Goal: Task Accomplishment & Management: Manage account settings

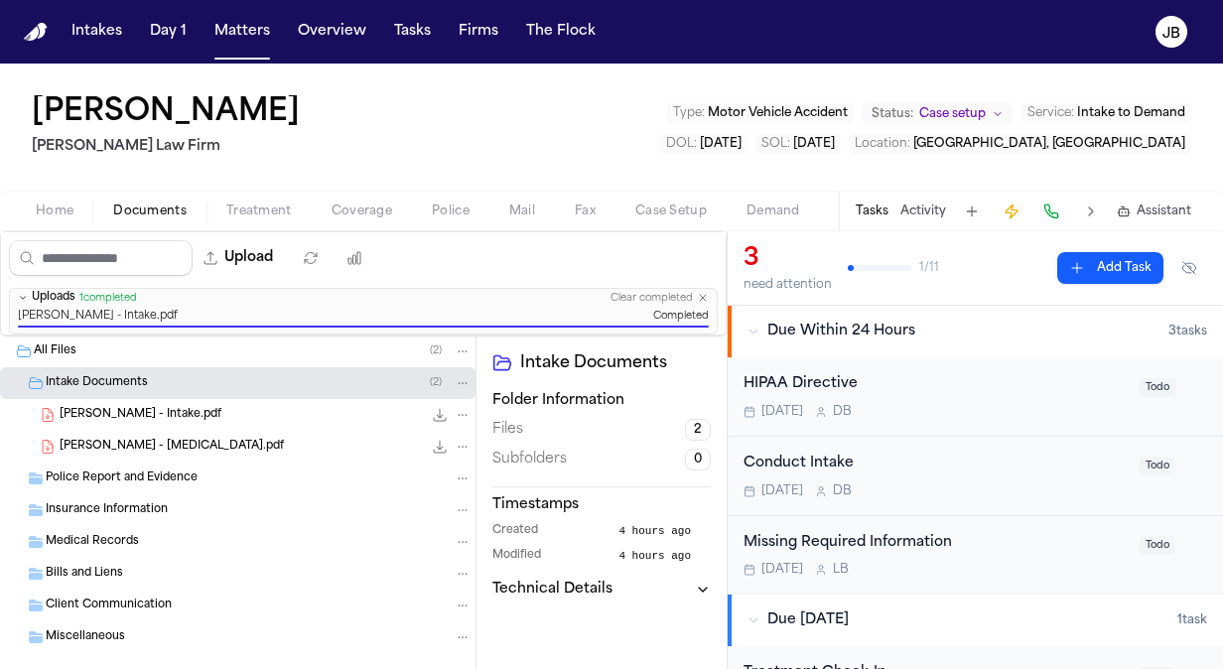
click at [209, 36] on button "Matters" at bounding box center [241, 32] width 71 height 36
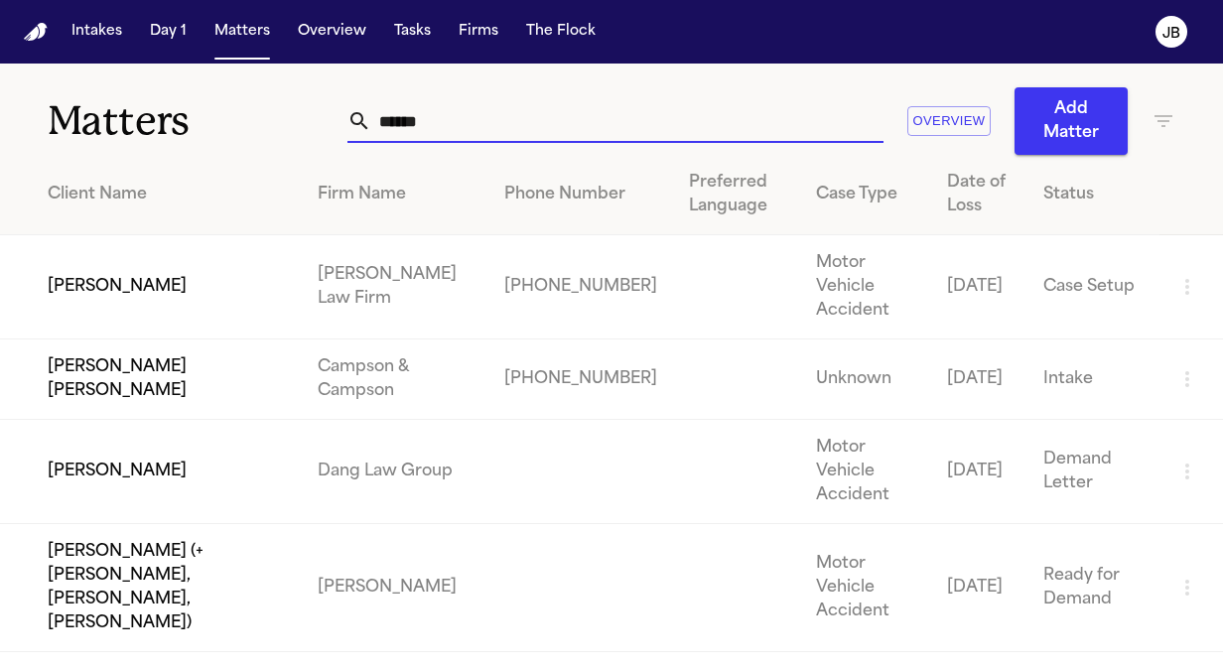
drag, startPoint x: 419, startPoint y: 121, endPoint x: 216, endPoint y: 154, distance: 205.1
click at [216, 154] on div "Matters ****** Overview Add Matter" at bounding box center [611, 109] width 1223 height 91
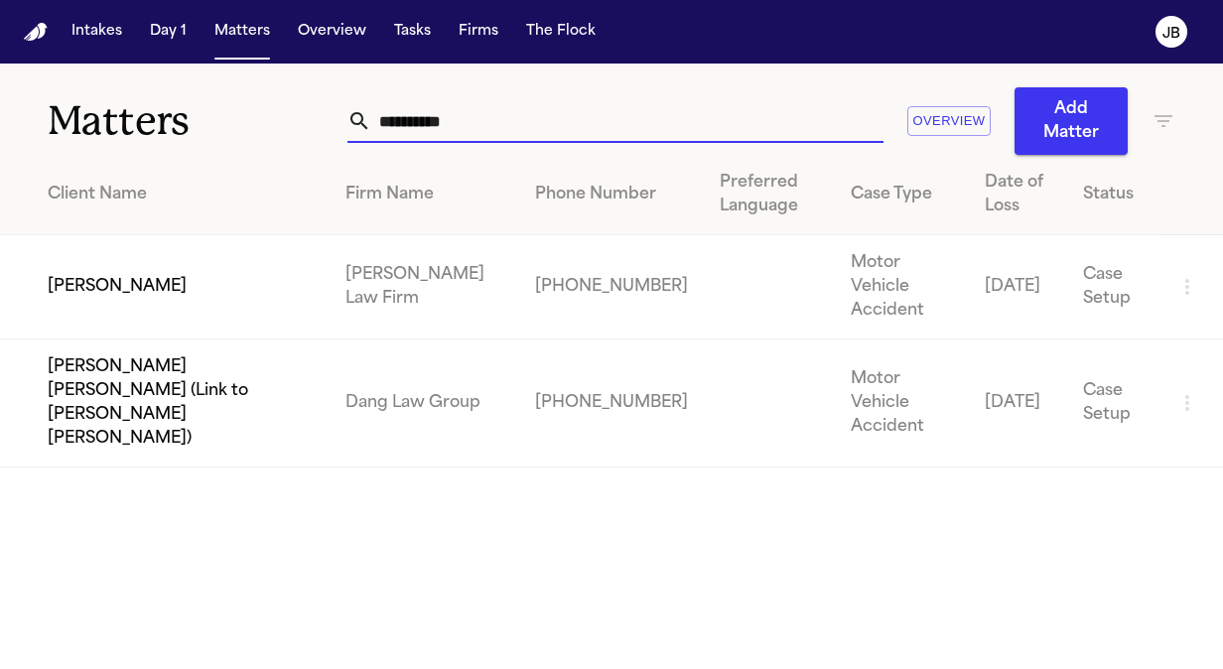
type input "**********"
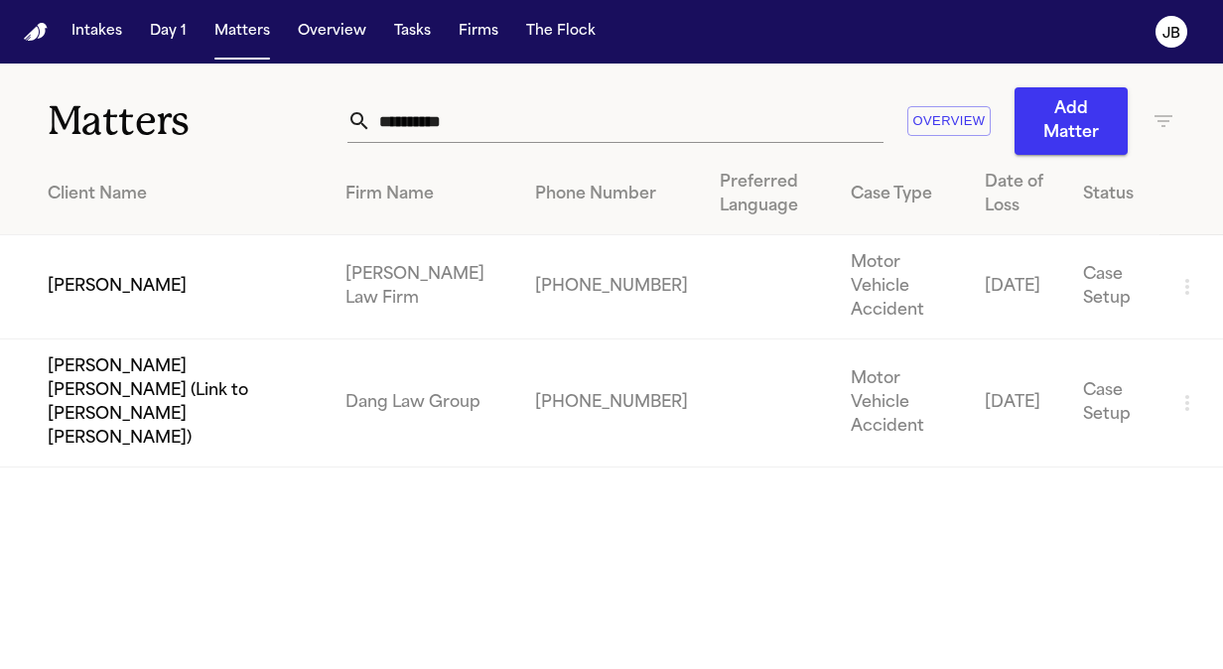
click at [171, 259] on td "[PERSON_NAME]" at bounding box center [165, 287] width 330 height 104
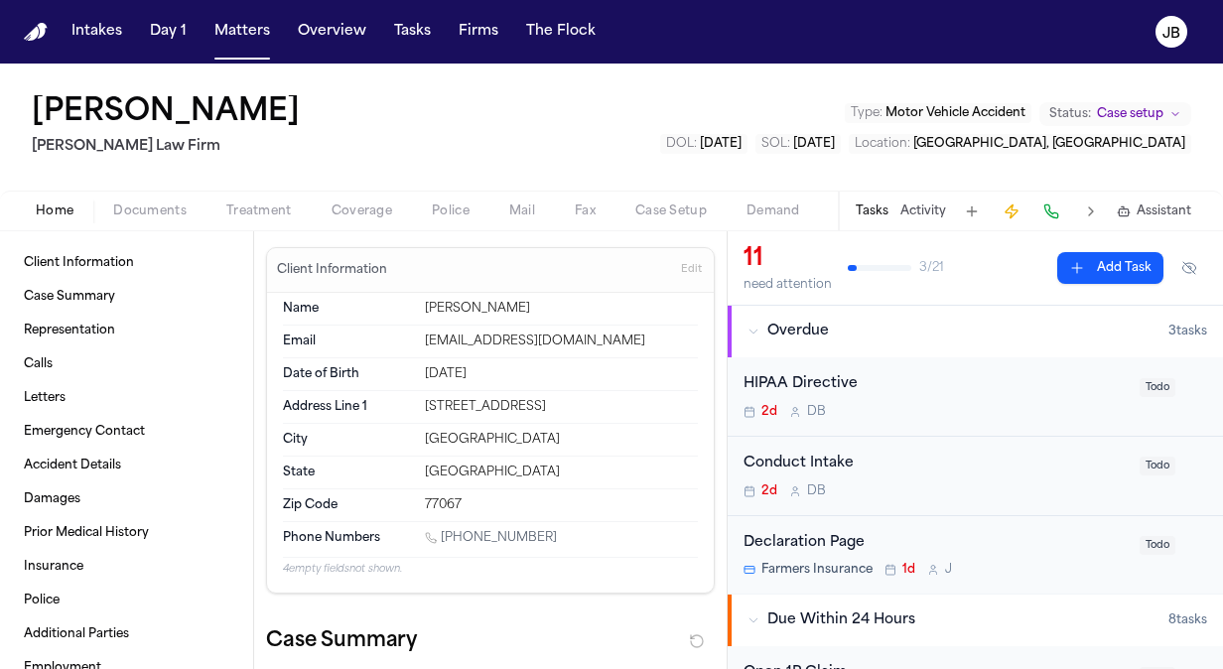
click at [155, 213] on span "Documents" at bounding box center [149, 211] width 73 height 16
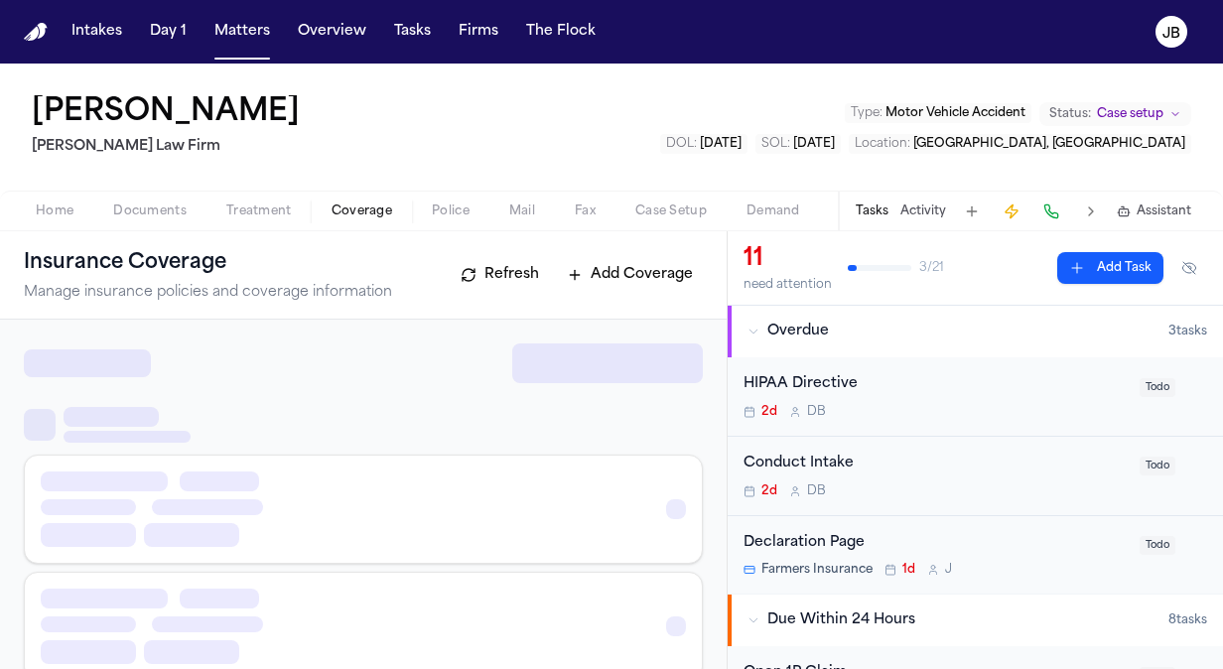
click at [367, 206] on span "Coverage" at bounding box center [362, 211] width 61 height 16
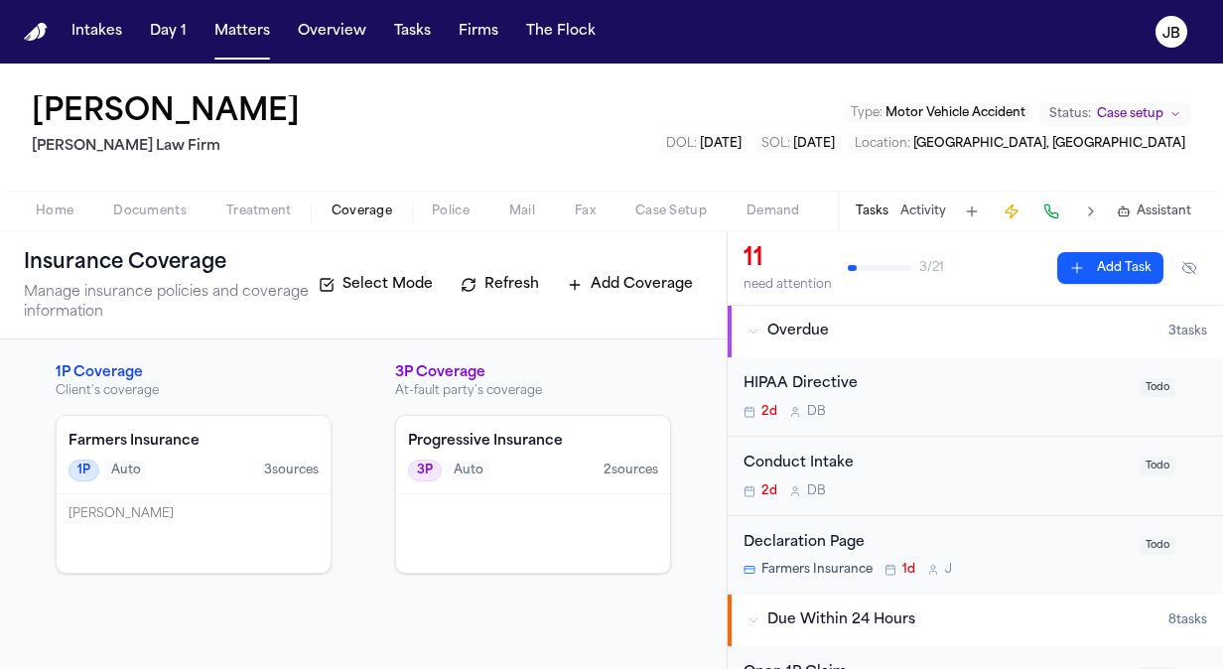
click at [152, 203] on span "Documents" at bounding box center [149, 211] width 73 height 16
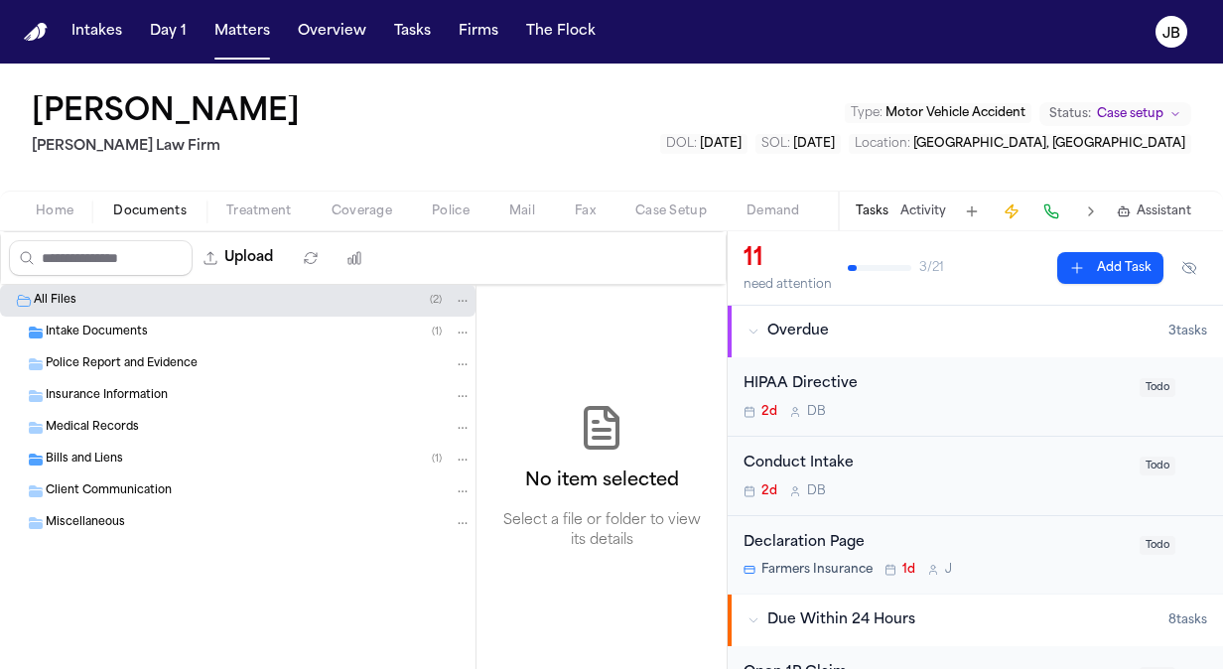
click at [121, 355] on div "Police Report and Evidence" at bounding box center [259, 364] width 426 height 18
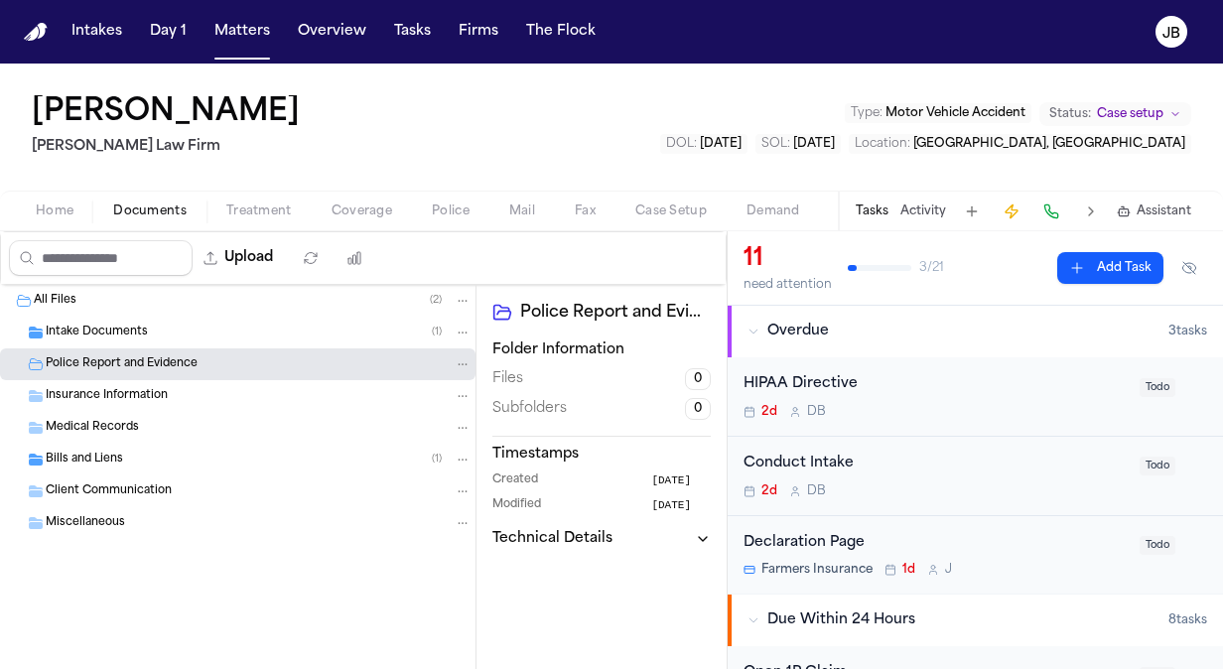
click at [125, 397] on span "Insurance Information" at bounding box center [107, 396] width 122 height 17
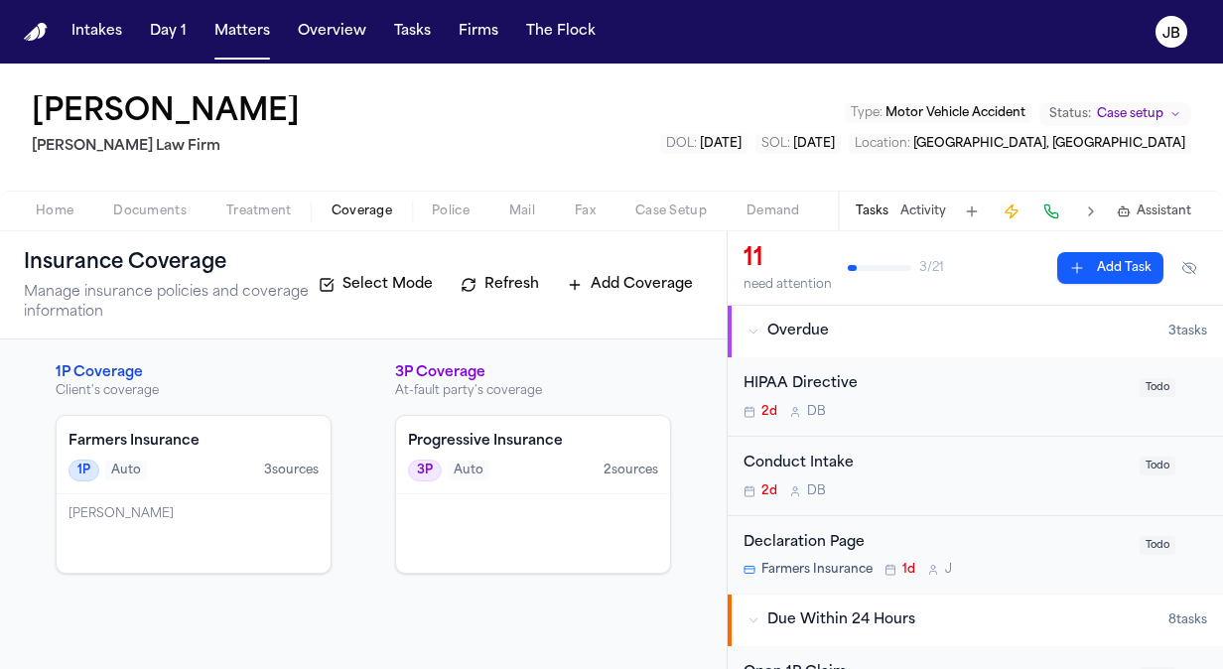
click at [380, 214] on span "Coverage" at bounding box center [362, 211] width 61 height 16
click at [488, 419] on div "Progressive Insurance 3P Auto 2 source s" at bounding box center [533, 455] width 274 height 78
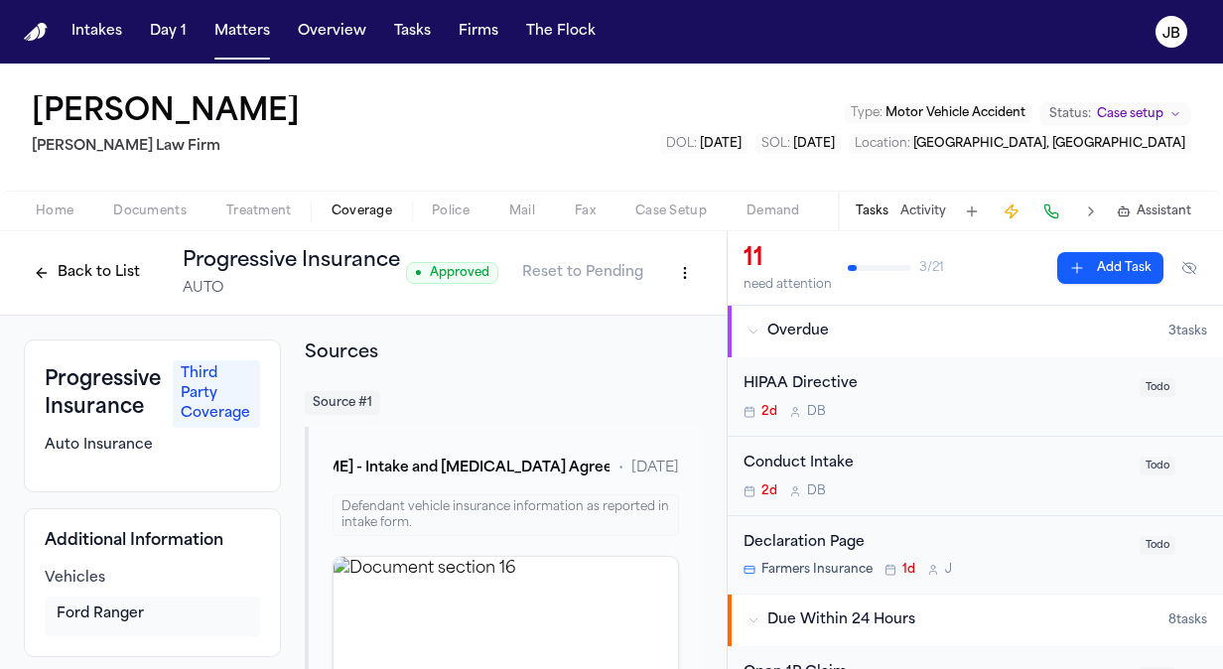
click at [141, 222] on div "Home Documents Treatment Coverage Police Mail Fax Case Setup Demand Workspaces …" at bounding box center [611, 211] width 1223 height 40
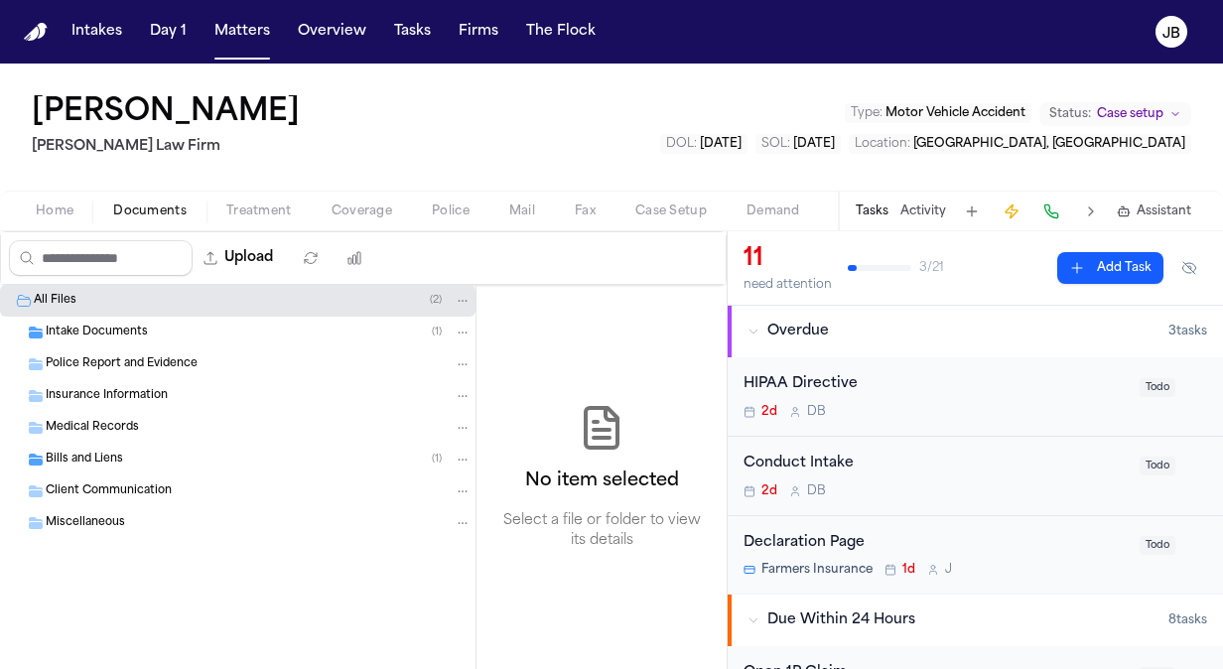
click at [158, 212] on span "Documents" at bounding box center [149, 211] width 73 height 16
click at [226, 363] on div "Police Report and Evidence" at bounding box center [259, 364] width 426 height 18
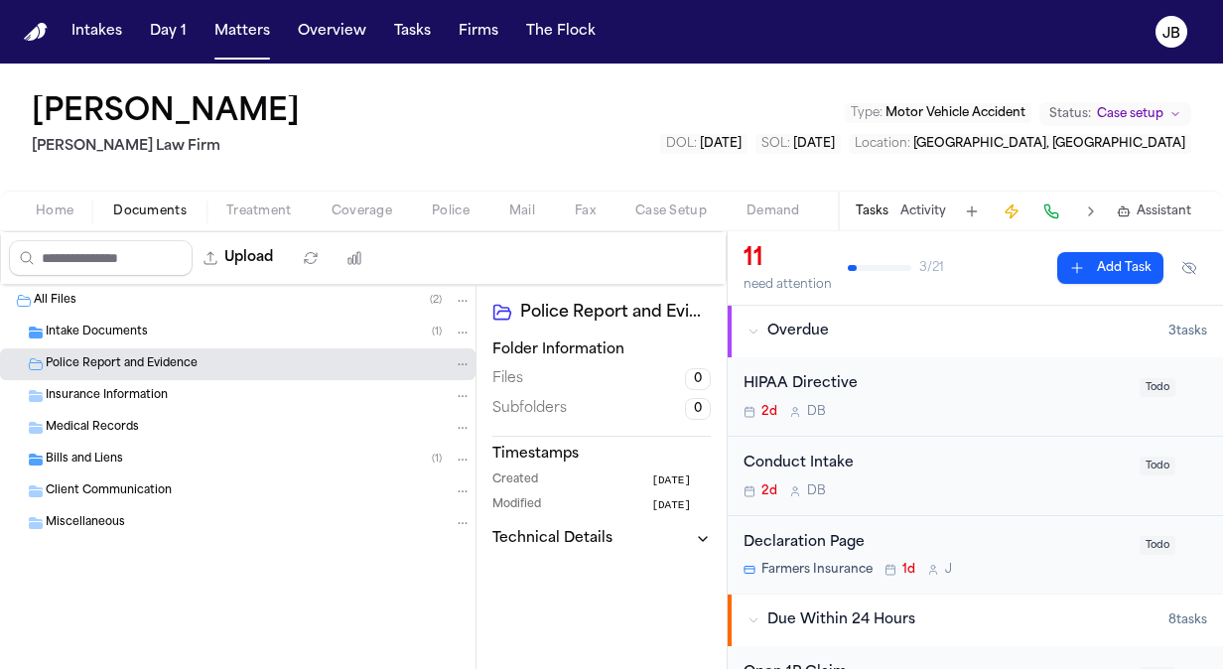
click at [250, 331] on div "Intake Documents ( 1 )" at bounding box center [259, 333] width 426 height 18
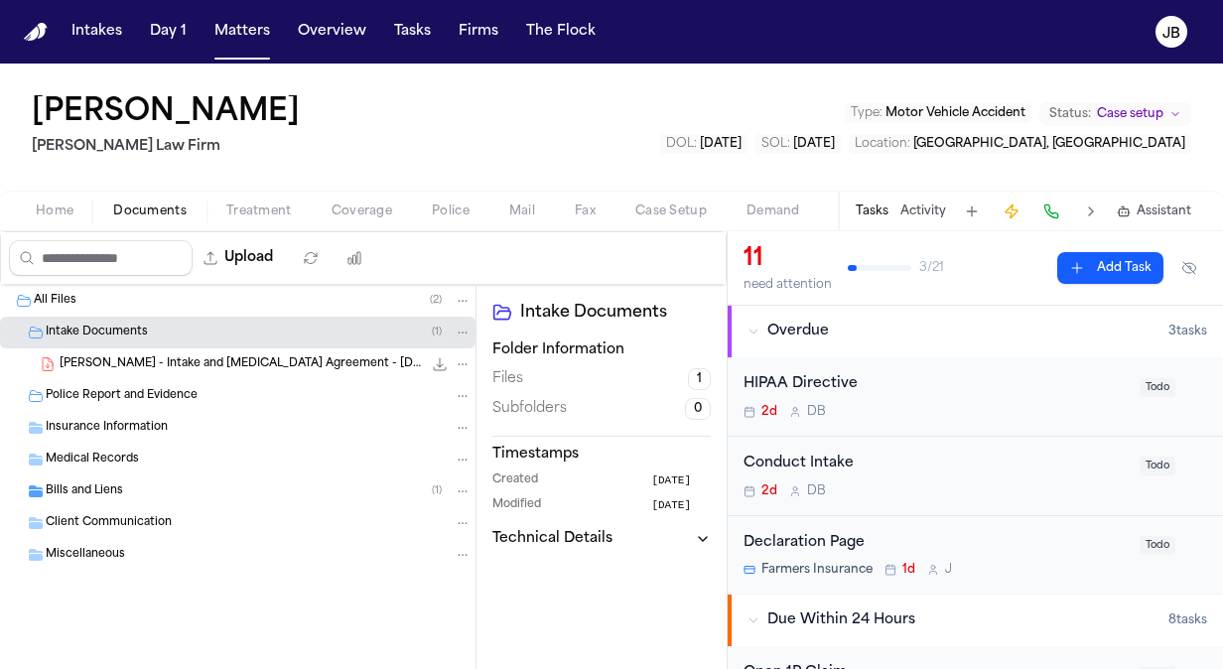
click at [251, 357] on span "[PERSON_NAME] - Intake and [MEDICAL_DATA] Agreement - [DATE]" at bounding box center [241, 364] width 362 height 17
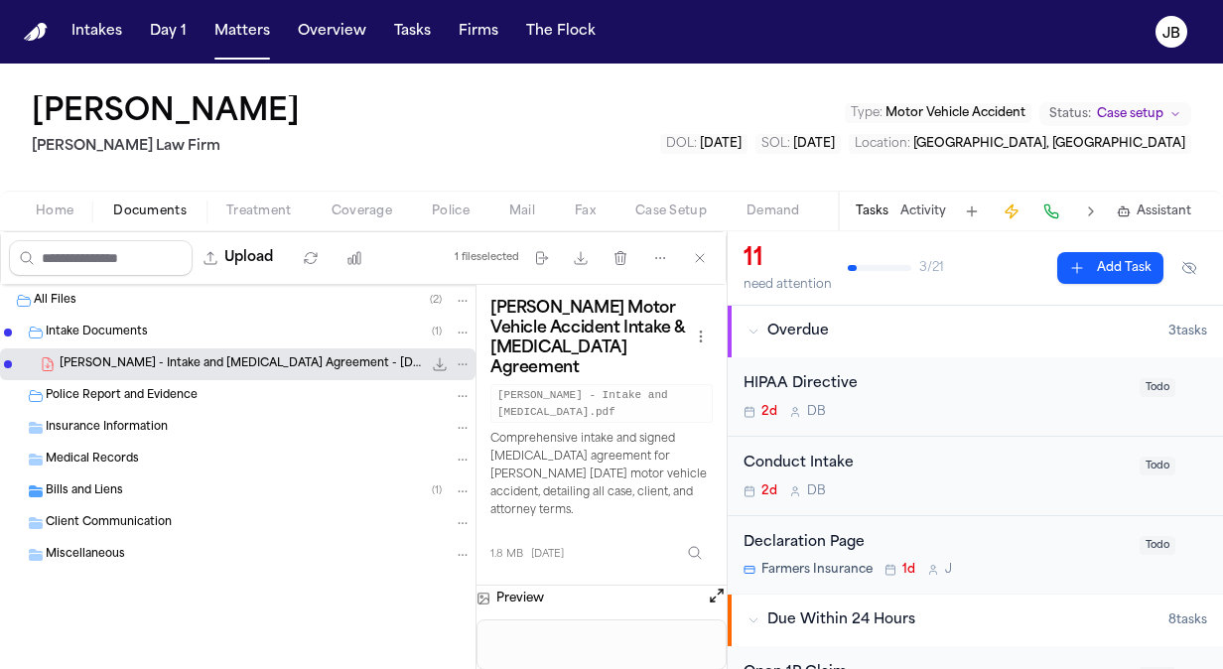
click at [713, 586] on button "Open preview" at bounding box center [717, 596] width 20 height 20
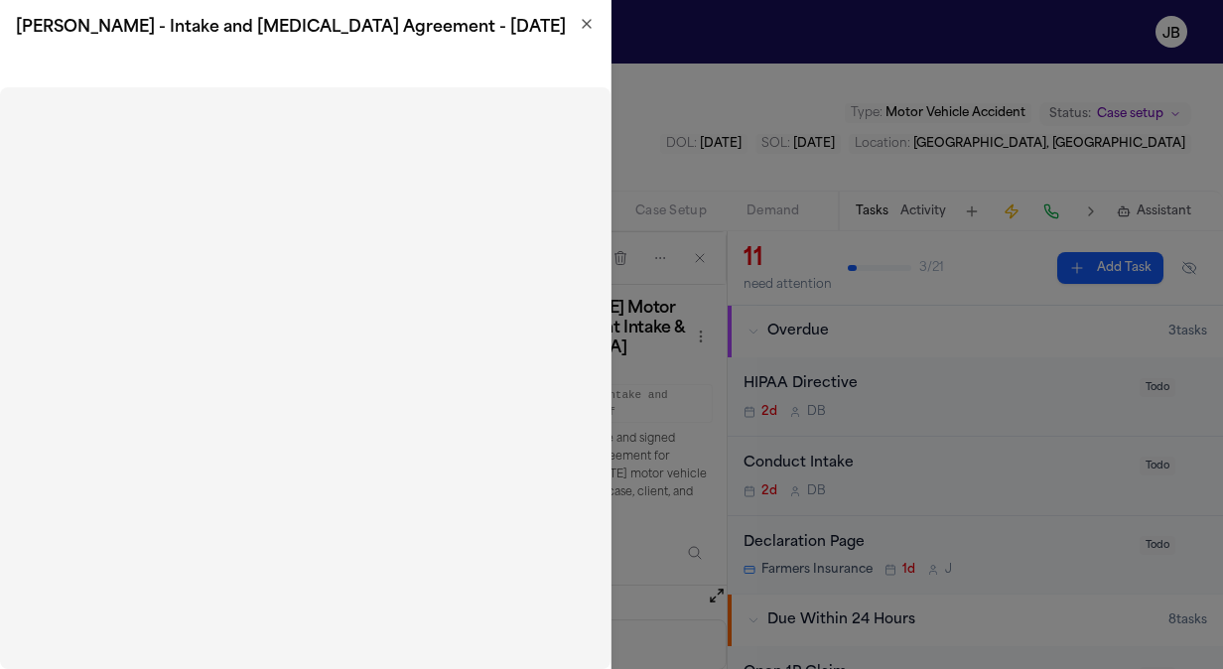
click at [581, 28] on icon "button" at bounding box center [587, 24] width 16 height 16
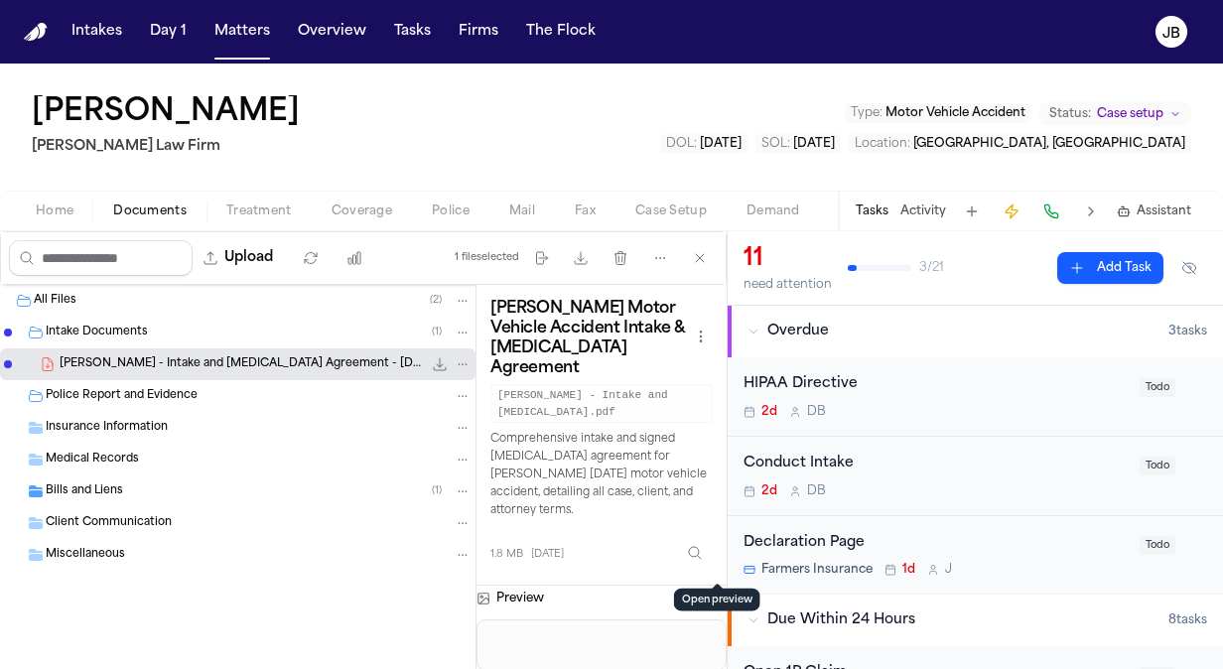
click at [175, 189] on div "[PERSON_NAME] [PERSON_NAME] Law Firm Type : Motor Vehicle Accident Status: Case…" at bounding box center [611, 127] width 1223 height 127
click at [144, 317] on div "Intake Documents ( 1 )" at bounding box center [237, 333] width 475 height 32
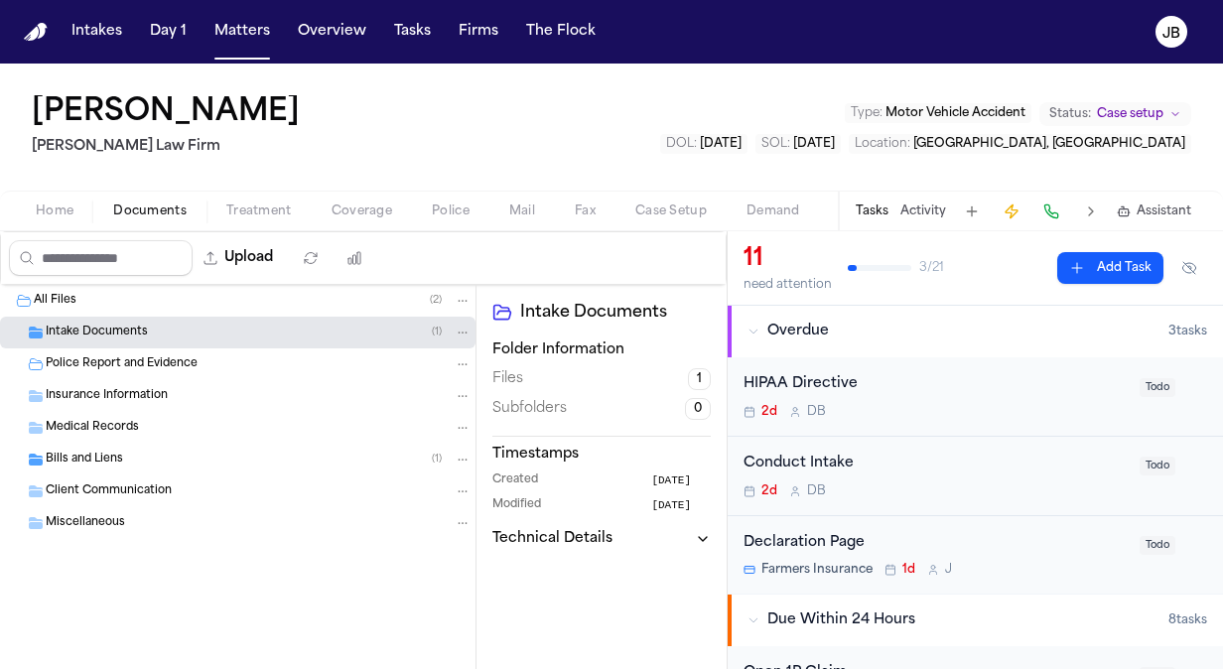
click at [328, 331] on div "Intake Documents ( 1 )" at bounding box center [259, 333] width 426 height 18
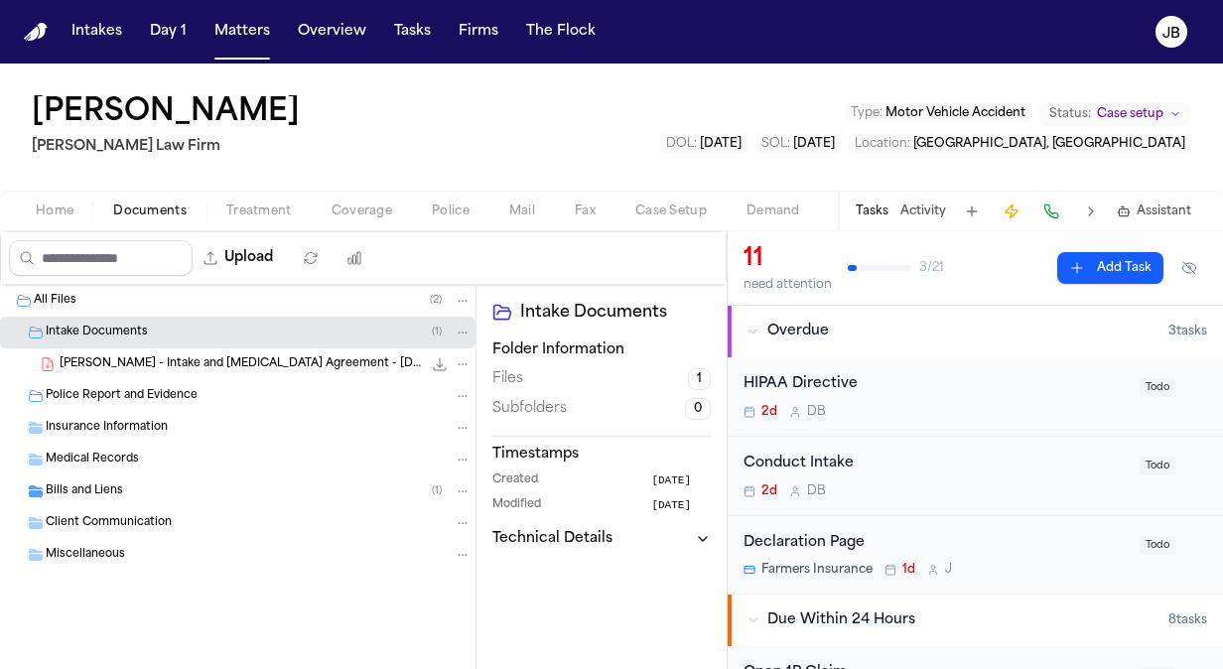
click at [322, 363] on span "[PERSON_NAME] - Intake and [MEDICAL_DATA] Agreement - [DATE]" at bounding box center [241, 364] width 362 height 17
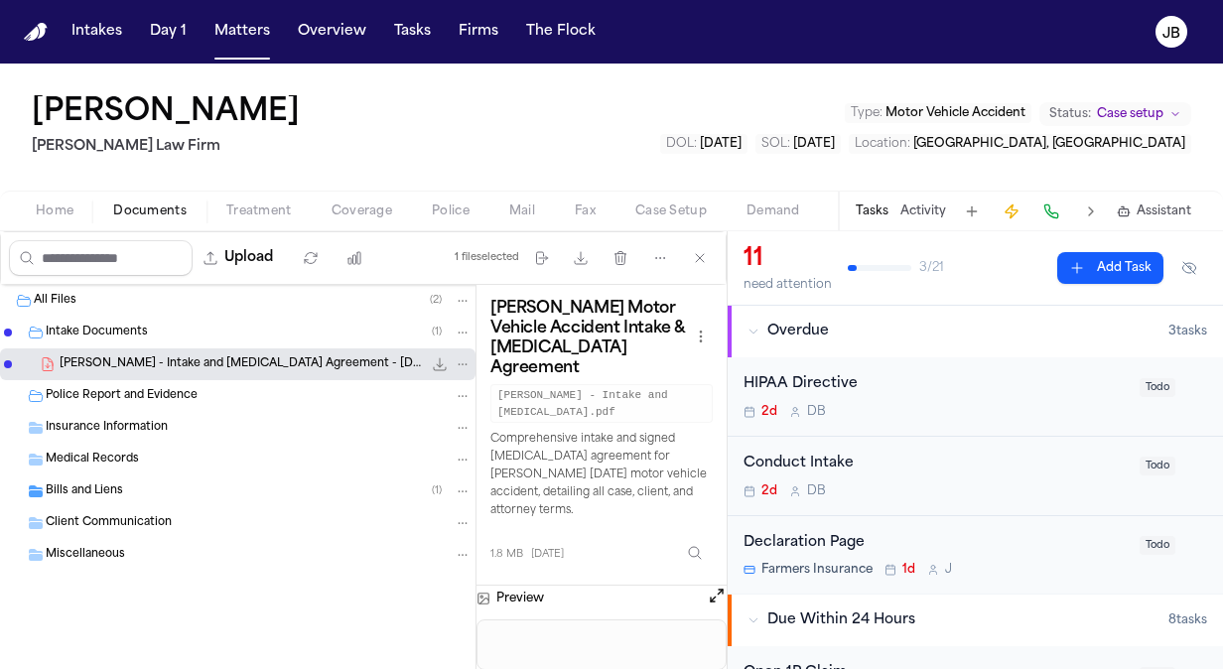
click at [714, 586] on button "Open preview" at bounding box center [717, 596] width 20 height 20
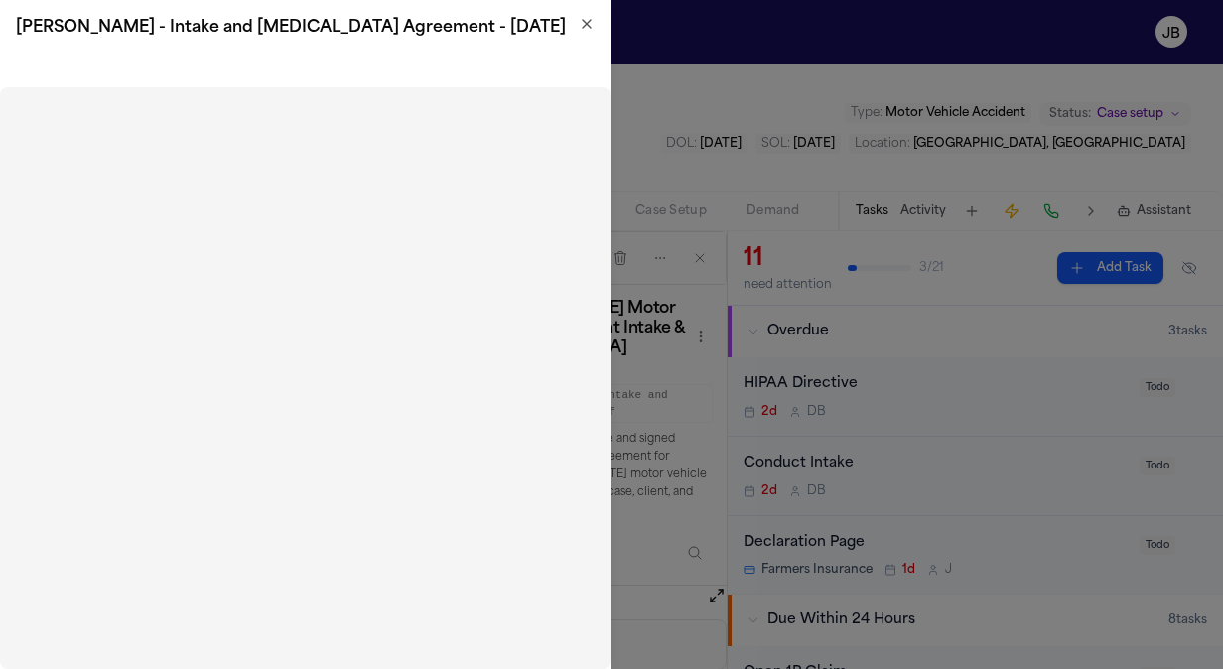
click at [582, 12] on div "[PERSON_NAME] - Intake and [MEDICAL_DATA] Agreement - [DATE]" at bounding box center [305, 28] width 610 height 56
click at [582, 26] on icon "button" at bounding box center [587, 24] width 16 height 16
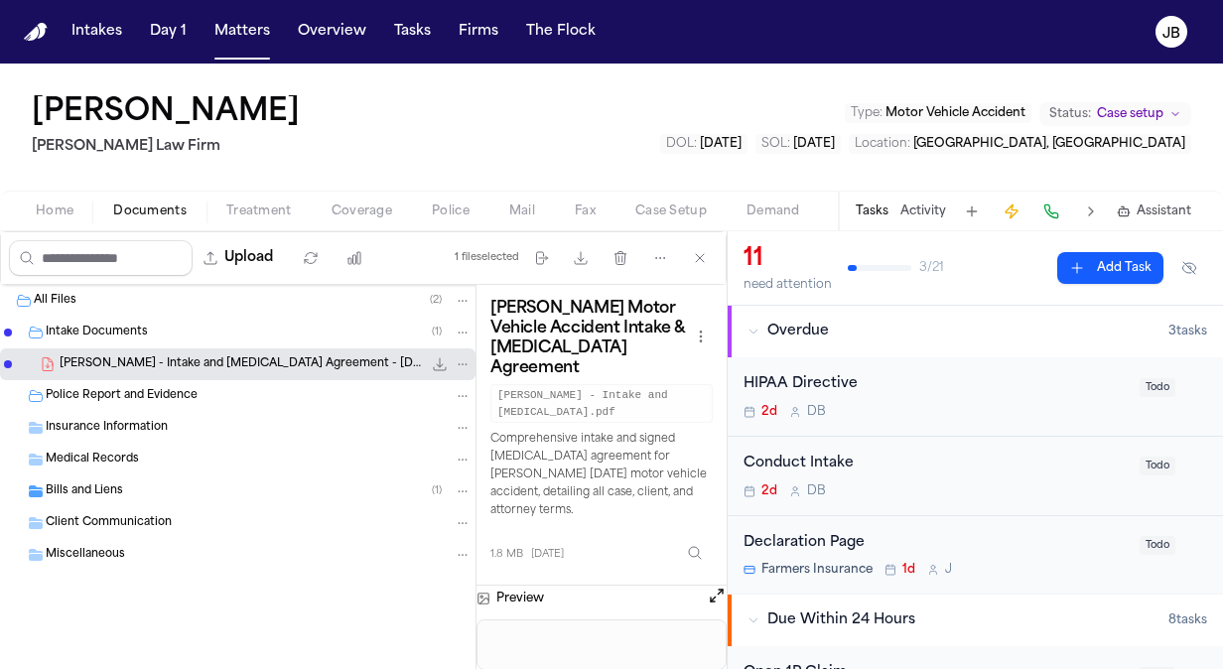
click at [46, 209] on span "Home" at bounding box center [55, 211] width 38 height 16
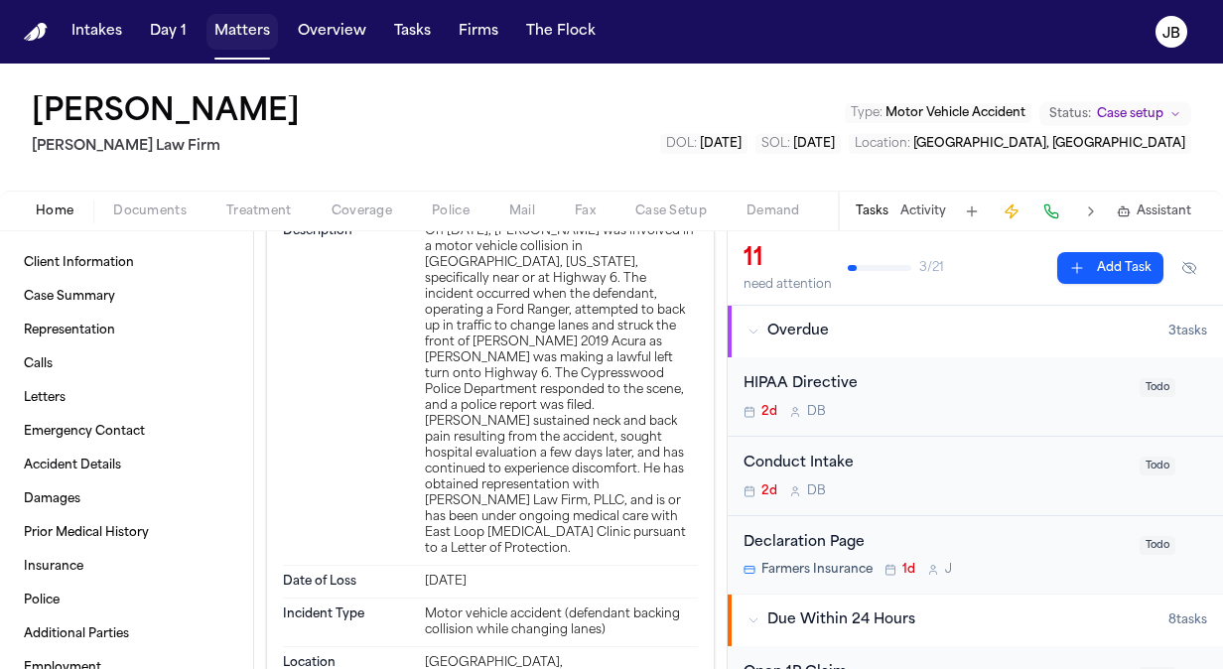
click at [228, 30] on button "Matters" at bounding box center [241, 32] width 71 height 36
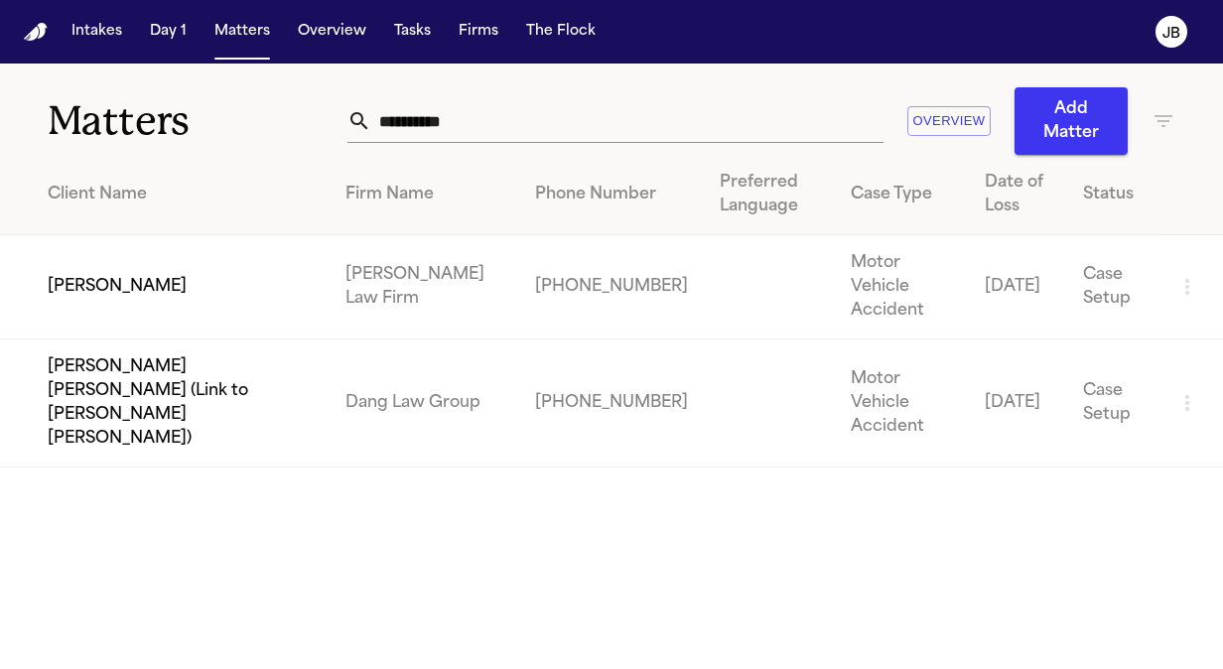
drag, startPoint x: 499, startPoint y: 122, endPoint x: 199, endPoint y: 141, distance: 301.3
click at [199, 141] on div "**********" at bounding box center [611, 109] width 1223 height 91
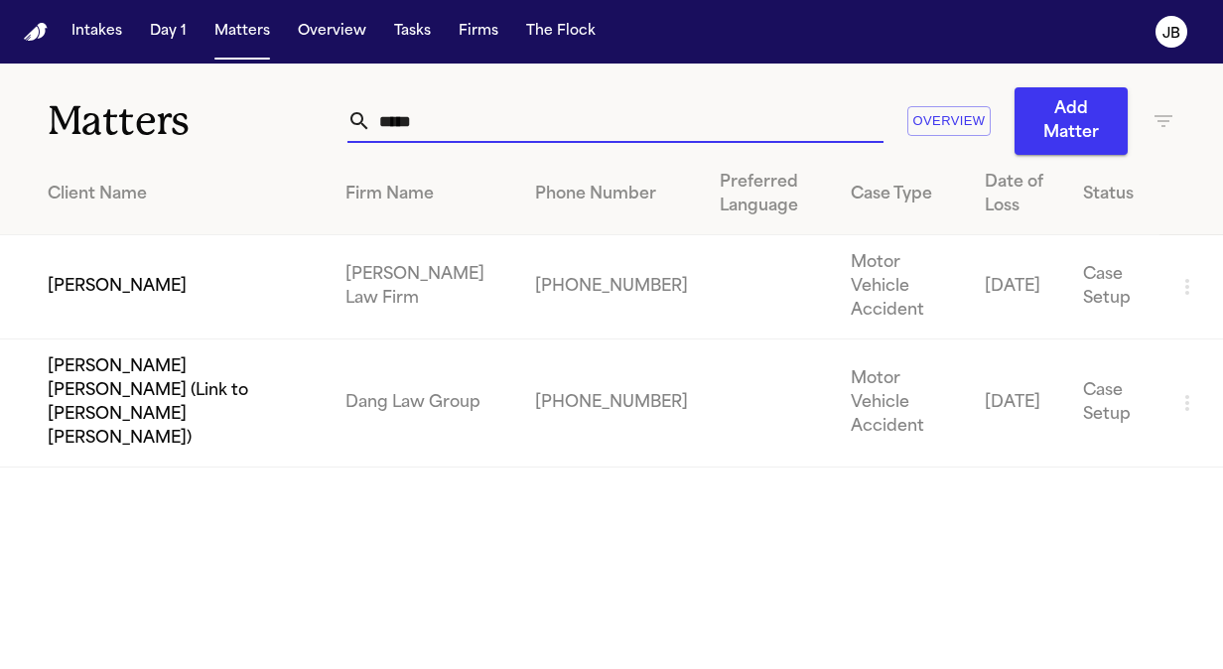
type input "******"
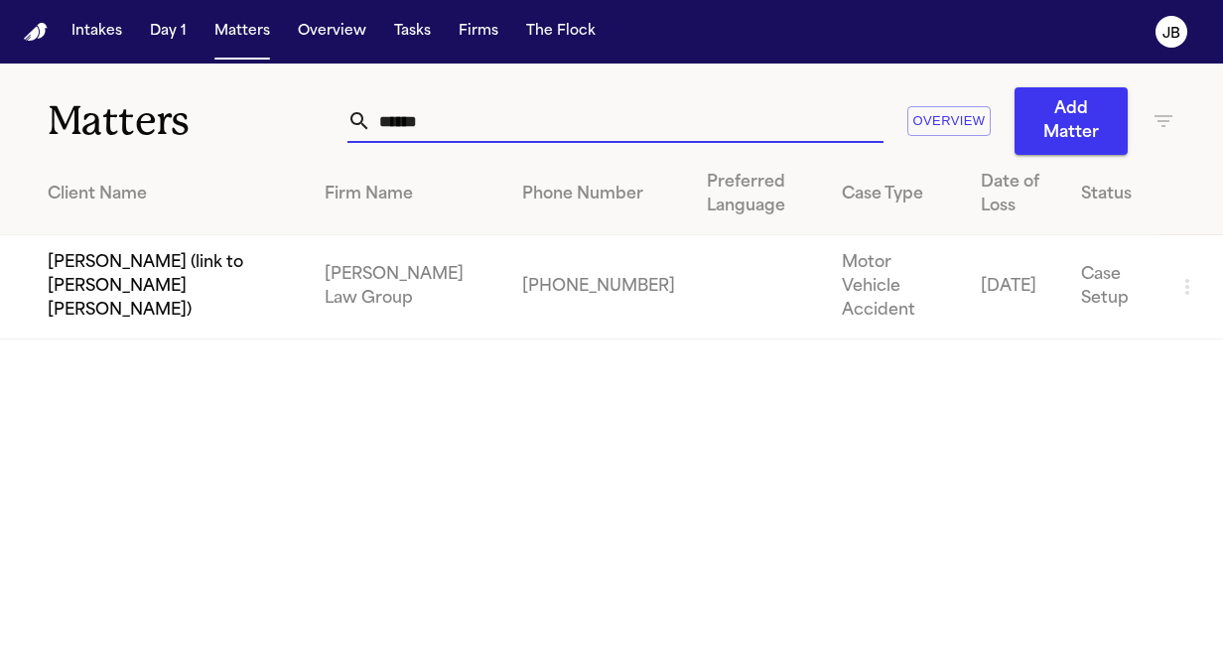
drag, startPoint x: 463, startPoint y: 109, endPoint x: 341, endPoint y: 127, distance: 122.4
click at [347, 127] on div "******" at bounding box center [615, 121] width 536 height 44
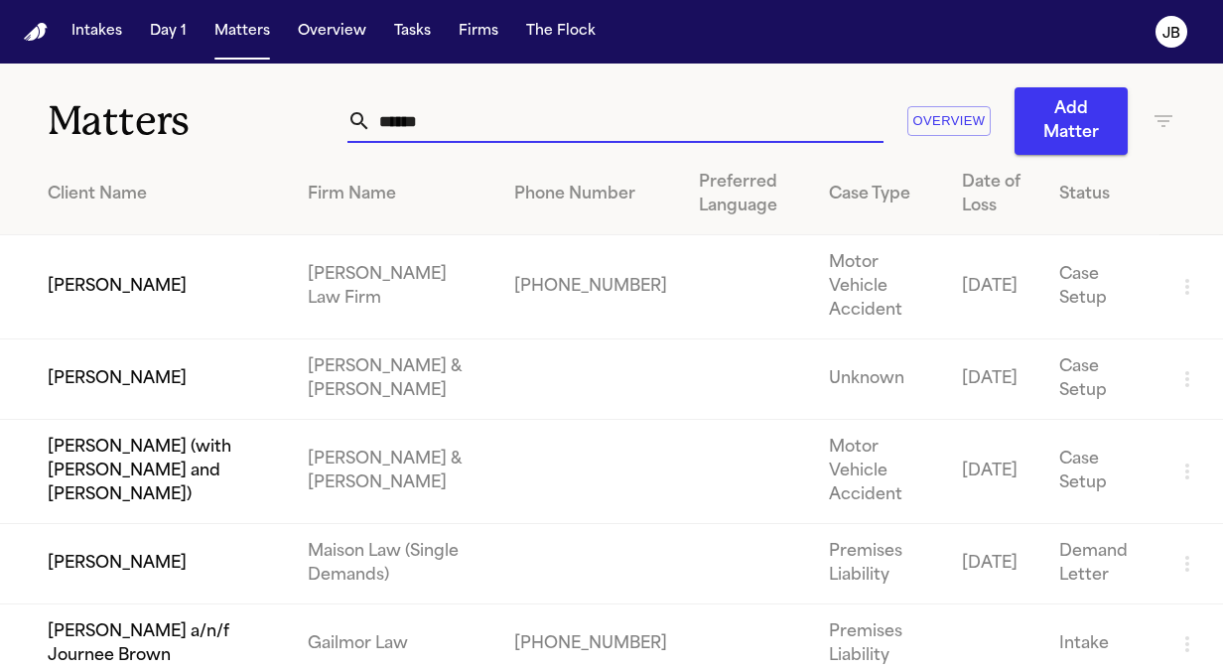
type input "******"
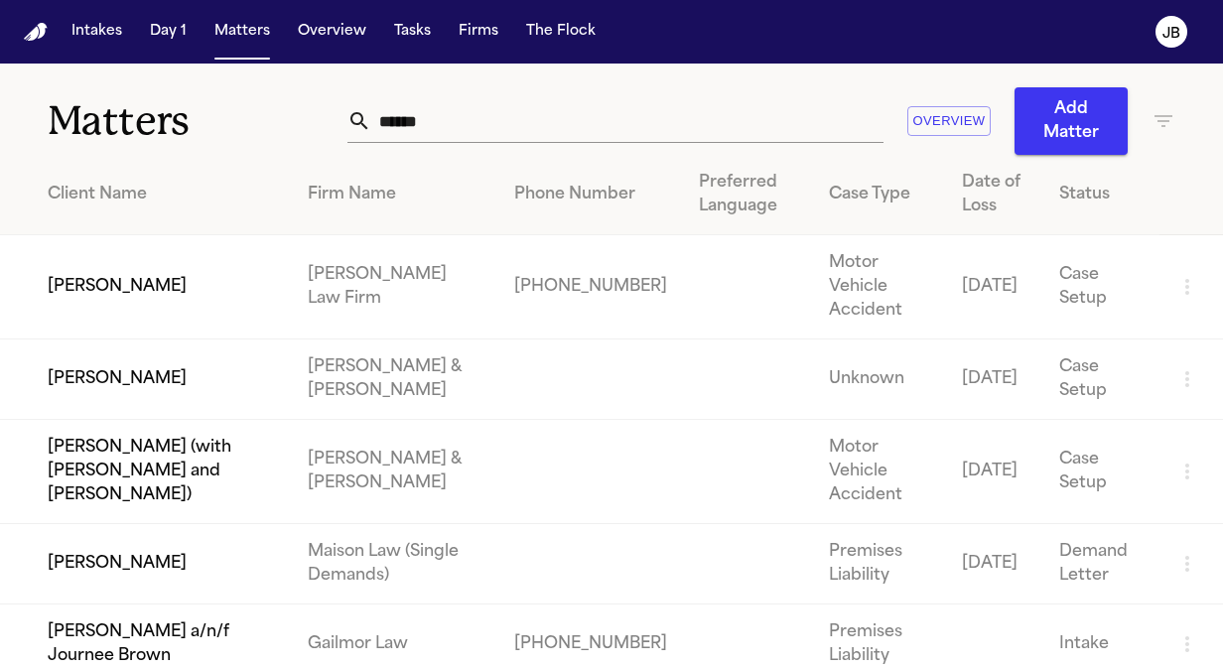
click at [179, 288] on td "[PERSON_NAME]" at bounding box center [146, 287] width 292 height 104
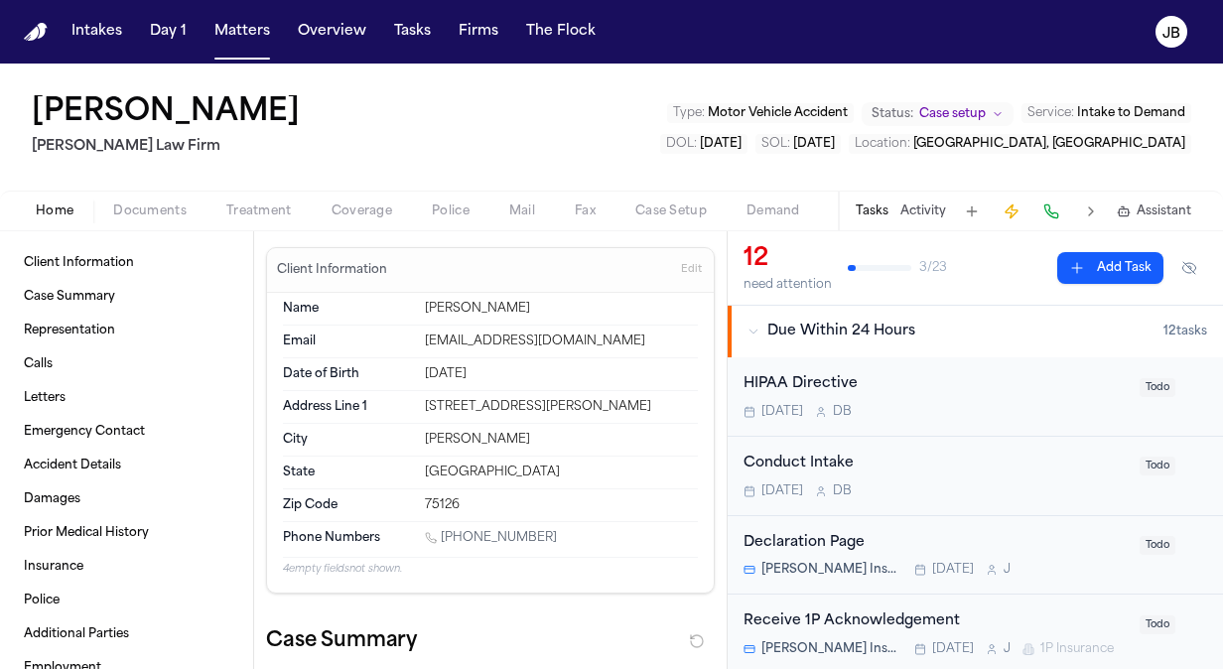
click at [982, 101] on div "Status: Case setup" at bounding box center [938, 113] width 152 height 25
click at [979, 110] on span "Case setup" at bounding box center [952, 114] width 67 height 16
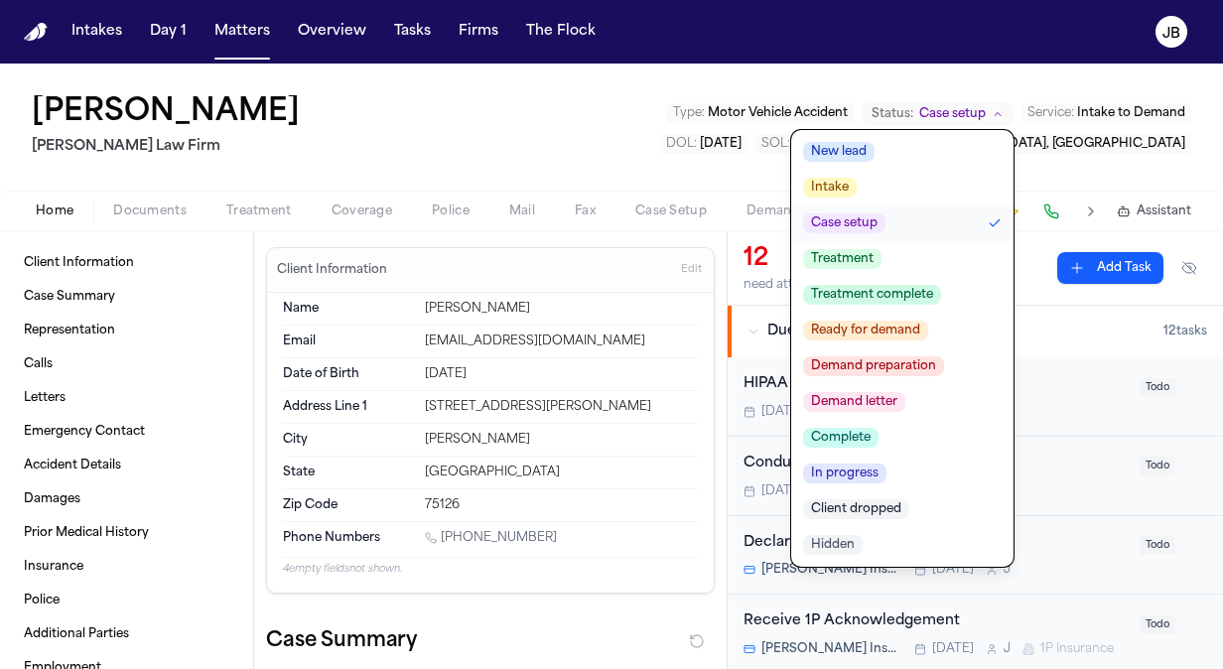
click at [905, 250] on button "Treatment" at bounding box center [902, 259] width 222 height 36
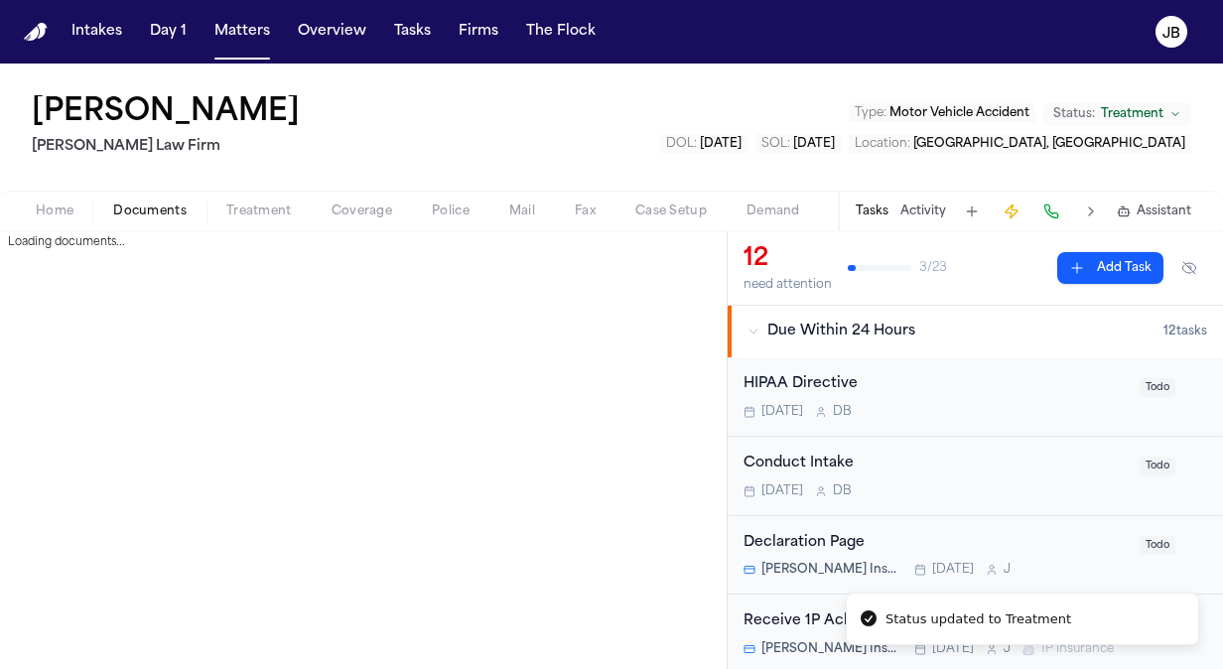
click at [136, 210] on span "Documents" at bounding box center [149, 211] width 73 height 16
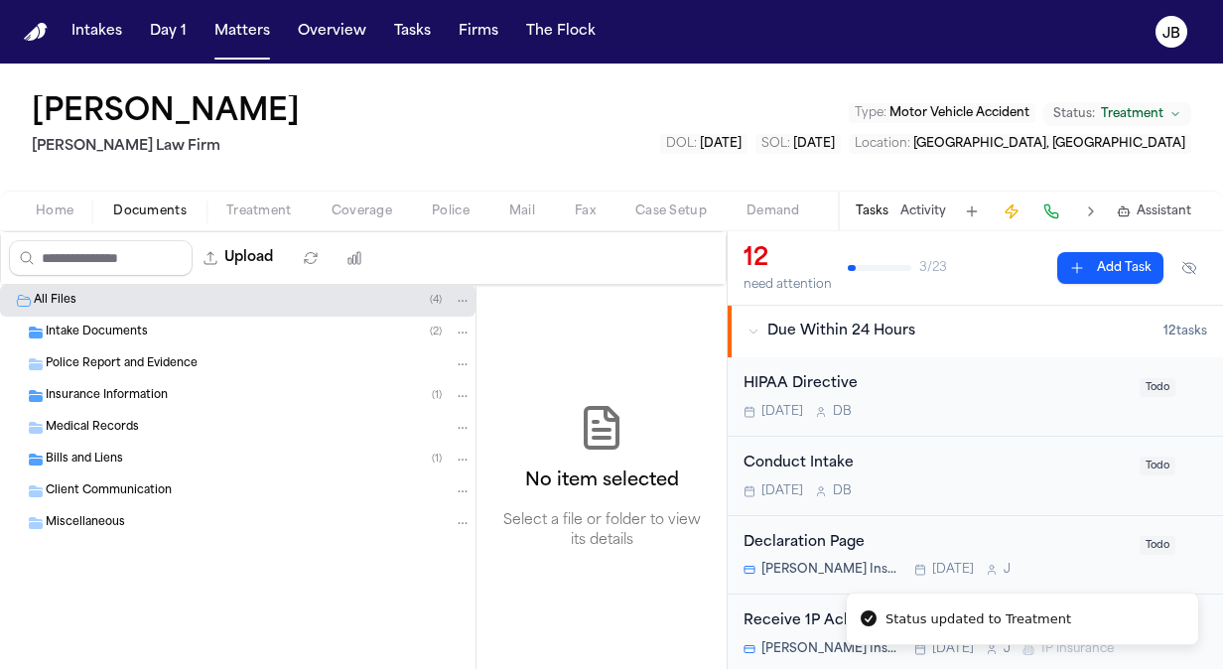
click at [159, 334] on div "Intake Documents ( 2 )" at bounding box center [259, 333] width 426 height 18
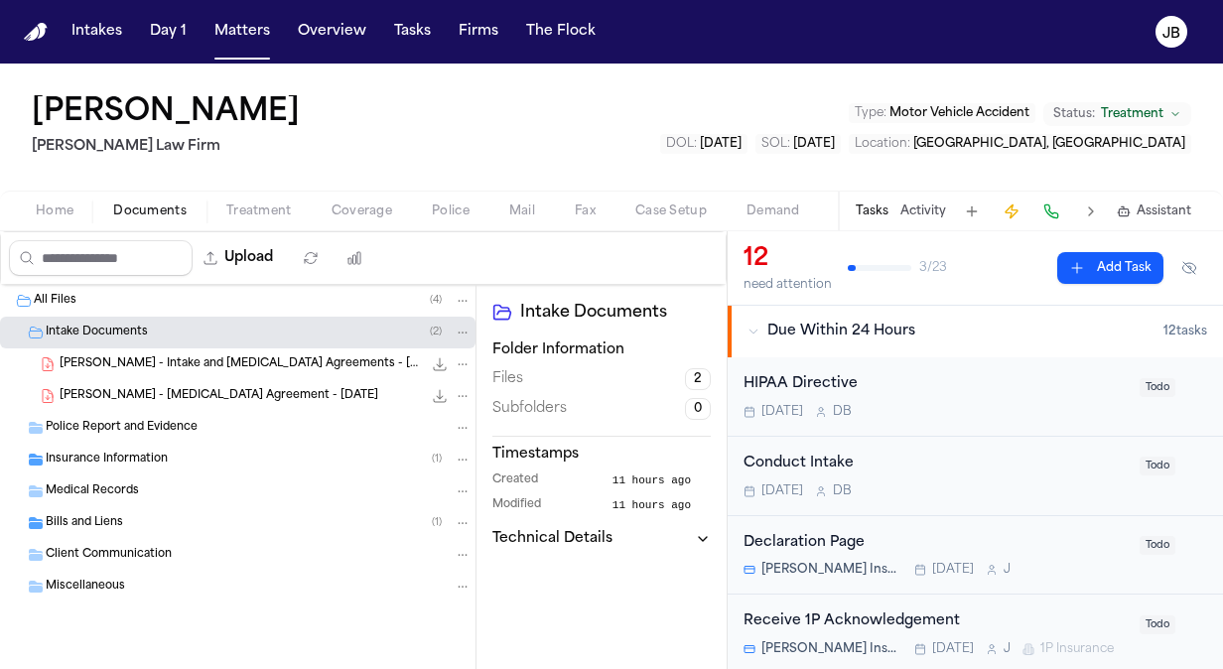
click at [248, 190] on div "Vereeka [PERSON_NAME] [PERSON_NAME] Law Firm Type : Motor Vehicle Accident Stat…" at bounding box center [611, 127] width 1223 height 127
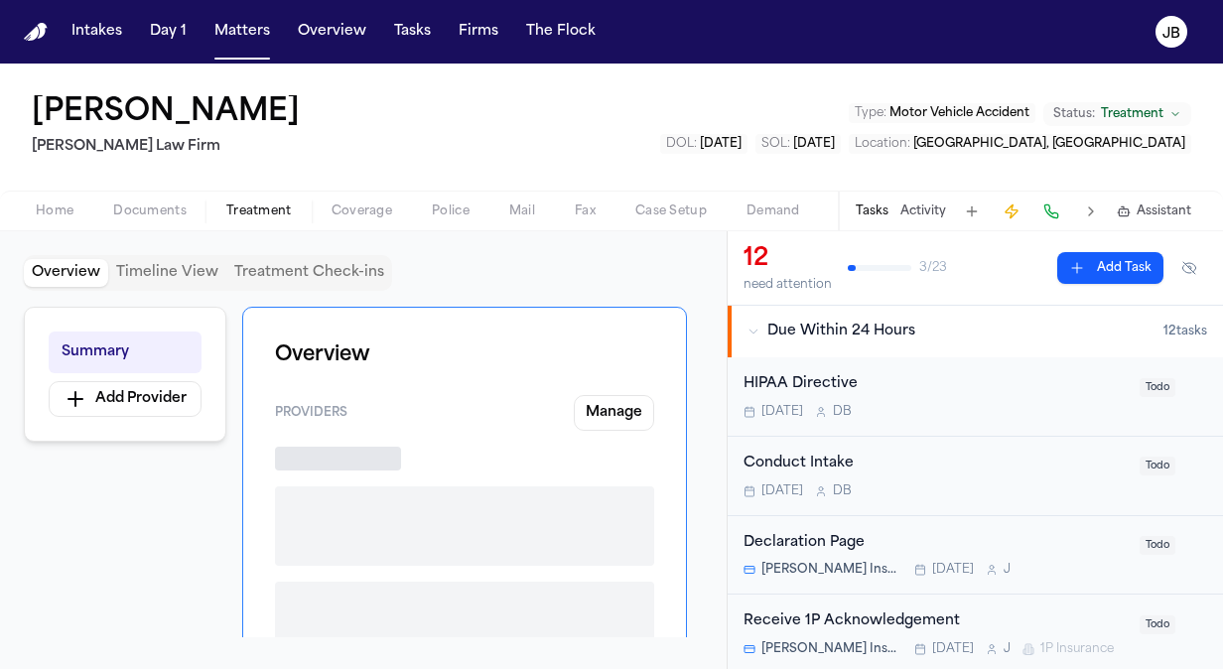
click at [252, 210] on span "Treatment" at bounding box center [259, 211] width 66 height 16
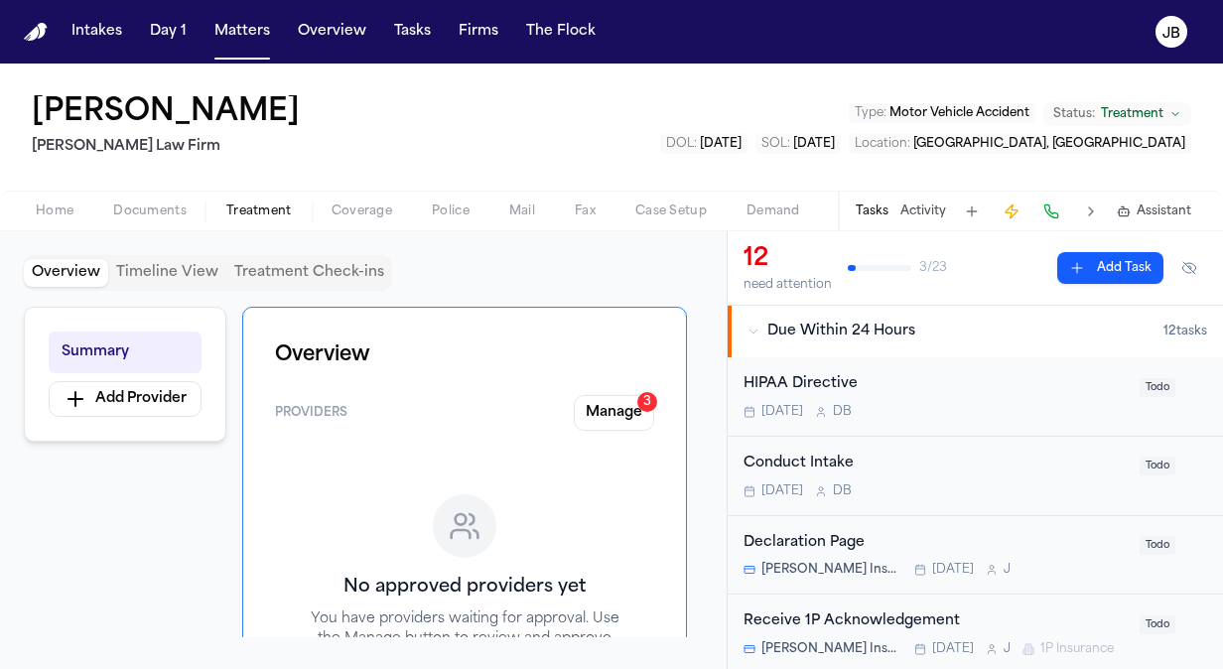
click at [132, 217] on span "Documents" at bounding box center [149, 211] width 73 height 16
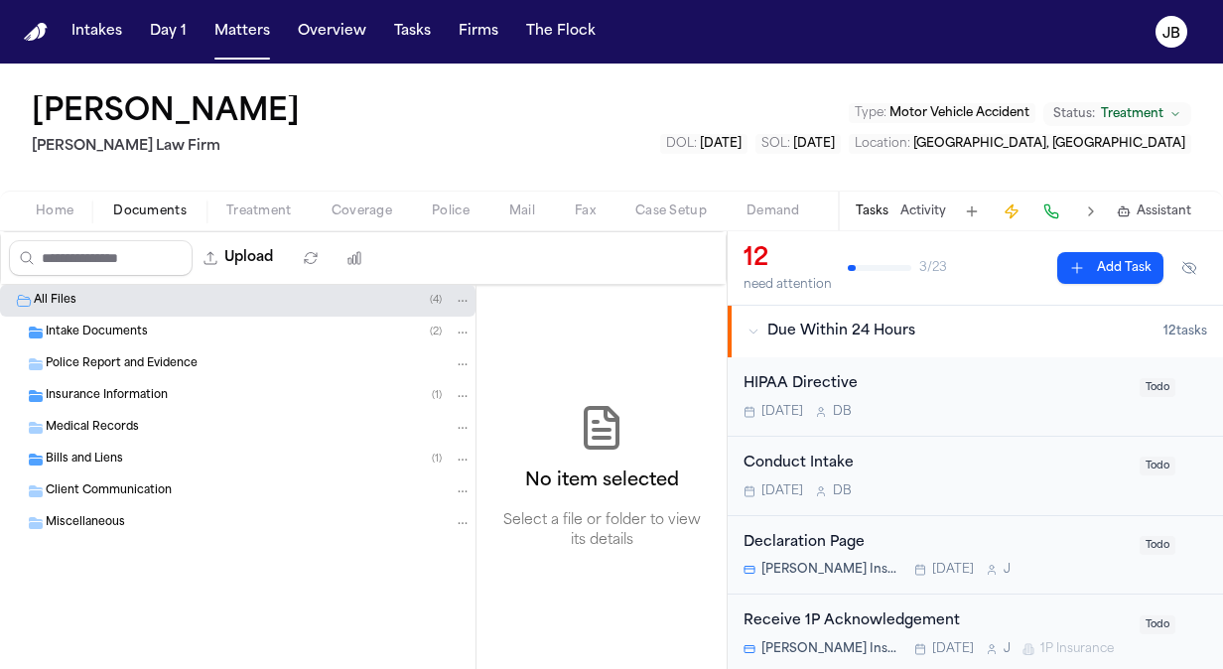
click at [121, 401] on span "Insurance Information" at bounding box center [107, 396] width 122 height 17
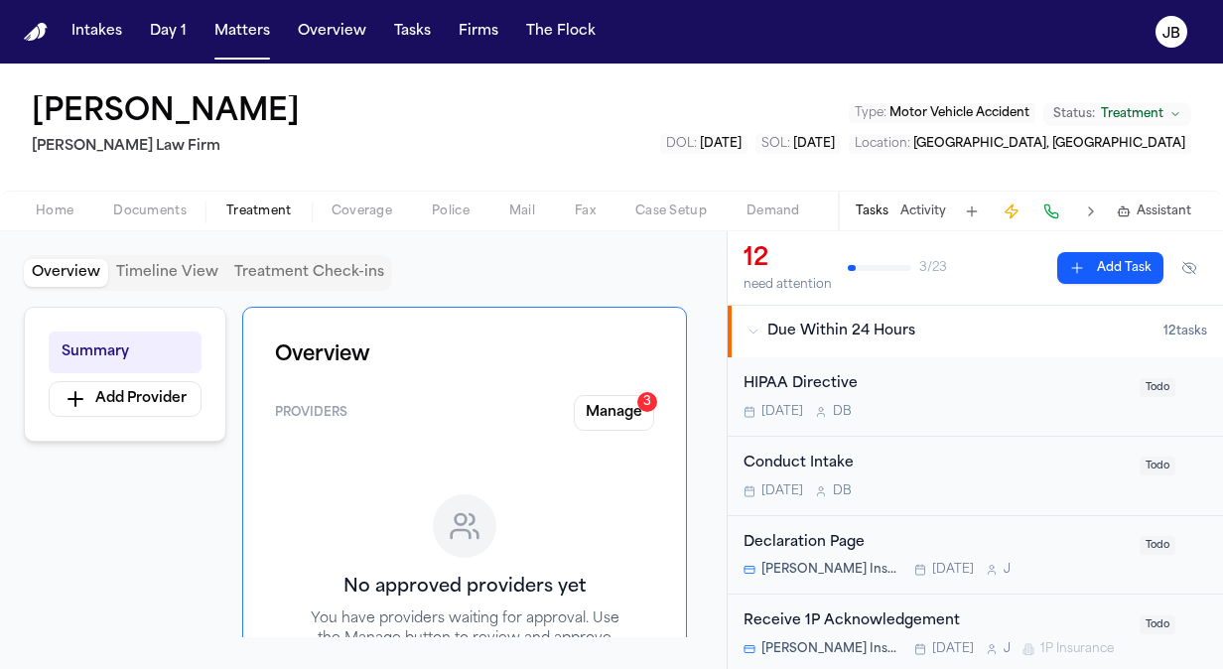
click at [252, 201] on button "Treatment" at bounding box center [258, 212] width 105 height 24
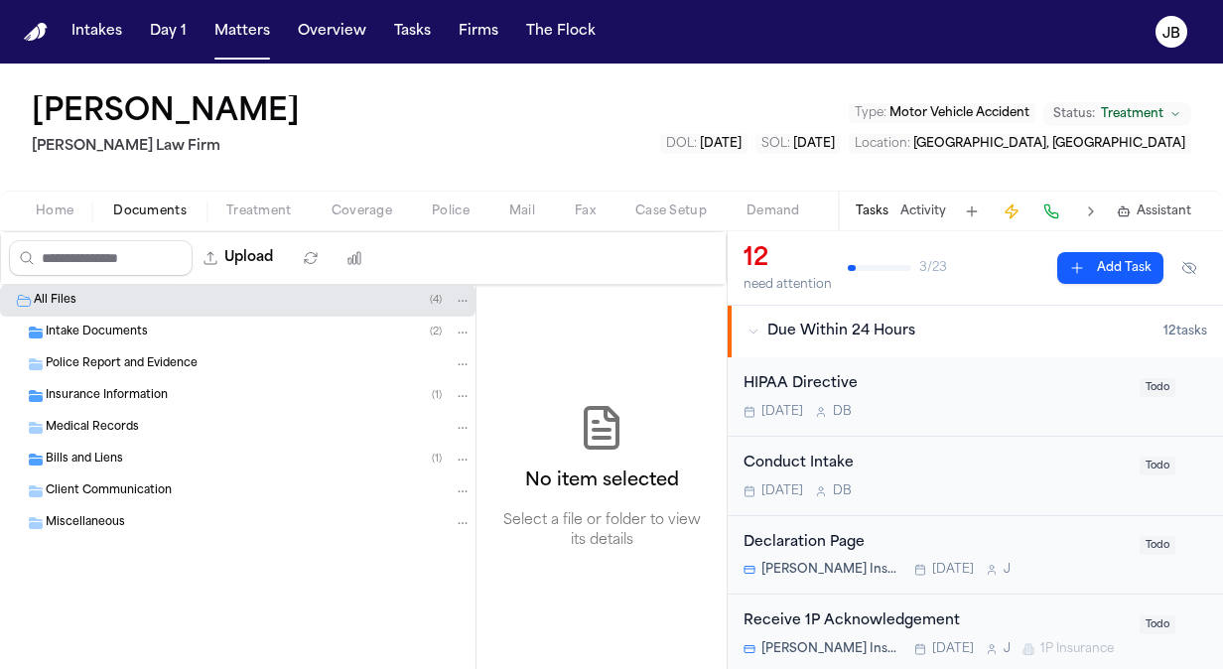
click at [168, 210] on span "Documents" at bounding box center [149, 211] width 73 height 16
click at [159, 343] on div "Intake Documents ( 2 )" at bounding box center [237, 333] width 475 height 32
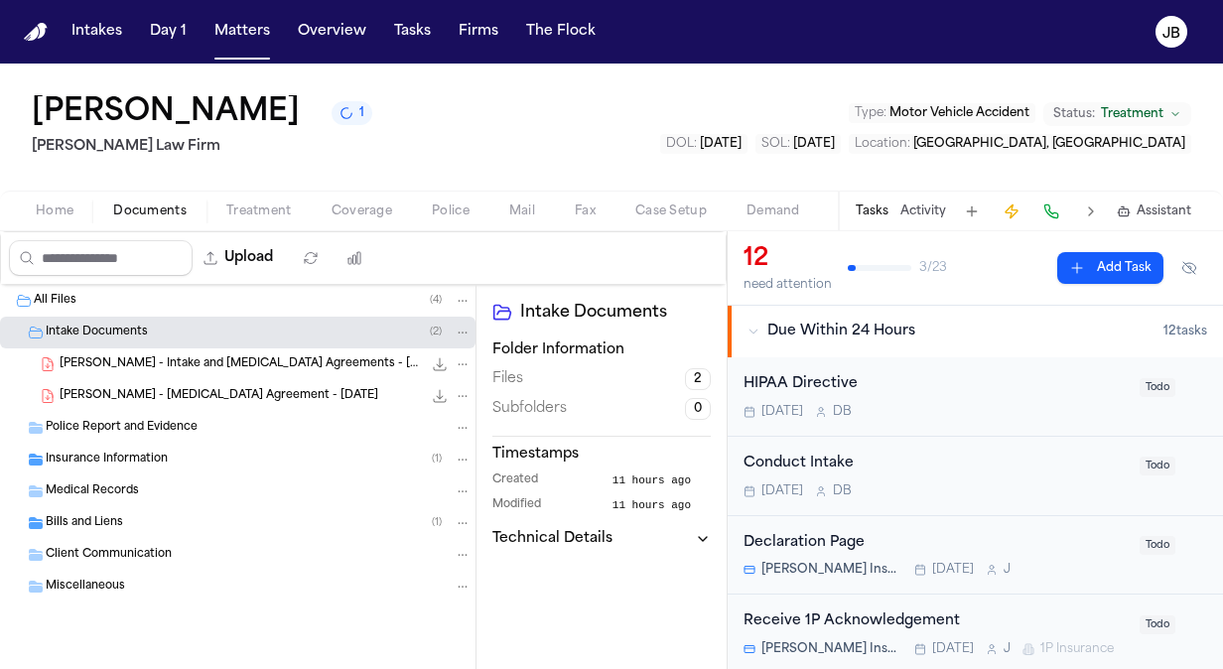
click at [46, 204] on span "Home" at bounding box center [55, 211] width 38 height 16
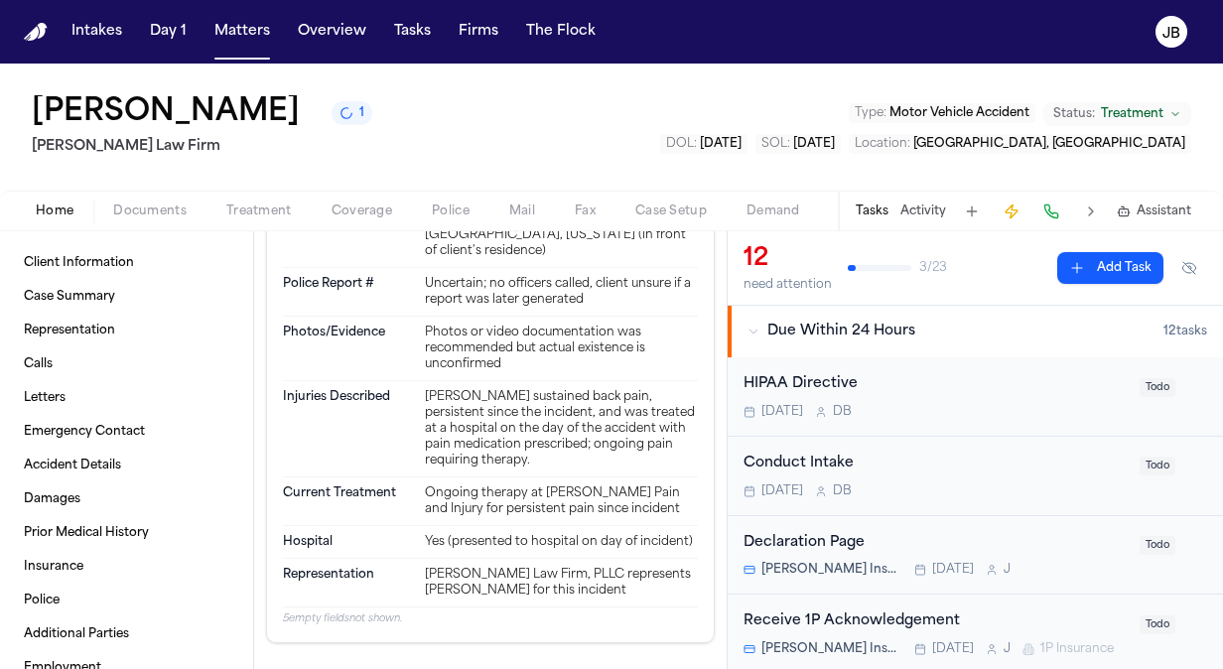
scroll to position [2400, 0]
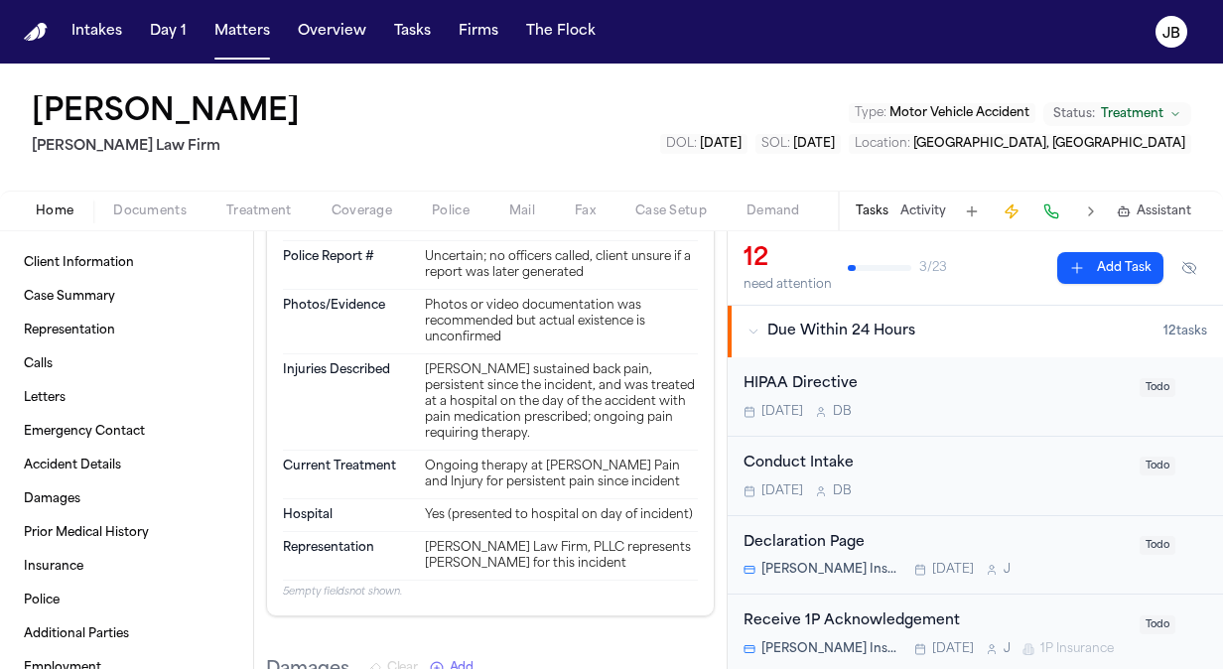
click at [344, 214] on span "Coverage" at bounding box center [362, 211] width 61 height 16
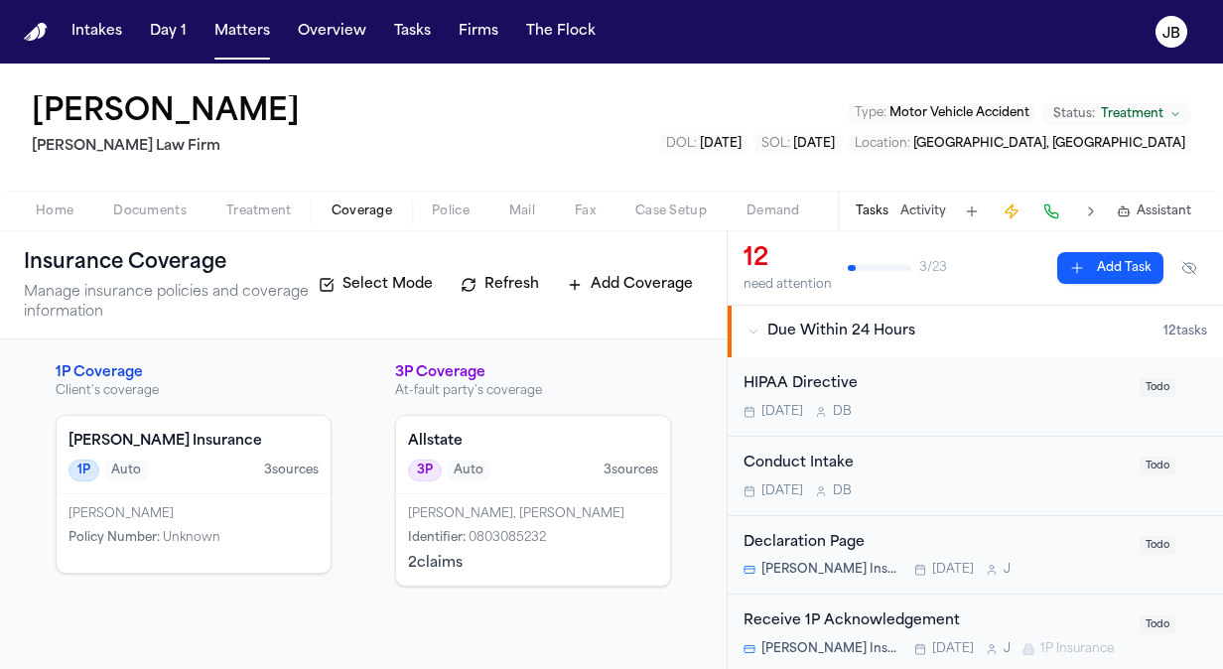
click at [54, 212] on span "Home" at bounding box center [55, 211] width 38 height 16
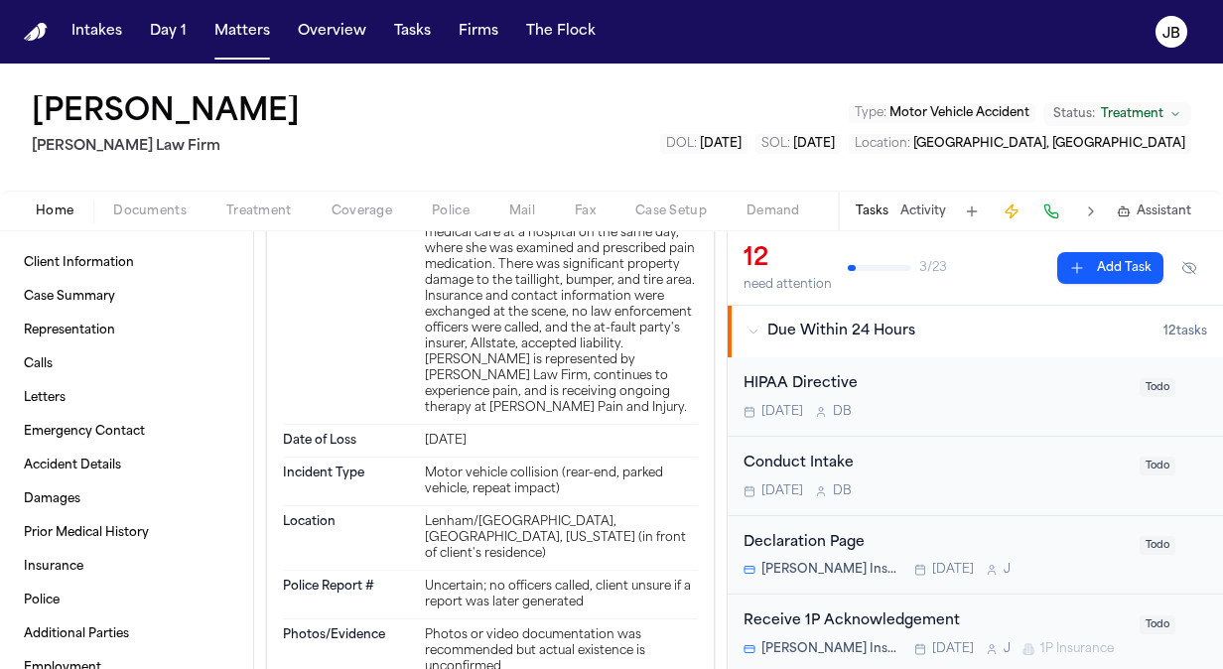
scroll to position [2024, 0]
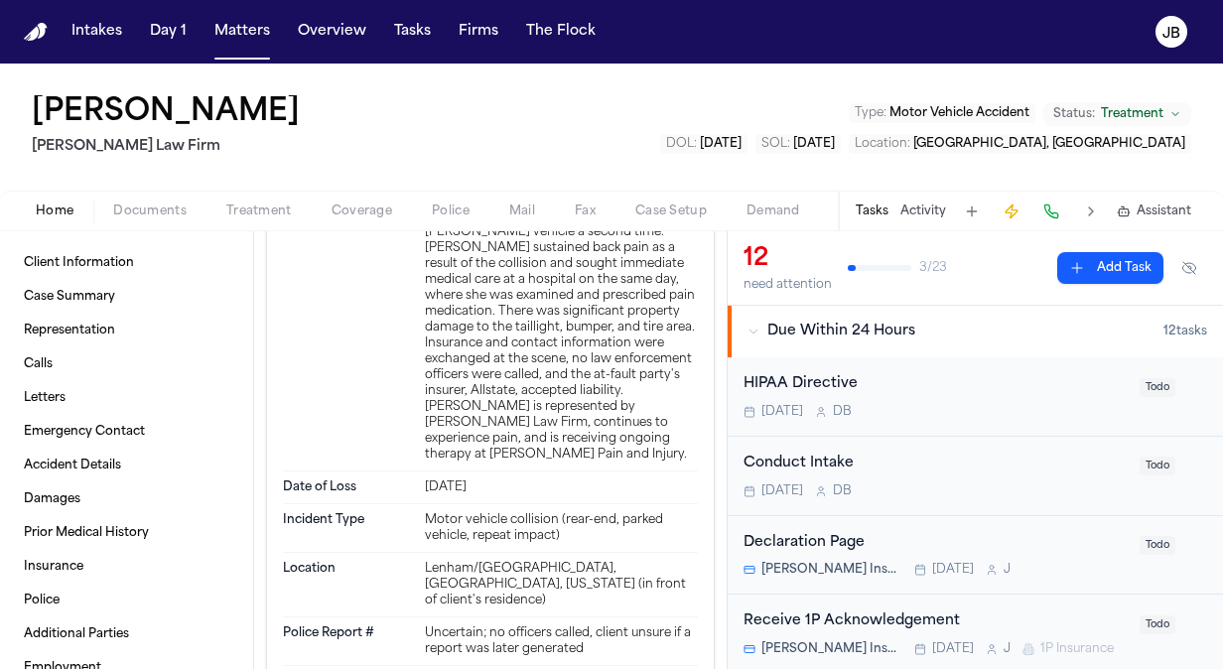
click at [167, 193] on div "Home Documents Treatment Coverage Police Mail Fax Case Setup Demand Workspaces …" at bounding box center [611, 211] width 1223 height 40
click at [157, 209] on span "Documents" at bounding box center [149, 211] width 73 height 16
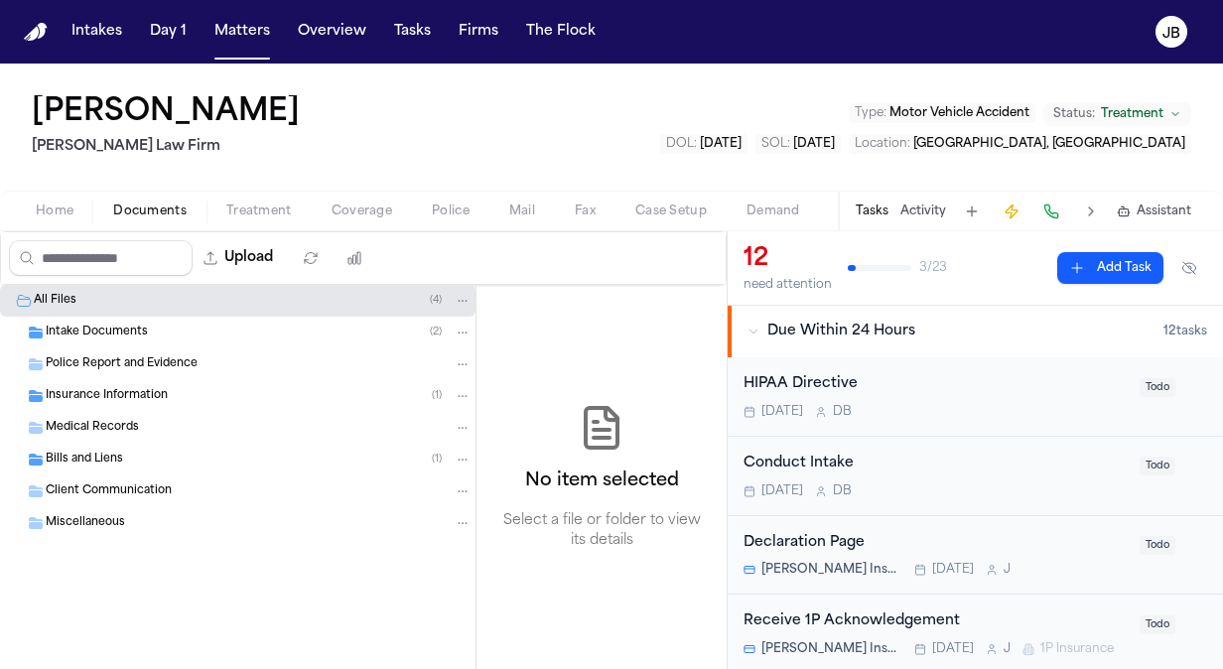
click at [119, 339] on div "Intake Documents ( 2 )" at bounding box center [237, 333] width 475 height 32
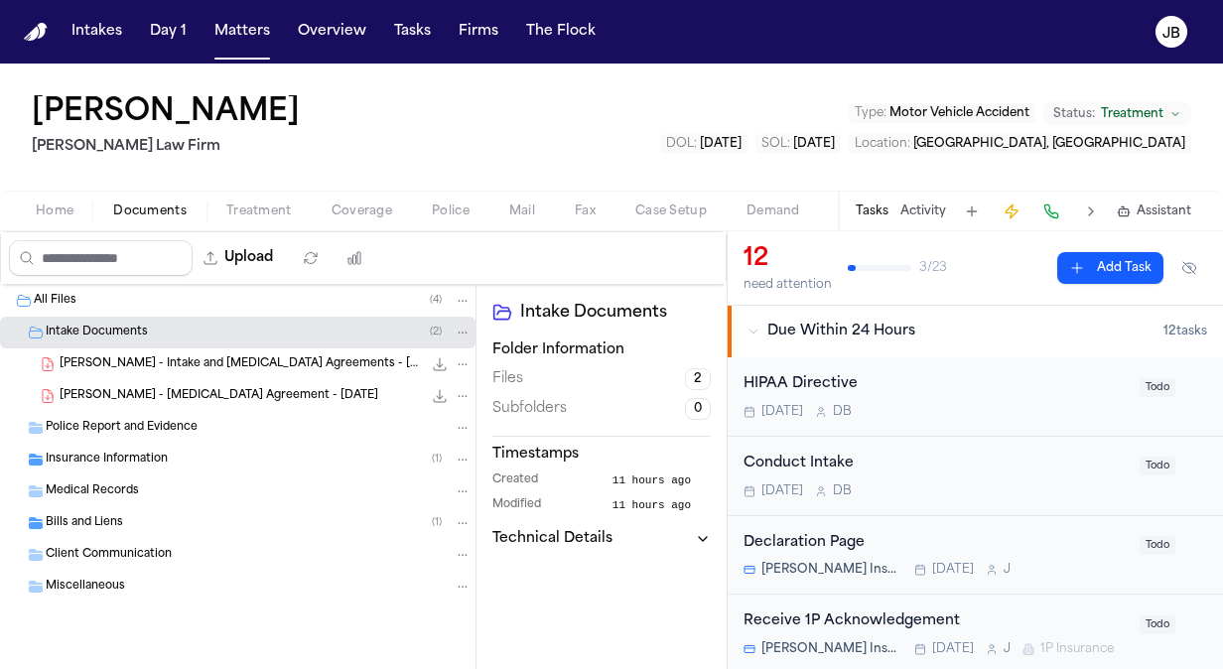
click at [266, 354] on div "[PERSON_NAME] - Intake and [MEDICAL_DATA] Agreements - [DATE] 7.1 MB • PDF" at bounding box center [266, 364] width 412 height 20
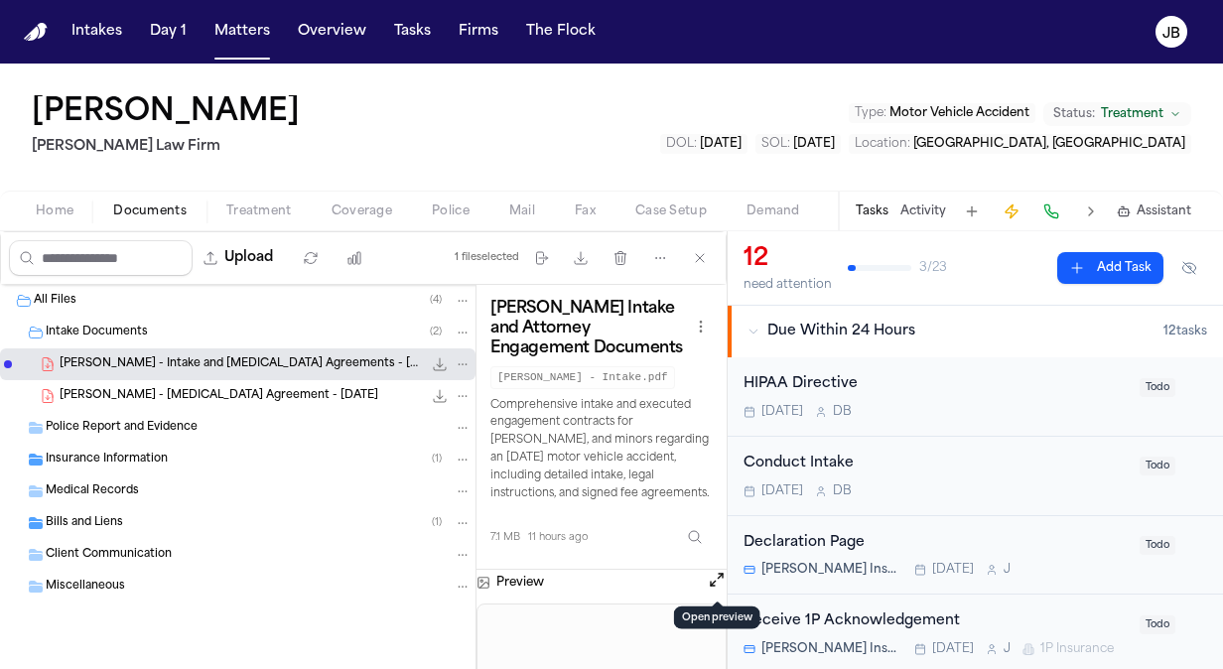
click at [711, 570] on button "Open preview" at bounding box center [717, 580] width 20 height 20
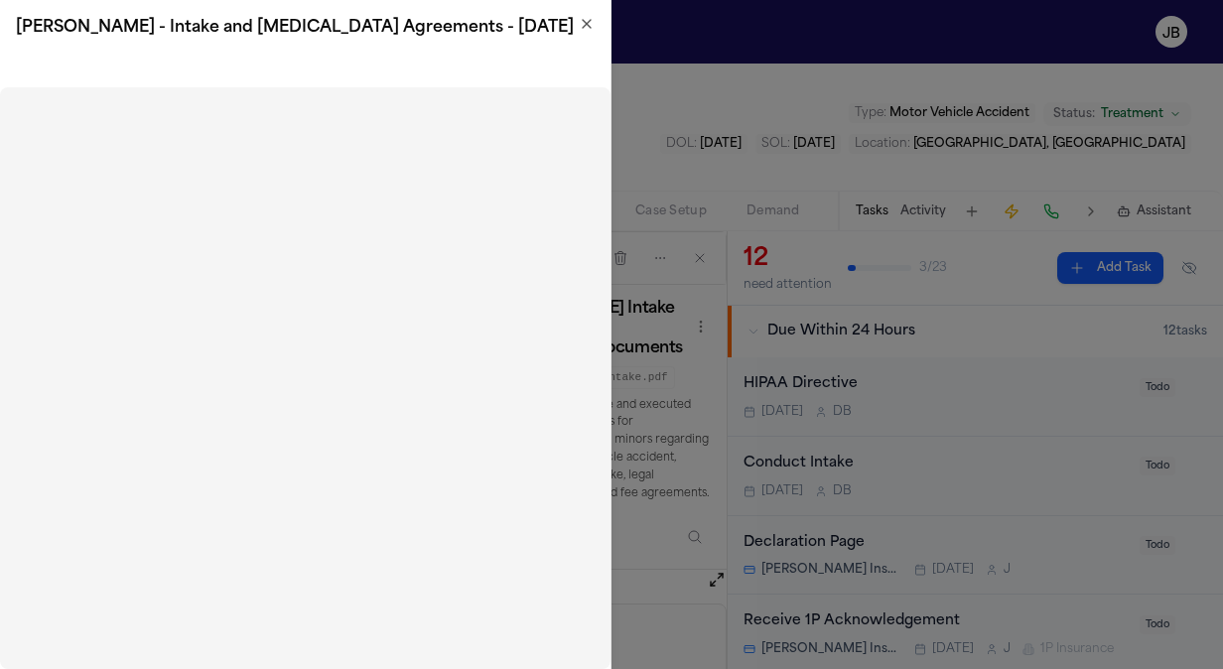
click at [586, 20] on icon "button" at bounding box center [587, 24] width 16 height 16
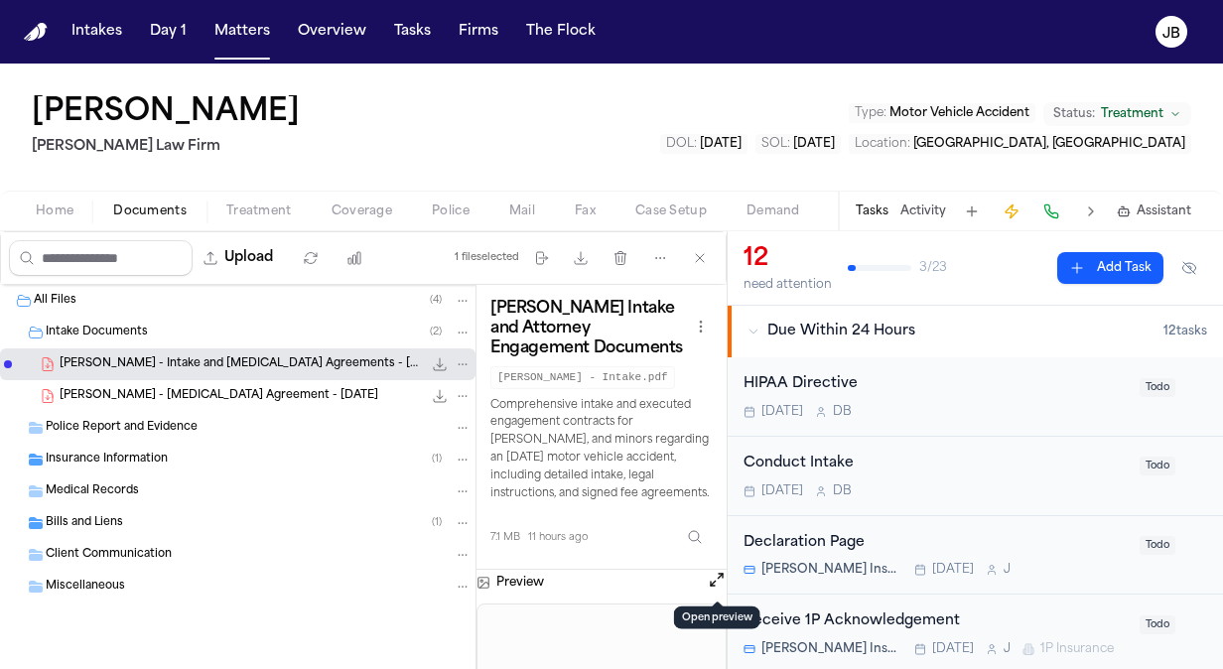
click at [267, 204] on span "Treatment" at bounding box center [259, 211] width 66 height 16
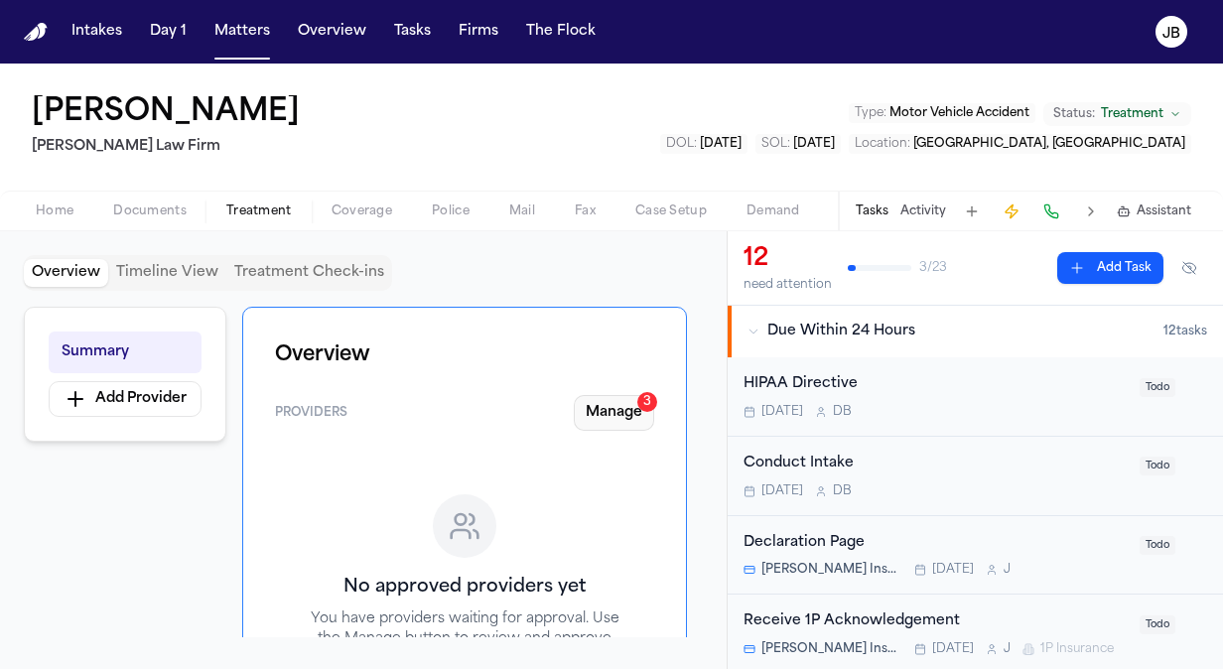
click at [639, 416] on button "Manage 3" at bounding box center [614, 413] width 80 height 36
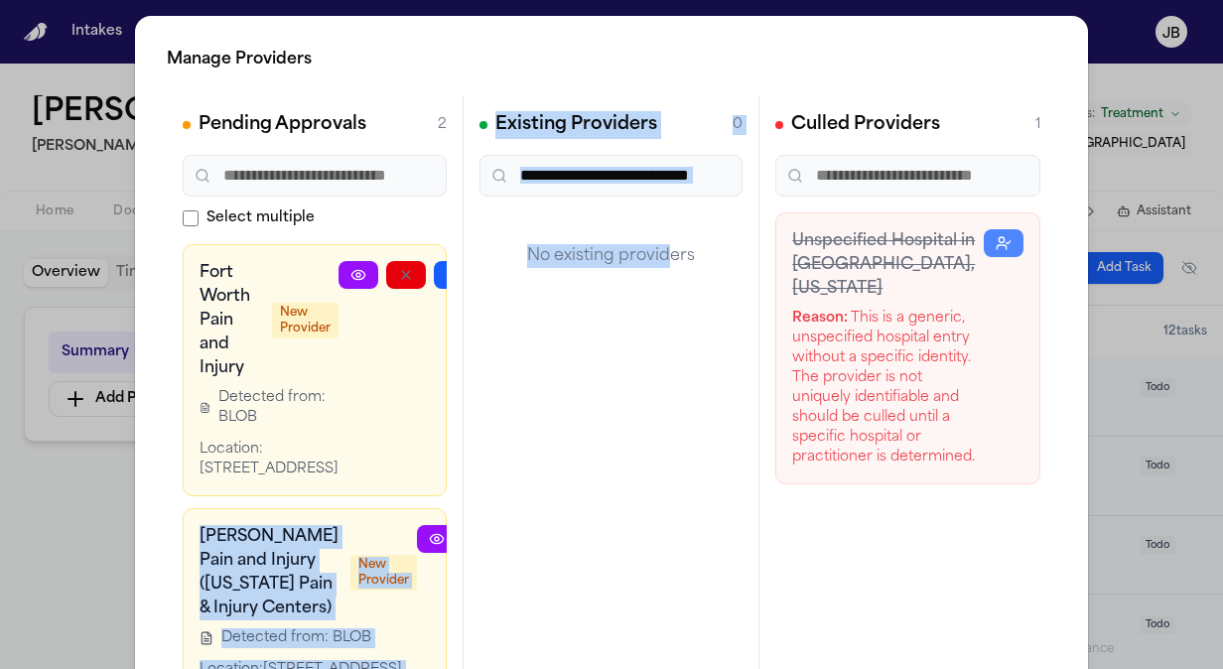
drag, startPoint x: 365, startPoint y: 347, endPoint x: 658, endPoint y: 378, distance: 294.4
click at [658, 378] on div "Pending Approvals 2 Select multiple Fort Worth Pain and Injury New Provider Det…" at bounding box center [611, 393] width 889 height 596
drag, startPoint x: 371, startPoint y: 389, endPoint x: 738, endPoint y: 432, distance: 369.7
click at [738, 432] on div "Pending Approvals 2 Select multiple Fort Worth Pain and Injury New Provider Det…" at bounding box center [611, 393] width 889 height 596
drag, startPoint x: 398, startPoint y: 316, endPoint x: 649, endPoint y: 332, distance: 251.6
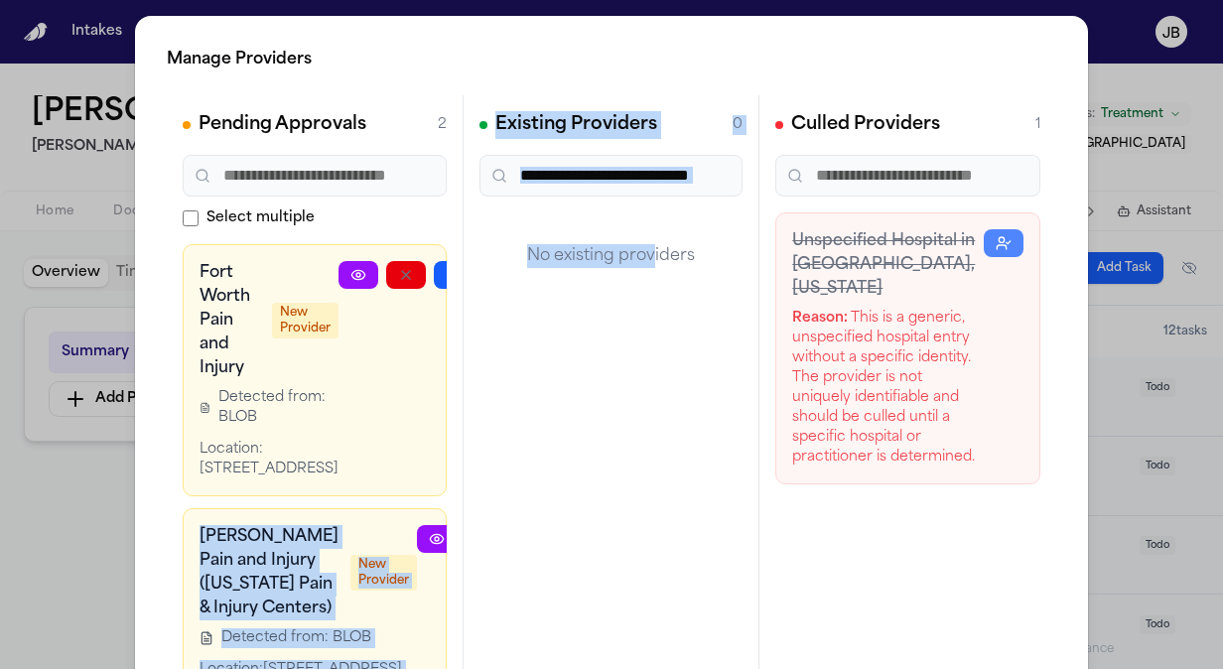
click at [649, 332] on div "Pending Approvals 2 Select multiple Fort Worth Pain and Injury New Provider Det…" at bounding box center [611, 393] width 889 height 596
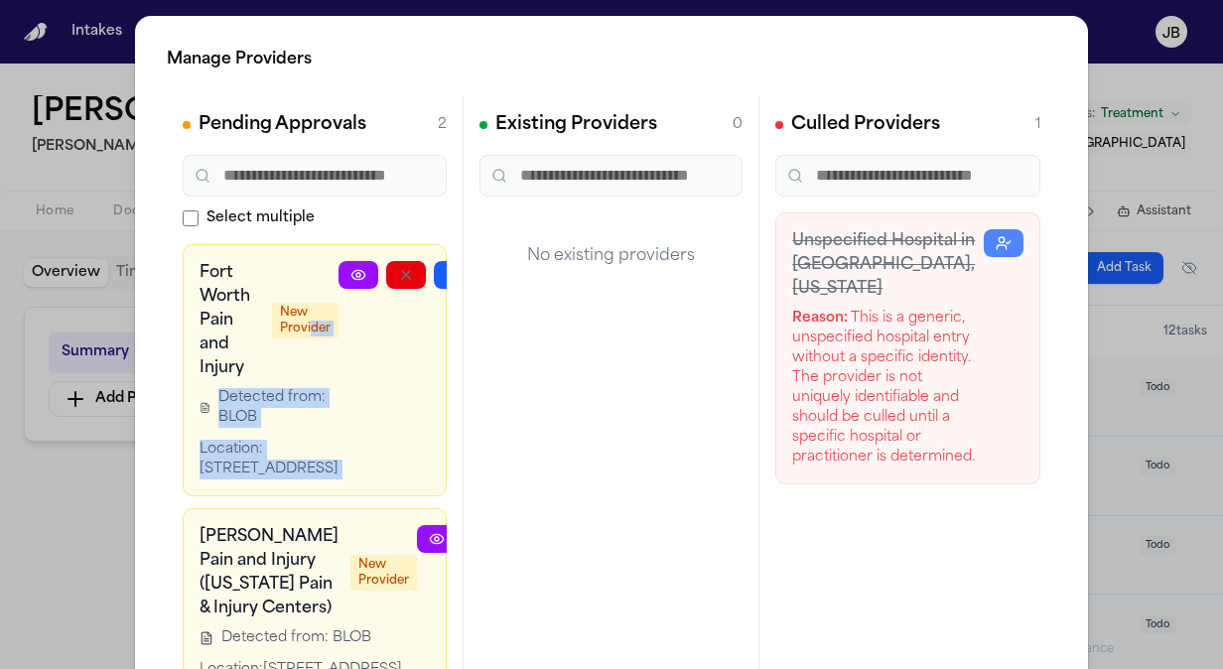
scroll to position [0, 99]
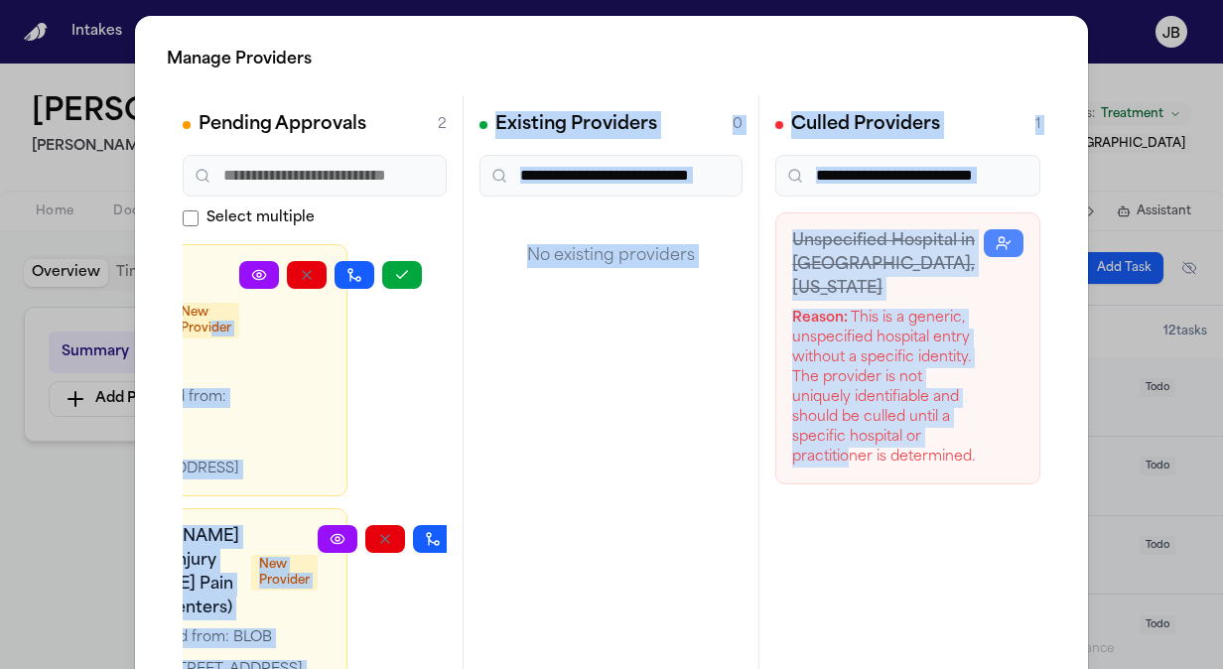
drag, startPoint x: 302, startPoint y: 353, endPoint x: 840, endPoint y: 461, distance: 548.6
click at [840, 461] on div "Pending Approvals 2 Select multiple Fort Worth Pain and Injury New Provider Det…" at bounding box center [611, 393] width 889 height 596
click at [350, 359] on div at bounding box center [330, 370] width 183 height 218
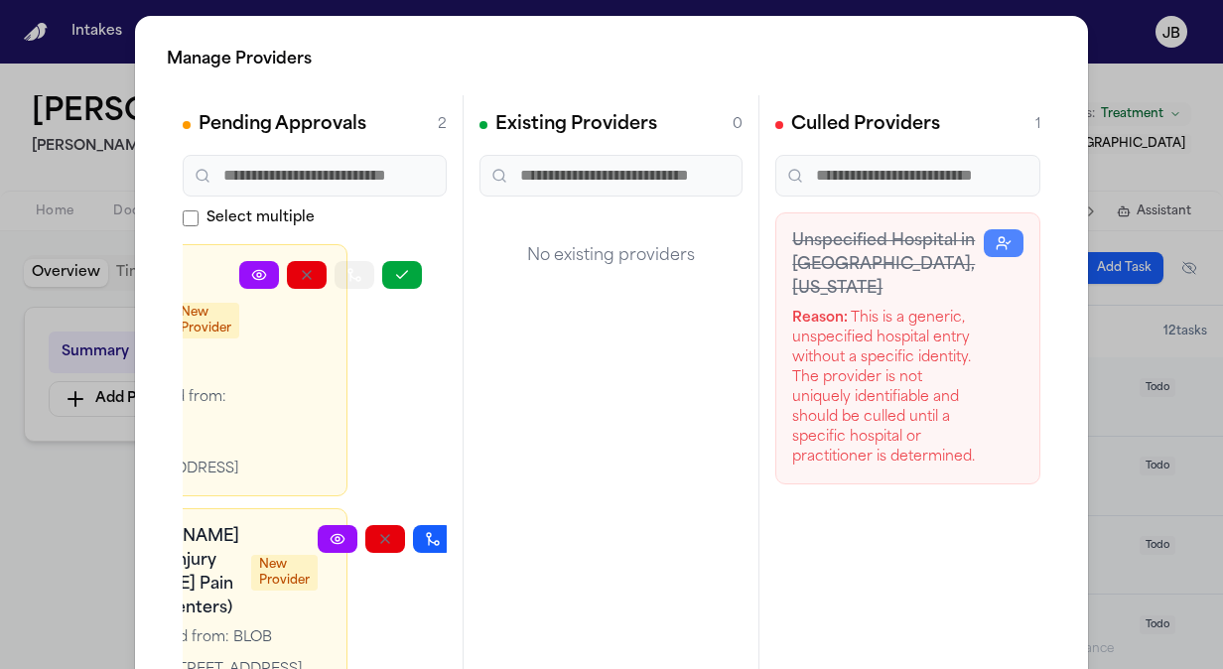
click at [346, 274] on icon "button" at bounding box center [354, 275] width 16 height 16
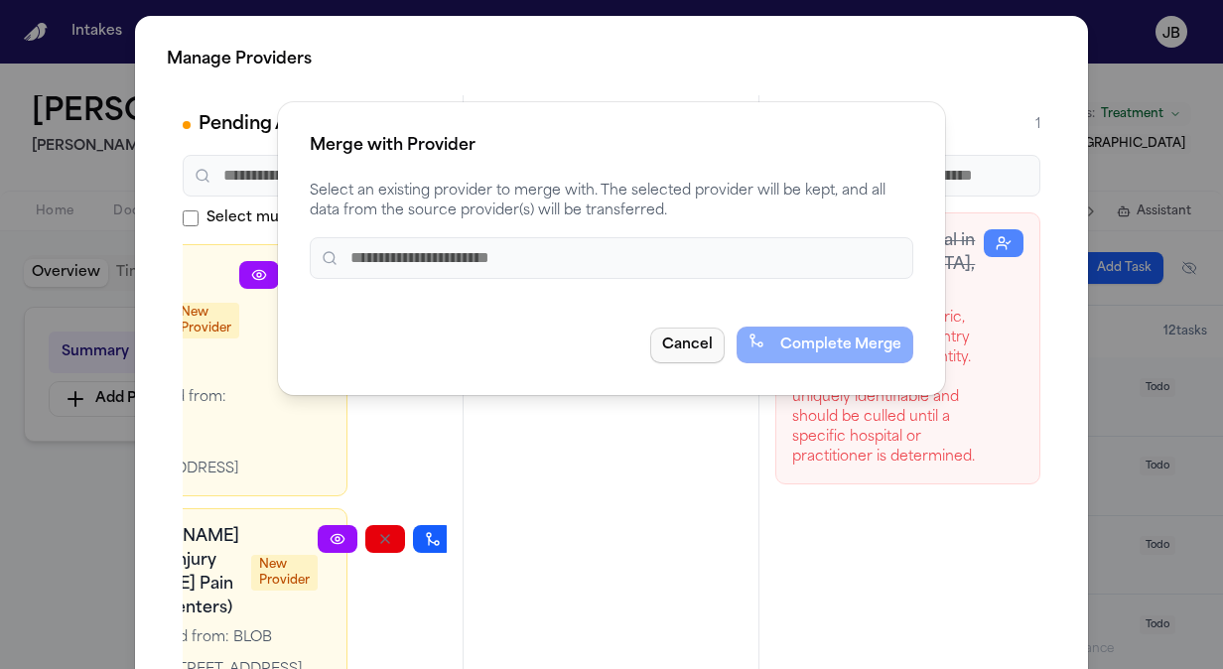
click at [704, 339] on button "Cancel" at bounding box center [687, 345] width 74 height 36
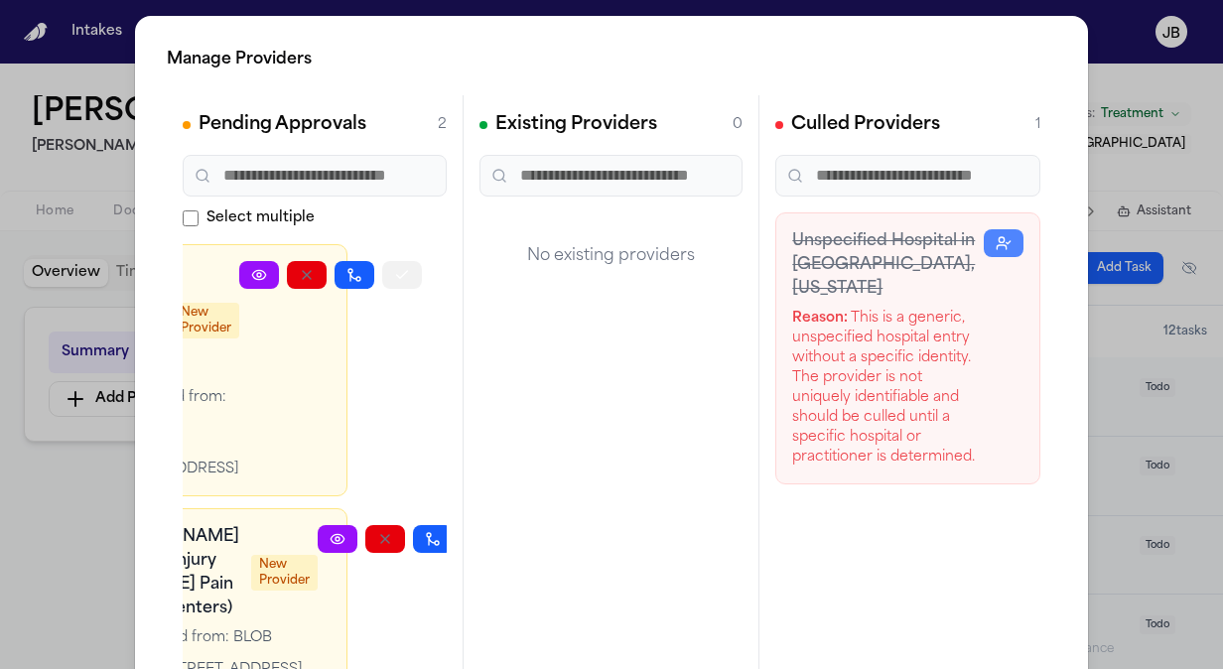
click at [394, 267] on icon "button" at bounding box center [402, 275] width 16 height 16
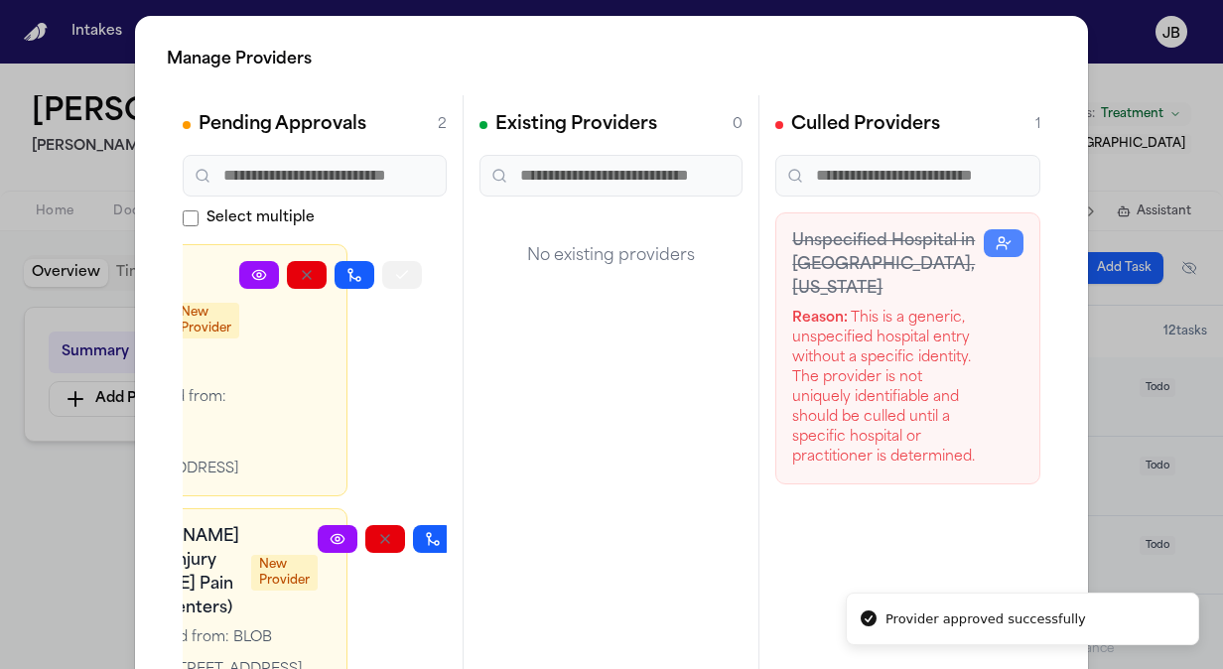
scroll to position [0, 84]
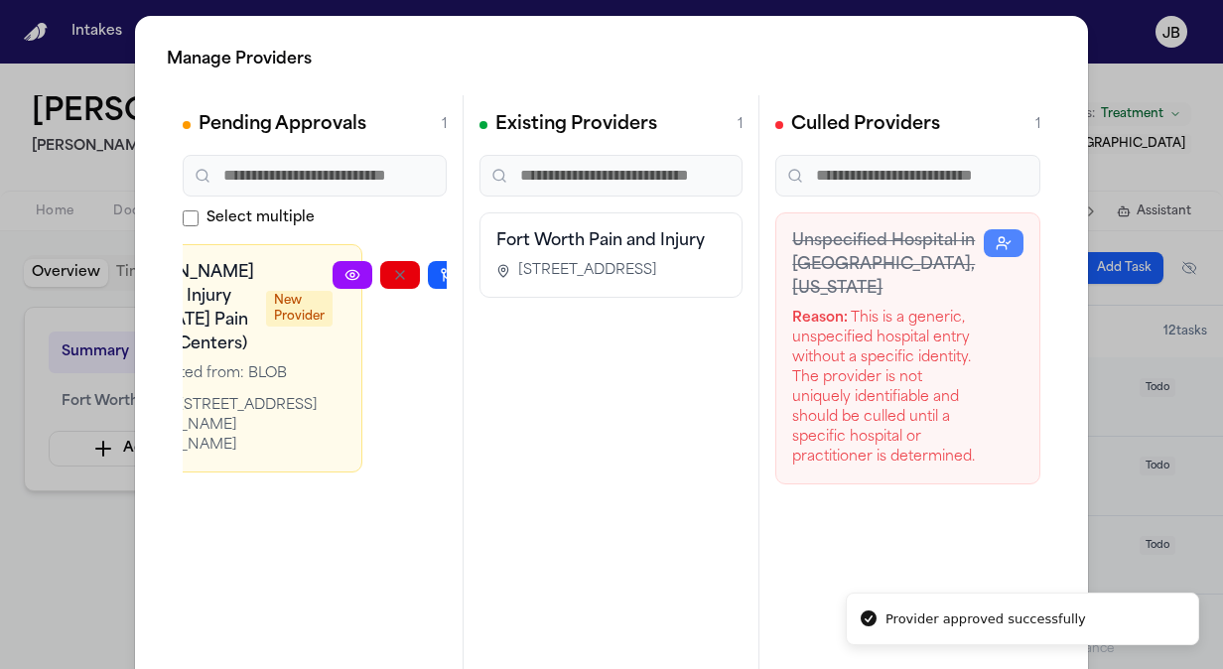
drag, startPoint x: 385, startPoint y: 394, endPoint x: 322, endPoint y: 285, distance: 126.3
click at [333, 297] on div at bounding box center [424, 358] width 183 height 195
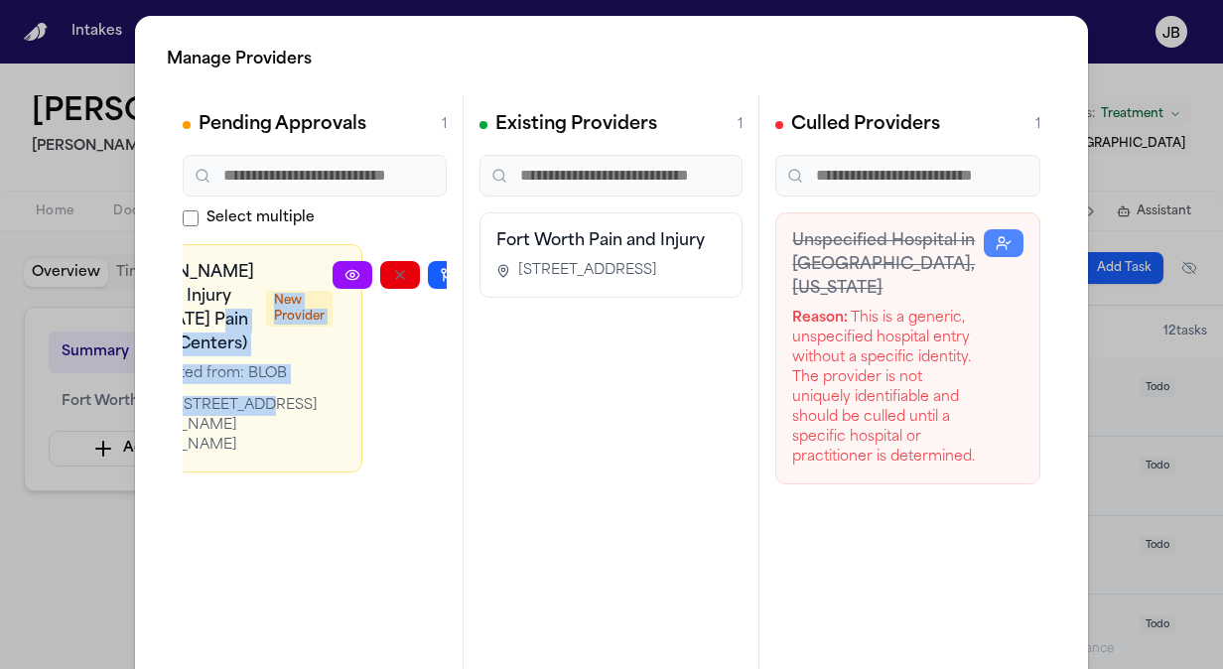
drag, startPoint x: 186, startPoint y: 394, endPoint x: 115, endPoint y: 536, distance: 158.5
click at [115, 536] on div "Manage Providers Pending Approvals 1 Select multiple [PERSON_NAME] Pain and Inj…" at bounding box center [611, 403] width 1223 height 806
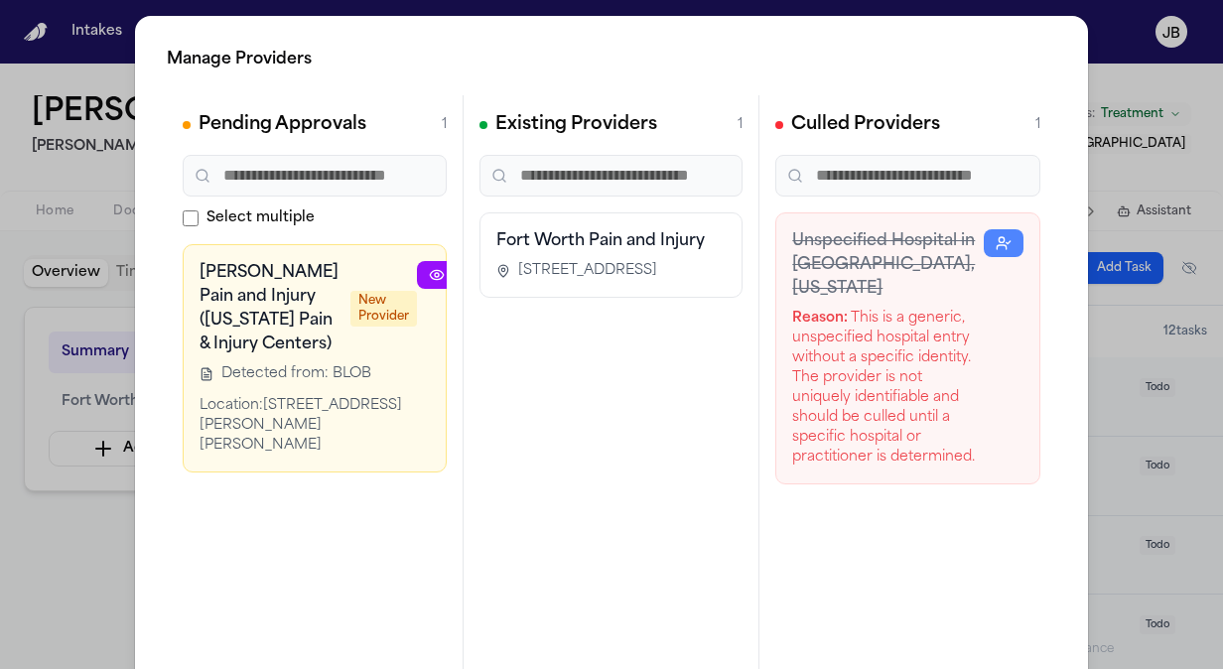
drag, startPoint x: 383, startPoint y: 359, endPoint x: 393, endPoint y: 323, distance: 38.0
click at [417, 321] on div at bounding box center [508, 358] width 183 height 195
click at [417, 354] on div at bounding box center [508, 358] width 183 height 195
click at [465, 268] on button "button" at bounding box center [485, 275] width 40 height 28
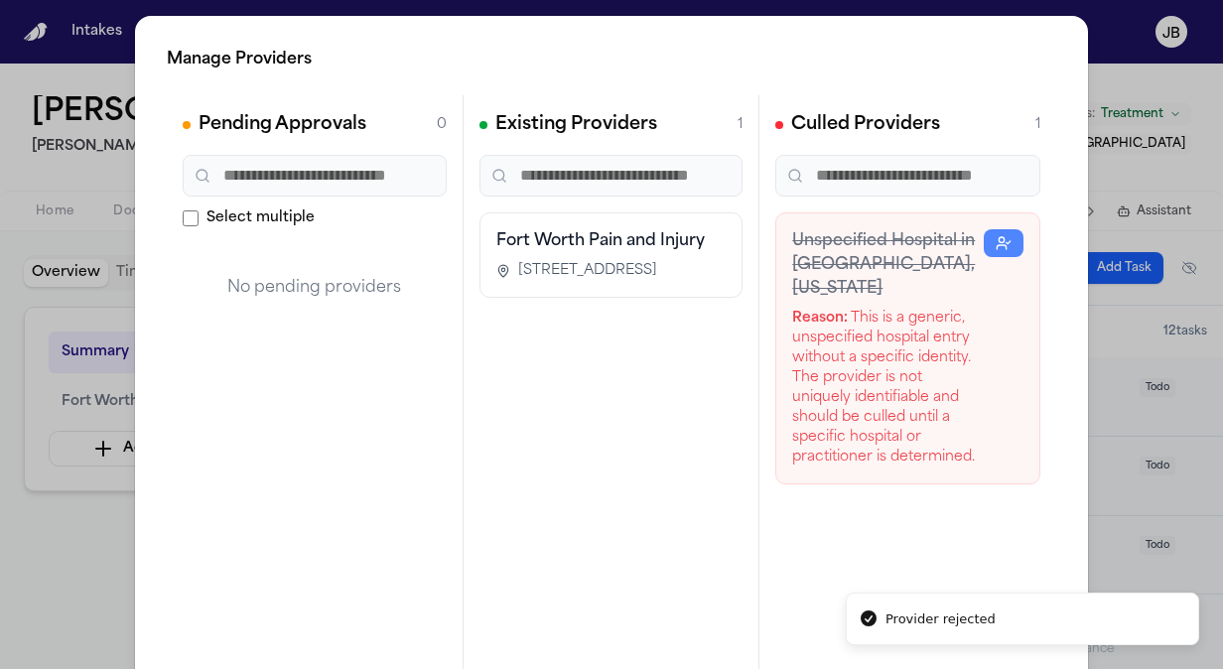
click at [1117, 120] on div "Manage Providers Pending Approvals 0 Select multiple No pending providers Exist…" at bounding box center [611, 403] width 1223 height 806
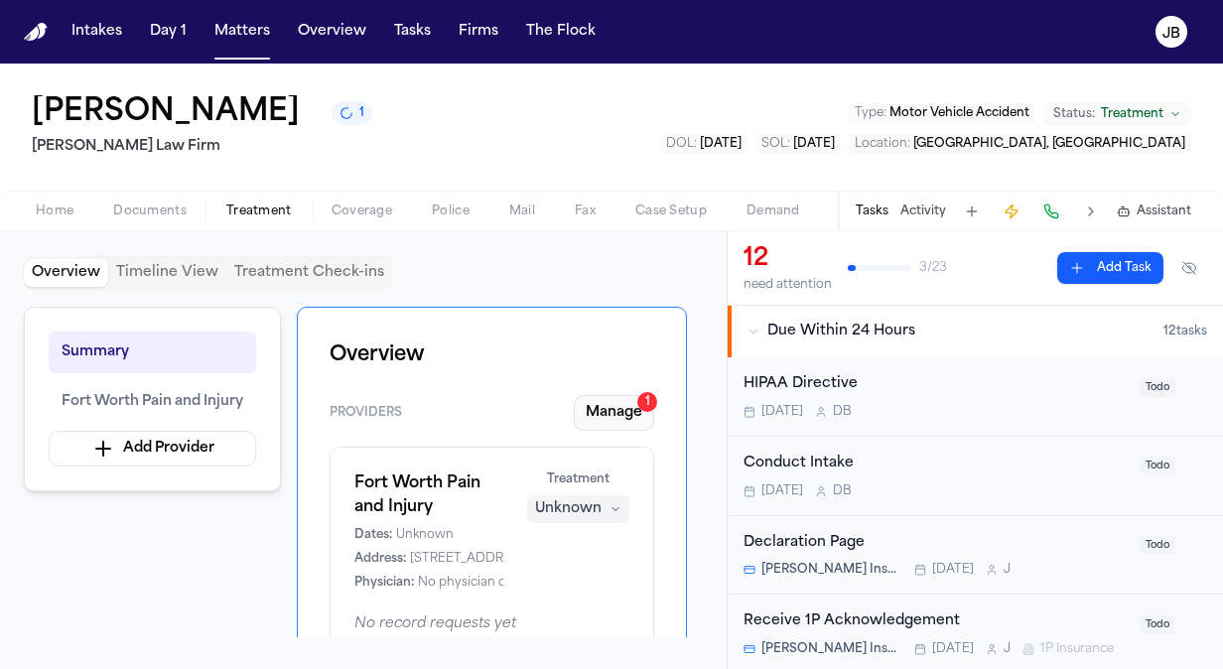
click at [610, 409] on button "Manage 1" at bounding box center [614, 413] width 80 height 36
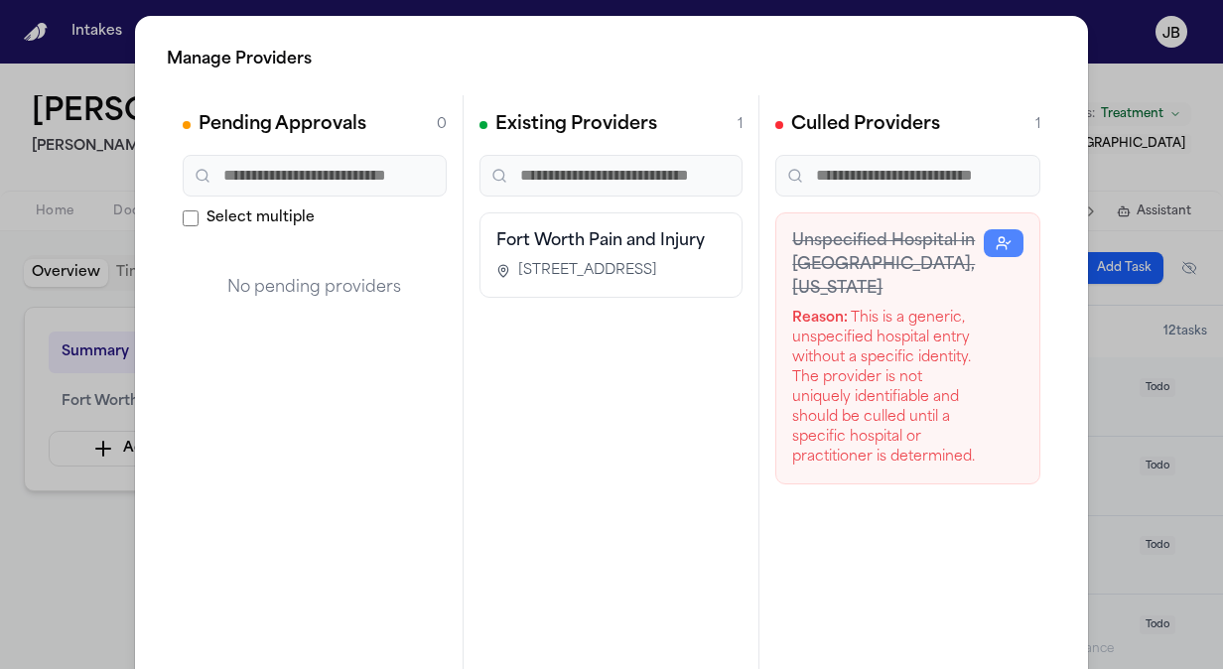
click at [32, 538] on div "Manage Providers Pending Approvals 0 Select multiple No pending providers Exist…" at bounding box center [611, 403] width 1223 height 806
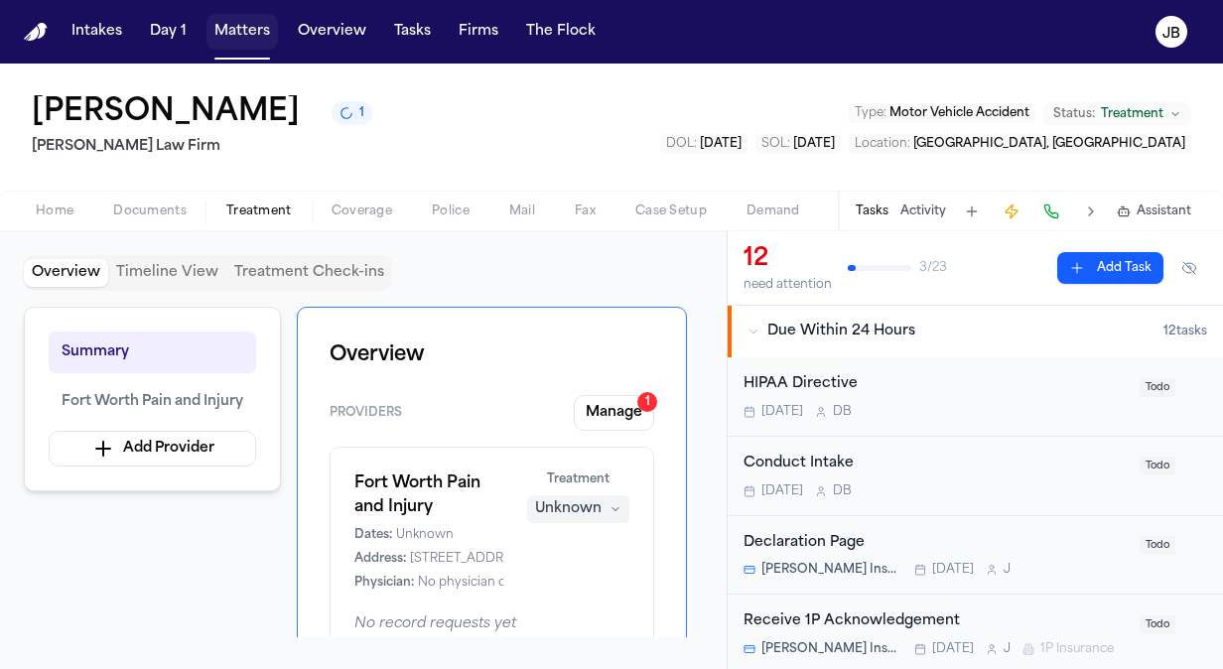
click at [252, 28] on button "Matters" at bounding box center [241, 32] width 71 height 36
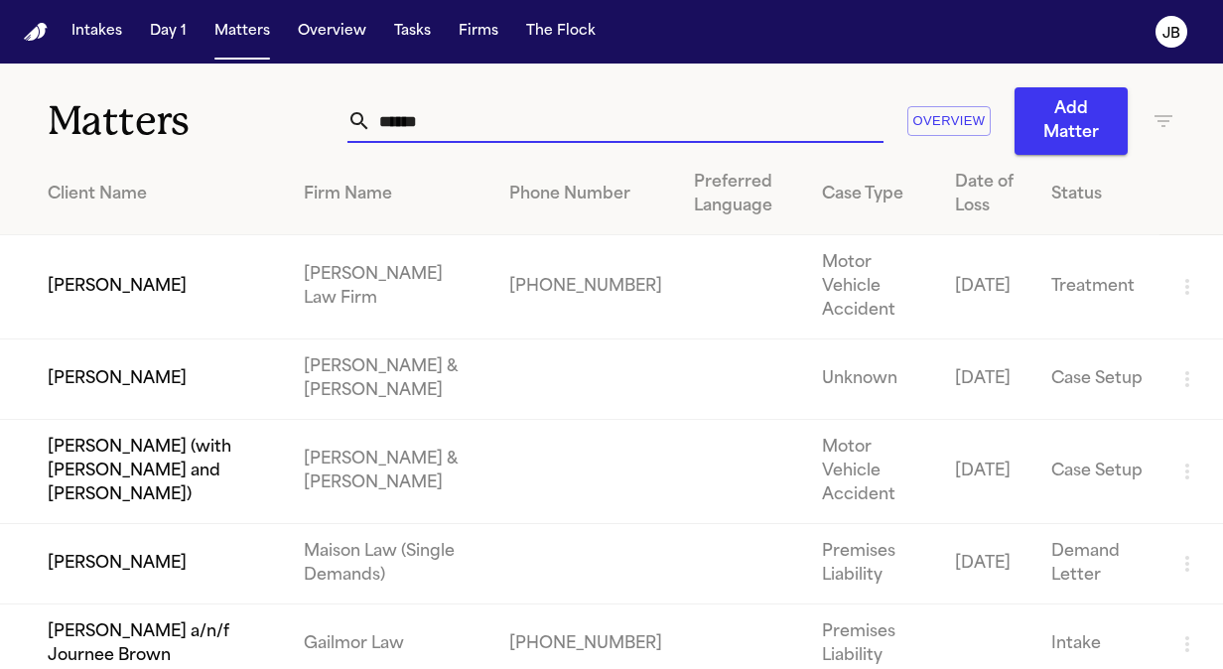
drag, startPoint x: 452, startPoint y: 115, endPoint x: 131, endPoint y: 129, distance: 320.9
click at [131, 129] on div "Matters ****** Overview Add Matter" at bounding box center [611, 109] width 1223 height 91
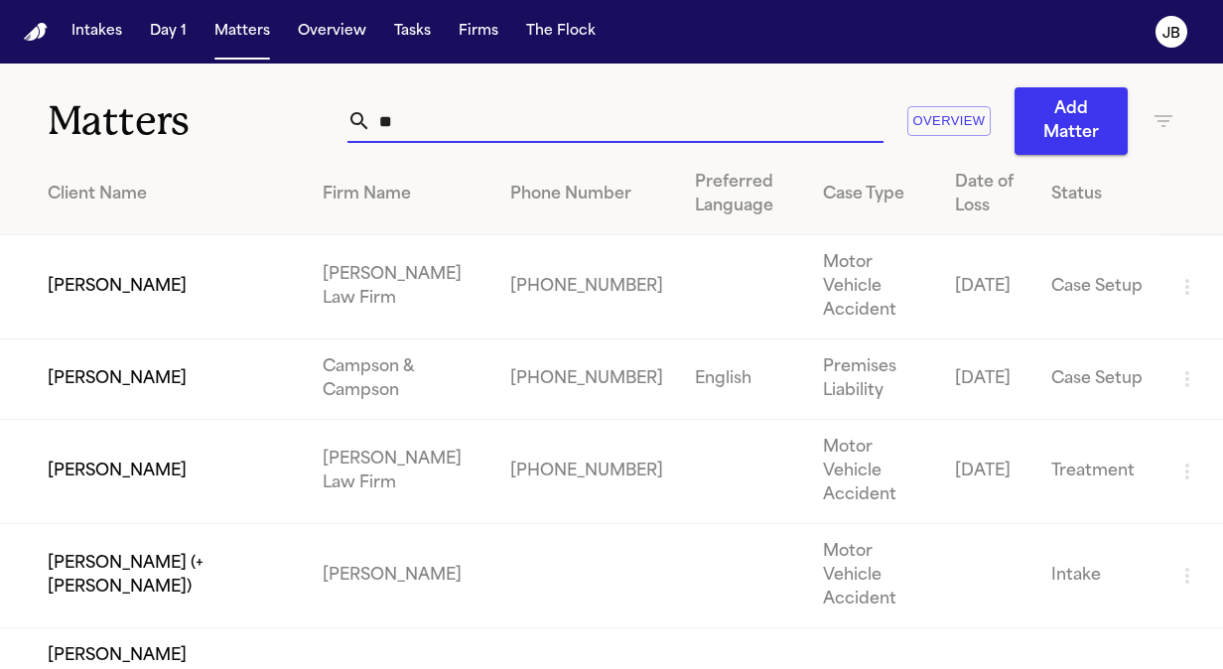
type input "*"
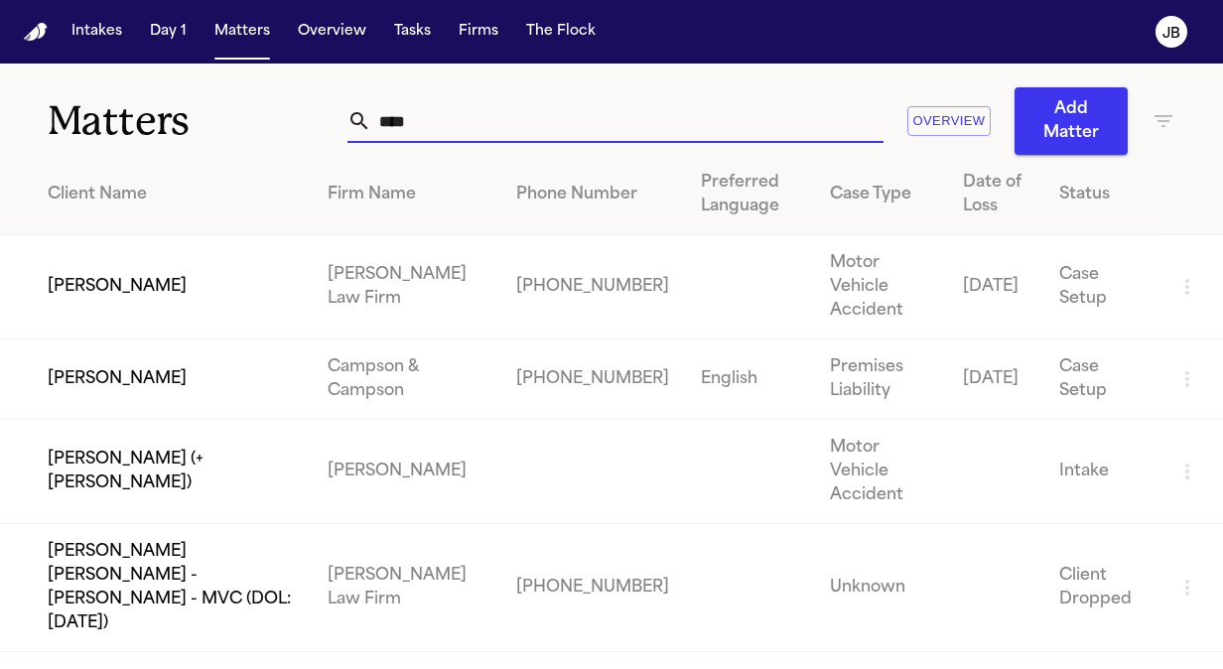
type input "****"
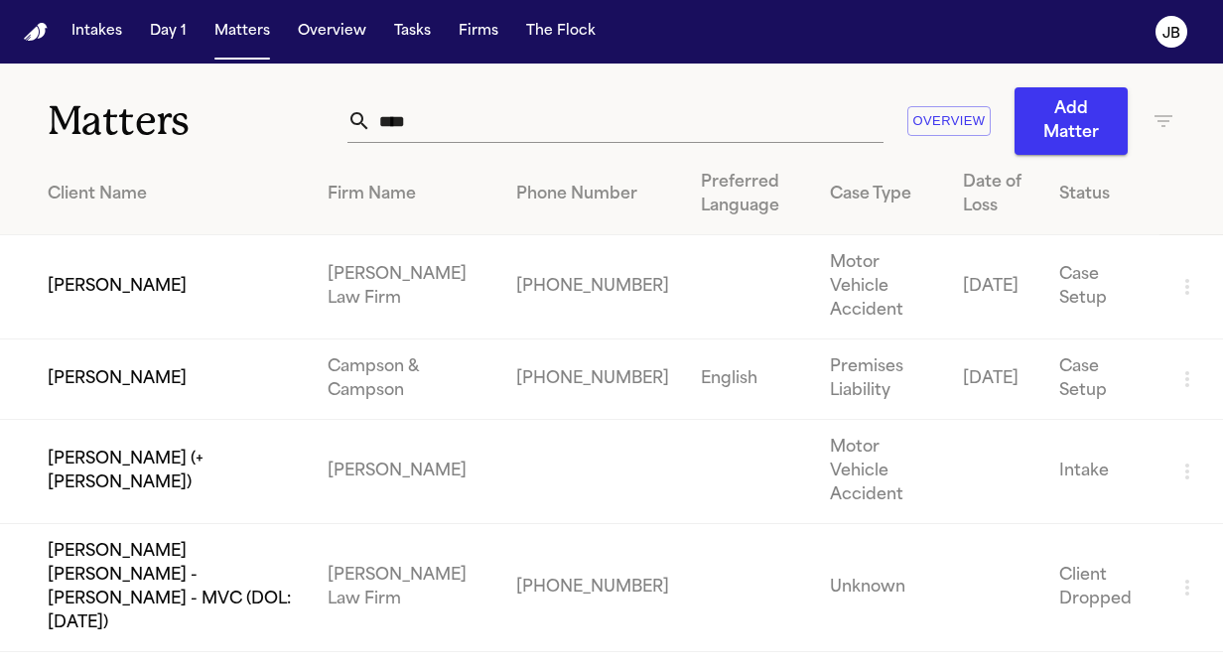
click at [128, 260] on td "[PERSON_NAME]" at bounding box center [156, 287] width 312 height 104
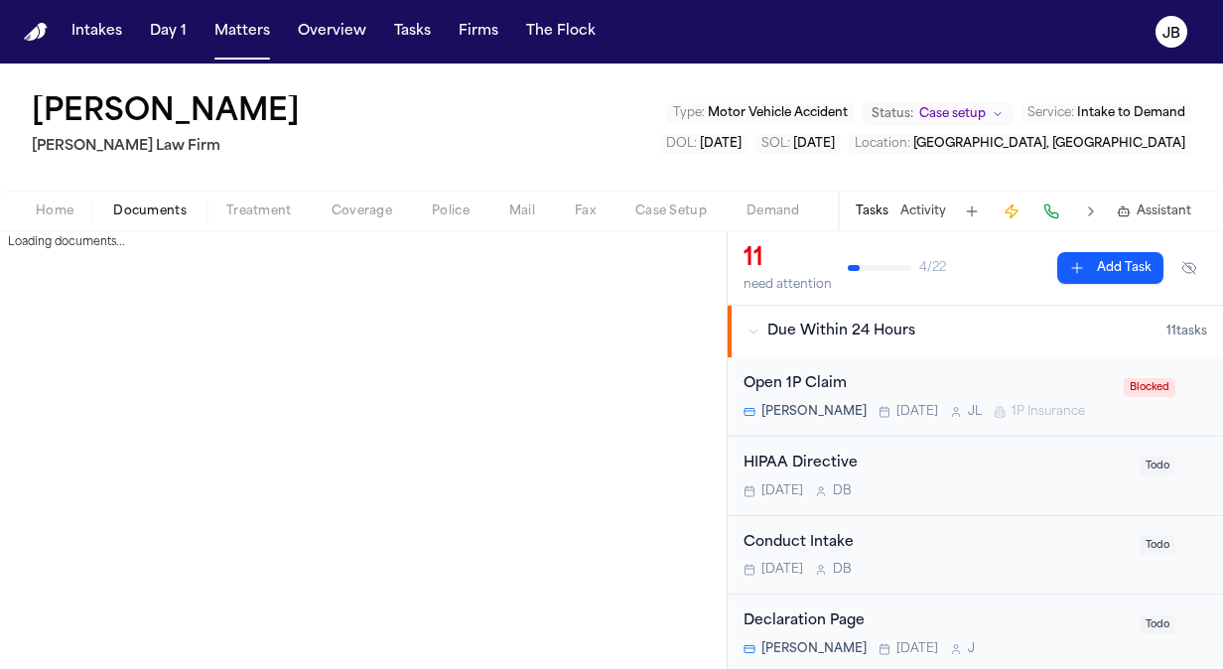
click at [143, 216] on span "Documents" at bounding box center [149, 211] width 73 height 16
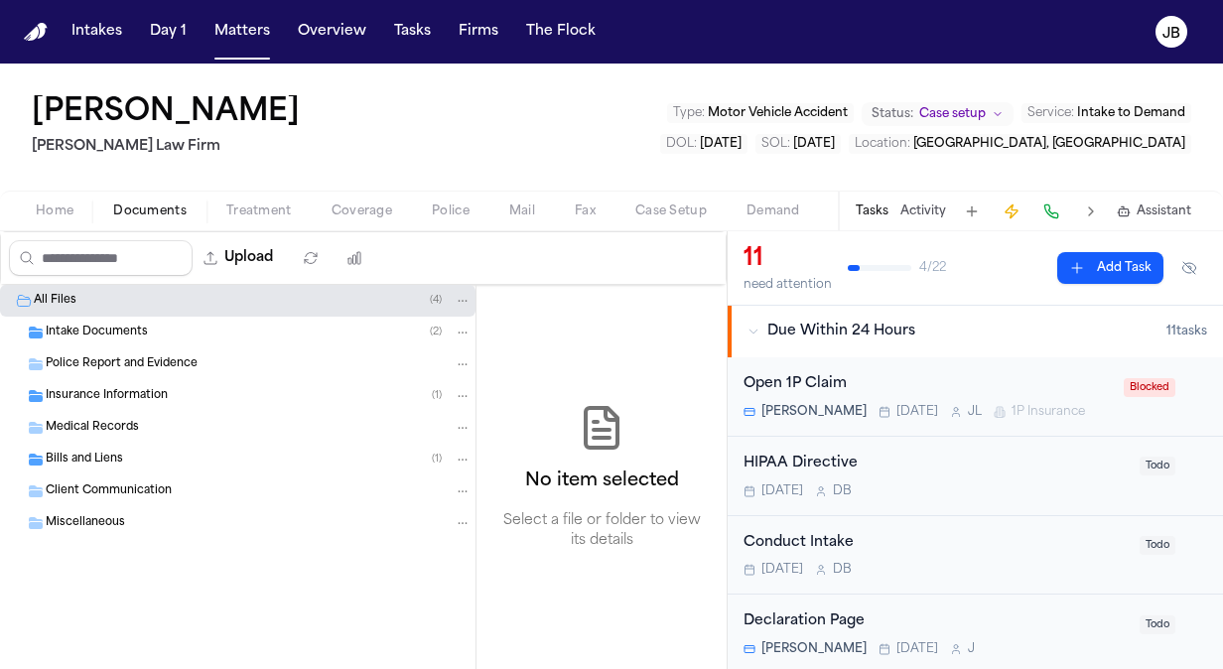
click at [189, 338] on div "Intake Documents ( 2 )" at bounding box center [259, 333] width 426 height 18
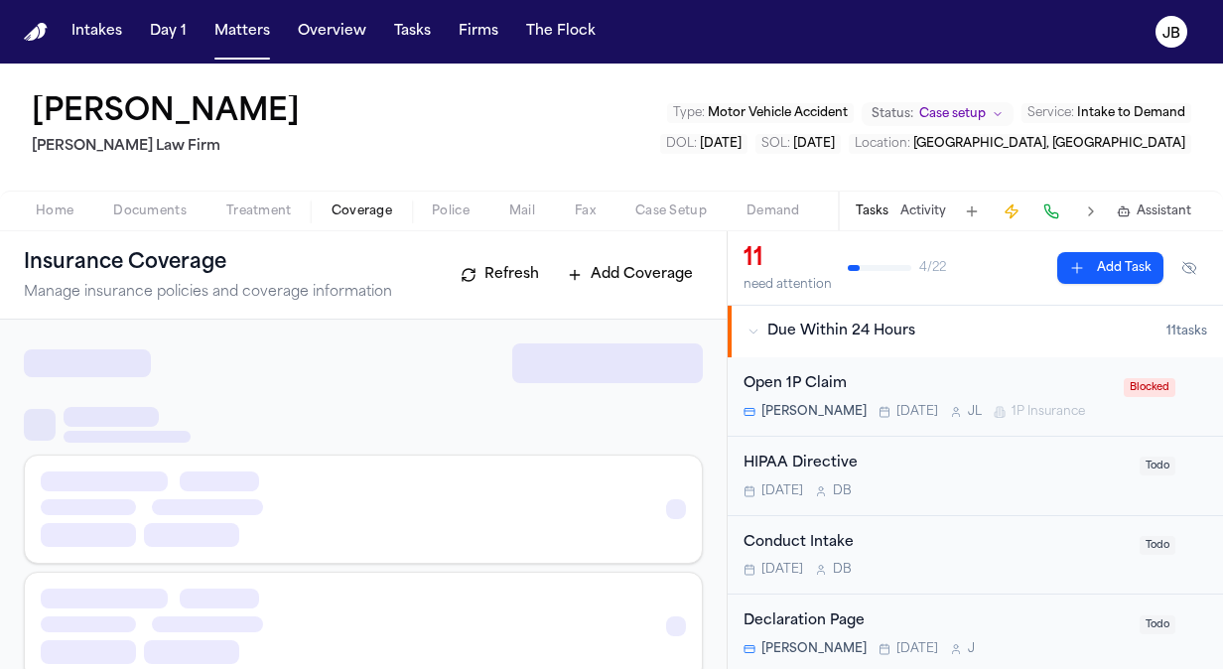
click at [360, 205] on span "Coverage" at bounding box center [362, 211] width 61 height 16
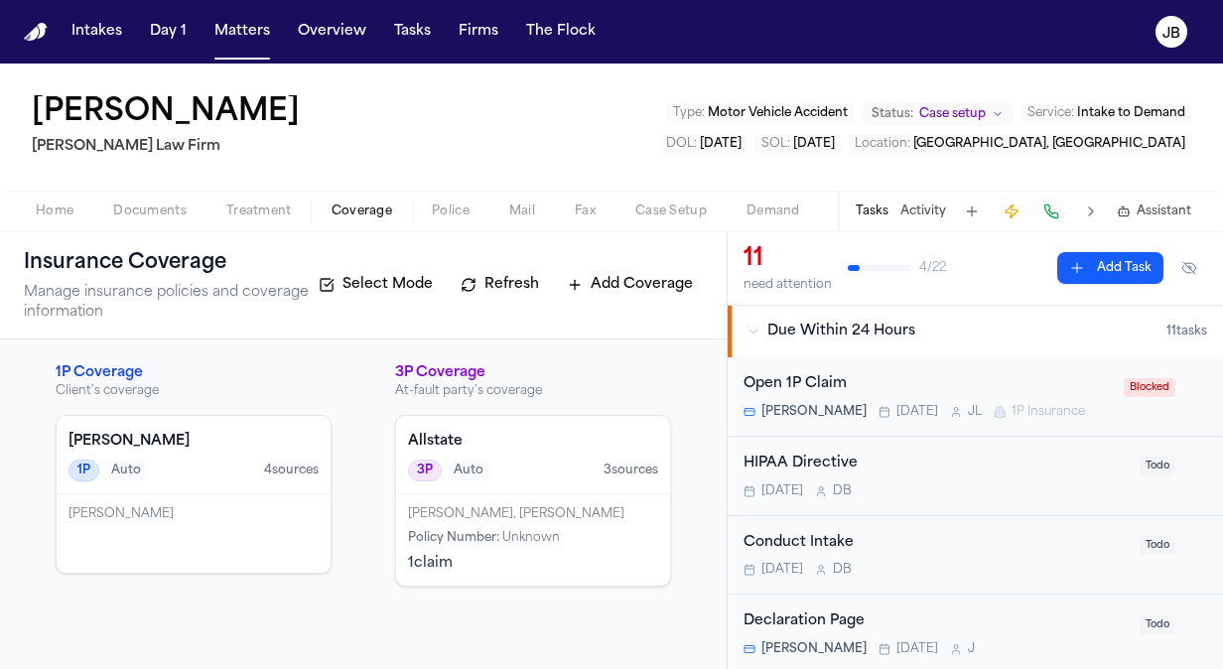
click at [283, 214] on span "Treatment" at bounding box center [259, 211] width 66 height 16
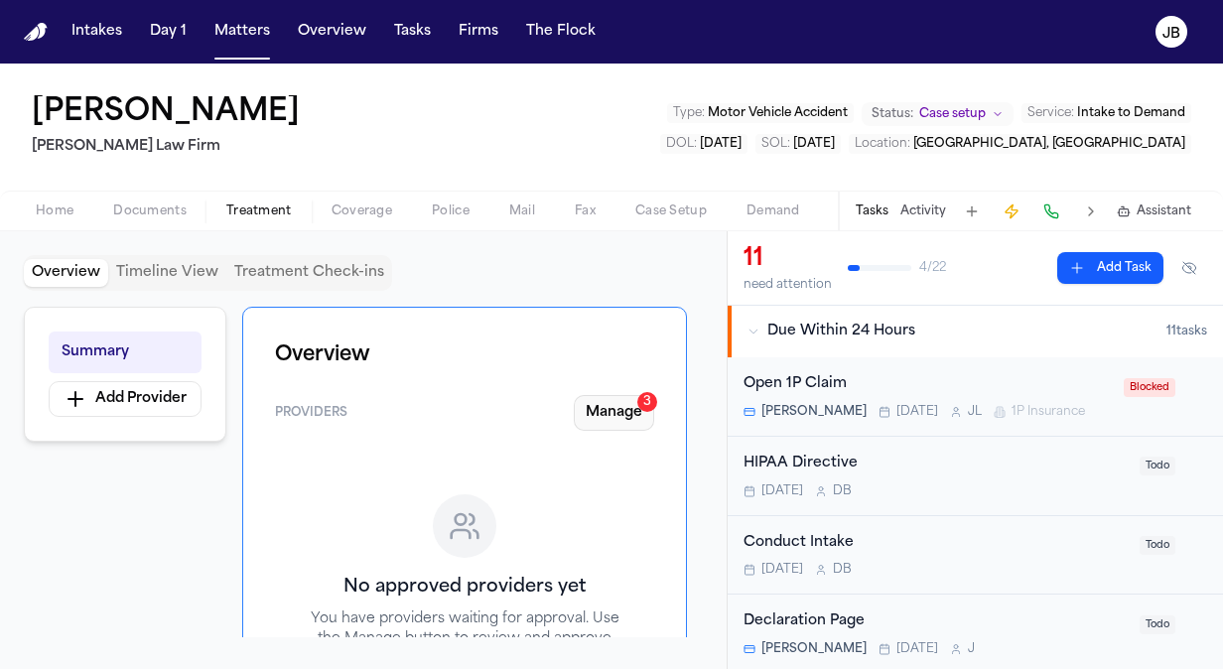
click at [621, 411] on button "Manage 3" at bounding box center [614, 413] width 80 height 36
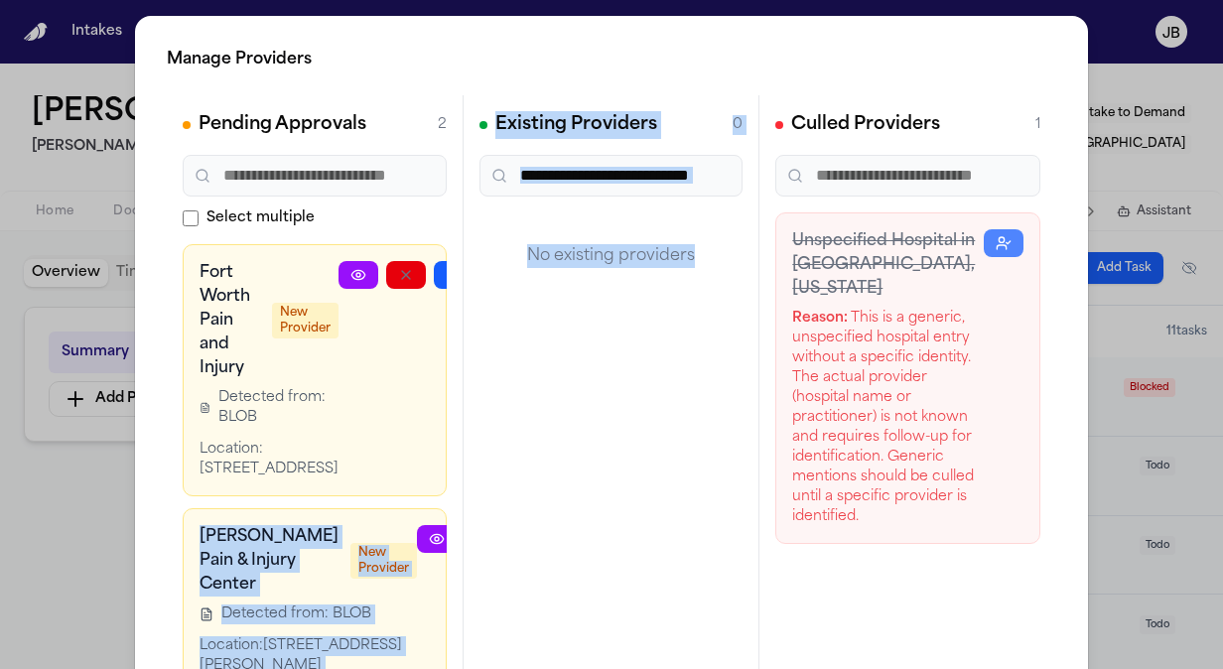
drag, startPoint x: 388, startPoint y: 310, endPoint x: 689, endPoint y: 375, distance: 307.8
click at [689, 375] on div "Pending Approvals 2 Select multiple Fort Worth Pain and Injury New Provider Det…" at bounding box center [611, 393] width 889 height 596
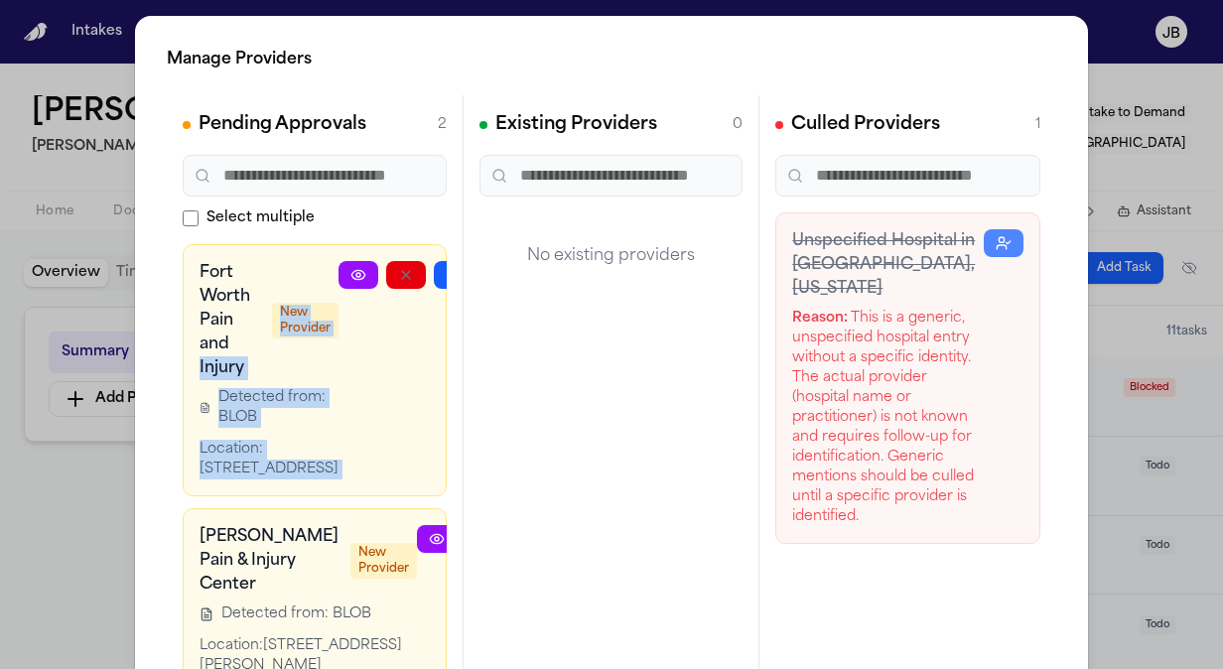
scroll to position [0, 86]
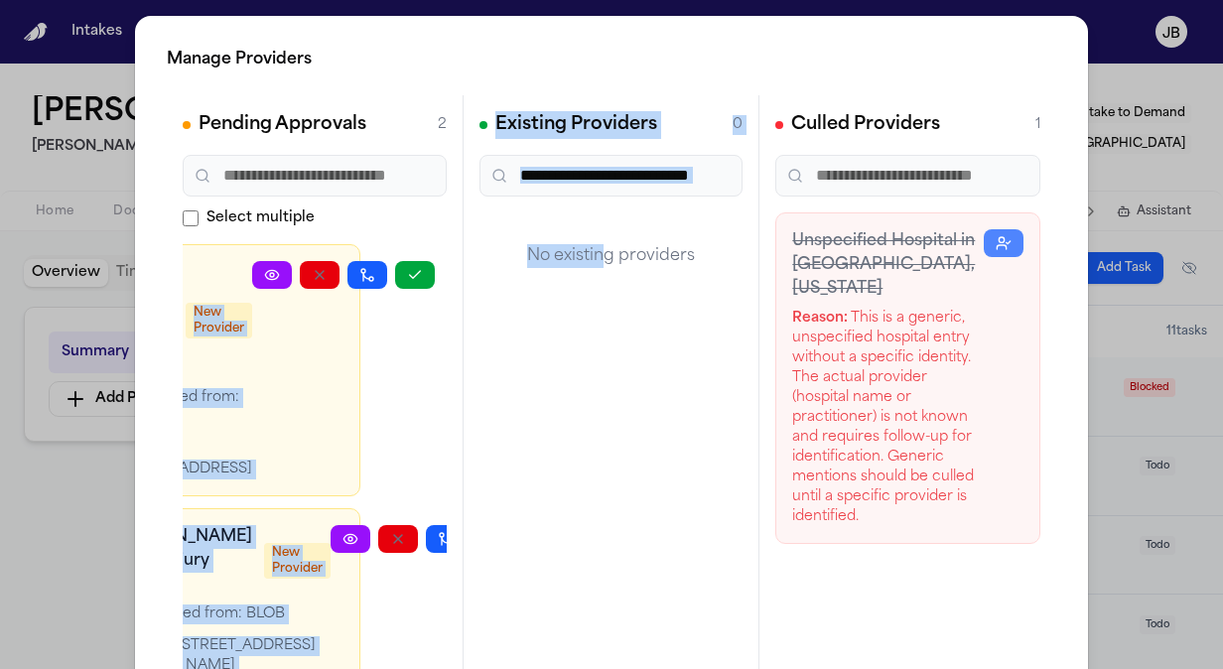
drag, startPoint x: 178, startPoint y: 364, endPoint x: 573, endPoint y: 467, distance: 408.1
click at [573, 467] on div "Pending Approvals 2 Select multiple Fort Worth Pain and Injury New Provider Det…" at bounding box center [611, 393] width 889 height 596
drag, startPoint x: 573, startPoint y: 467, endPoint x: 405, endPoint y: 281, distance: 250.2
click at [407, 281] on icon "button" at bounding box center [415, 275] width 16 height 16
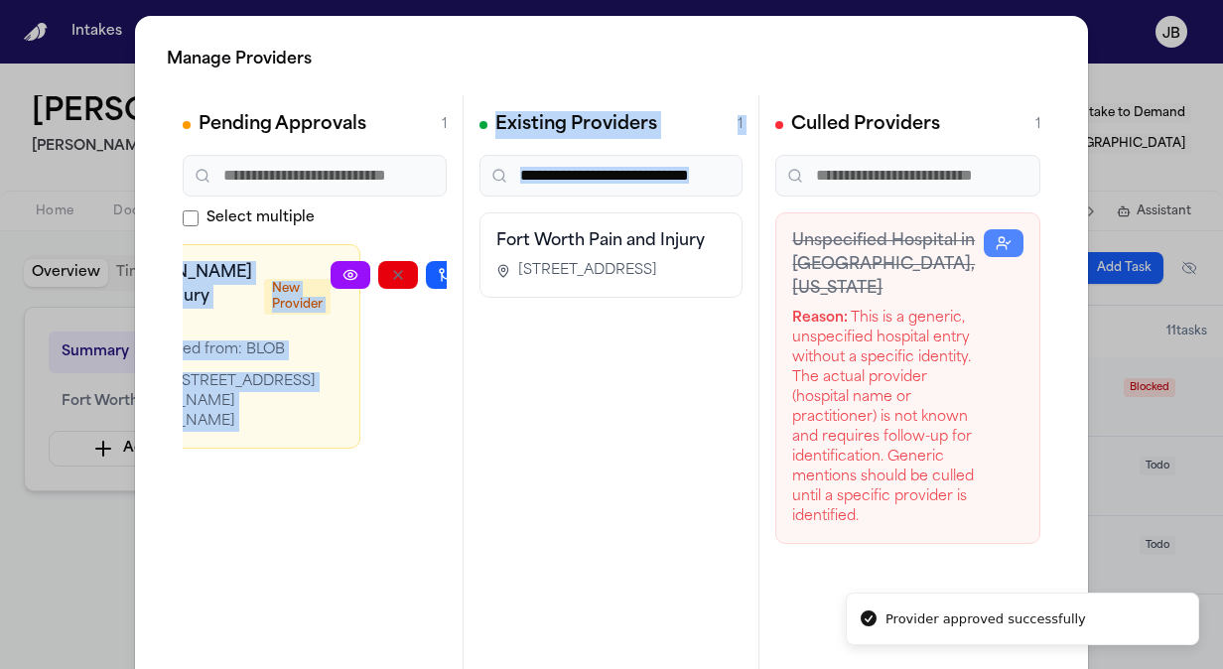
scroll to position [0, 71]
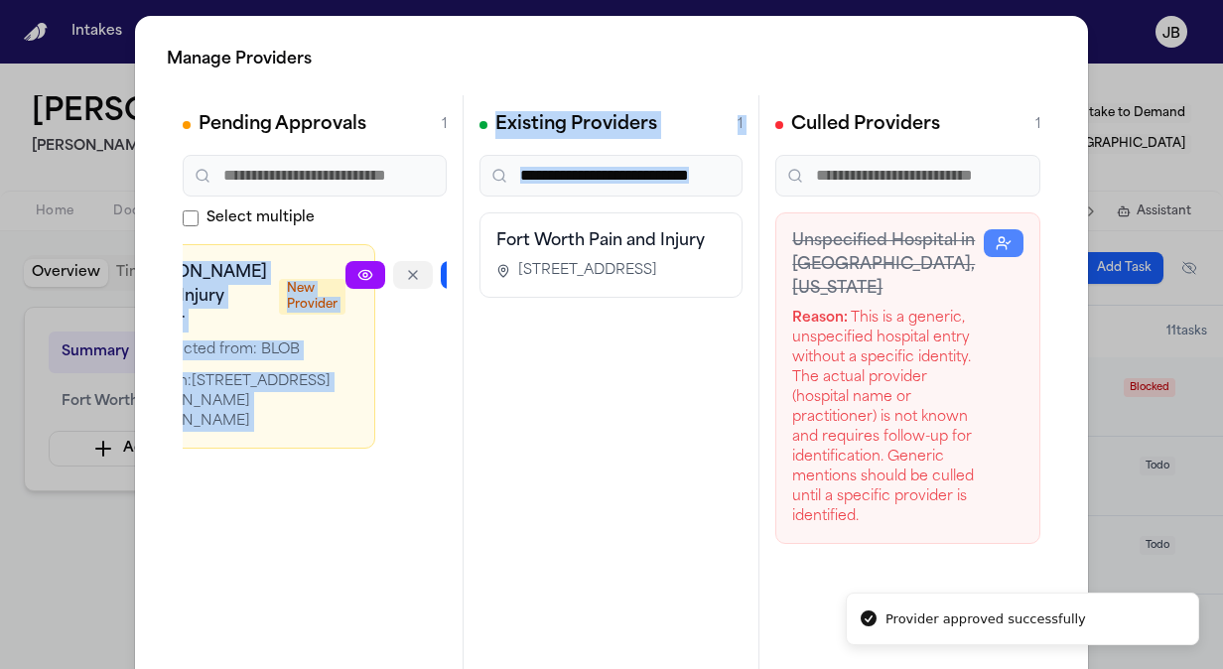
click at [393, 286] on button "button" at bounding box center [413, 275] width 40 height 28
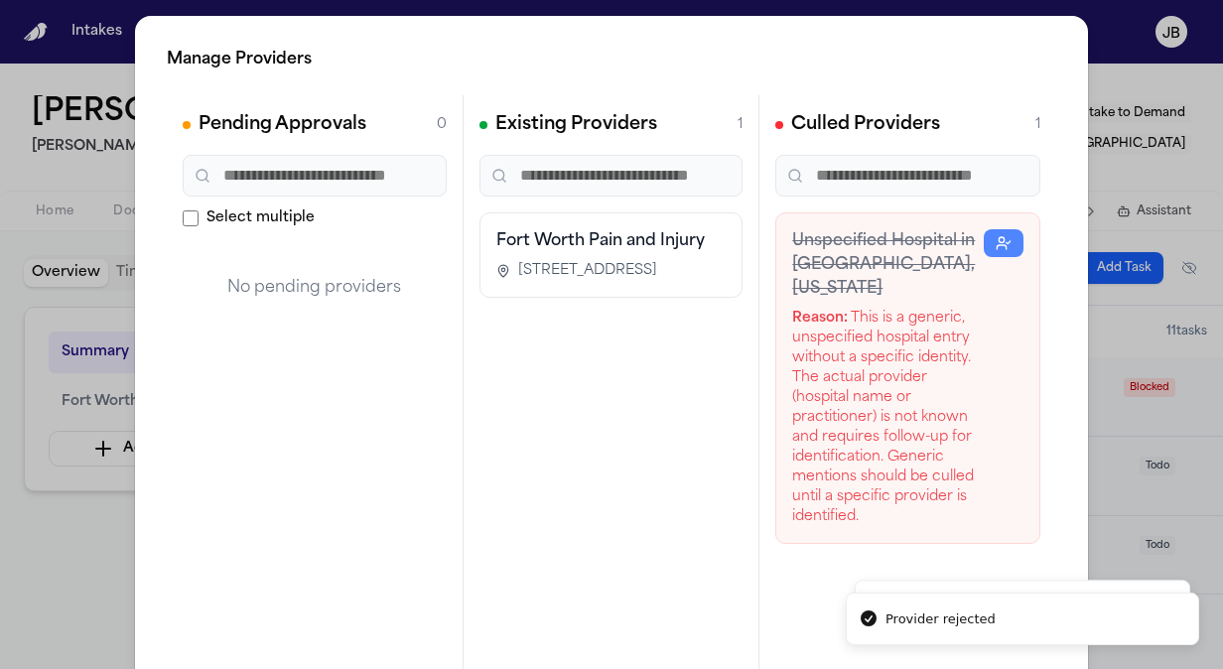
click at [1098, 156] on div "Manage Providers Pending Approvals 0 Select multiple No pending providers Exist…" at bounding box center [611, 403] width 1223 height 806
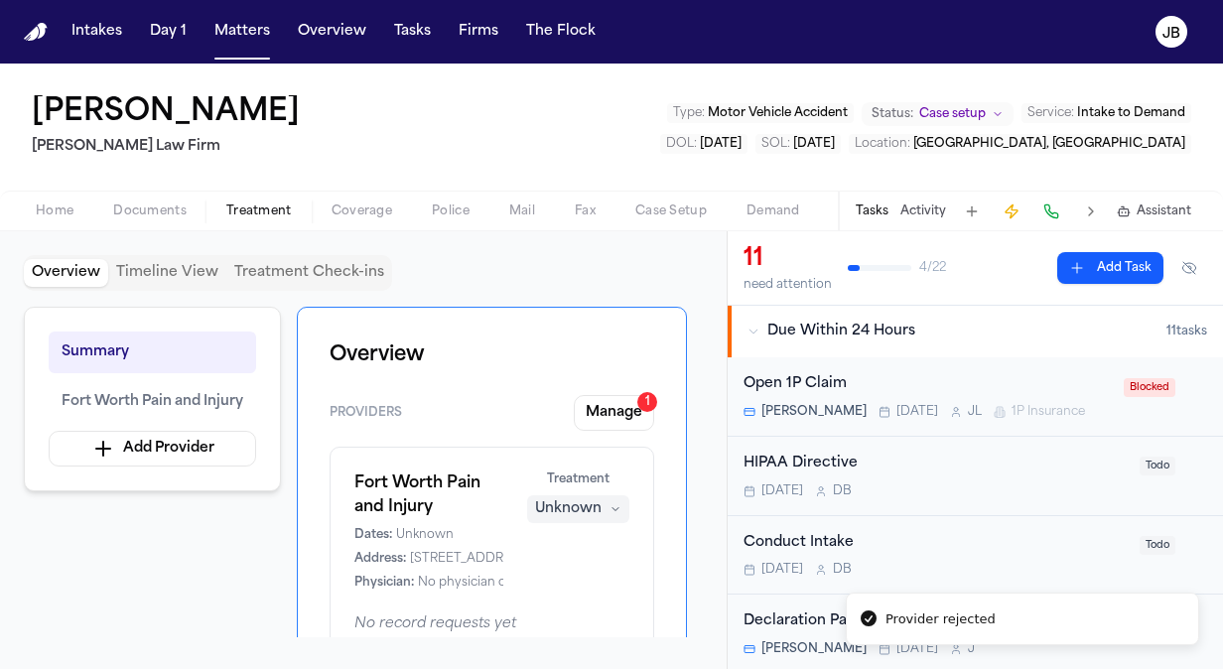
click at [955, 106] on span "Case setup" at bounding box center [952, 114] width 67 height 16
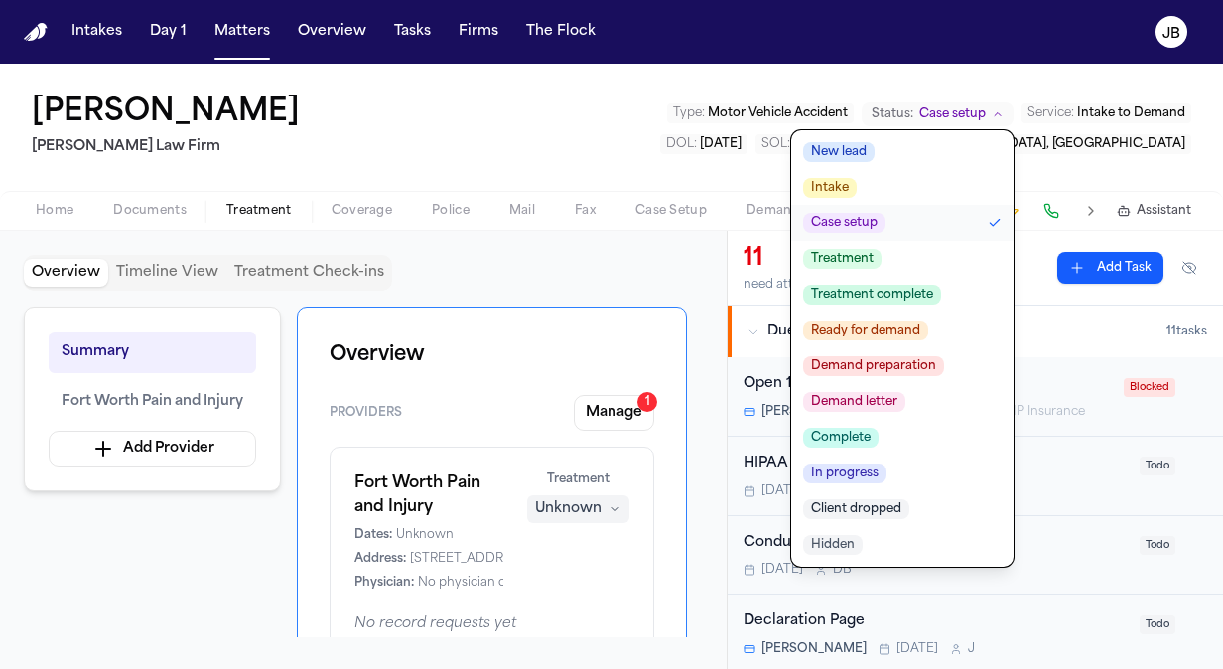
click at [842, 256] on span "Treatment" at bounding box center [842, 259] width 78 height 20
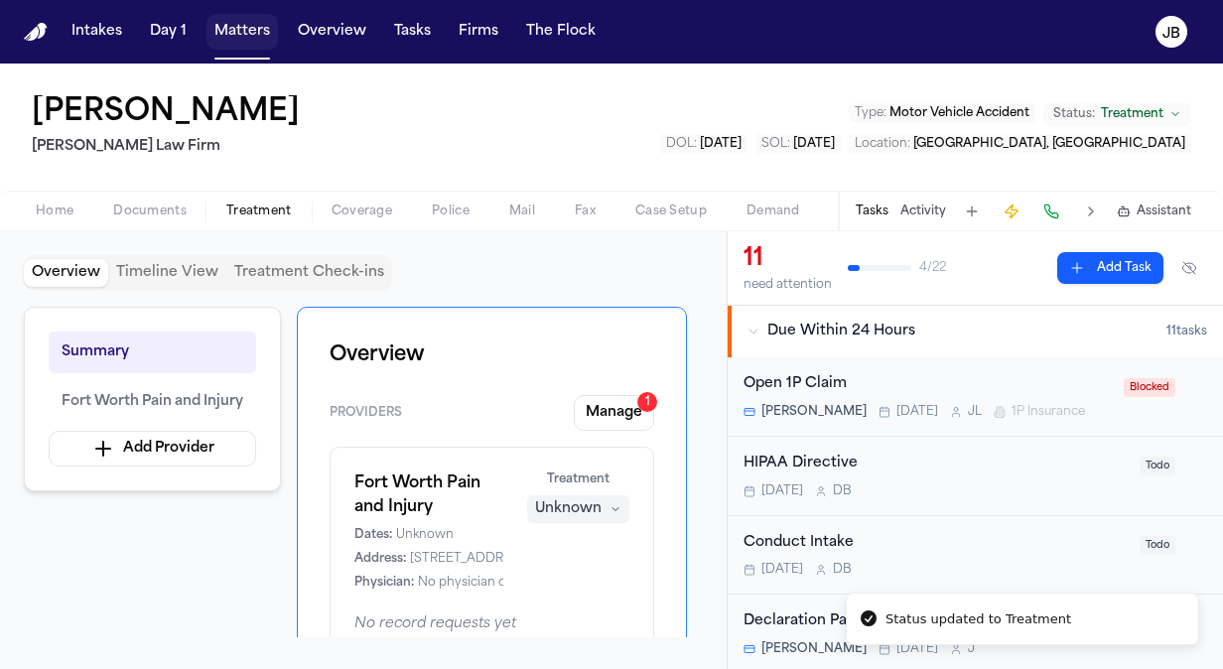
click at [255, 28] on button "Matters" at bounding box center [241, 32] width 71 height 36
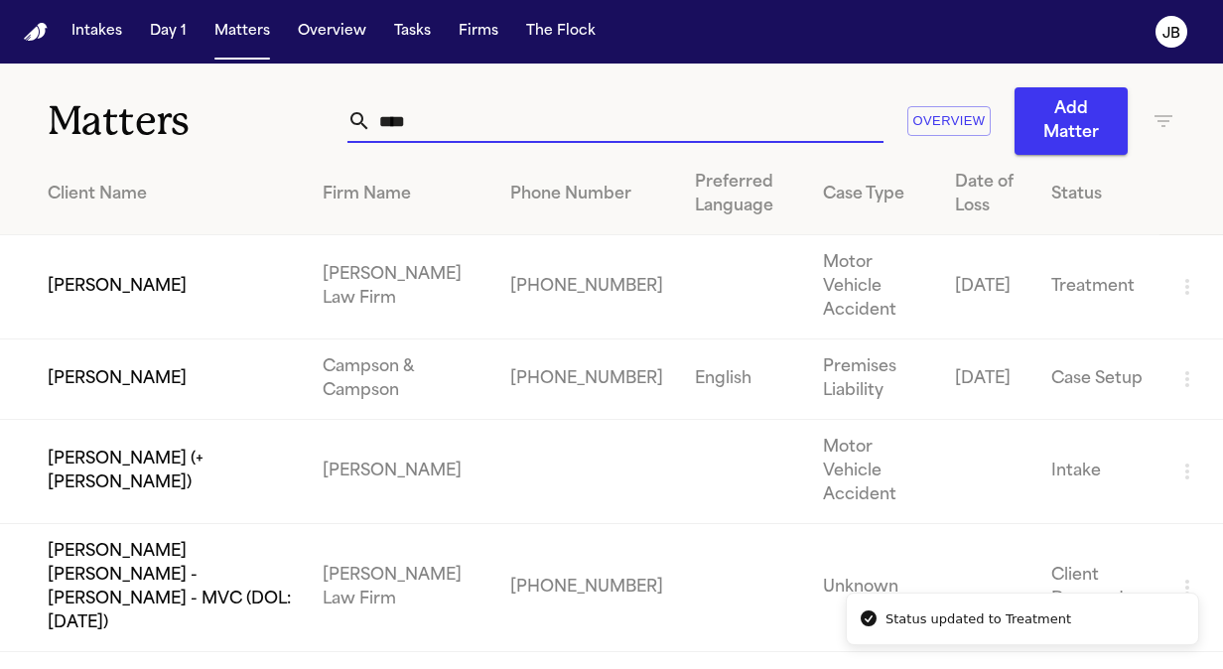
drag, startPoint x: 476, startPoint y: 121, endPoint x: 208, endPoint y: 125, distance: 268.0
click at [208, 125] on div "Matters **** Overview Add Matter" at bounding box center [611, 109] width 1223 height 91
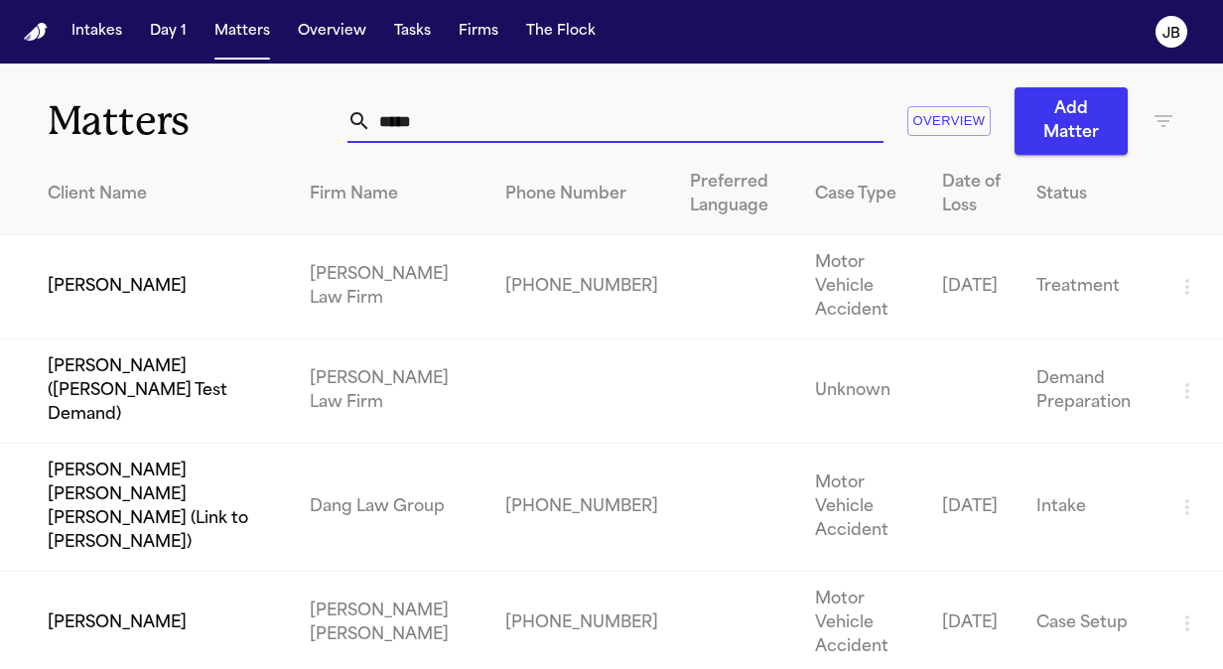
type input "*****"
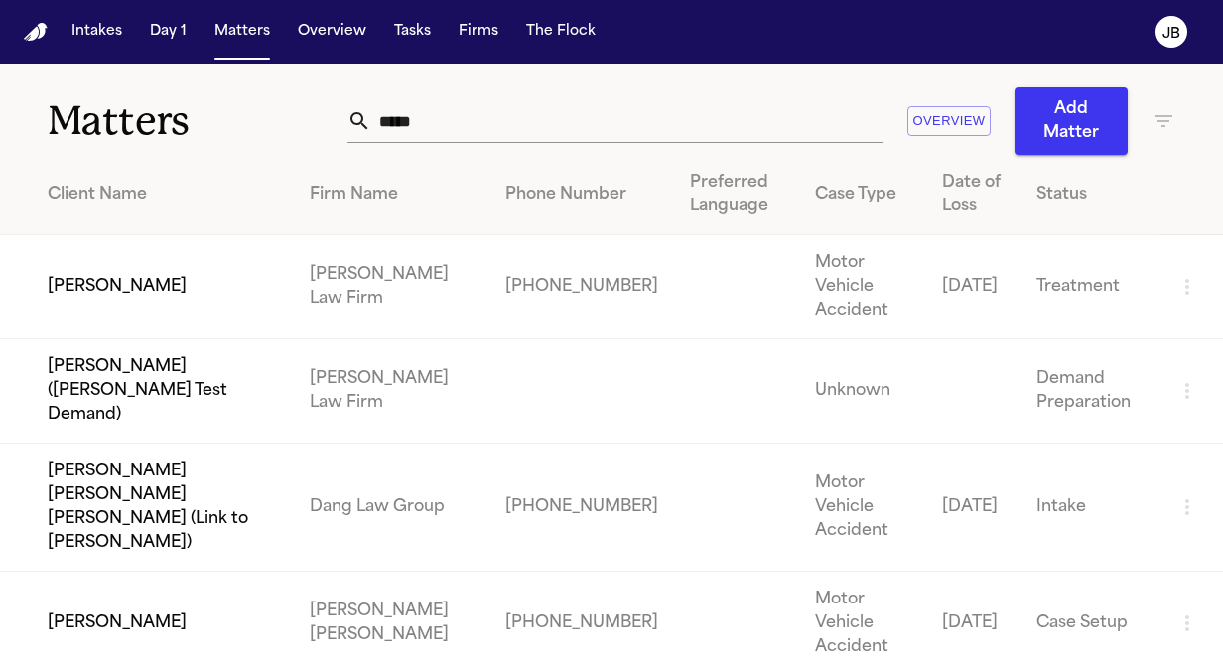
click at [171, 263] on td "[PERSON_NAME]" at bounding box center [147, 287] width 294 height 104
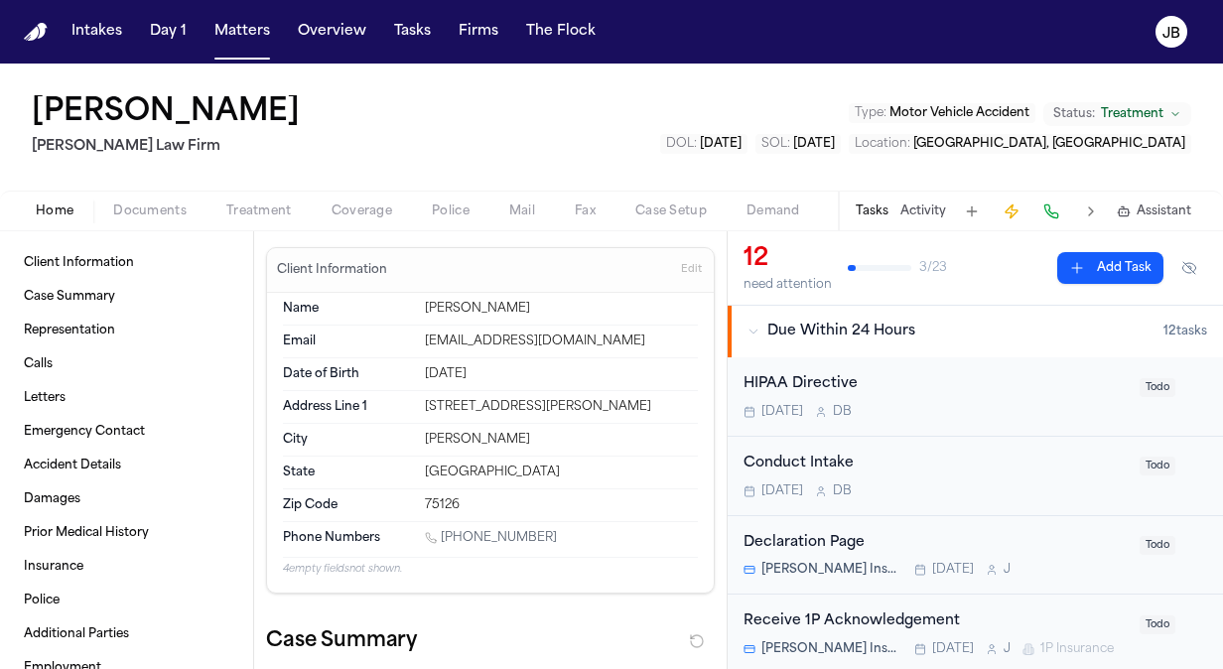
drag, startPoint x: 549, startPoint y: 536, endPoint x: 445, endPoint y: 537, distance: 104.2
click at [445, 537] on div "[PHONE_NUMBER]" at bounding box center [561, 539] width 273 height 19
copy link "[PHONE_NUMBER]"
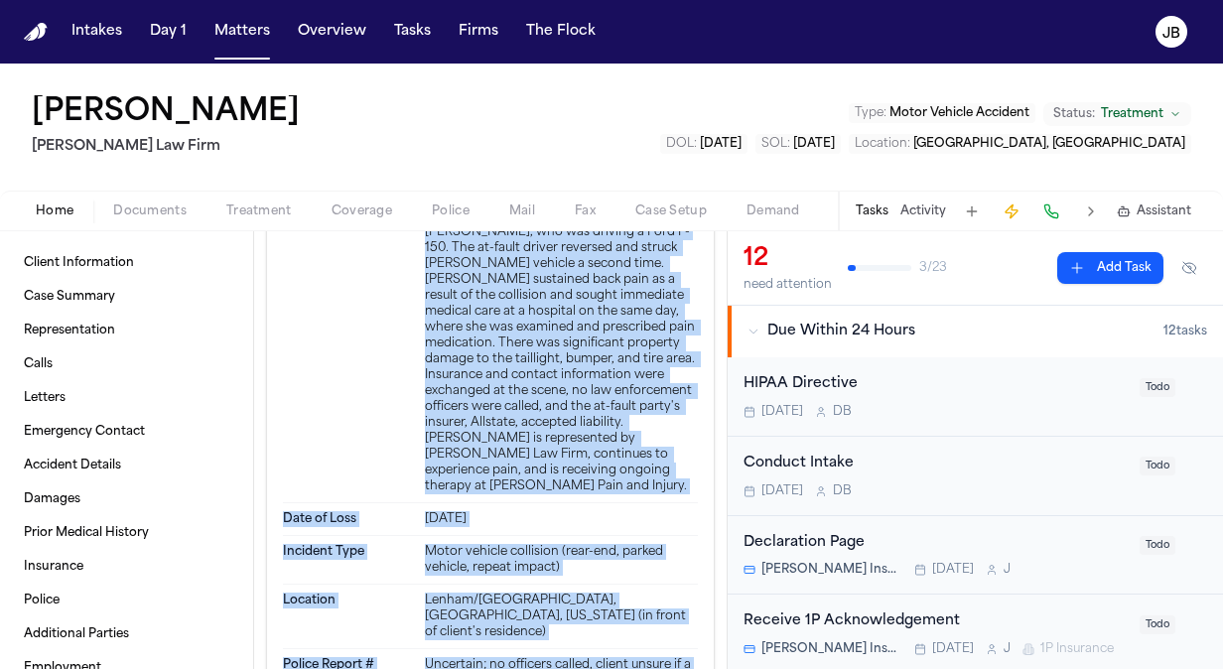
scroll to position [2209, 0]
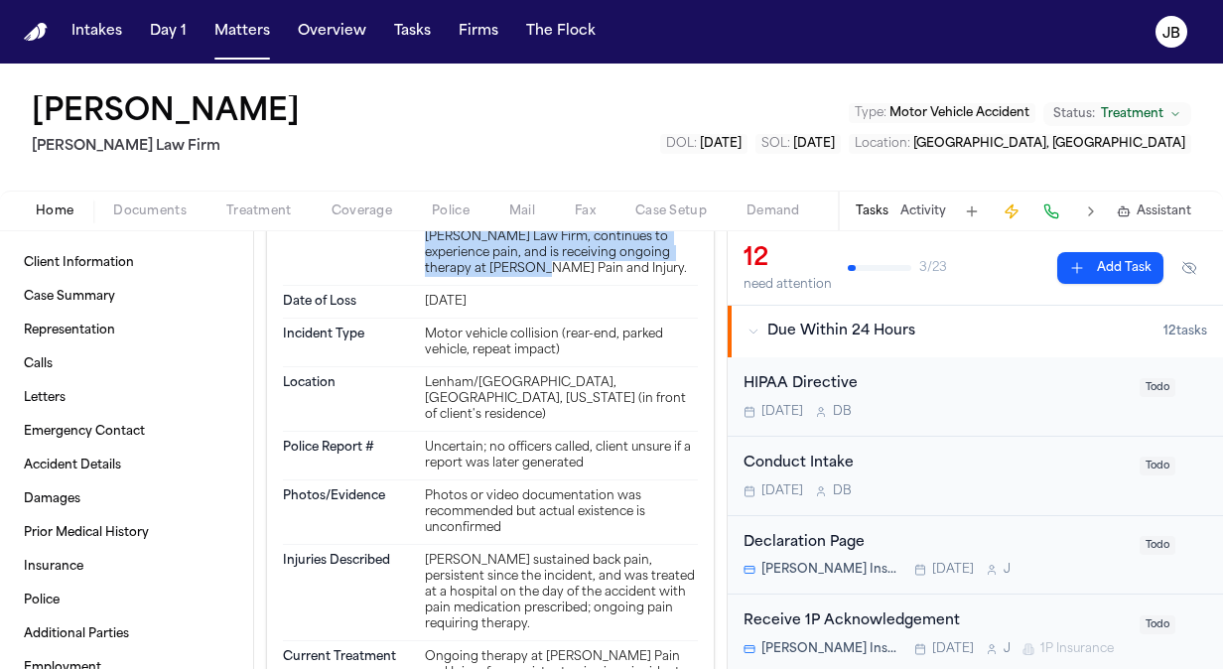
drag, startPoint x: 417, startPoint y: 310, endPoint x: 550, endPoint y: 342, distance: 137.0
click at [550, 286] on div "Description On [DATE], [PERSON_NAME] was lawfully parked in her Nissan Altima i…" at bounding box center [490, 103] width 415 height 366
copy div "On [DATE], [PERSON_NAME] was lawfully parked in her Nissan Altima in front of h…"
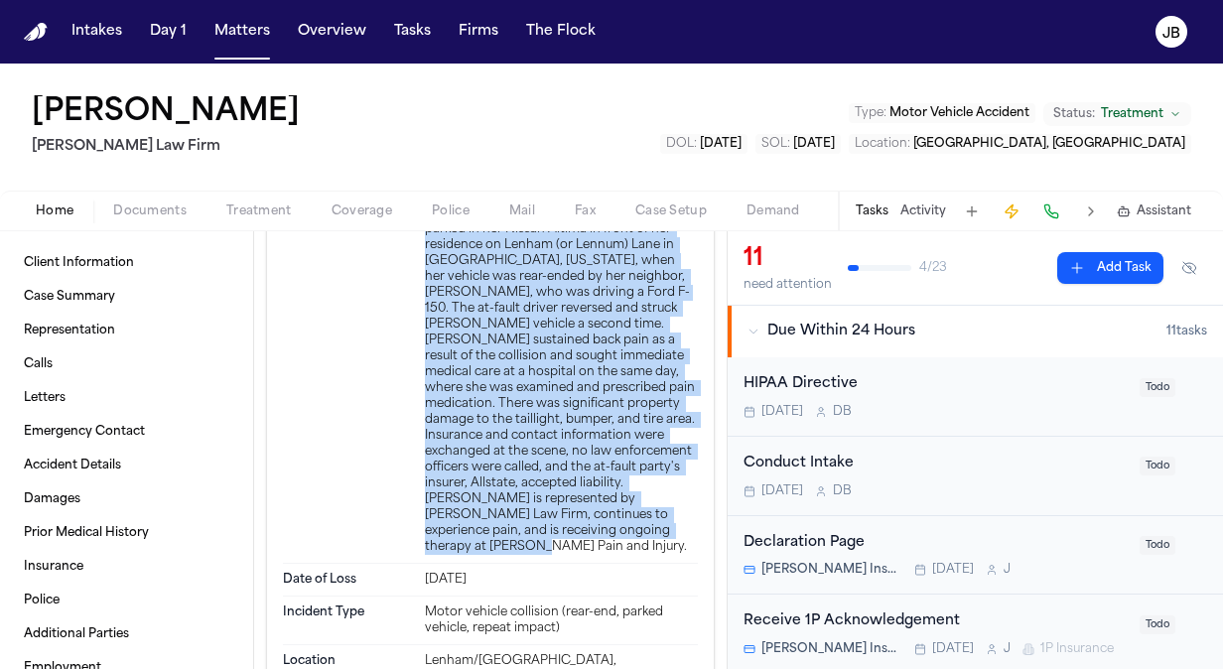
scroll to position [1925, 0]
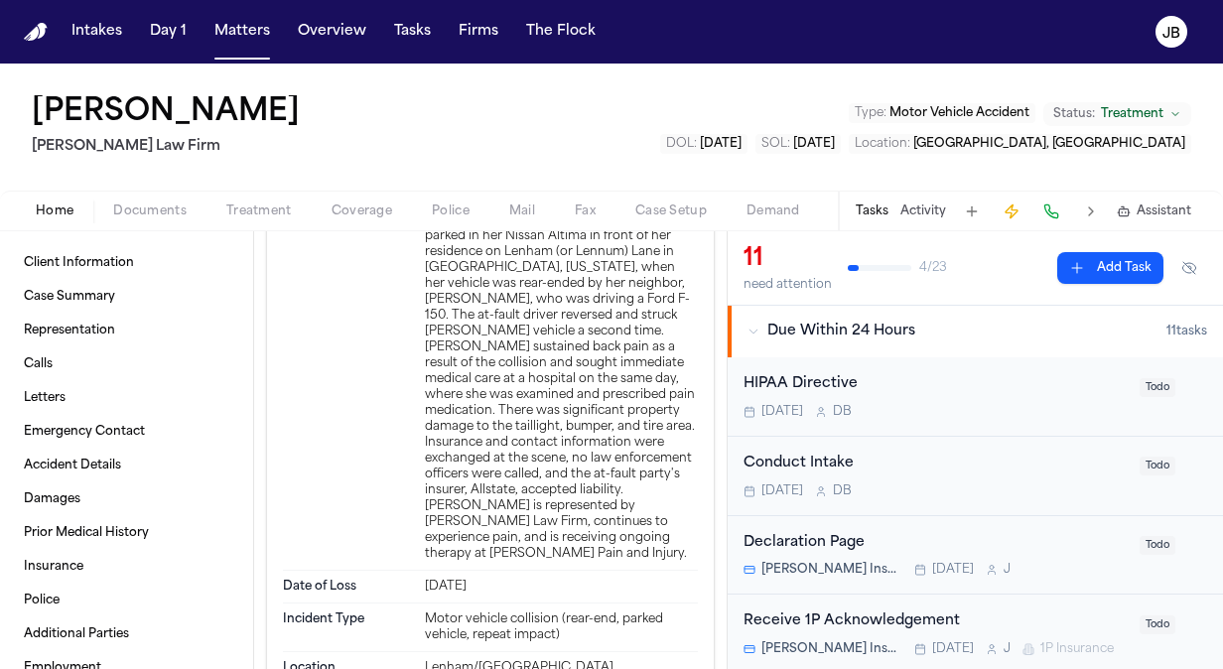
click at [385, 336] on dt "Description" at bounding box center [348, 386] width 130 height 349
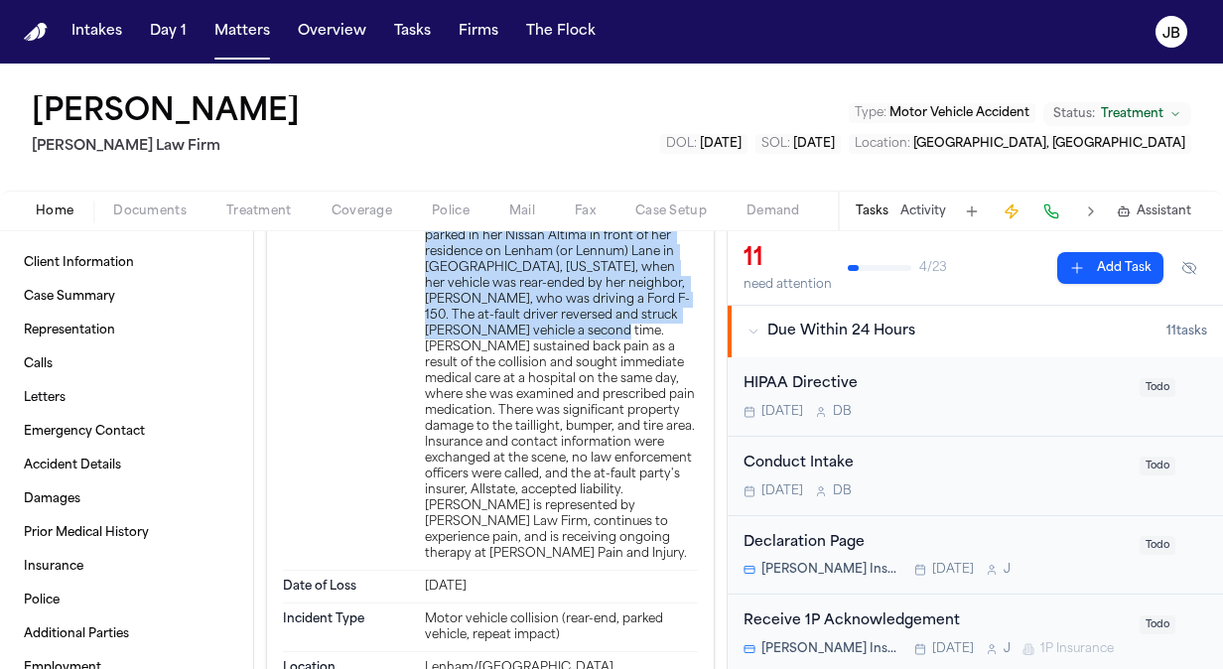
drag, startPoint x: 540, startPoint y: 285, endPoint x: 556, endPoint y: 395, distance: 111.3
click at [556, 395] on div "On [DATE], [PERSON_NAME] was lawfully parked in her Nissan Altima in front of h…" at bounding box center [561, 386] width 273 height 349
copy div "[PERSON_NAME] was lawfully parked in her Nissan Altima in front of her residenc…"
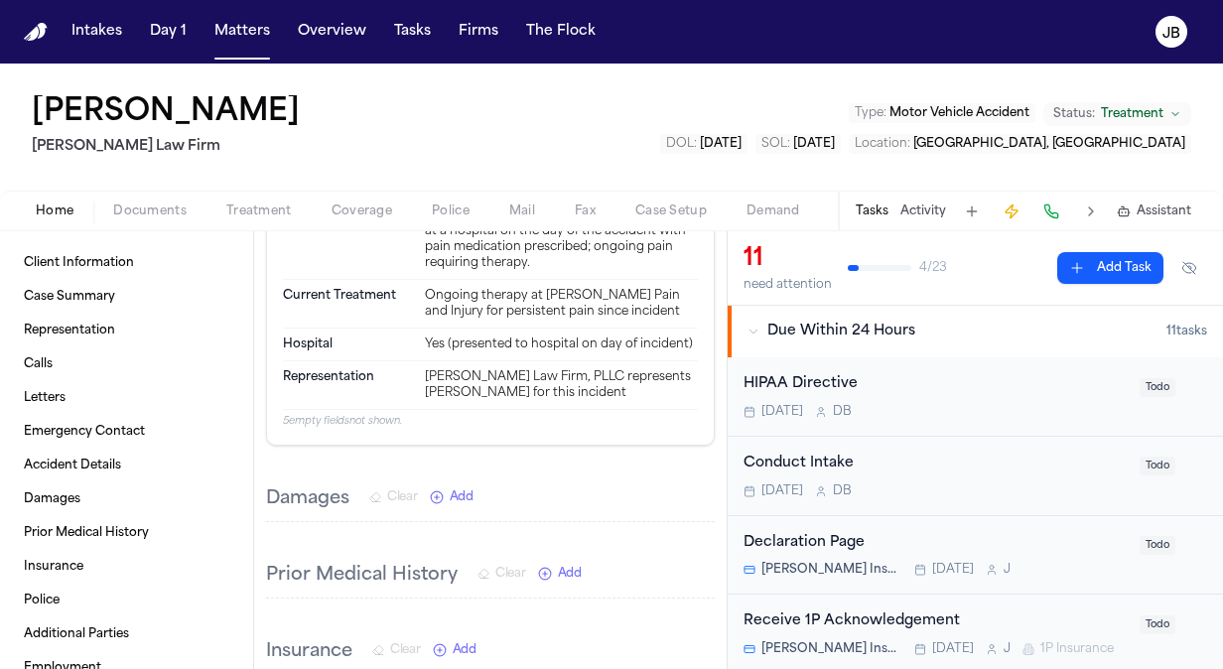
scroll to position [2545, 0]
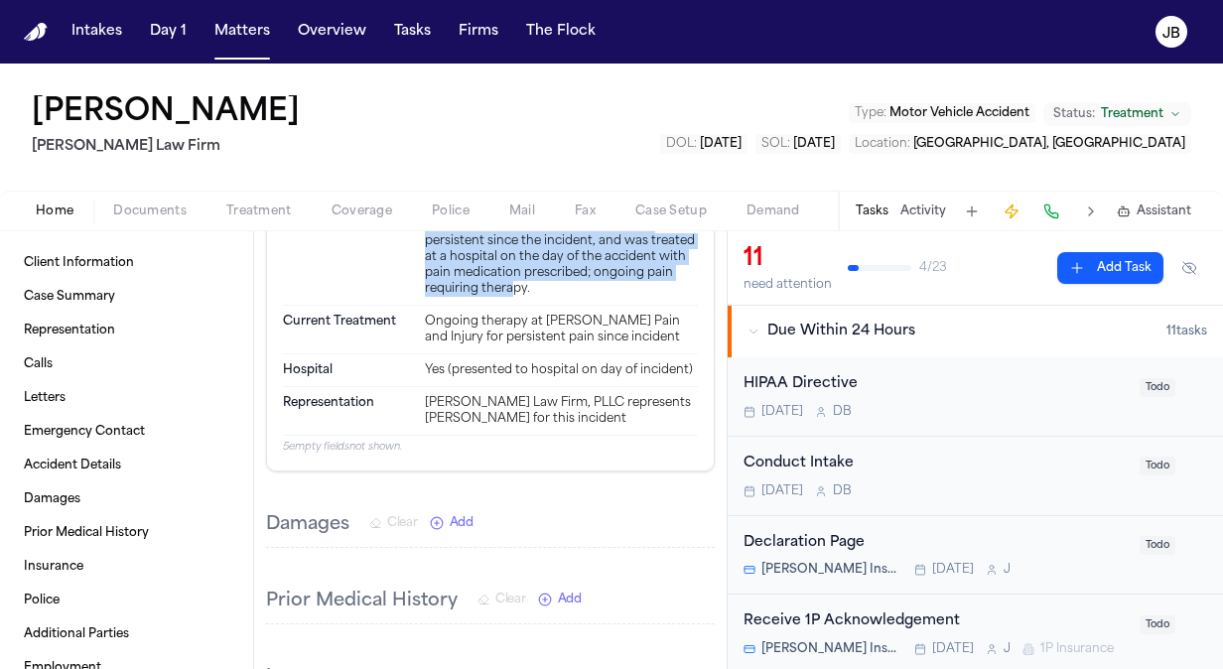
drag, startPoint x: 554, startPoint y: 351, endPoint x: 416, endPoint y: 275, distance: 157.7
click at [416, 275] on div "Injuries Described [PERSON_NAME] sustained back pain, persistent since the inci…" at bounding box center [490, 257] width 415 height 96
copy div "[PERSON_NAME] sustained back pain, persistent since the incident, and was treat…"
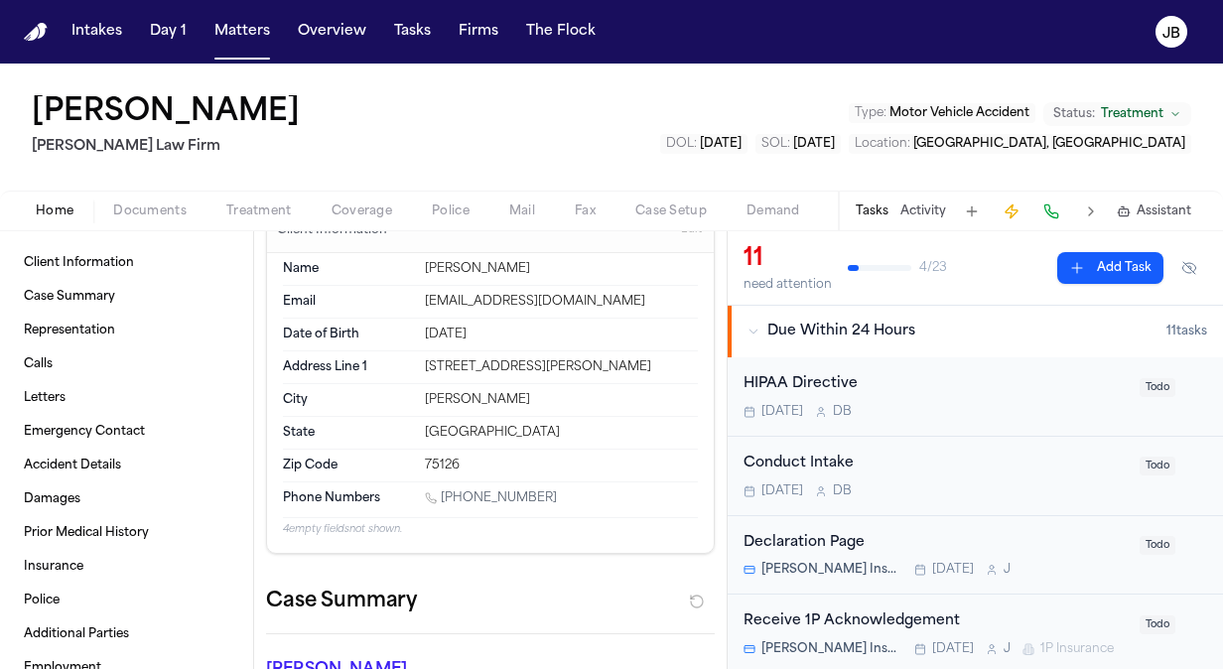
scroll to position [0, 0]
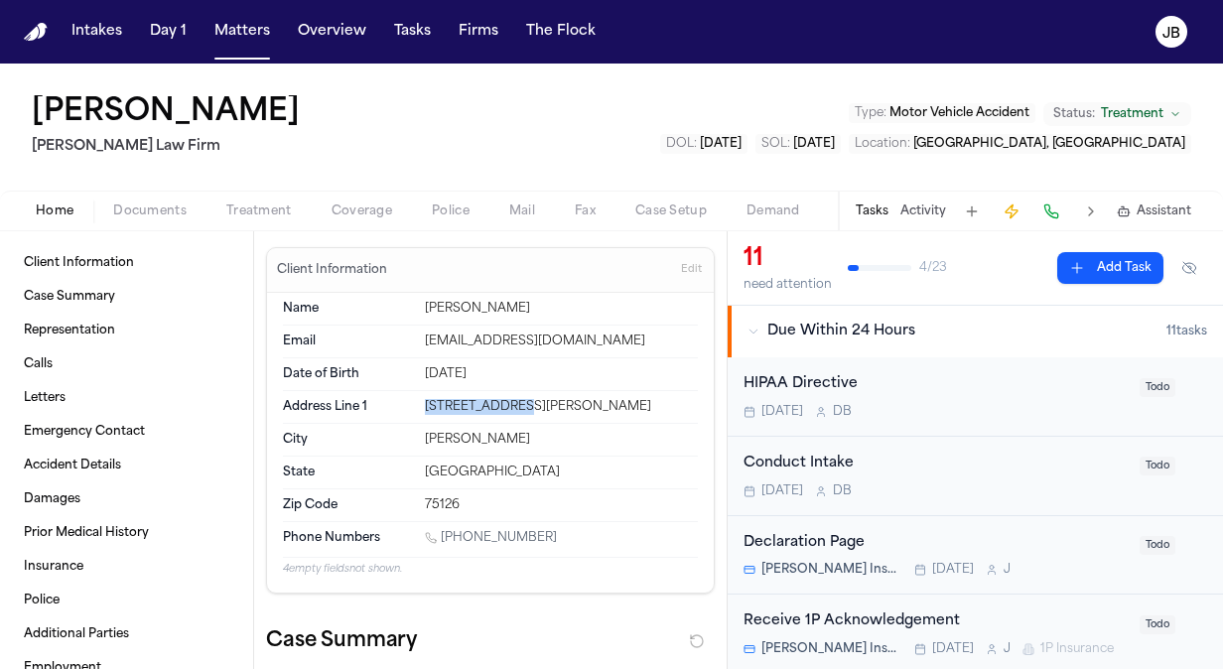
drag, startPoint x: 531, startPoint y: 398, endPoint x: 391, endPoint y: 389, distance: 140.2
click at [391, 391] on div "Address Line [STREET_ADDRESS]" at bounding box center [490, 407] width 415 height 33
copy div "[STREET_ADDRESS][PERSON_NAME]"
click at [166, 200] on button "Documents" at bounding box center [149, 212] width 113 height 24
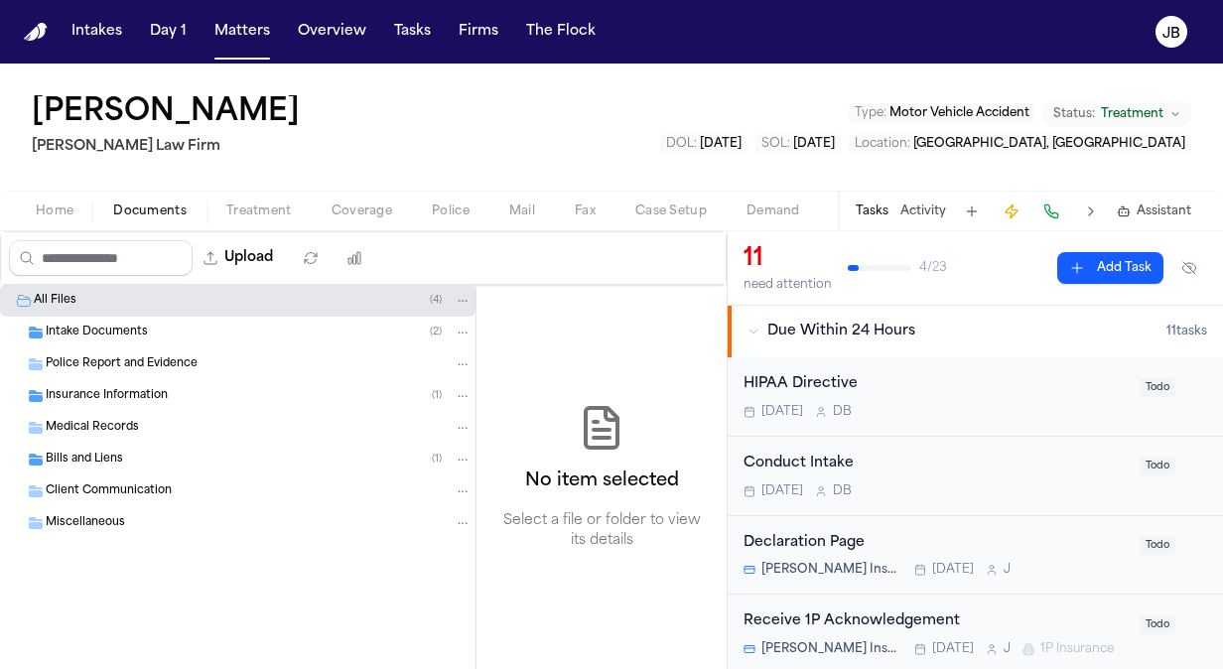
click at [118, 380] on div "Insurance Information ( 1 )" at bounding box center [237, 396] width 475 height 32
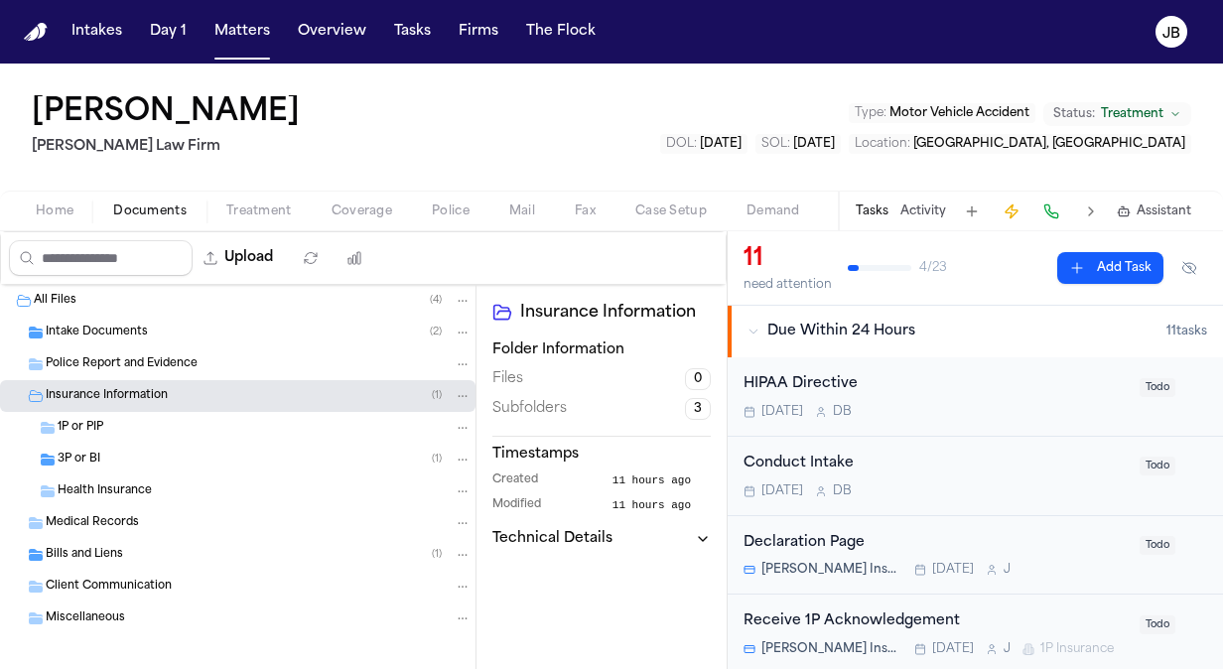
click at [145, 550] on div "Bills and Liens ( 1 )" at bounding box center [259, 555] width 426 height 18
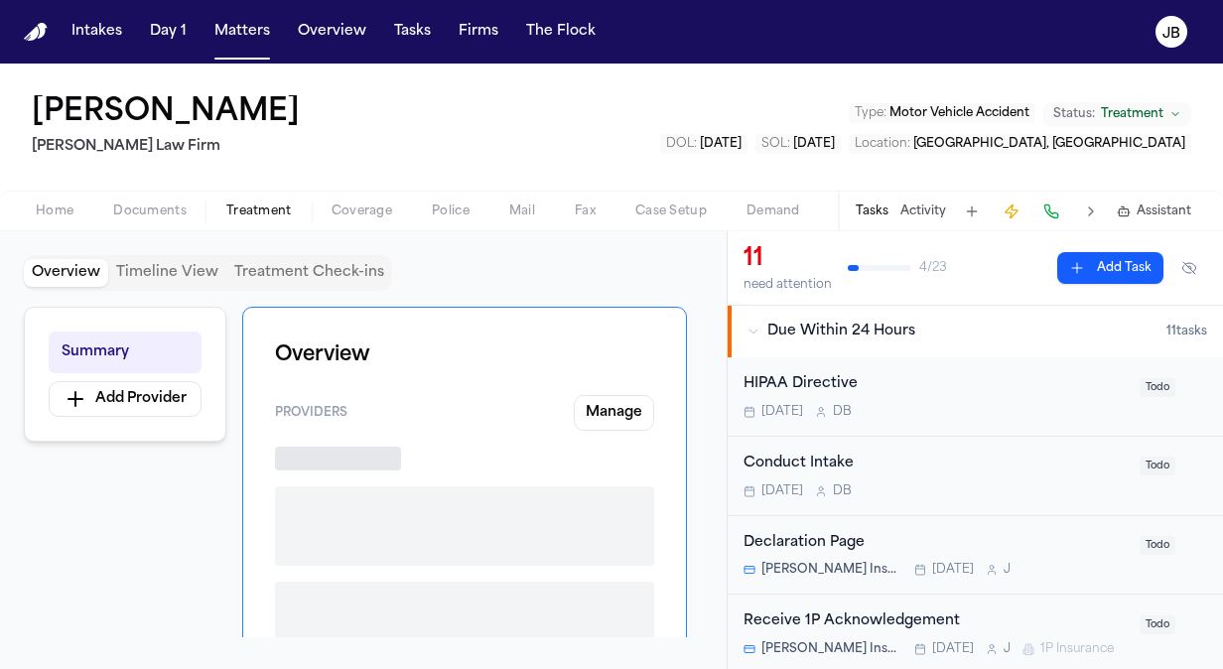
click at [273, 209] on span "Treatment" at bounding box center [259, 211] width 66 height 16
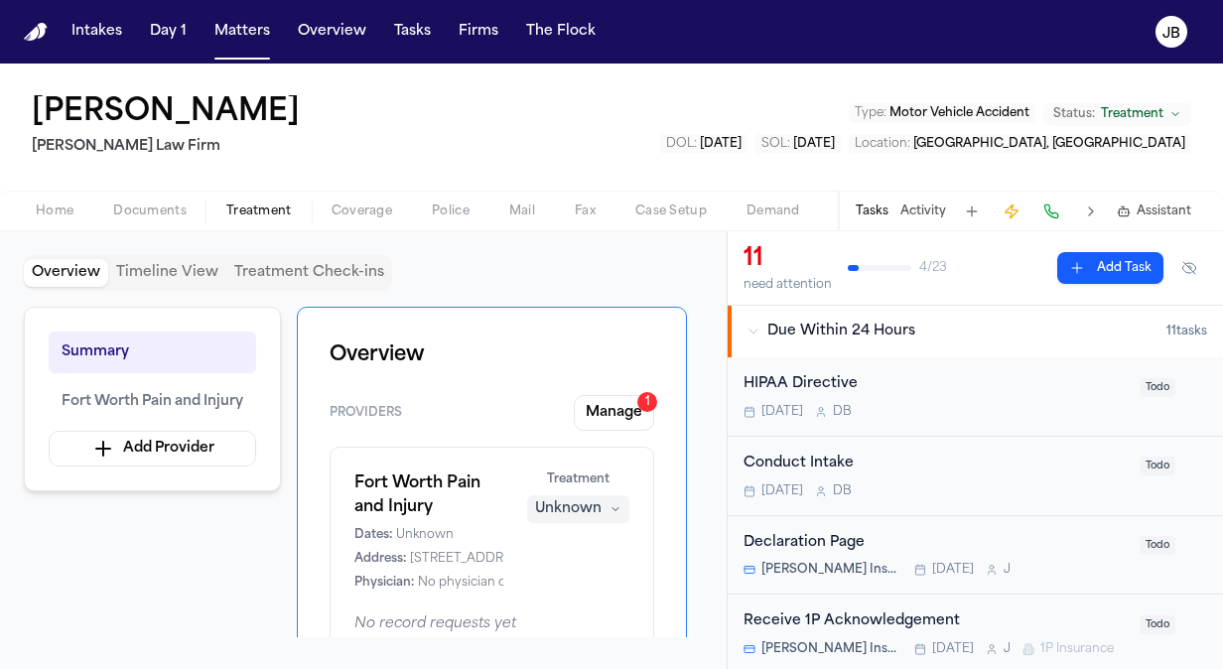
click at [374, 195] on div "Home Documents Treatment Coverage Police Mail Fax Case Setup Demand Workspaces …" at bounding box center [611, 211] width 1223 height 40
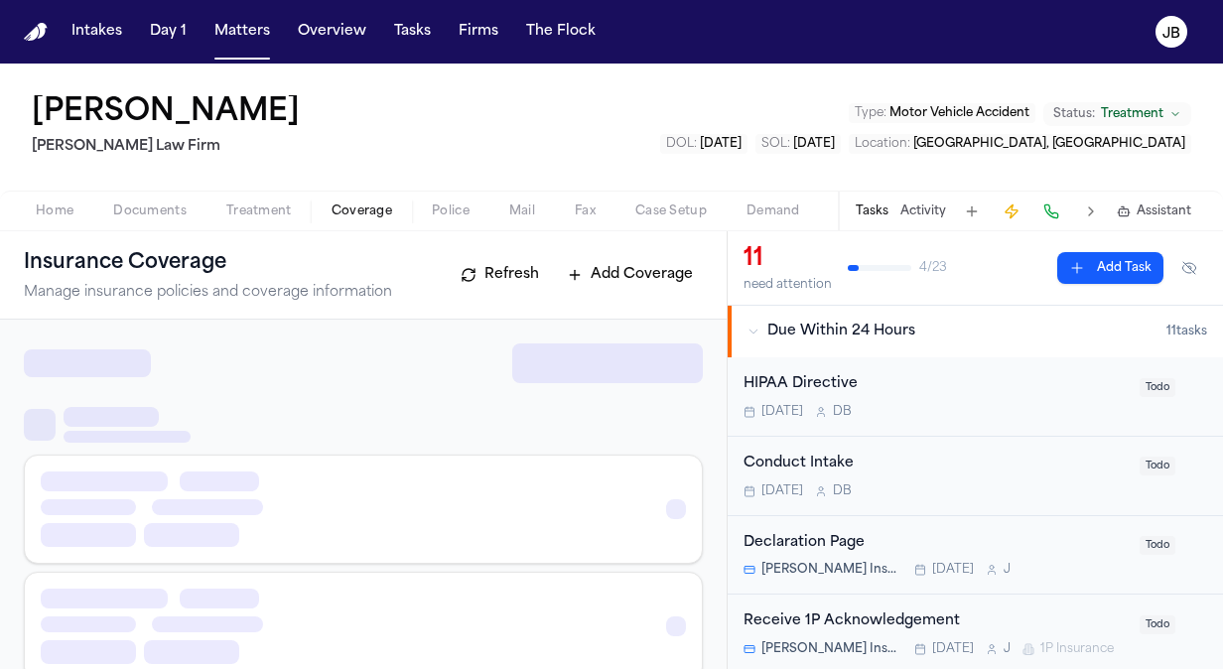
click at [371, 212] on span "Coverage" at bounding box center [362, 211] width 61 height 16
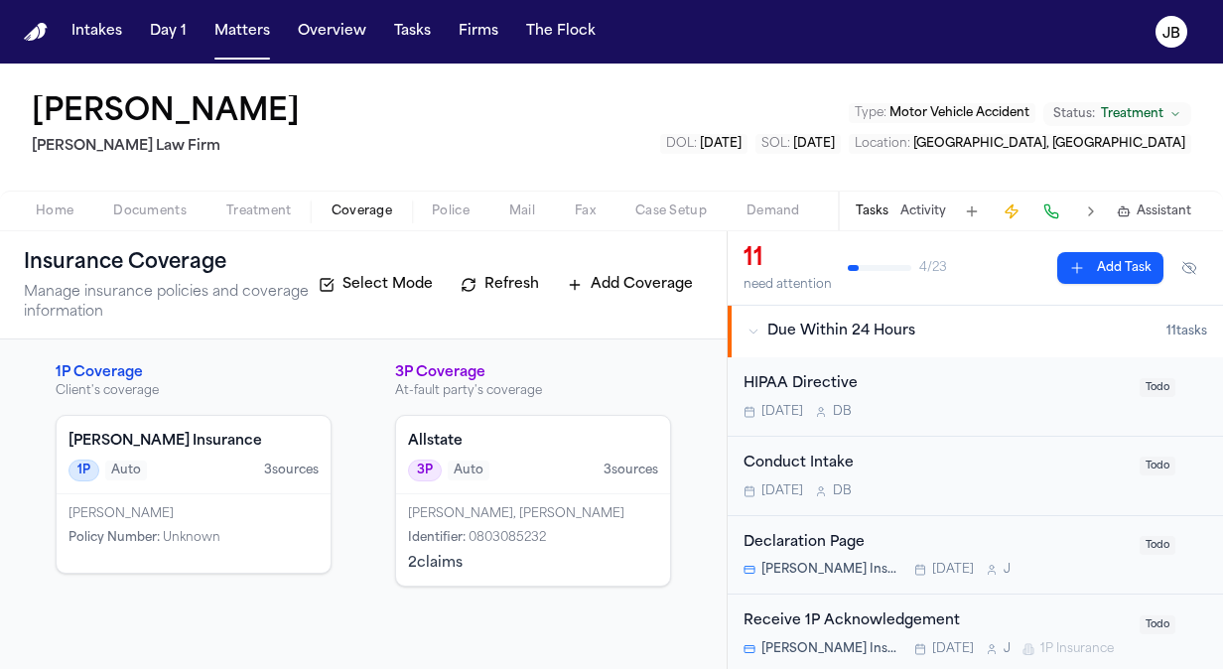
click at [544, 519] on div "[PERSON_NAME], [PERSON_NAME]" at bounding box center [533, 514] width 250 height 16
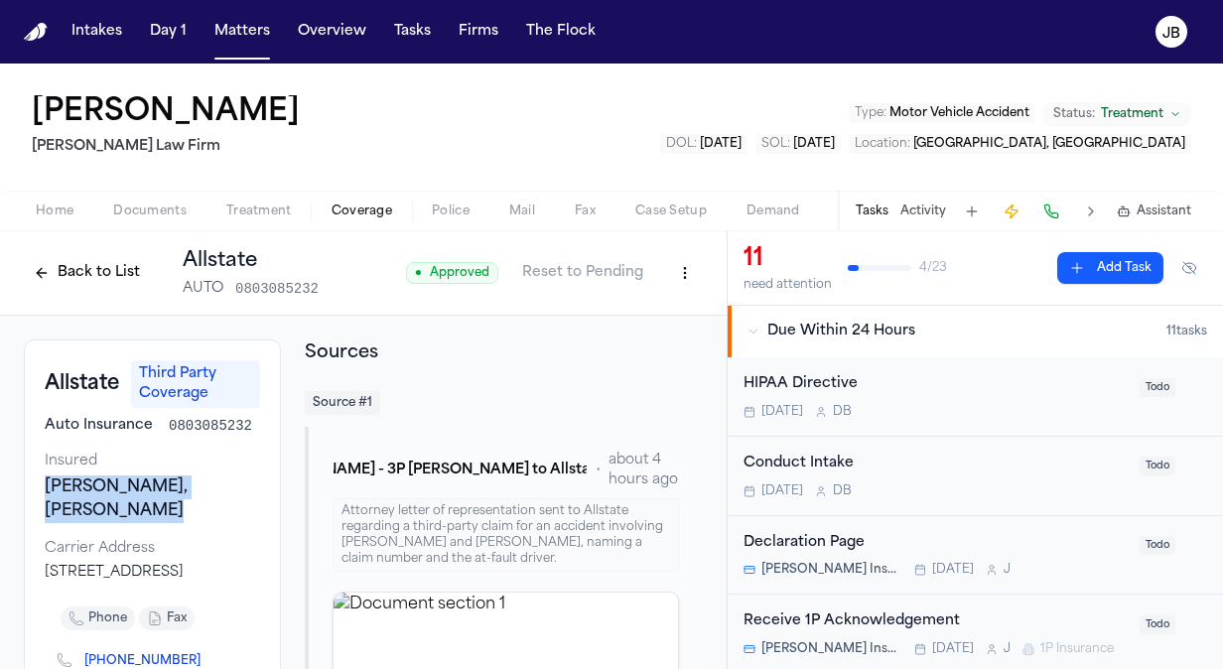
drag, startPoint x: 173, startPoint y: 505, endPoint x: 40, endPoint y: 483, distance: 134.8
click at [40, 483] on div "Allstate Third Party Coverage Auto Insurance 0803085232 Insured [PERSON_NAME], …" at bounding box center [152, 543] width 257 height 408
drag, startPoint x: 40, startPoint y: 483, endPoint x: 156, endPoint y: 520, distance: 121.8
click at [156, 520] on div "[PERSON_NAME], [PERSON_NAME]" at bounding box center [152, 499] width 215 height 48
click at [160, 485] on div "[PERSON_NAME], [PERSON_NAME]" at bounding box center [152, 499] width 215 height 48
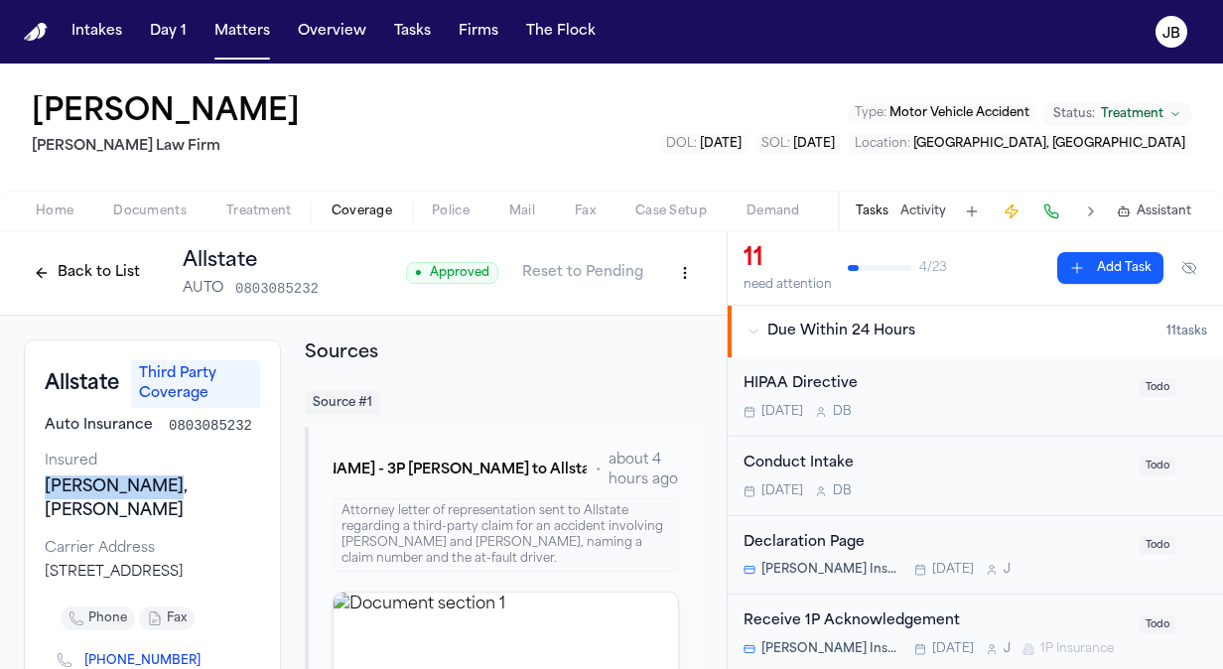
drag, startPoint x: 160, startPoint y: 485, endPoint x: 38, endPoint y: 484, distance: 122.1
click at [38, 484] on div "Allstate Third Party Coverage Auto Insurance 0803085232 Insured [PERSON_NAME], …" at bounding box center [152, 543] width 257 height 408
copy div "[PERSON_NAME]"
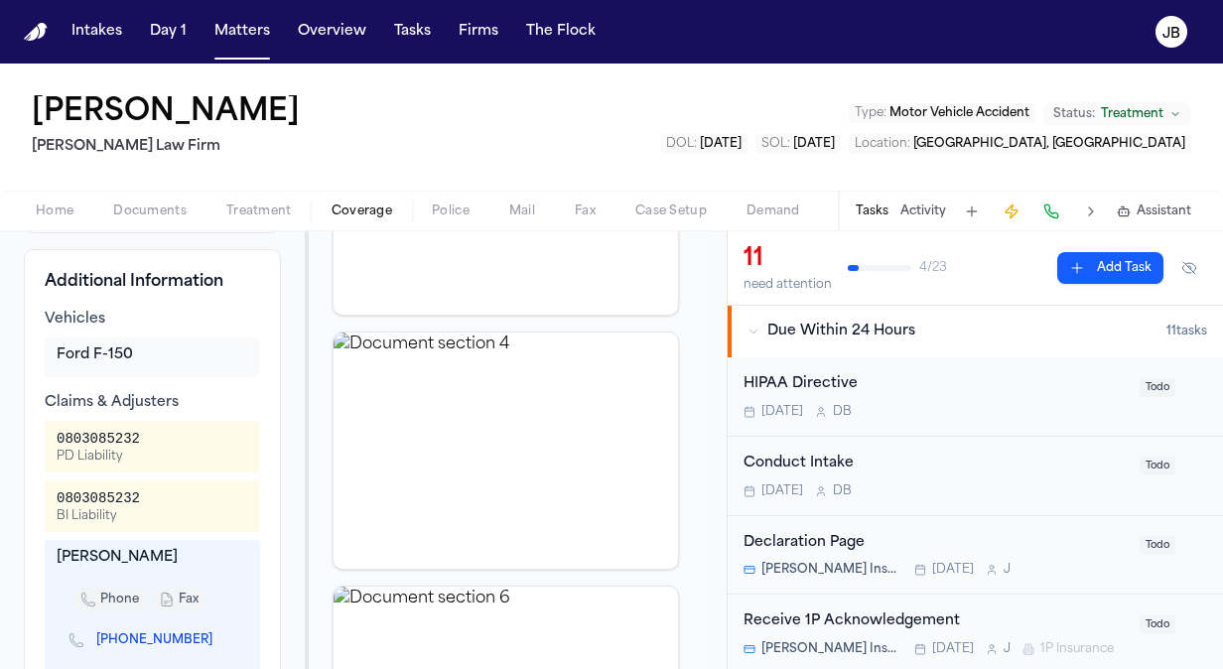
scroll to position [525, 0]
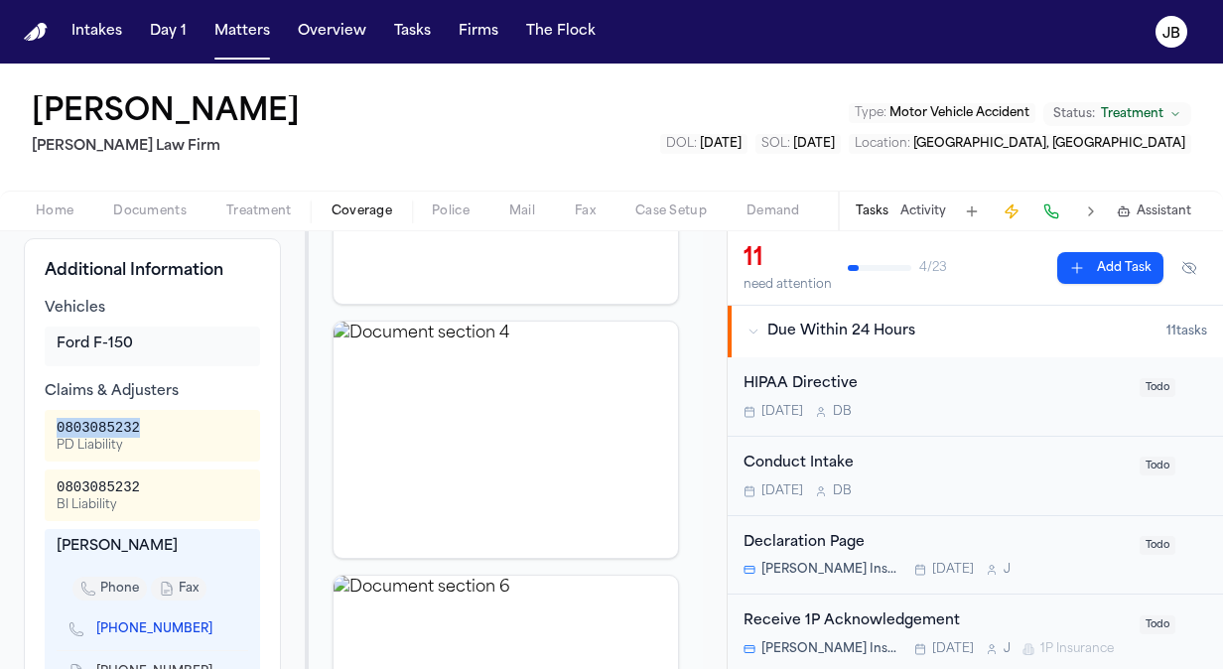
drag, startPoint x: 147, startPoint y: 441, endPoint x: 51, endPoint y: 448, distance: 96.5
click at [51, 448] on div "0803085232 PD Liability" at bounding box center [152, 436] width 215 height 52
copy div "0803085232"
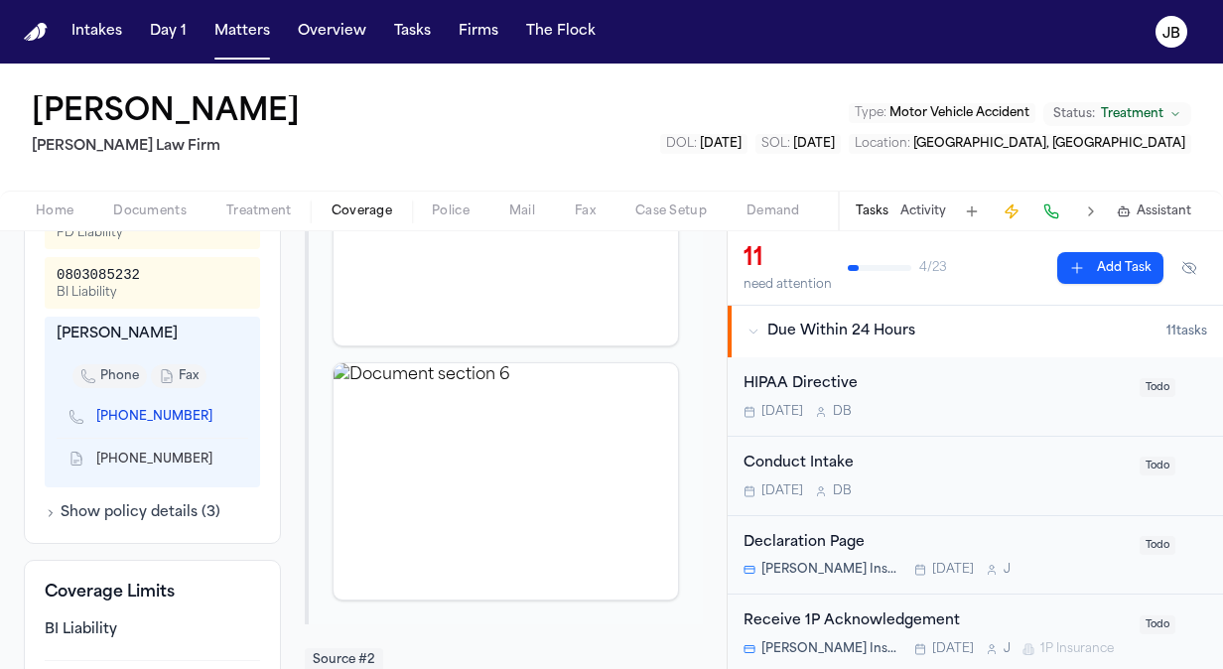
scroll to position [758, 0]
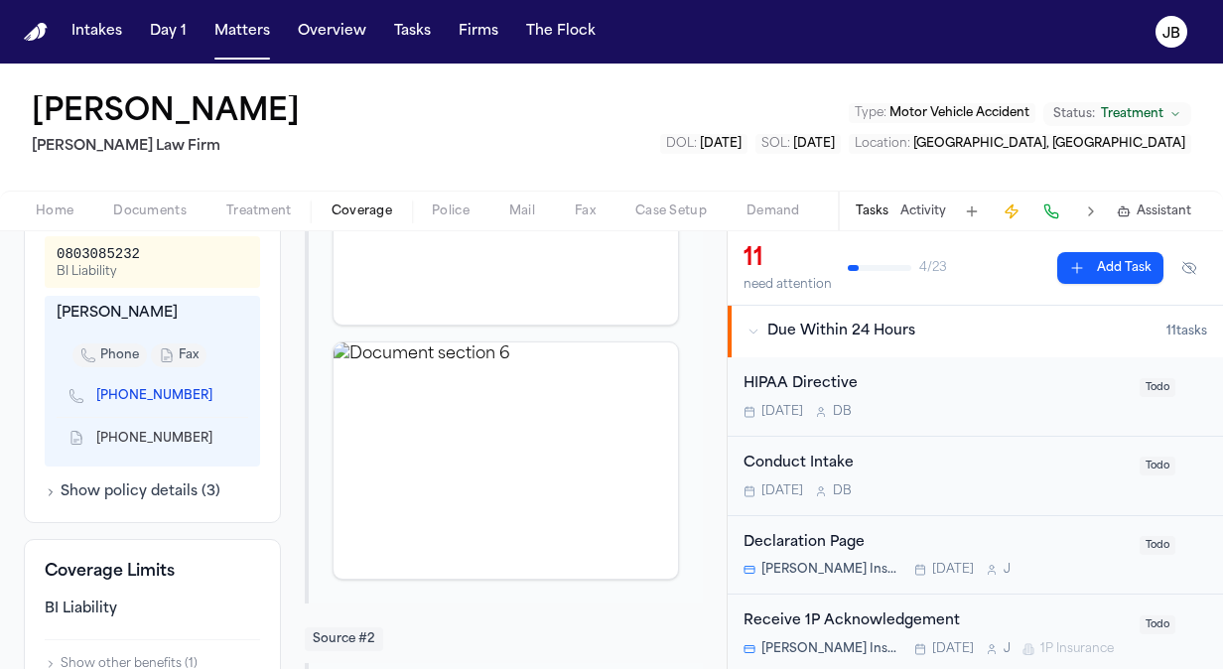
drag, startPoint x: 189, startPoint y: 332, endPoint x: 35, endPoint y: 313, distance: 155.0
click at [35, 313] on div "Additional Information Vehicles Ford F-150 Claims & Adjusters 0803085232 PD Lia…" at bounding box center [152, 264] width 257 height 518
copy div "[PERSON_NAME]"
click at [177, 502] on button "Show policy details ( 3 )" at bounding box center [133, 492] width 176 height 20
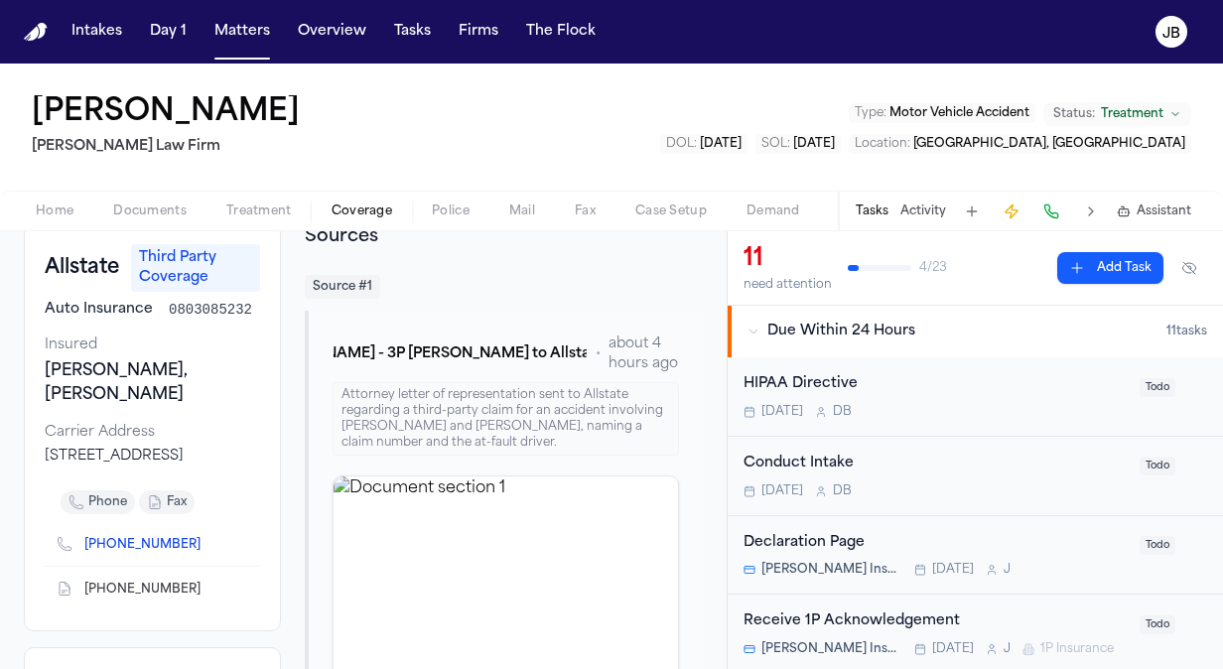
scroll to position [105, 0]
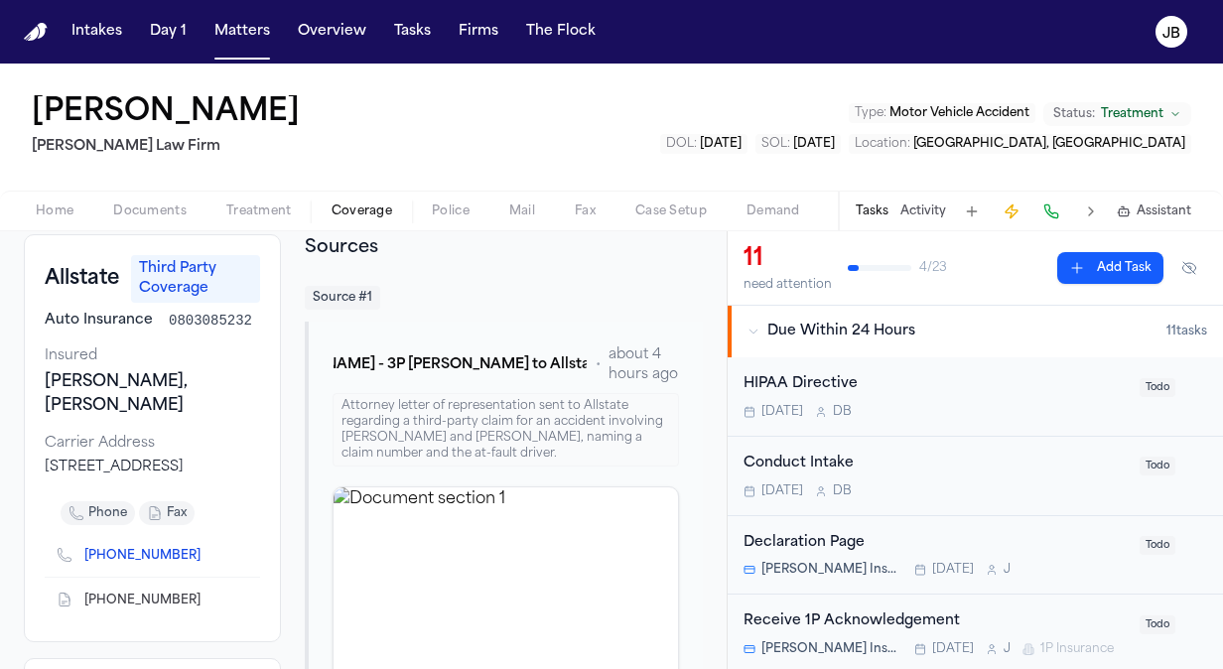
drag, startPoint x: 103, startPoint y: 490, endPoint x: -4, endPoint y: 448, distance: 115.4
click at [0, 448] on html "Intakes Day 1 Matters Overview Tasks Firms The [PERSON_NAME] Vereeka [PERSON_NA…" at bounding box center [611, 334] width 1223 height 669
drag, startPoint x: -4, startPoint y: 448, endPoint x: 127, endPoint y: 506, distance: 143.5
click at [127, 506] on div "Allstate Third Party Coverage Auto Insurance 0803085232 Insured [PERSON_NAME], …" at bounding box center [152, 438] width 257 height 408
drag, startPoint x: 135, startPoint y: 488, endPoint x: 33, endPoint y: 467, distance: 104.5
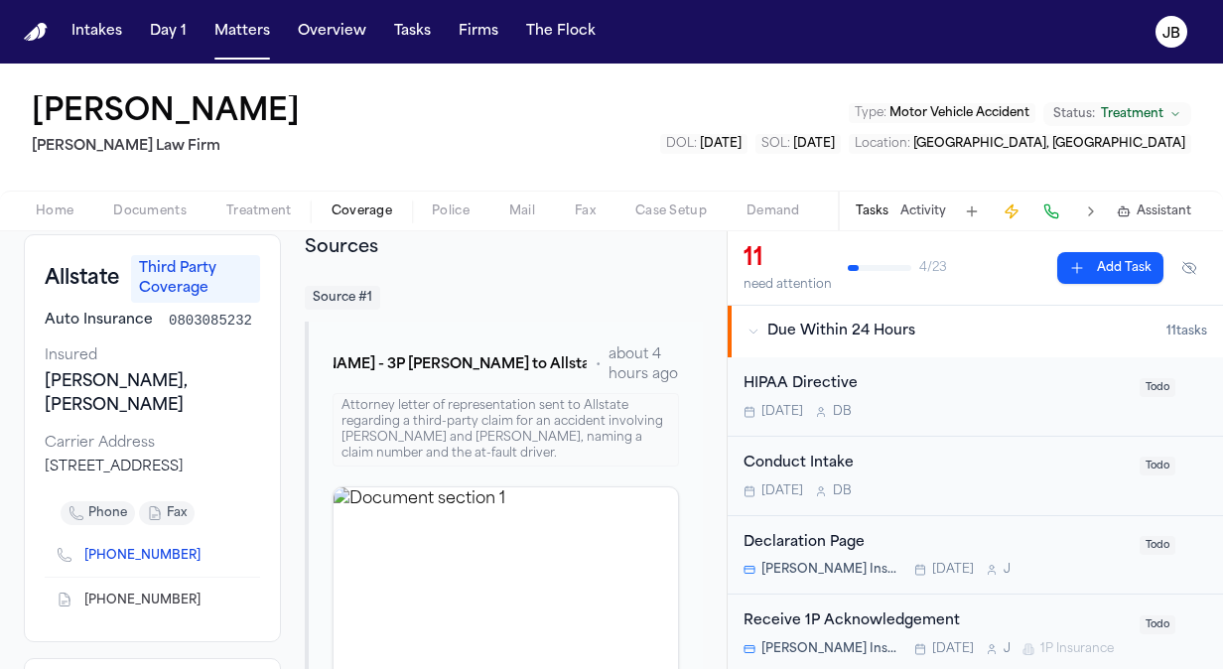
click at [33, 467] on div "Allstate Third Party Coverage Auto Insurance 0803085232 Insured [PERSON_NAME], …" at bounding box center [152, 438] width 257 height 408
copy div "[STREET_ADDRESS]"
drag, startPoint x: 173, startPoint y: 571, endPoint x: 83, endPoint y: 575, distance: 89.4
click at [83, 565] on div "[PHONE_NUMBER]" at bounding box center [137, 555] width 160 height 20
copy link "[PHONE_NUMBER]"
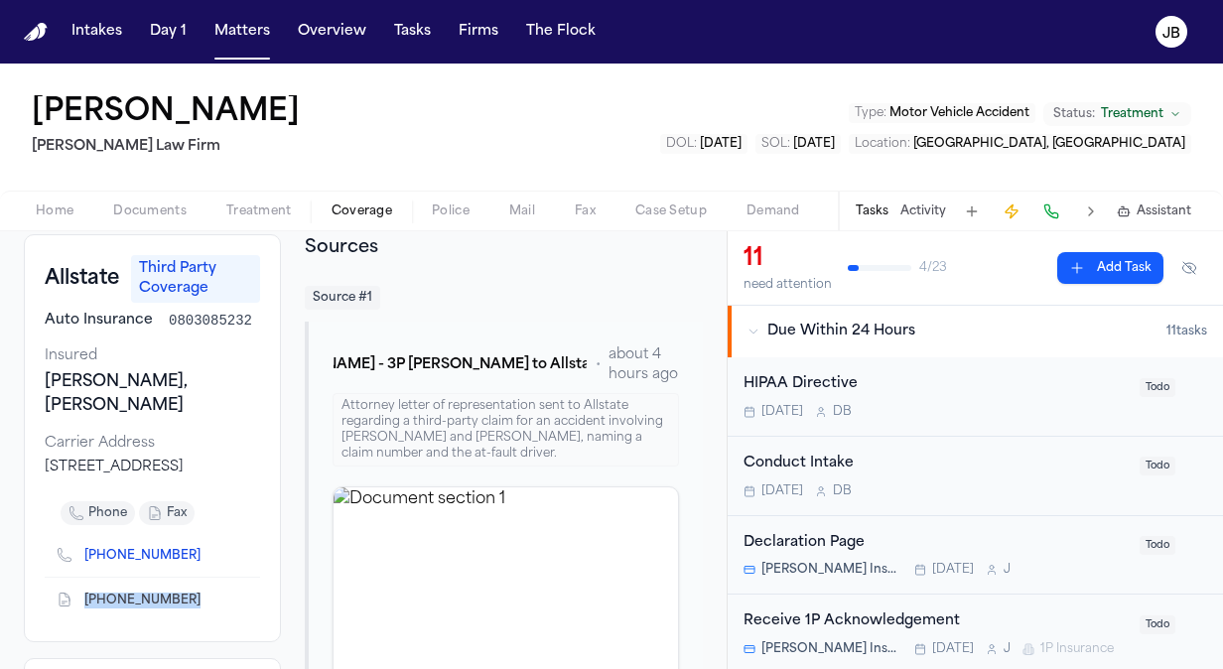
drag, startPoint x: 79, startPoint y: 611, endPoint x: 182, endPoint y: 625, distance: 103.2
click at [182, 609] on div "[PHONE_NUMBER]" at bounding box center [137, 600] width 160 height 20
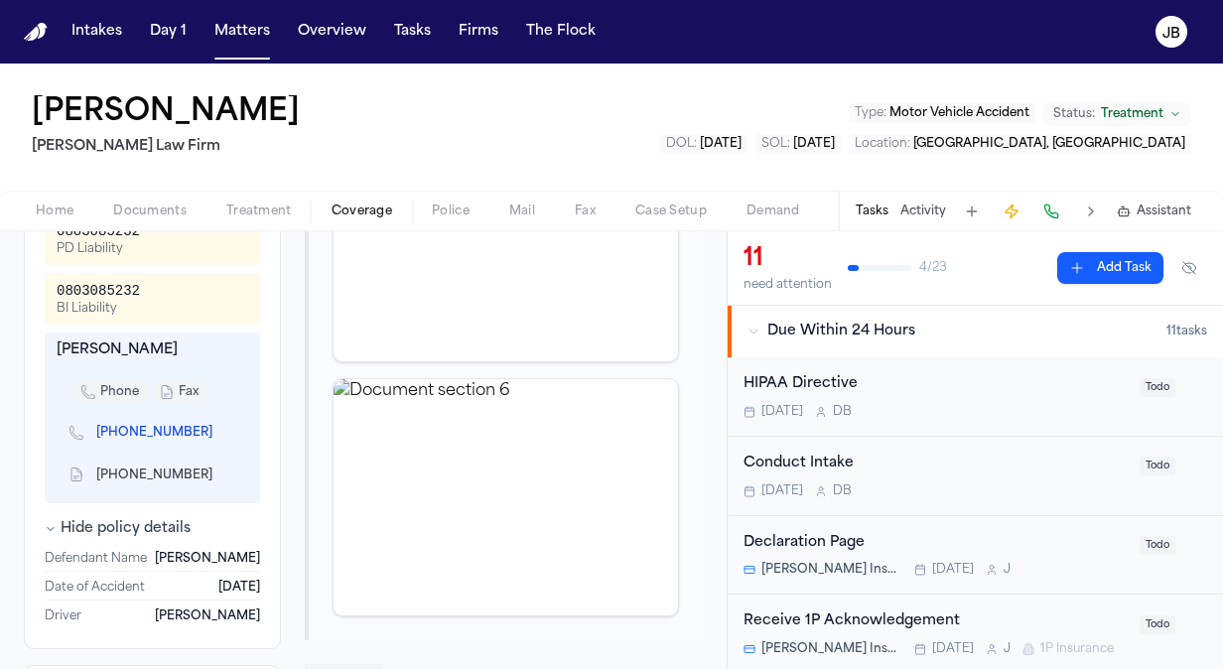
scroll to position [758, 0]
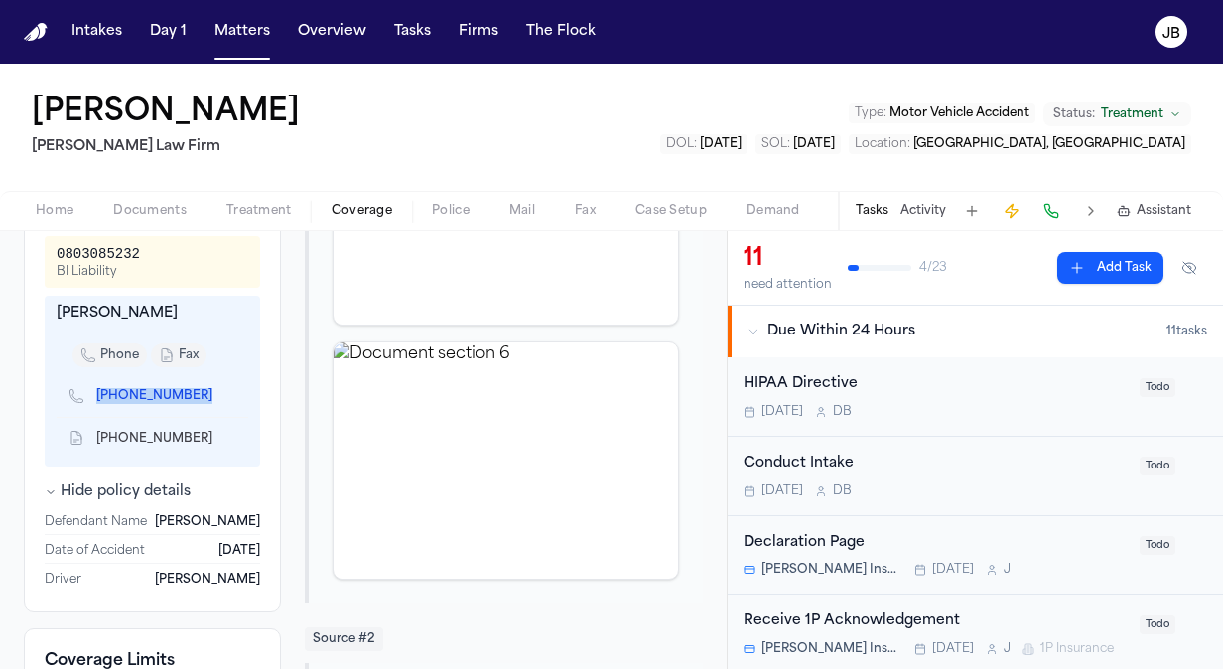
drag, startPoint x: 85, startPoint y: 408, endPoint x: 206, endPoint y: 425, distance: 122.3
click at [206, 417] on div "[PHONE_NUMBER]" at bounding box center [153, 396] width 192 height 42
click at [256, 26] on button "Matters" at bounding box center [241, 32] width 71 height 36
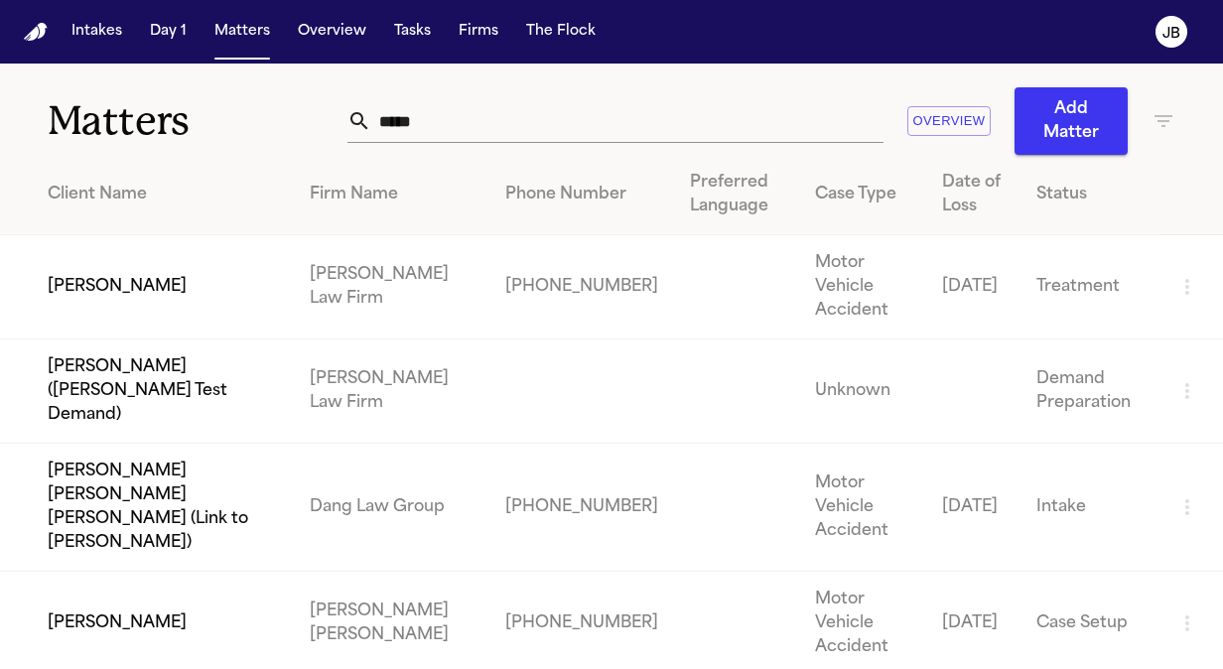
click at [99, 94] on div "Matters ***** Overview Add Matter" at bounding box center [611, 109] width 1223 height 91
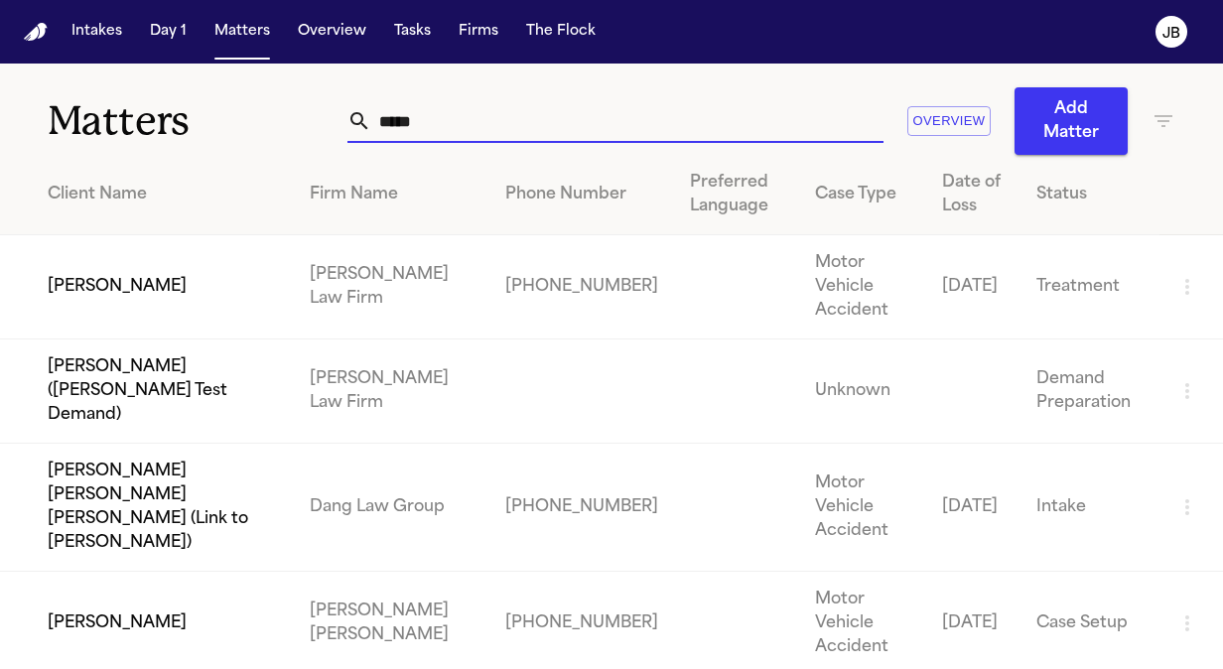
drag, startPoint x: 463, startPoint y: 113, endPoint x: -4, endPoint y: 118, distance: 466.5
click at [0, 118] on html "Intakes Day 1 Matters Overview Tasks Firms The [PERSON_NAME] Matters ***** Over…" at bounding box center [611, 334] width 1223 height 669
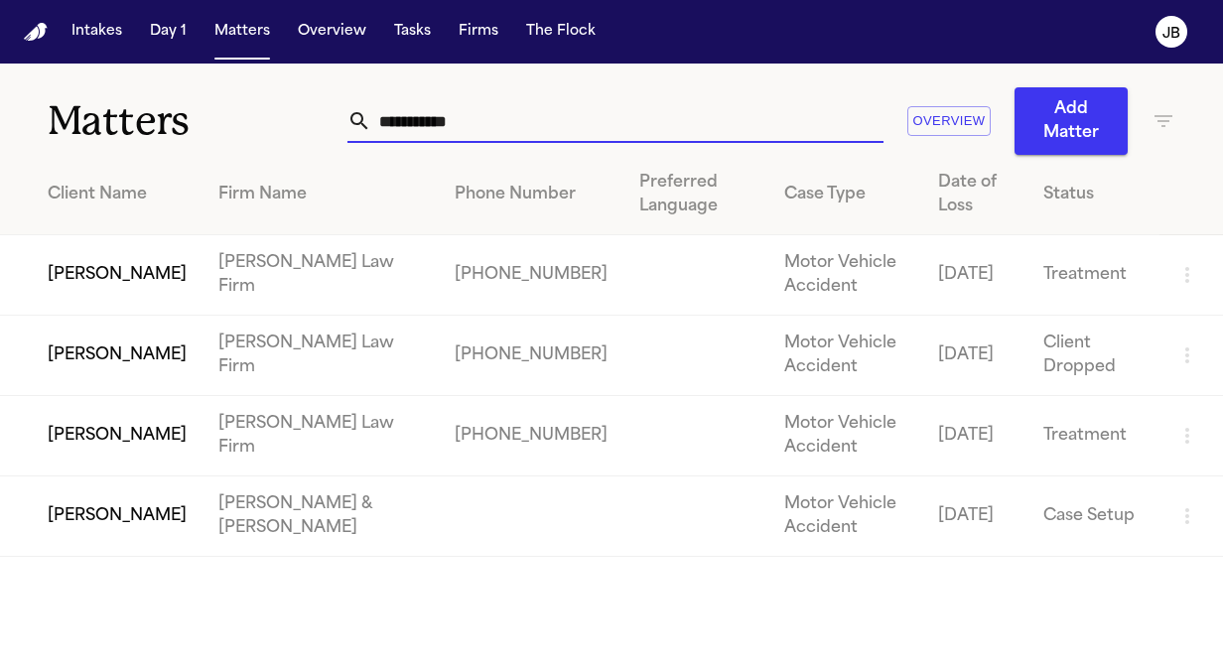
type input "**********"
click at [69, 289] on td "[PERSON_NAME]" at bounding box center [101, 275] width 202 height 80
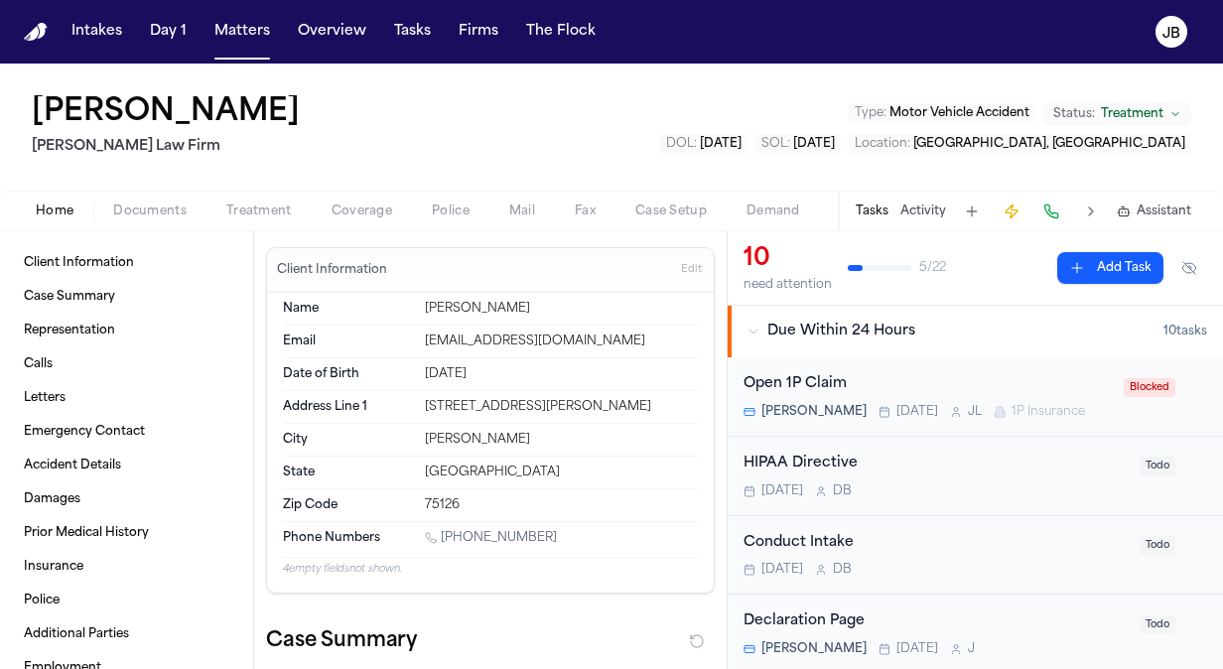
drag, startPoint x: 537, startPoint y: 534, endPoint x: 442, endPoint y: 535, distance: 95.3
click at [442, 535] on div "[PHONE_NUMBER]" at bounding box center [561, 539] width 273 height 19
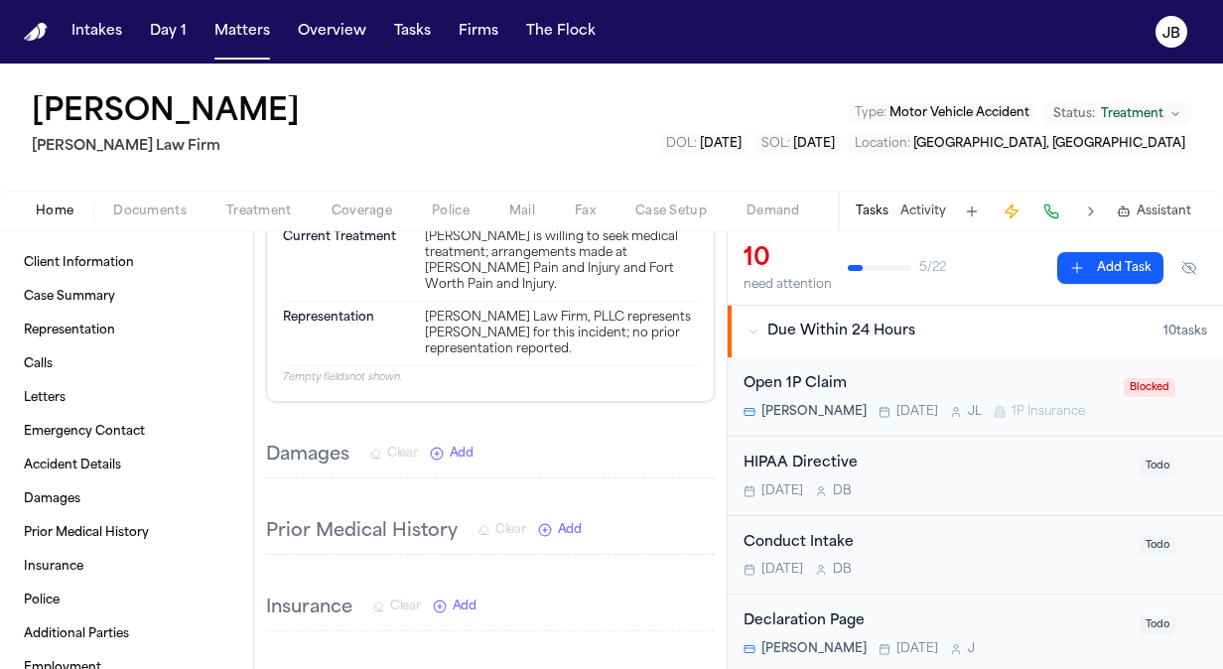
scroll to position [3563, 0]
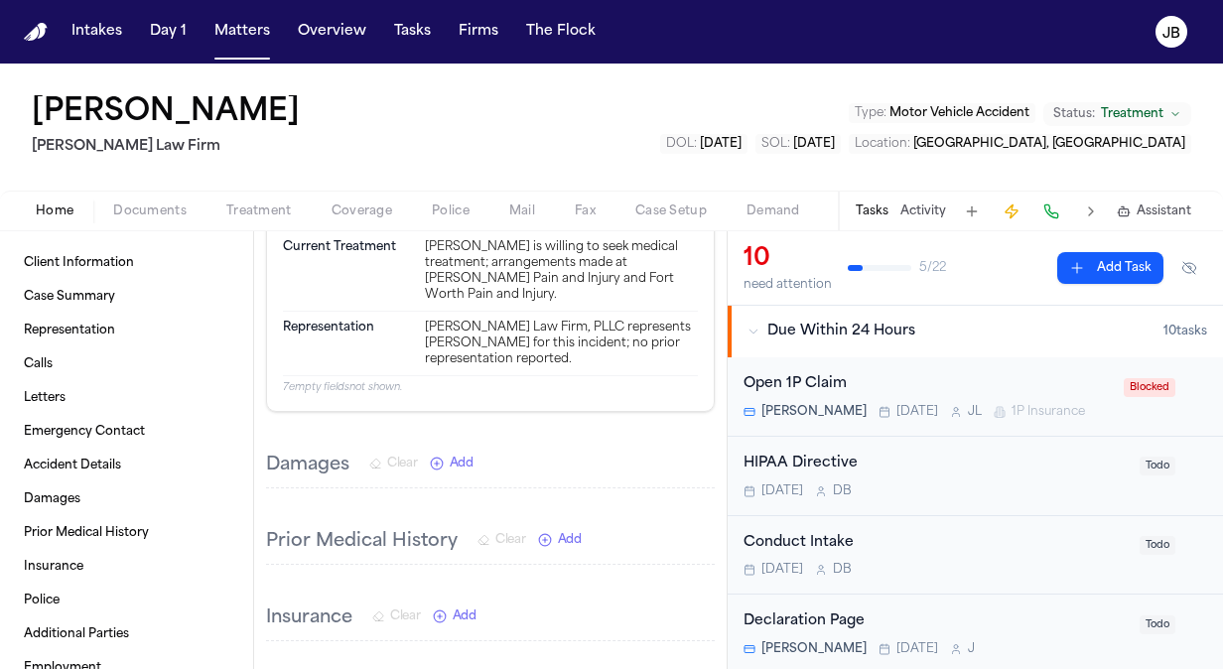
drag, startPoint x: 421, startPoint y: 269, endPoint x: 669, endPoint y: 576, distance: 394.5
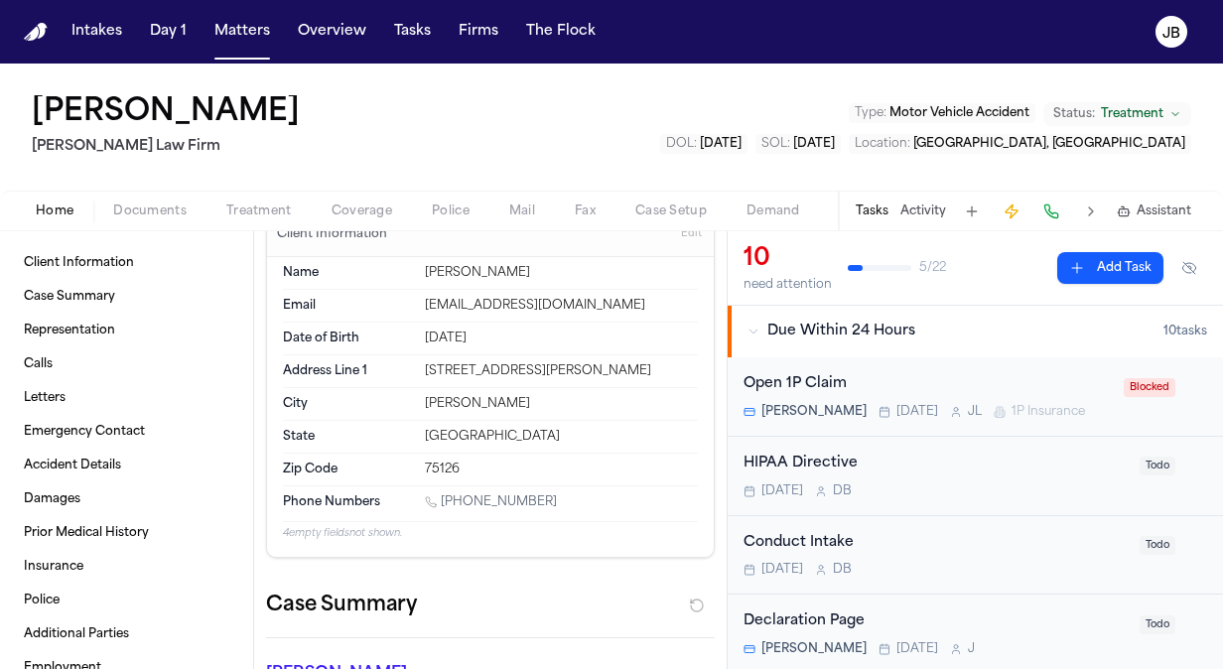
scroll to position [0, 0]
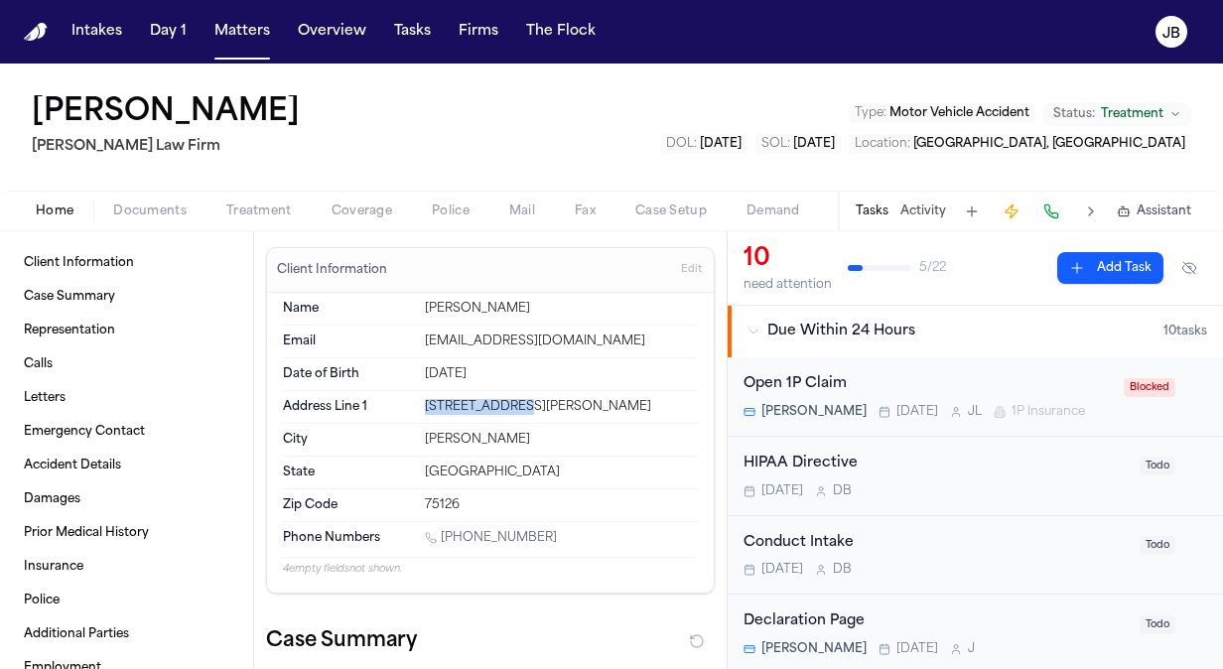
drag, startPoint x: 526, startPoint y: 407, endPoint x: 405, endPoint y: 405, distance: 121.1
click at [405, 405] on div "Address Line [STREET_ADDRESS]" at bounding box center [490, 407] width 415 height 33
click at [728, 268] on div "10 need attention 5 / 22 Add Task" at bounding box center [975, 268] width 495 height 74
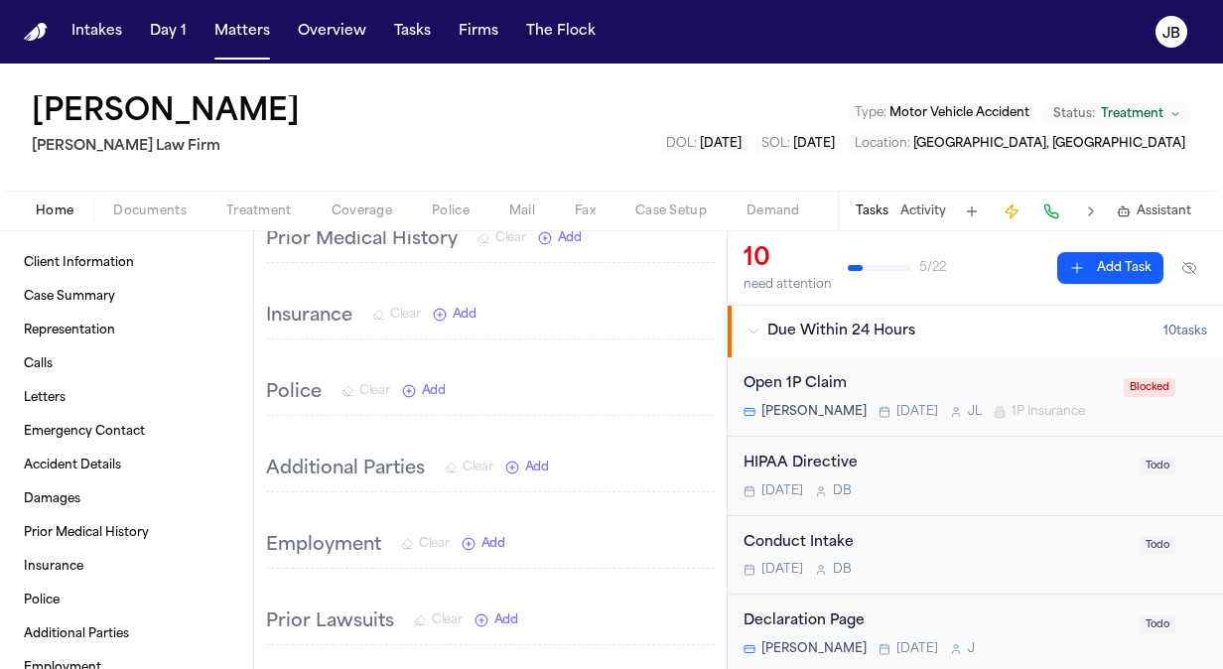
scroll to position [3846, 0]
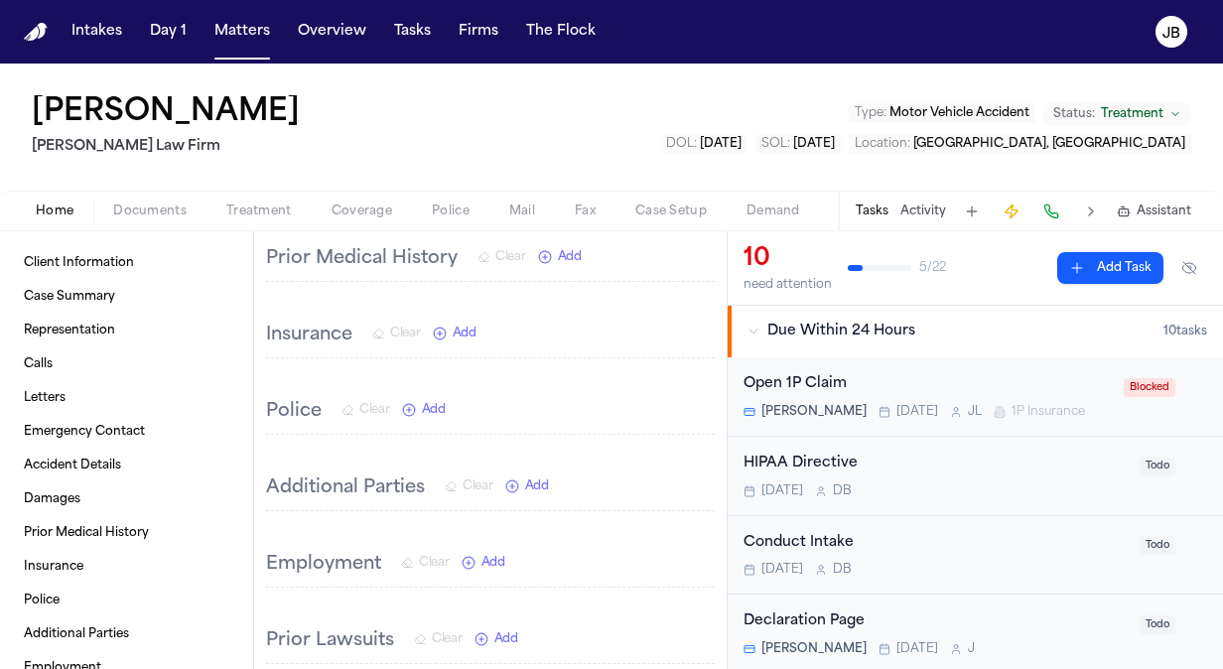
drag, startPoint x: 673, startPoint y: 539, endPoint x: 395, endPoint y: 495, distance: 281.3
click at [161, 209] on span "Documents" at bounding box center [149, 211] width 73 height 16
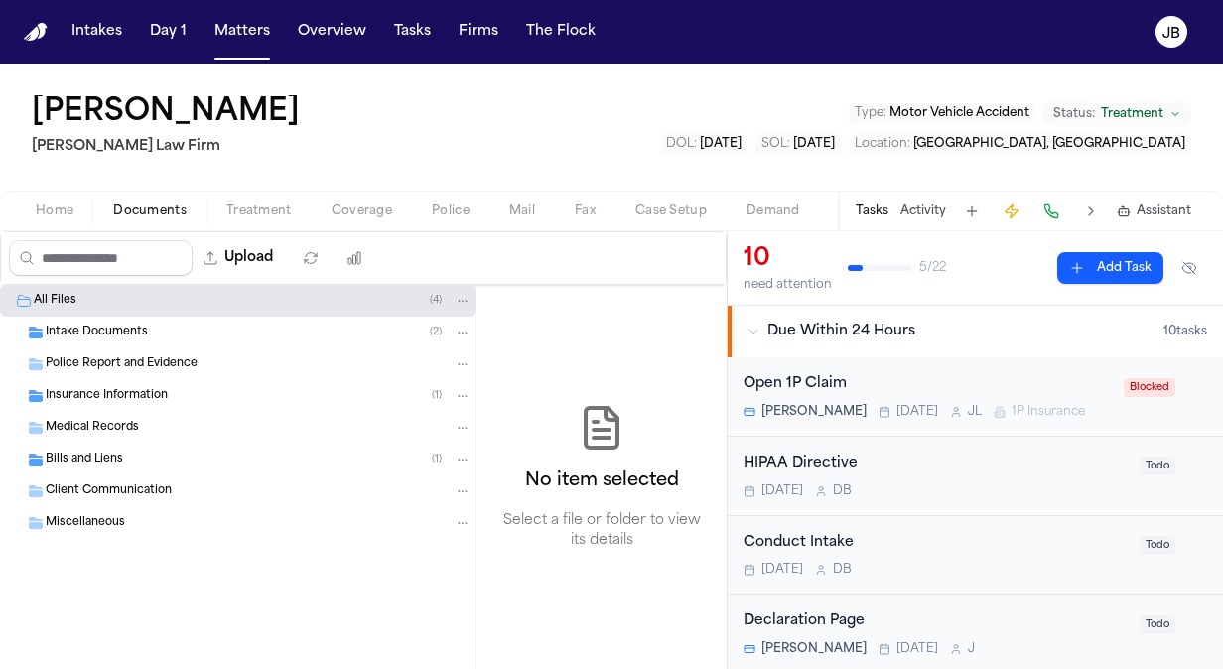
click at [125, 451] on div "Bills and Liens ( 1 )" at bounding box center [259, 460] width 426 height 18
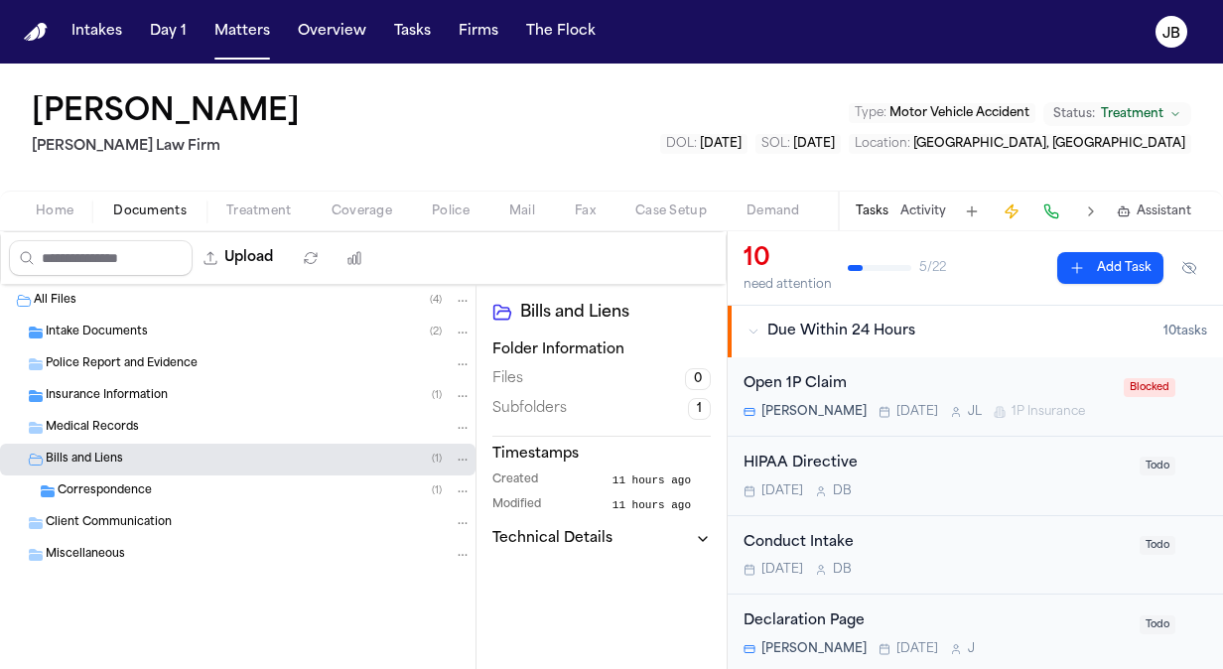
click at [117, 490] on span "Correspondence" at bounding box center [105, 491] width 94 height 17
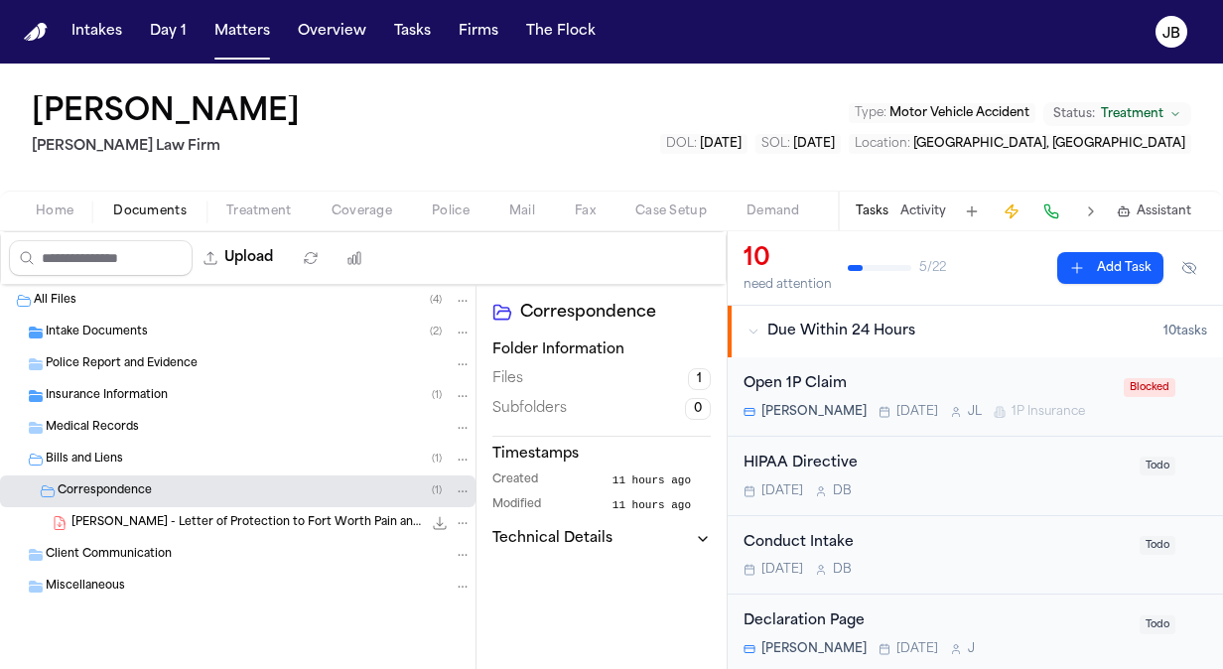
click at [252, 515] on span "[PERSON_NAME] - Letter of Protection to Fort Worth Pain and Injury - [DATE]" at bounding box center [246, 523] width 350 height 17
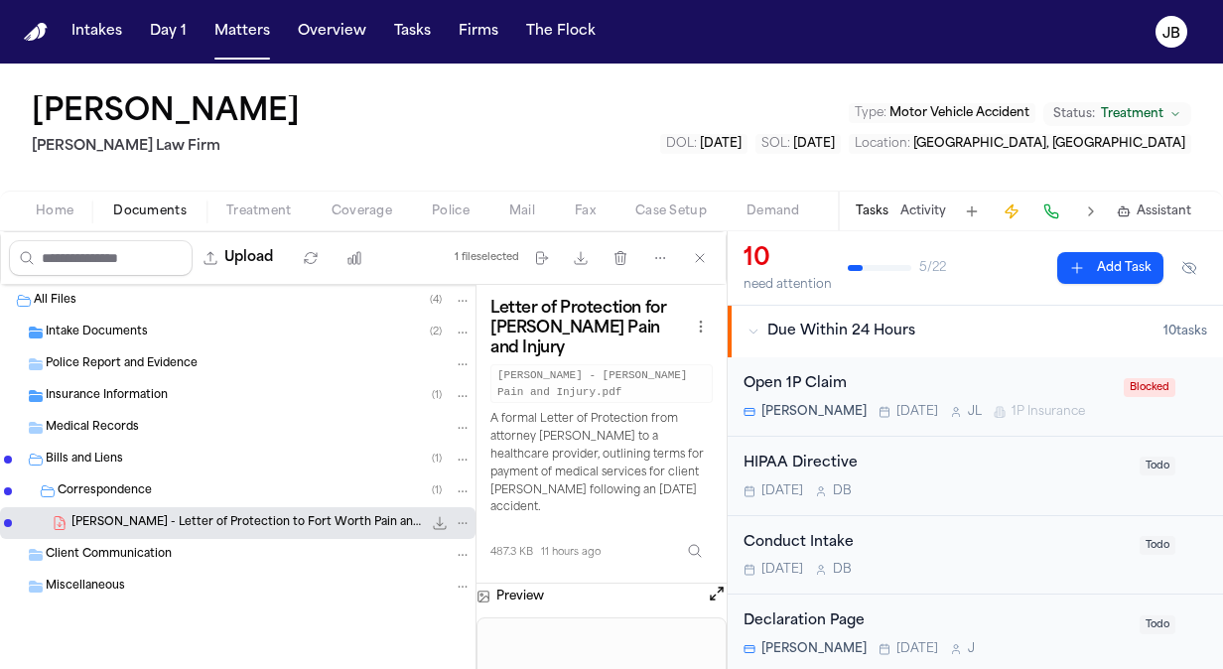
click at [718, 592] on button "Open preview" at bounding box center [717, 594] width 20 height 20
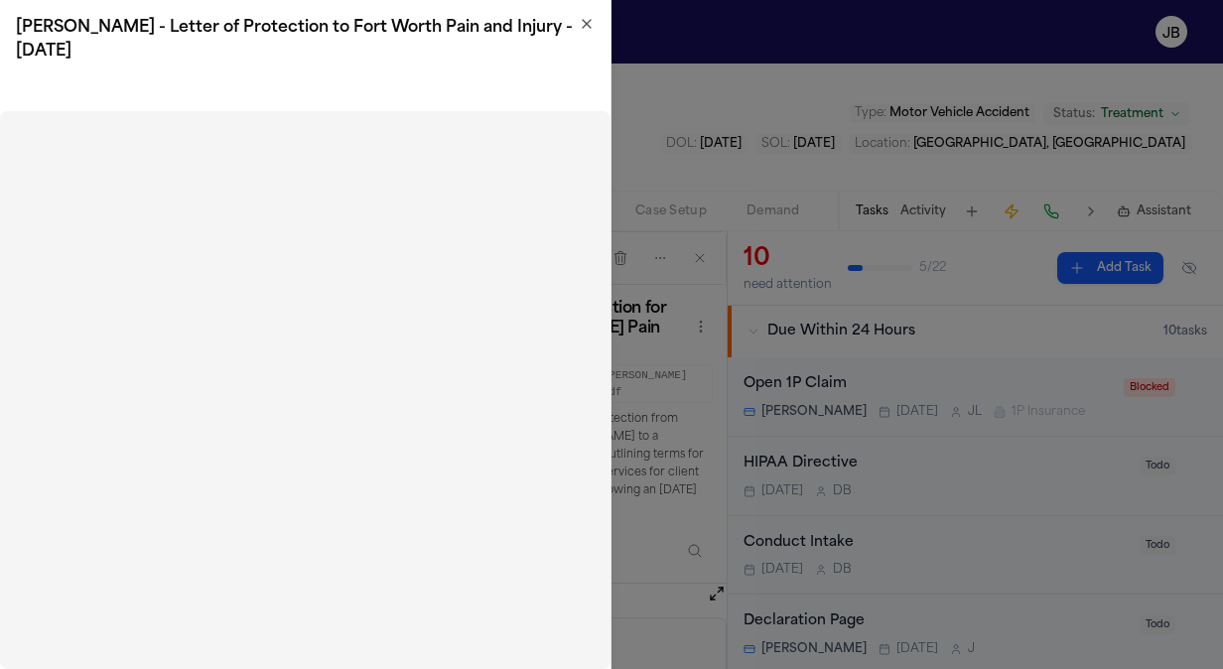
click at [582, 22] on icon "button" at bounding box center [587, 24] width 16 height 16
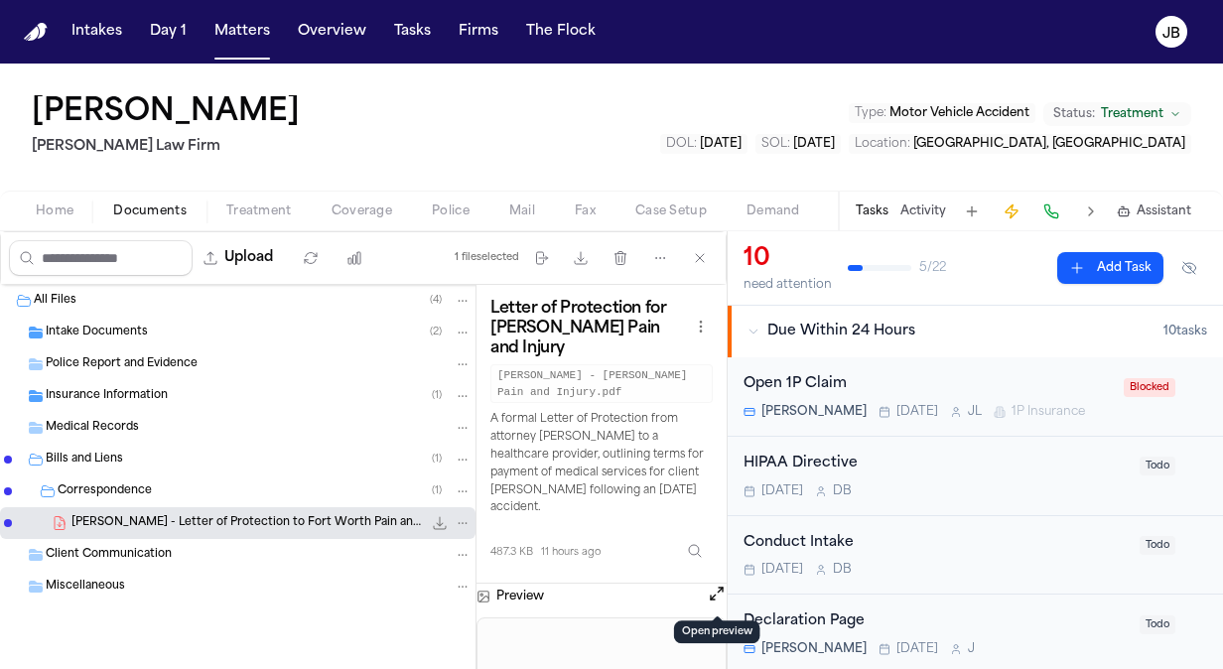
click at [236, 50] on nav "Intakes Day 1 Matters Overview Tasks Firms The [PERSON_NAME]" at bounding box center [611, 32] width 1223 height 64
click at [244, 30] on button "Matters" at bounding box center [241, 32] width 71 height 36
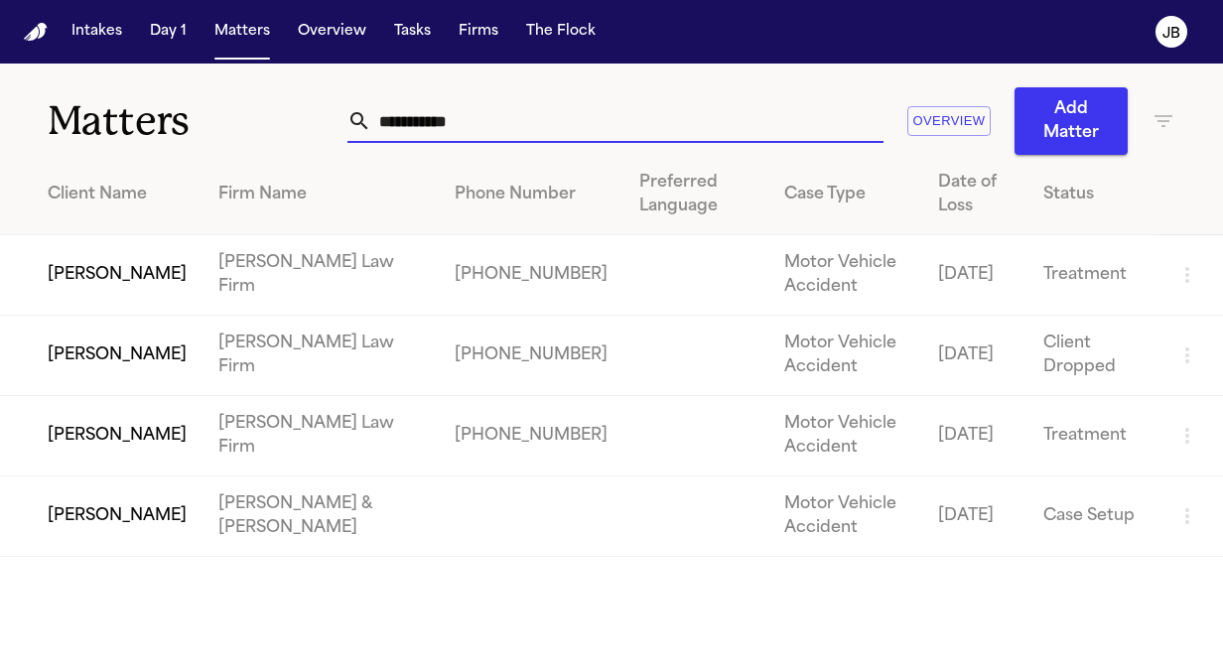
drag, startPoint x: 443, startPoint y: 112, endPoint x: 307, endPoint y: 101, distance: 136.4
click at [307, 101] on div "**********" at bounding box center [611, 109] width 1223 height 91
drag, startPoint x: 522, startPoint y: 120, endPoint x: 185, endPoint y: 108, distance: 337.7
click at [185, 108] on div "**********" at bounding box center [611, 109] width 1223 height 91
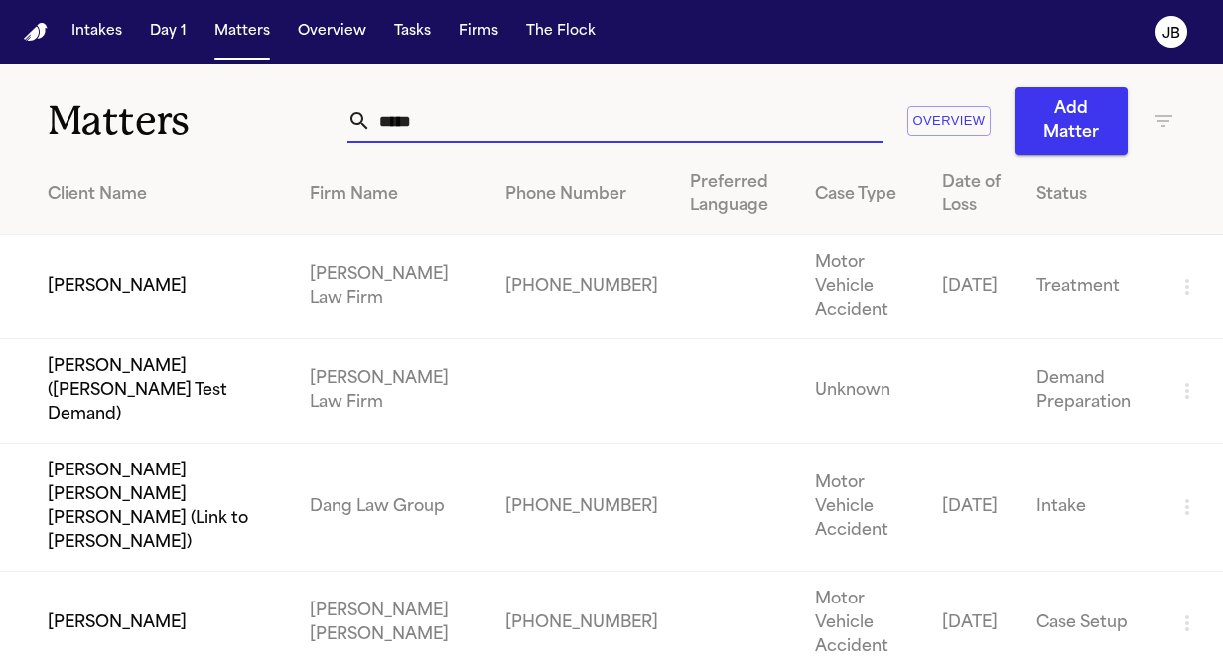
type input "*****"
click at [115, 259] on td "[PERSON_NAME]" at bounding box center [147, 287] width 294 height 104
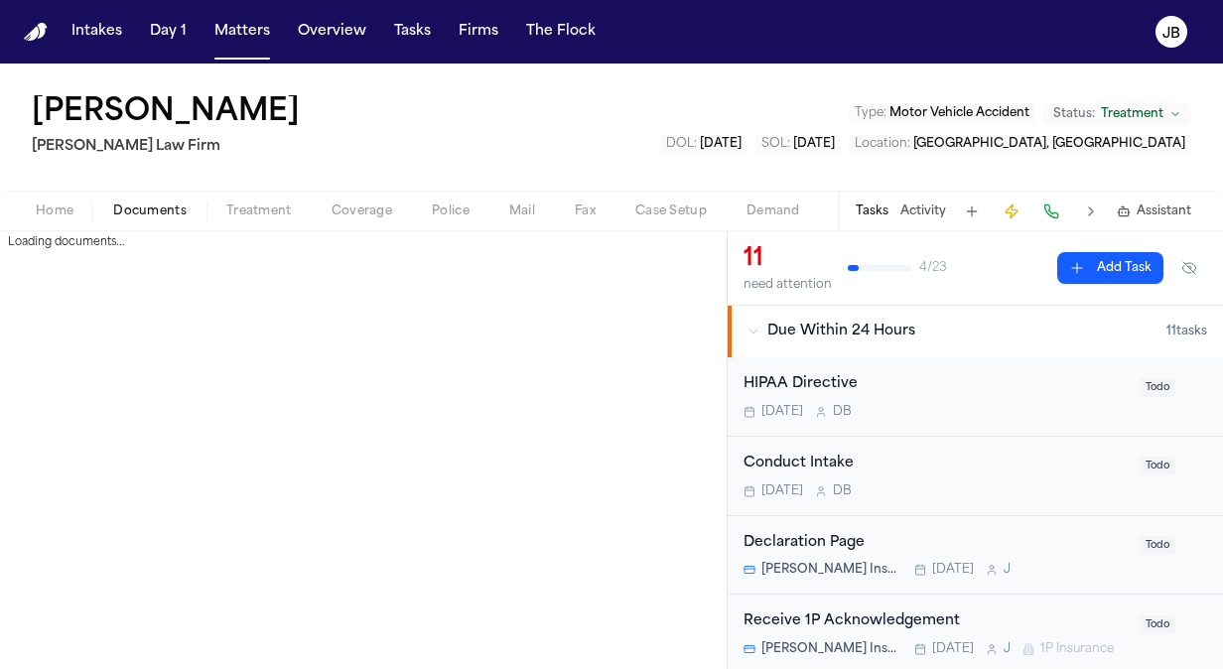
click at [164, 206] on span "Documents" at bounding box center [149, 211] width 73 height 16
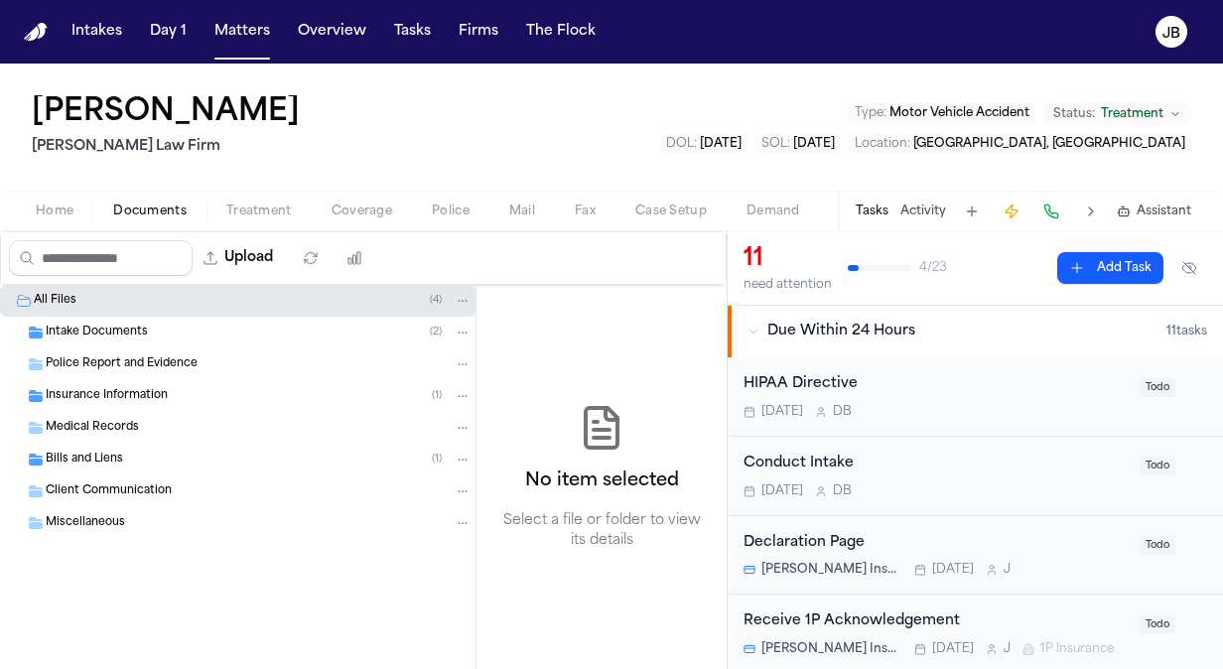
click at [126, 459] on div "Bills and Liens ( 1 )" at bounding box center [259, 460] width 426 height 18
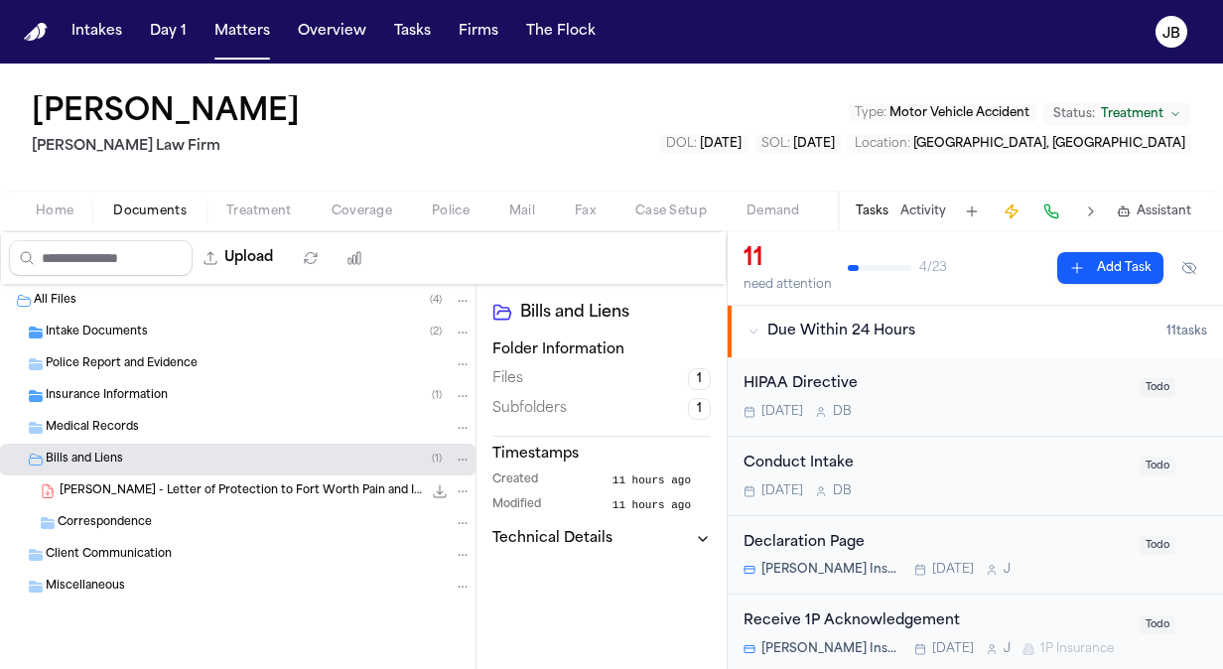
click at [466, 488] on icon "File: V. Turner - Letter of Protection to Fort Worth Pain and Injury - 8.18.25" at bounding box center [463, 491] width 14 height 14
click at [450, 594] on span "Delete" at bounding box center [459, 601] width 59 height 24
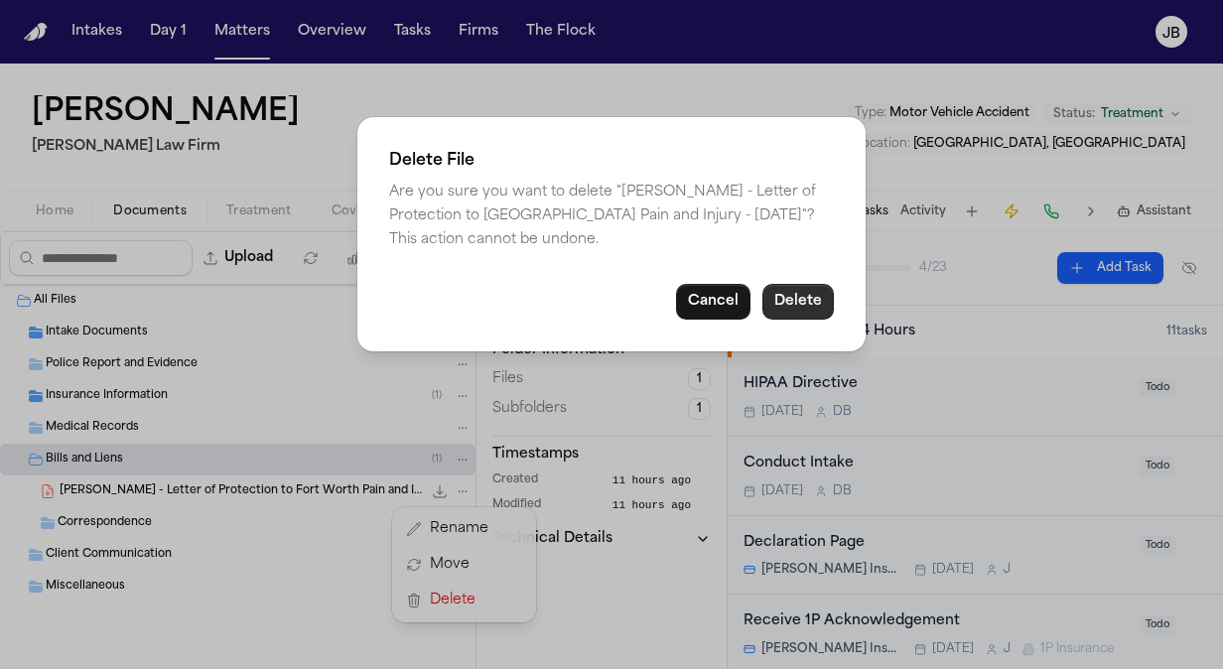
click at [802, 298] on button "Delete" at bounding box center [797, 302] width 71 height 36
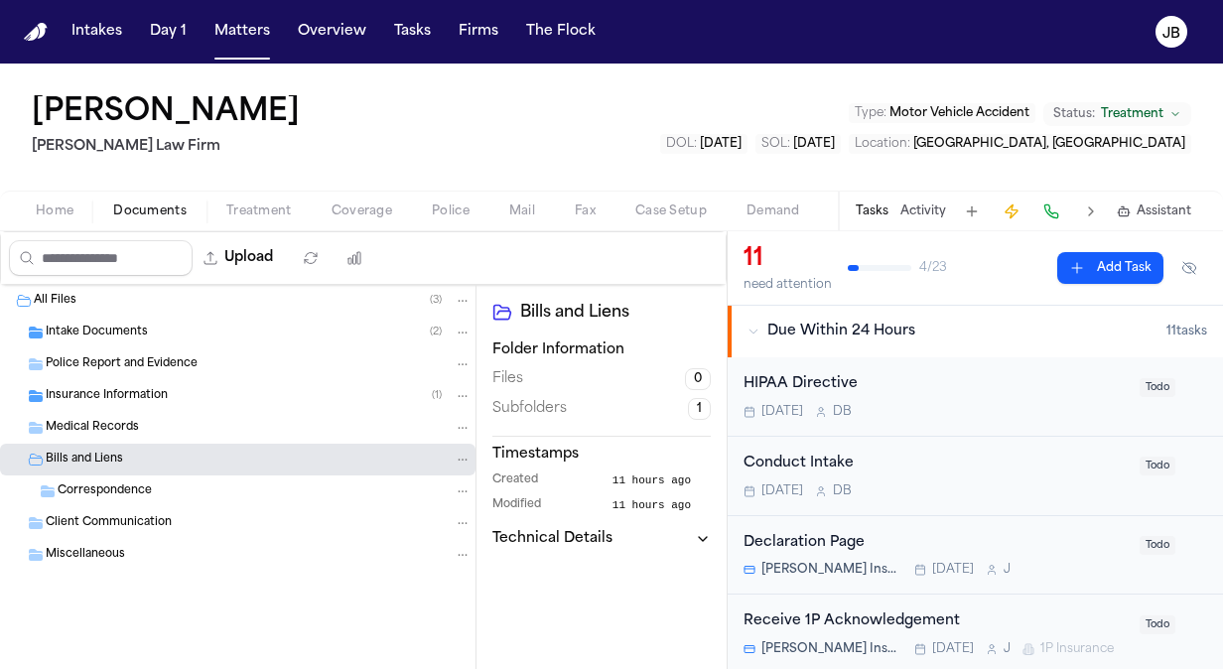
click at [245, 234] on div "Upload" at bounding box center [190, 258] width 379 height 52
click at [244, 250] on button "Upload" at bounding box center [239, 258] width 92 height 36
select select "**********"
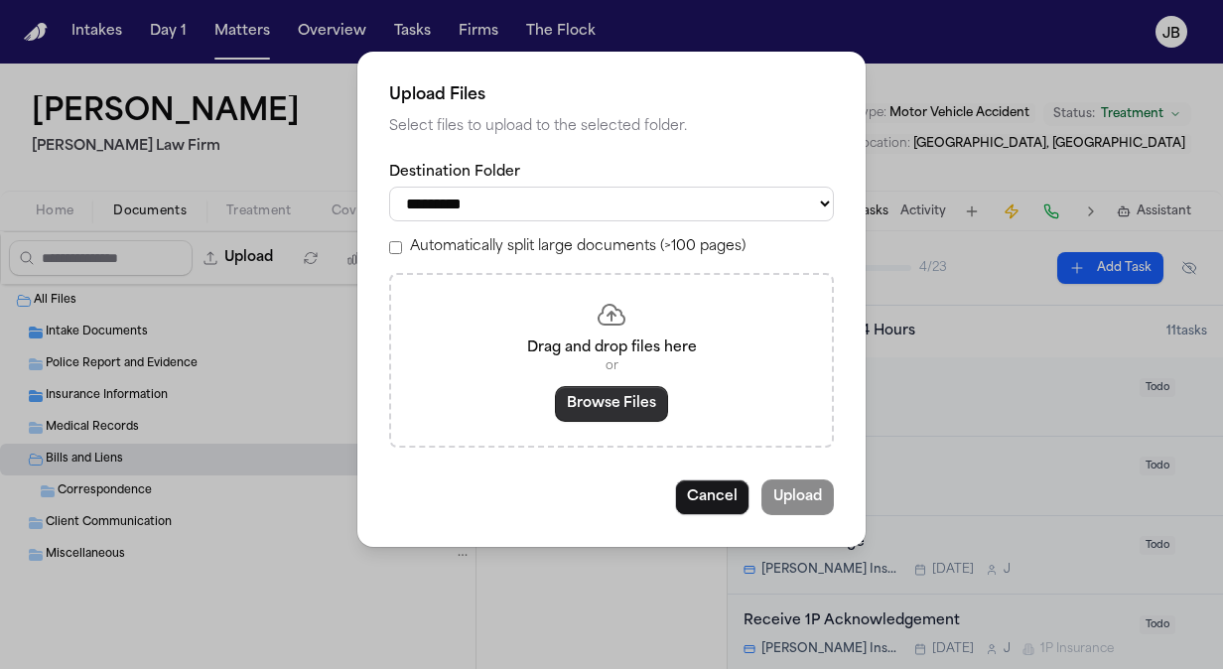
click at [578, 413] on button "Browse Files" at bounding box center [611, 404] width 113 height 36
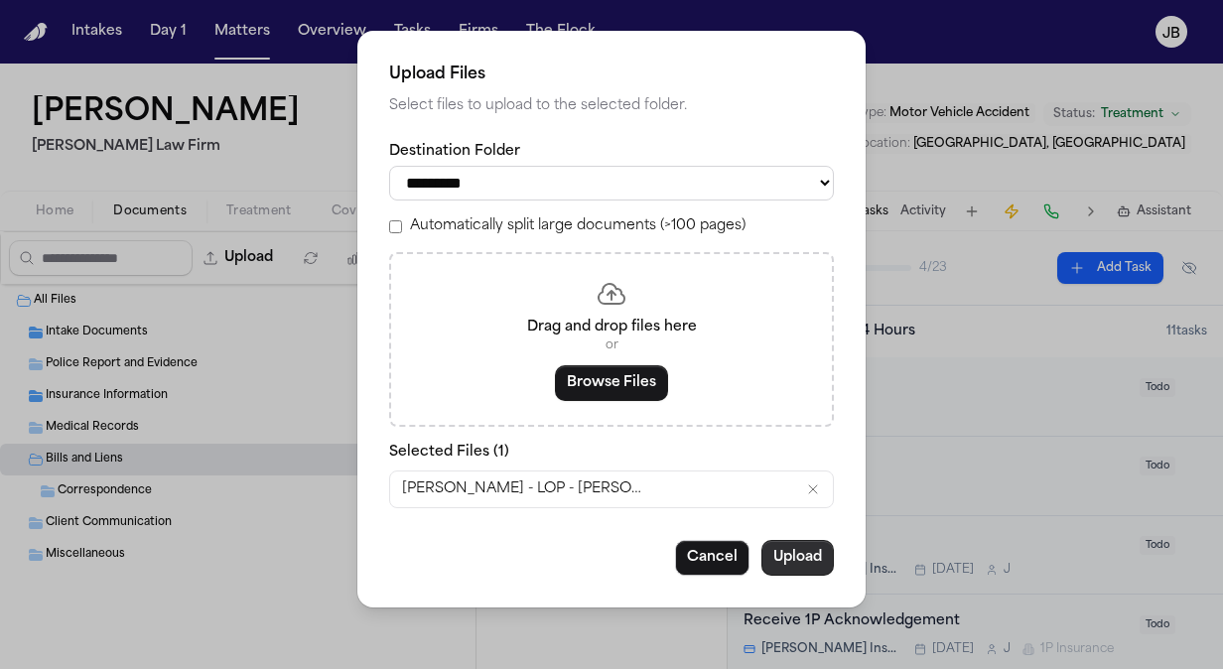
click at [795, 558] on button "Upload" at bounding box center [797, 558] width 72 height 36
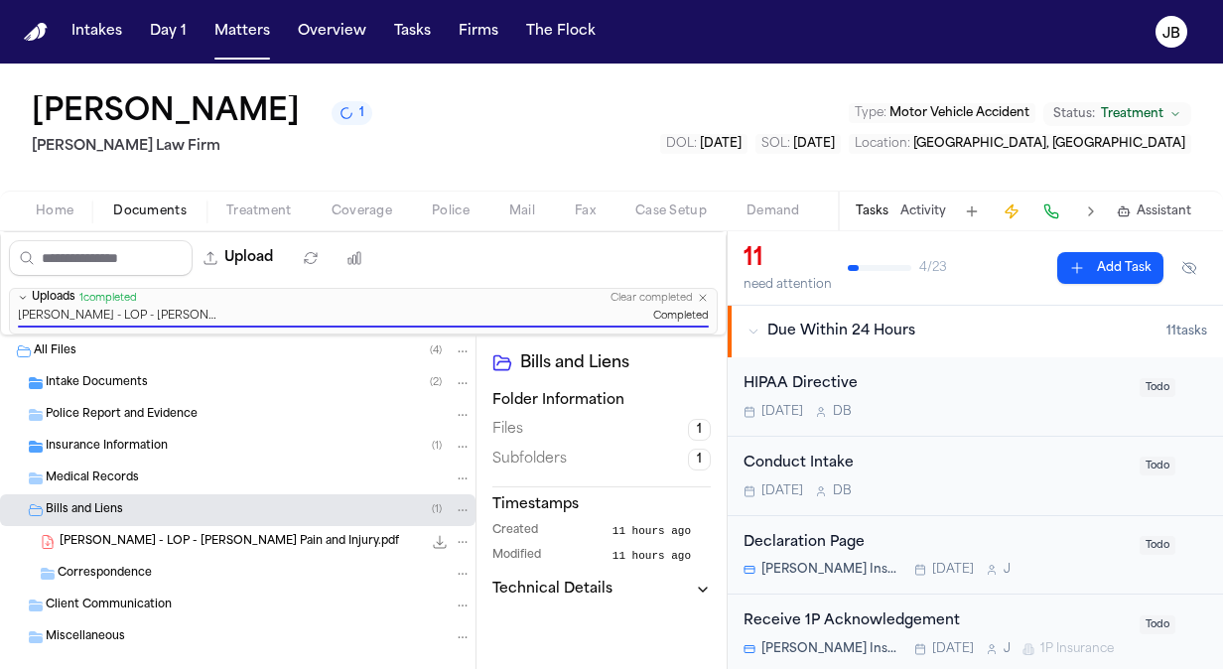
click at [260, 198] on div "Home Documents Treatment Coverage Police Mail Fax Case Setup Demand Workspaces …" at bounding box center [611, 211] width 1223 height 40
click at [257, 207] on span "Treatment" at bounding box center [259, 211] width 66 height 16
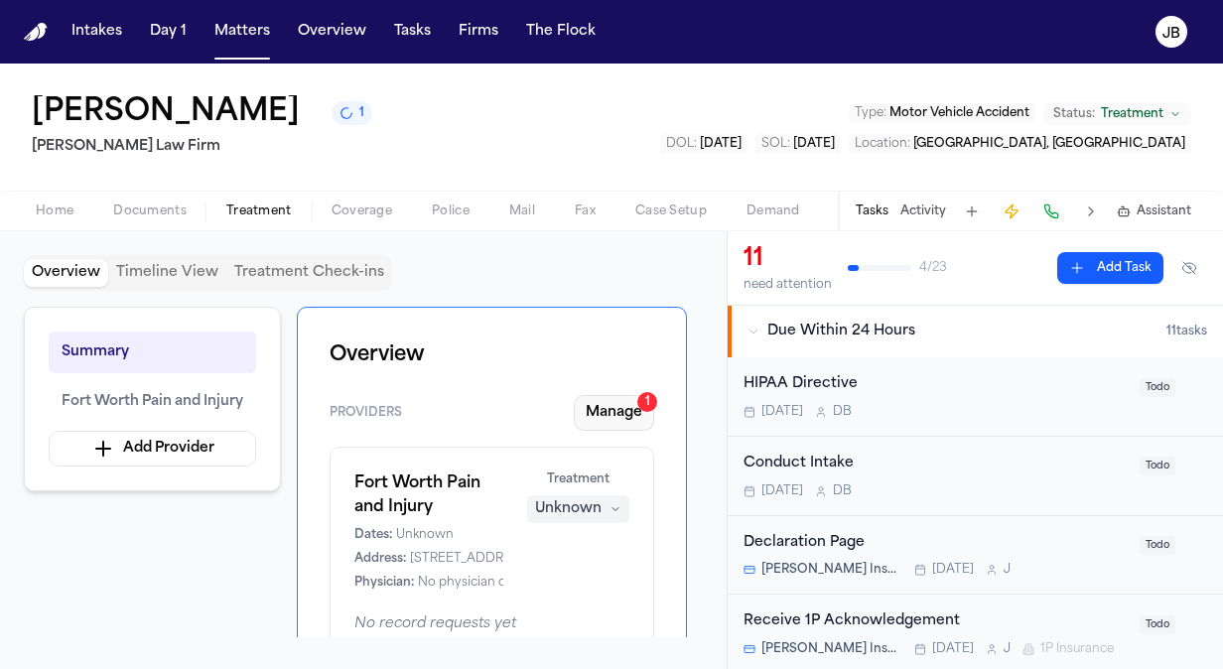
click at [621, 407] on button "Manage 1" at bounding box center [614, 413] width 80 height 36
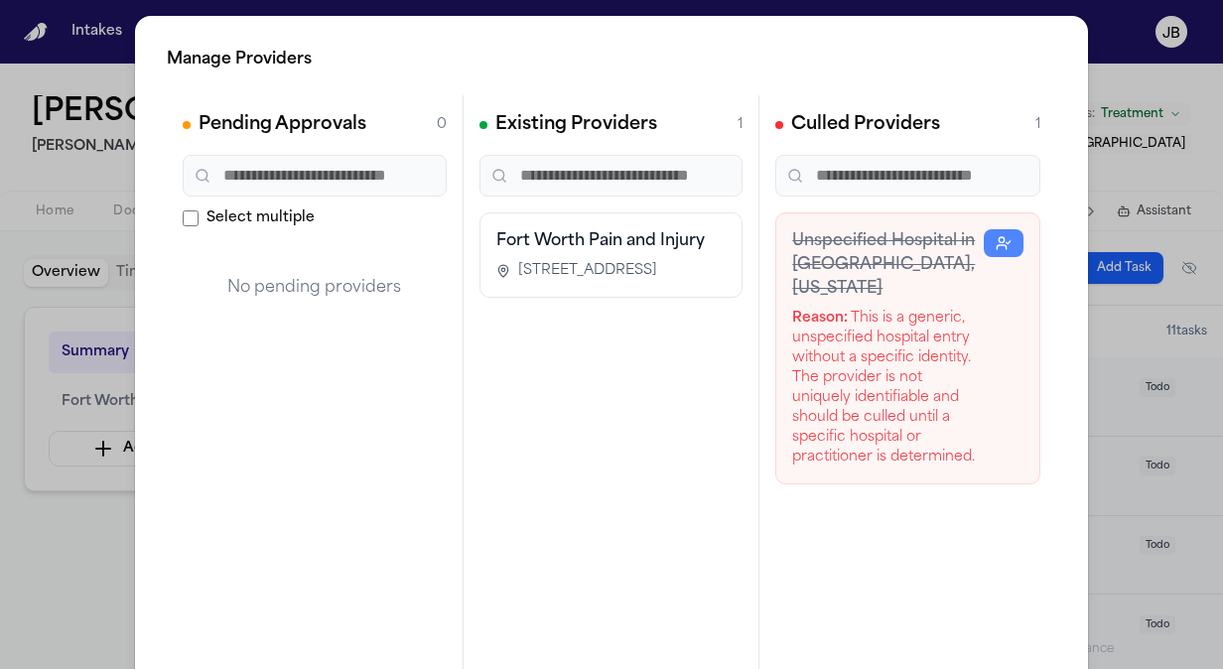
click at [624, 249] on h3 "Fort Worth Pain and Injury" at bounding box center [611, 241] width 230 height 24
click at [627, 272] on span "[STREET_ADDRESS]" at bounding box center [587, 271] width 139 height 20
click at [626, 281] on span "[STREET_ADDRESS]" at bounding box center [587, 271] width 139 height 20
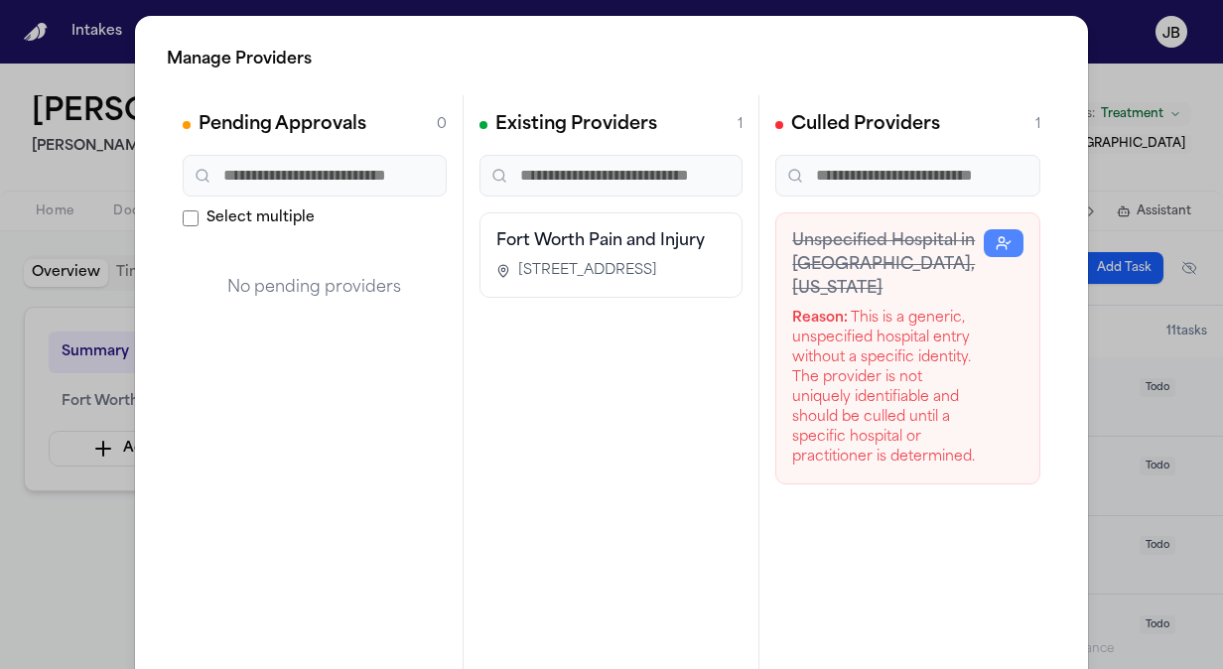
click at [14, 426] on div "Manage Providers Pending Approvals 0 Select multiple No pending providers Exist…" at bounding box center [611, 403] width 1223 height 806
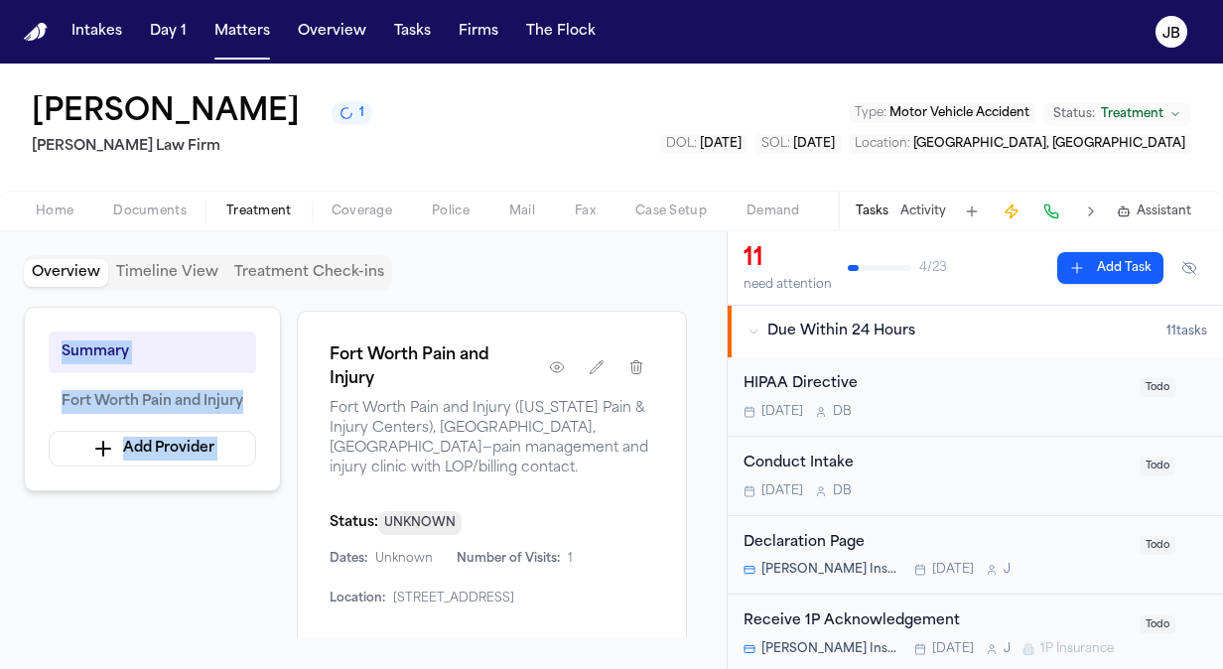
scroll to position [220, 0]
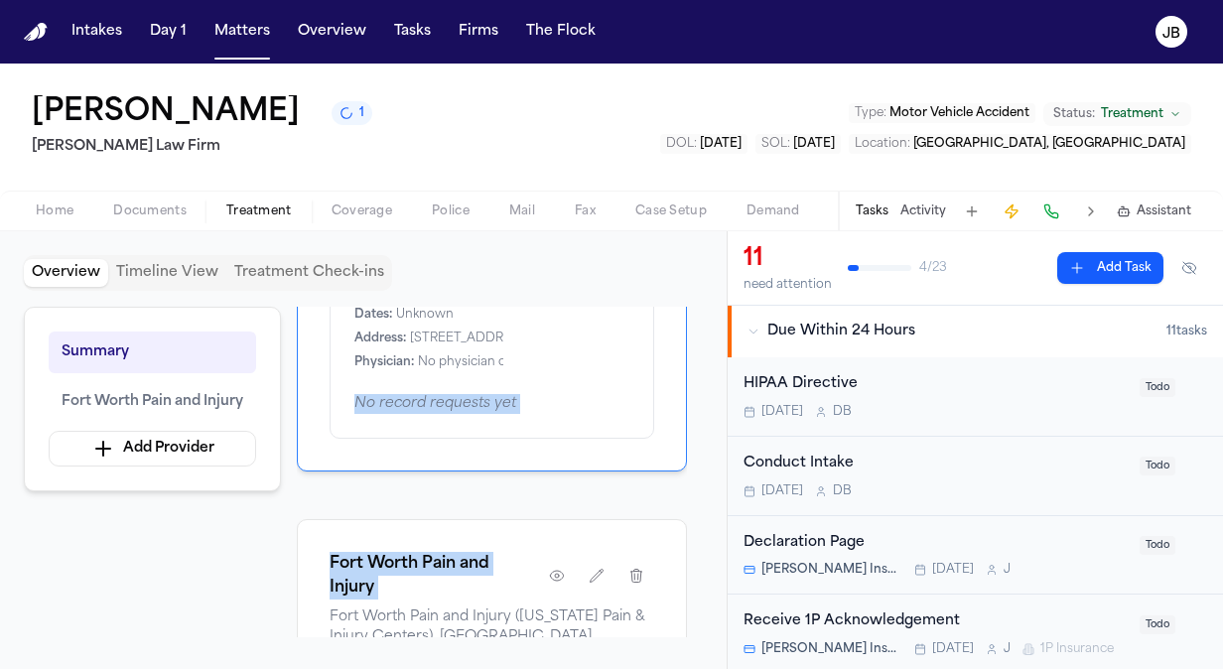
drag, startPoint x: 593, startPoint y: 542, endPoint x: 642, endPoint y: 546, distance: 49.8
click at [642, 546] on div "Overview Providers Manage 1 Fort Worth Pain and Injury Dates: Unknown Address: …" at bounding box center [492, 472] width 390 height 331
drag, startPoint x: 642, startPoint y: 546, endPoint x: 631, endPoint y: 579, distance: 34.5
click at [631, 579] on icon "button" at bounding box center [636, 576] width 16 height 16
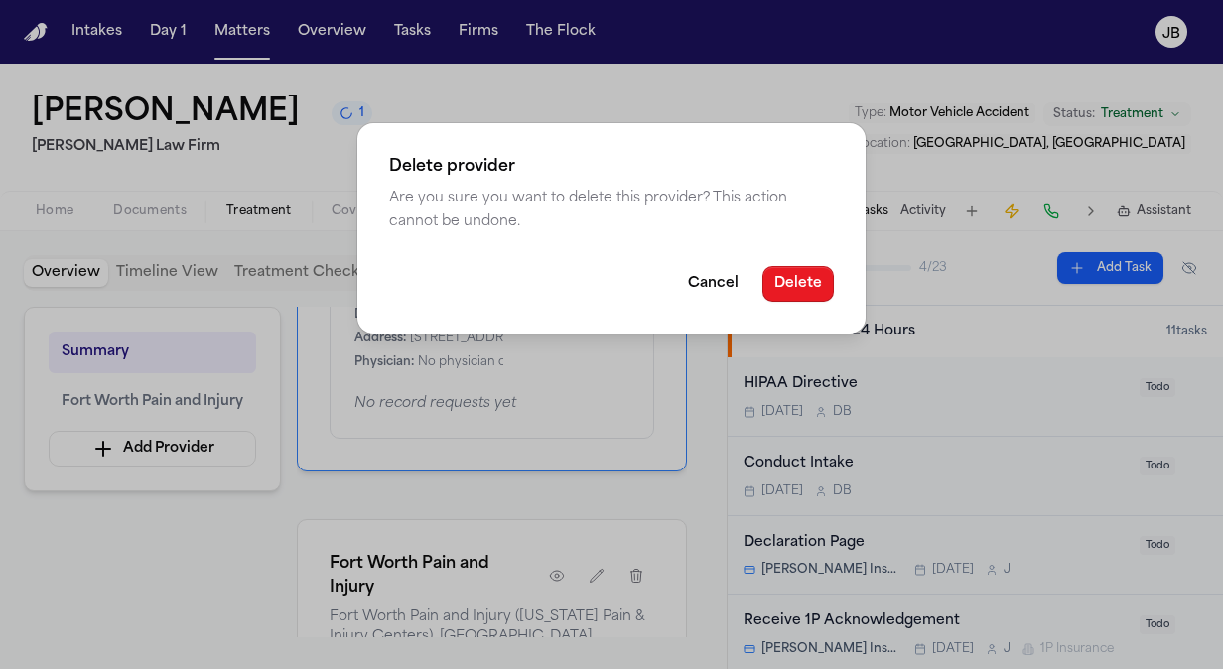
click at [800, 271] on button "Delete" at bounding box center [797, 284] width 71 height 36
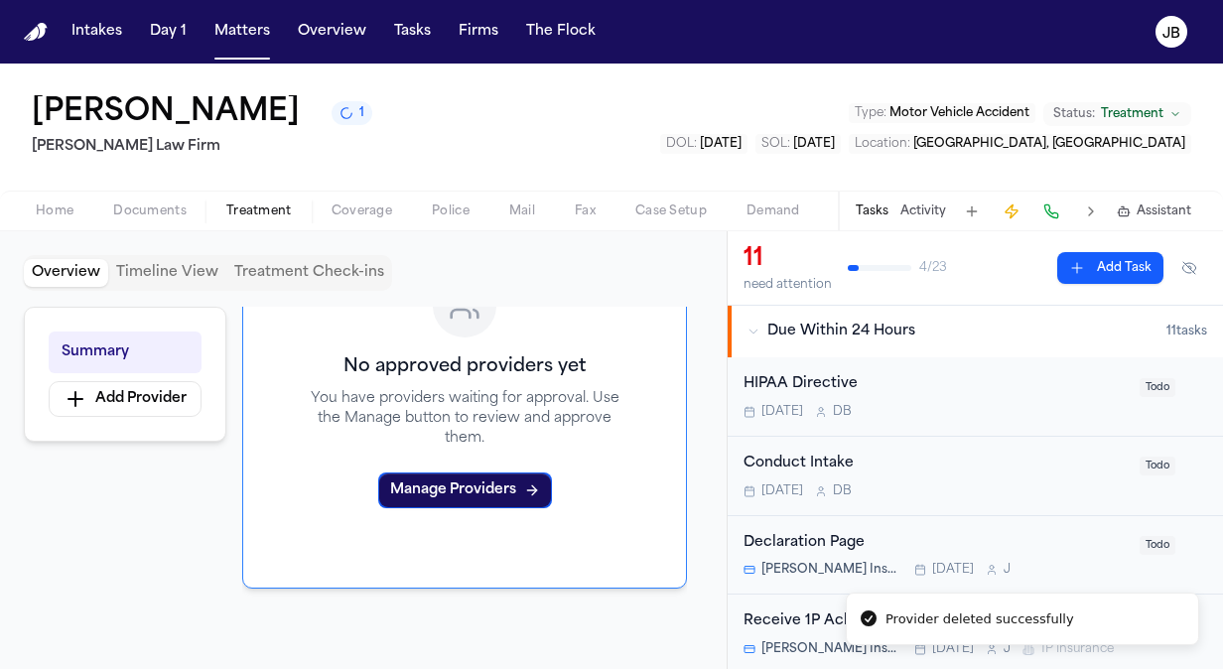
click at [60, 520] on div "Summary Add Provider Overview Providers Manage 1 No approved providers yet You …" at bounding box center [363, 472] width 679 height 331
click at [241, 28] on button "Matters" at bounding box center [241, 32] width 71 height 36
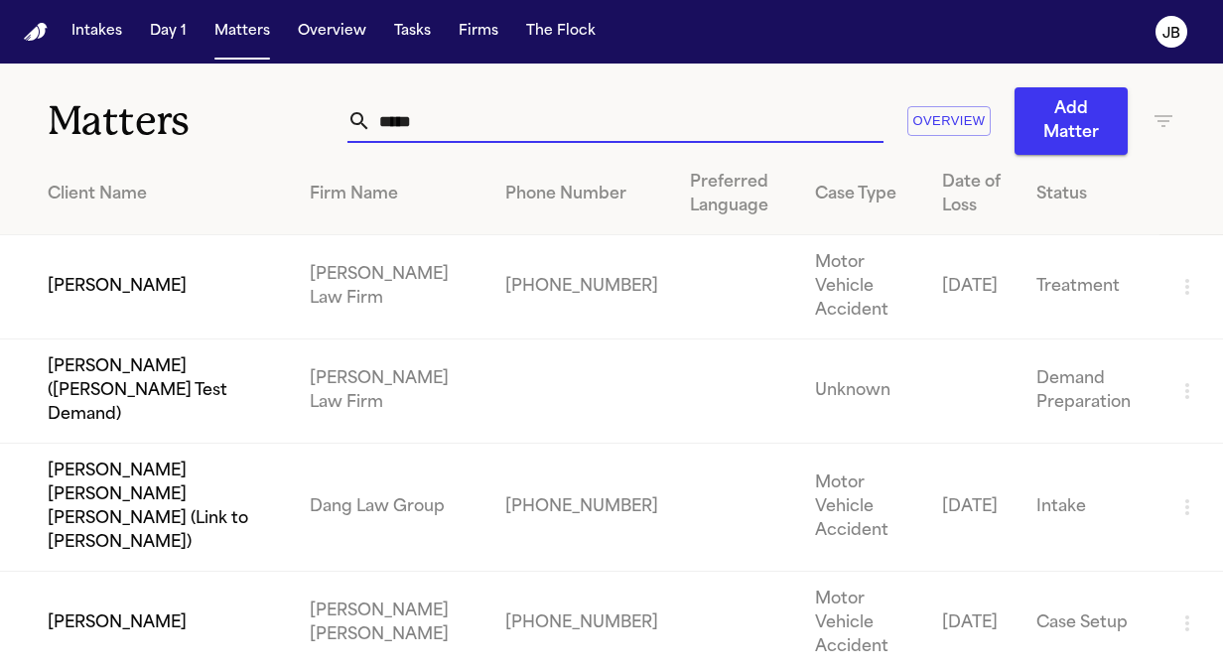
drag, startPoint x: 472, startPoint y: 127, endPoint x: 244, endPoint y: 103, distance: 229.5
click at [244, 103] on div "Matters ***** Overview Add Matter" at bounding box center [611, 109] width 1223 height 91
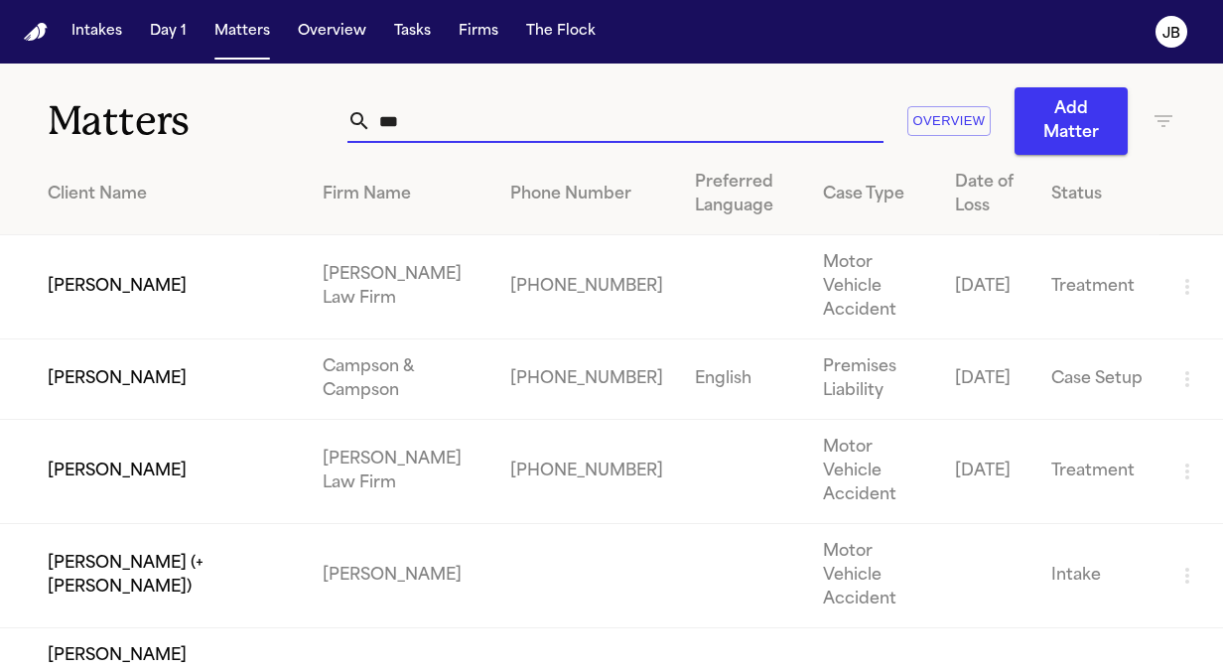
type input "***"
click at [181, 282] on td "[PERSON_NAME]" at bounding box center [153, 287] width 307 height 104
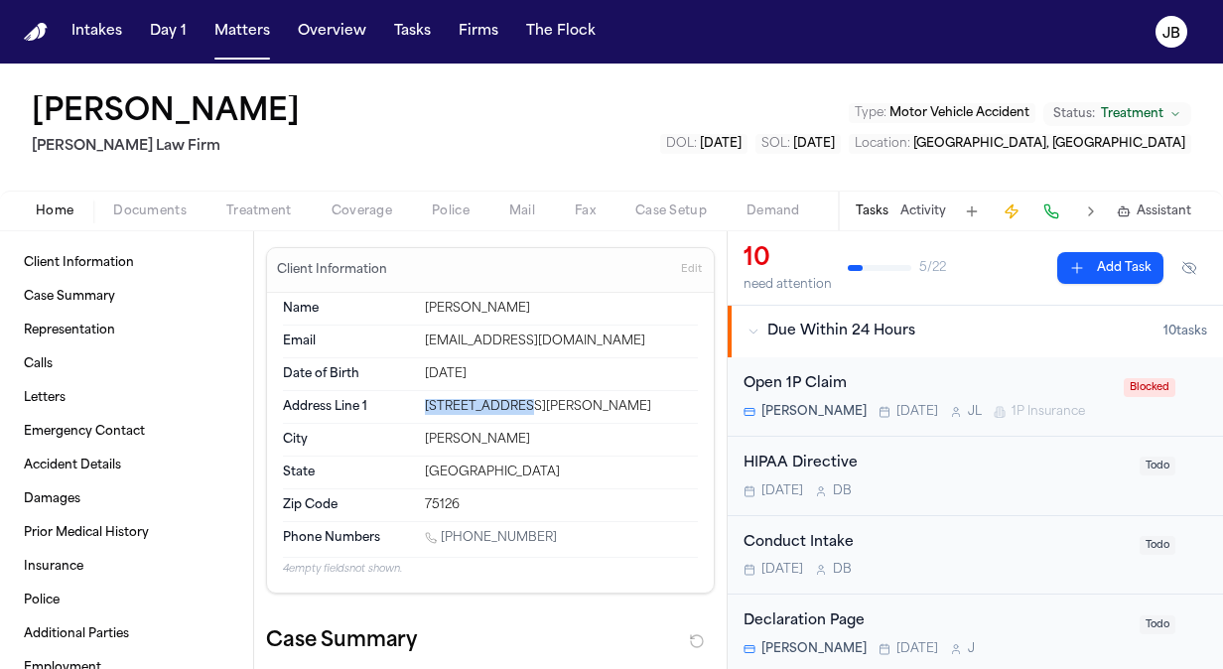
drag, startPoint x: 528, startPoint y: 403, endPoint x: 399, endPoint y: 404, distance: 129.0
click at [399, 404] on div "Address Line [STREET_ADDRESS]" at bounding box center [490, 407] width 415 height 33
click at [230, 31] on button "Matters" at bounding box center [241, 32] width 71 height 36
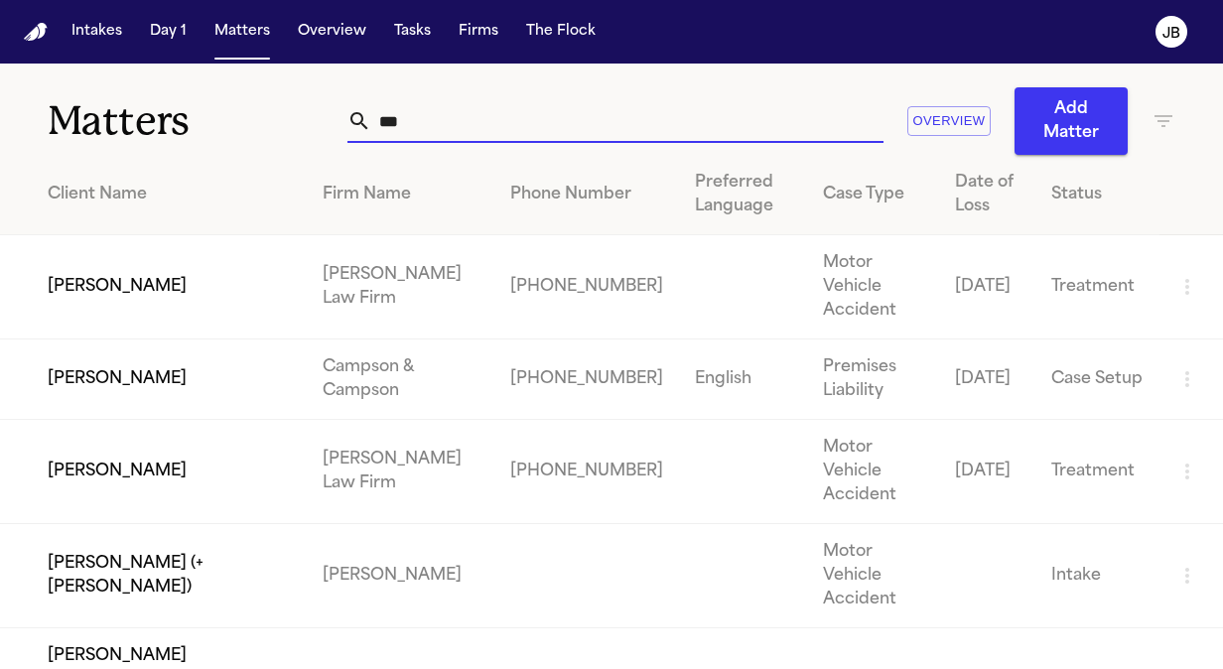
drag, startPoint x: 427, startPoint y: 117, endPoint x: 222, endPoint y: 119, distance: 204.5
click at [222, 119] on div "Matters *** Overview Add Matter" at bounding box center [611, 109] width 1223 height 91
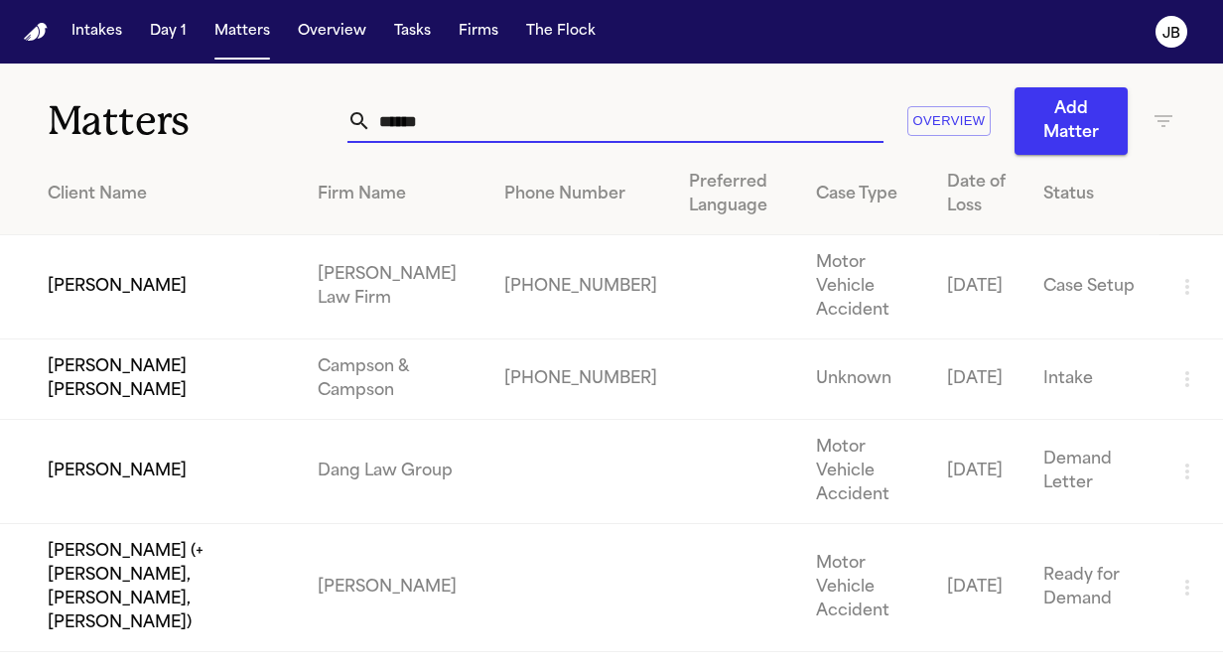
type input "******"
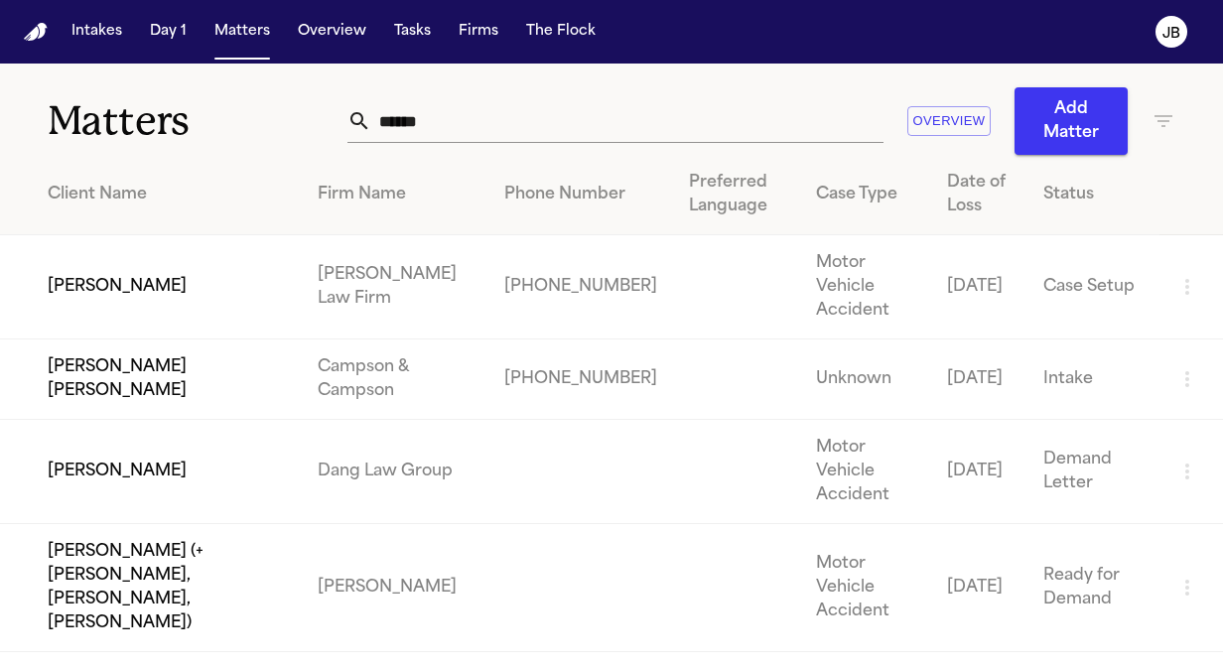
click at [146, 292] on td "[PERSON_NAME]" at bounding box center [151, 287] width 302 height 104
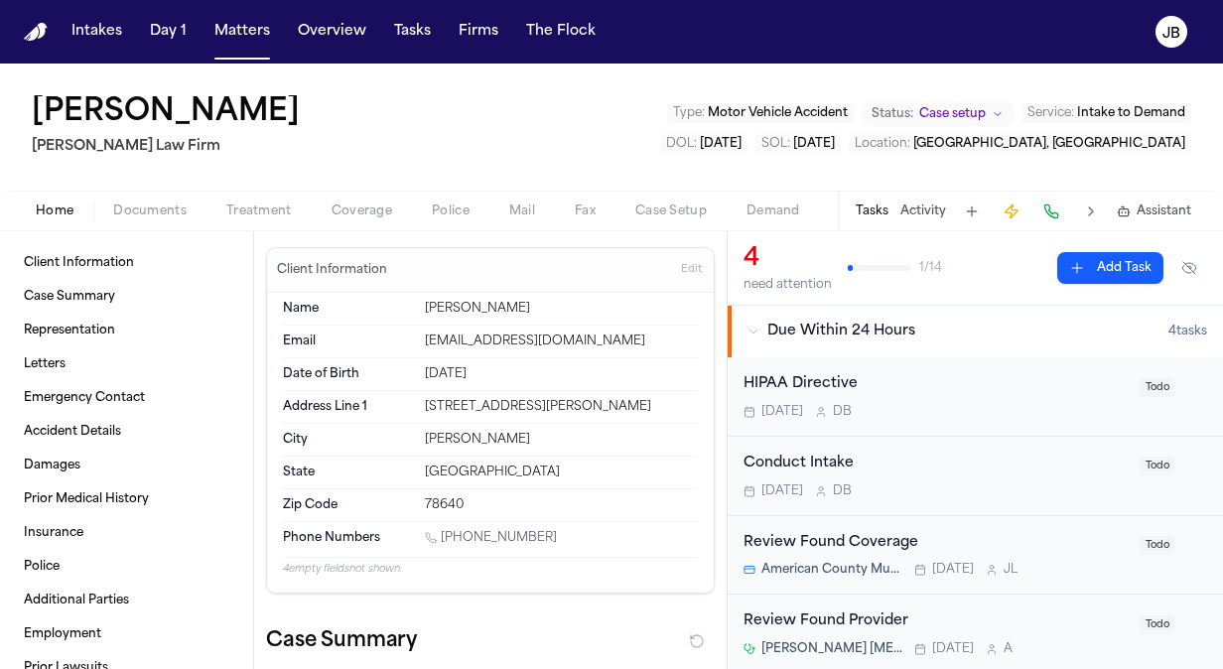
click at [145, 204] on span "Documents" at bounding box center [149, 211] width 73 height 16
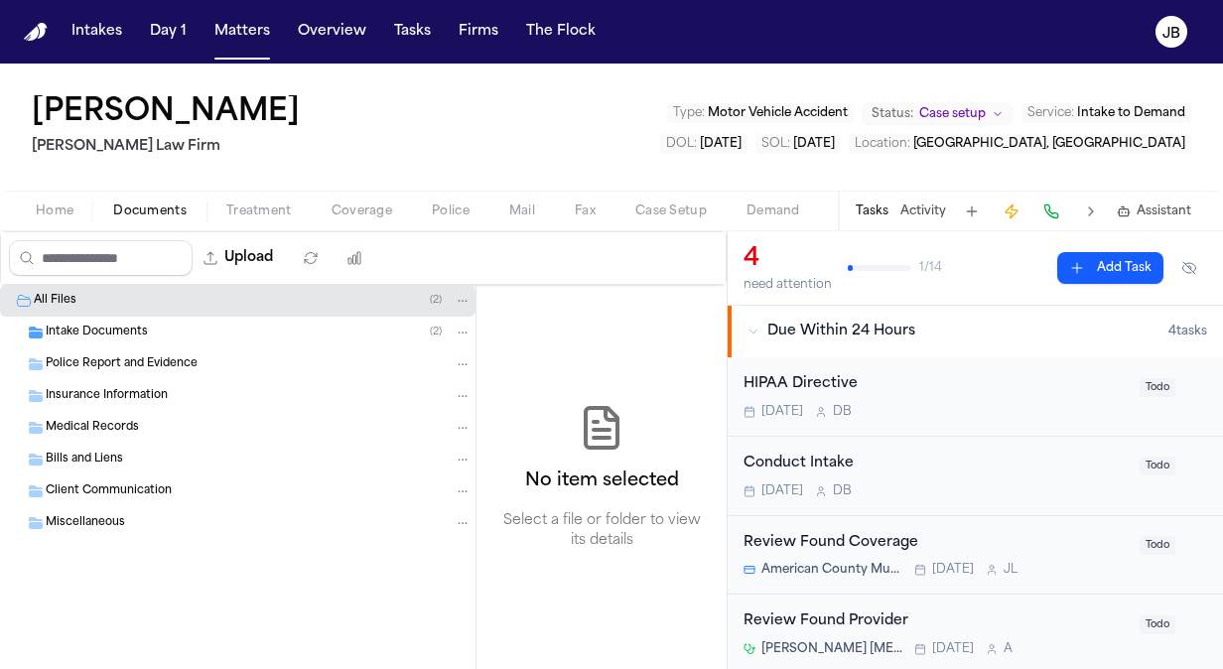
click at [104, 331] on span "Intake Documents" at bounding box center [97, 333] width 102 height 17
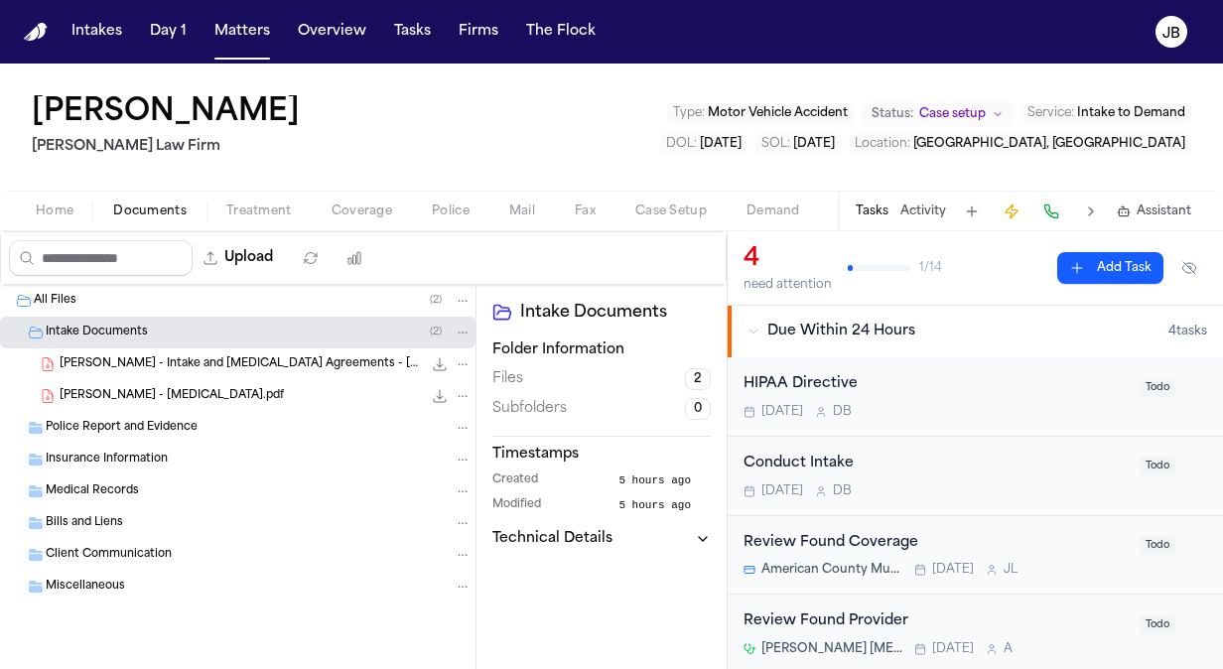
click at [71, 187] on div "[PERSON_NAME] [PERSON_NAME] Law Firm Type : Motor Vehicle Accident Status: Case…" at bounding box center [611, 127] width 1223 height 127
click at [54, 214] on span "Home" at bounding box center [55, 211] width 38 height 16
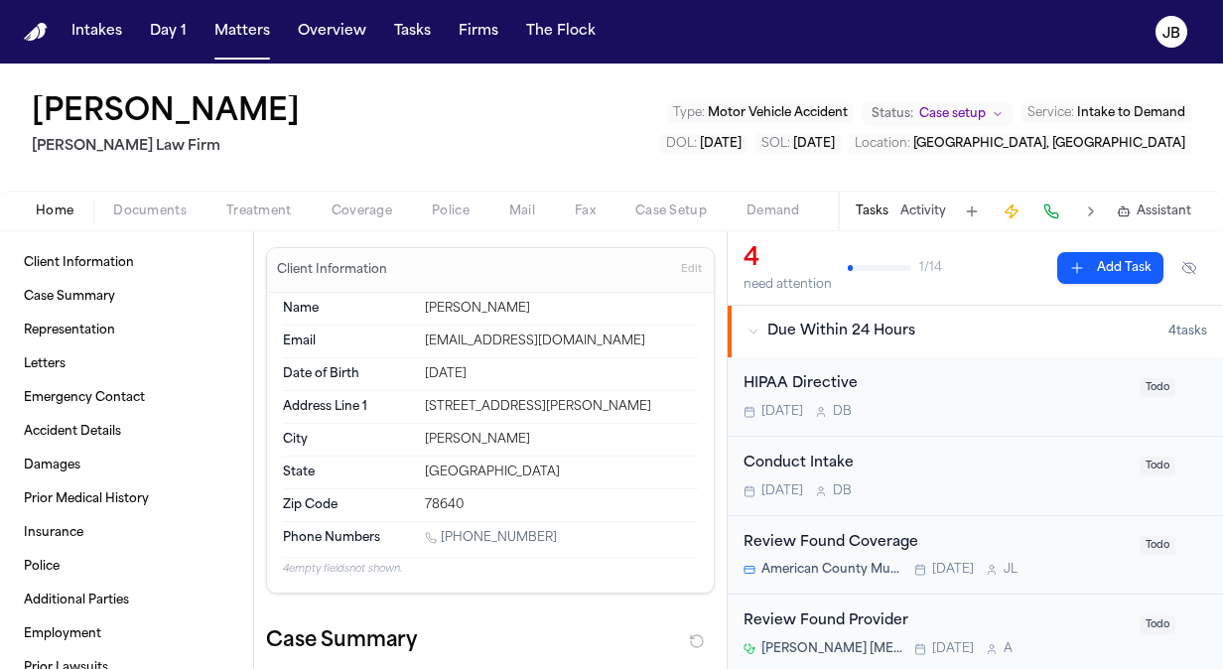
drag, startPoint x: 542, startPoint y: 302, endPoint x: 410, endPoint y: 300, distance: 132.0
click at [410, 300] on div "Name [PERSON_NAME]" at bounding box center [490, 309] width 415 height 33
drag, startPoint x: 554, startPoint y: 535, endPoint x: 443, endPoint y: 535, distance: 111.2
click at [443, 535] on div "[PHONE_NUMBER]" at bounding box center [561, 539] width 273 height 19
click at [181, 207] on span "Documents" at bounding box center [149, 211] width 73 height 16
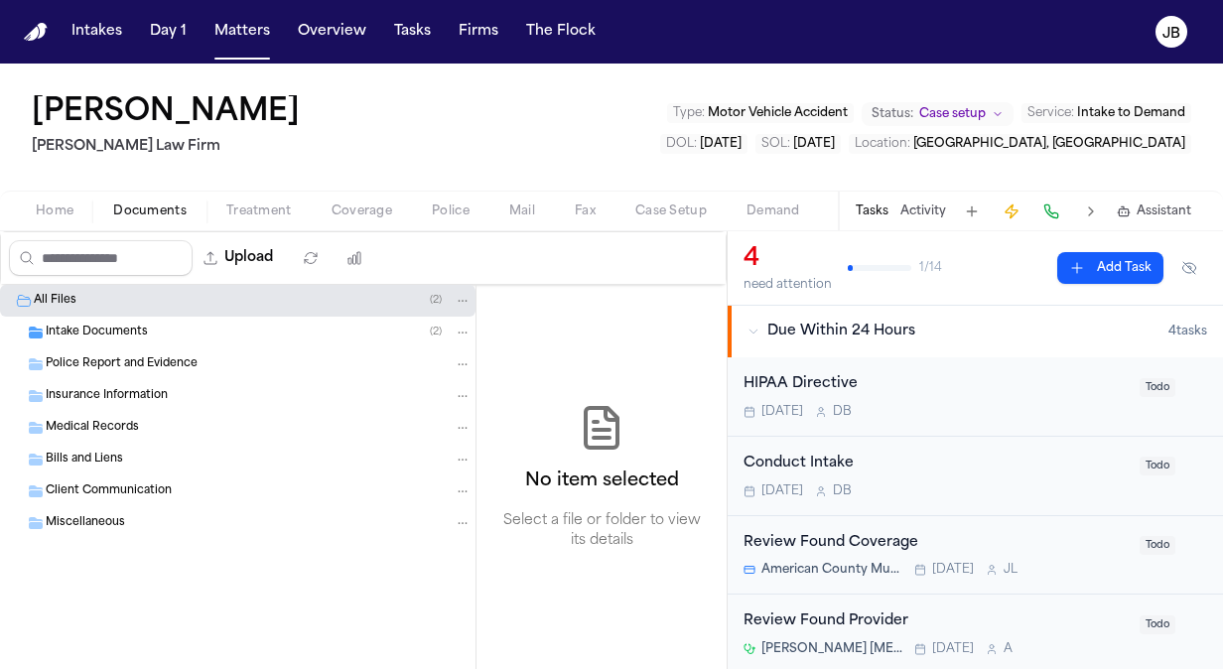
click at [133, 452] on div "Bills and Liens" at bounding box center [259, 460] width 426 height 18
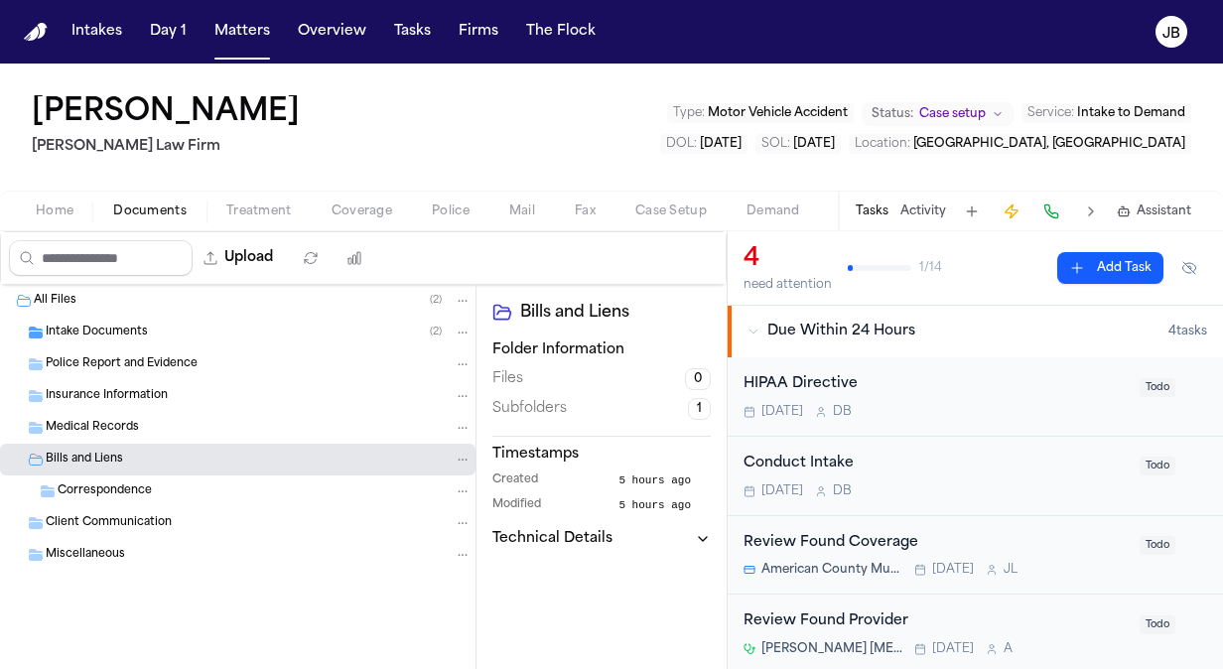
click at [141, 488] on span "Correspondence" at bounding box center [105, 491] width 94 height 17
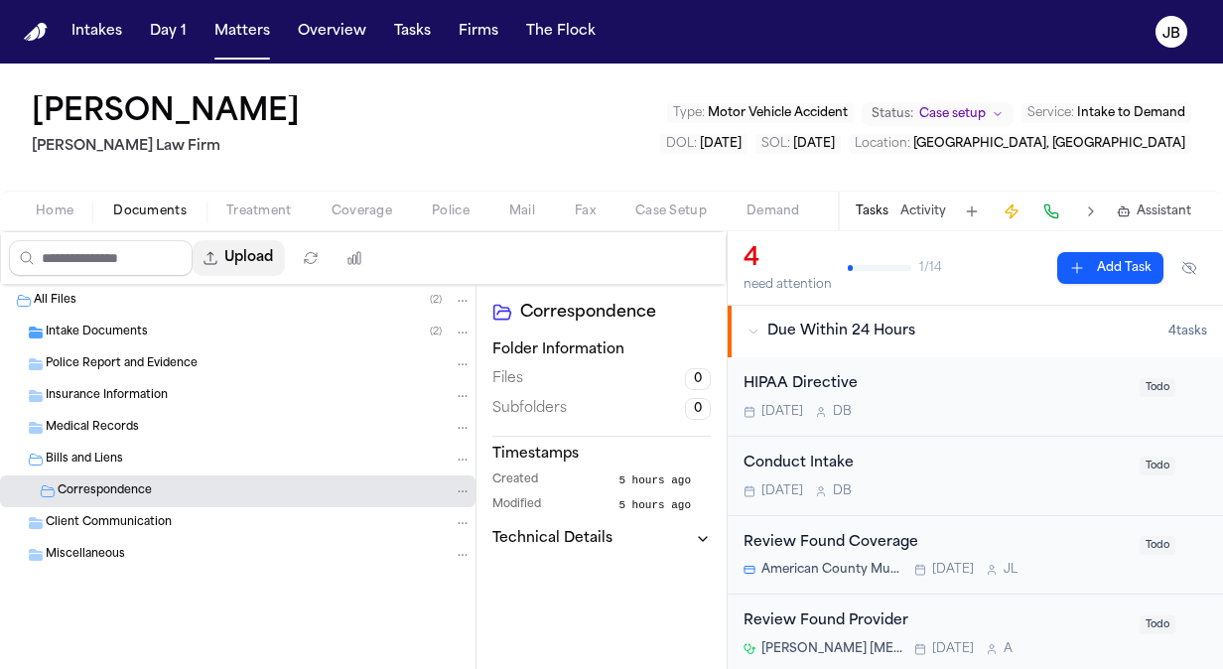
click at [262, 255] on button "Upload" at bounding box center [239, 258] width 92 height 36
select select "**********"
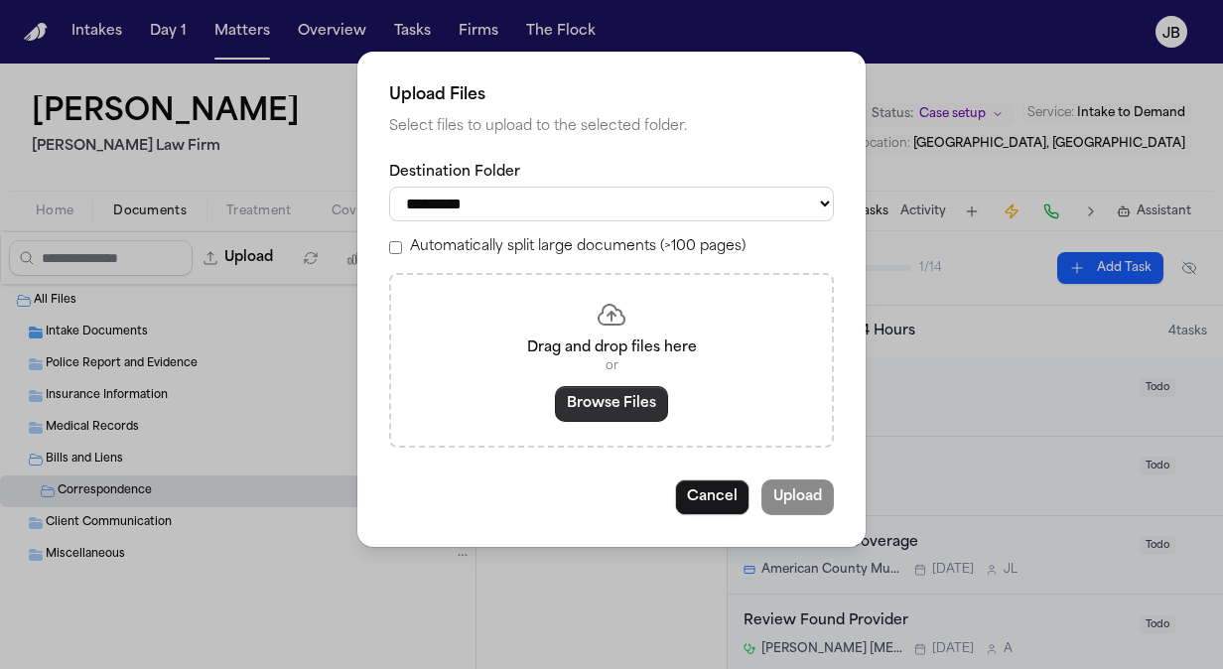
click at [605, 397] on button "Browse Files" at bounding box center [611, 404] width 113 height 36
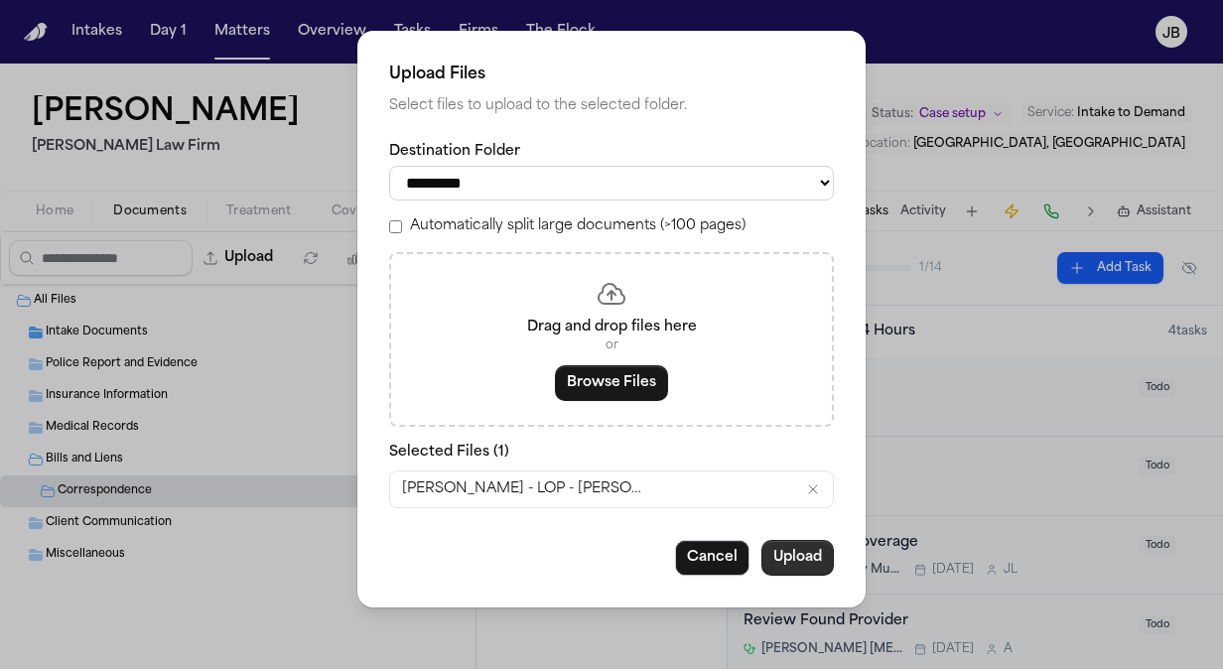
click at [812, 557] on button "Upload" at bounding box center [797, 558] width 72 height 36
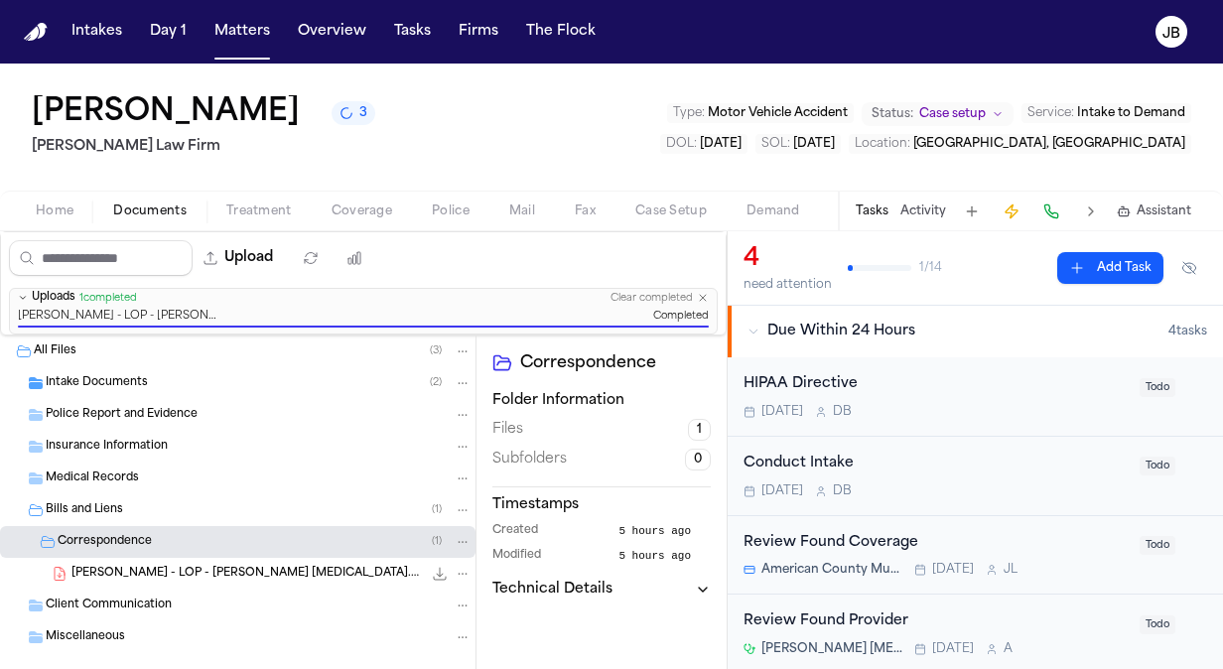
click at [99, 375] on span "Intake Documents" at bounding box center [97, 383] width 102 height 17
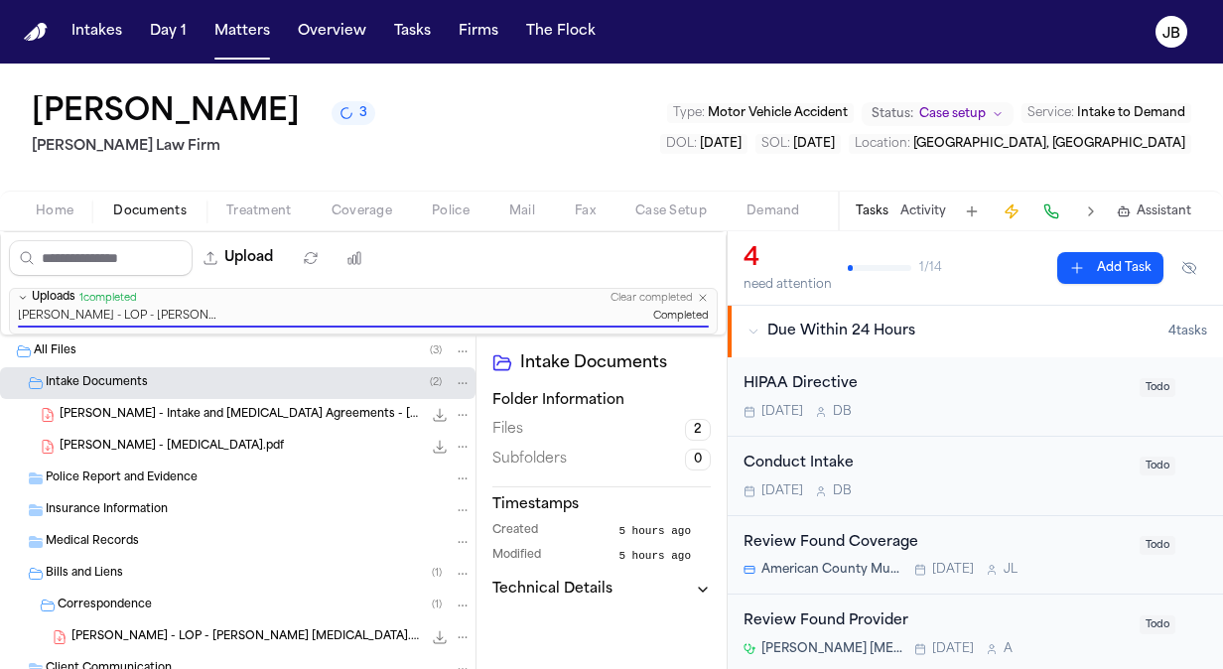
click at [223, 419] on span "[PERSON_NAME] - Intake and [MEDICAL_DATA] Agreements - [DATE]" at bounding box center [241, 415] width 362 height 17
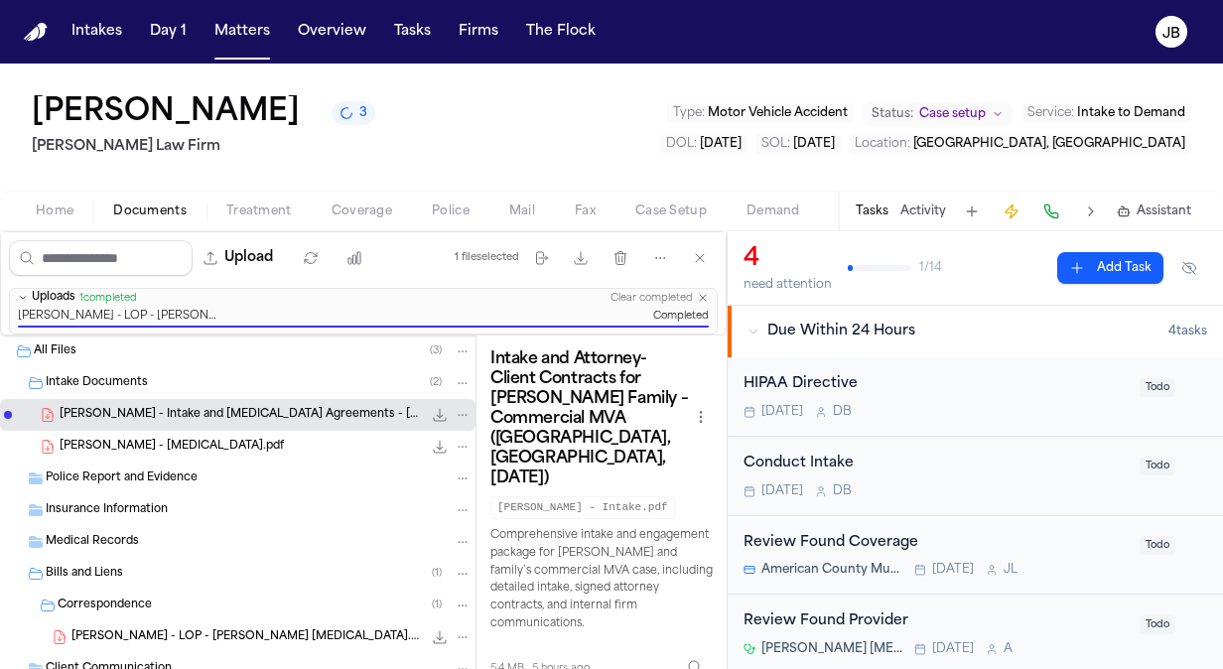
click at [342, 212] on span "Coverage" at bounding box center [362, 211] width 61 height 16
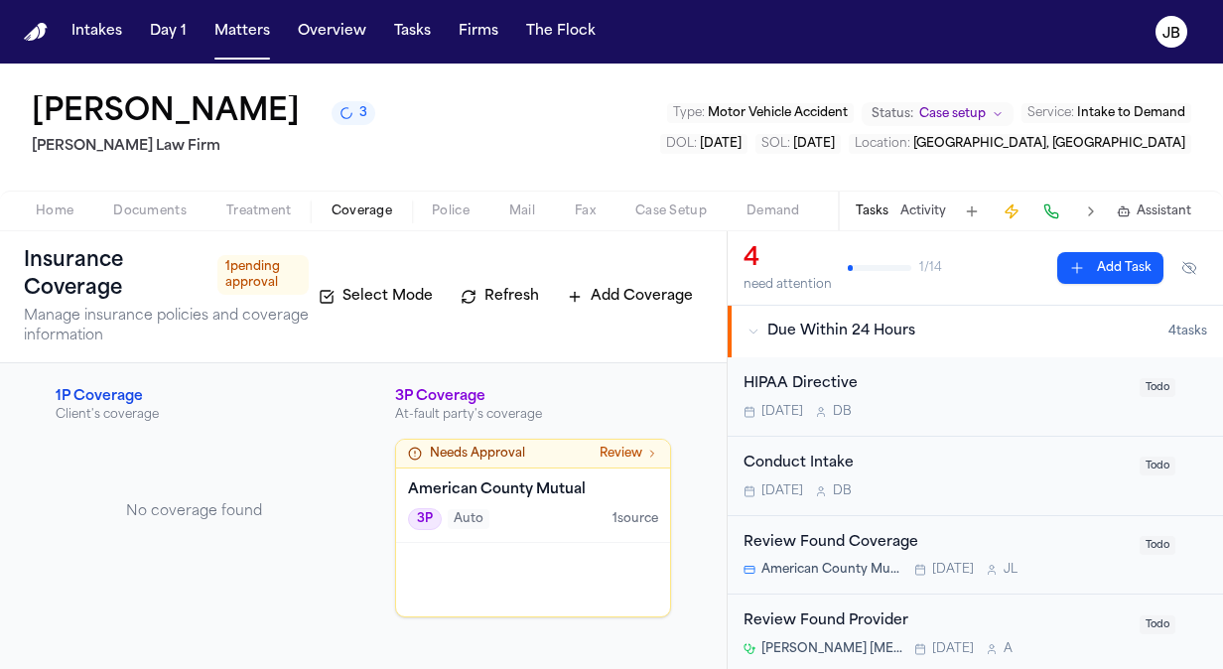
click at [560, 538] on div "American County Mutual 3P Auto 1 source" at bounding box center [533, 505] width 274 height 74
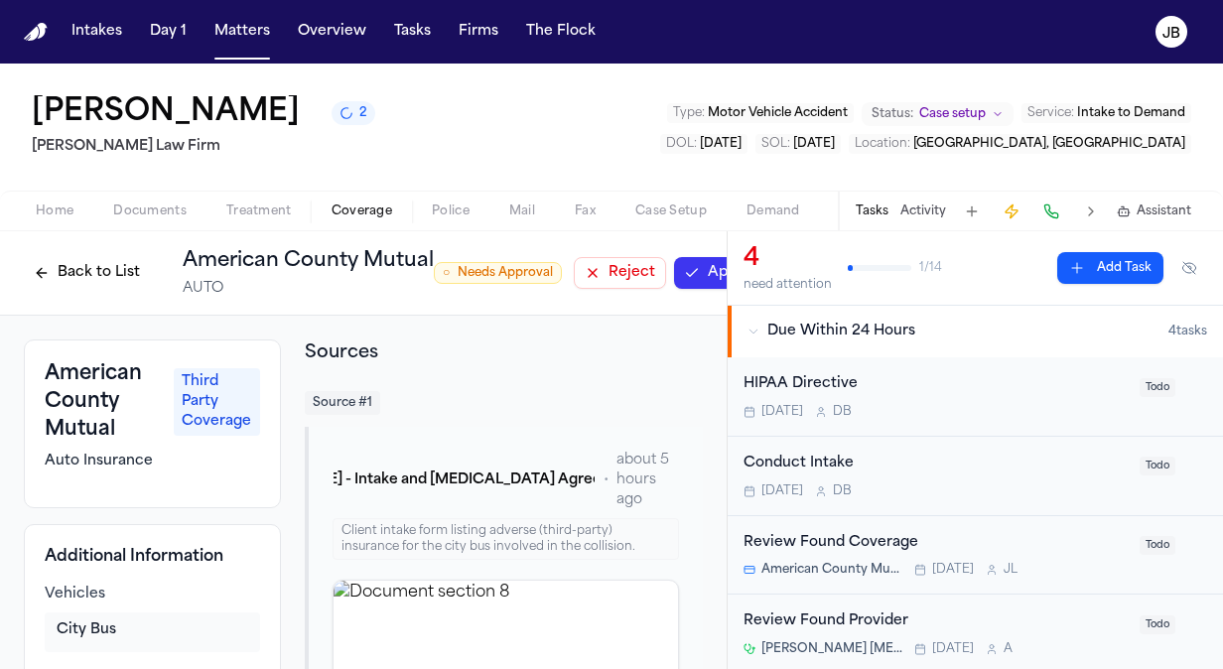
click at [60, 207] on span "Home" at bounding box center [55, 211] width 38 height 16
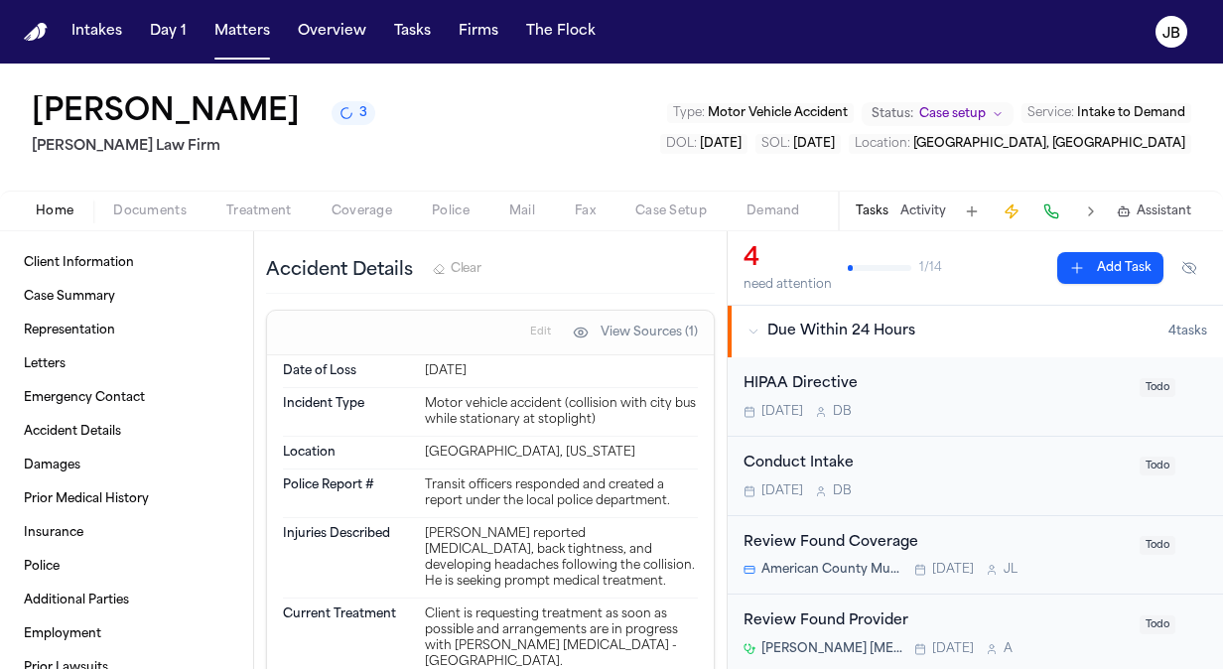
scroll to position [841, 0]
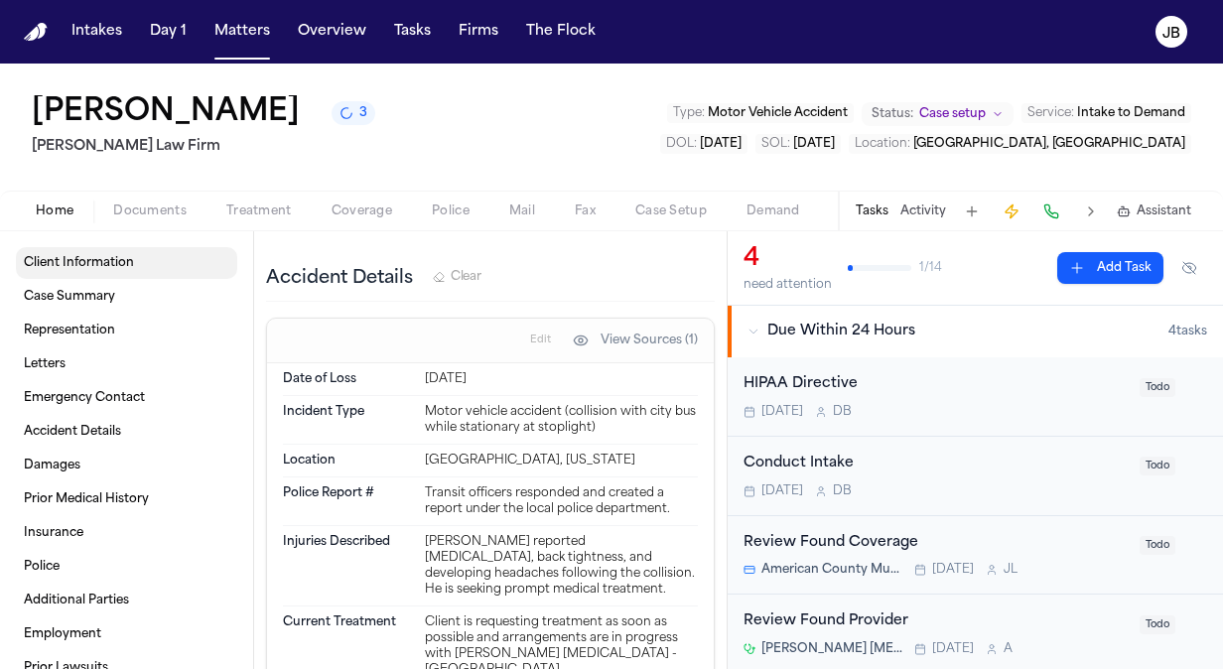
click at [143, 255] on link "Client Information" at bounding box center [126, 263] width 221 height 32
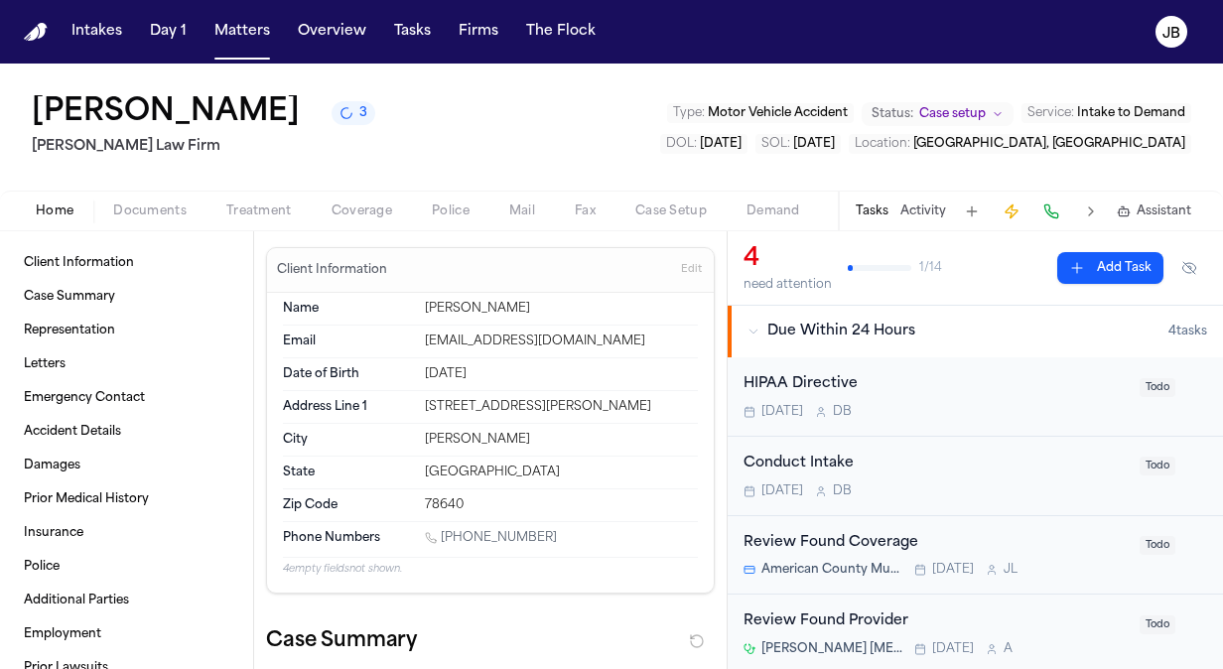
click at [158, 190] on div "[PERSON_NAME] 3 [PERSON_NAME] Law Firm Type : Motor Vehicle Accident Status: Ca…" at bounding box center [611, 127] width 1223 height 127
click at [149, 208] on span "Documents" at bounding box center [149, 211] width 73 height 16
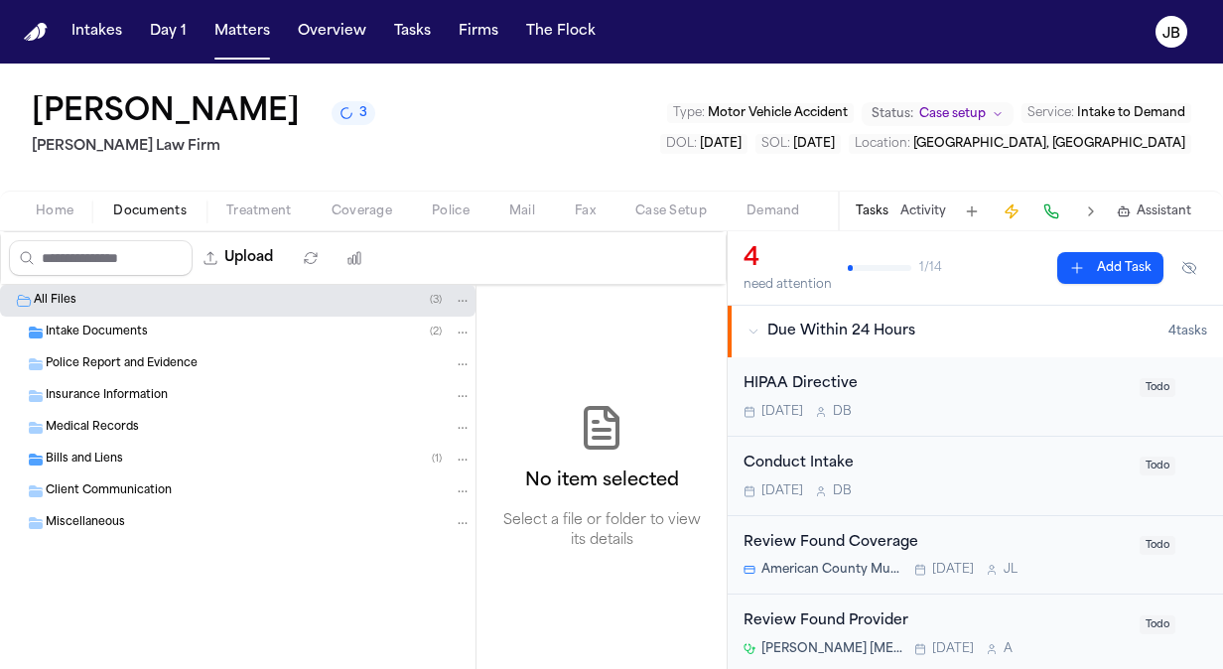
click at [177, 324] on div "Intake Documents ( 2 )" at bounding box center [259, 333] width 426 height 18
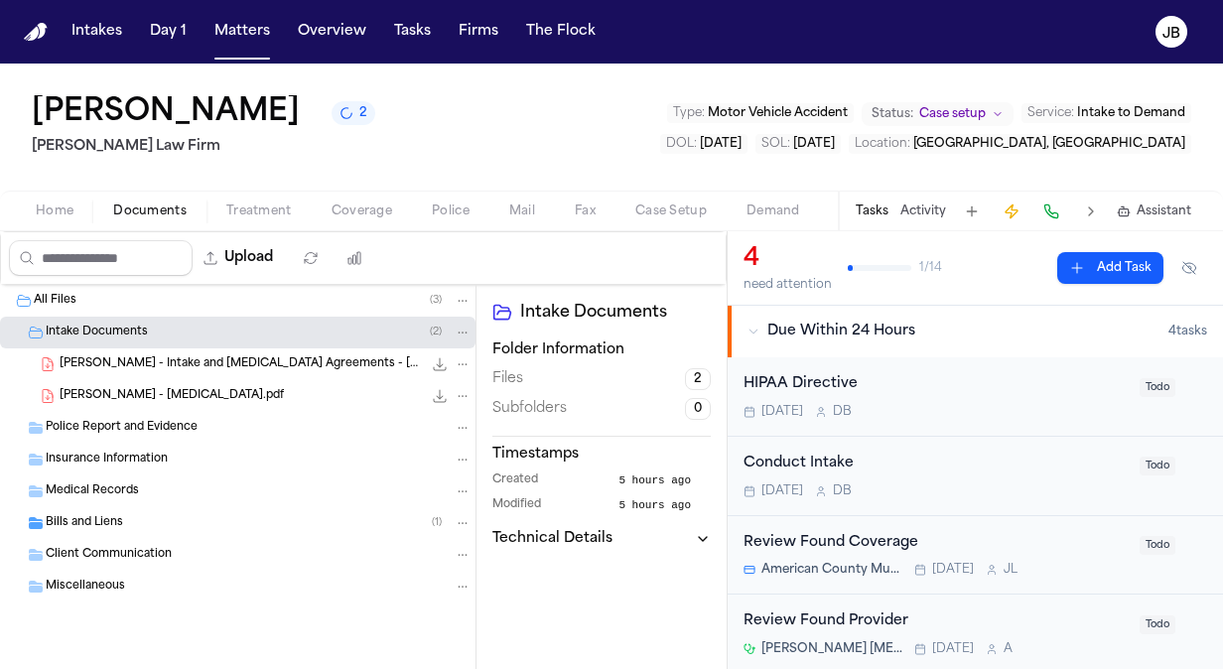
click at [276, 371] on div "[PERSON_NAME] - Intake and [MEDICAL_DATA] Agreements - [DATE] 5.4 MB • PDF" at bounding box center [266, 364] width 412 height 20
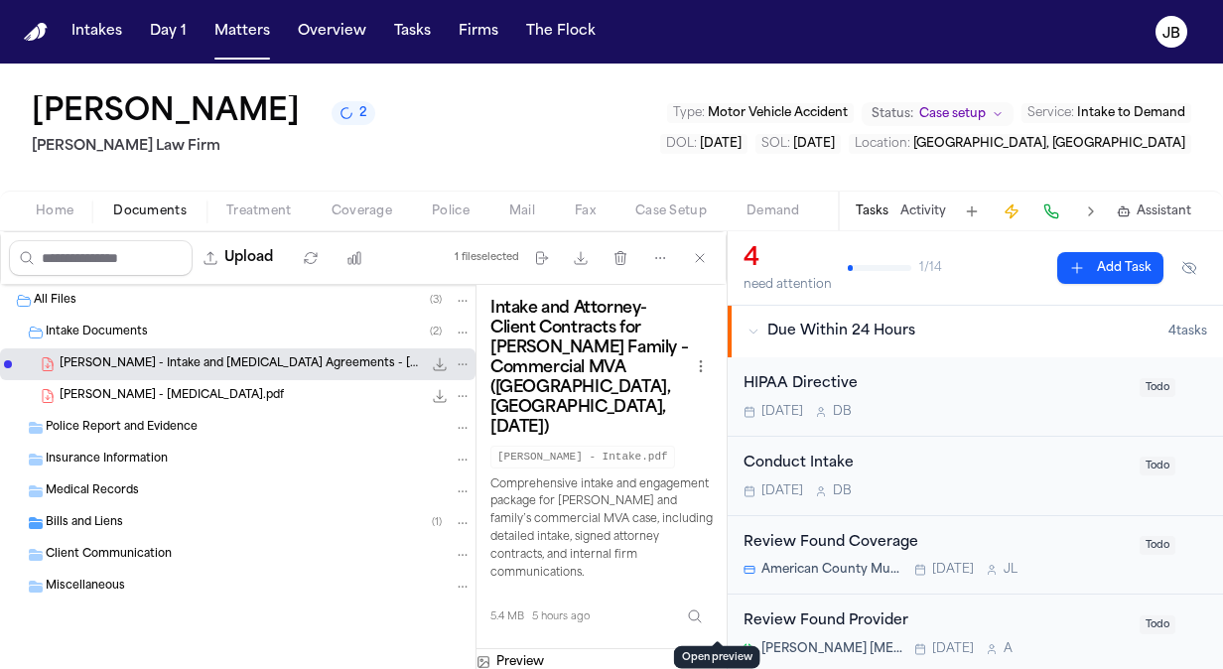
click at [722, 649] on button "Open preview" at bounding box center [717, 659] width 20 height 20
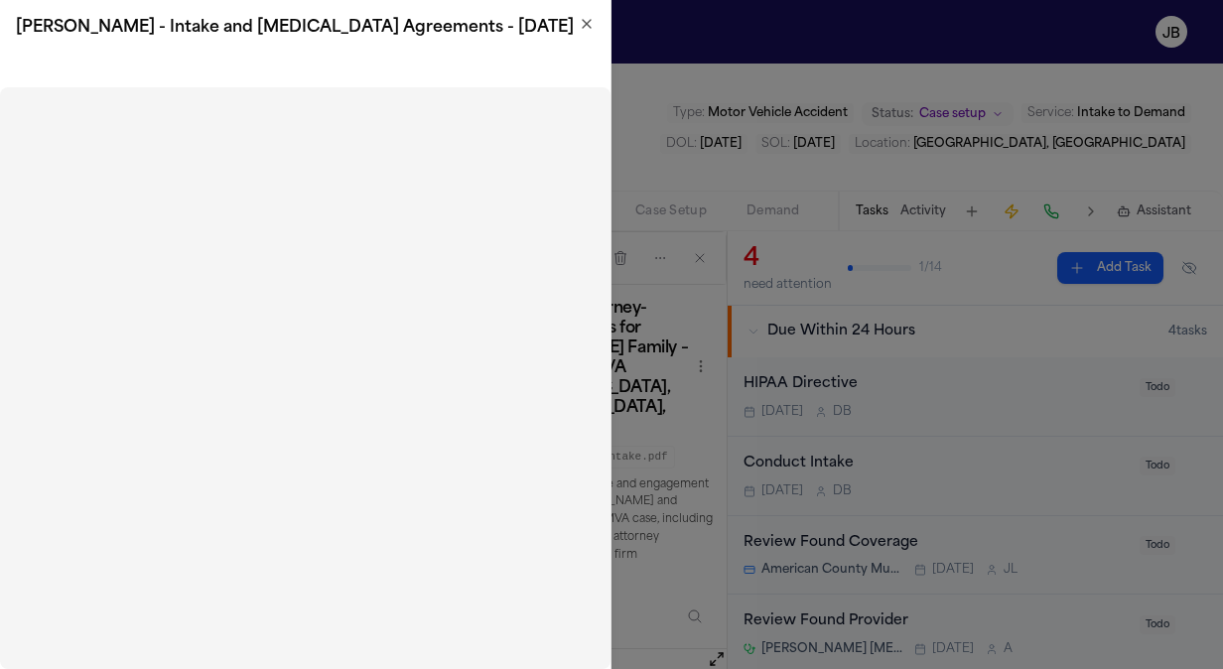
click at [585, 22] on icon "button" at bounding box center [587, 24] width 8 height 8
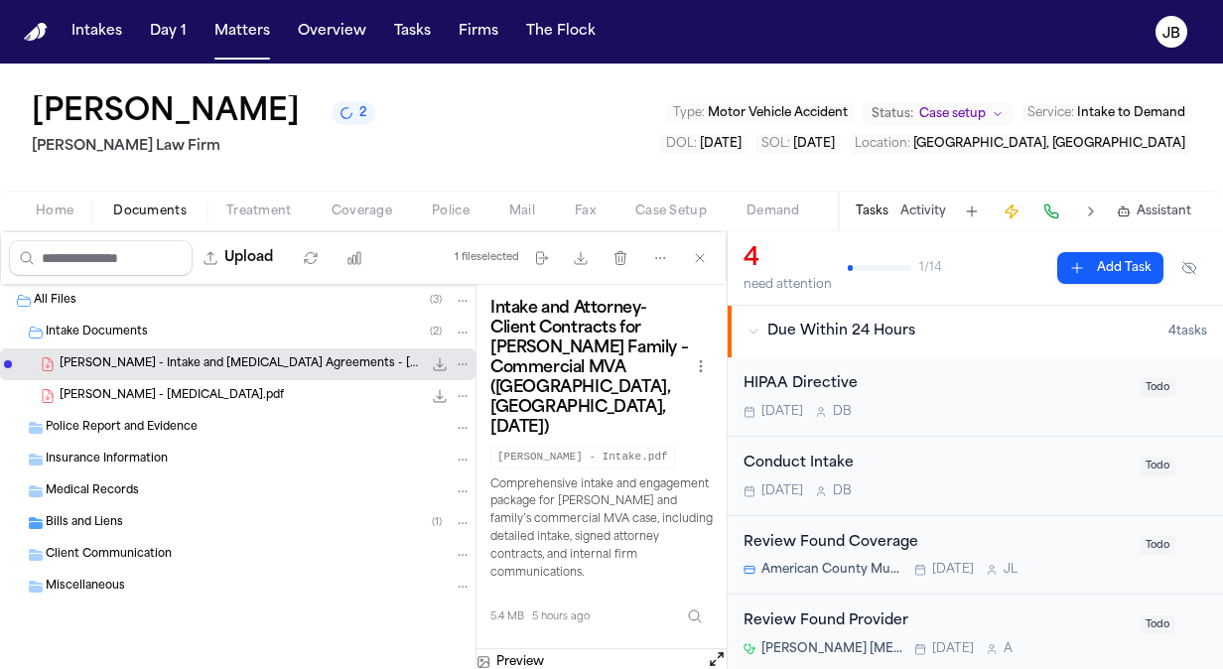
click at [46, 205] on span "Home" at bounding box center [55, 211] width 38 height 16
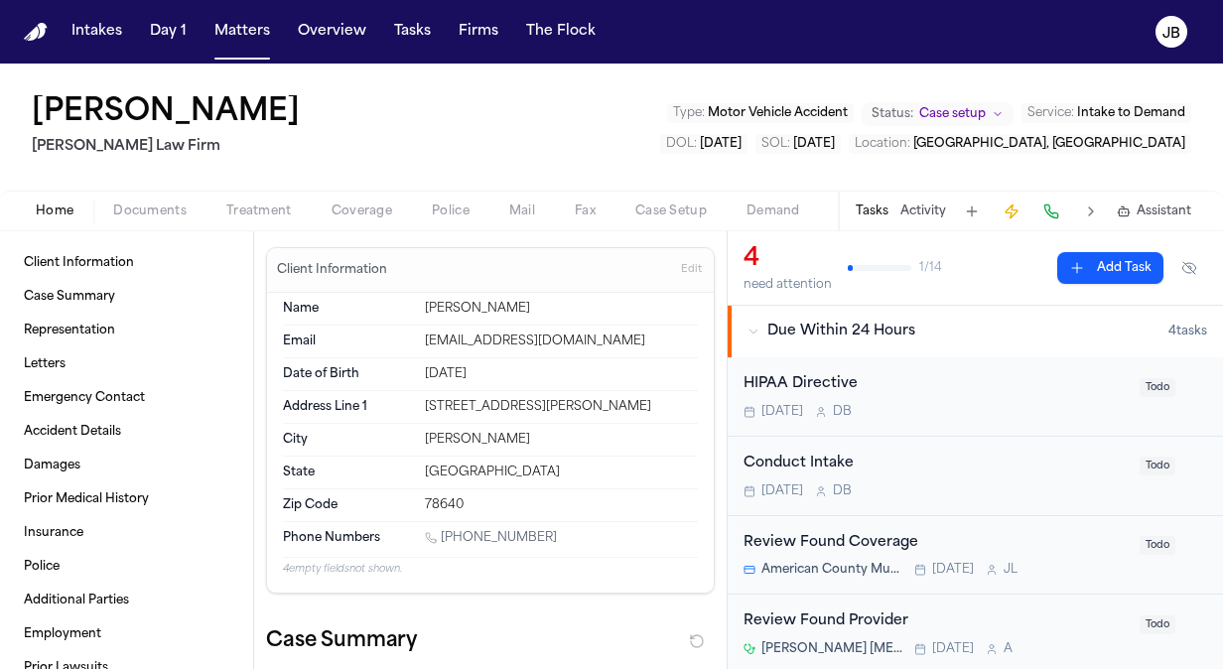
drag, startPoint x: 545, startPoint y: 531, endPoint x: 443, endPoint y: 532, distance: 102.2
click at [443, 532] on div "[PHONE_NUMBER]" at bounding box center [561, 539] width 273 height 19
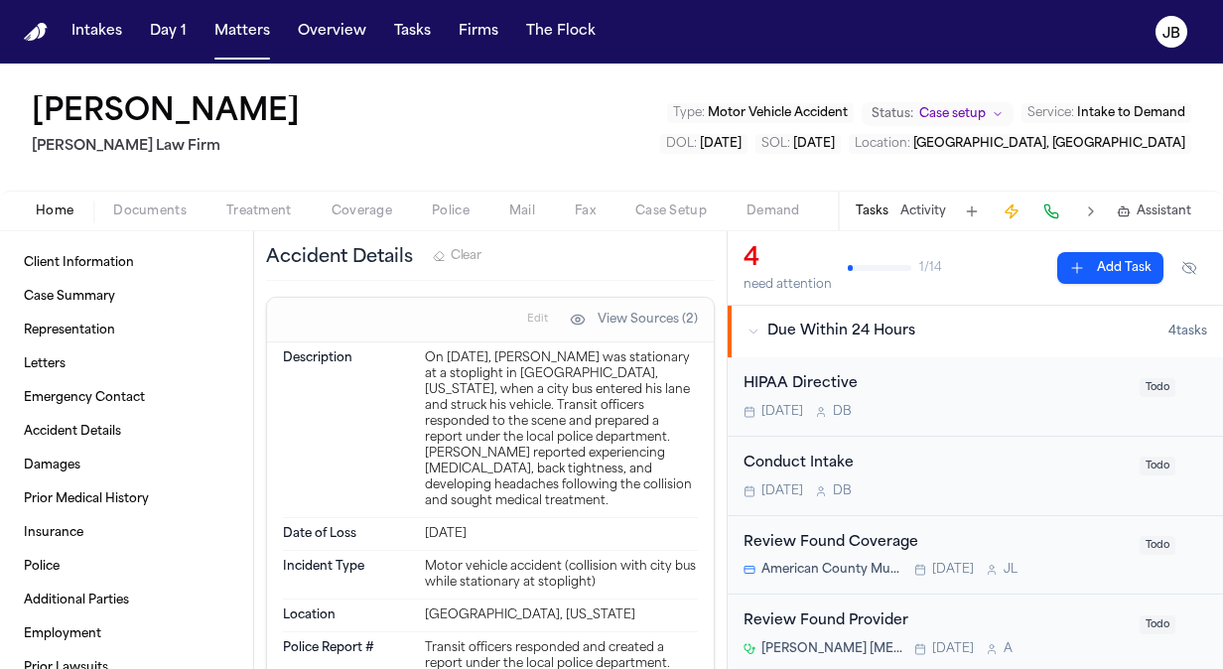
scroll to position [922, 0]
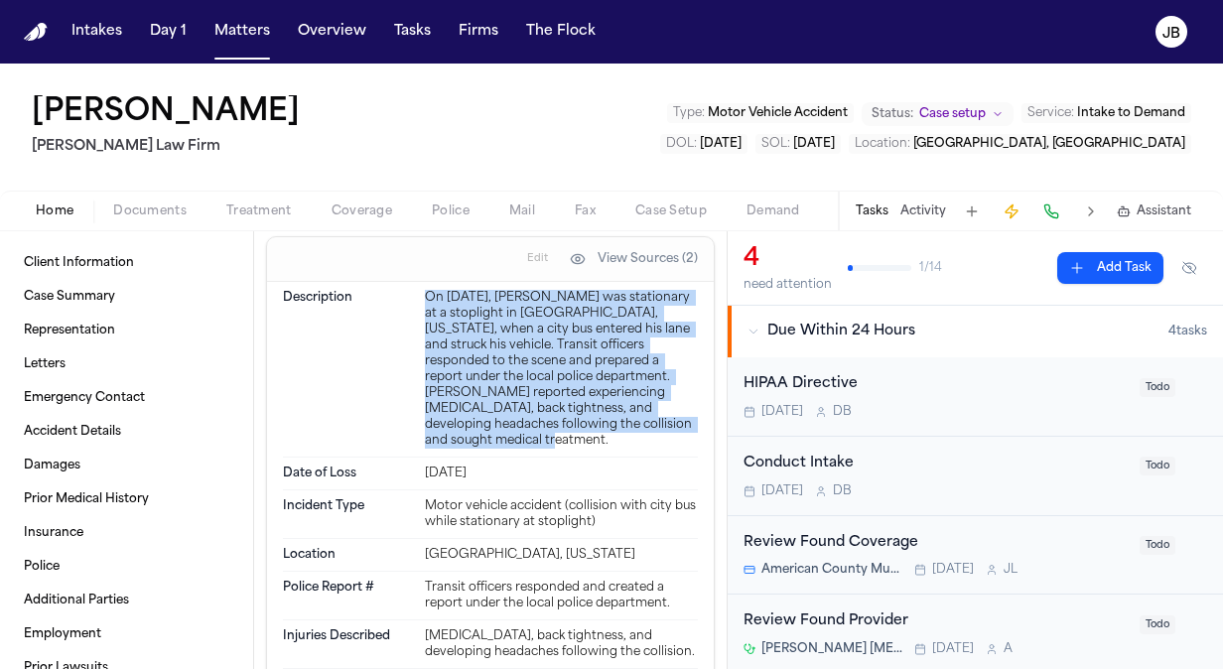
drag, startPoint x: 420, startPoint y: 293, endPoint x: 659, endPoint y: 417, distance: 269.5
click at [659, 417] on div "On [DATE], [PERSON_NAME] was stationary at a stoplight in [GEOGRAPHIC_DATA], [U…" at bounding box center [561, 369] width 273 height 159
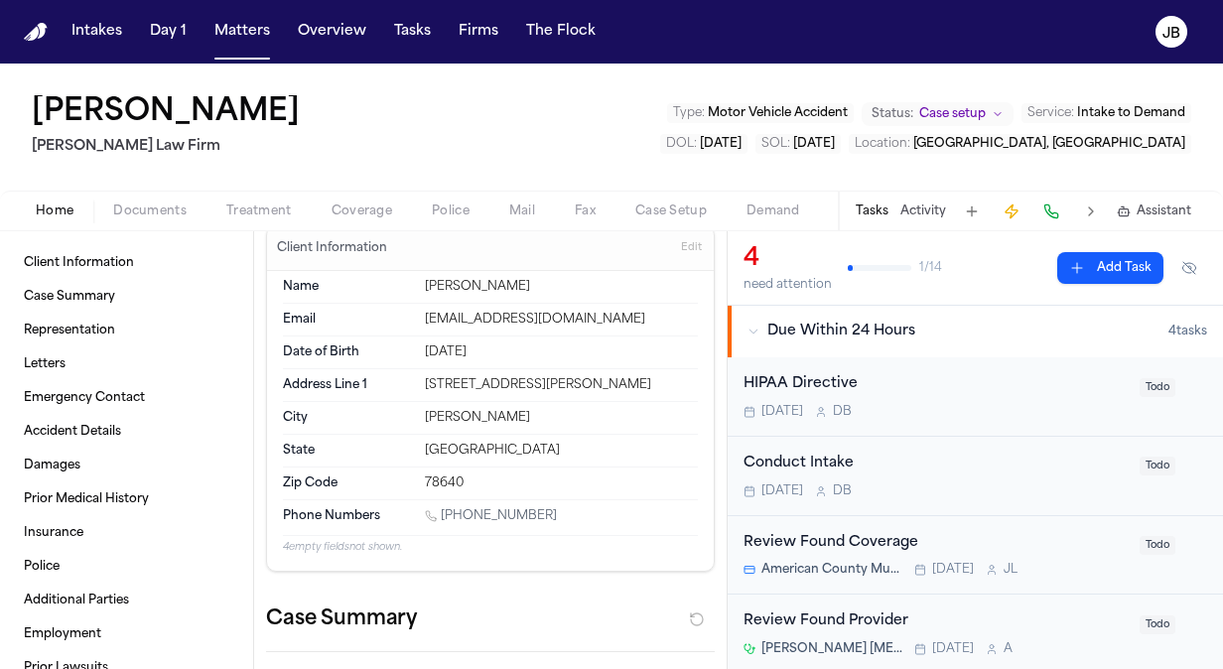
scroll to position [13, 0]
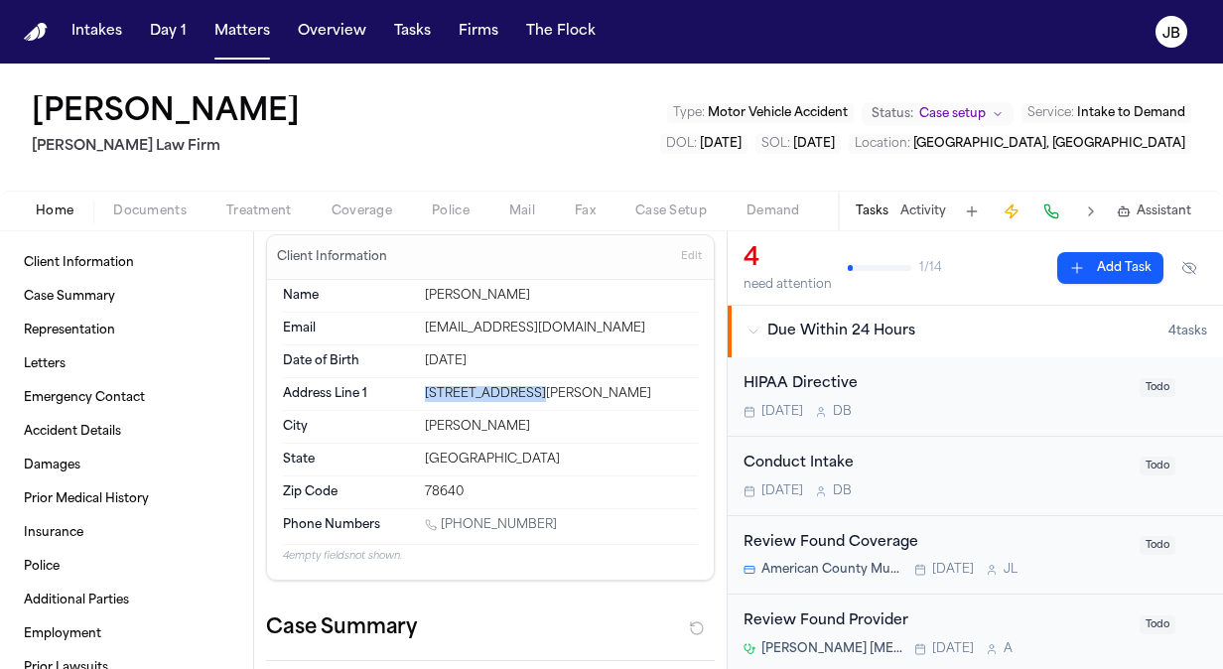
drag, startPoint x: 542, startPoint y: 387, endPoint x: 411, endPoint y: 376, distance: 131.5
click at [411, 378] on div "Address Line 1 [STREET_ADDRESS][PERSON_NAME]" at bounding box center [490, 394] width 415 height 33
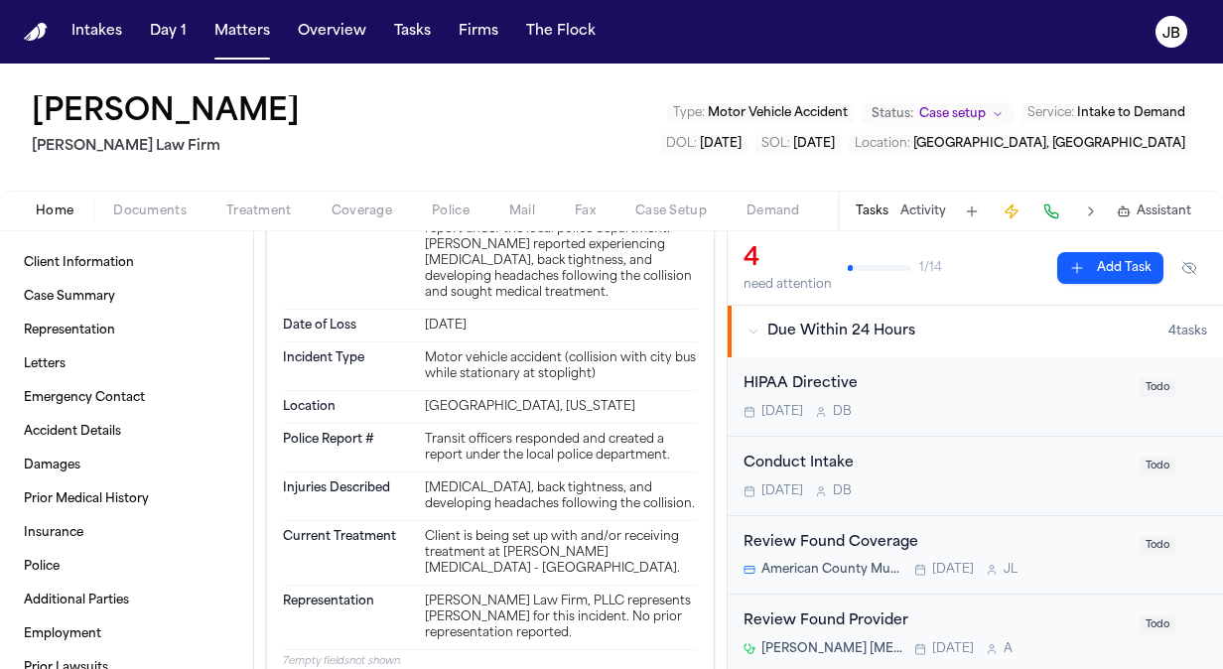
scroll to position [1109, 0]
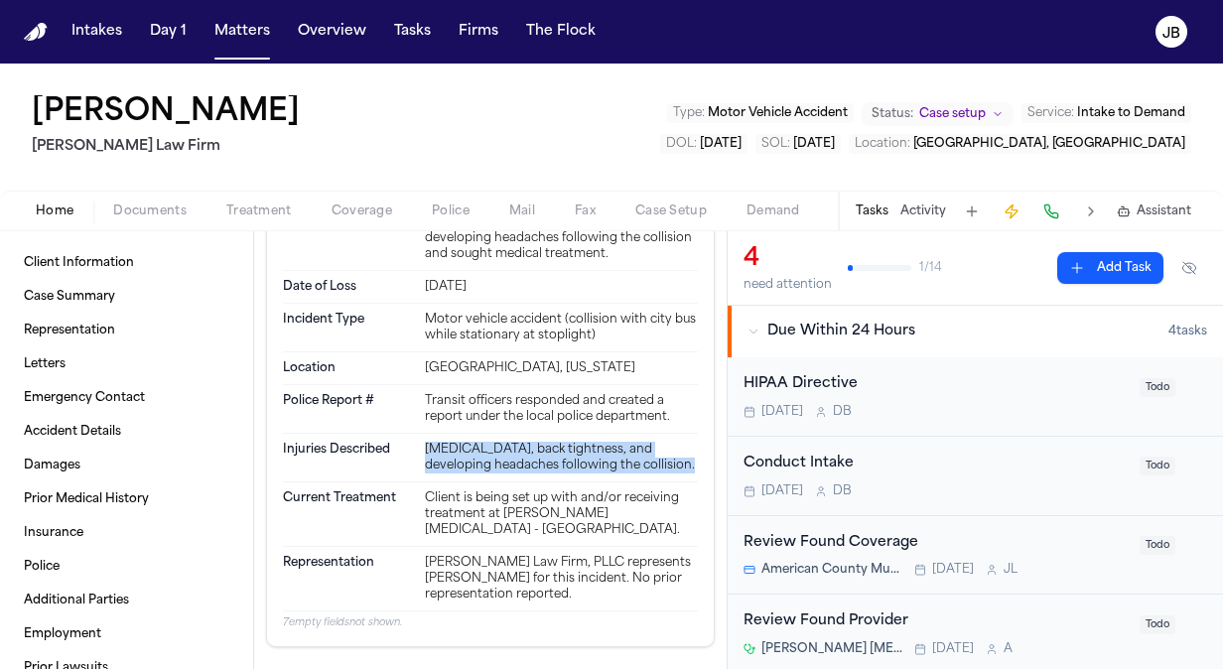
drag, startPoint x: 494, startPoint y: 465, endPoint x: 419, endPoint y: 425, distance: 85.2
click at [425, 442] on div "[MEDICAL_DATA], back tightness, and developing headaches following the collisio…" at bounding box center [561, 458] width 273 height 32
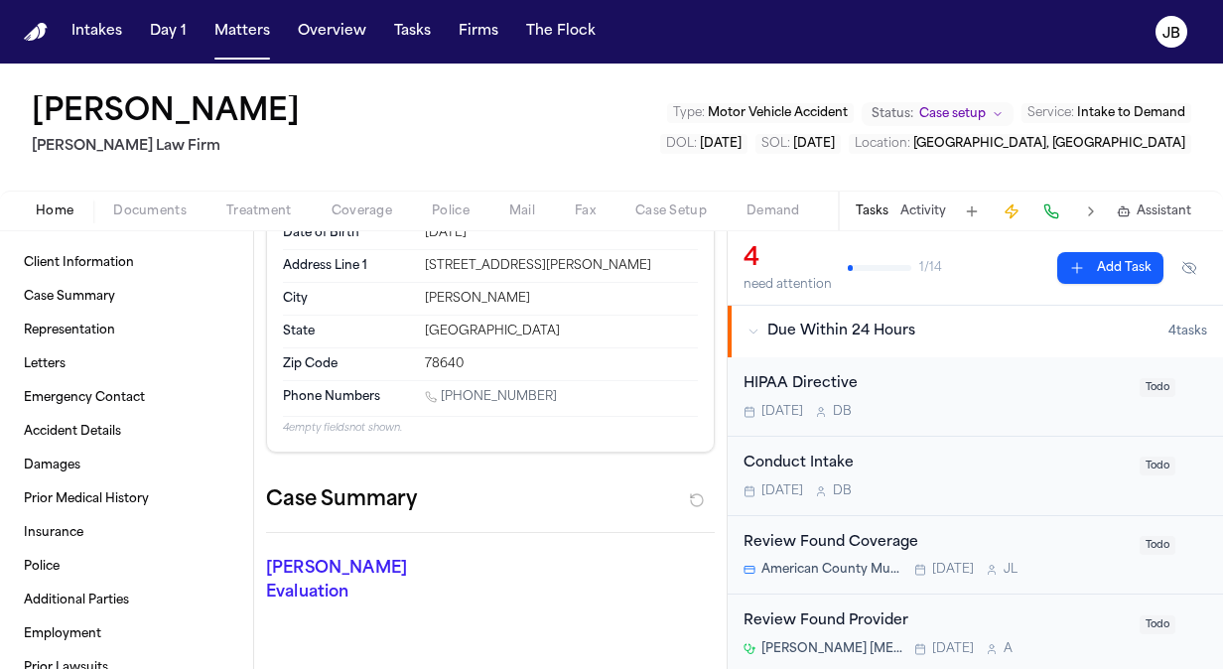
scroll to position [15, 0]
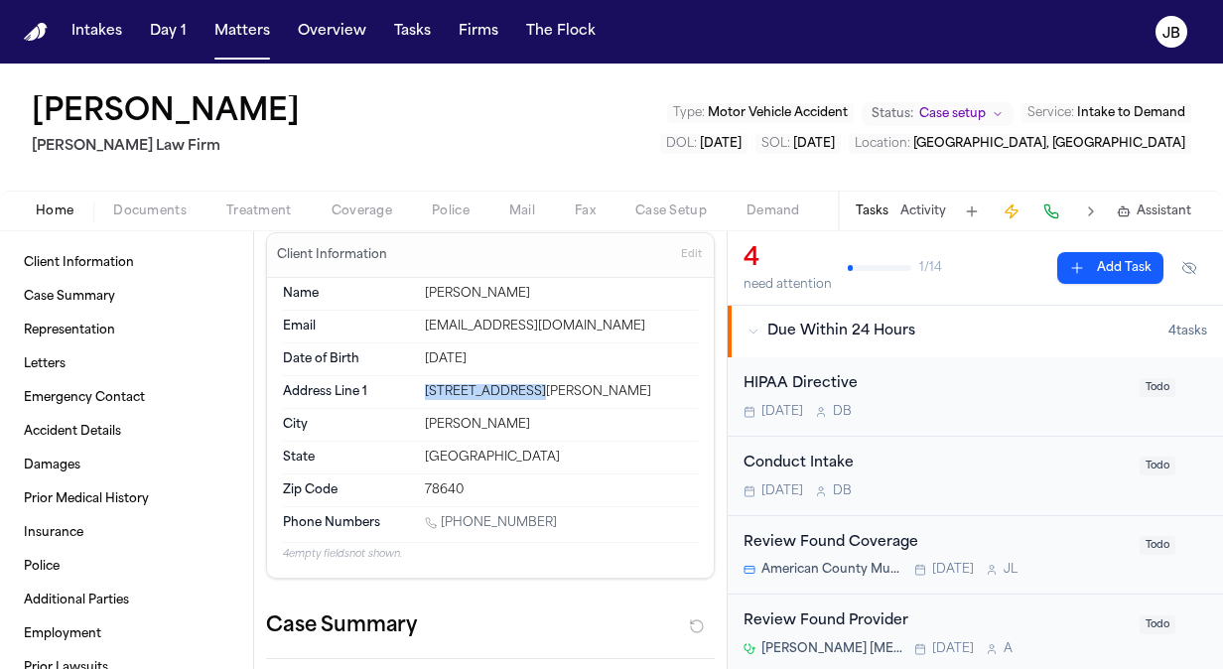
drag, startPoint x: 547, startPoint y: 384, endPoint x: 409, endPoint y: 394, distance: 138.3
click at [409, 394] on div "Address Line 1 [STREET_ADDRESS][PERSON_NAME]" at bounding box center [490, 392] width 415 height 33
click at [157, 203] on span "Documents" at bounding box center [149, 211] width 73 height 16
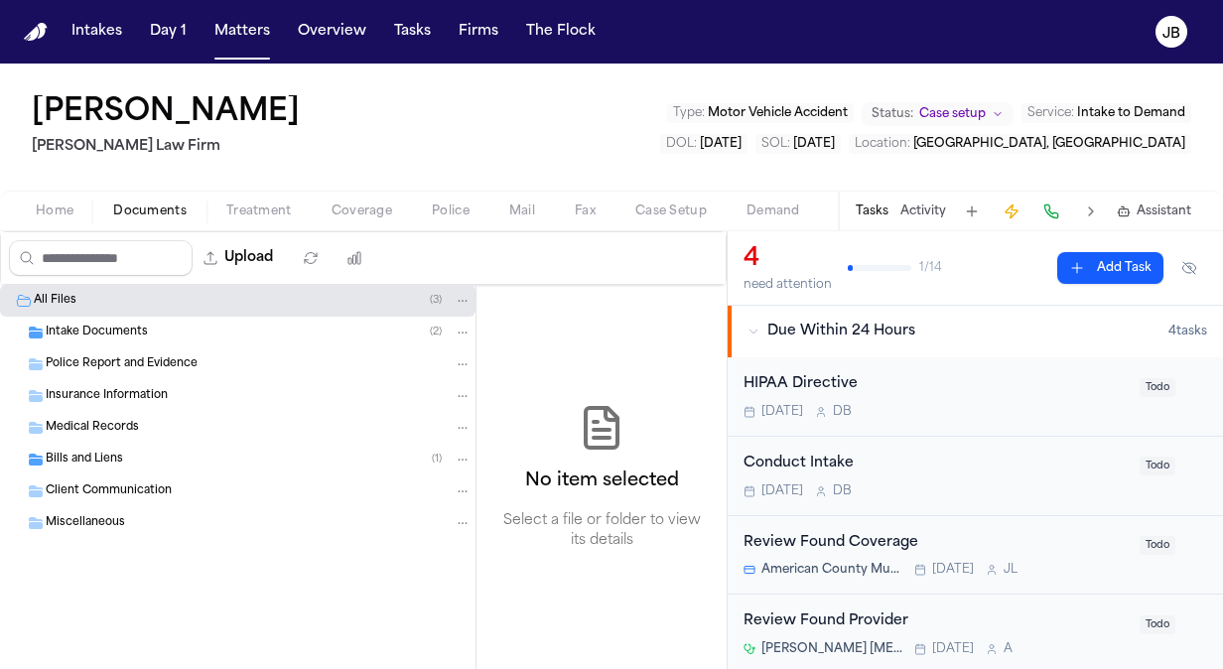
click at [356, 203] on span "Coverage" at bounding box center [362, 211] width 61 height 16
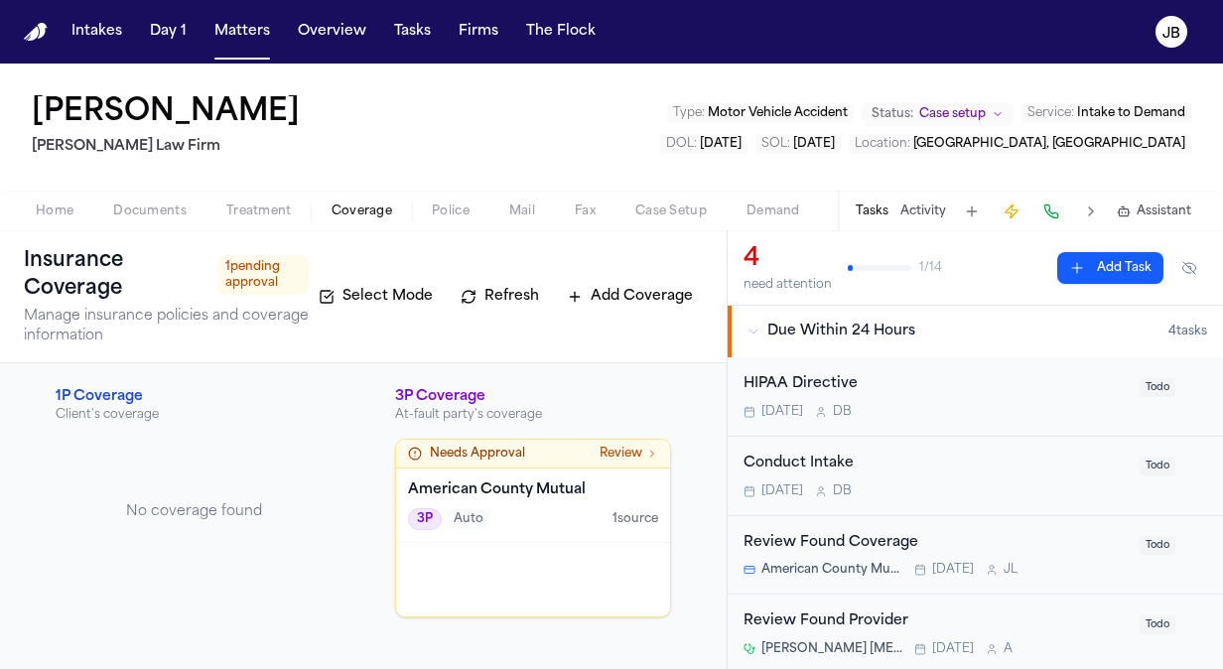
click at [251, 209] on span "Treatment" at bounding box center [259, 211] width 66 height 16
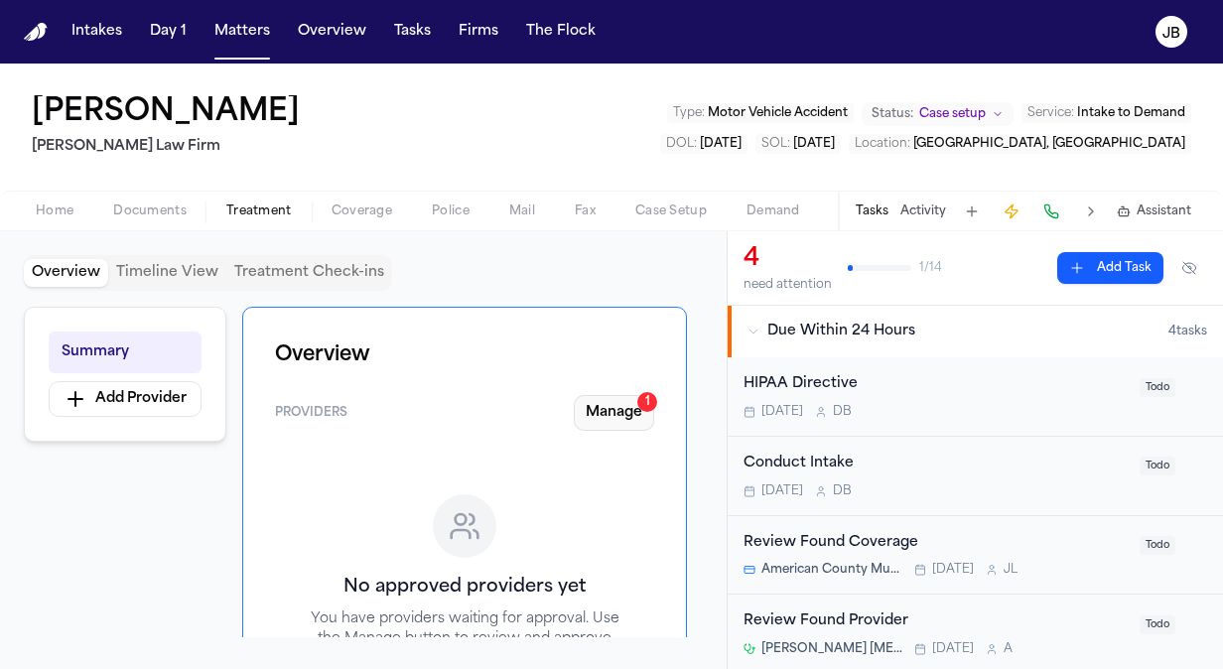
click at [602, 407] on button "Manage 1" at bounding box center [614, 413] width 80 height 36
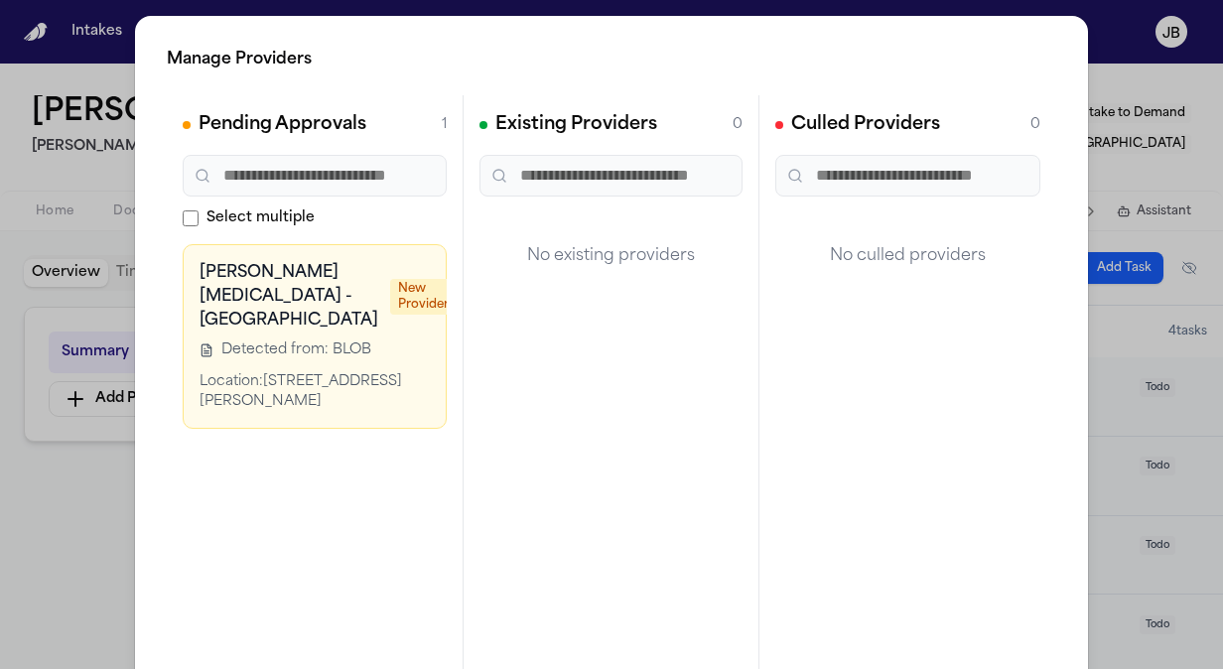
scroll to position [0, 115]
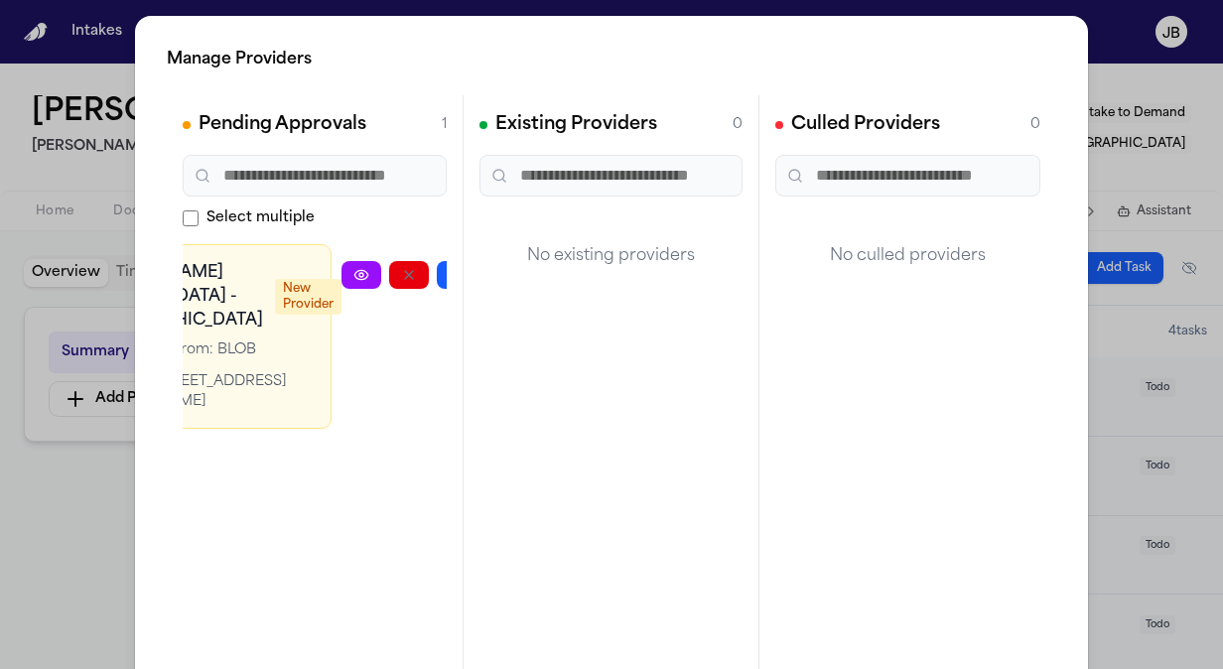
click at [484, 262] on button "button" at bounding box center [504, 275] width 40 height 28
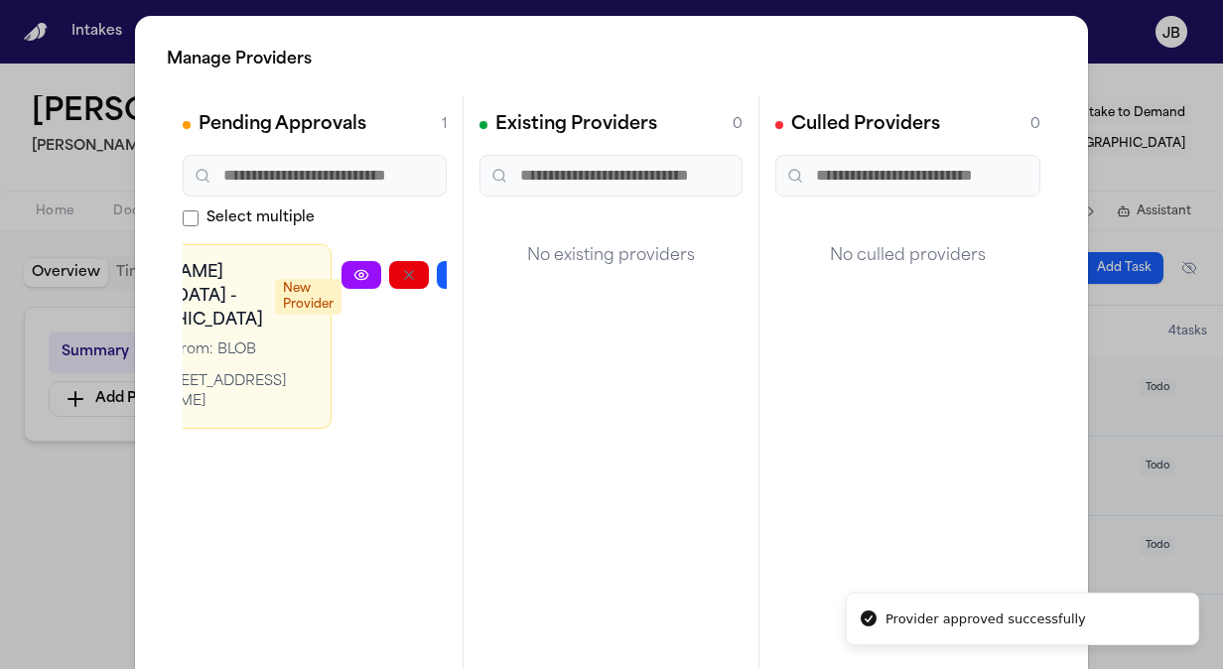
scroll to position [0, 0]
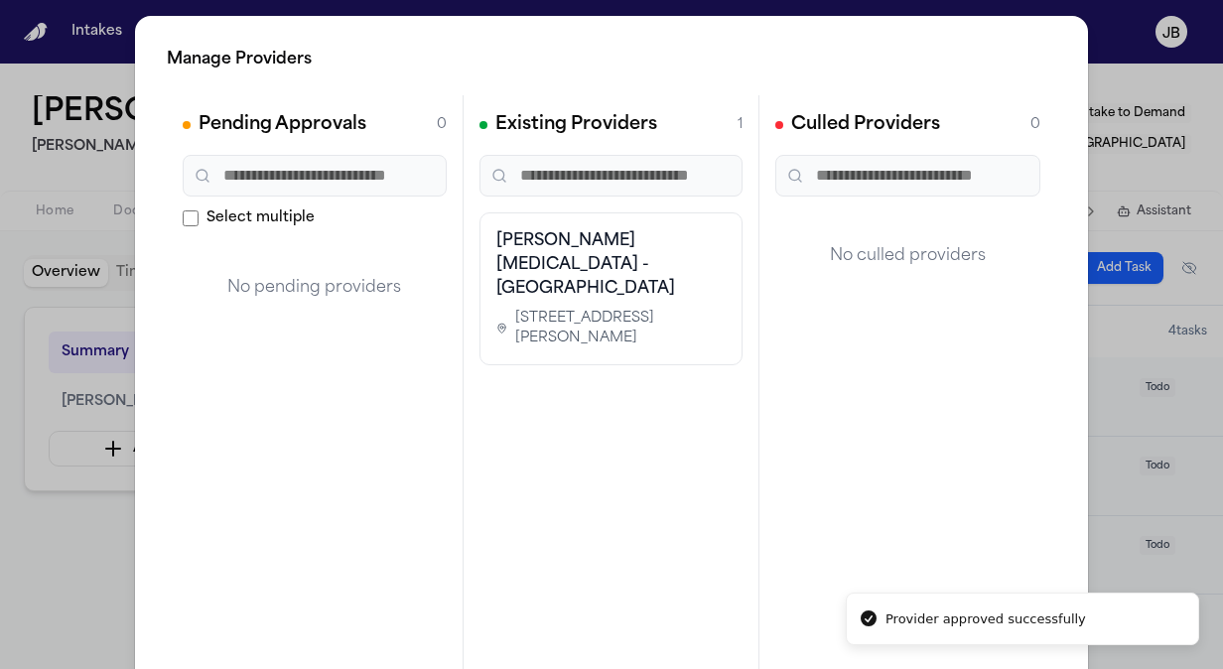
click at [4, 553] on div "Manage Providers Pending Approvals 0 Select multiple No pending providers Exist…" at bounding box center [611, 403] width 1223 height 806
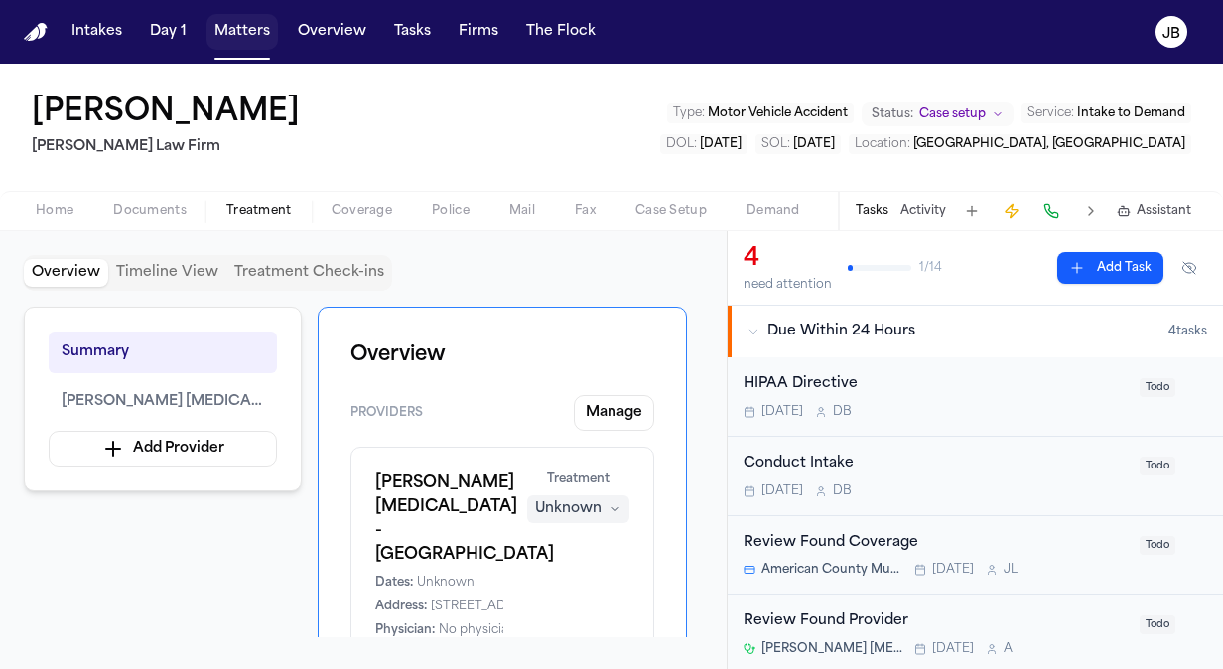
click at [227, 41] on button "Matters" at bounding box center [241, 32] width 71 height 36
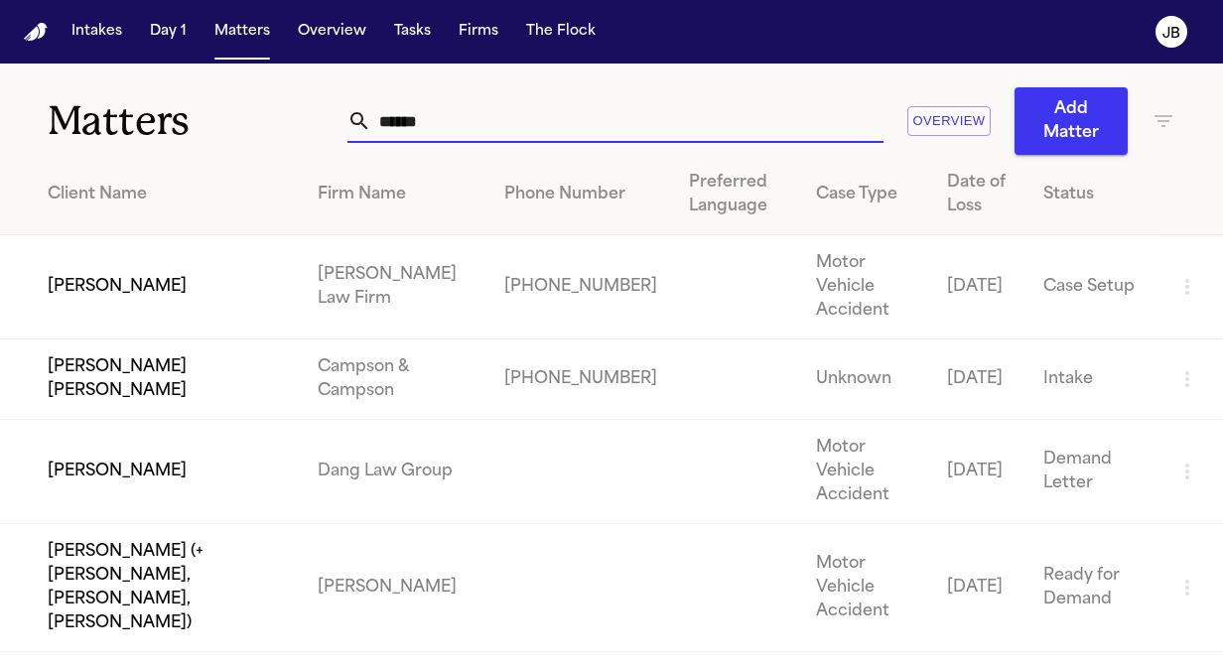
drag, startPoint x: 335, startPoint y: 139, endPoint x: 185, endPoint y: 145, distance: 151.0
click at [185, 145] on div "Matters ****** Overview Add Matter" at bounding box center [611, 109] width 1223 height 91
type input "*"
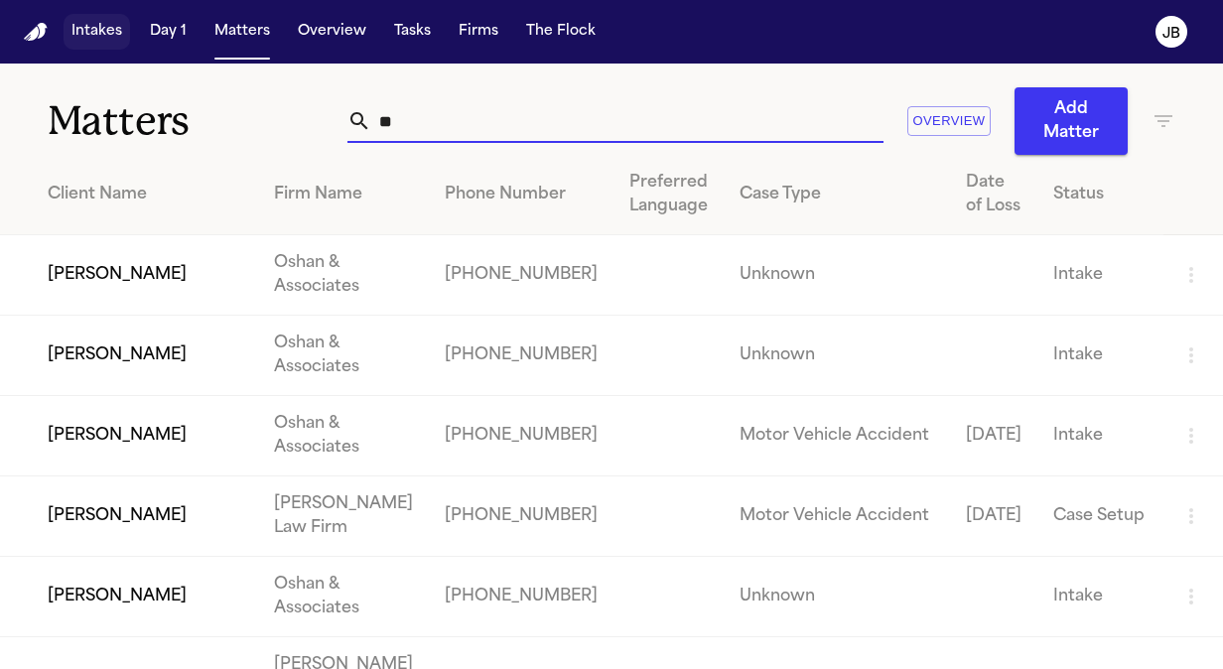
type input "***"
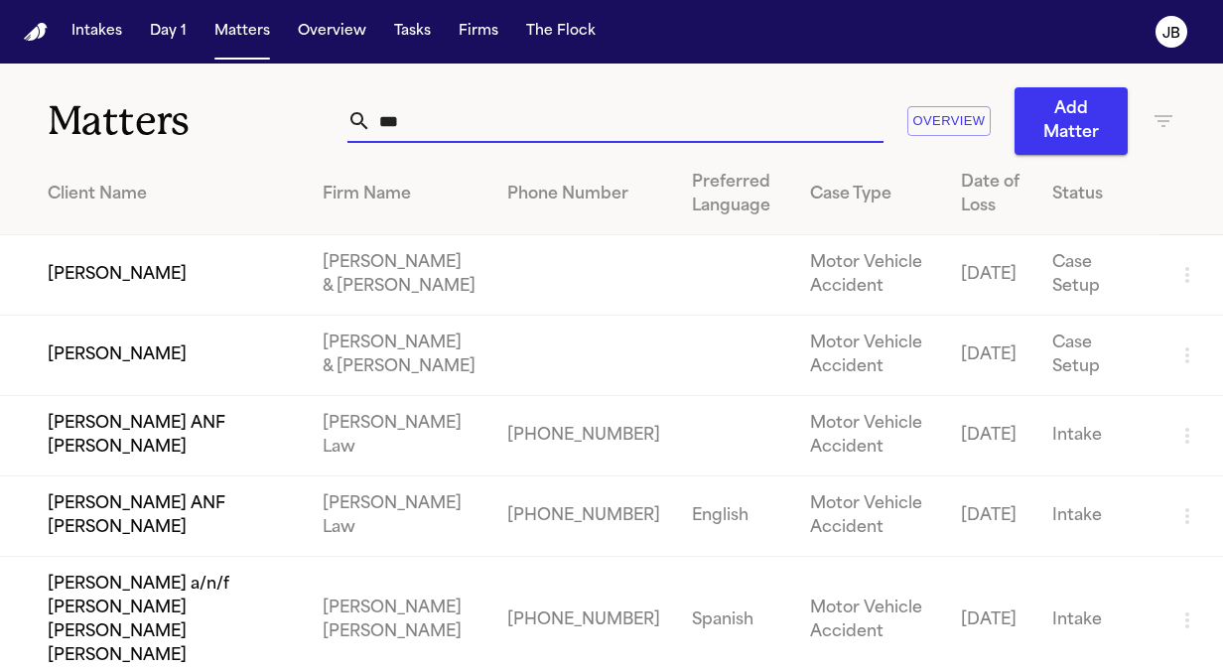
drag, startPoint x: 421, startPoint y: 122, endPoint x: 232, endPoint y: 124, distance: 188.6
click at [232, 124] on div "Matters *** Overview Add Matter" at bounding box center [611, 109] width 1223 height 91
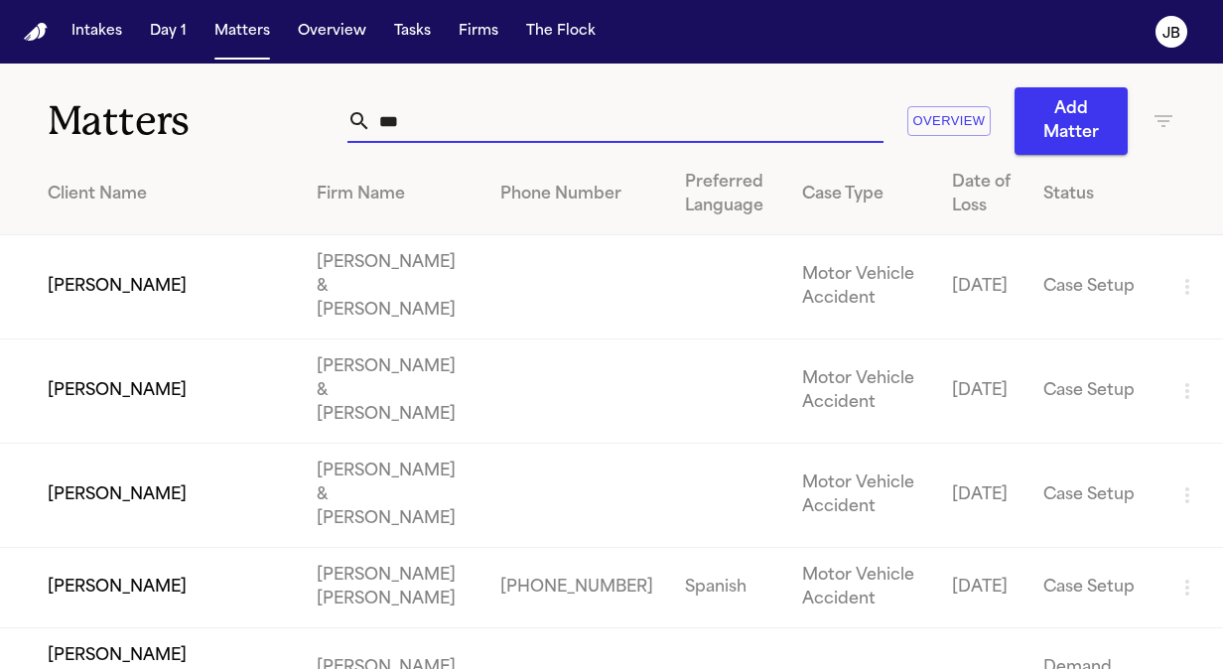
drag, startPoint x: 437, startPoint y: 112, endPoint x: 233, endPoint y: 101, distance: 203.8
click at [233, 101] on div "Matters *** Overview Add Matter" at bounding box center [611, 109] width 1223 height 91
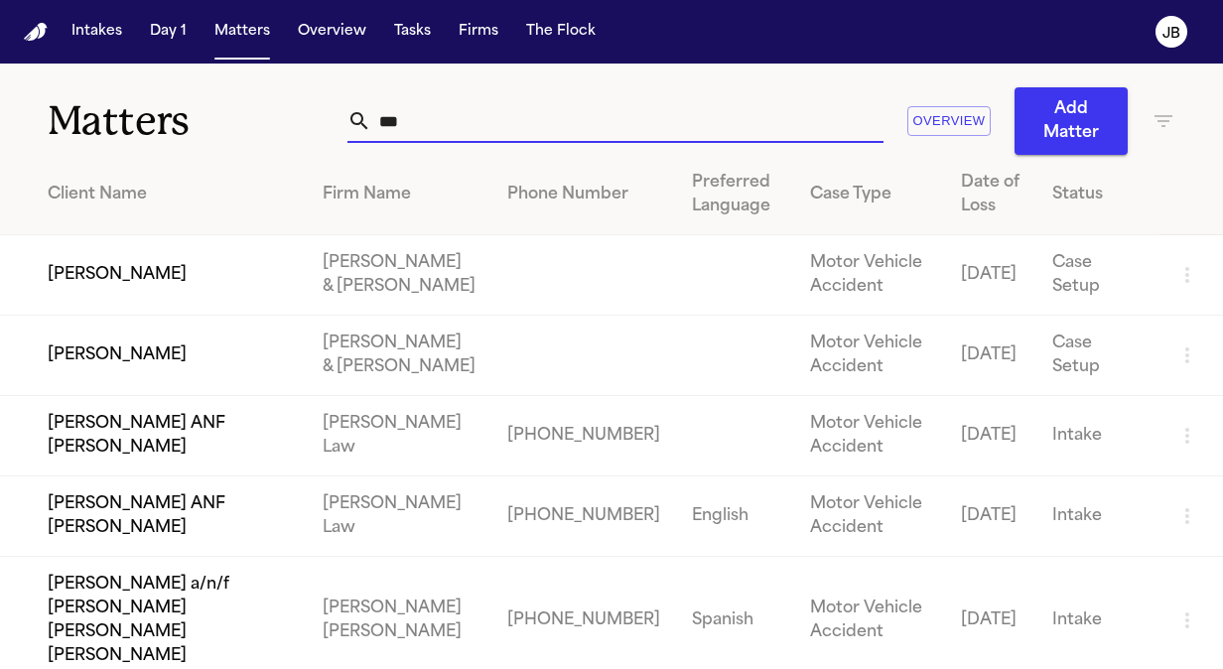
type input "***"
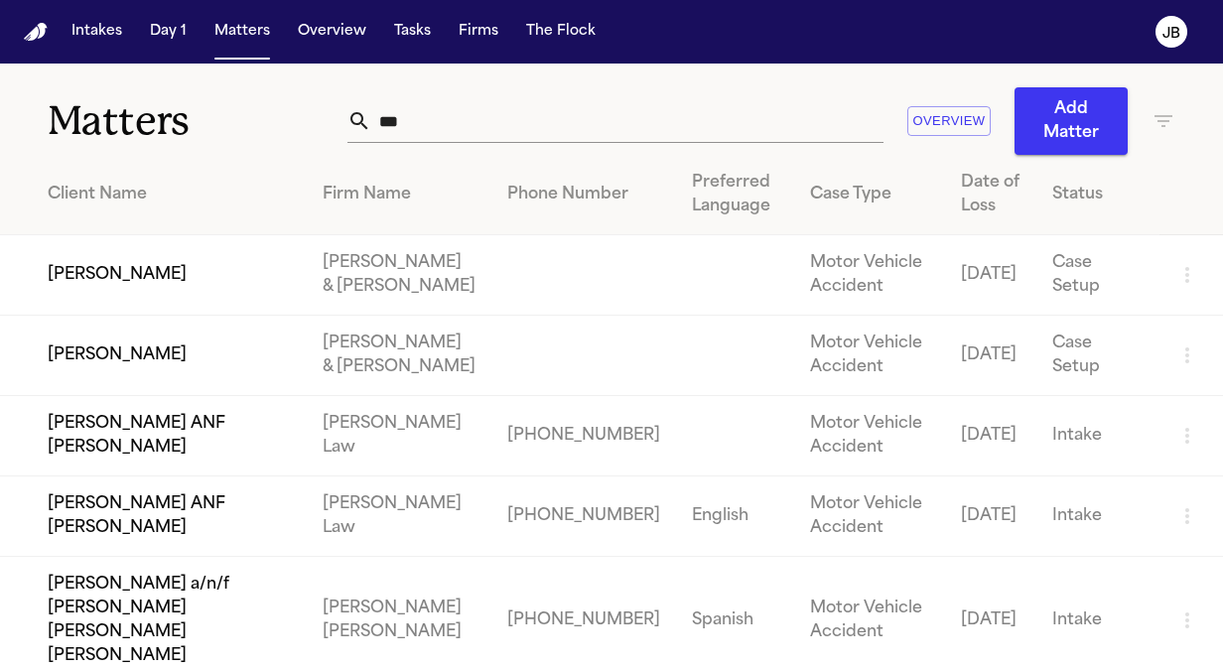
click at [190, 438] on td "[PERSON_NAME] ANF [PERSON_NAME]" at bounding box center [153, 436] width 307 height 80
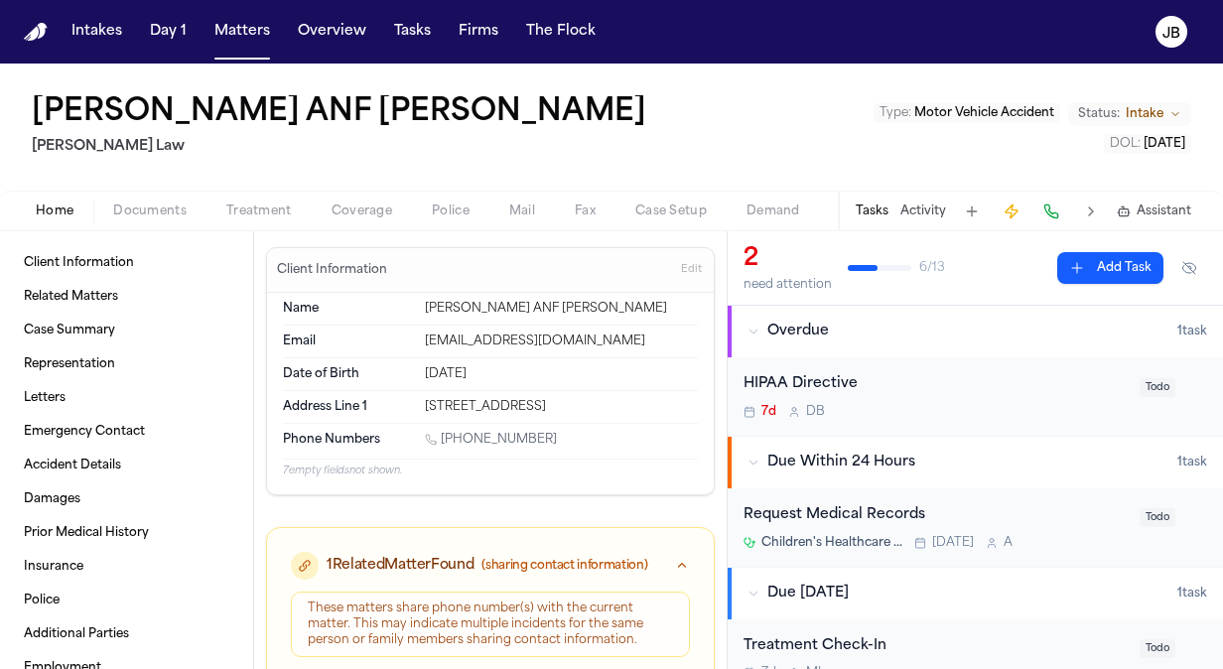
click at [152, 186] on div "[PERSON_NAME] ANF [PERSON_NAME] Law Type : Motor Vehicle Accident Status: Intak…" at bounding box center [611, 127] width 1223 height 127
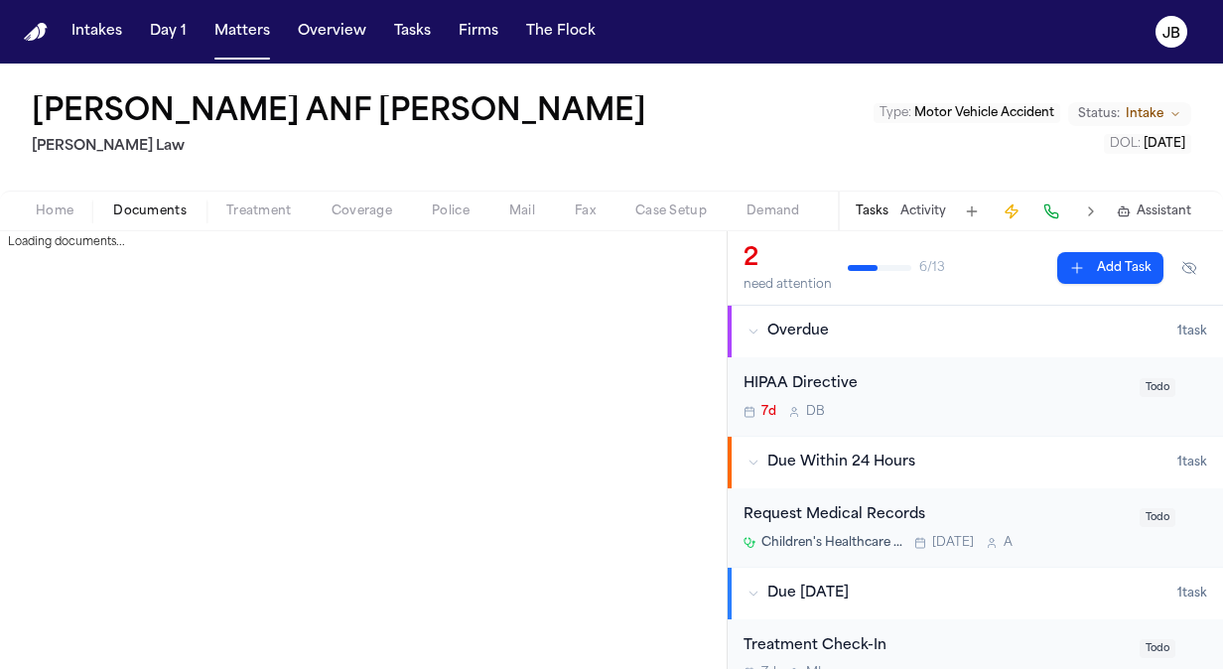
click at [146, 209] on span "Documents" at bounding box center [149, 211] width 73 height 16
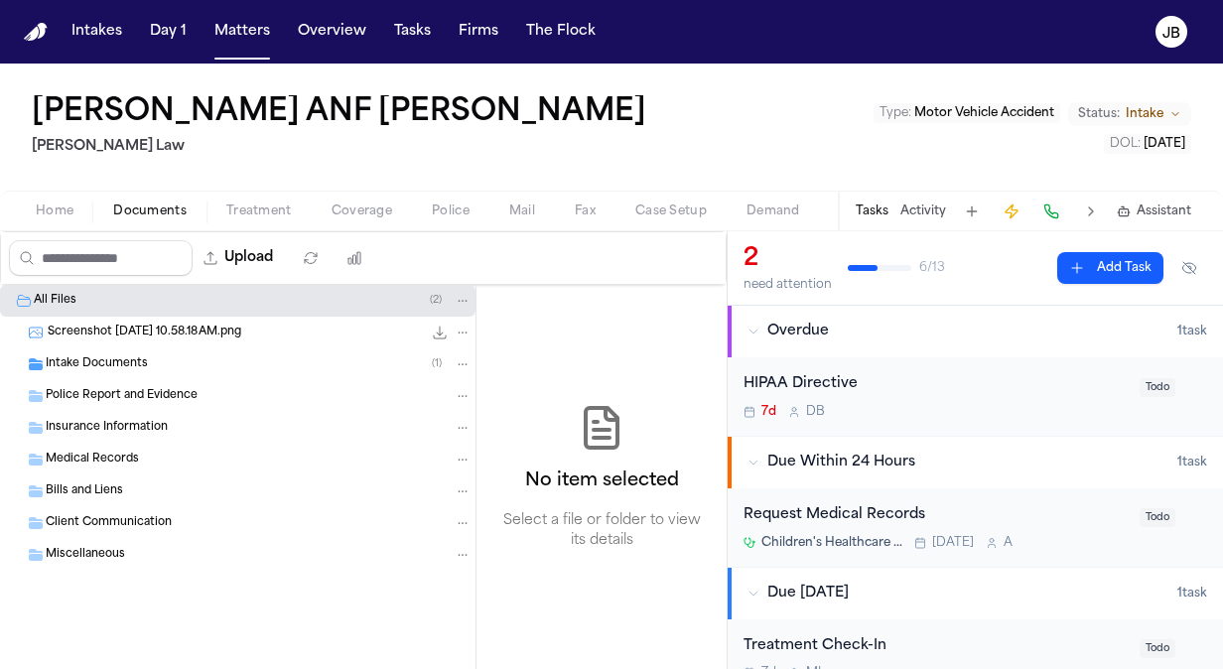
click at [95, 339] on div "Screenshot [DATE] 10.58.18 AM.png 295.6 KB • PNG" at bounding box center [260, 333] width 424 height 20
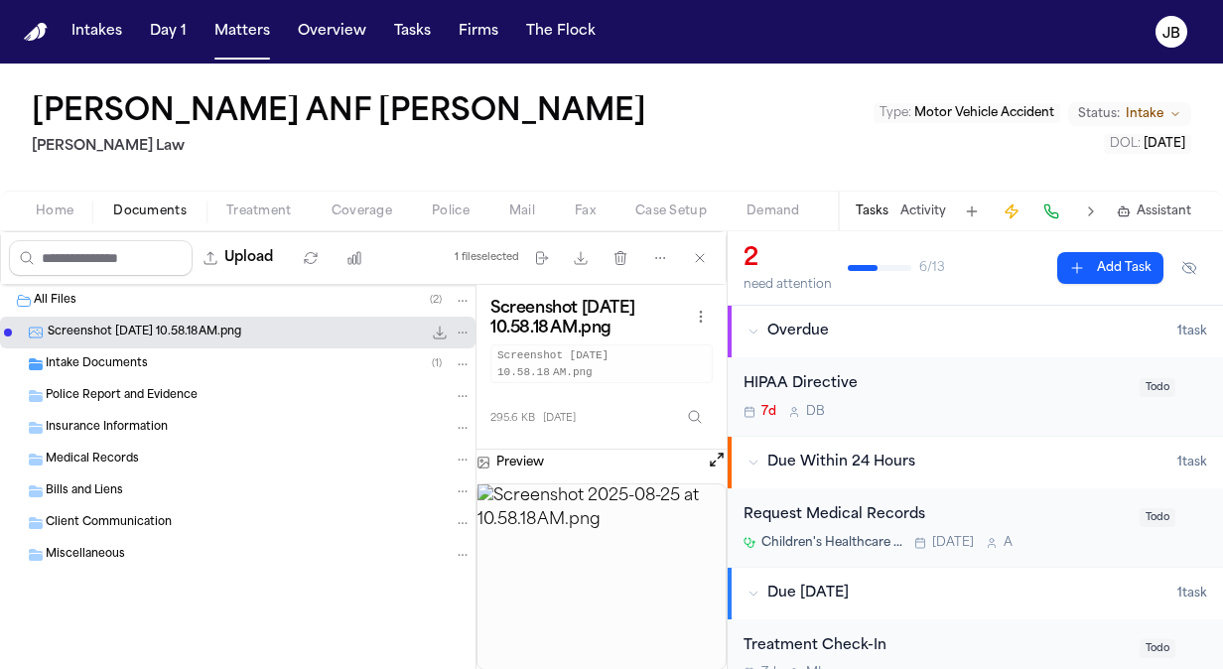
click at [721, 465] on button "Open preview" at bounding box center [717, 460] width 20 height 20
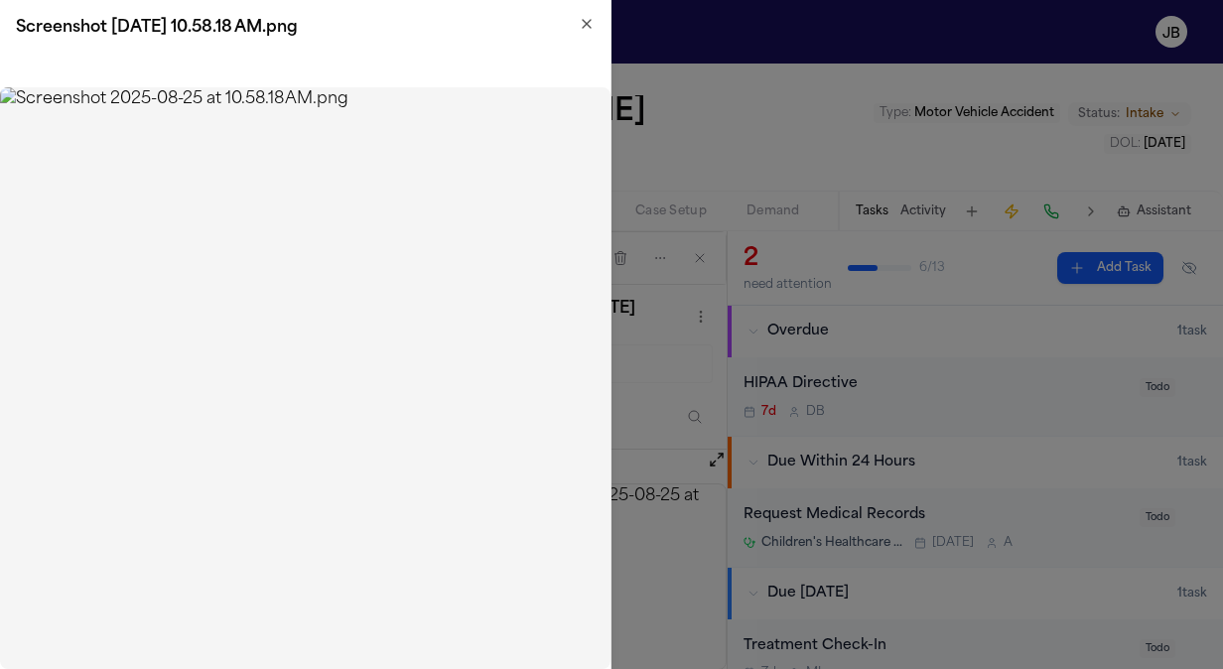
click at [593, 30] on icon "button" at bounding box center [587, 24] width 16 height 16
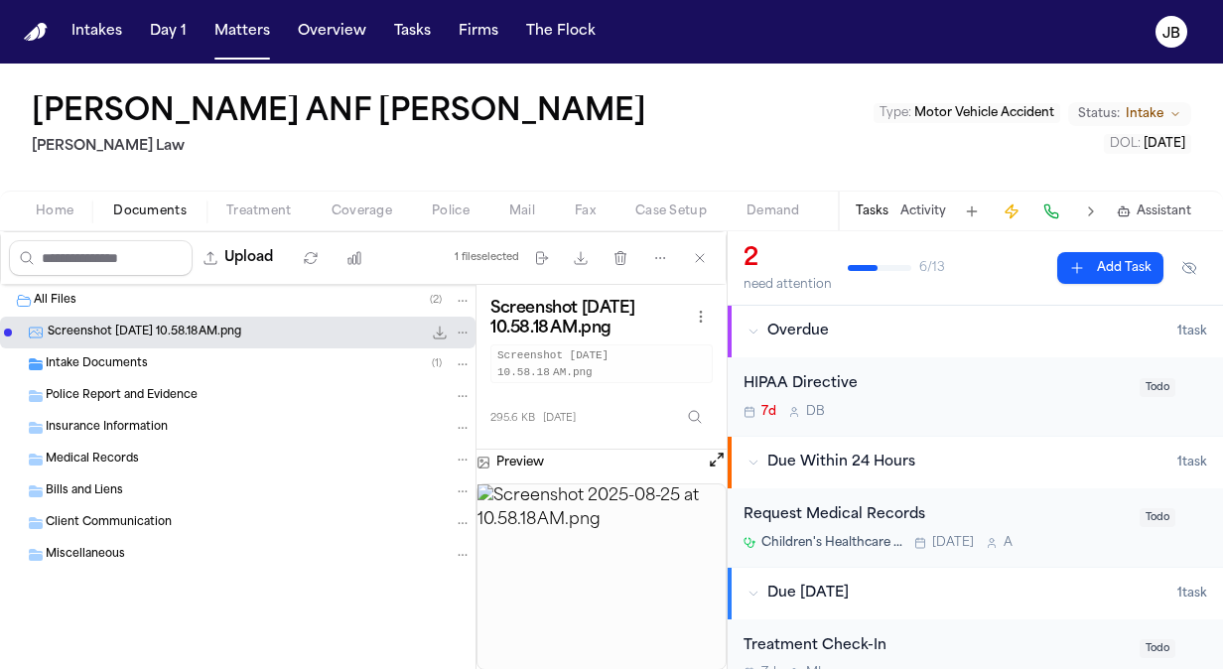
click at [256, 349] on div "Intake Documents ( 1 )" at bounding box center [237, 364] width 475 height 32
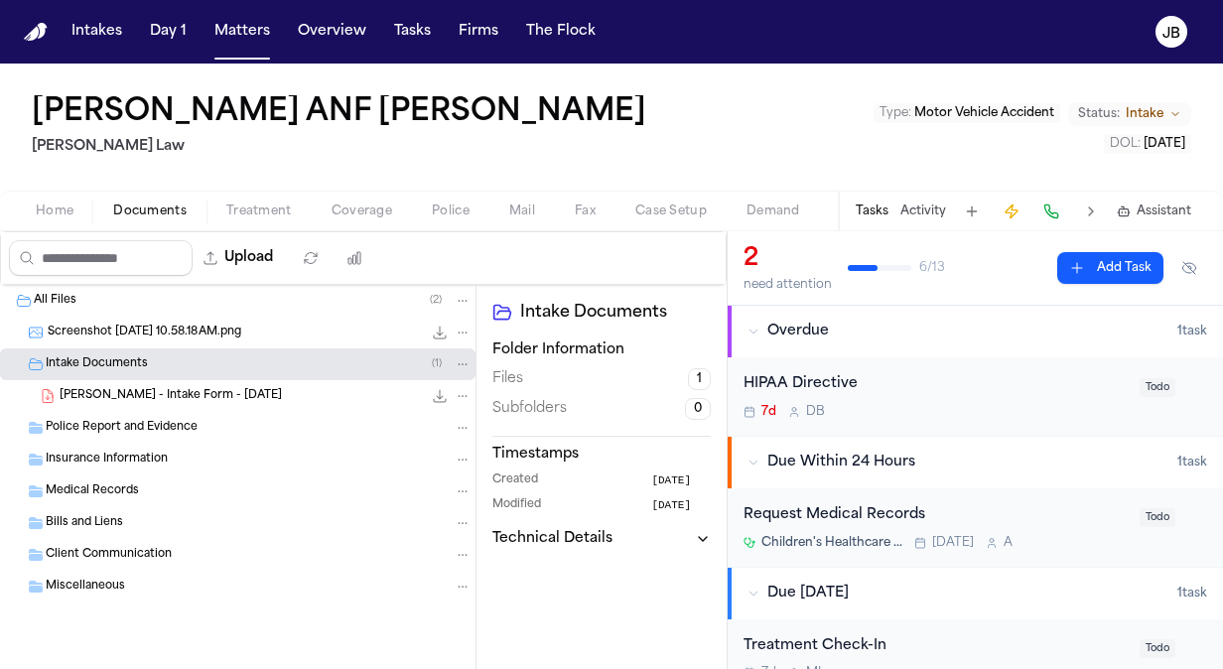
click at [266, 393] on span "[PERSON_NAME] - Intake Form - [DATE]" at bounding box center [171, 396] width 222 height 17
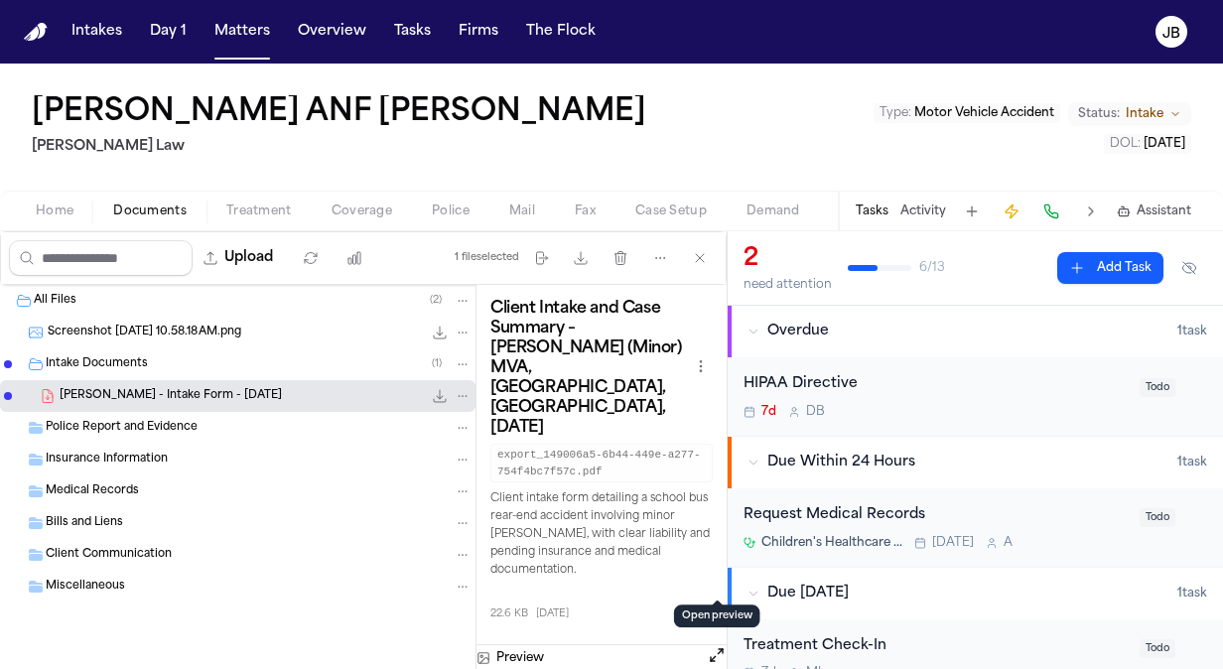
click at [713, 645] on button "Open preview" at bounding box center [717, 655] width 20 height 20
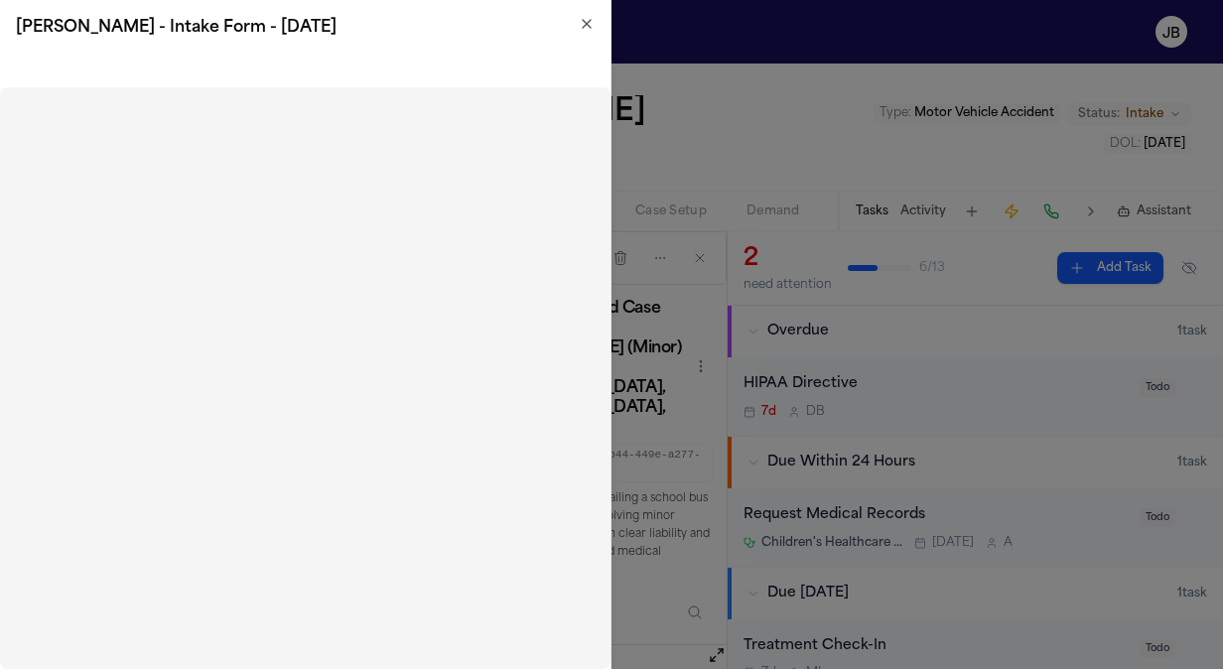
click at [589, 24] on icon "button" at bounding box center [587, 24] width 16 height 16
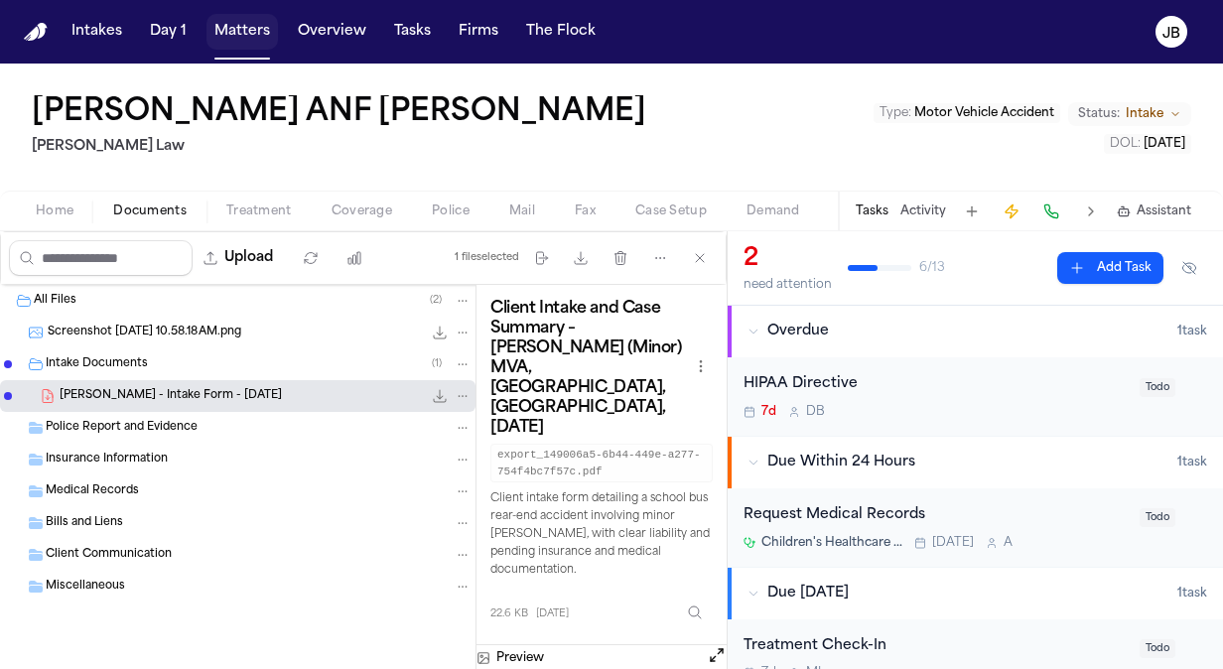
click at [238, 12] on nav "Intakes Day 1 Matters Overview Tasks Firms The [PERSON_NAME]" at bounding box center [611, 32] width 1223 height 64
click at [238, 18] on button "Matters" at bounding box center [241, 32] width 71 height 36
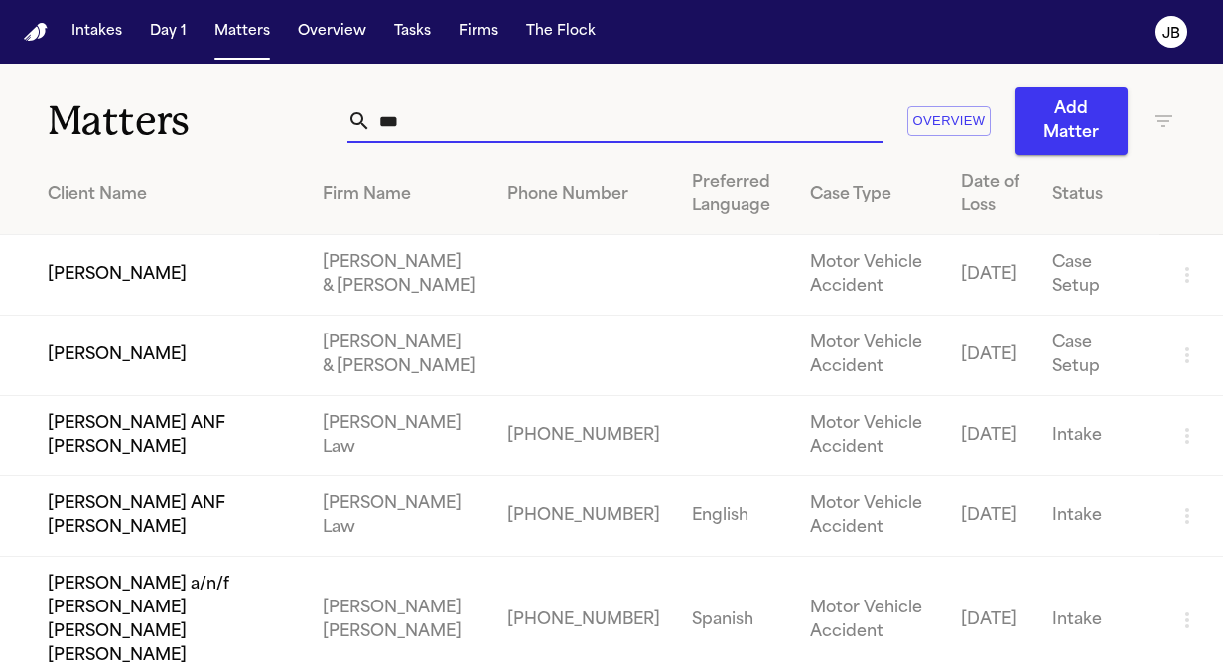
drag, startPoint x: 423, startPoint y: 133, endPoint x: 260, endPoint y: 112, distance: 164.1
click at [260, 112] on div "Matters *** Overview Add Matter" at bounding box center [611, 109] width 1223 height 91
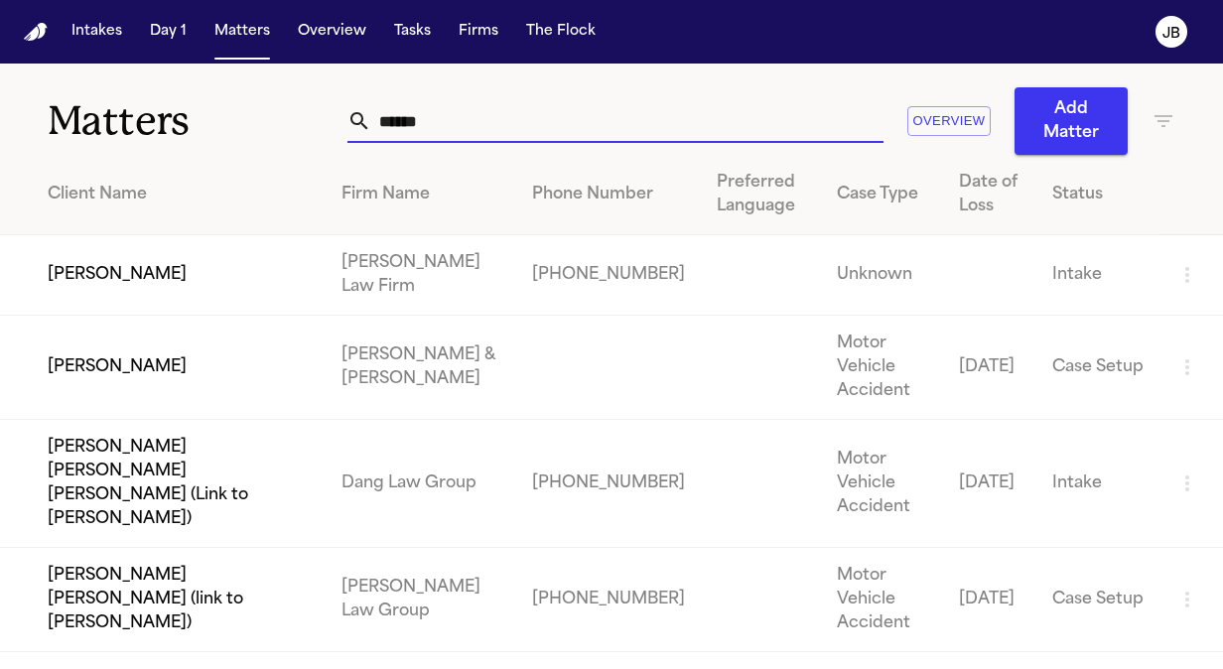
type input "******"
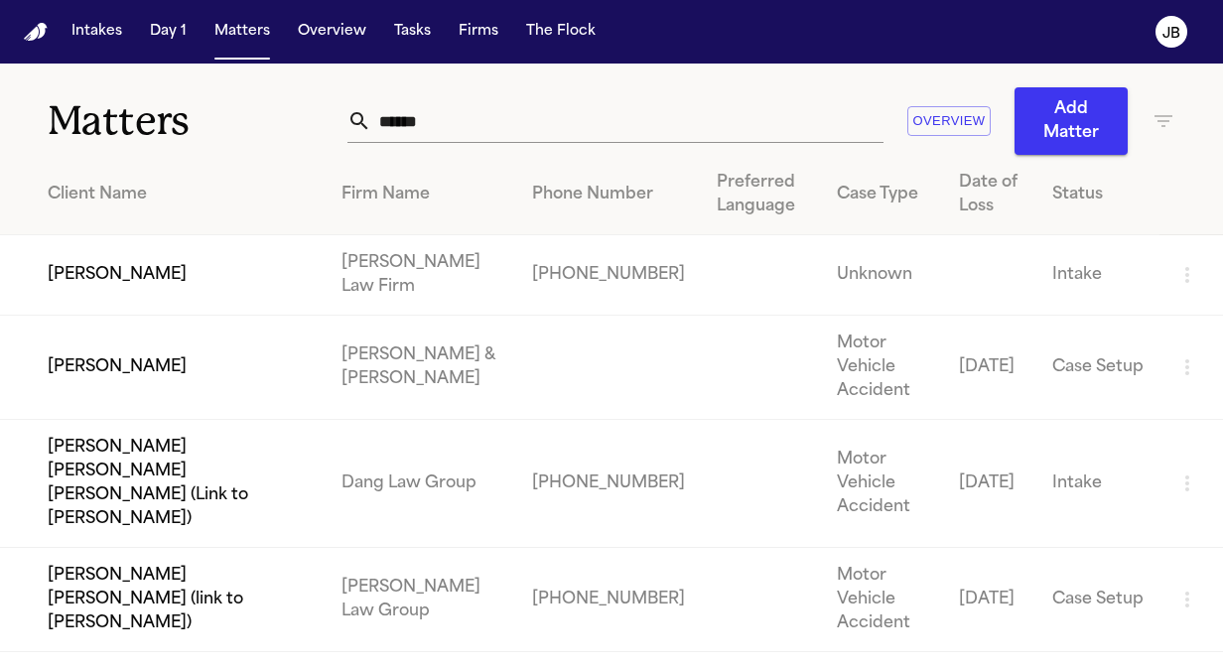
click at [149, 294] on td "[PERSON_NAME]" at bounding box center [163, 275] width 326 height 80
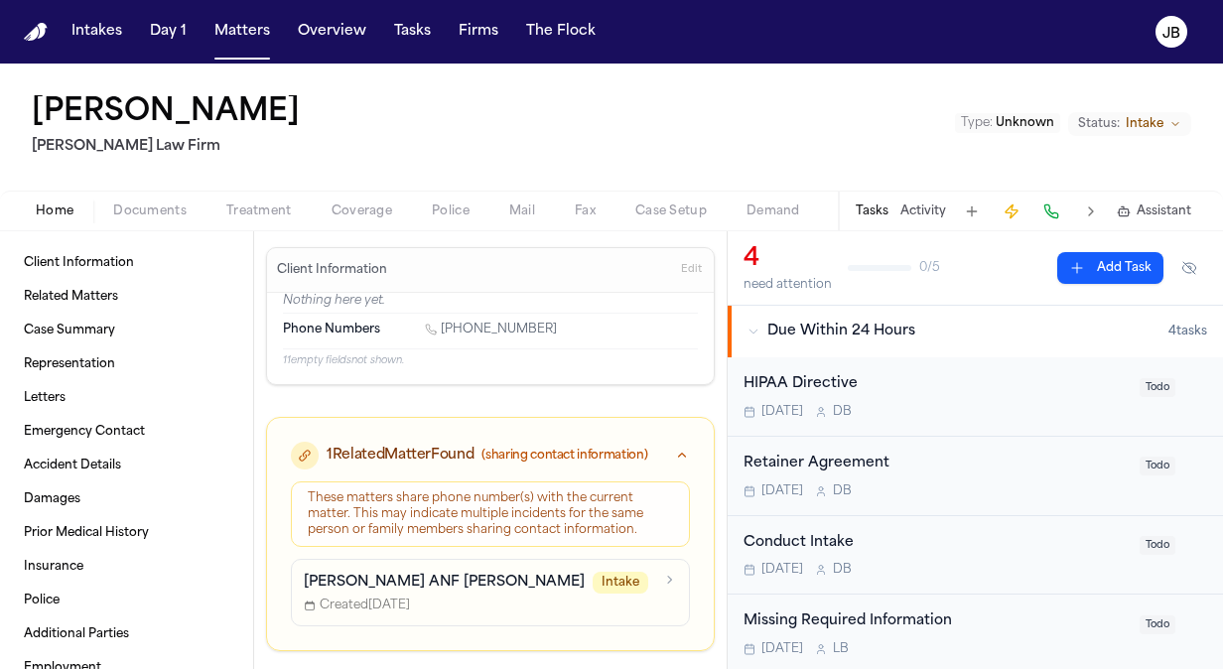
click at [494, 586] on p "[PERSON_NAME] ANF [PERSON_NAME]" at bounding box center [444, 583] width 281 height 20
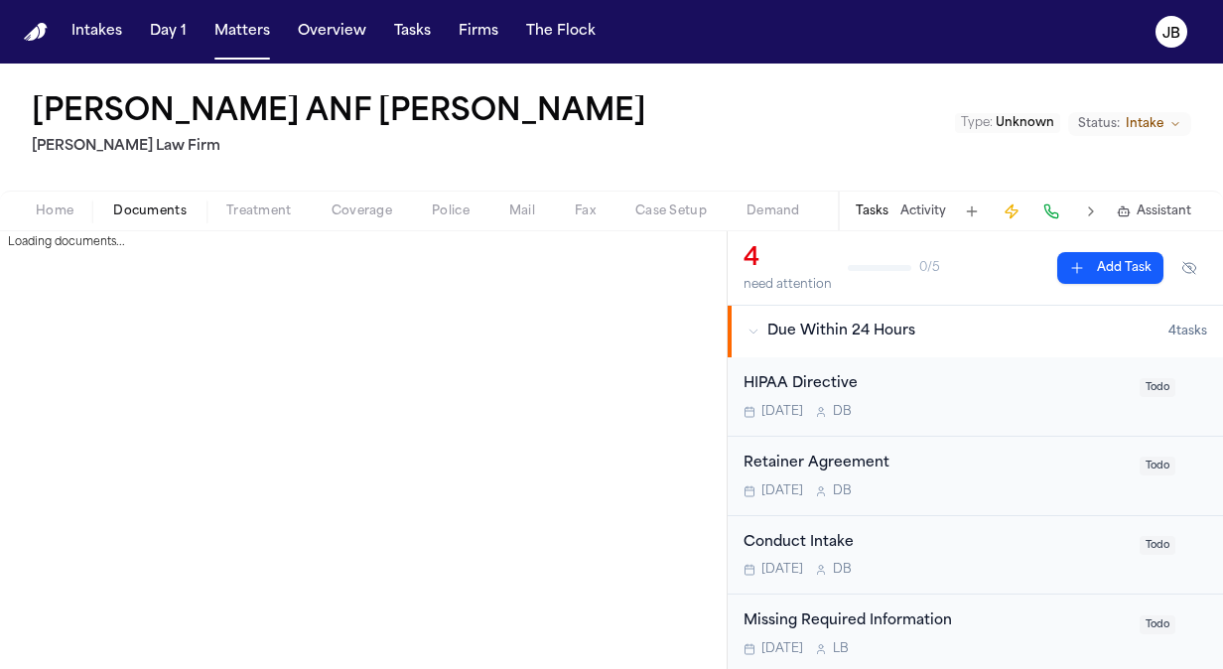
click at [169, 204] on span "Documents" at bounding box center [149, 211] width 73 height 16
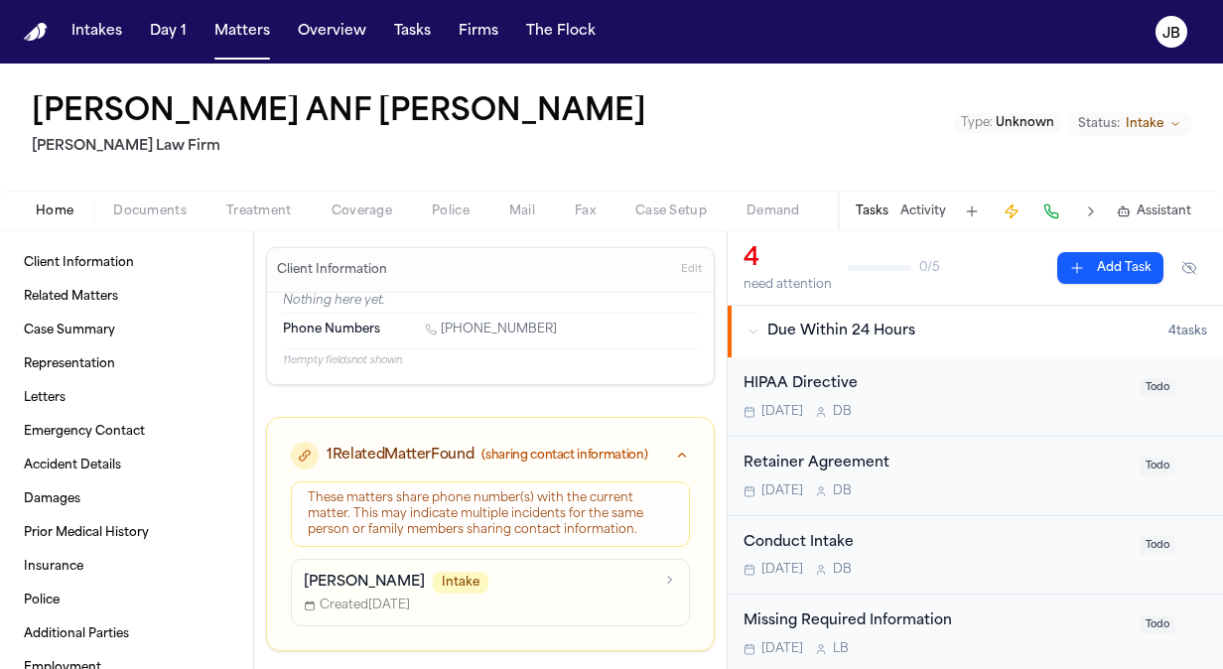
click at [51, 203] on span "Home" at bounding box center [55, 211] width 38 height 16
click at [162, 217] on span "Documents" at bounding box center [149, 211] width 73 height 16
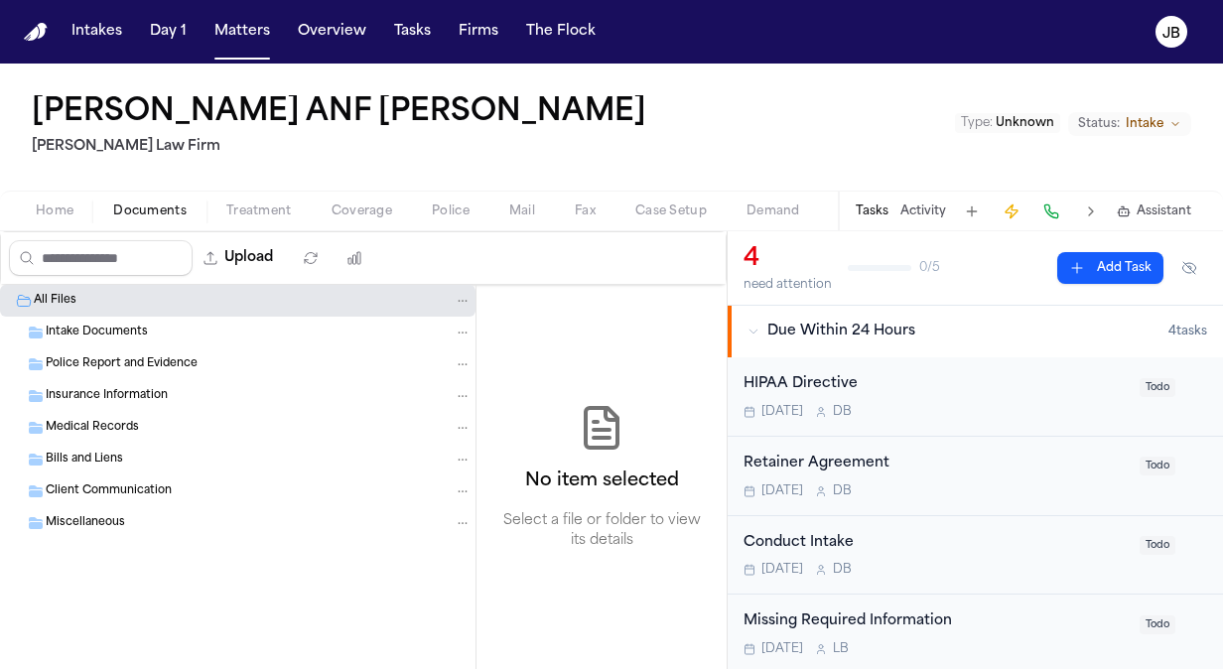
click at [116, 330] on span "Intake Documents" at bounding box center [97, 333] width 102 height 17
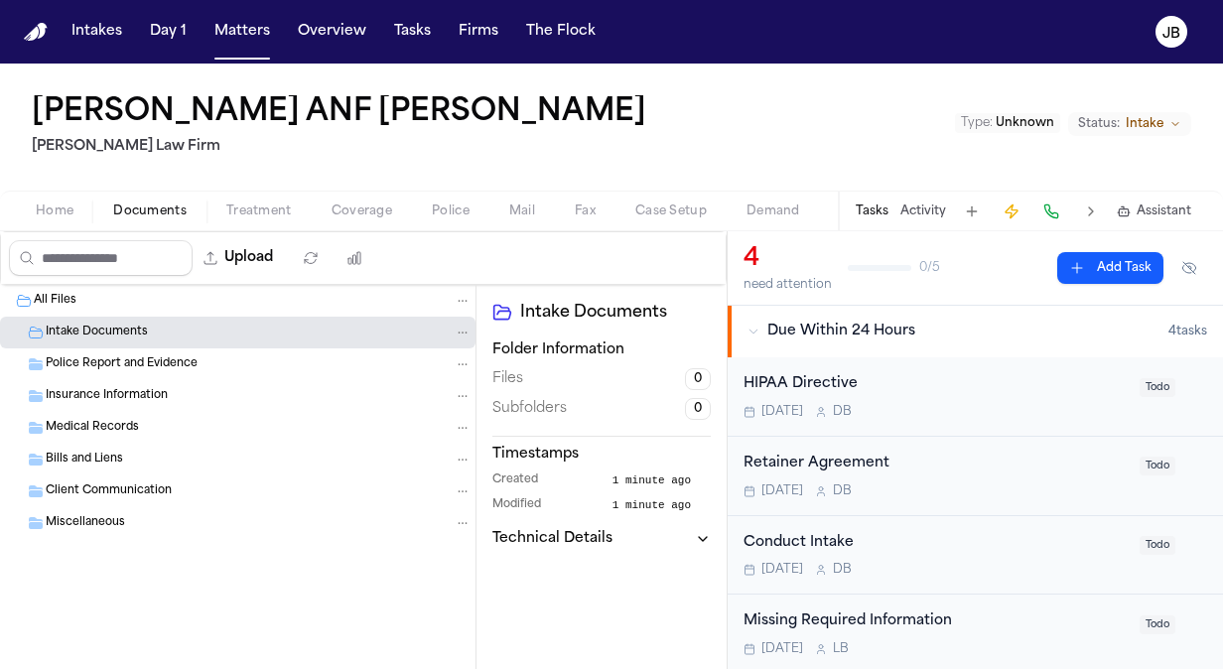
click at [56, 230] on div "[PERSON_NAME] ANF [PERSON_NAME] [PERSON_NAME] Law Firm Type : Unknown Status: I…" at bounding box center [611, 148] width 1223 height 168
click at [69, 212] on span "Home" at bounding box center [55, 211] width 38 height 16
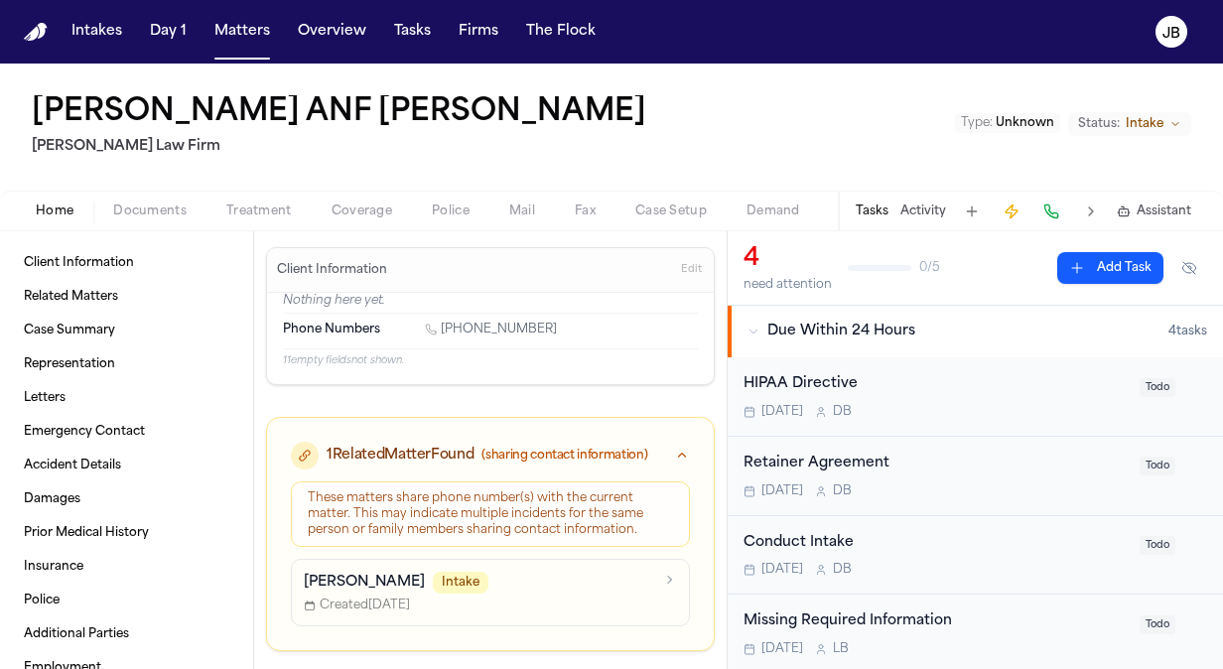
drag, startPoint x: 552, startPoint y: 322, endPoint x: 443, endPoint y: 322, distance: 109.2
click at [443, 322] on div "[PHONE_NUMBER]" at bounding box center [561, 331] width 273 height 19
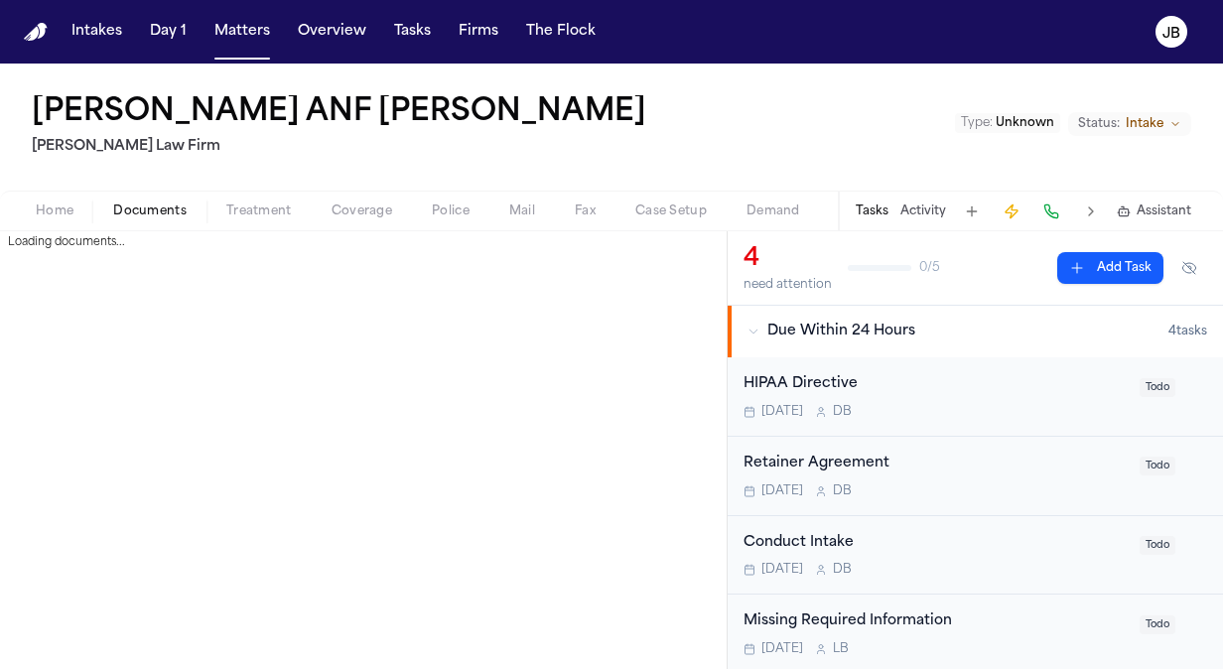
click at [166, 212] on span "Documents" at bounding box center [149, 211] width 73 height 16
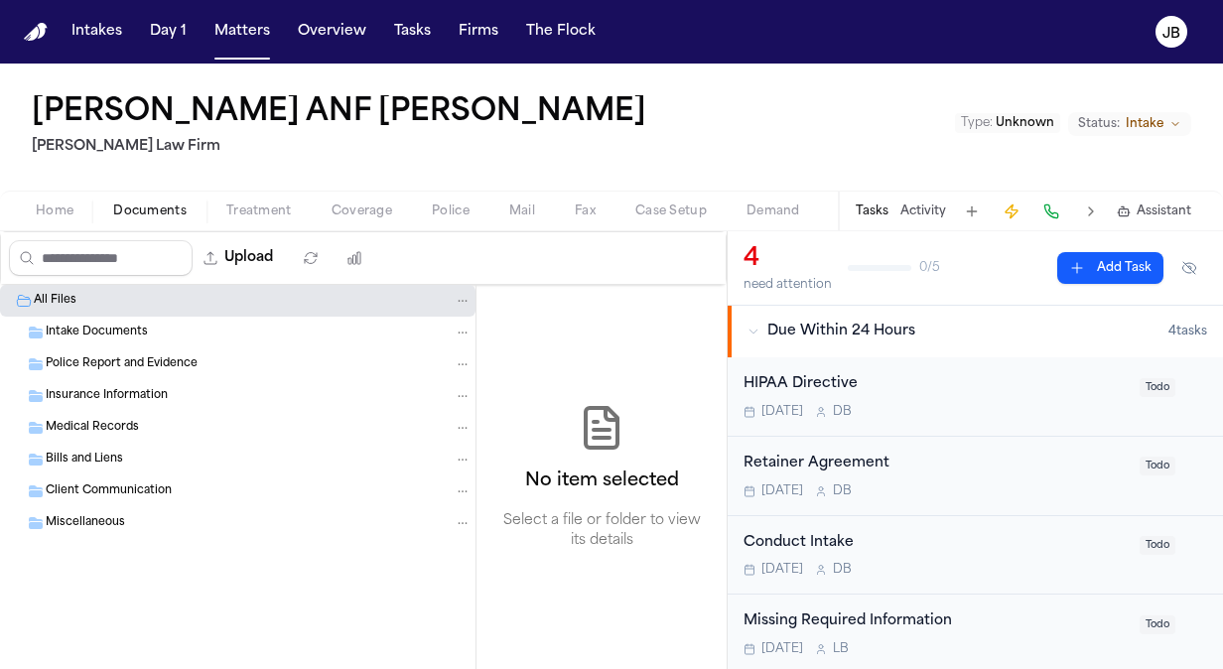
click at [134, 451] on div "Bills and Liens" at bounding box center [259, 460] width 426 height 18
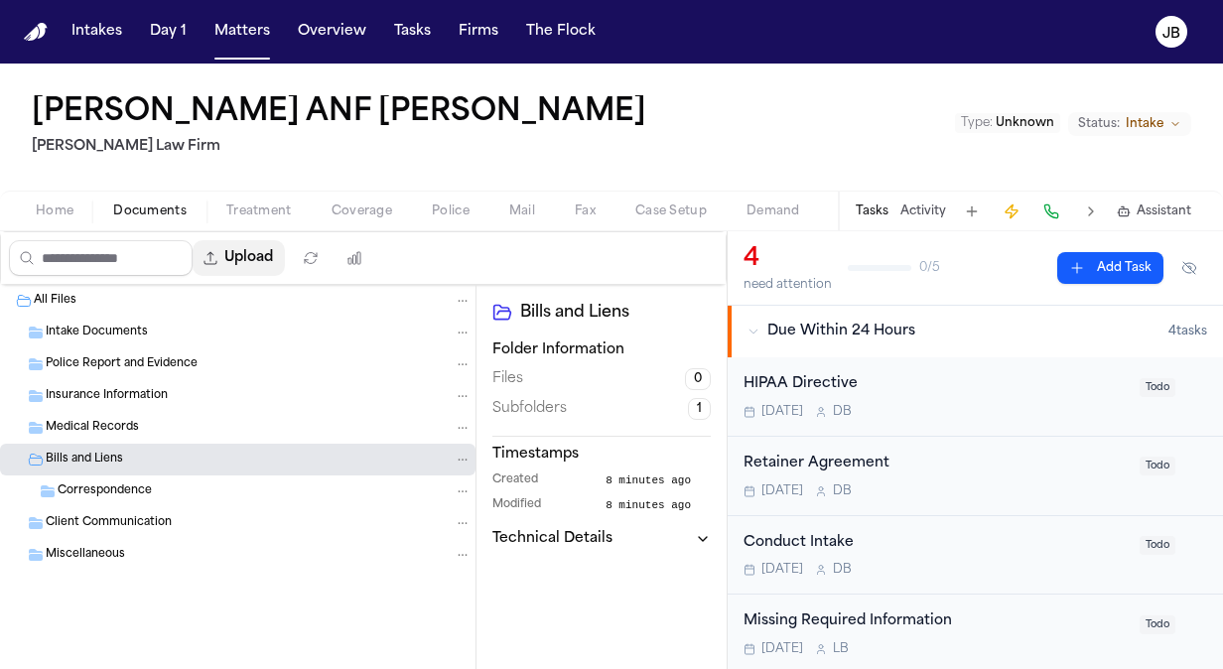
click at [274, 252] on button "Upload" at bounding box center [239, 258] width 92 height 36
select select "**********"
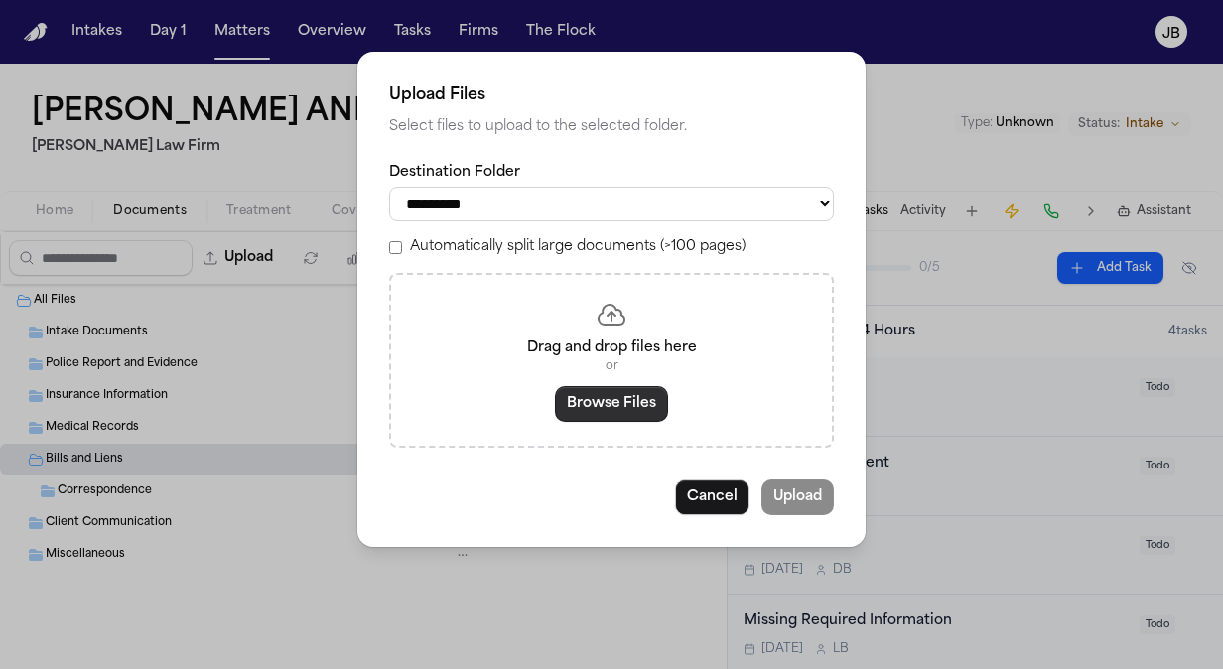
click at [578, 387] on button "Browse Files" at bounding box center [611, 404] width 113 height 36
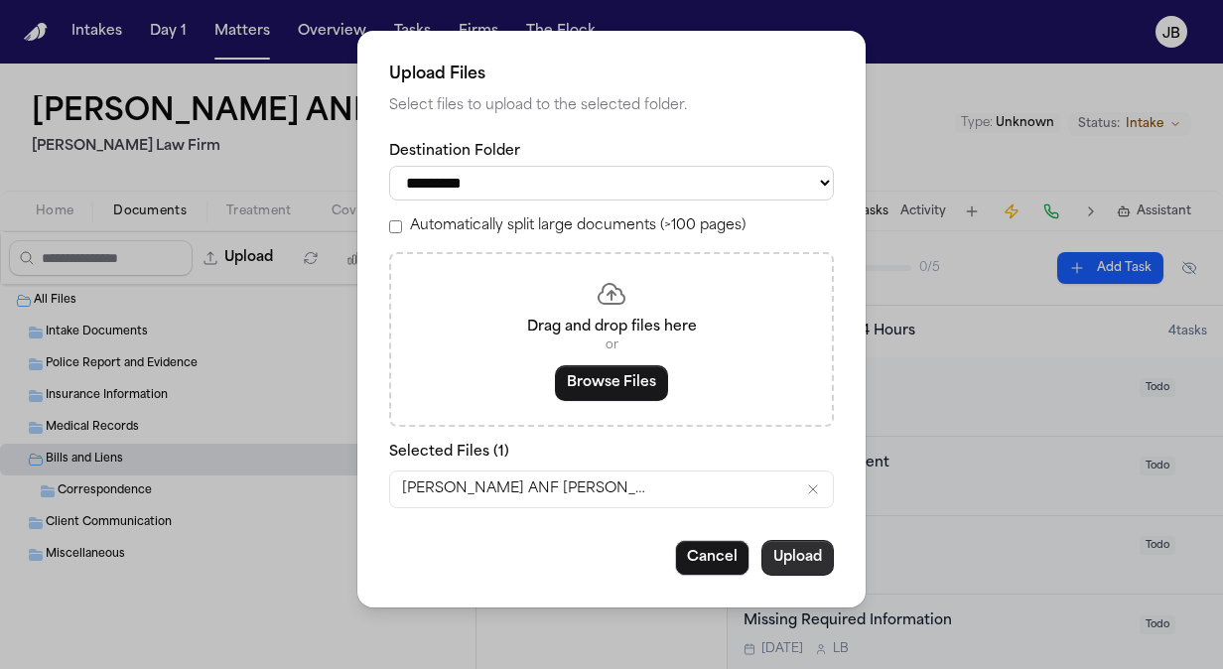
click at [806, 565] on button "Upload" at bounding box center [797, 558] width 72 height 36
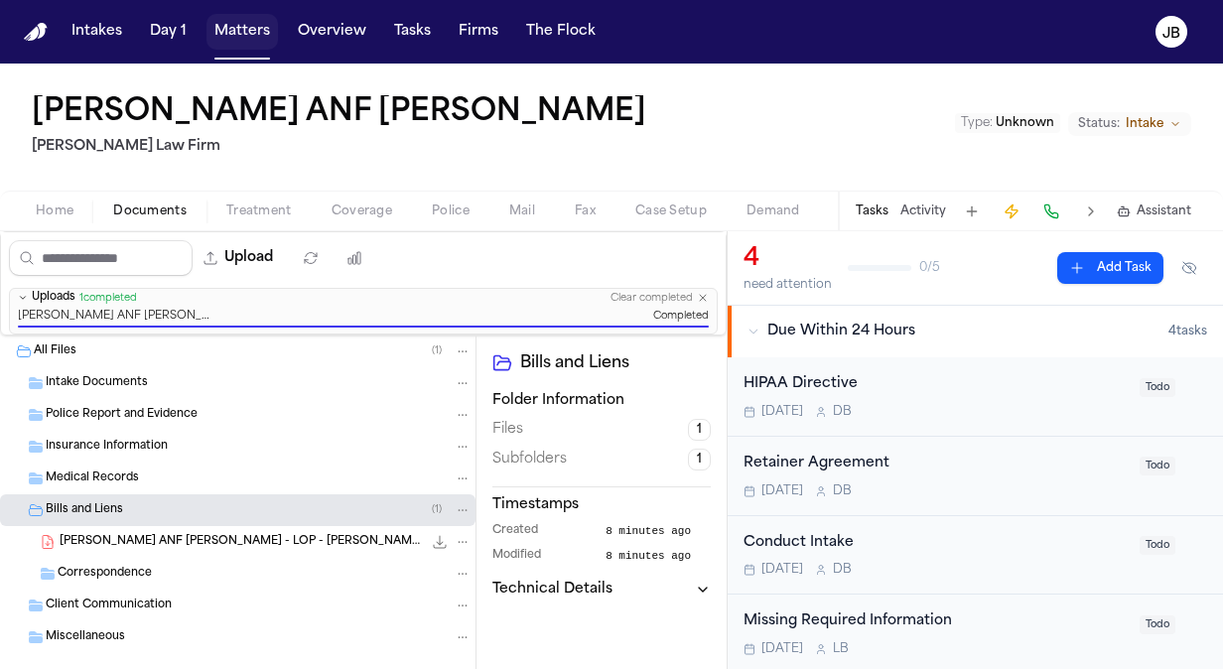
click at [236, 32] on button "Matters" at bounding box center [241, 32] width 71 height 36
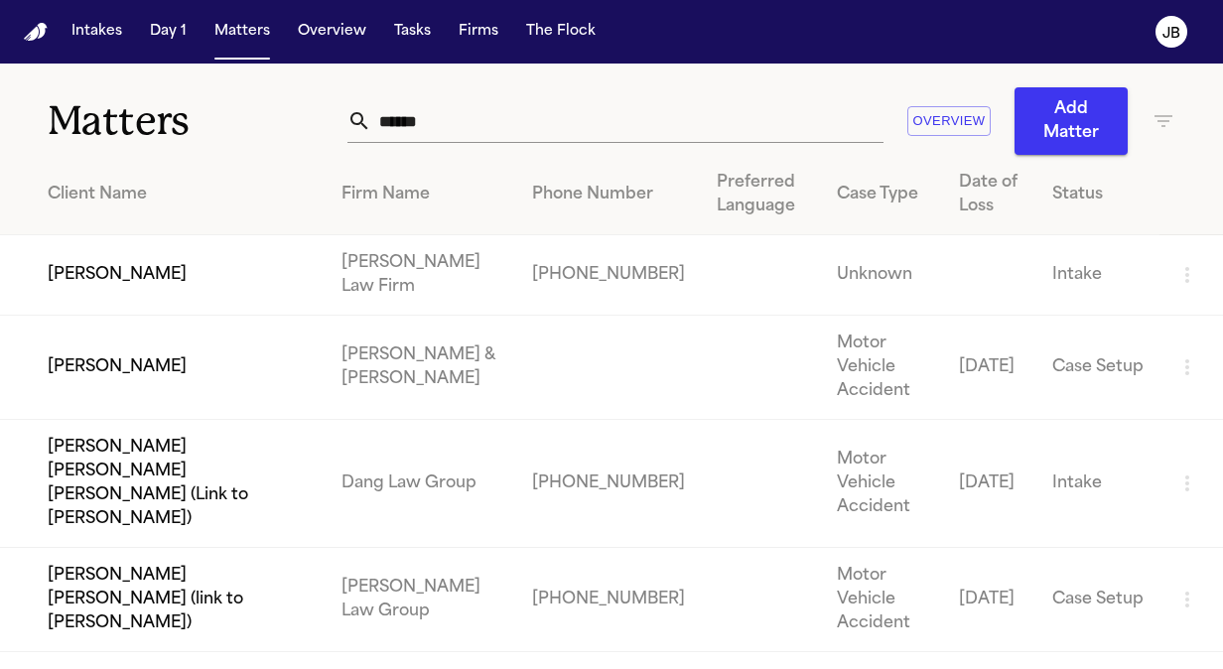
click at [161, 270] on td "[PERSON_NAME]" at bounding box center [163, 275] width 326 height 80
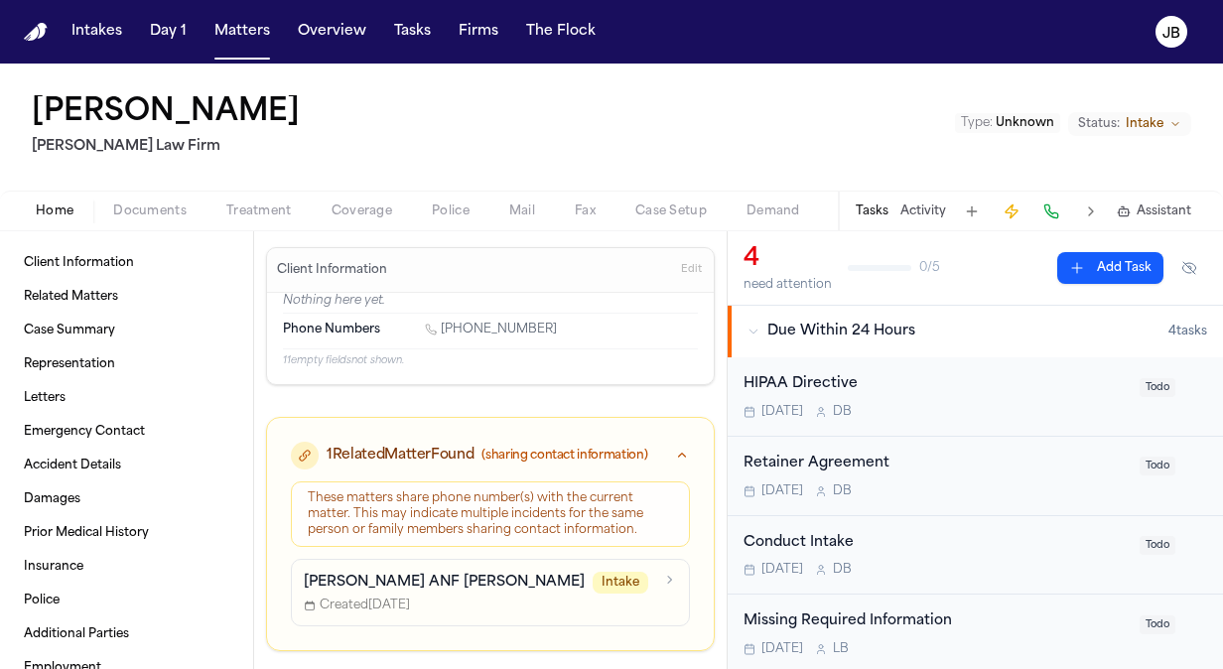
click at [141, 200] on button "Documents" at bounding box center [149, 212] width 113 height 24
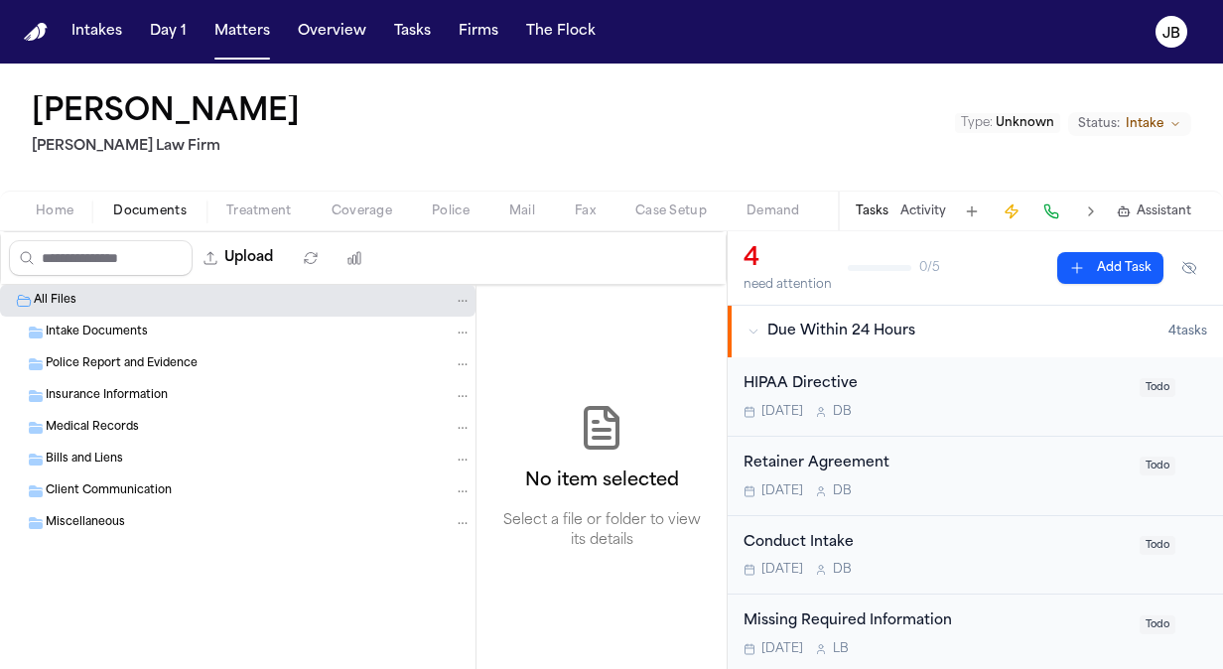
click at [80, 455] on span "Bills and Liens" at bounding box center [84, 460] width 77 height 17
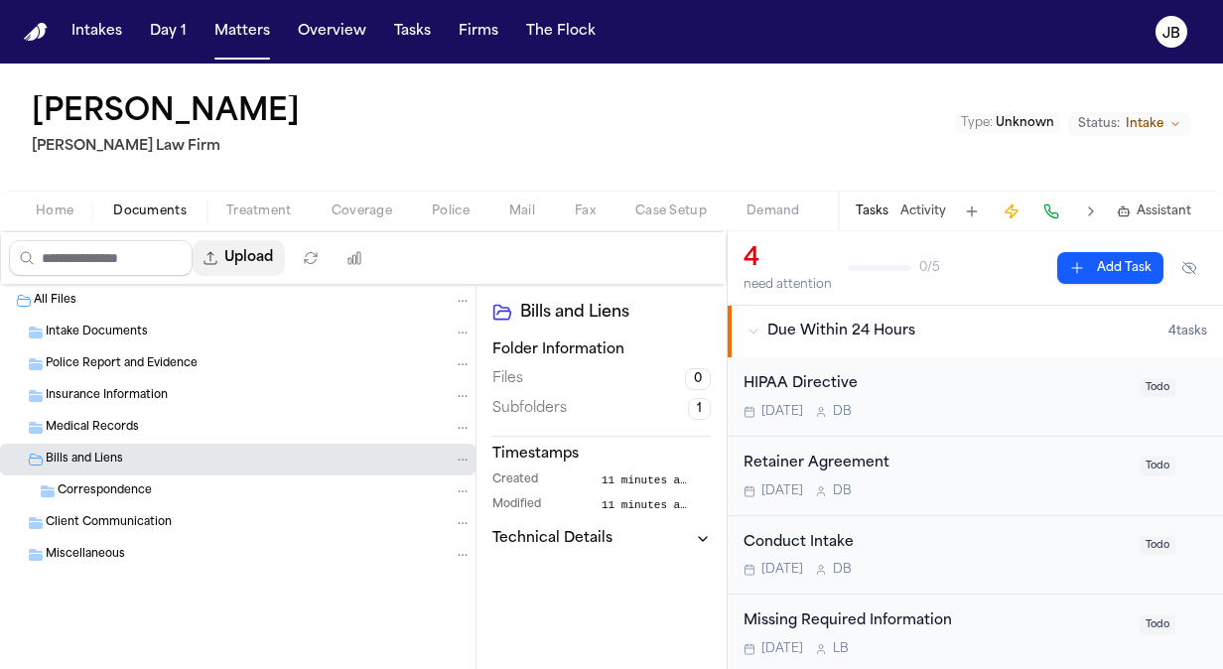
click at [254, 256] on button "Upload" at bounding box center [239, 258] width 92 height 36
select select "**********"
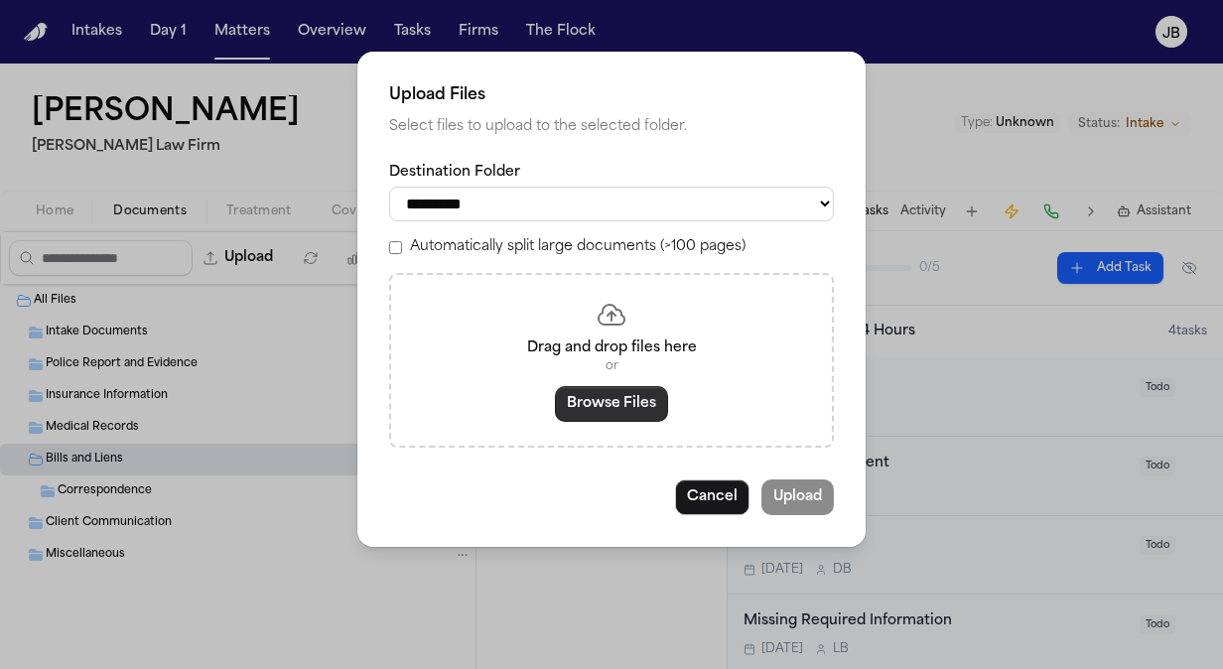
click at [582, 411] on button "Browse Files" at bounding box center [611, 404] width 113 height 36
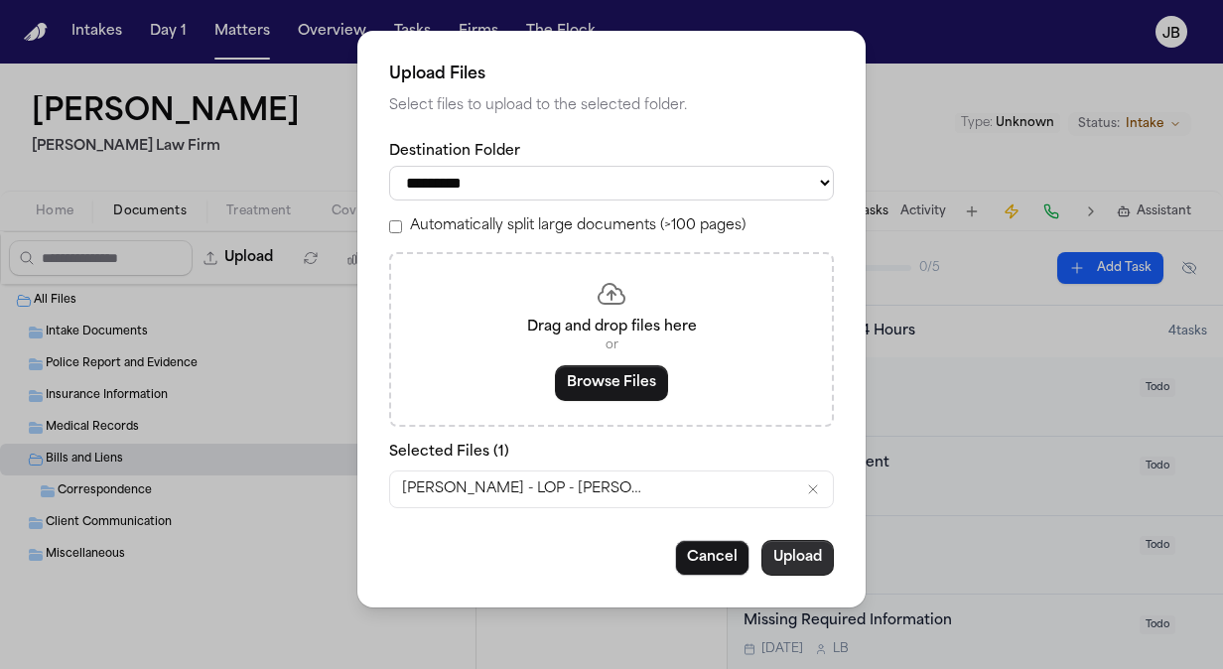
click at [791, 549] on button "Upload" at bounding box center [797, 558] width 72 height 36
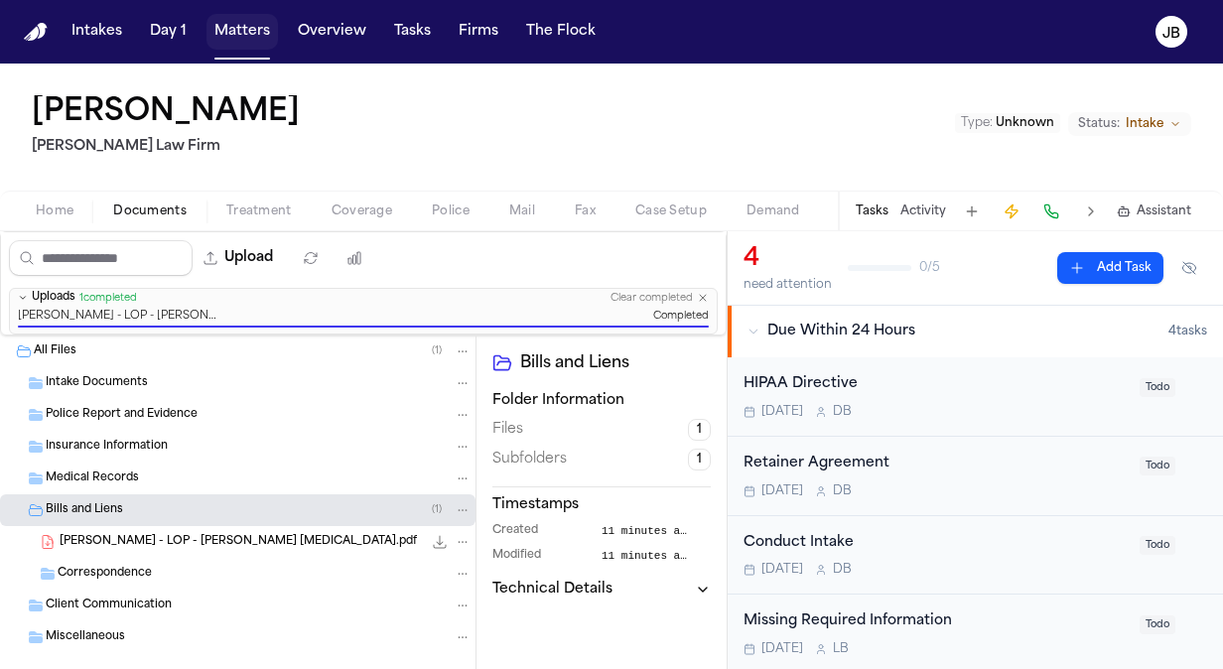
click at [245, 27] on button "Matters" at bounding box center [241, 32] width 71 height 36
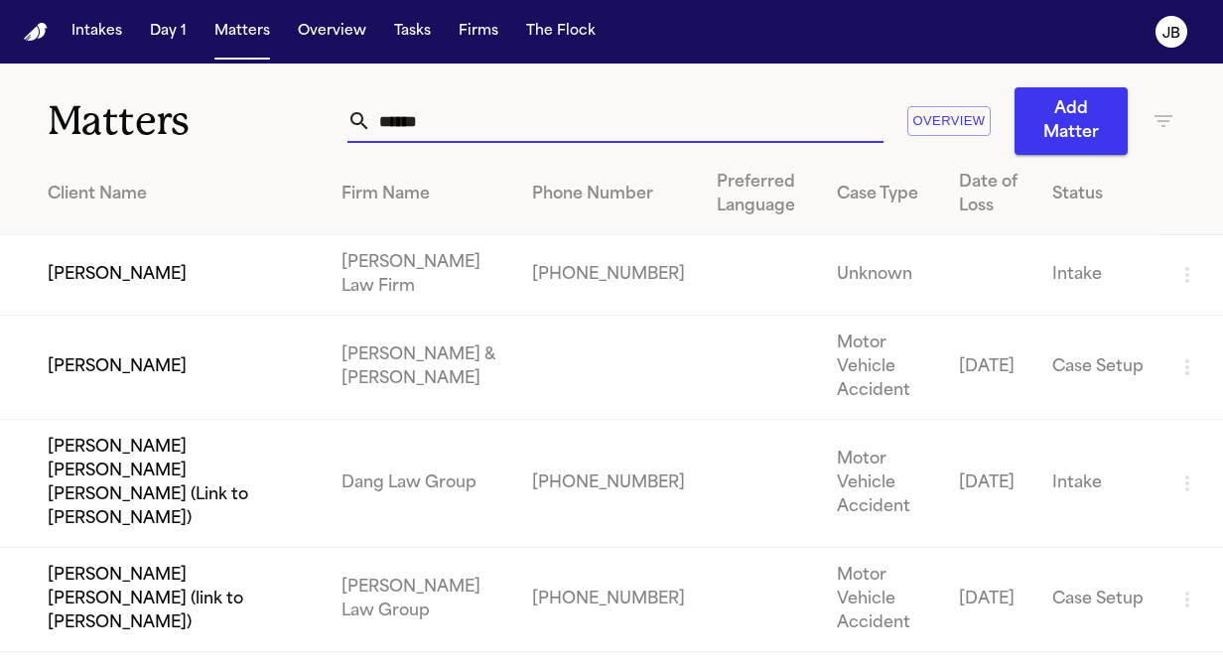
drag, startPoint x: 422, startPoint y: 117, endPoint x: 121, endPoint y: 54, distance: 307.4
click at [121, 54] on div "Intakes Day 1 Matters Overview Tasks Firms The [PERSON_NAME] Matters ****** Ove…" at bounding box center [611, 334] width 1223 height 669
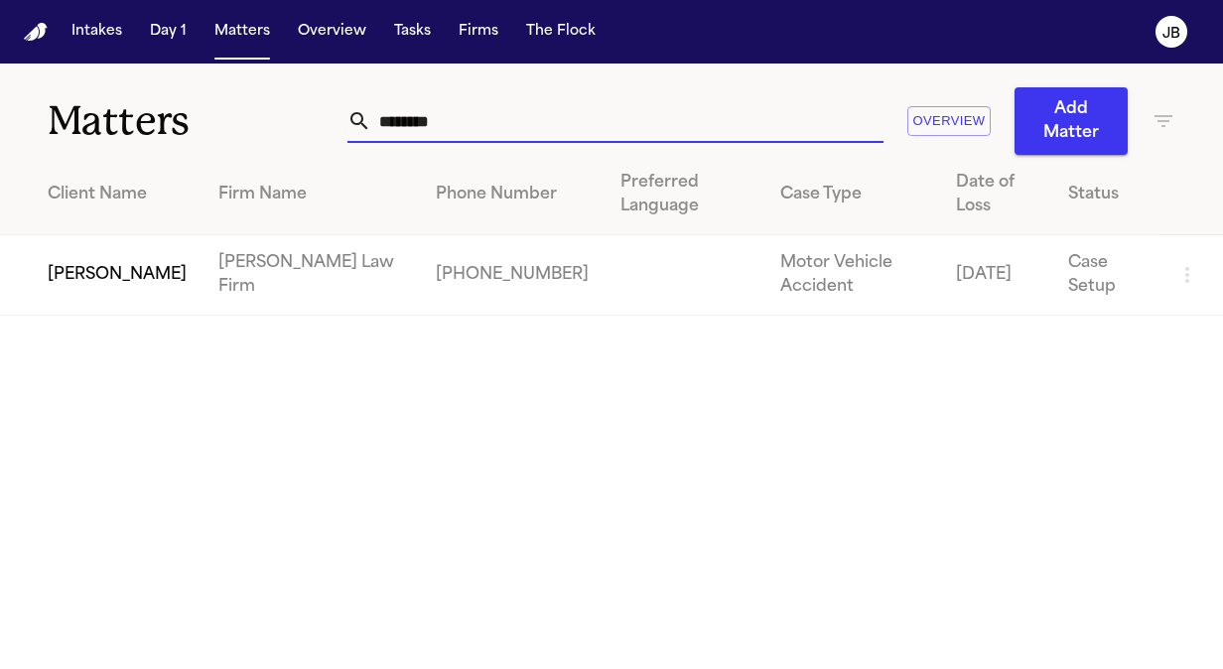
drag, startPoint x: 476, startPoint y: 115, endPoint x: 183, endPoint y: 117, distance: 293.8
click at [183, 117] on div "Matters ******** Overview Add Matter" at bounding box center [611, 109] width 1223 height 91
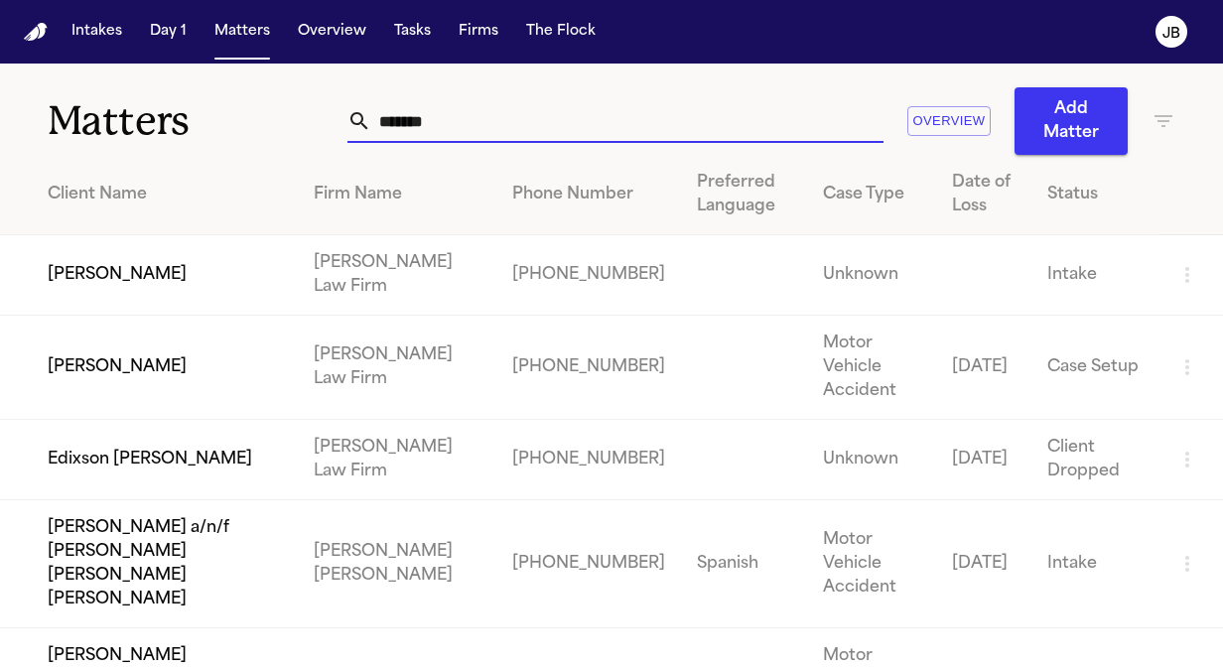
type input "********"
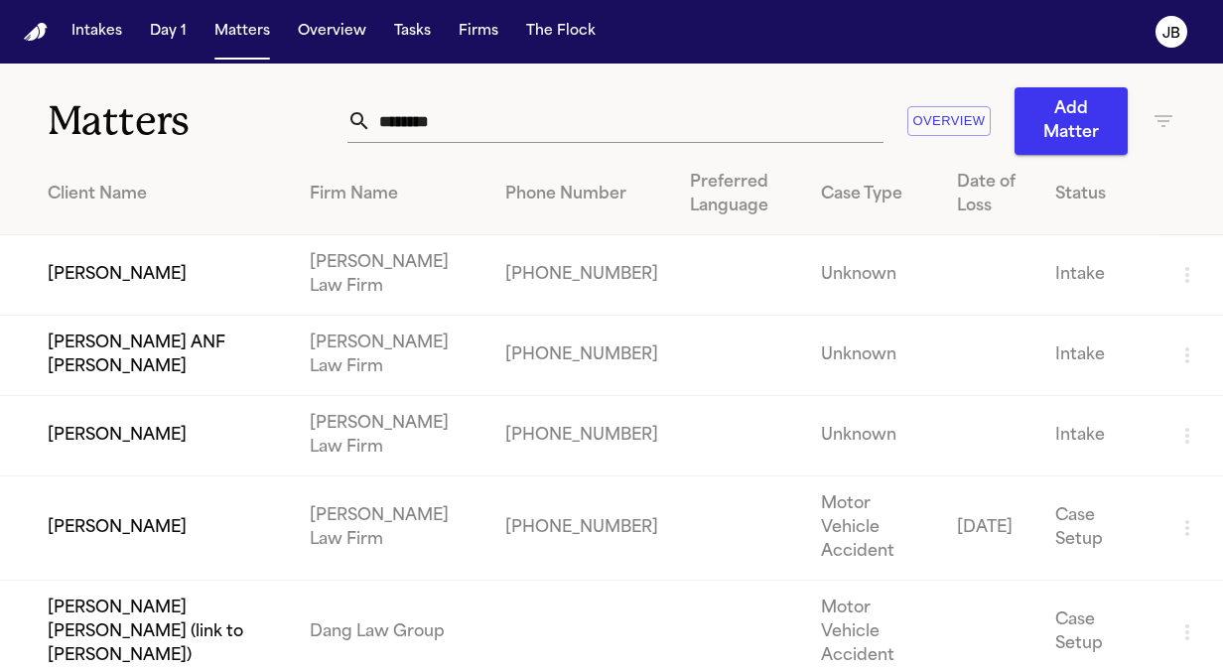
click at [123, 269] on td "[PERSON_NAME]" at bounding box center [147, 275] width 294 height 80
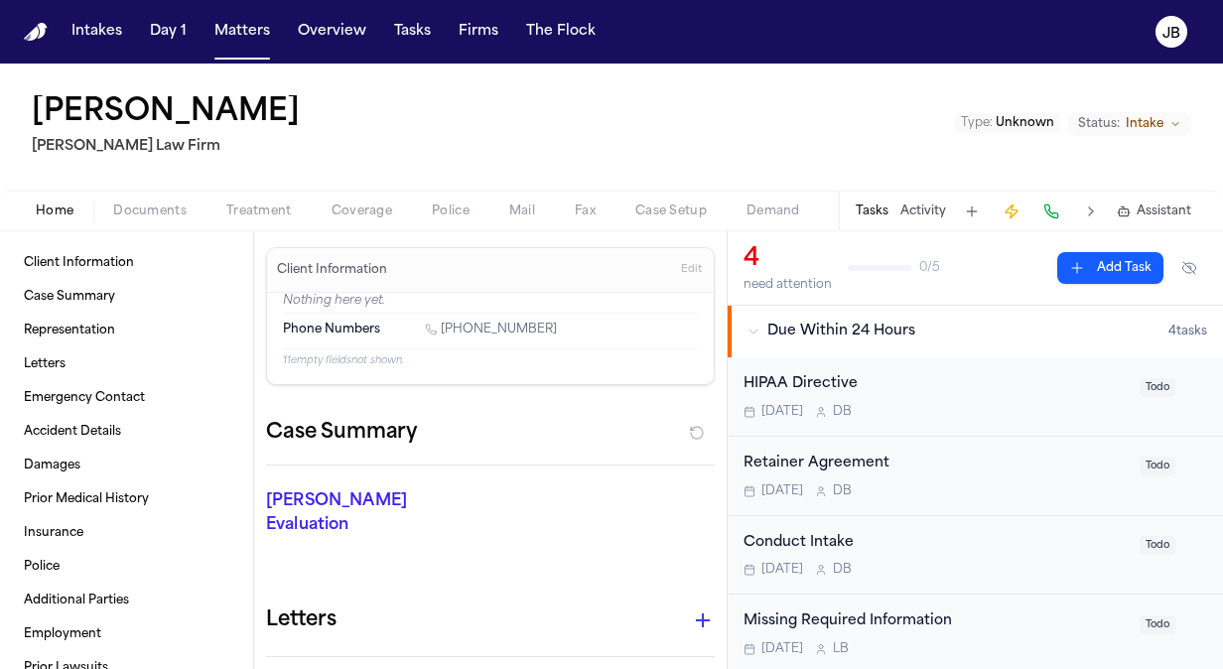
click at [141, 220] on button "Documents" at bounding box center [149, 212] width 113 height 24
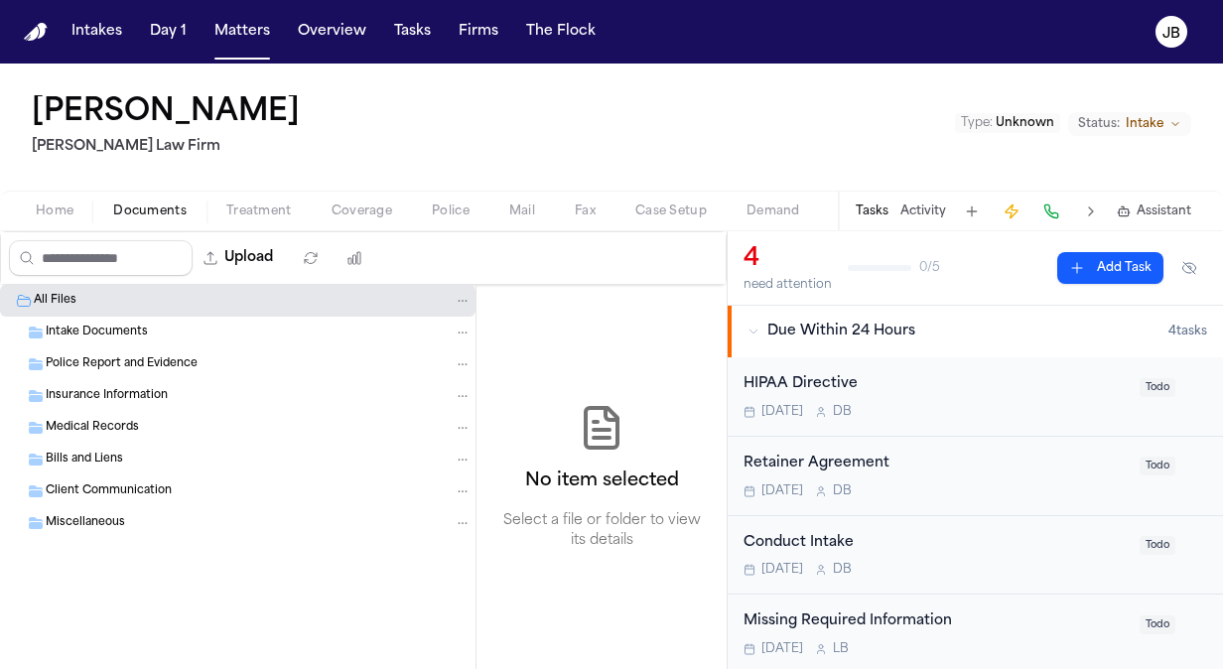
click at [69, 457] on span "Bills and Liens" at bounding box center [84, 460] width 77 height 17
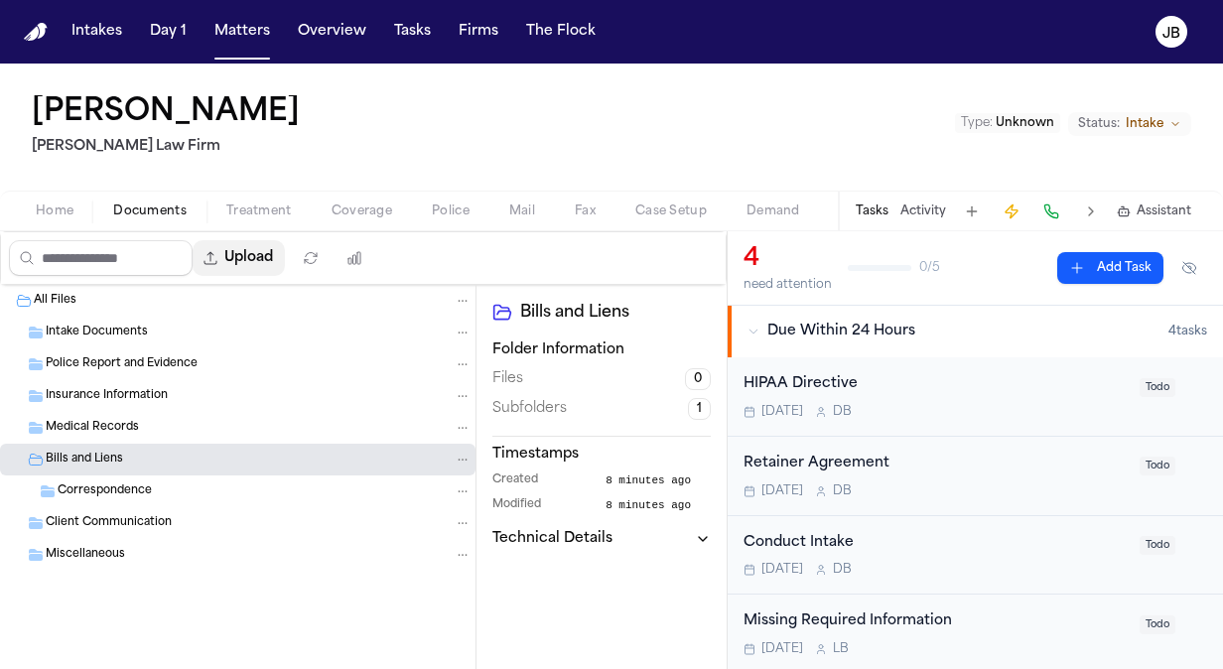
click at [241, 250] on button "Upload" at bounding box center [239, 258] width 92 height 36
select select "**********"
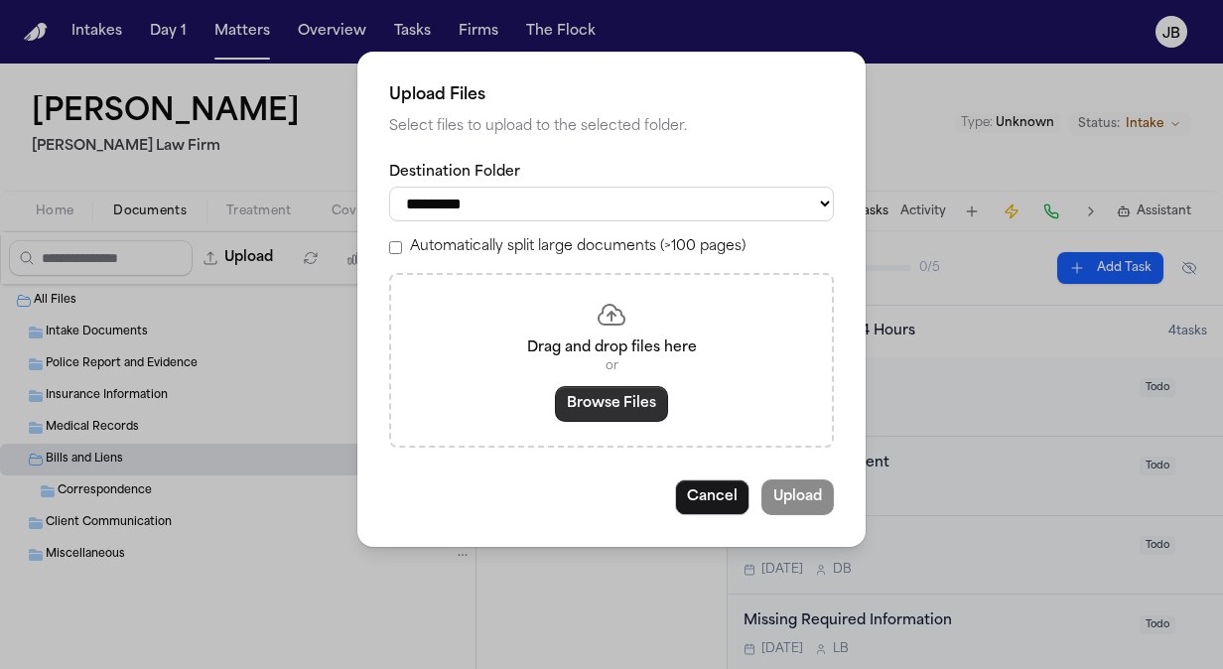
click at [594, 407] on button "Browse Files" at bounding box center [611, 404] width 113 height 36
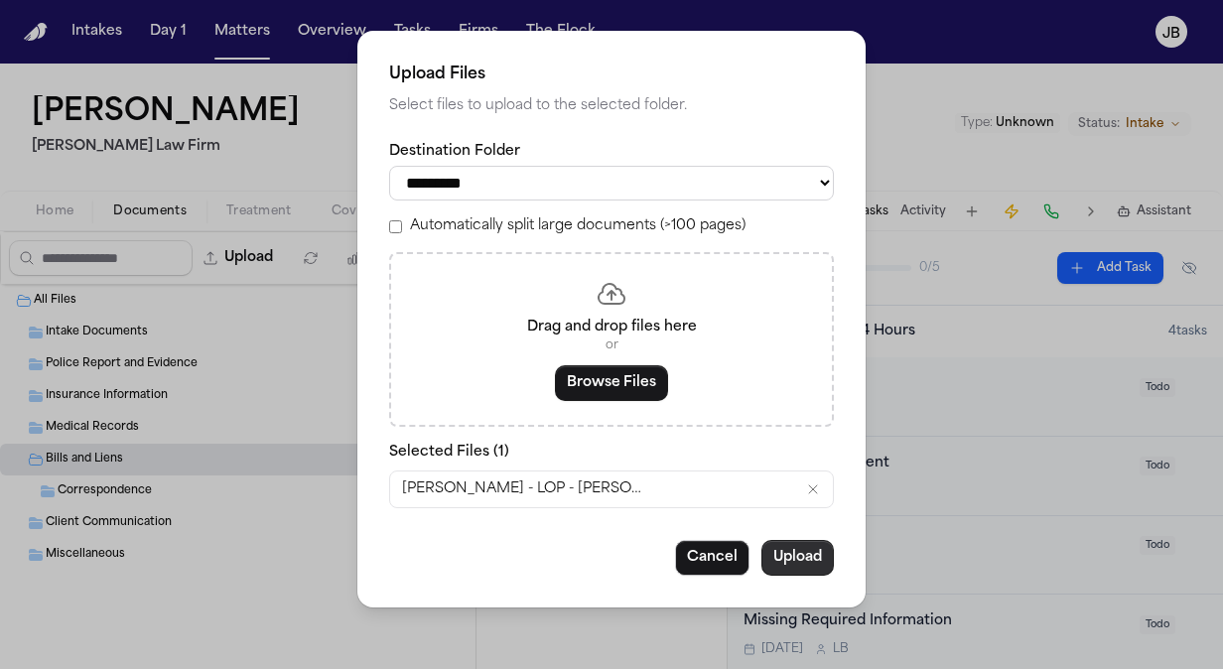
click at [797, 560] on button "Upload" at bounding box center [797, 558] width 72 height 36
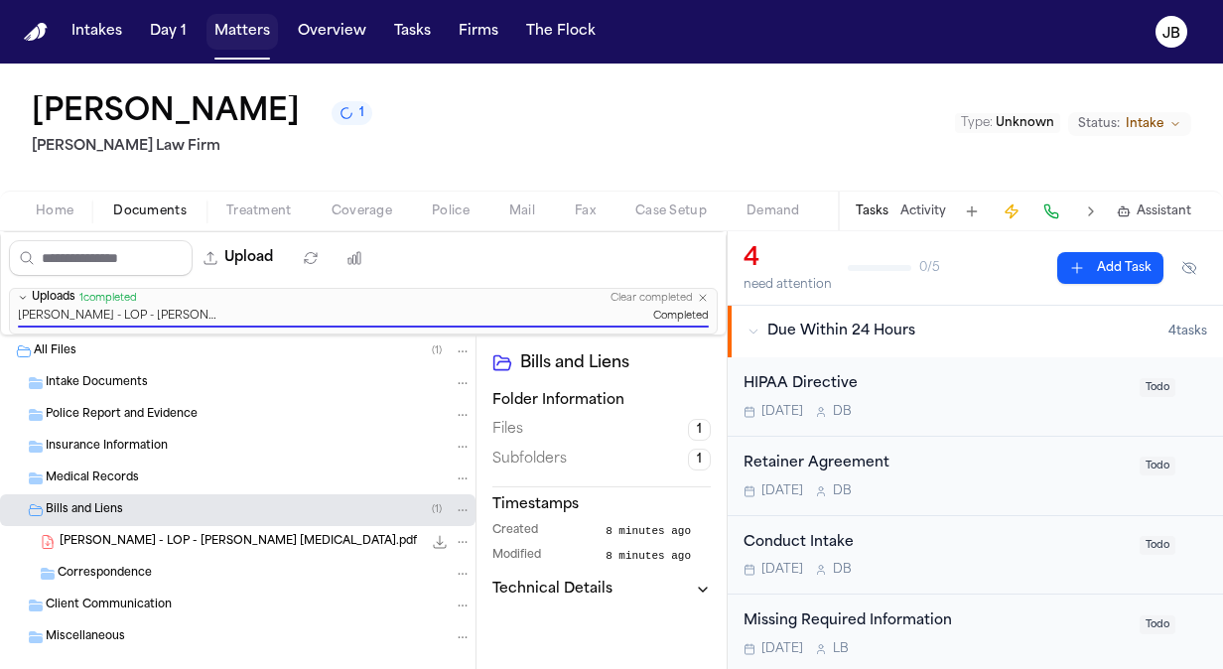
click at [240, 14] on button "Matters" at bounding box center [241, 32] width 71 height 36
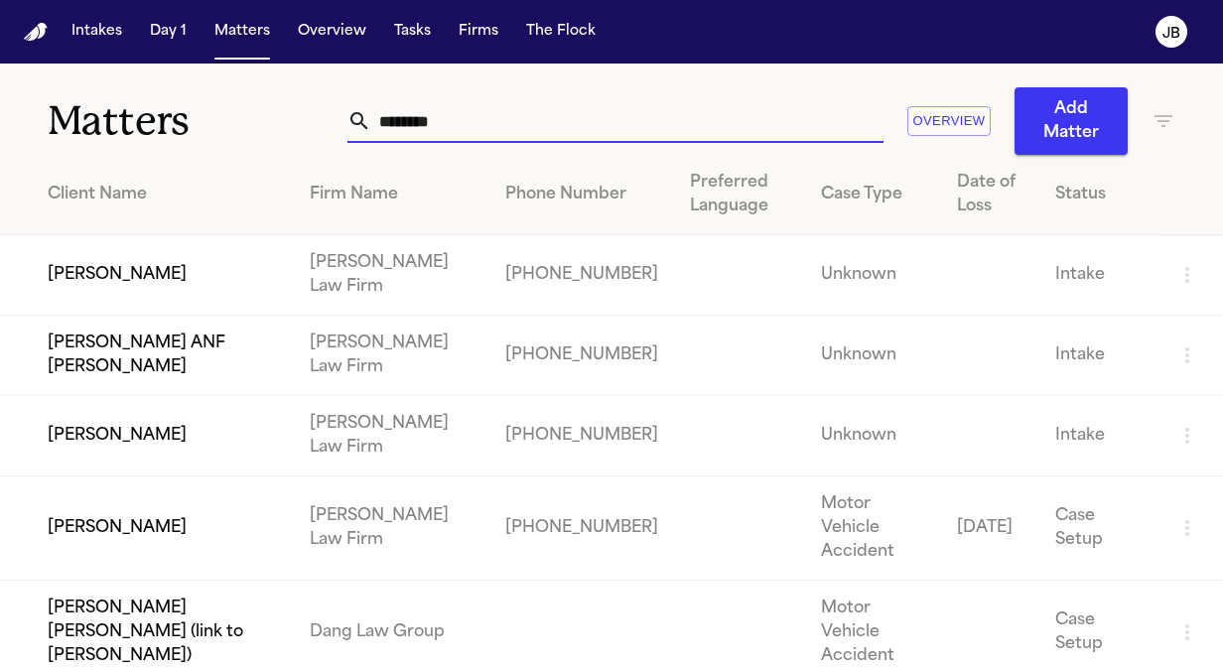
drag, startPoint x: 461, startPoint y: 115, endPoint x: 260, endPoint y: 116, distance: 200.5
click at [260, 116] on div "Matters ******** Overview Add Matter" at bounding box center [611, 109] width 1223 height 91
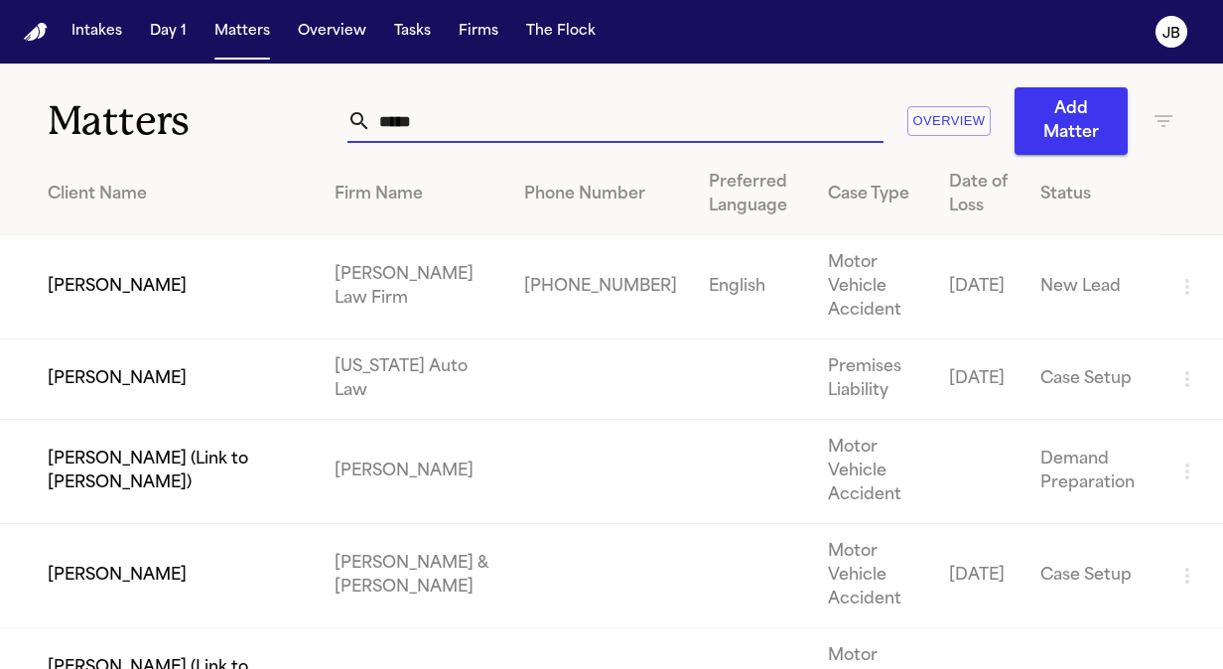
type input "*****"
click at [111, 288] on td "[PERSON_NAME]" at bounding box center [159, 287] width 319 height 104
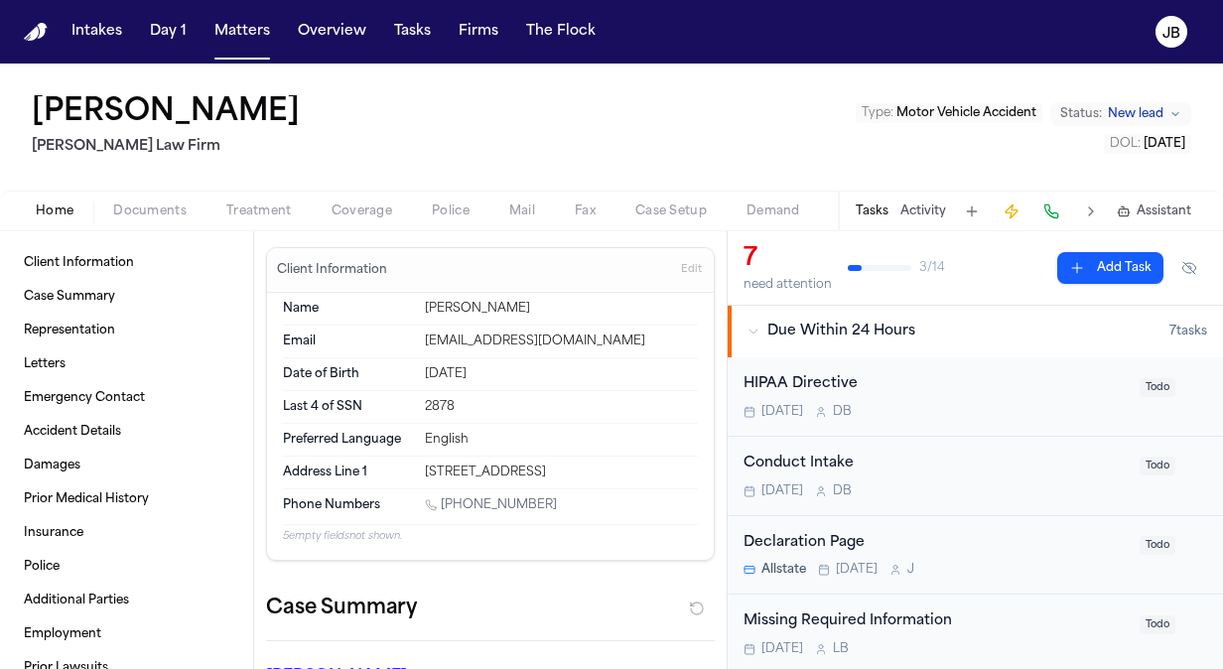
click at [155, 215] on span "Documents" at bounding box center [149, 211] width 73 height 16
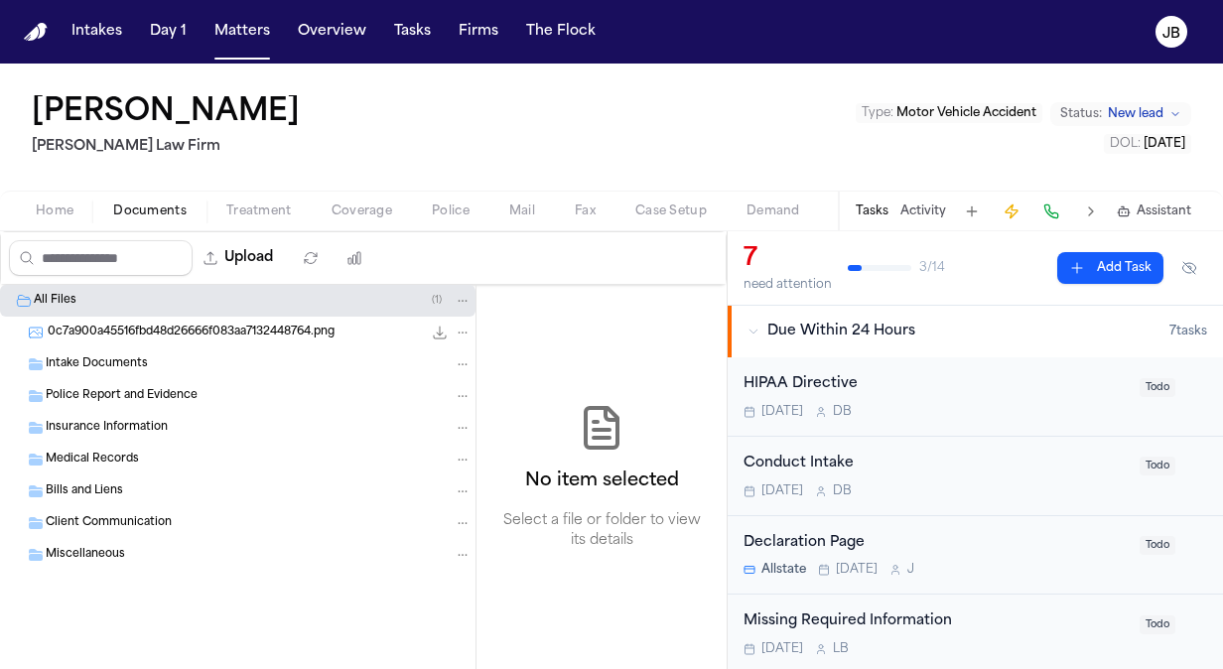
click at [165, 337] on span "0c7a900a45516fbd48d26666f083aa7132448764.png" at bounding box center [191, 333] width 287 height 17
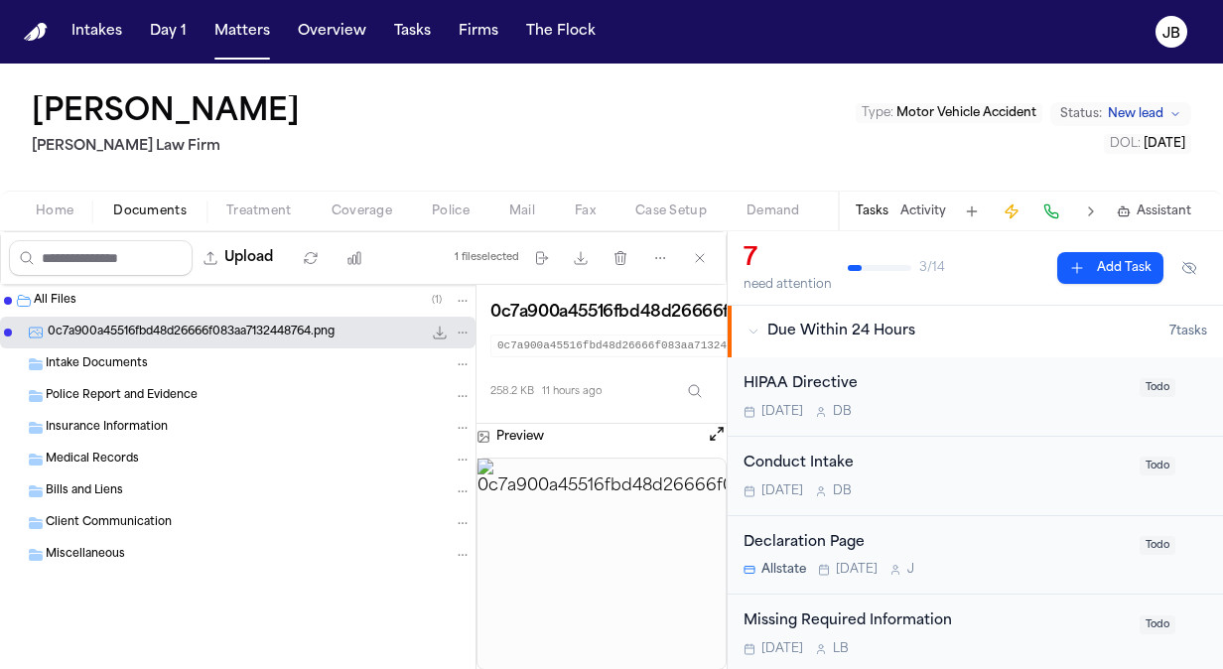
click at [129, 361] on span "Intake Documents" at bounding box center [97, 364] width 102 height 17
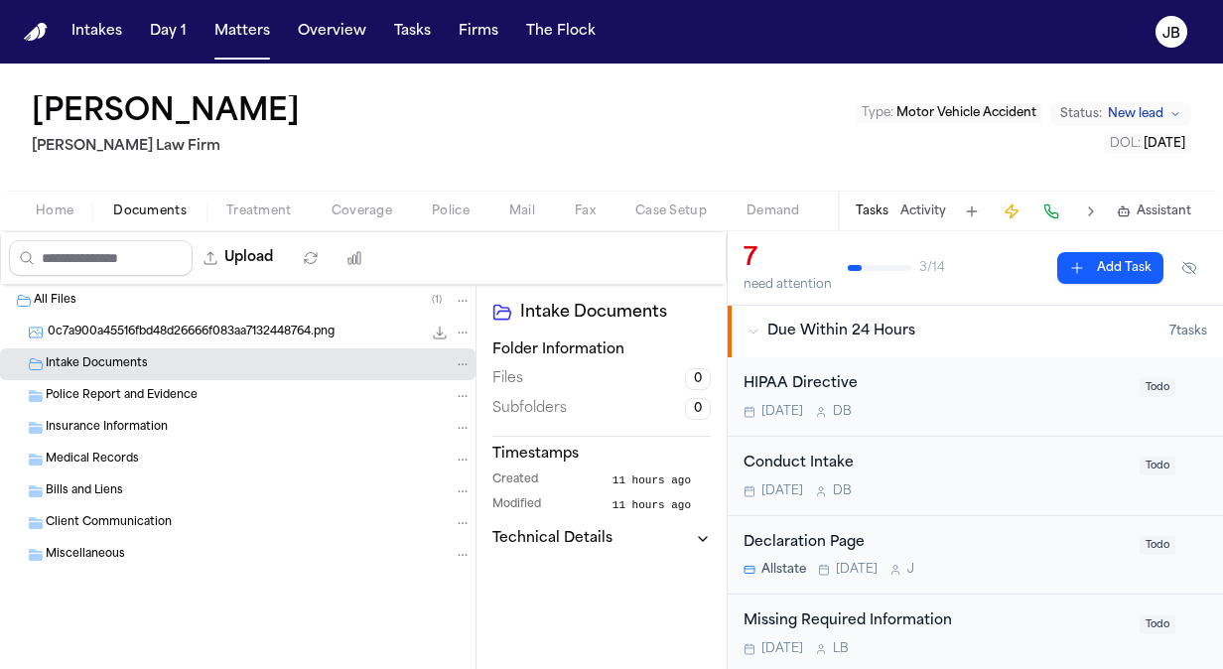
click at [142, 335] on span "0c7a900a45516fbd48d26666f083aa7132448764.png" at bounding box center [191, 333] width 287 height 17
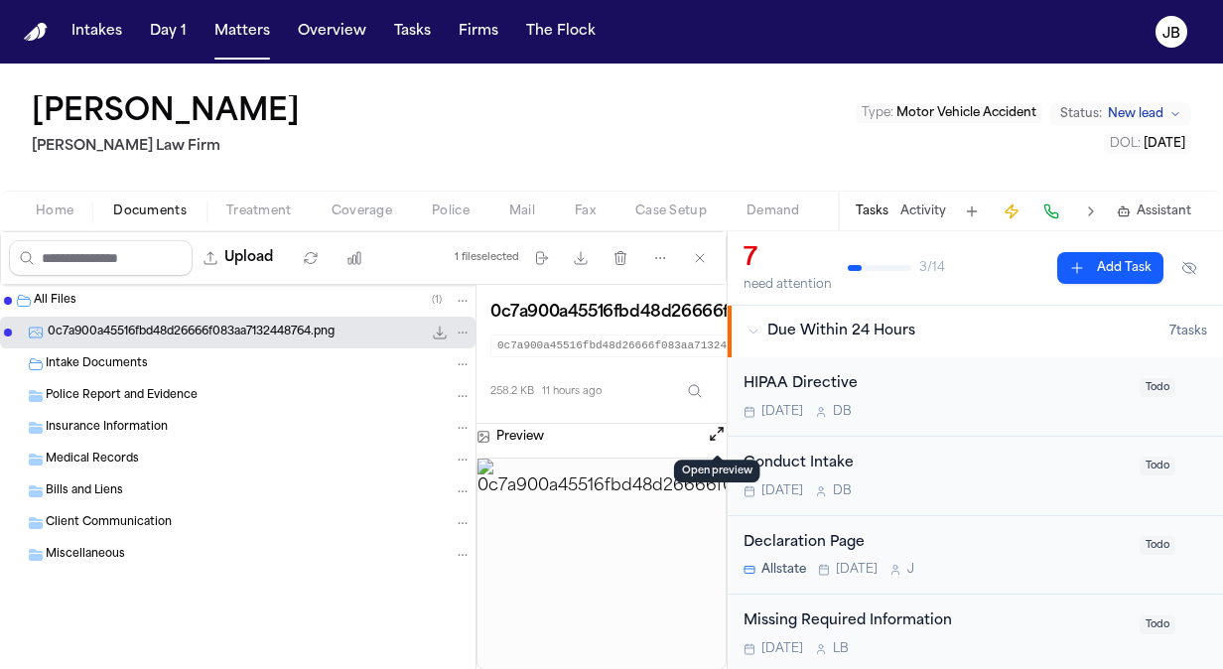
click at [709, 436] on button "Open preview" at bounding box center [717, 434] width 20 height 20
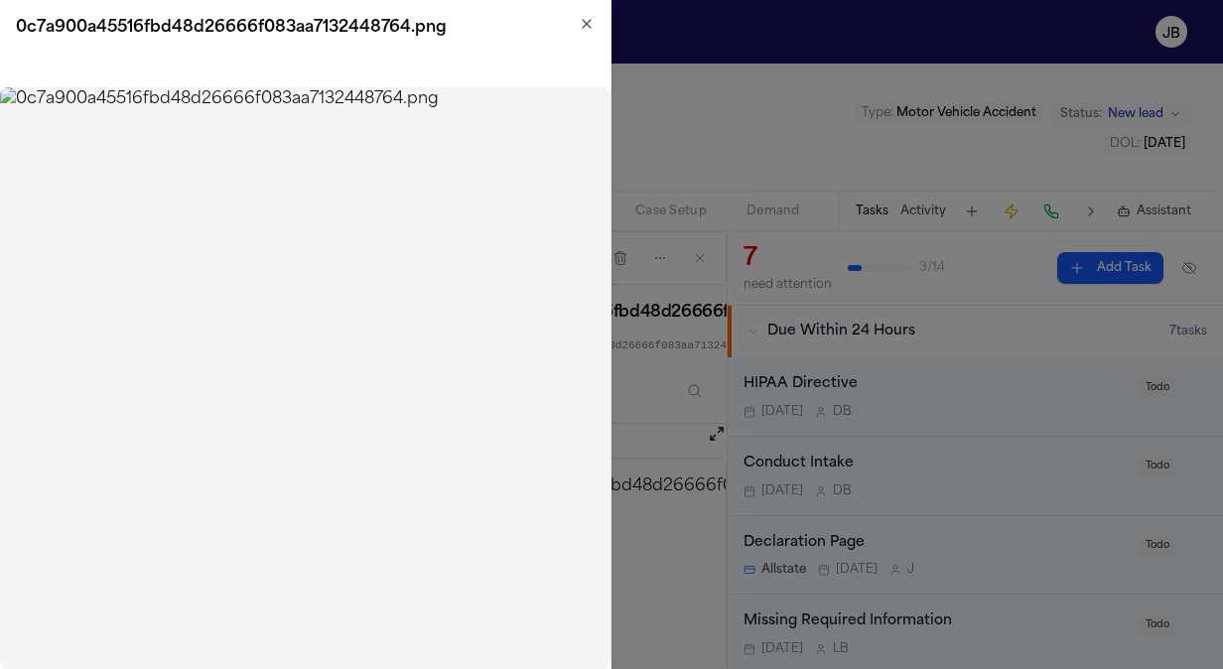
click at [588, 16] on icon "button" at bounding box center [587, 24] width 16 height 16
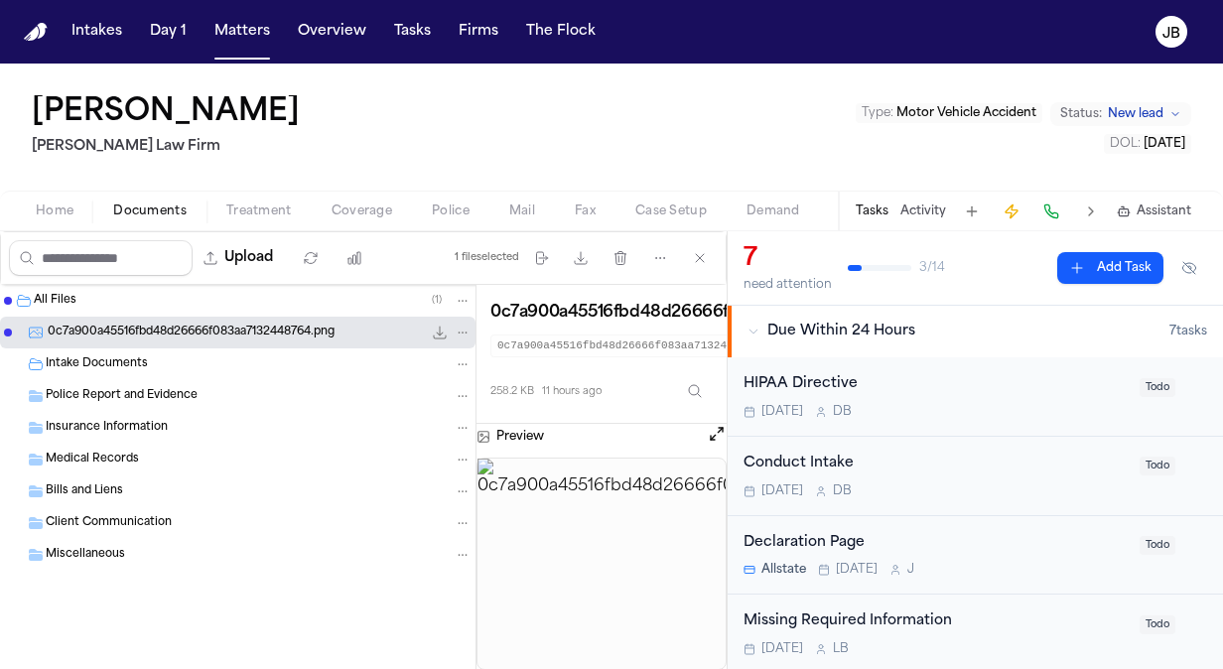
click at [101, 352] on div "Intake Documents" at bounding box center [237, 364] width 475 height 32
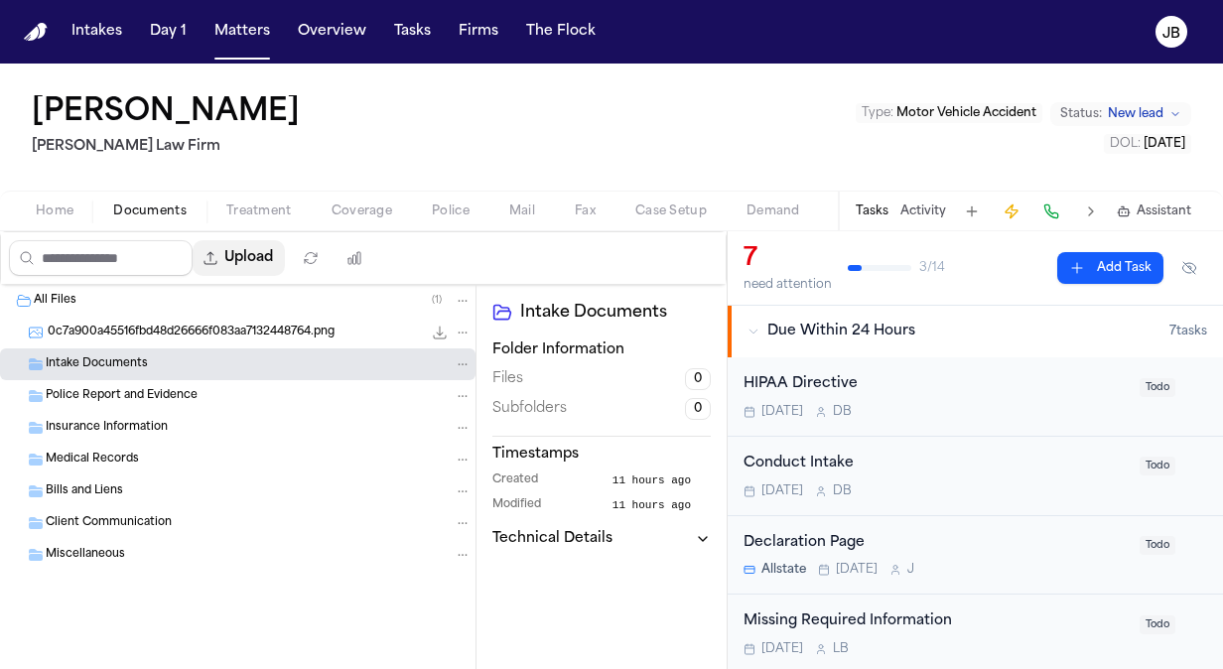
click at [273, 261] on button "Upload" at bounding box center [239, 258] width 92 height 36
select select "**********"
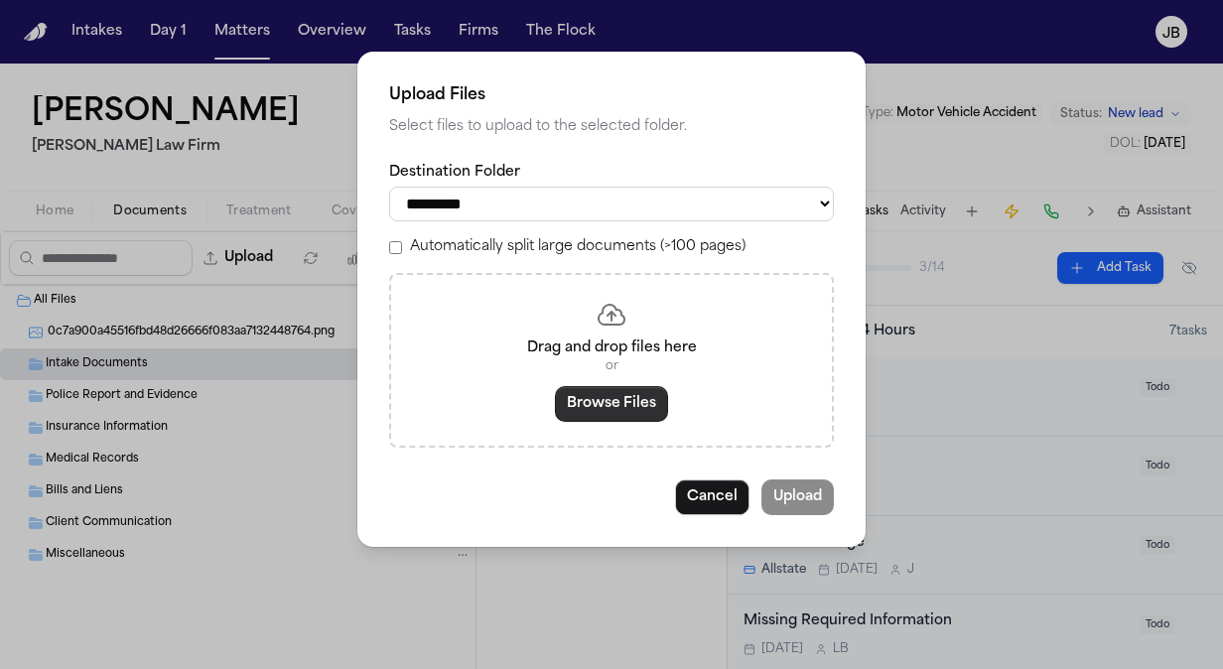
click at [600, 407] on button "Browse Files" at bounding box center [611, 404] width 113 height 36
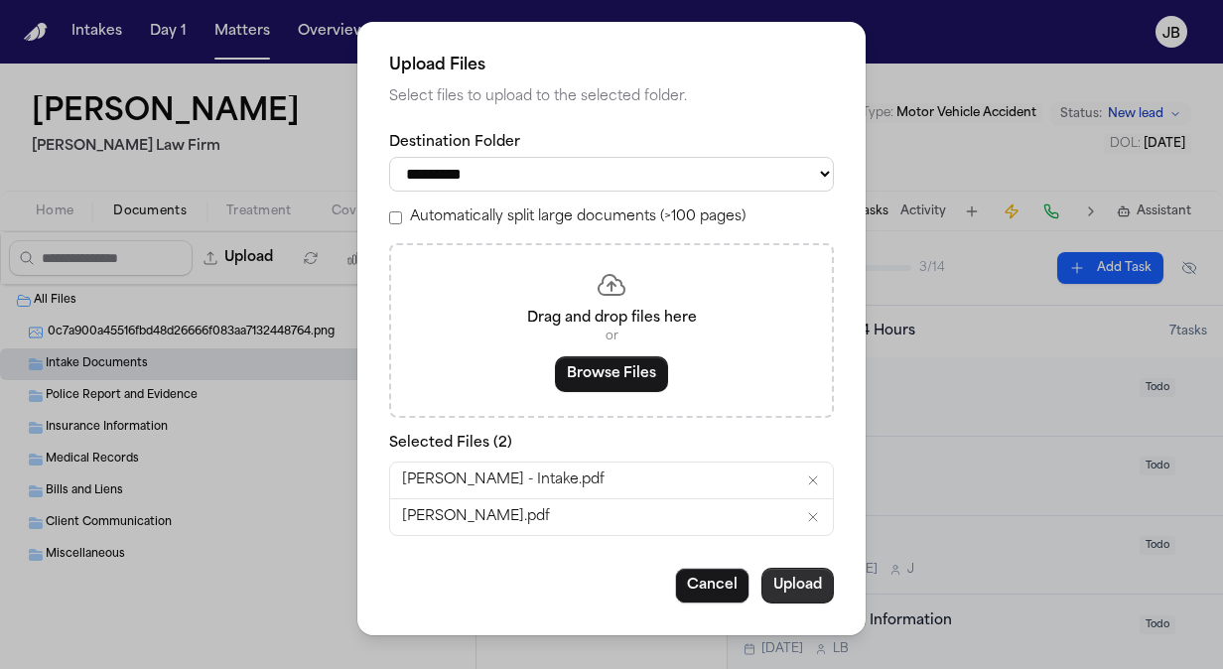
click at [792, 584] on button "Upload" at bounding box center [797, 586] width 72 height 36
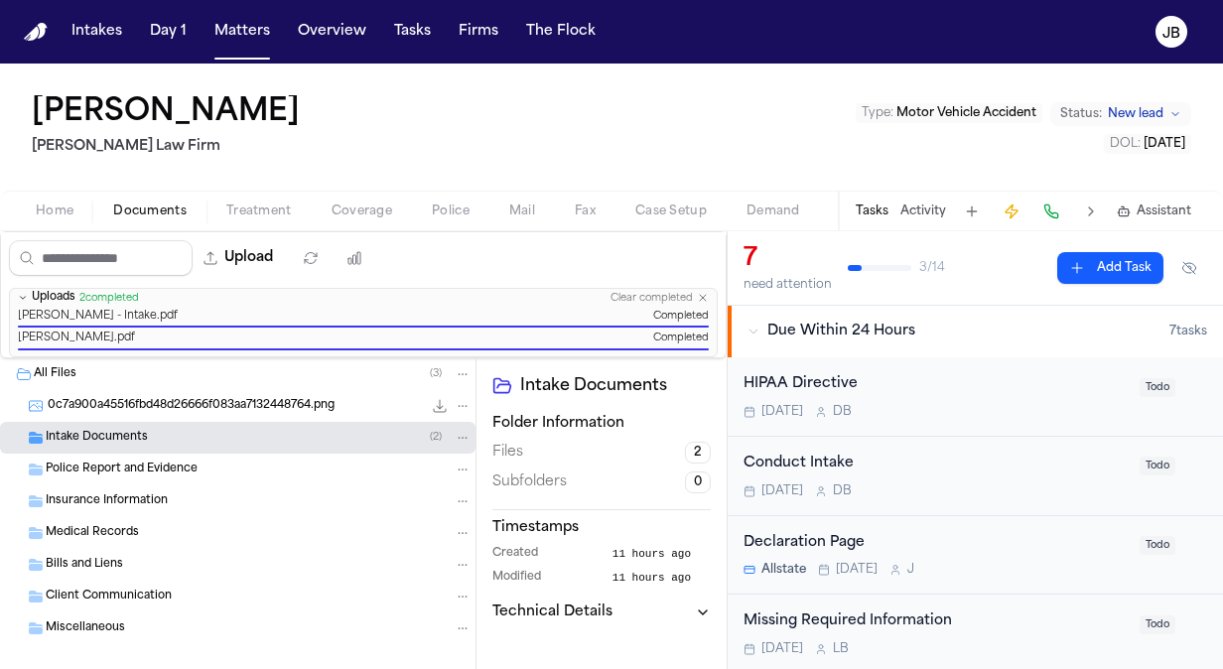
click at [101, 415] on div "0c7a900a45516fbd48d26666f083aa7132448764.png 258.2 KB • PNG" at bounding box center [237, 406] width 475 height 32
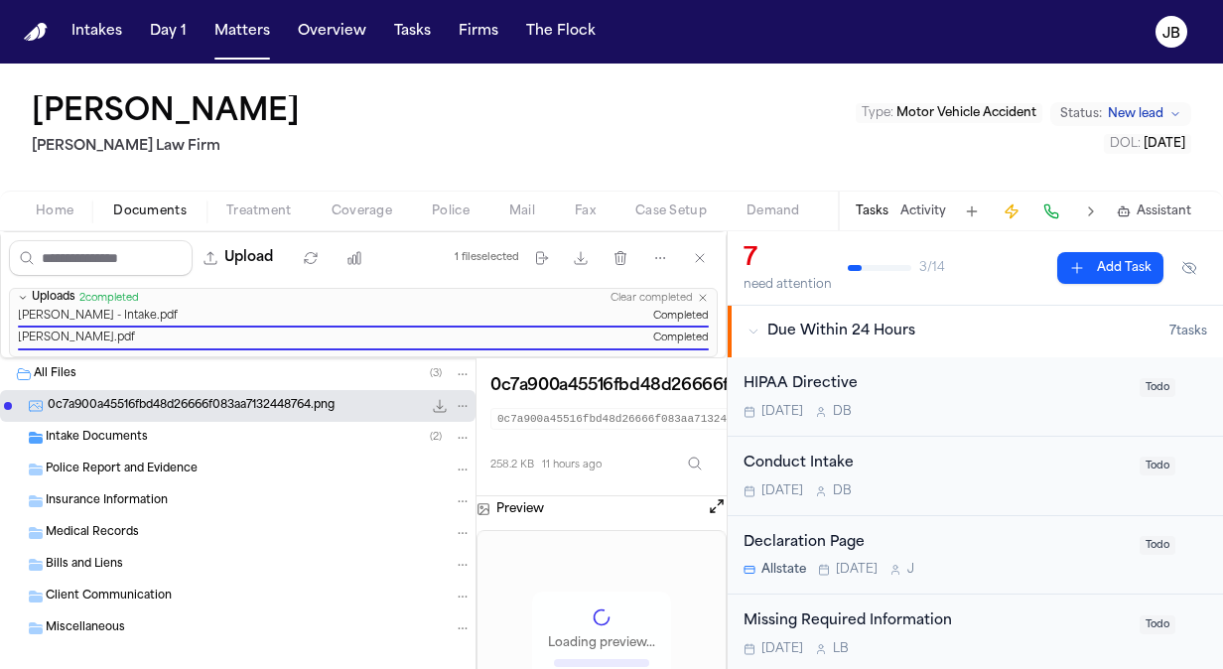
click at [92, 445] on div "Intake Documents ( 2 )" at bounding box center [237, 438] width 475 height 32
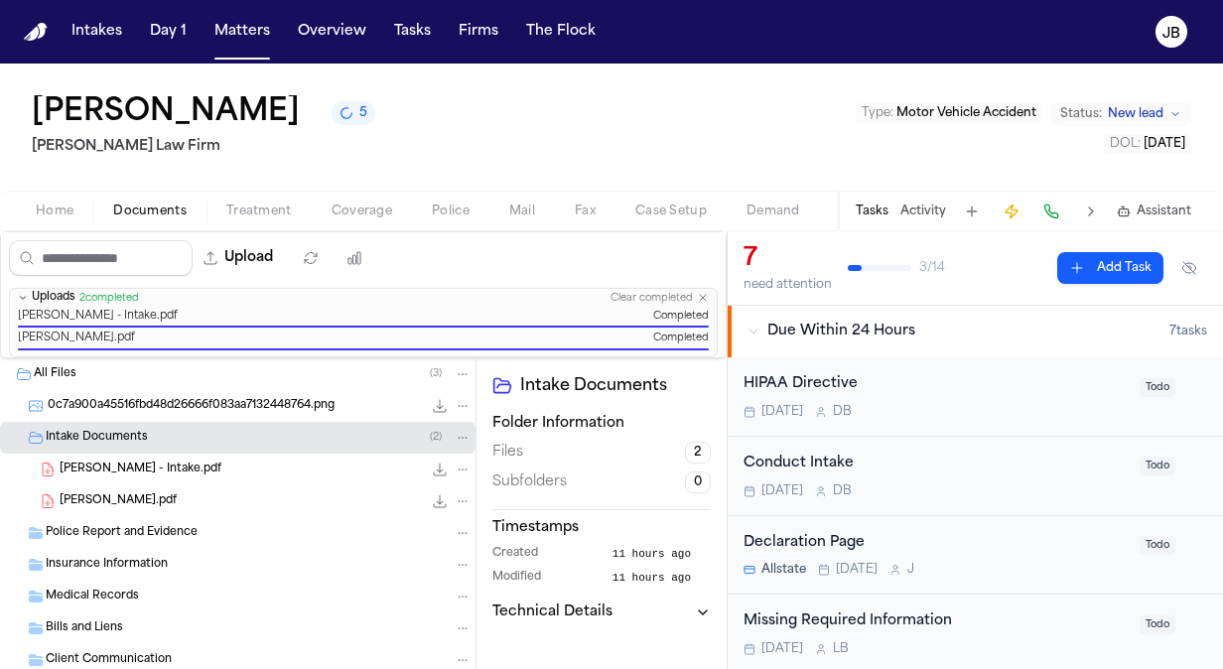
click at [171, 470] on span "[PERSON_NAME] - Intake.pdf" at bounding box center [141, 470] width 162 height 17
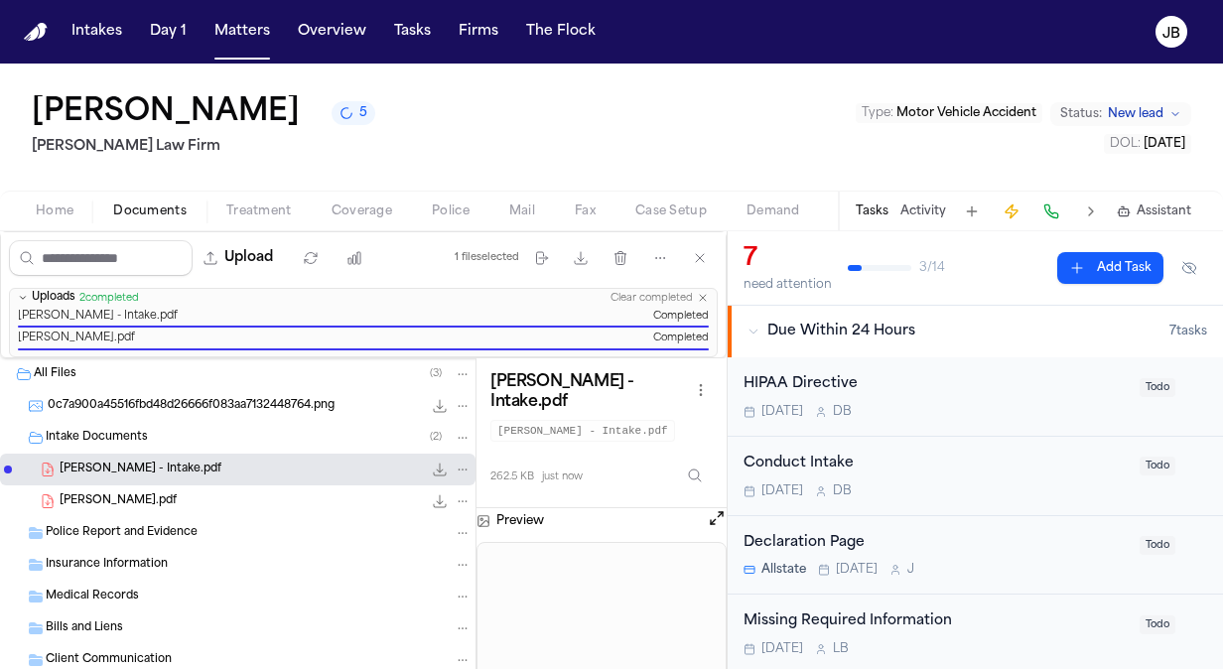
click at [715, 508] on button "Open preview" at bounding box center [717, 518] width 20 height 20
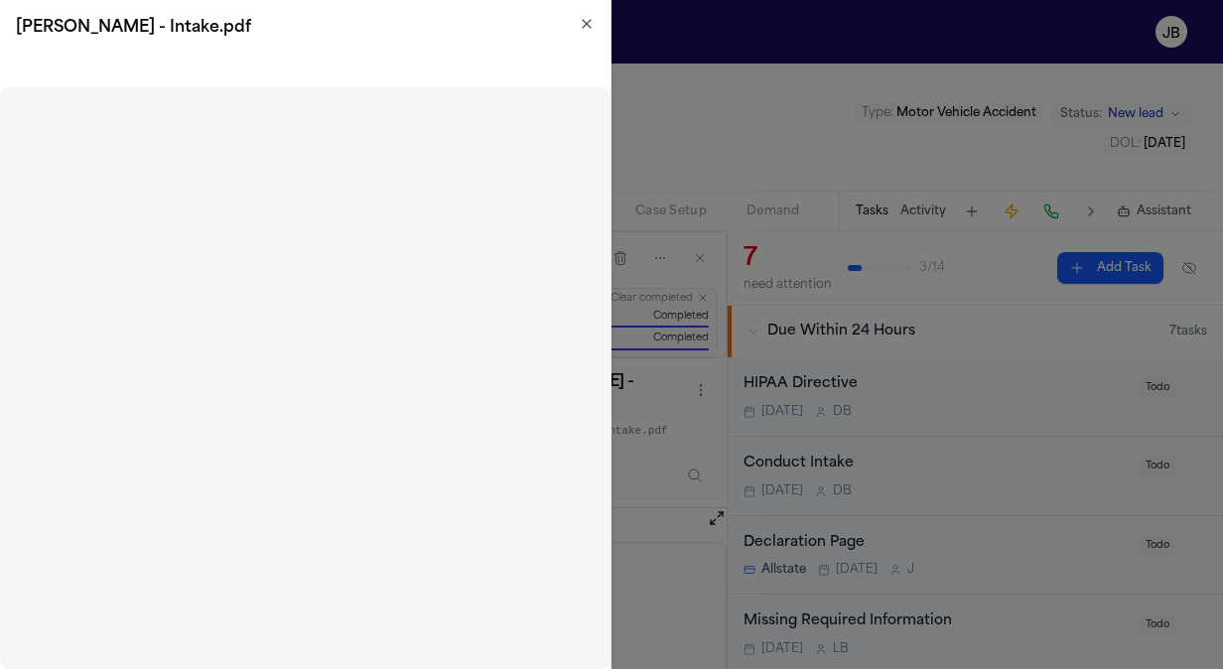
click at [579, 28] on icon "button" at bounding box center [587, 24] width 16 height 16
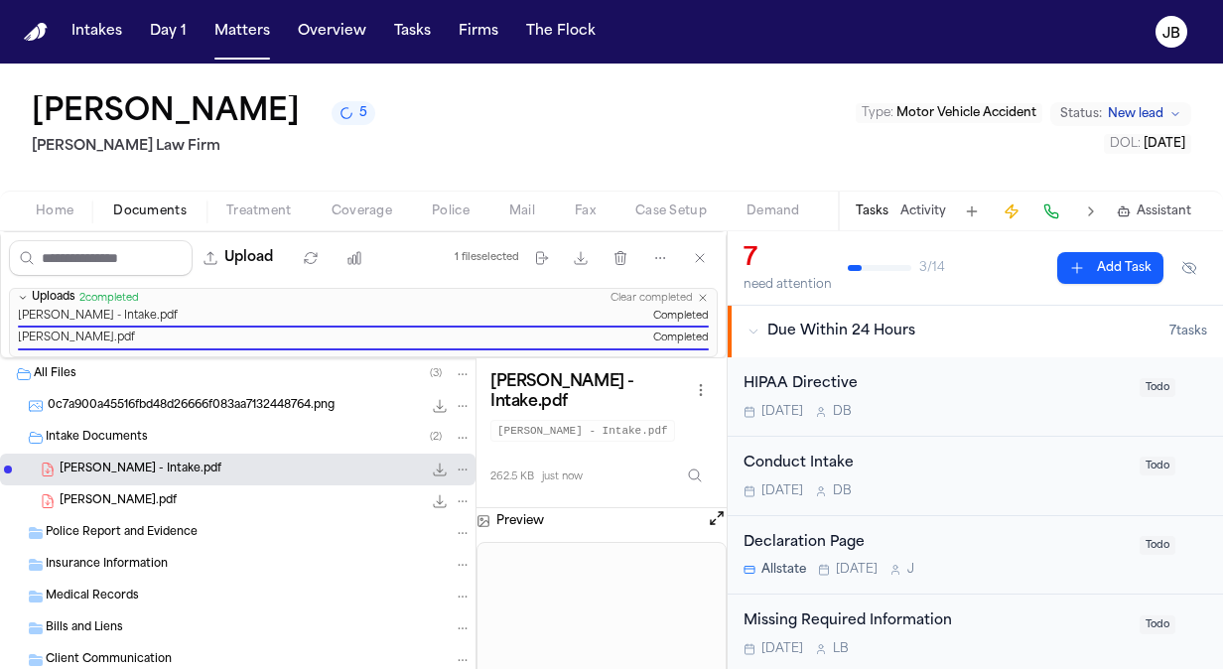
click at [157, 496] on div "[PERSON_NAME].pdf 1.8 MB • PDF" at bounding box center [266, 501] width 412 height 20
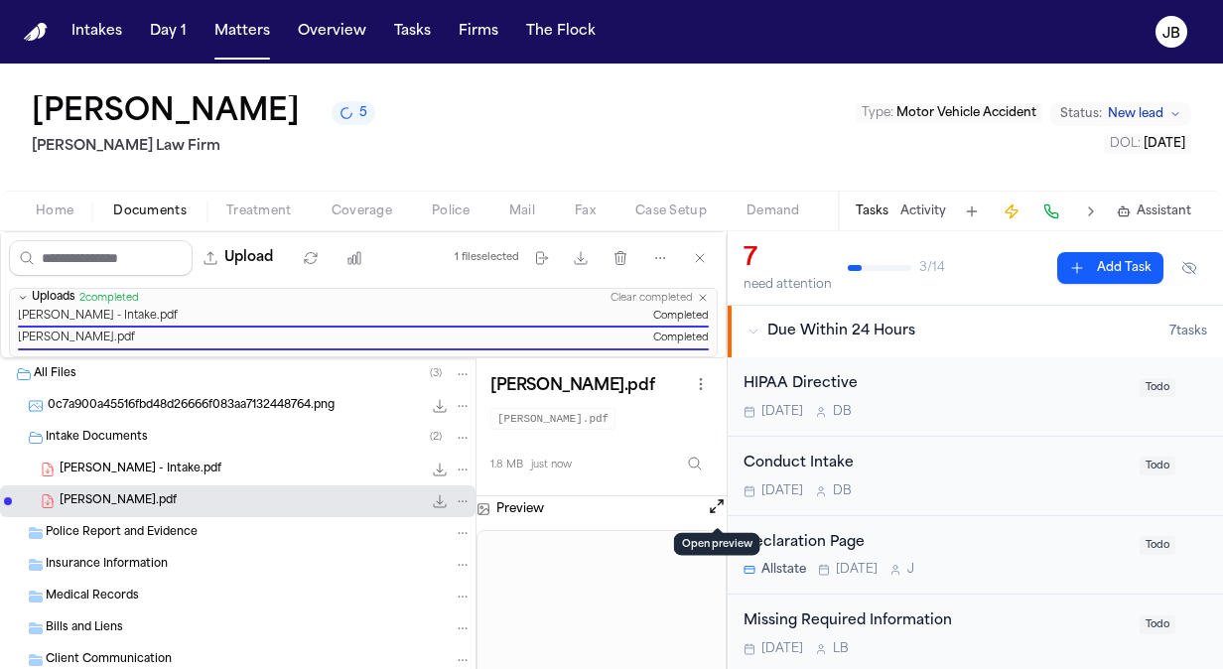
click at [712, 505] on button "Open preview" at bounding box center [717, 506] width 20 height 20
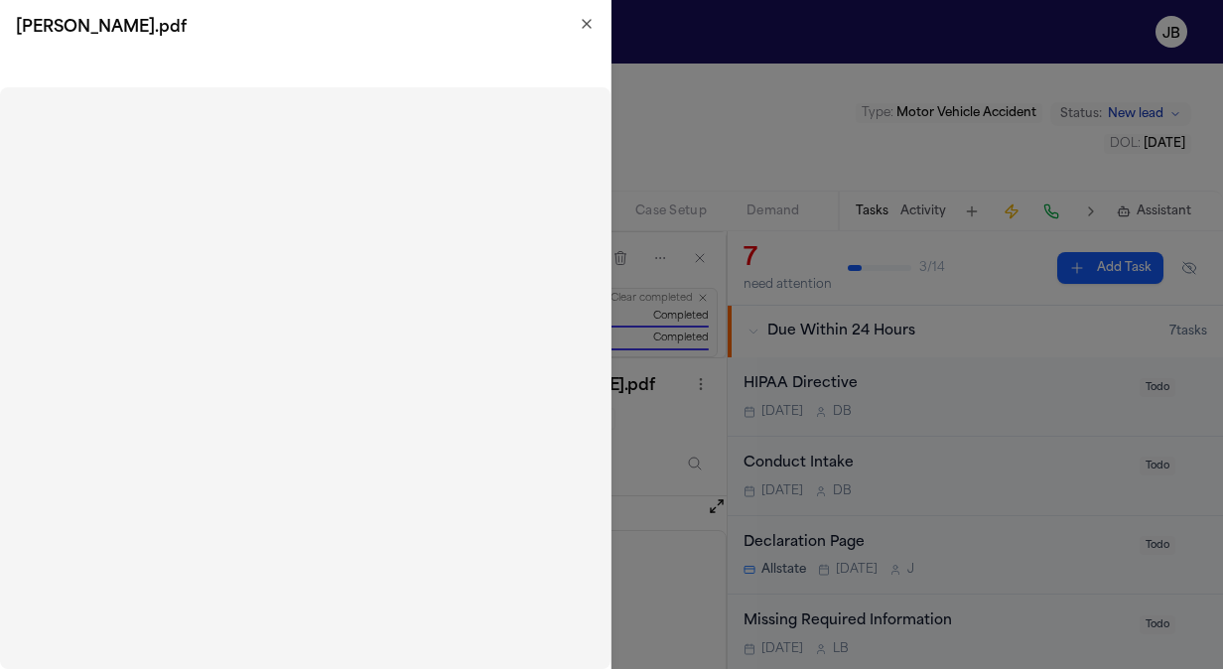
click at [595, 25] on div "[PERSON_NAME].pdf" at bounding box center [305, 28] width 610 height 56
click at [592, 26] on icon "button" at bounding box center [587, 24] width 16 height 16
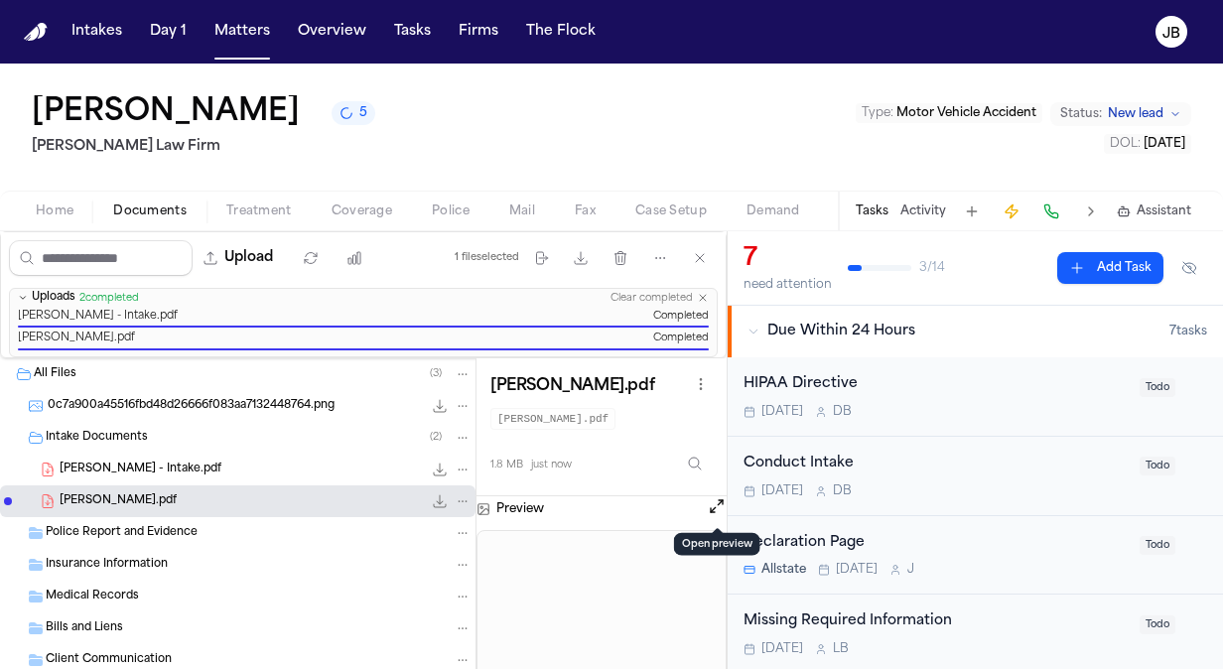
click at [457, 493] on div "[PERSON_NAME].pdf 1.8 MB • PDF" at bounding box center [237, 501] width 475 height 32
click at [456, 497] on icon "File: E. Jennings.pdf" at bounding box center [463, 501] width 14 height 14
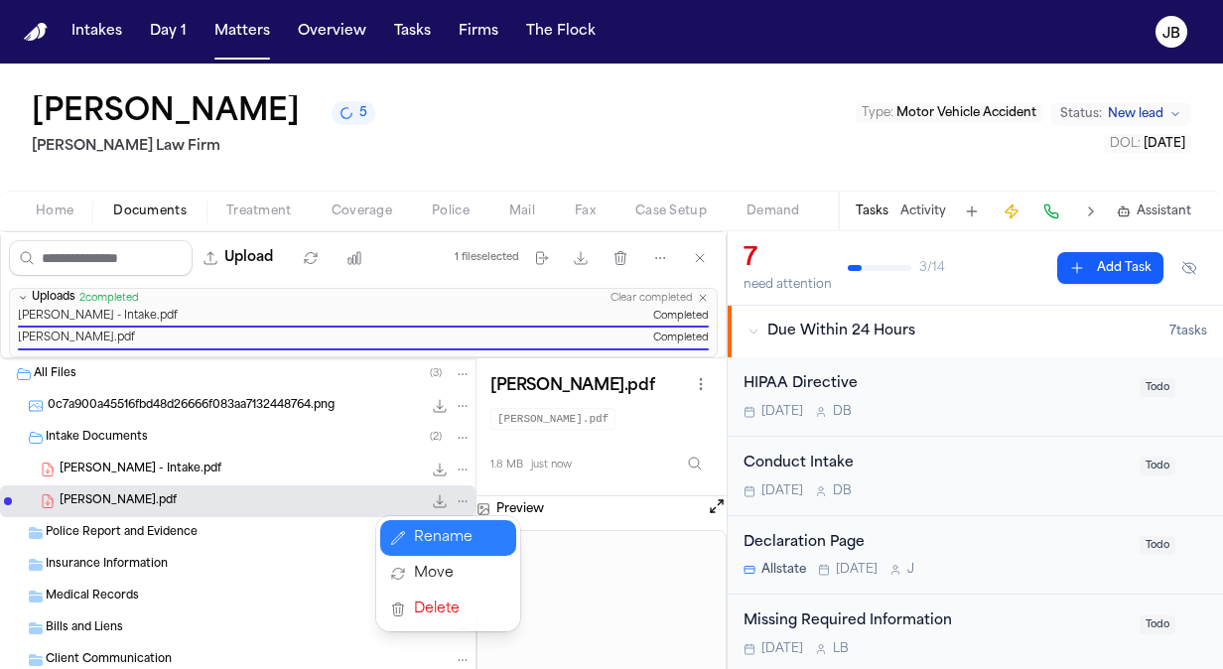
click at [431, 547] on button "Rename" at bounding box center [448, 538] width 136 height 36
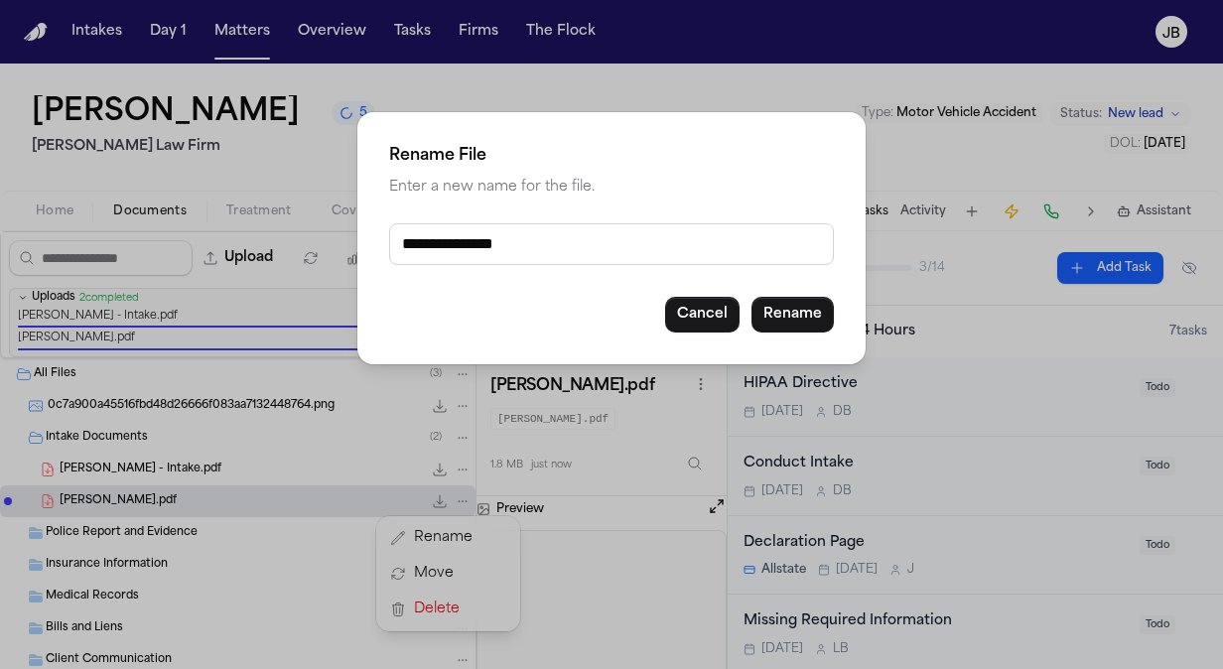
drag, startPoint x: 532, startPoint y: 248, endPoint x: 489, endPoint y: 252, distance: 42.9
click at [489, 252] on input "**********" at bounding box center [611, 244] width 445 height 42
type input "**********"
click at [772, 314] on button "Rename" at bounding box center [792, 315] width 82 height 36
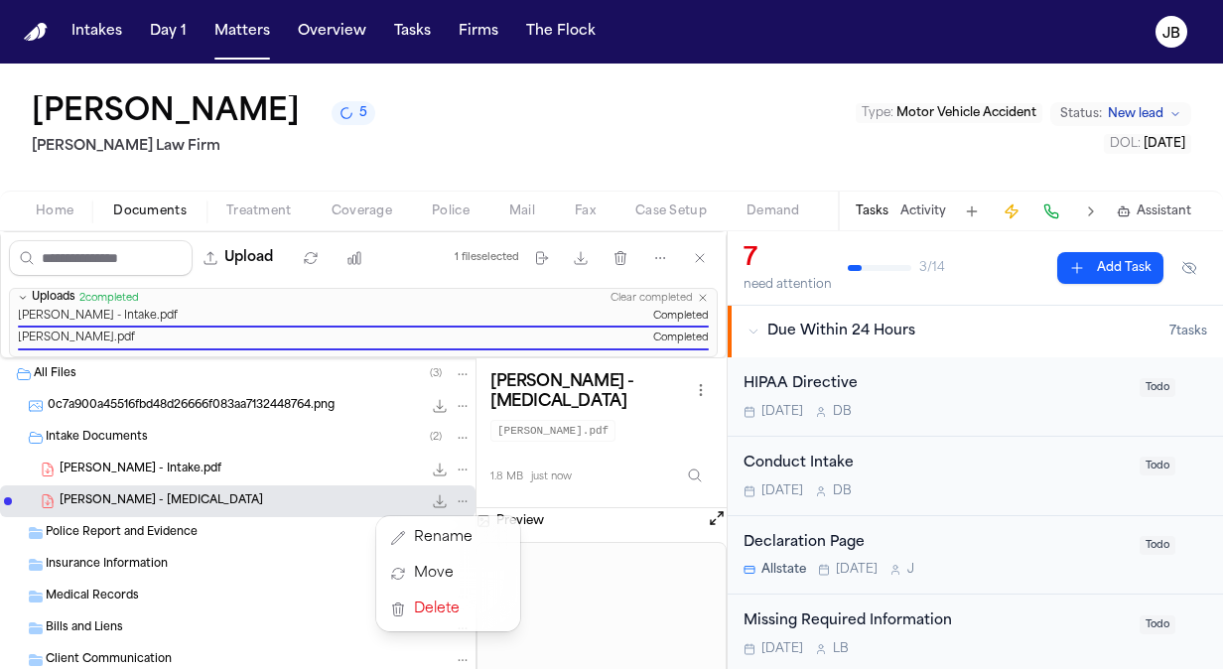
click at [265, 214] on div "[PERSON_NAME] 5 [PERSON_NAME] Law Firm Type : Motor Vehicle Accident Status: Ne…" at bounding box center [611, 366] width 1223 height 605
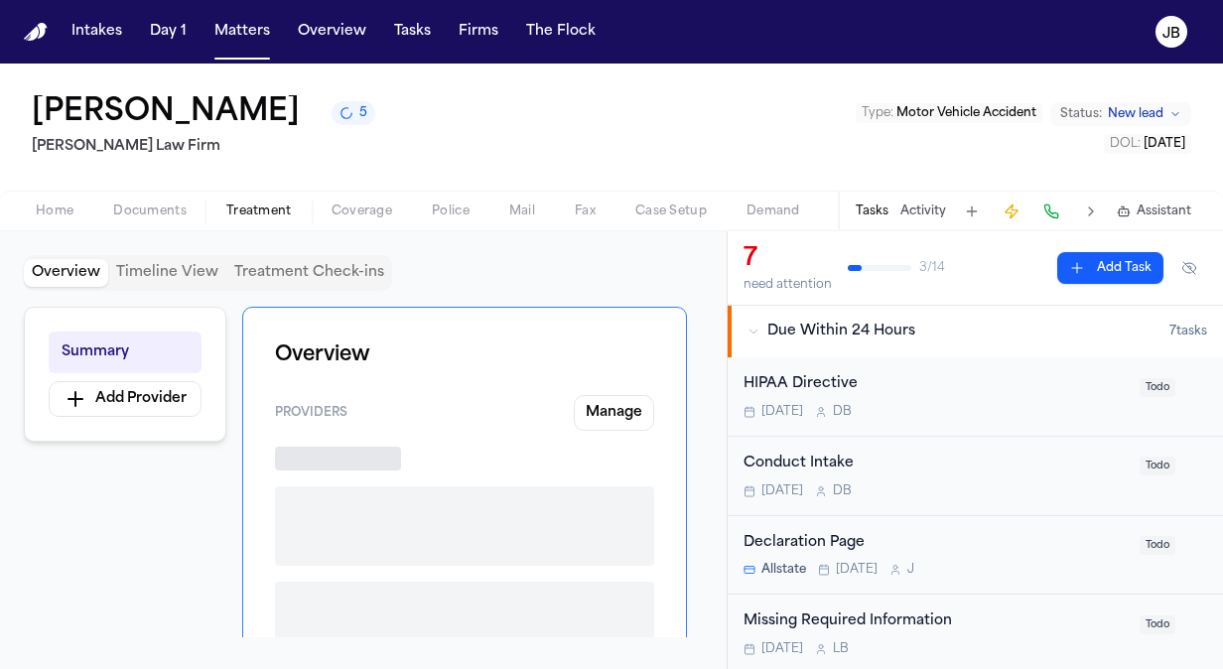
click at [266, 203] on span "Treatment" at bounding box center [259, 211] width 66 height 16
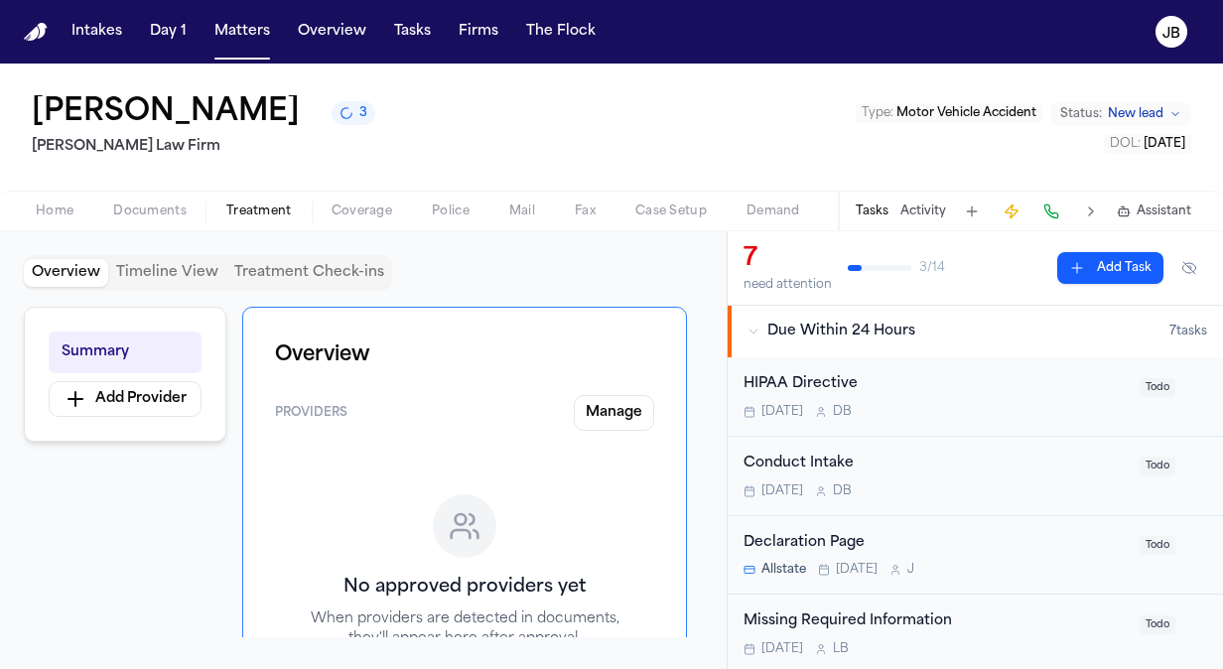
click at [149, 225] on div "Home Documents Treatment Coverage Police Mail Fax Case Setup Demand Workspaces …" at bounding box center [611, 211] width 1223 height 40
click at [159, 221] on span "button" at bounding box center [149, 222] width 97 height 2
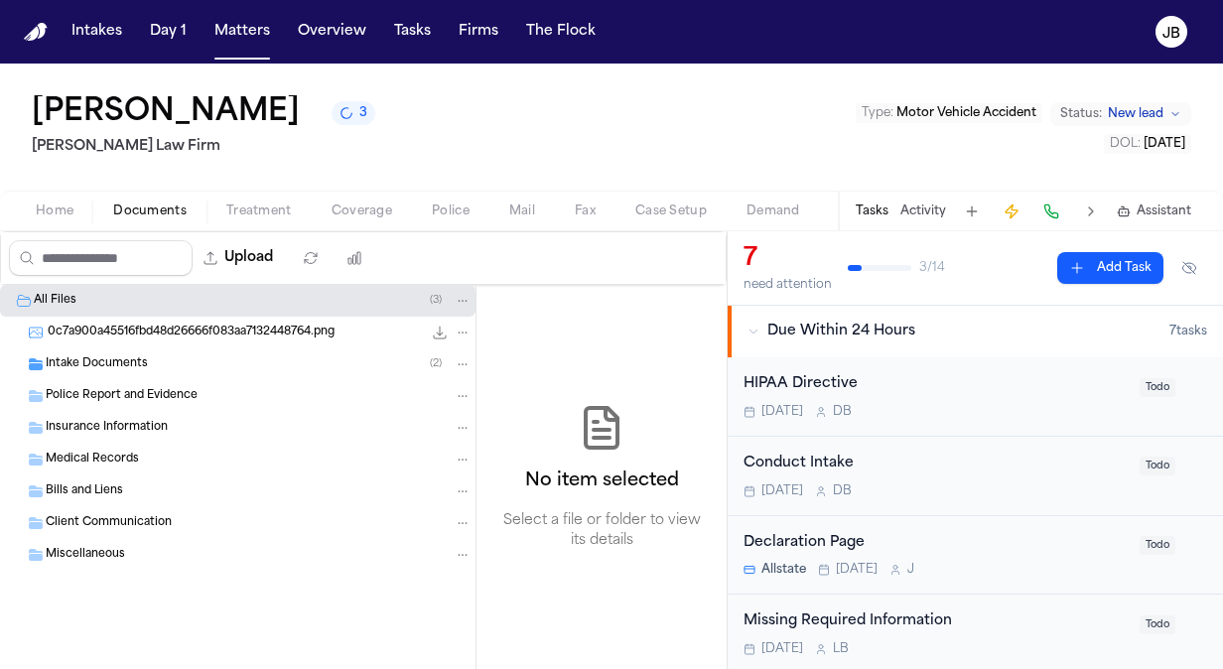
click at [139, 361] on span "Intake Documents" at bounding box center [97, 364] width 102 height 17
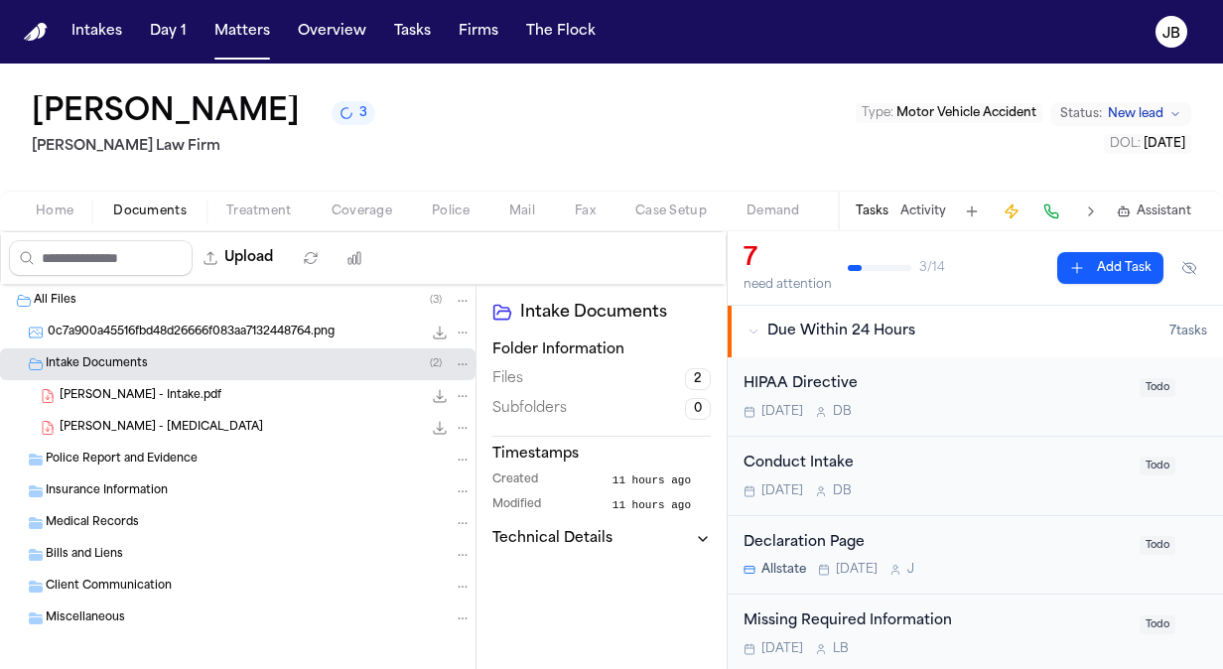
click at [218, 397] on div "[PERSON_NAME] - Intake.pdf 262.5 KB • PDF" at bounding box center [266, 396] width 412 height 20
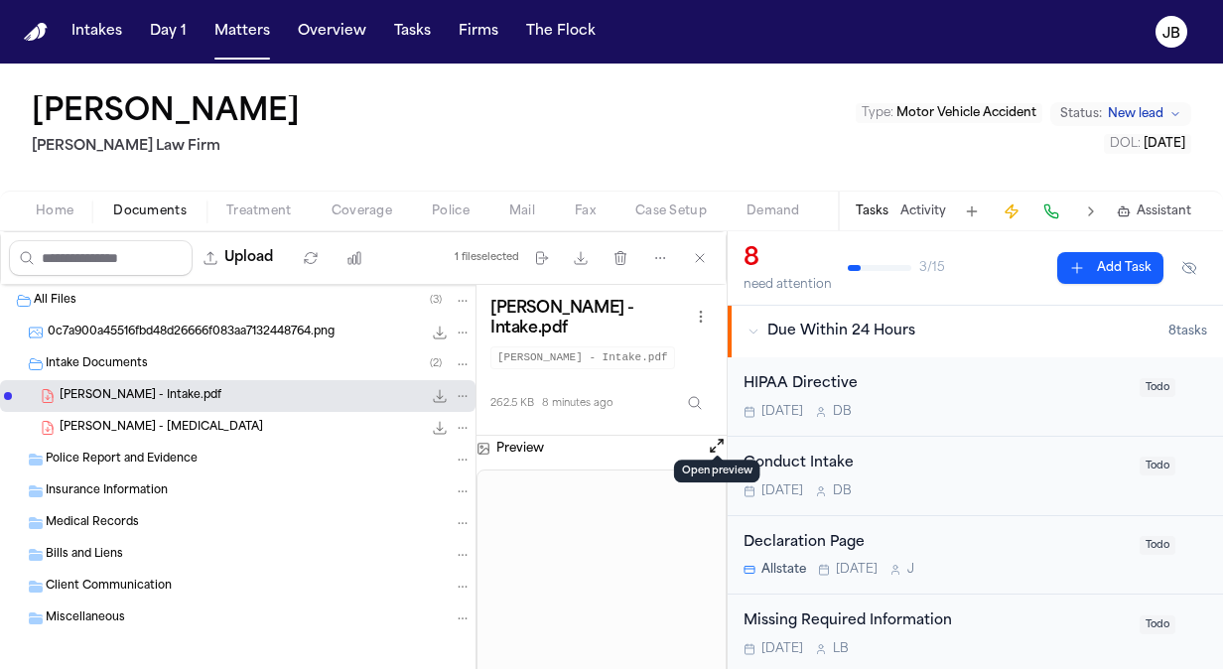
click at [714, 436] on button "Open preview" at bounding box center [717, 446] width 20 height 20
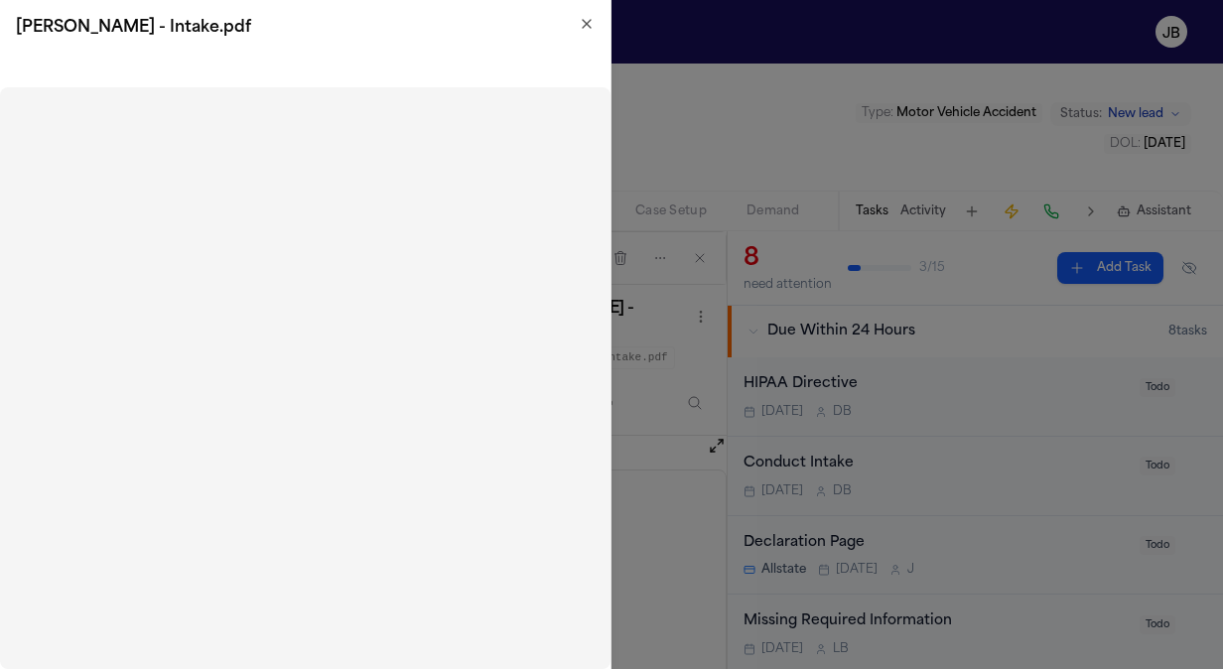
click at [582, 16] on icon "button" at bounding box center [587, 24] width 16 height 16
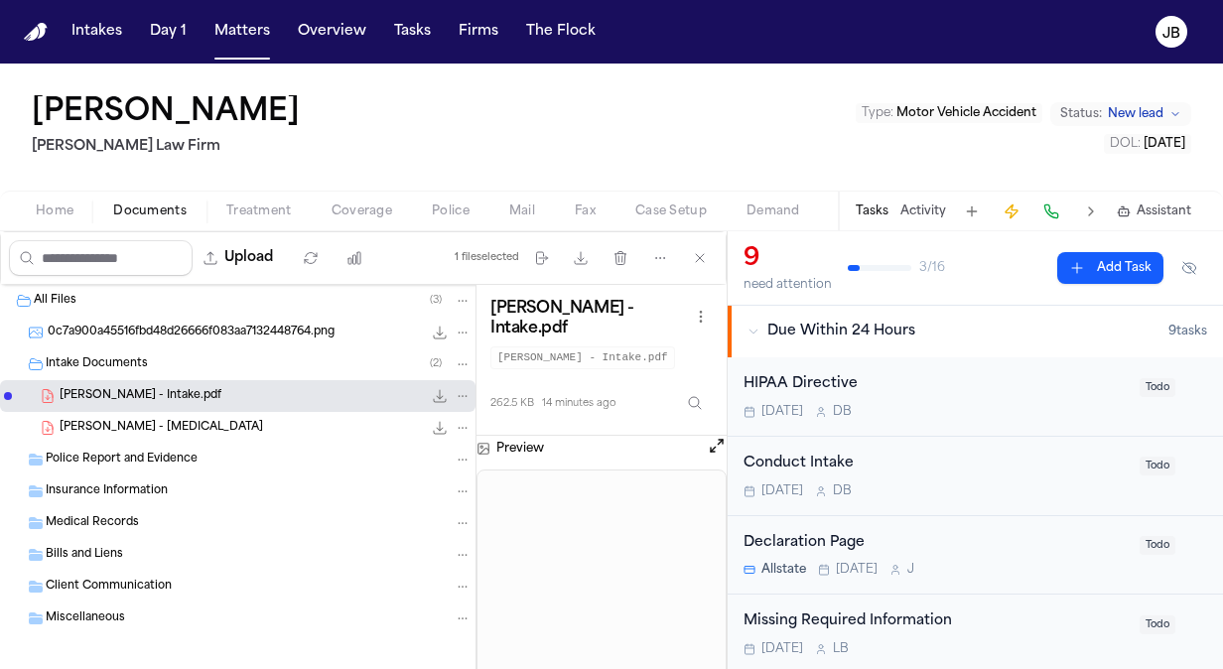
click at [137, 388] on span "[PERSON_NAME] - Intake.pdf" at bounding box center [141, 396] width 162 height 17
click at [716, 436] on button "Open preview" at bounding box center [717, 446] width 20 height 20
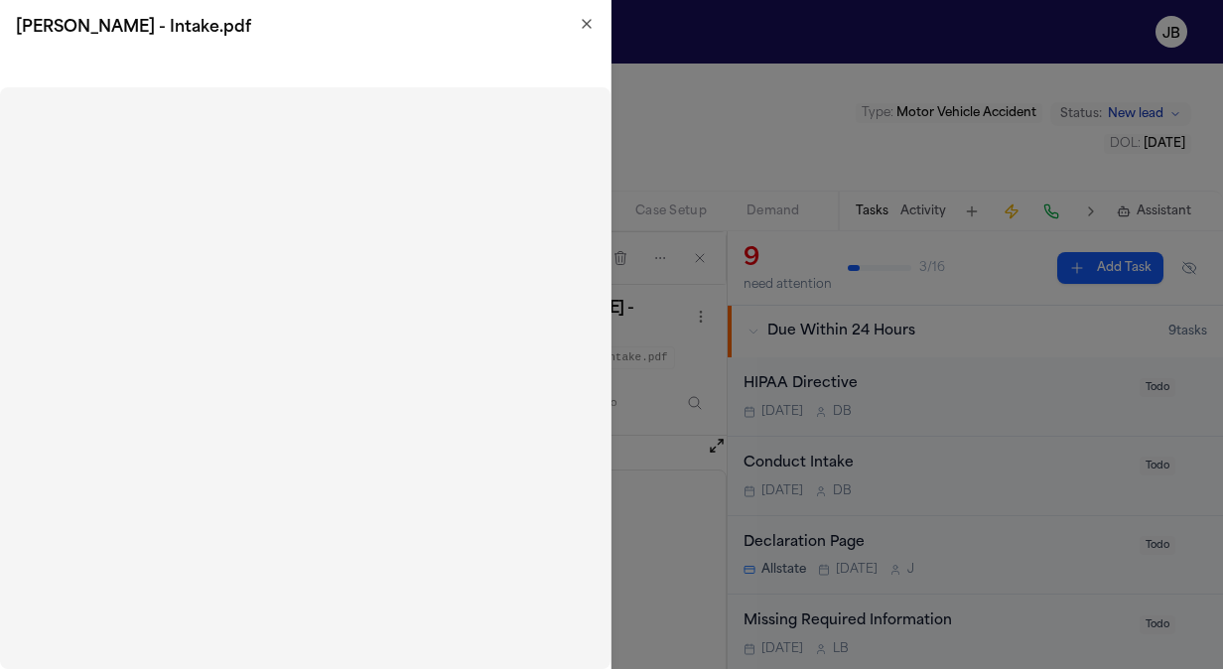
click at [584, 25] on icon "button" at bounding box center [587, 24] width 16 height 16
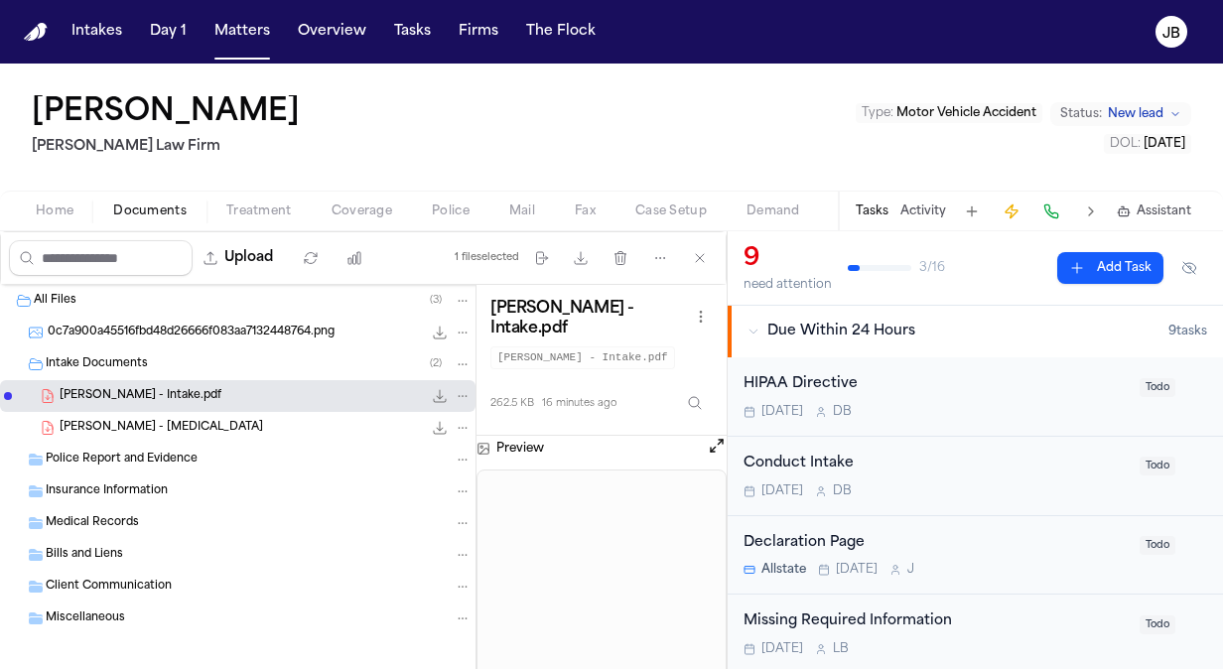
click at [96, 562] on div "Bills and Liens" at bounding box center [259, 555] width 426 height 18
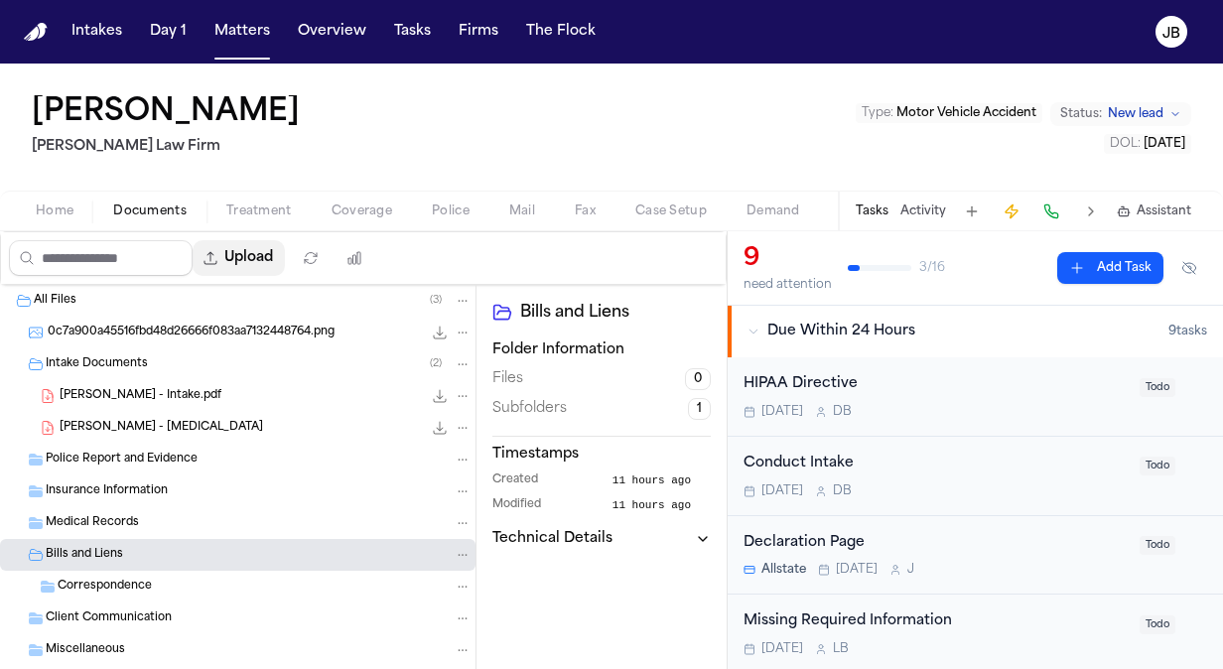
click at [281, 268] on button "Upload" at bounding box center [239, 258] width 92 height 36
select select "**********"
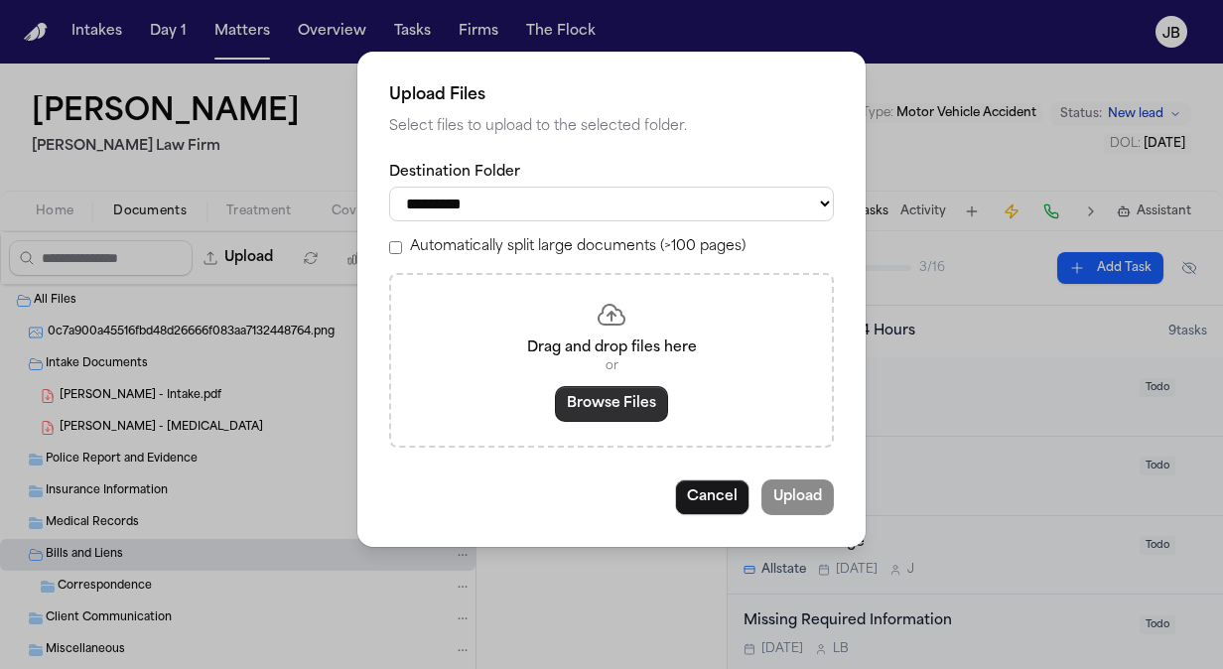
click at [597, 418] on button "Browse Files" at bounding box center [611, 404] width 113 height 36
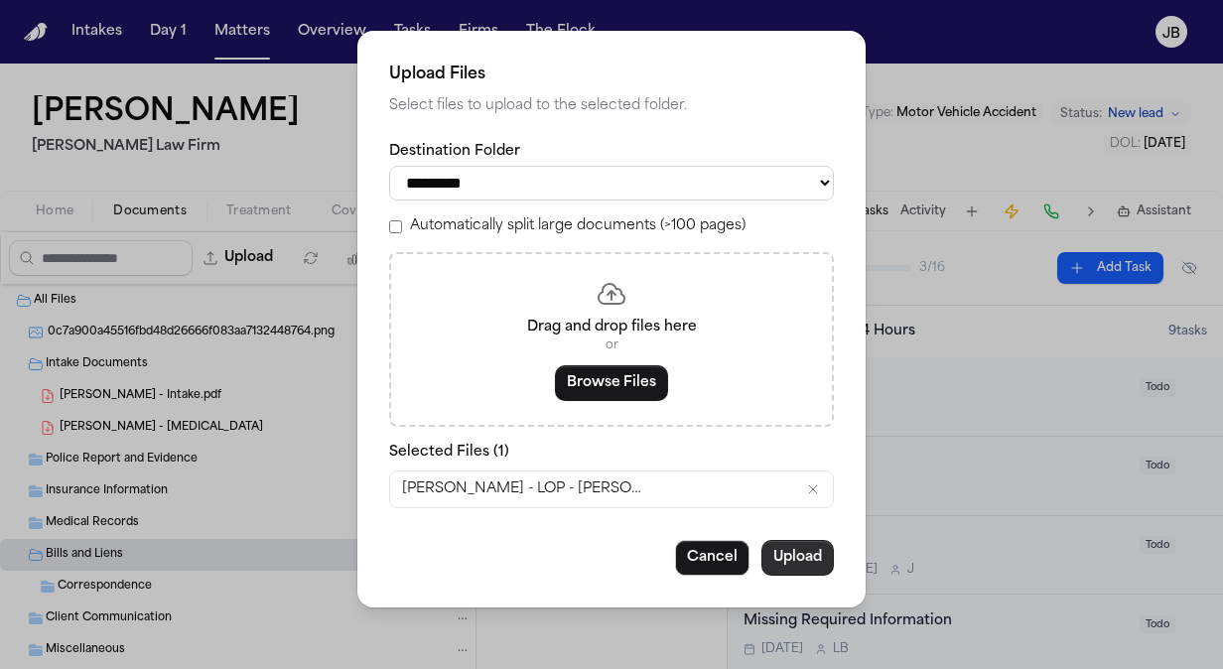
click at [790, 550] on button "Upload" at bounding box center [797, 558] width 72 height 36
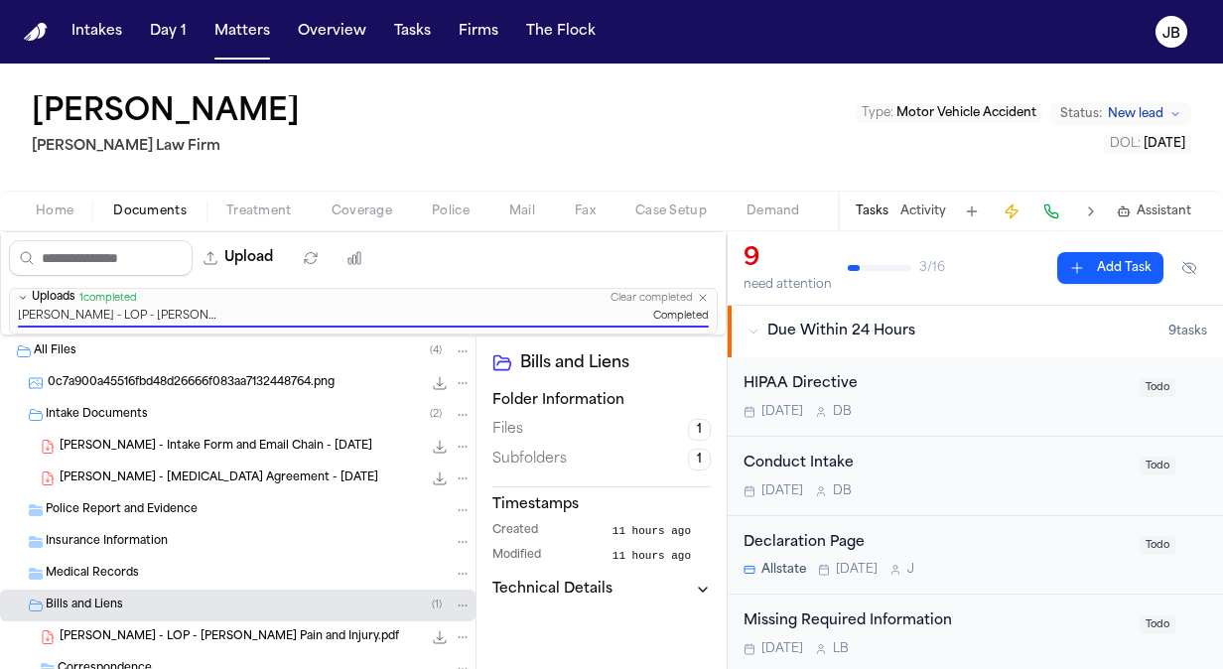
click at [1088, 105] on button "Status: New lead" at bounding box center [1120, 114] width 141 height 24
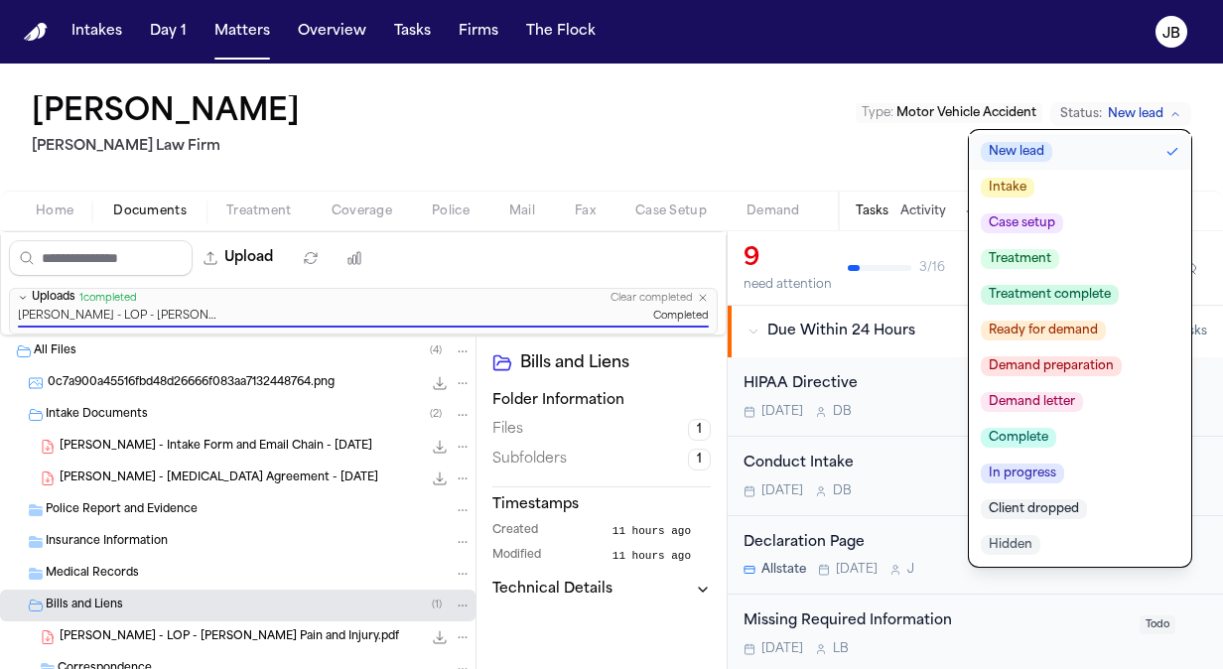
click at [1074, 257] on button "Treatment" at bounding box center [1080, 259] width 222 height 36
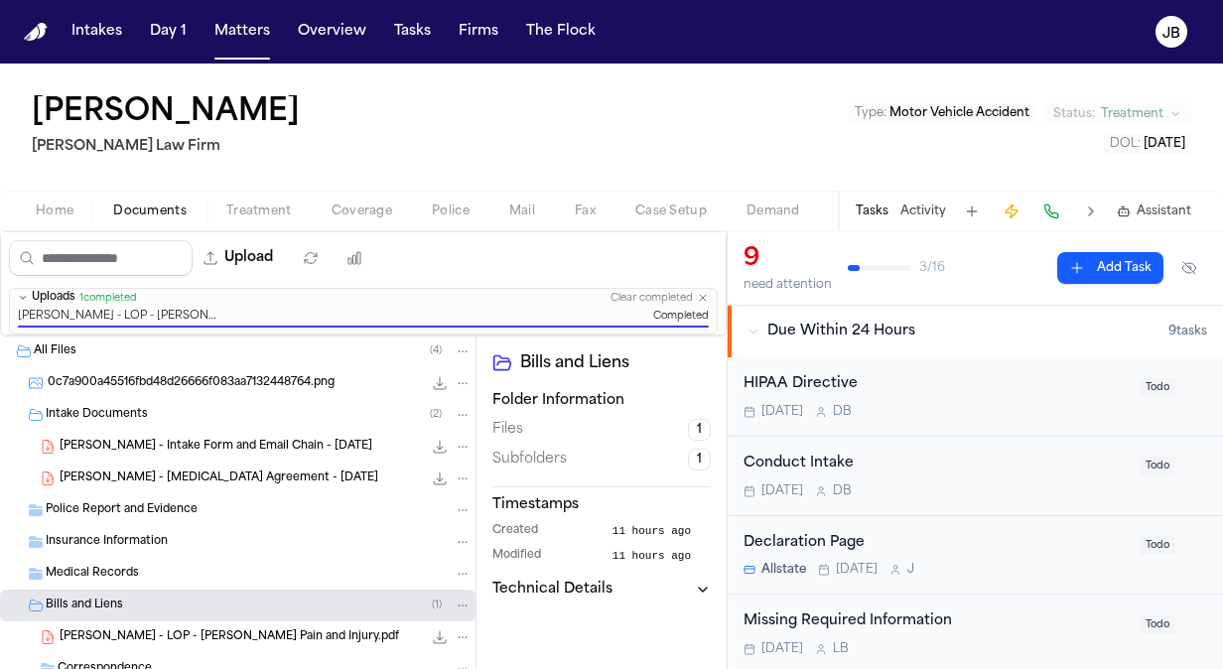
click at [1074, 257] on button "Add Task" at bounding box center [1110, 268] width 106 height 32
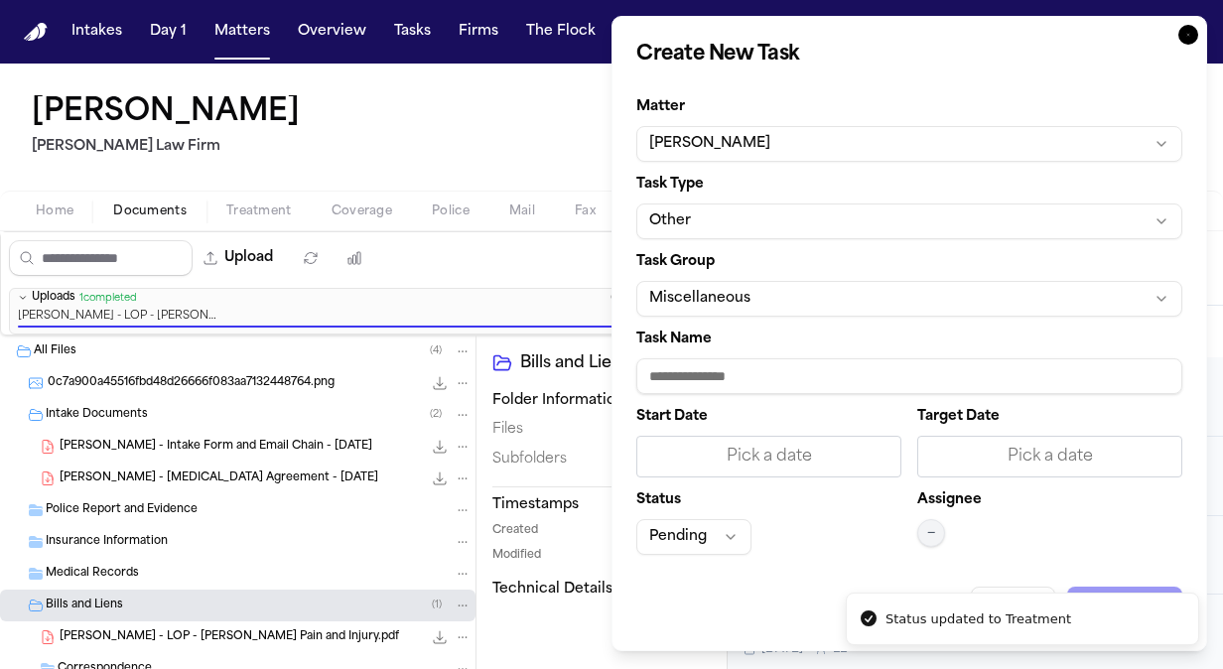
click at [1192, 33] on icon "button" at bounding box center [1188, 35] width 20 height 20
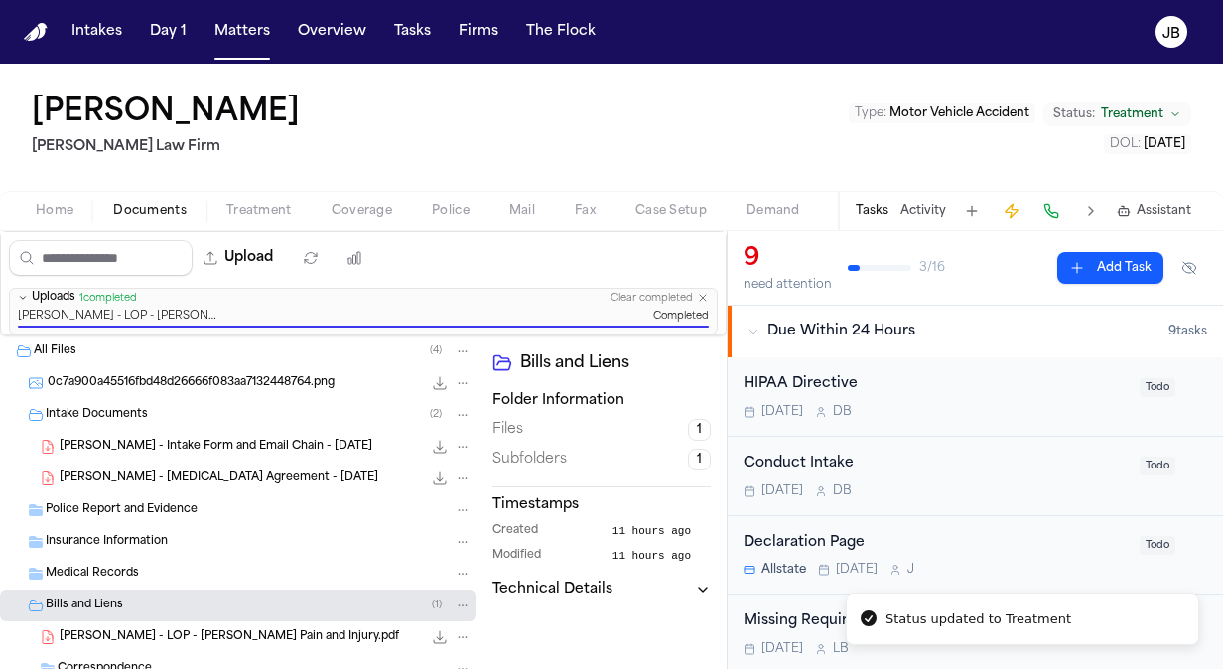
click at [986, 87] on div "[PERSON_NAME] [PERSON_NAME] Law Firm Type : Motor Vehicle Accident Status: Trea…" at bounding box center [611, 127] width 1223 height 127
click at [975, 102] on div "Type : Motor Vehicle Accident Status: Treatment" at bounding box center [1020, 113] width 342 height 25
click at [947, 119] on button "Type : Motor Vehicle Accident" at bounding box center [942, 113] width 187 height 20
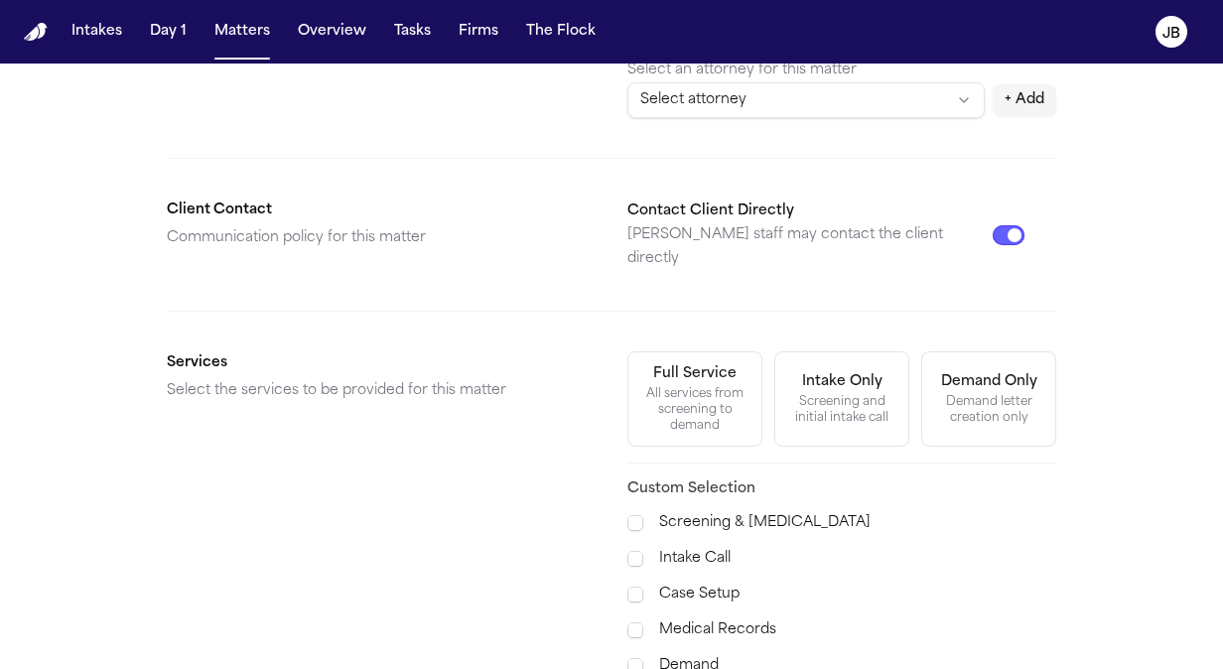
scroll to position [468, 0]
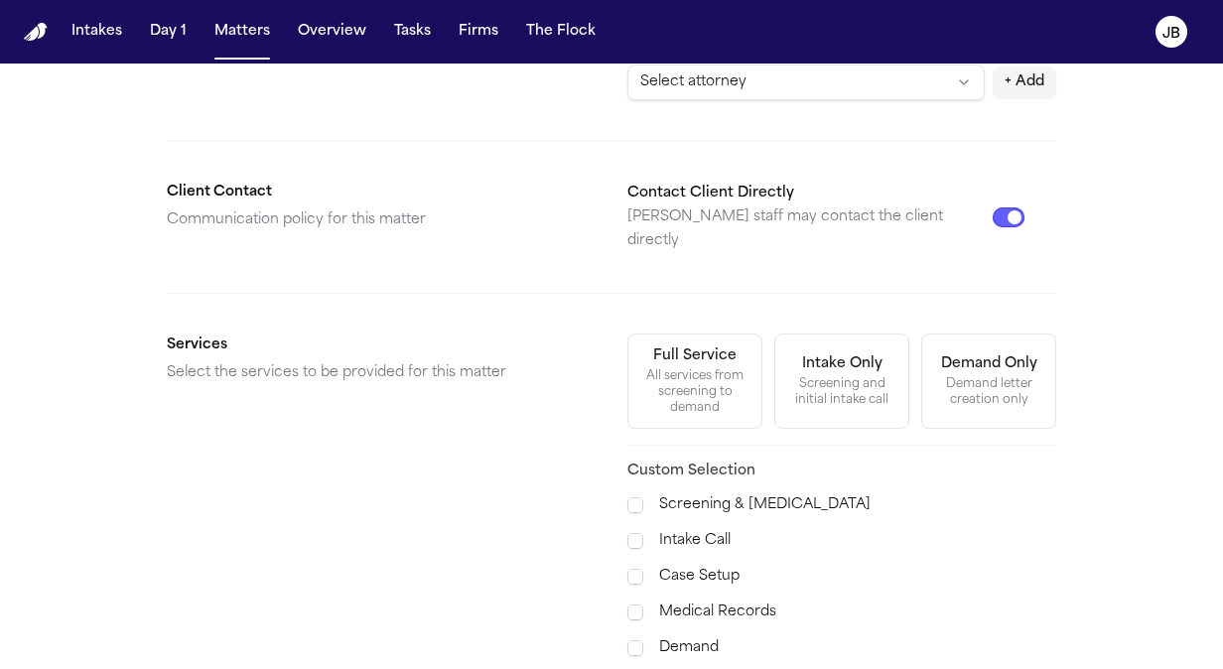
click at [726, 368] on div "All services from screening to demand" at bounding box center [694, 392] width 109 height 48
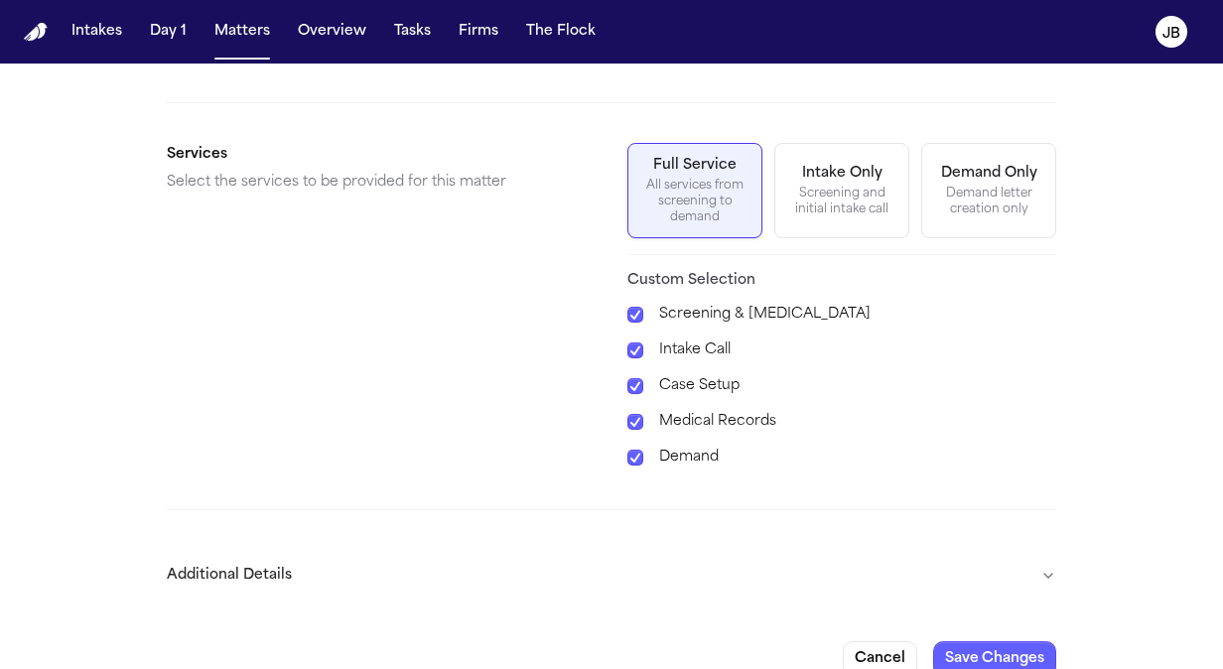
scroll to position [664, 0]
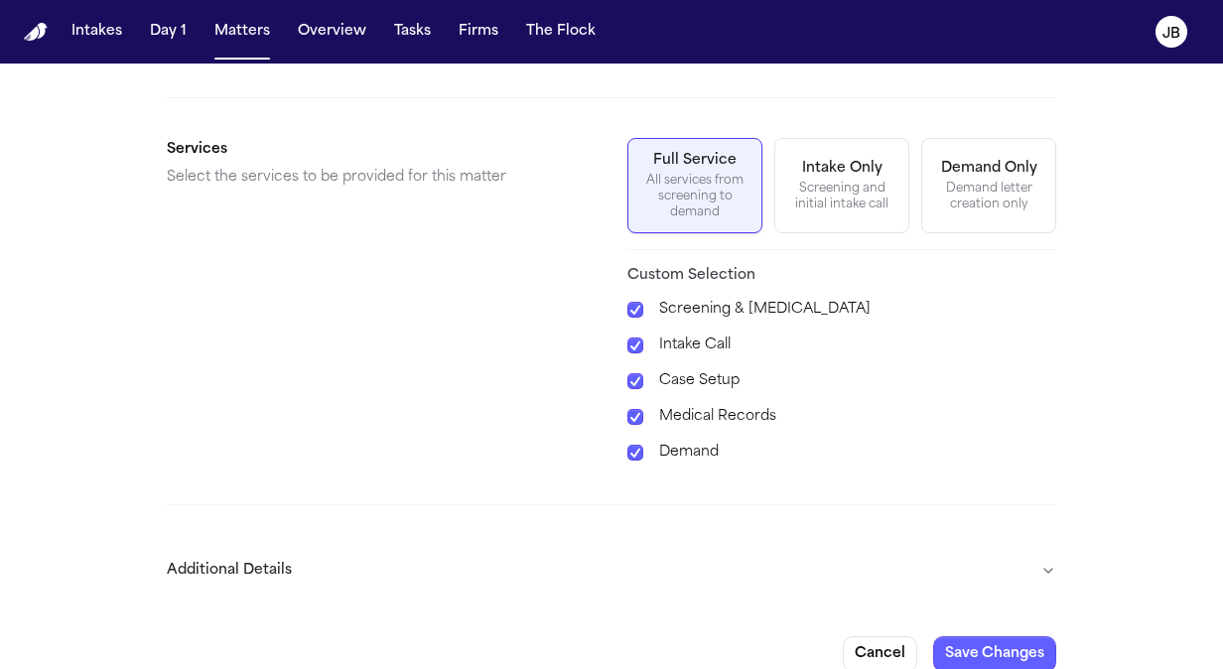
click at [1050, 533] on div "**********" at bounding box center [611, 47] width 1223 height 1296
click at [1036, 545] on button "Additional Details" at bounding box center [611, 571] width 889 height 52
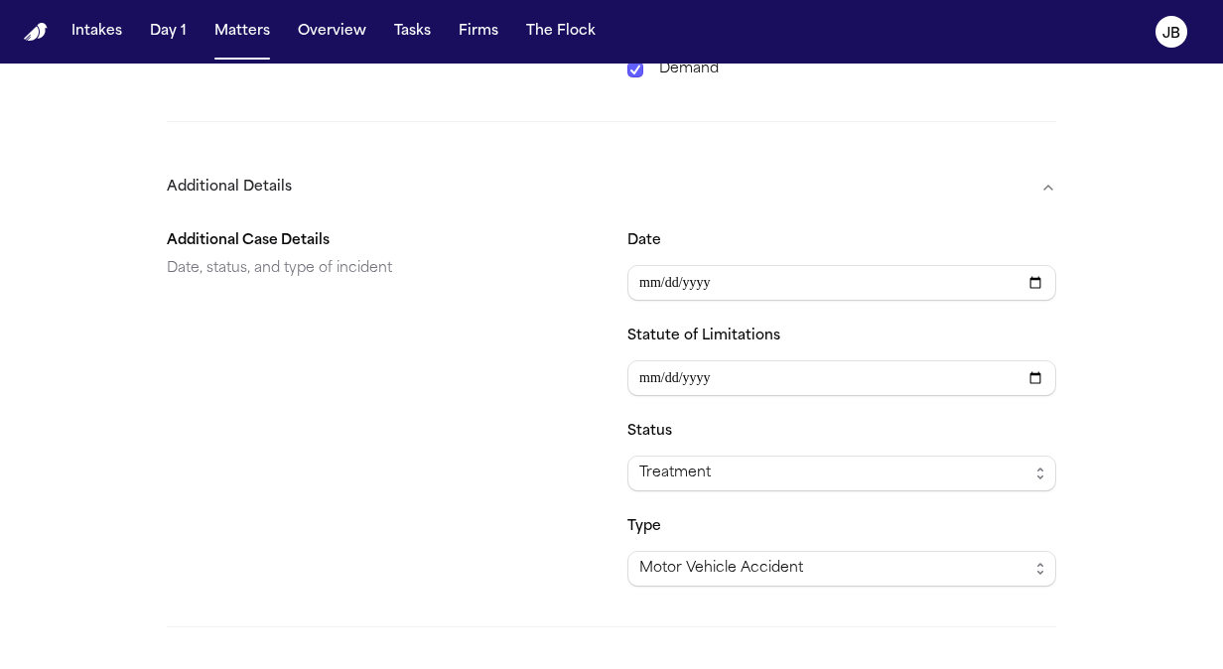
scroll to position [1203, 0]
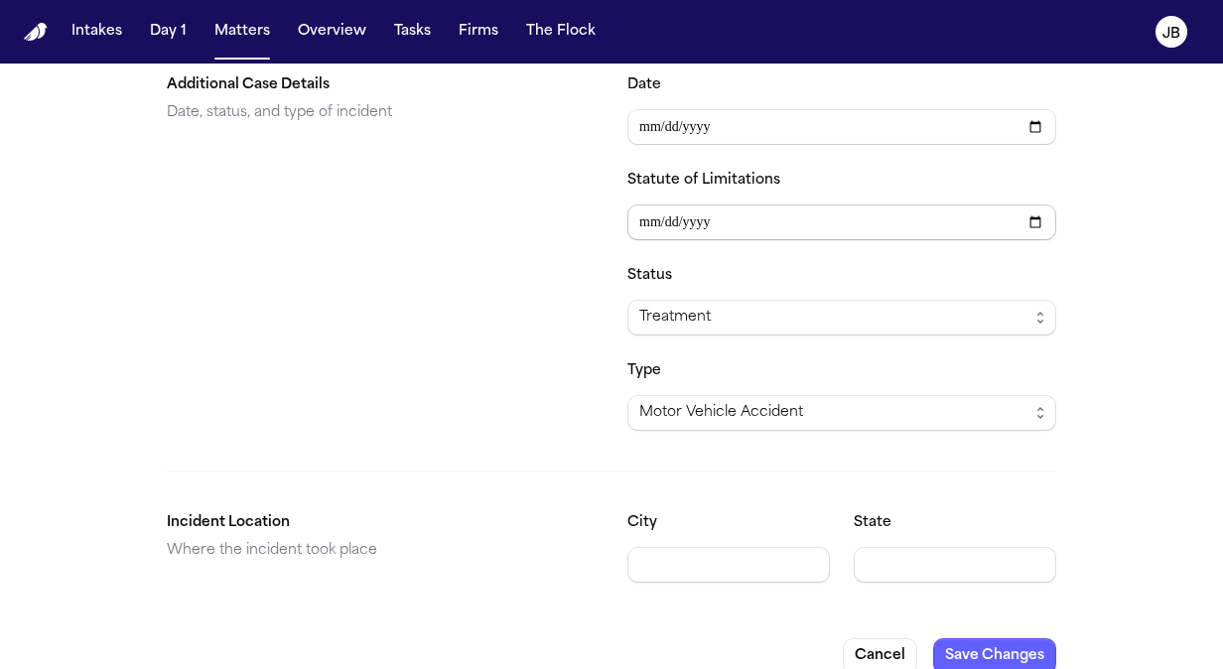
click at [637, 204] on input "Statute of Limitations" at bounding box center [841, 222] width 429 height 36
type input "**********"
click at [665, 547] on input "City" at bounding box center [728, 565] width 202 height 36
click at [965, 638] on button "Save Changes" at bounding box center [994, 656] width 123 height 36
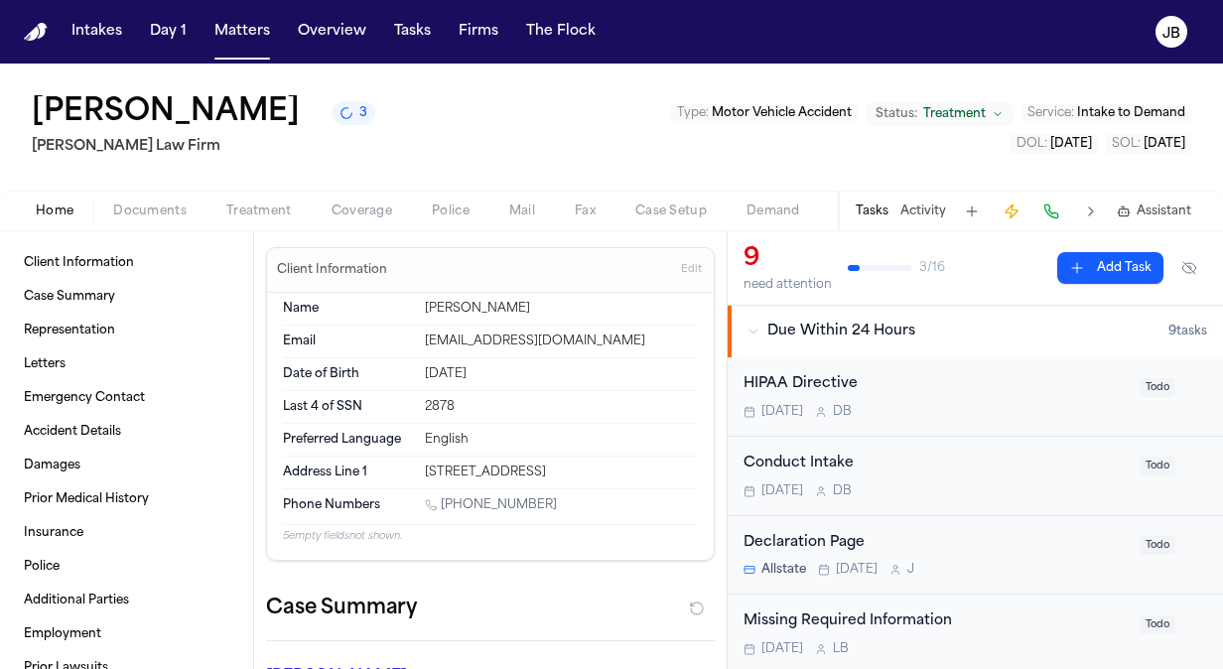
click at [358, 204] on span "Coverage" at bounding box center [362, 211] width 61 height 16
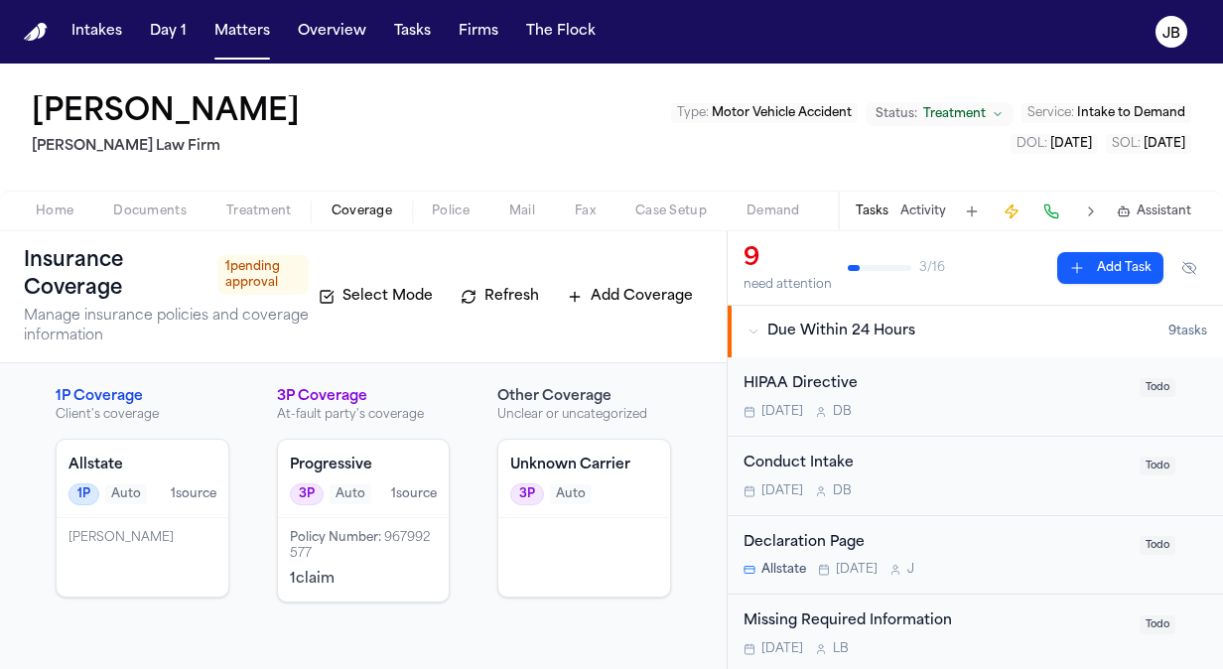
click at [159, 224] on div "Home Documents Treatment Coverage Police Mail Fax Case Setup Demand Workspaces …" at bounding box center [611, 211] width 1223 height 40
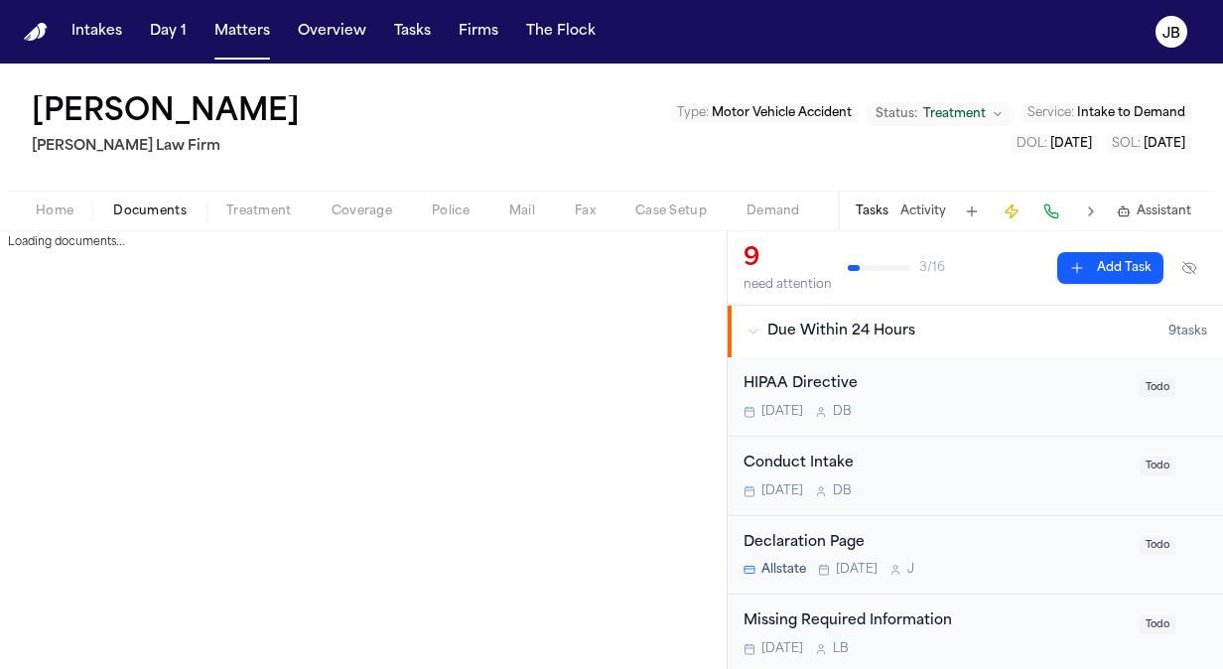
click at [161, 218] on span "Documents" at bounding box center [149, 211] width 73 height 16
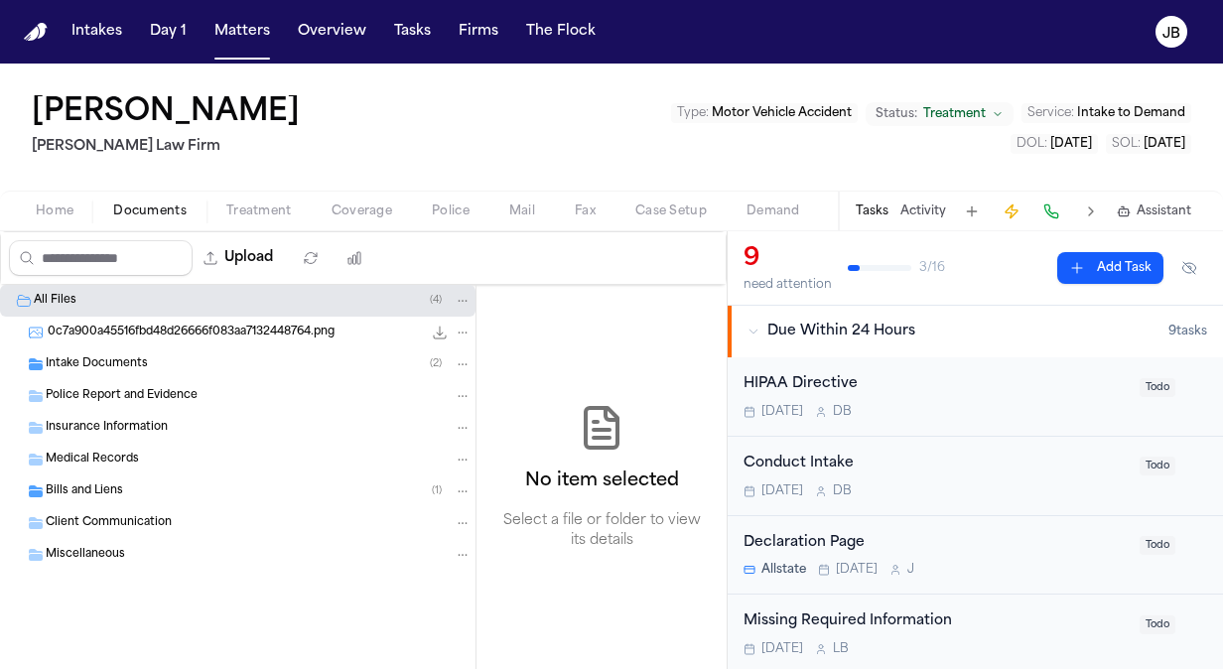
click at [202, 355] on div "Intake Documents ( 2 )" at bounding box center [259, 364] width 426 height 18
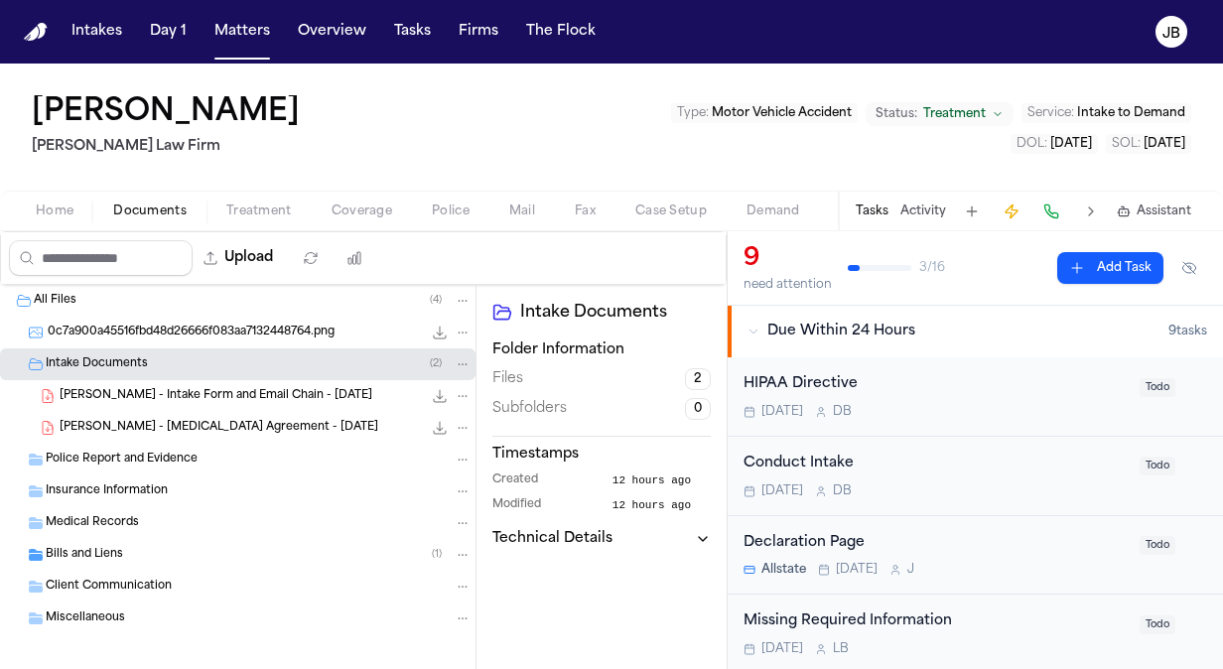
click at [222, 396] on span "[PERSON_NAME] - Intake Form and Email Chain - [DATE]" at bounding box center [216, 396] width 313 height 17
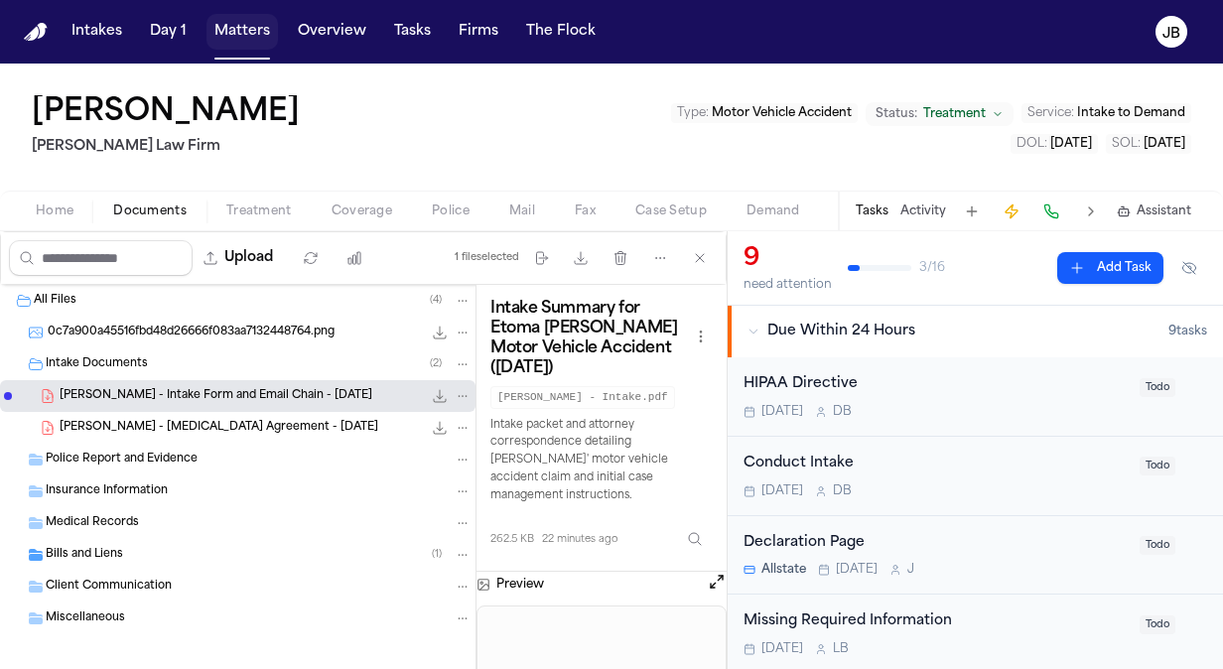
click at [228, 34] on button "Matters" at bounding box center [241, 32] width 71 height 36
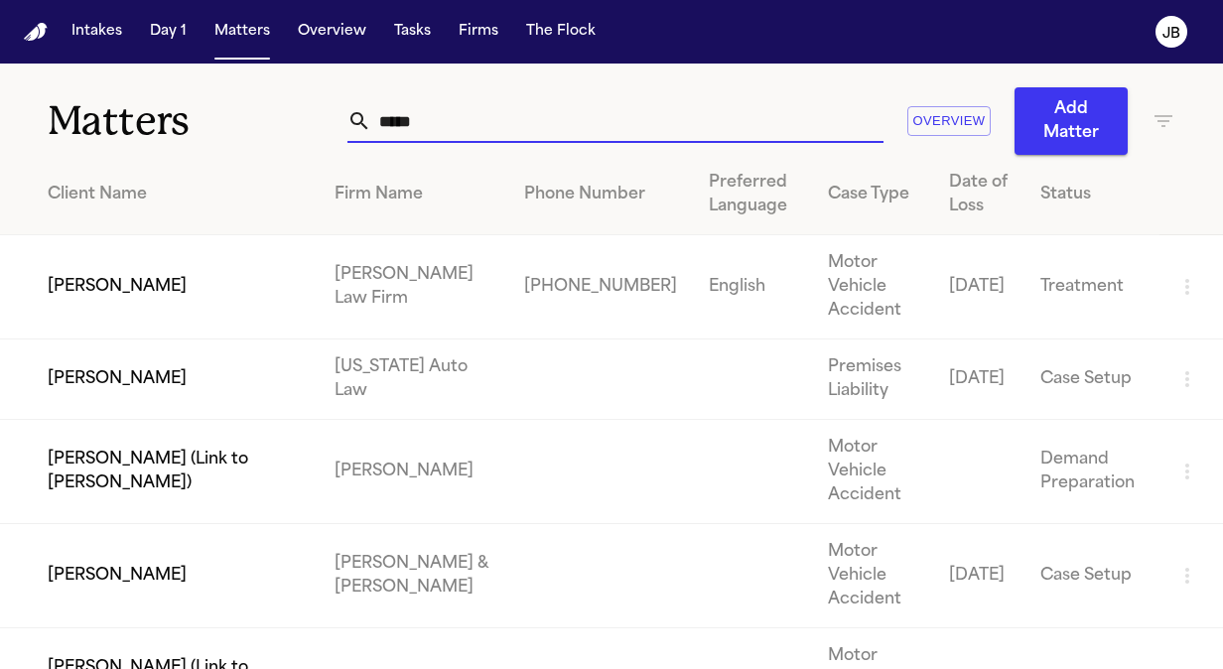
drag, startPoint x: 426, startPoint y: 129, endPoint x: 161, endPoint y: 139, distance: 265.2
click at [161, 139] on div "Matters ***** Overview Add Matter" at bounding box center [611, 109] width 1223 height 91
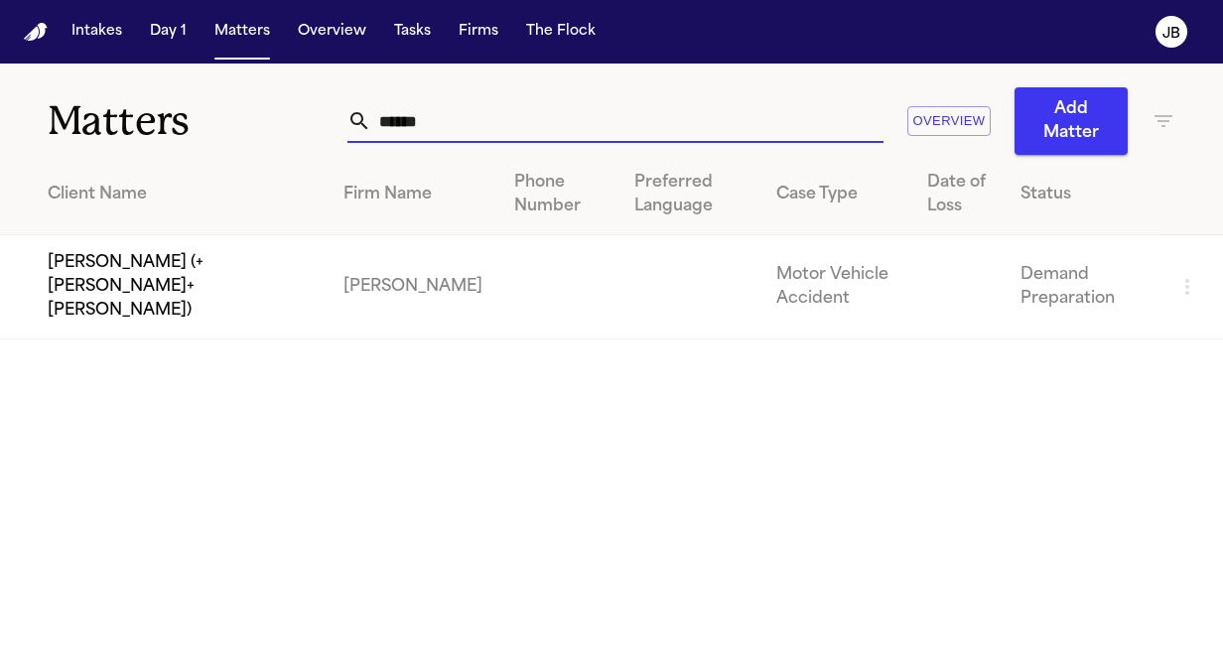
drag, startPoint x: 438, startPoint y: 135, endPoint x: 202, endPoint y: 97, distance: 238.2
click at [202, 97] on div "Matters ****** Overview Add Matter" at bounding box center [611, 109] width 1223 height 91
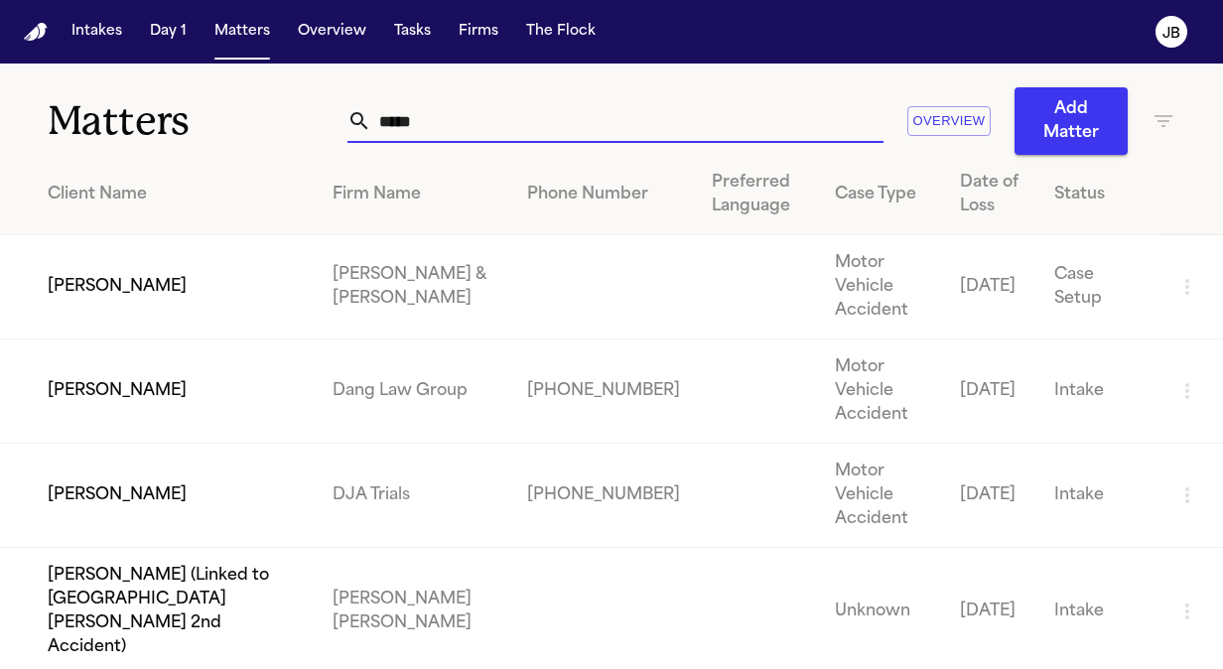
type input "*****"
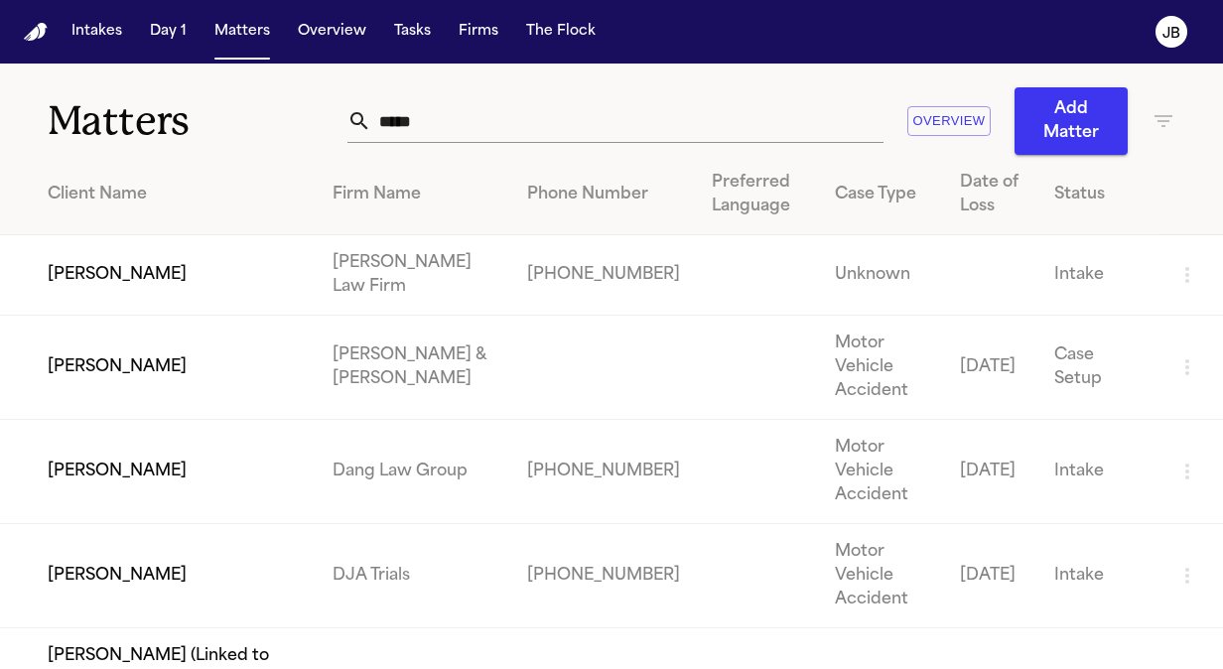
click at [136, 254] on td "[PERSON_NAME]" at bounding box center [158, 275] width 317 height 80
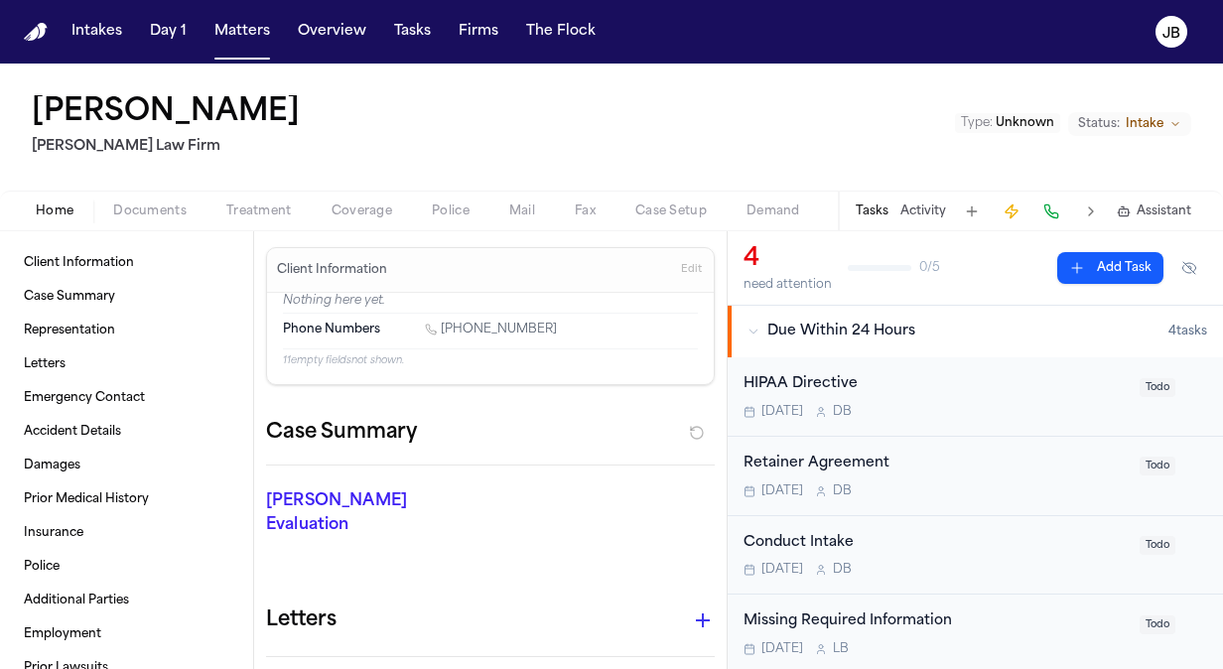
click at [154, 207] on span "Documents" at bounding box center [149, 211] width 73 height 16
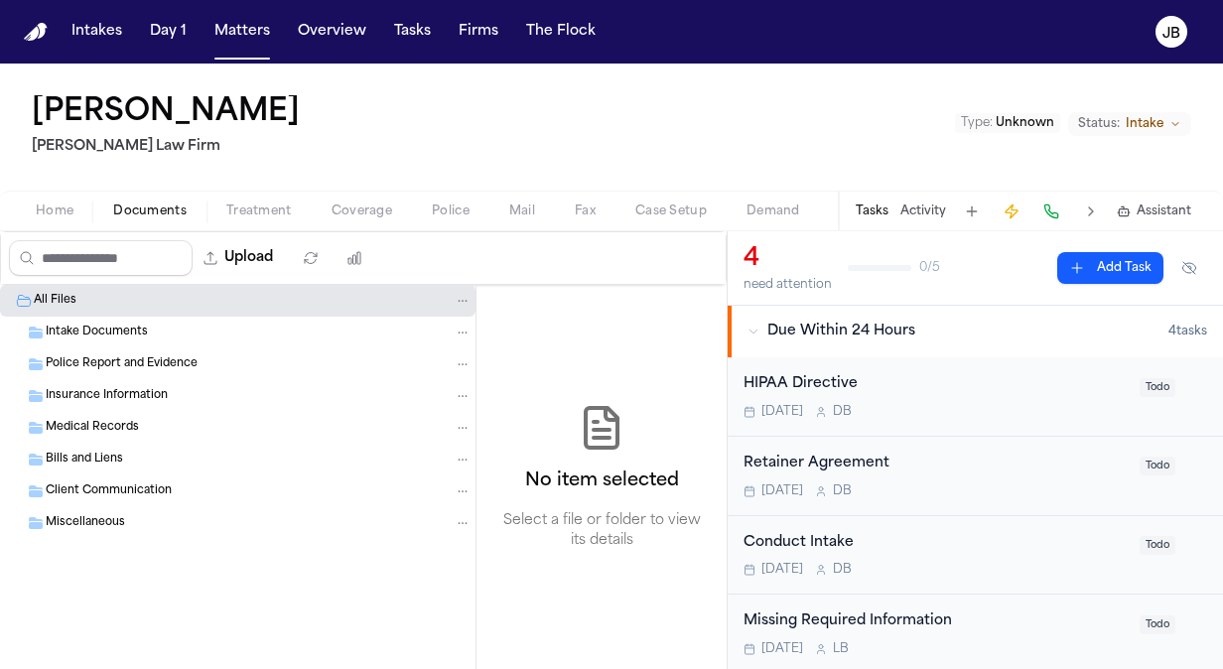
click at [117, 332] on span "Intake Documents" at bounding box center [97, 333] width 102 height 17
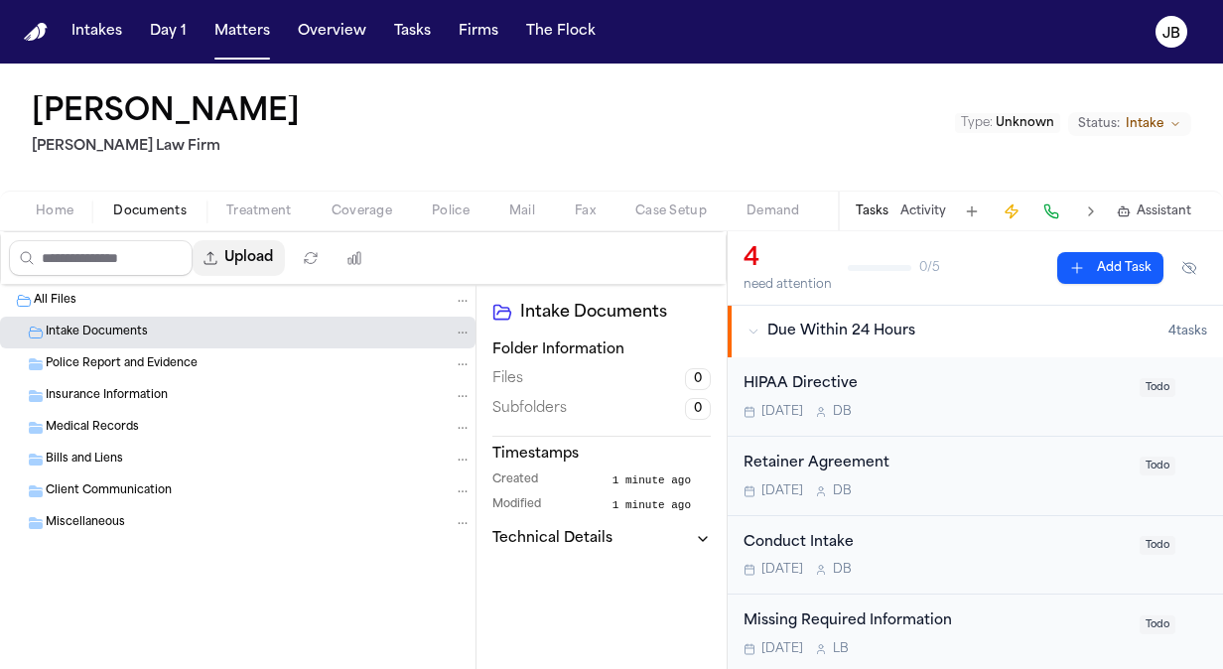
click at [285, 248] on button "Upload" at bounding box center [239, 258] width 92 height 36
select select "**********"
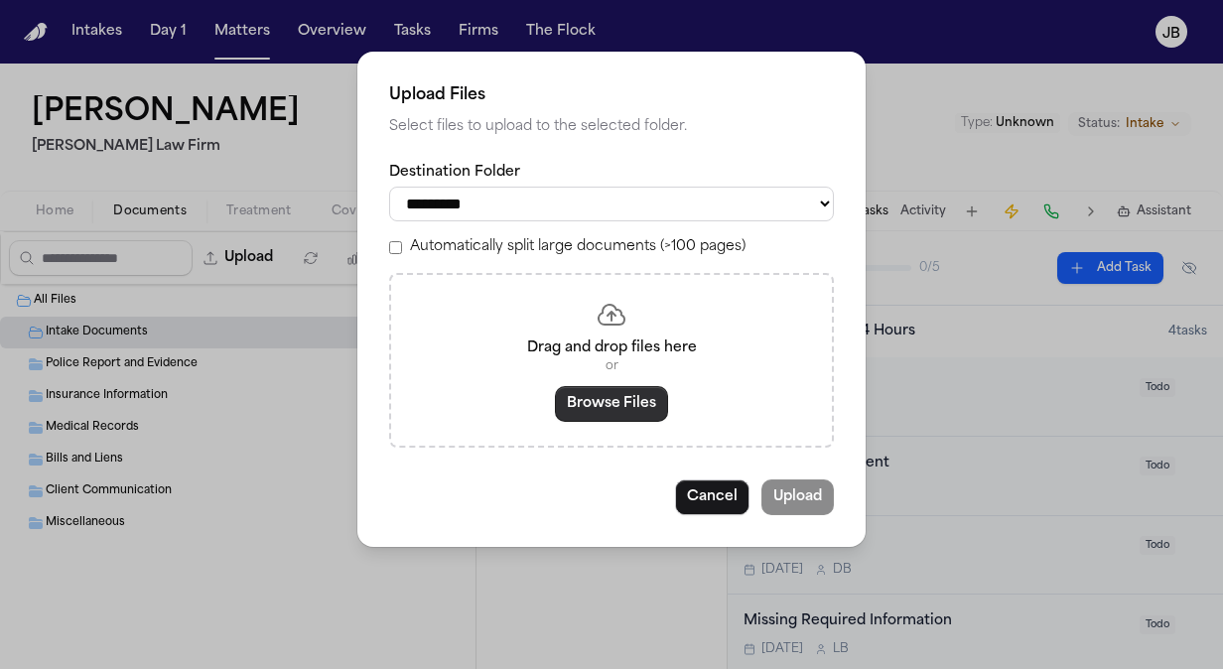
click at [611, 414] on button "Browse Files" at bounding box center [611, 404] width 113 height 36
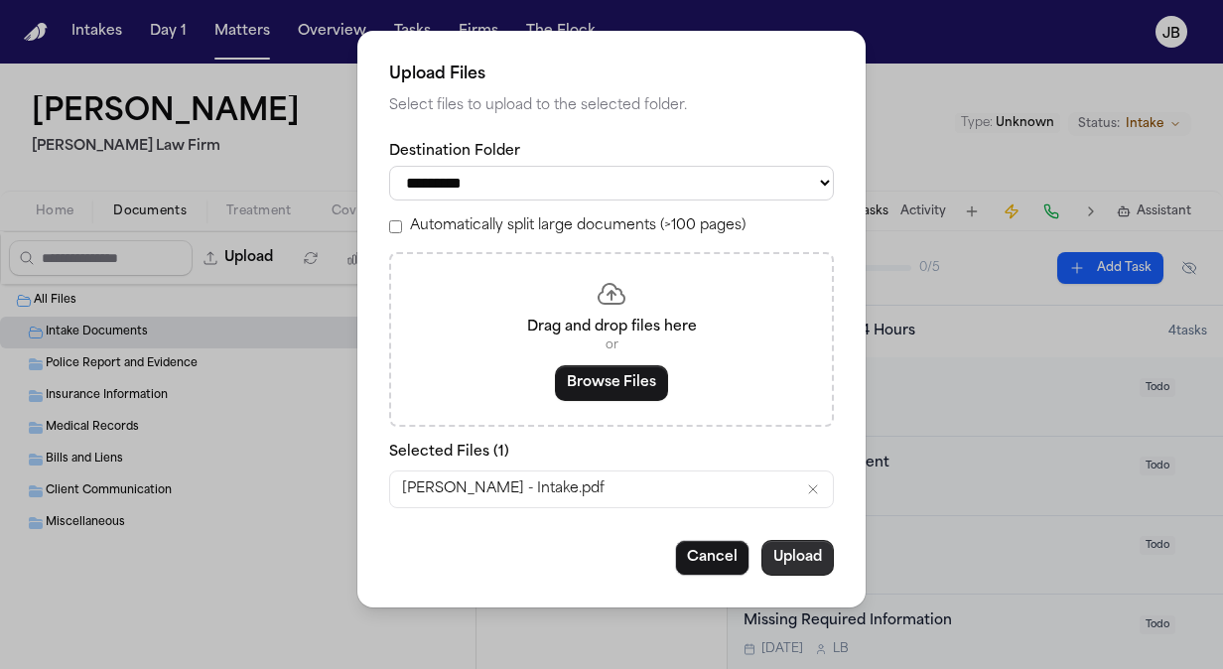
click at [808, 560] on button "Upload" at bounding box center [797, 558] width 72 height 36
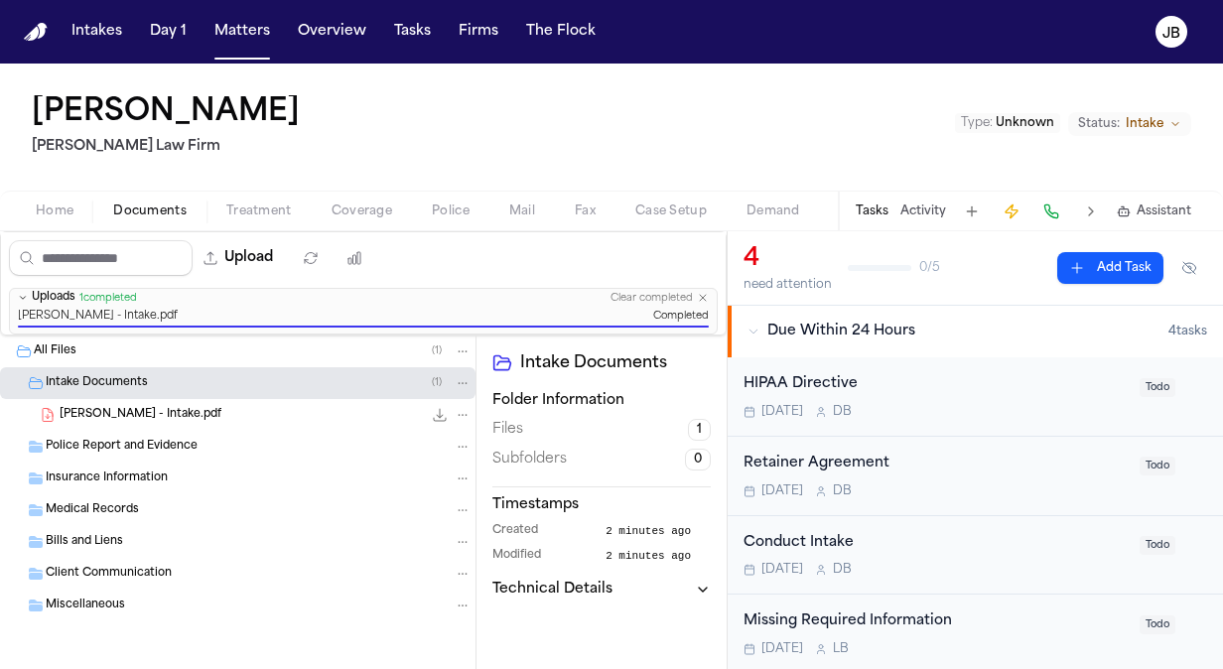
click at [95, 355] on div "All Files ( 1 )" at bounding box center [253, 351] width 438 height 18
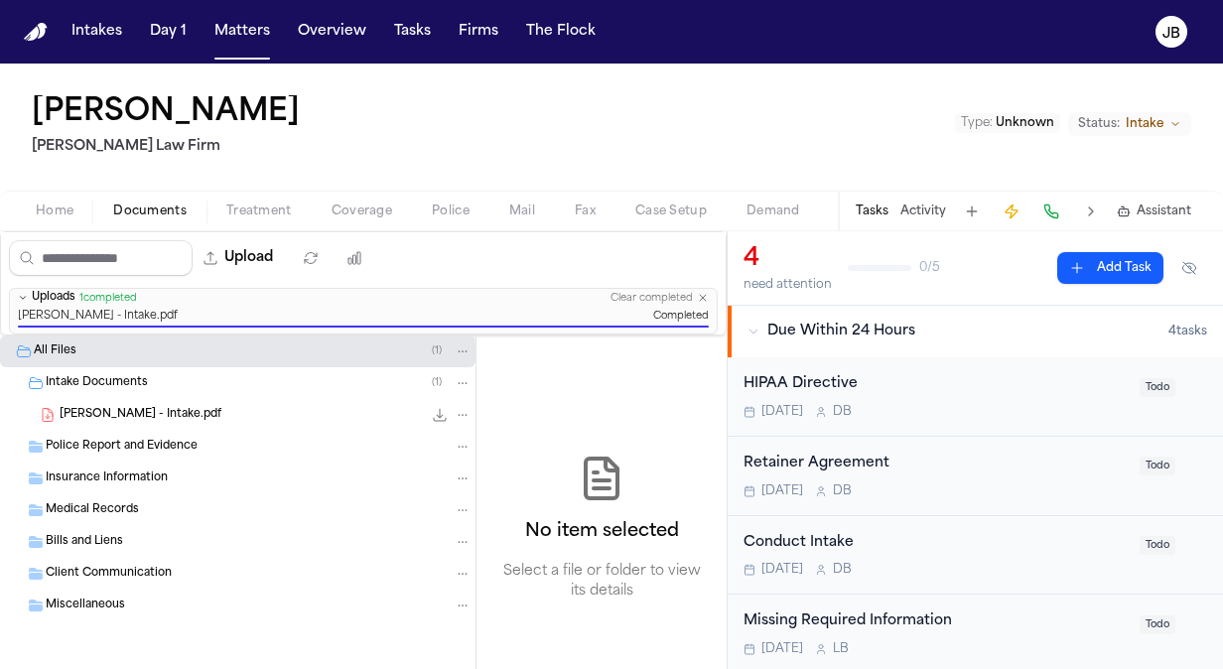
click at [91, 380] on span "Intake Documents" at bounding box center [97, 383] width 102 height 17
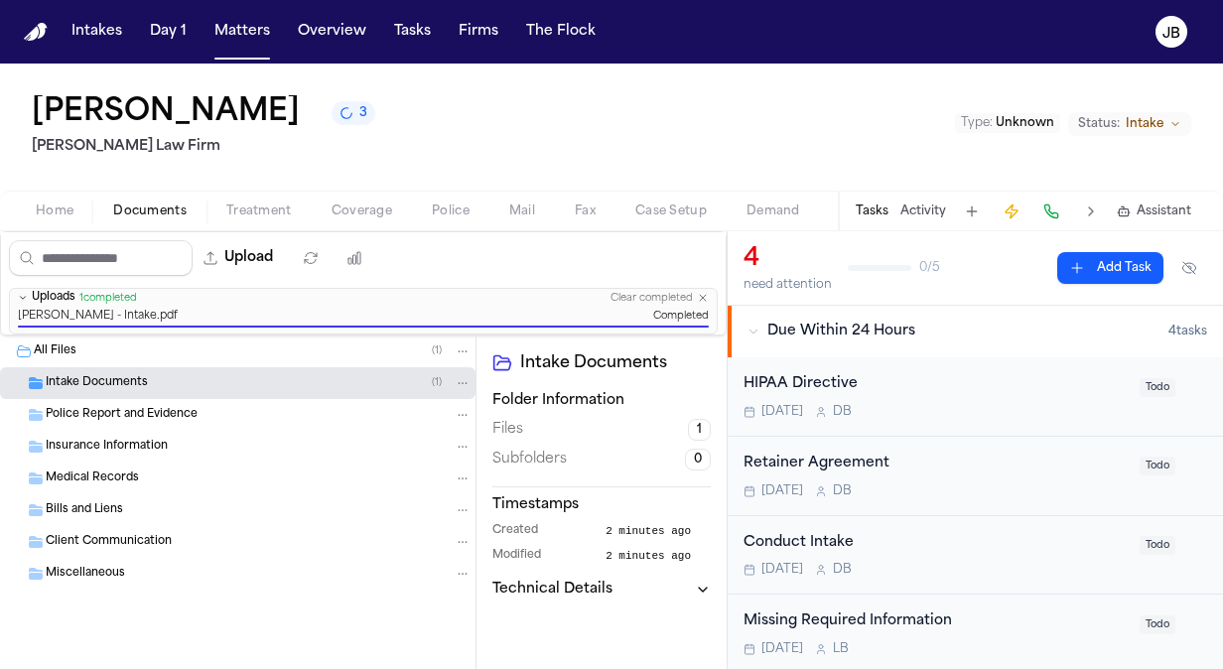
click at [91, 380] on span "Intake Documents" at bounding box center [97, 383] width 102 height 17
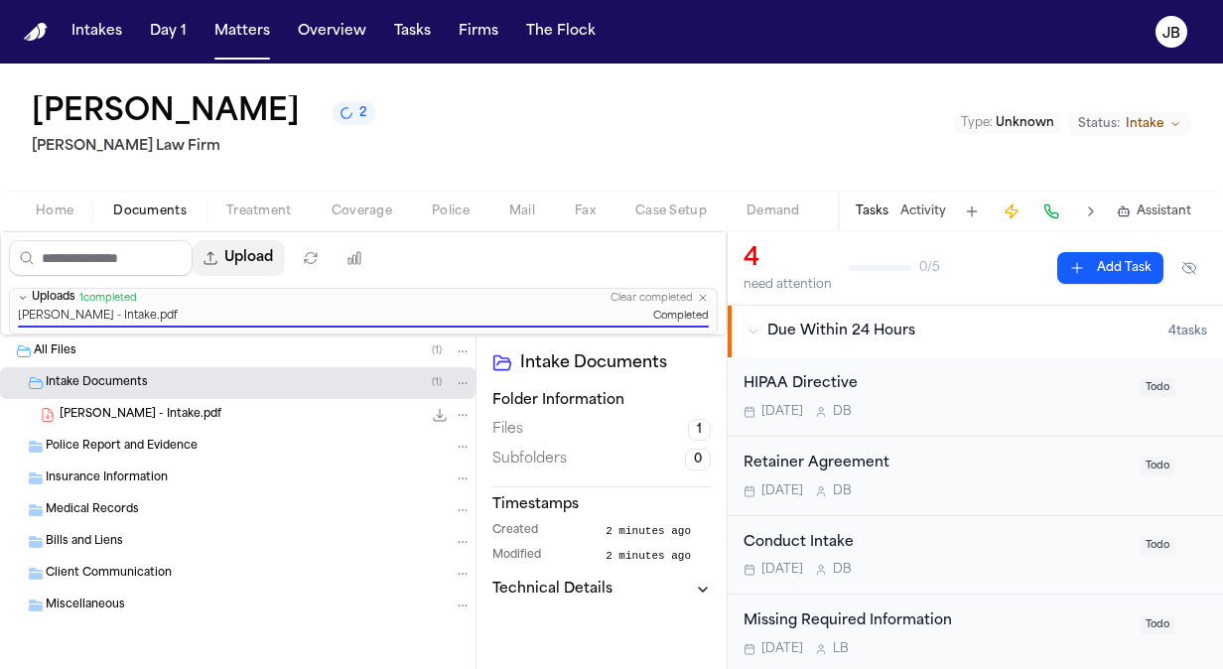
click at [272, 259] on button "Upload" at bounding box center [239, 258] width 92 height 36
select select "**********"
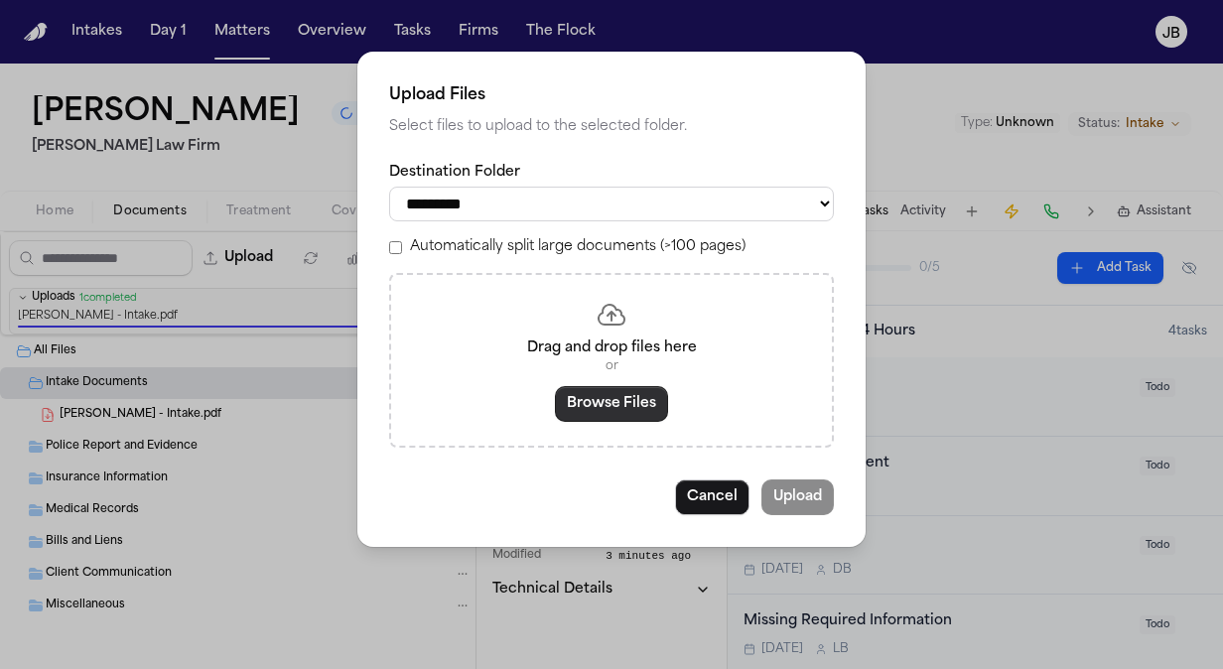
click at [577, 409] on button "Browse Files" at bounding box center [611, 404] width 113 height 36
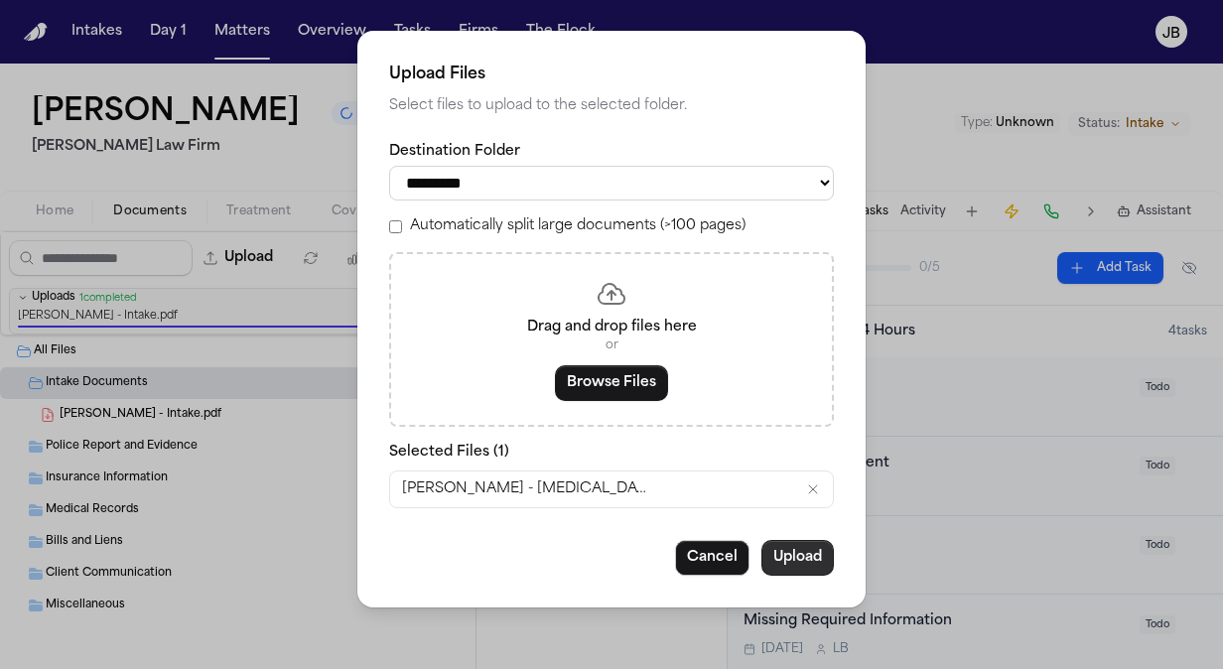
click at [804, 558] on button "Upload" at bounding box center [797, 558] width 72 height 36
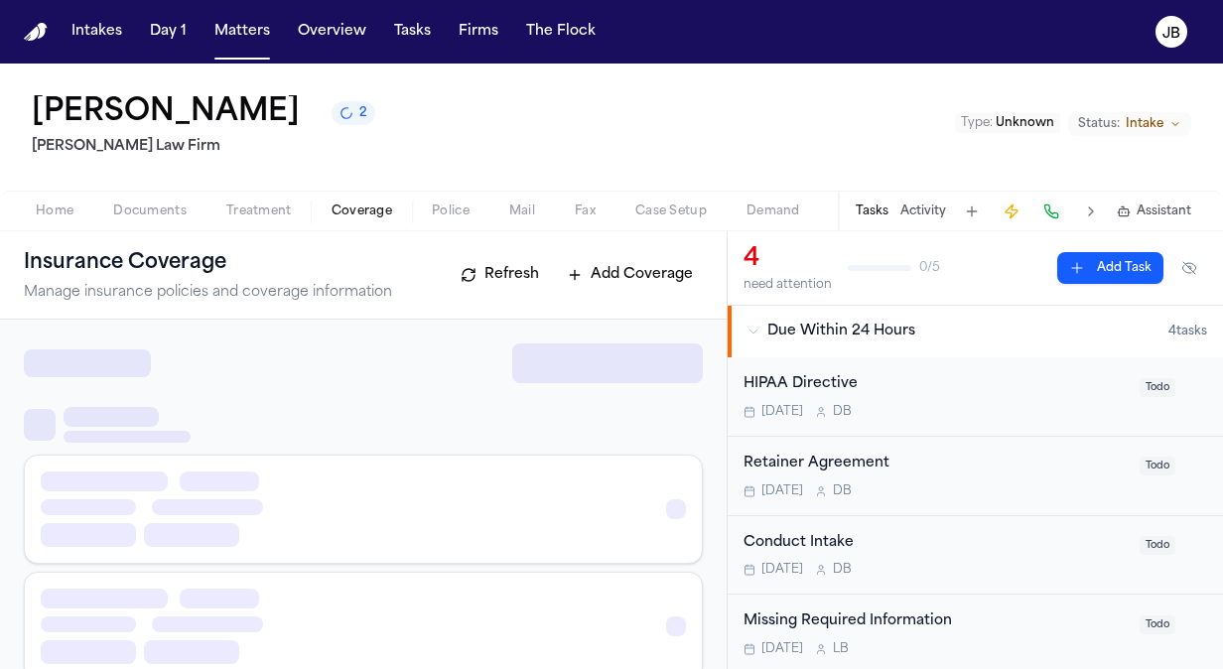
click at [351, 216] on span "Coverage" at bounding box center [362, 211] width 61 height 16
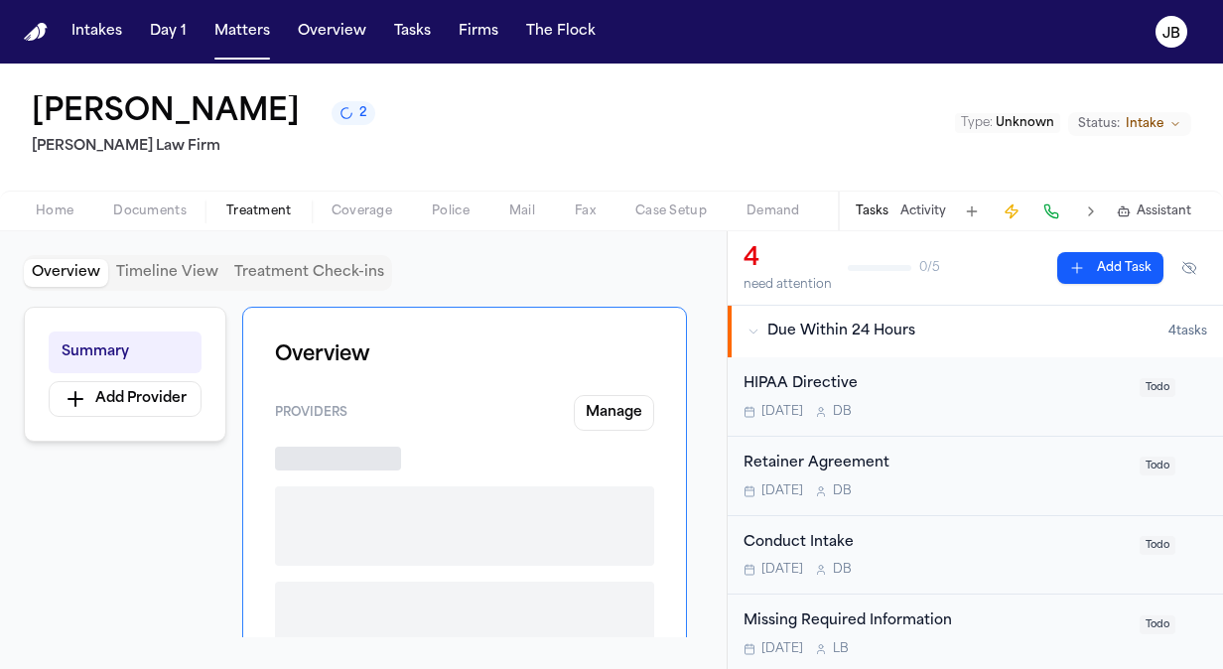
click at [239, 205] on span "Treatment" at bounding box center [259, 211] width 66 height 16
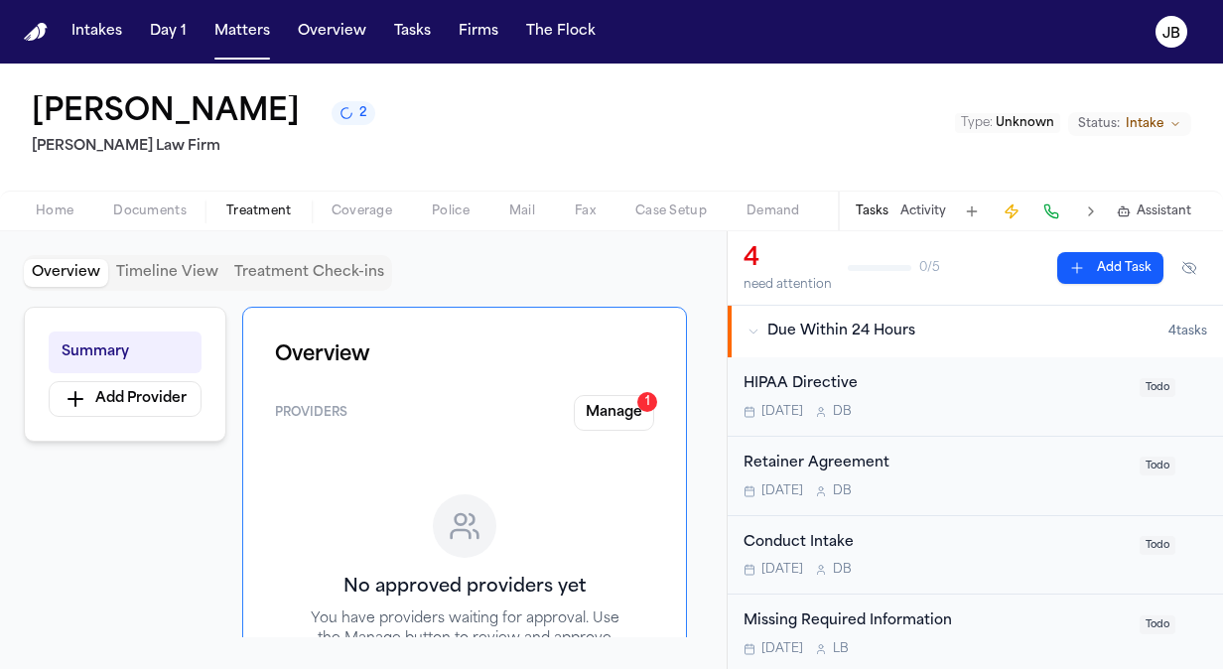
click at [149, 195] on div "Home Documents Treatment Coverage Police Mail Fax Case Setup Demand Workspaces …" at bounding box center [611, 211] width 1223 height 40
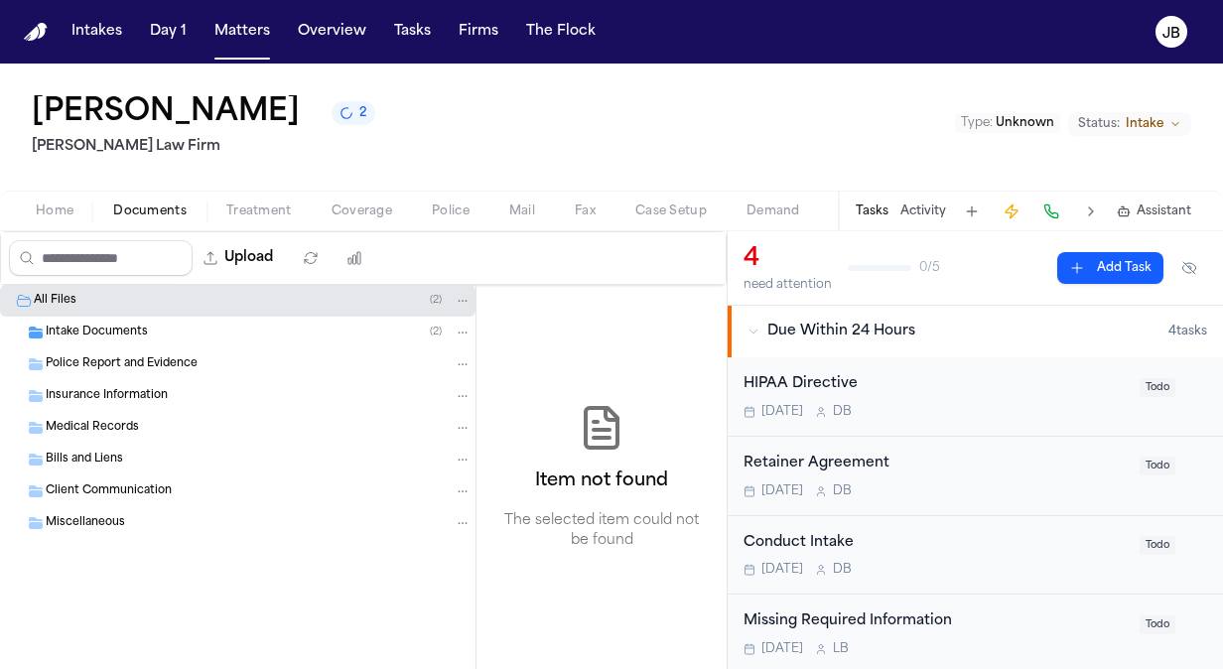
click at [147, 204] on span "Documents" at bounding box center [149, 211] width 73 height 16
click at [967, 471] on div "Retainer Agreement" at bounding box center [935, 464] width 384 height 23
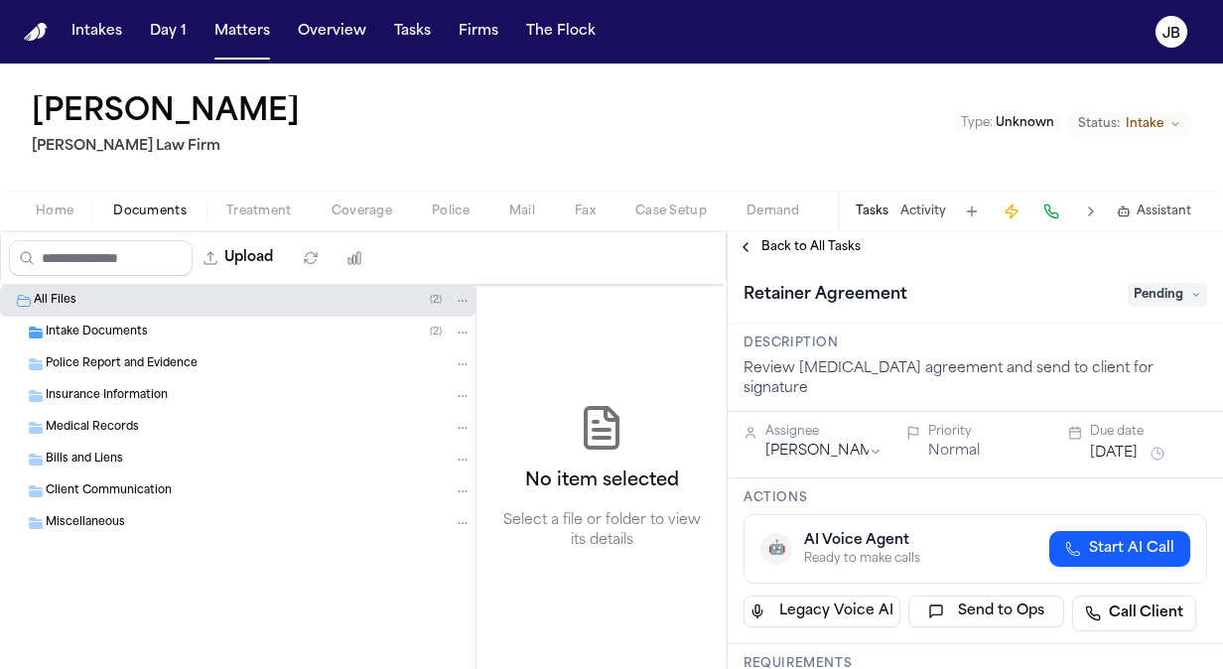
click at [1160, 302] on span "Pending" at bounding box center [1167, 295] width 79 height 24
type input "*****"
click at [1128, 365] on div "Complete" at bounding box center [1119, 374] width 167 height 24
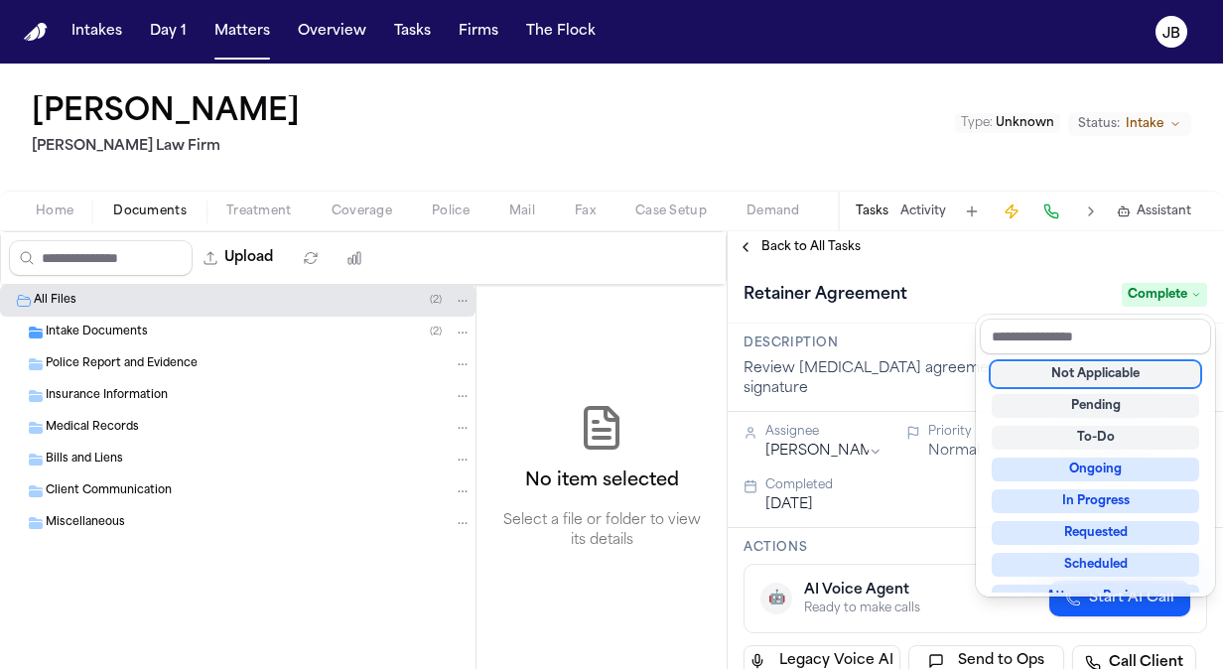
click at [482, 135] on div "**********" at bounding box center [611, 366] width 1223 height 605
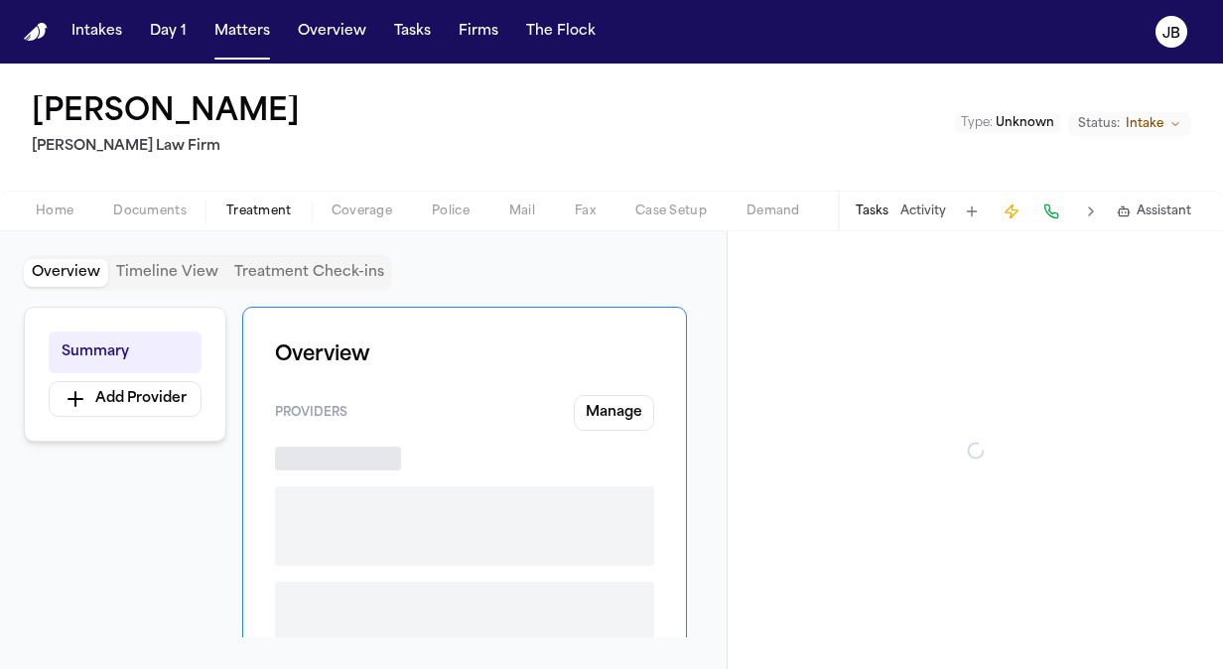
click at [243, 206] on span "Treatment" at bounding box center [259, 211] width 66 height 16
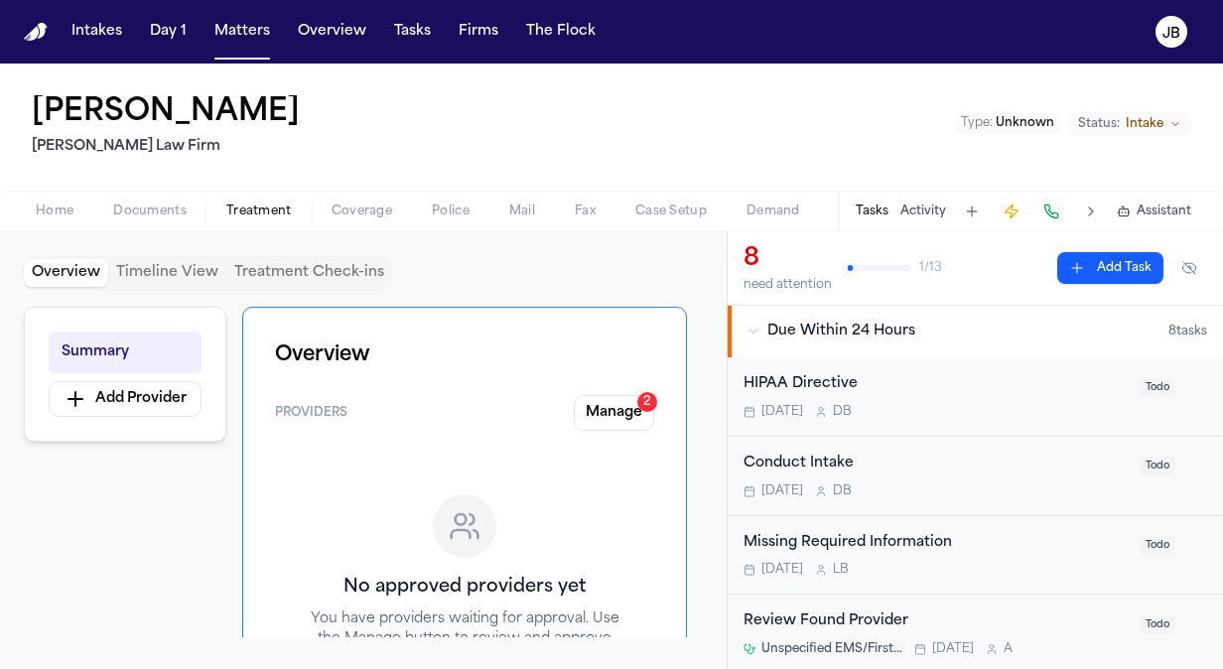
click at [196, 204] on button "Documents" at bounding box center [149, 212] width 113 height 24
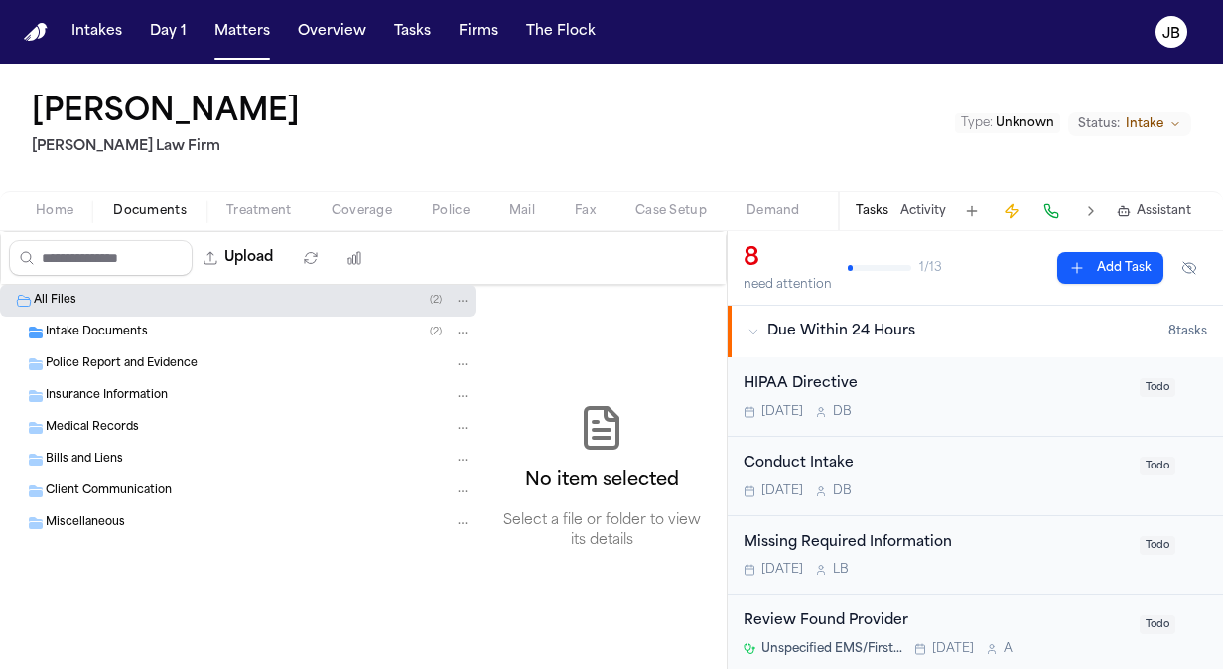
click at [106, 329] on span "Intake Documents" at bounding box center [97, 333] width 102 height 17
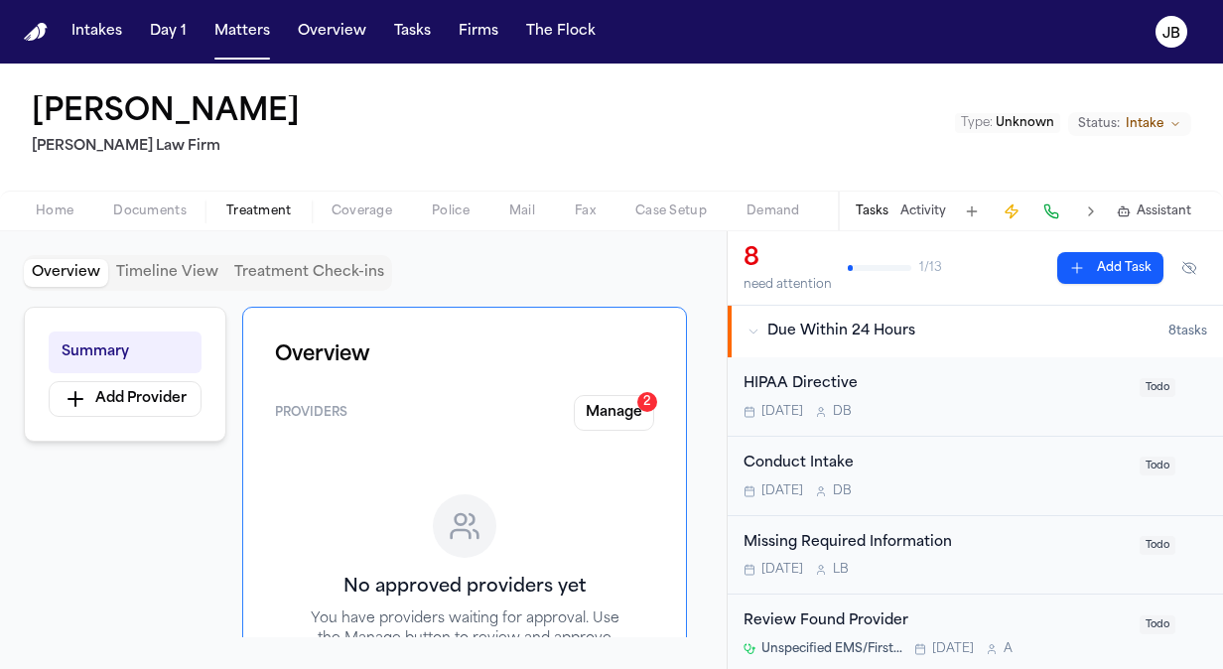
click at [246, 212] on span "Treatment" at bounding box center [259, 211] width 66 height 16
click at [355, 214] on span "Coverage" at bounding box center [362, 211] width 61 height 16
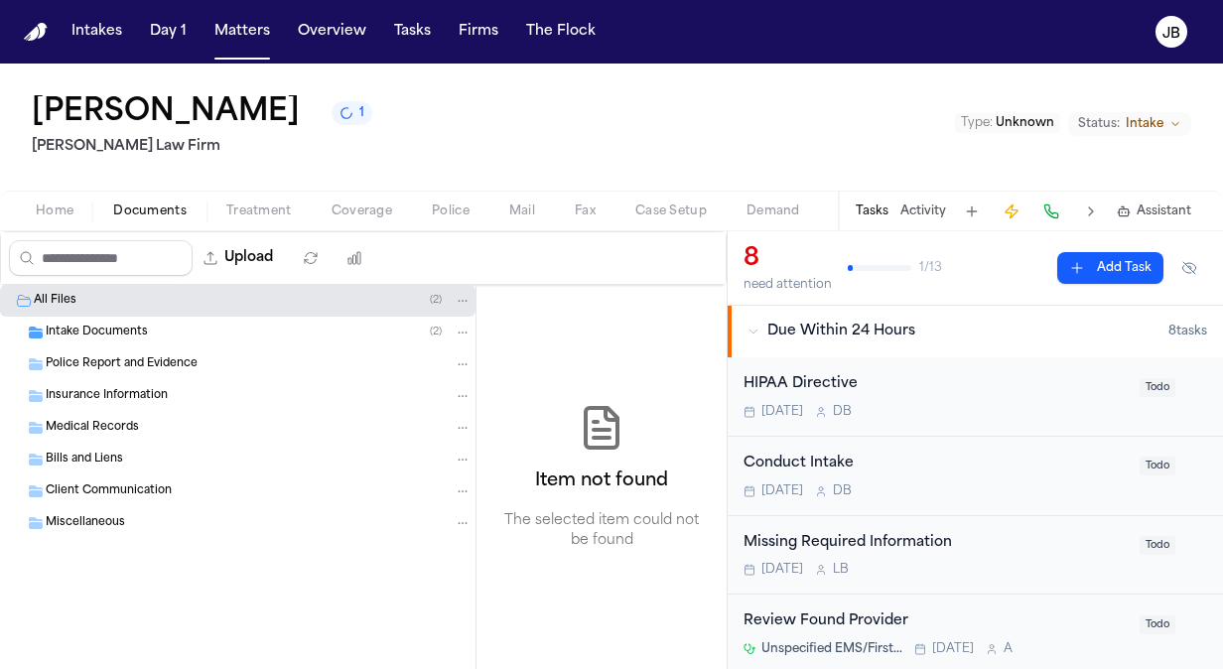
click at [170, 203] on span "Documents" at bounding box center [149, 211] width 73 height 16
click at [230, 13] on nav "Intakes Day 1 Matters Overview Tasks Firms The [PERSON_NAME]" at bounding box center [611, 32] width 1223 height 64
click at [230, 18] on button "Matters" at bounding box center [241, 32] width 71 height 36
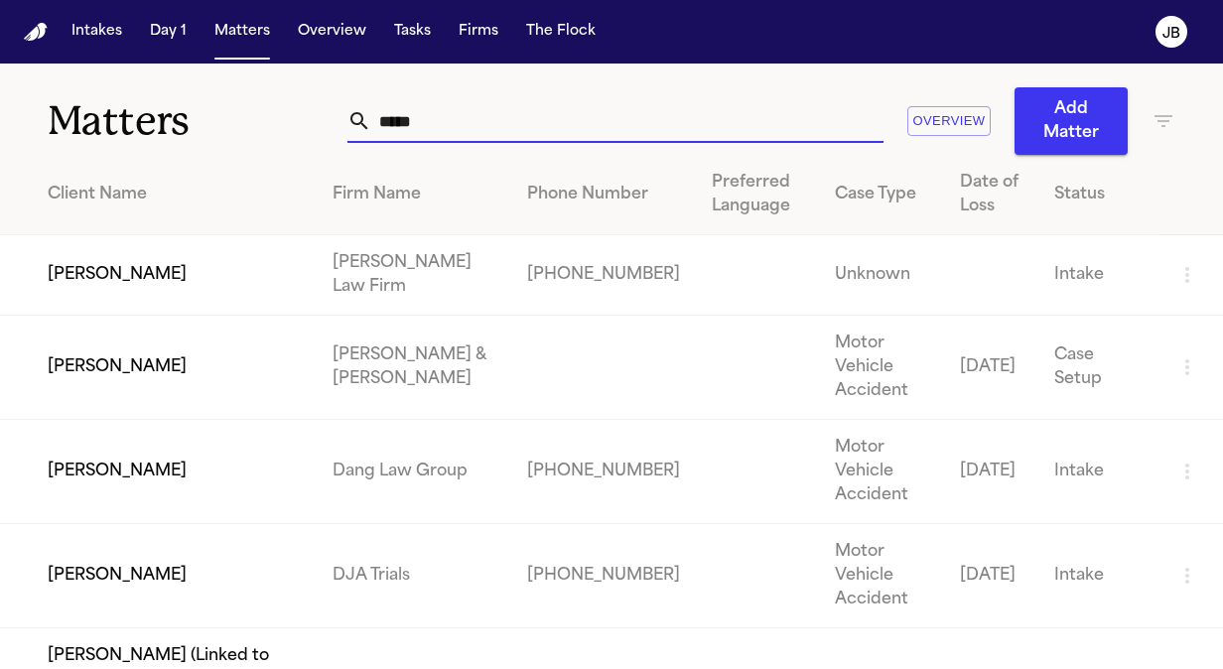
drag, startPoint x: 244, startPoint y: 102, endPoint x: 77, endPoint y: 77, distance: 168.6
click at [77, 77] on div "Matters ***** Overview Add Matter" at bounding box center [611, 109] width 1223 height 91
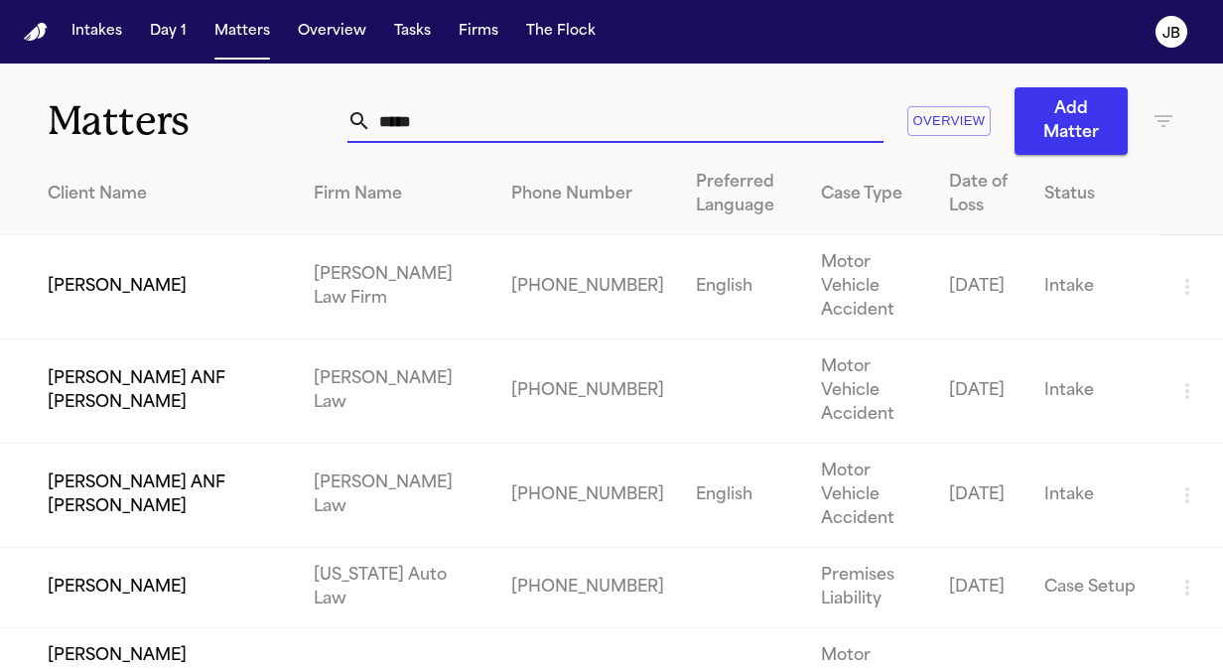
type input "*****"
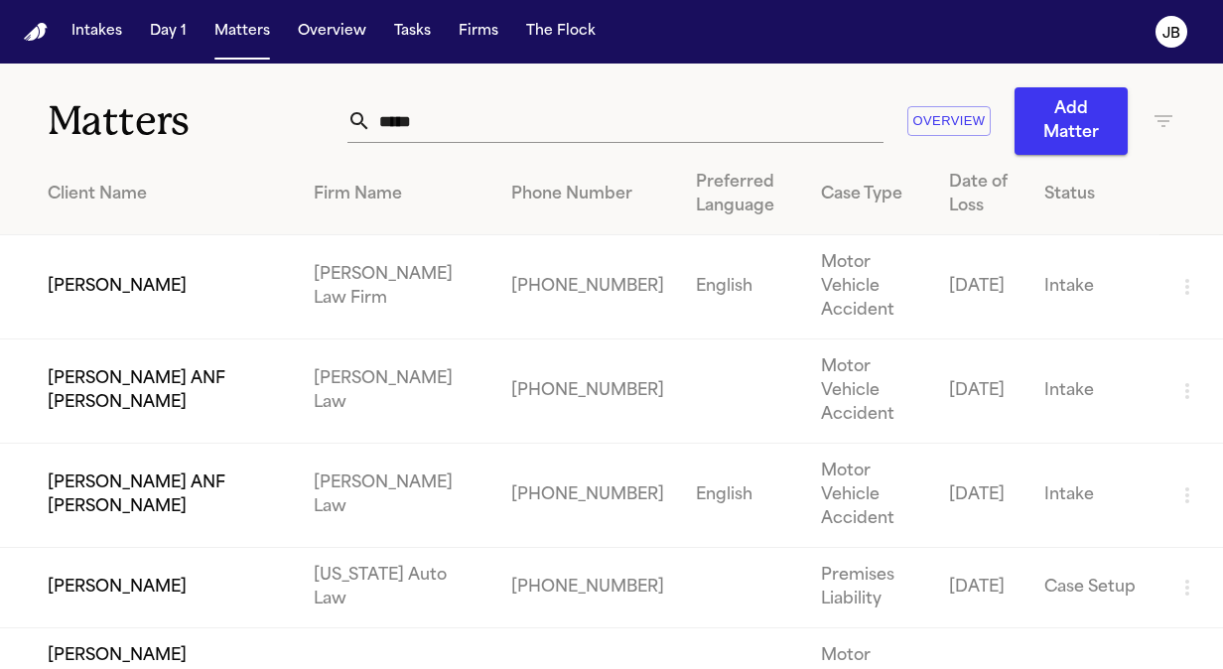
click at [144, 276] on td "[PERSON_NAME]" at bounding box center [149, 287] width 298 height 104
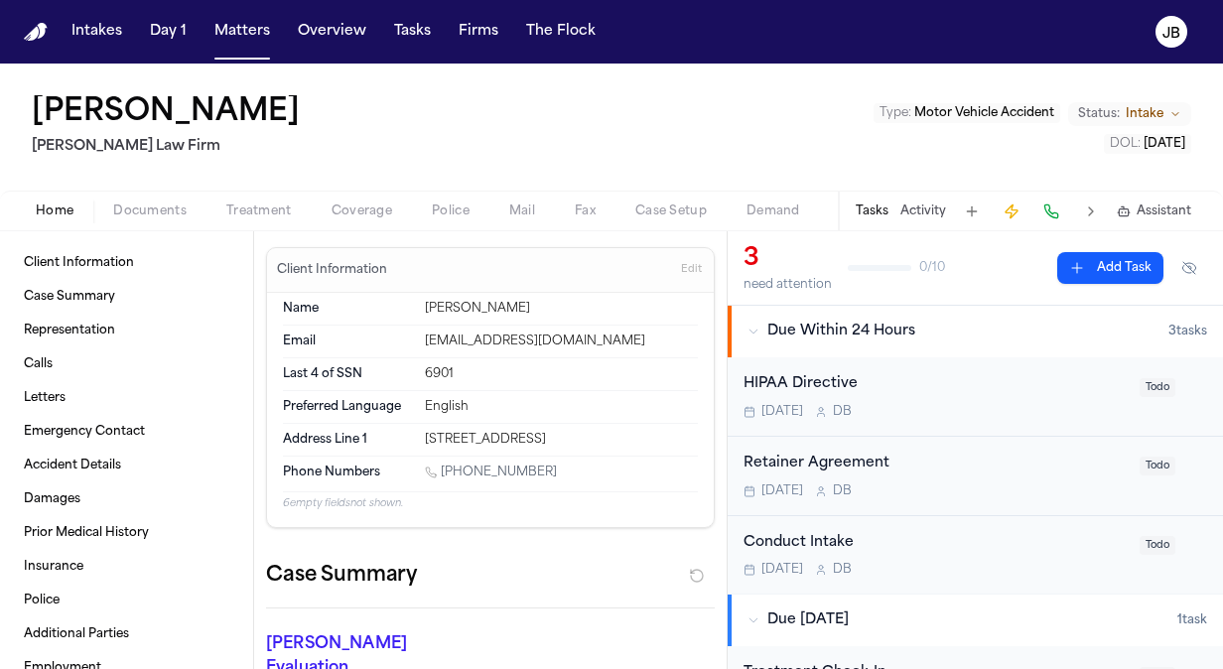
click at [1004, 108] on span "Motor Vehicle Accident" at bounding box center [984, 113] width 140 height 12
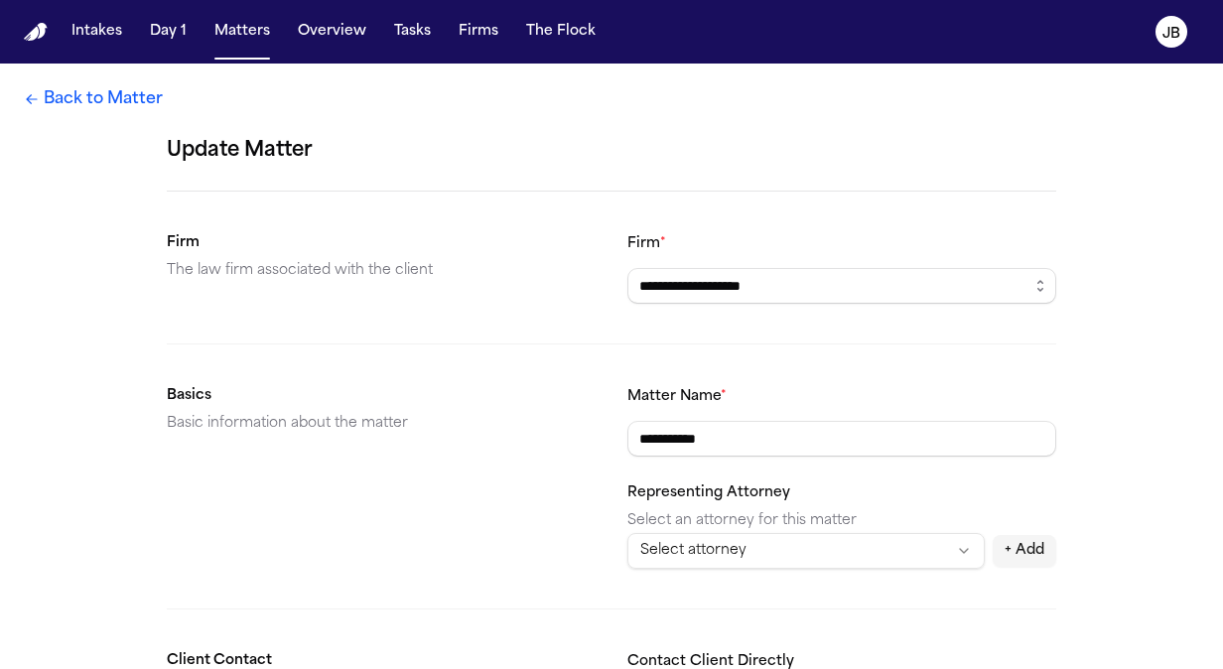
drag, startPoint x: 792, startPoint y: 425, endPoint x: 461, endPoint y: 389, distance: 333.4
click at [461, 389] on section "**********" at bounding box center [611, 476] width 889 height 185
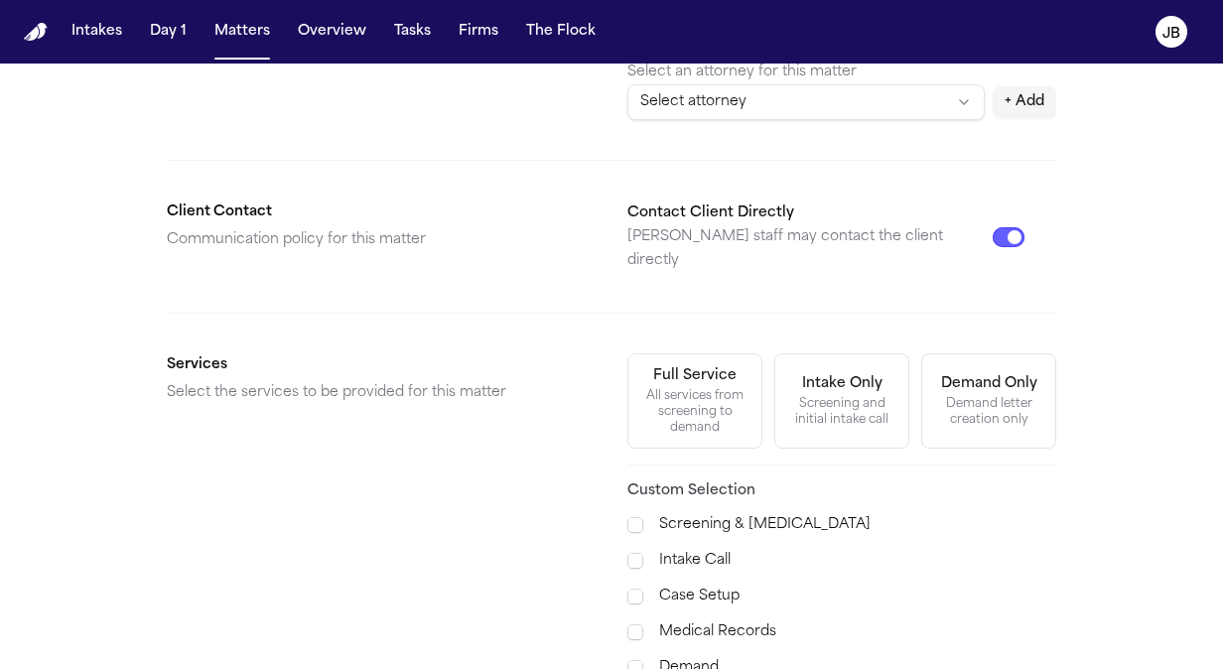
scroll to position [459, 0]
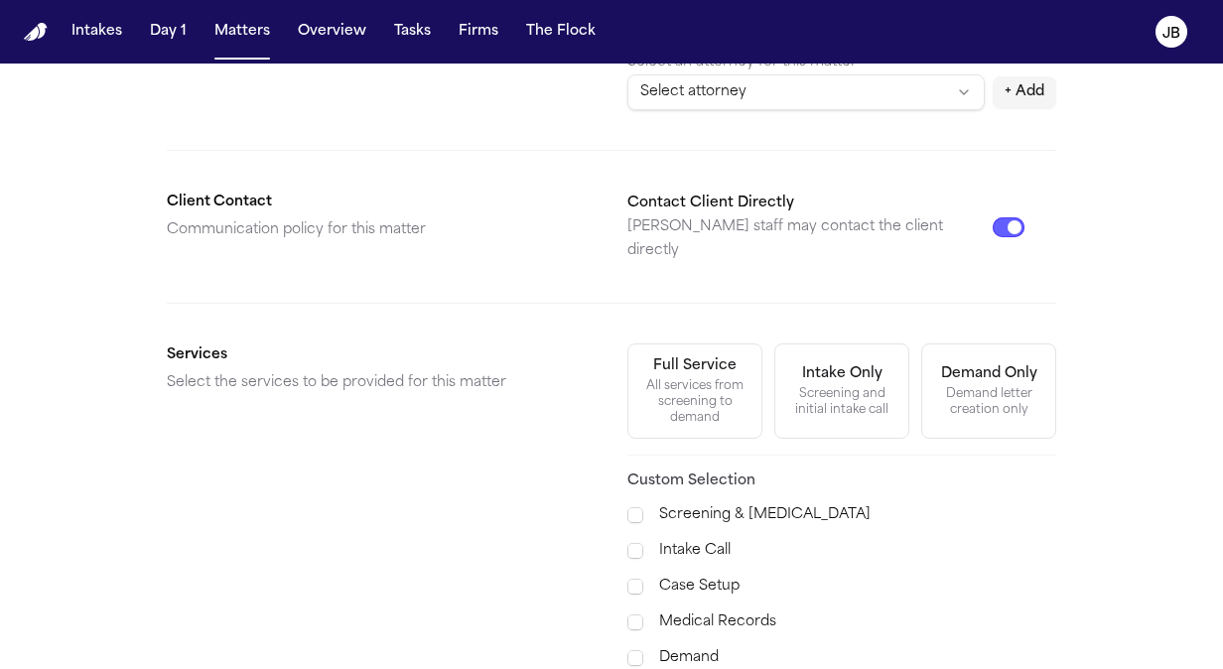
type input "**********"
click at [747, 367] on button "Full Service All services from screening to demand" at bounding box center [694, 390] width 135 height 95
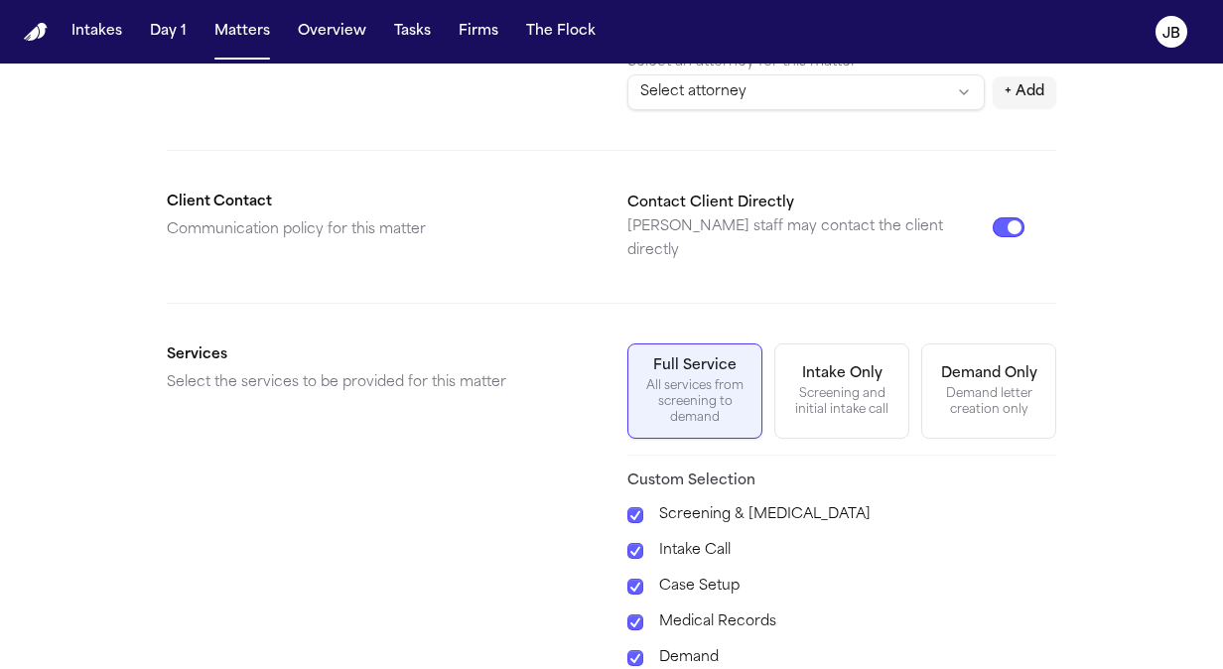
scroll to position [664, 0]
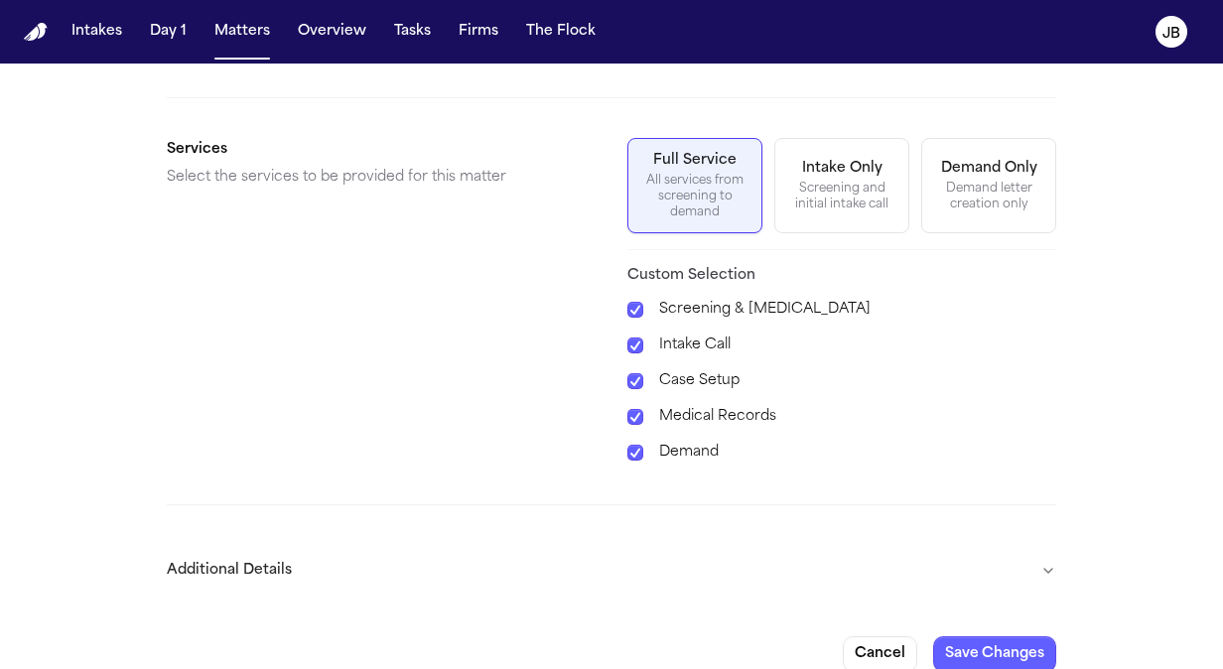
click at [1044, 545] on button "Additional Details" at bounding box center [611, 571] width 889 height 52
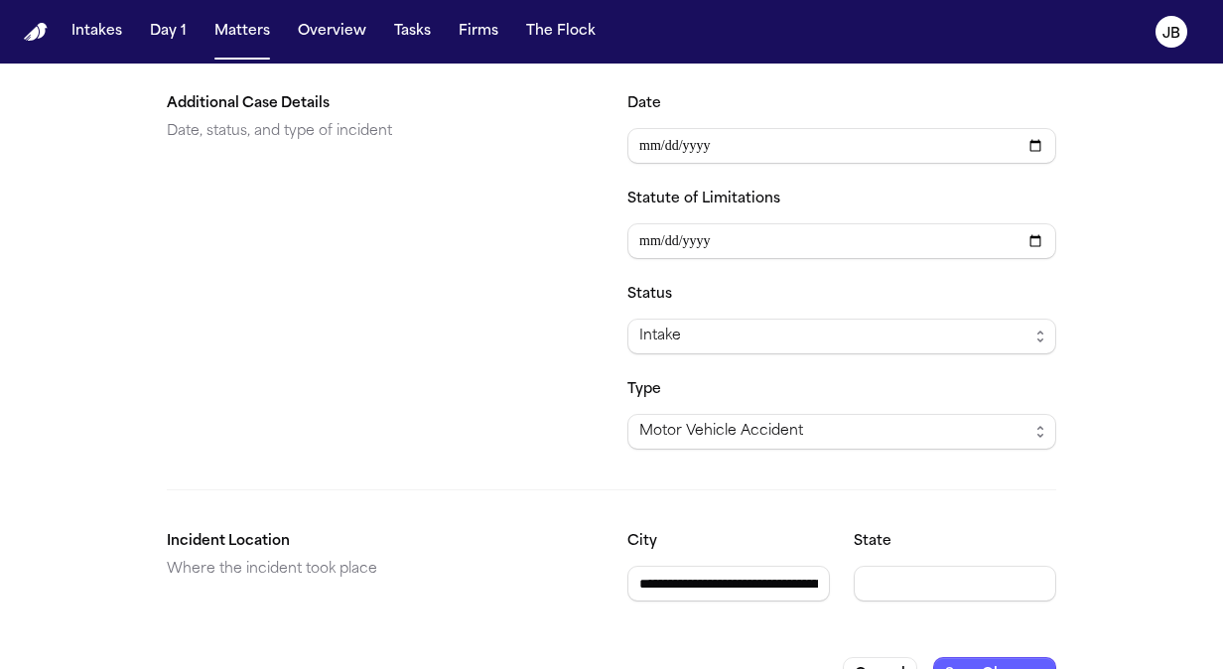
scroll to position [1186, 0]
click at [637, 221] on input "Statute of Limitations" at bounding box center [841, 239] width 429 height 36
type input "**********"
click at [740, 323] on div "Intake" at bounding box center [833, 335] width 389 height 24
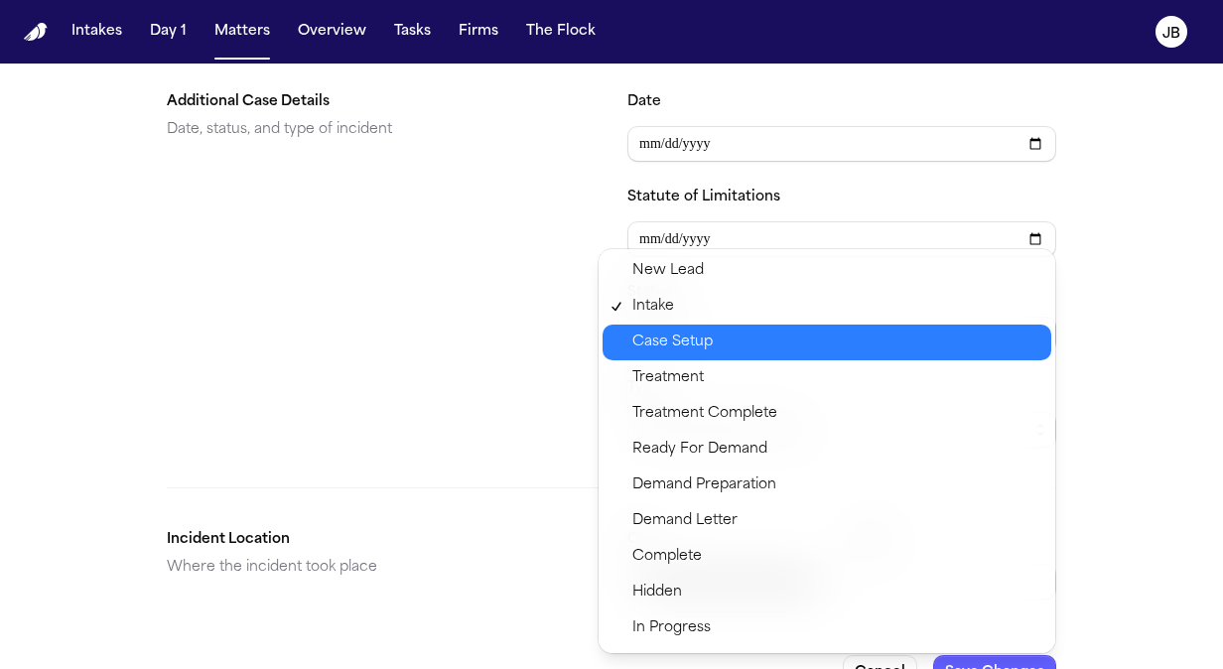
click at [714, 355] on div "Case Setup" at bounding box center [826, 343] width 449 height 36
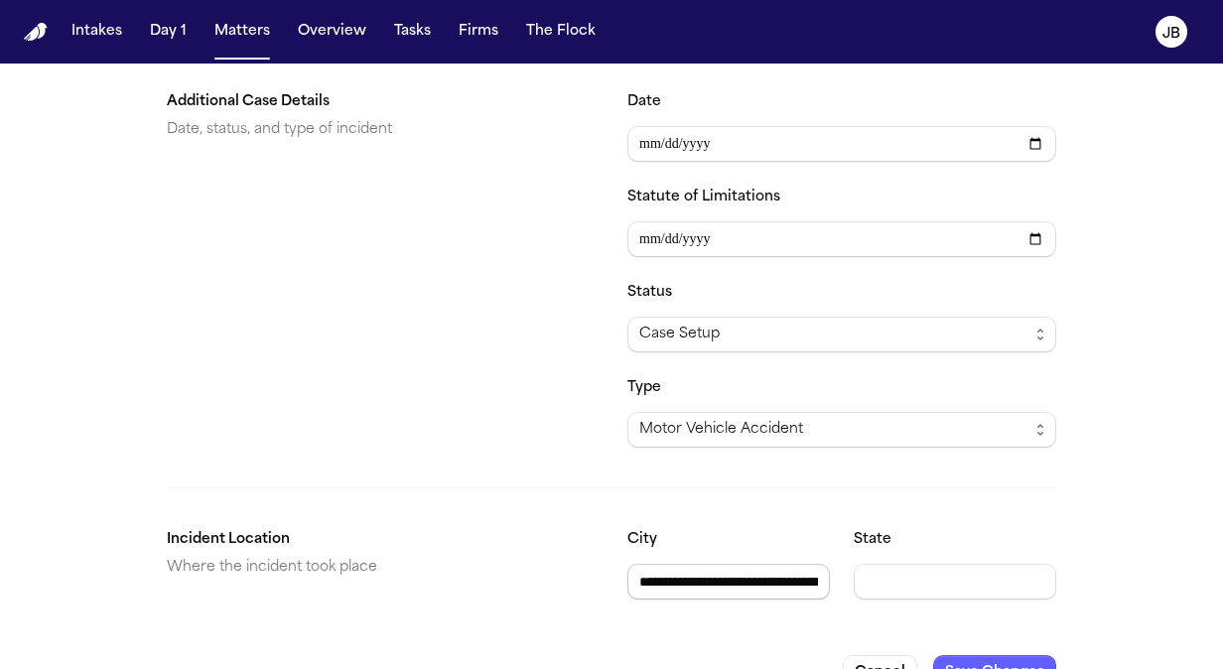
click at [748, 564] on input "**********" at bounding box center [728, 582] width 202 height 36
type input "******"
type input "**"
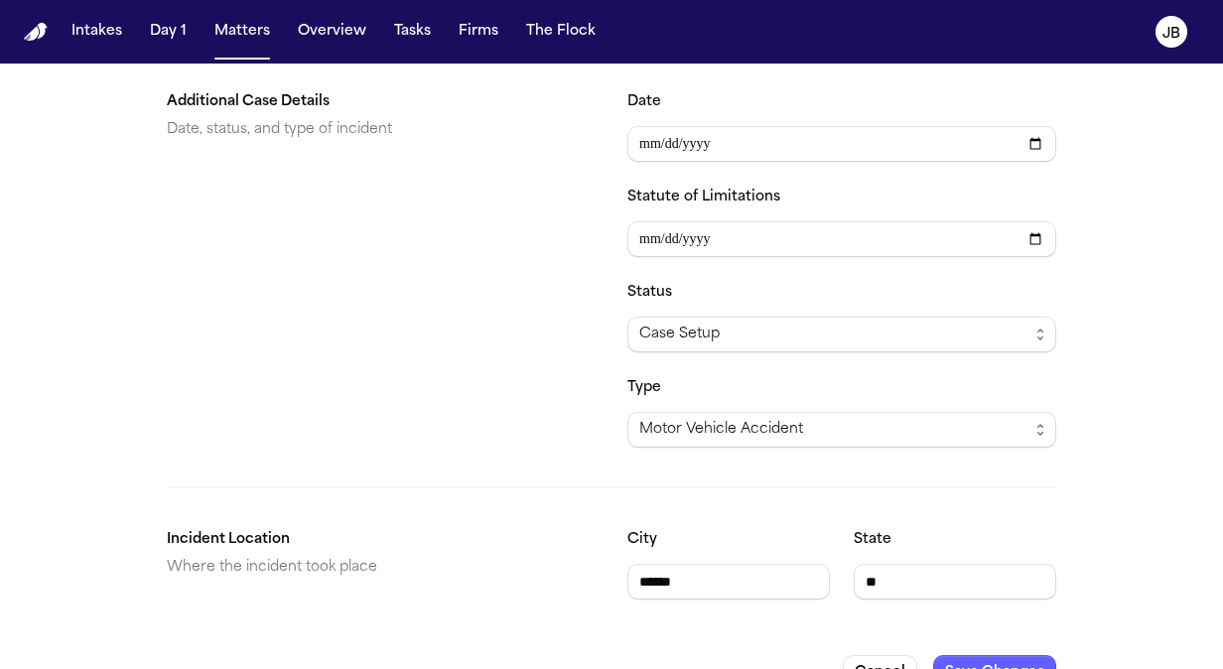
click at [983, 655] on button "Save Changes" at bounding box center [994, 673] width 123 height 36
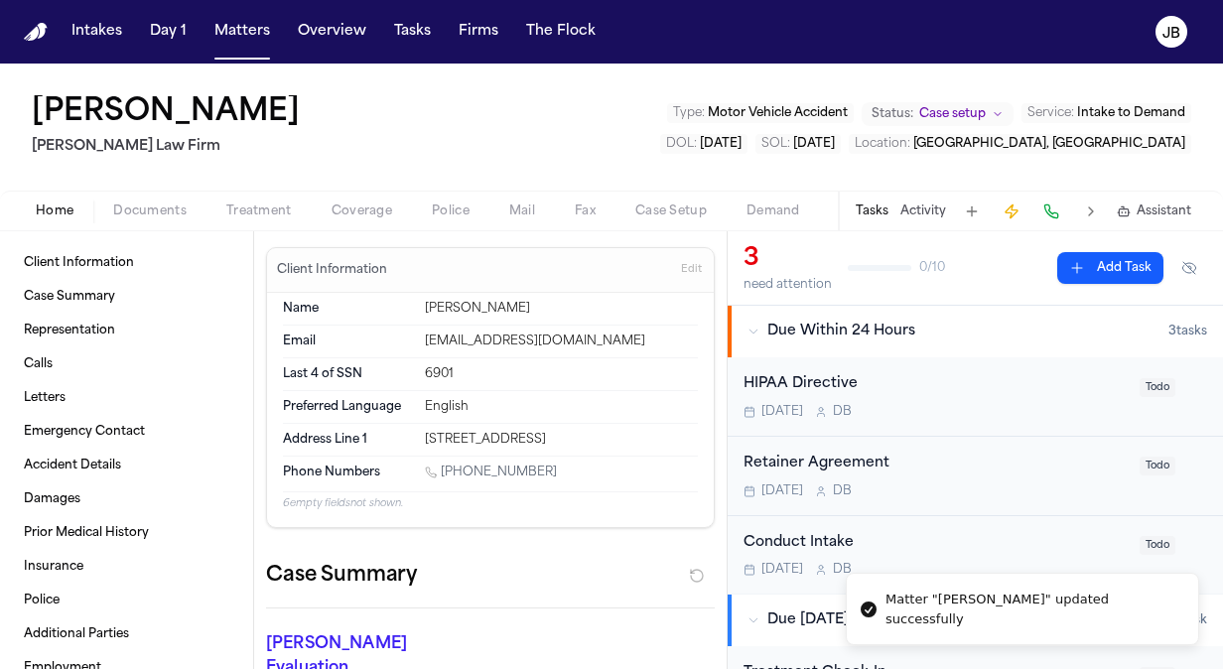
click at [151, 208] on span "Documents" at bounding box center [149, 211] width 73 height 16
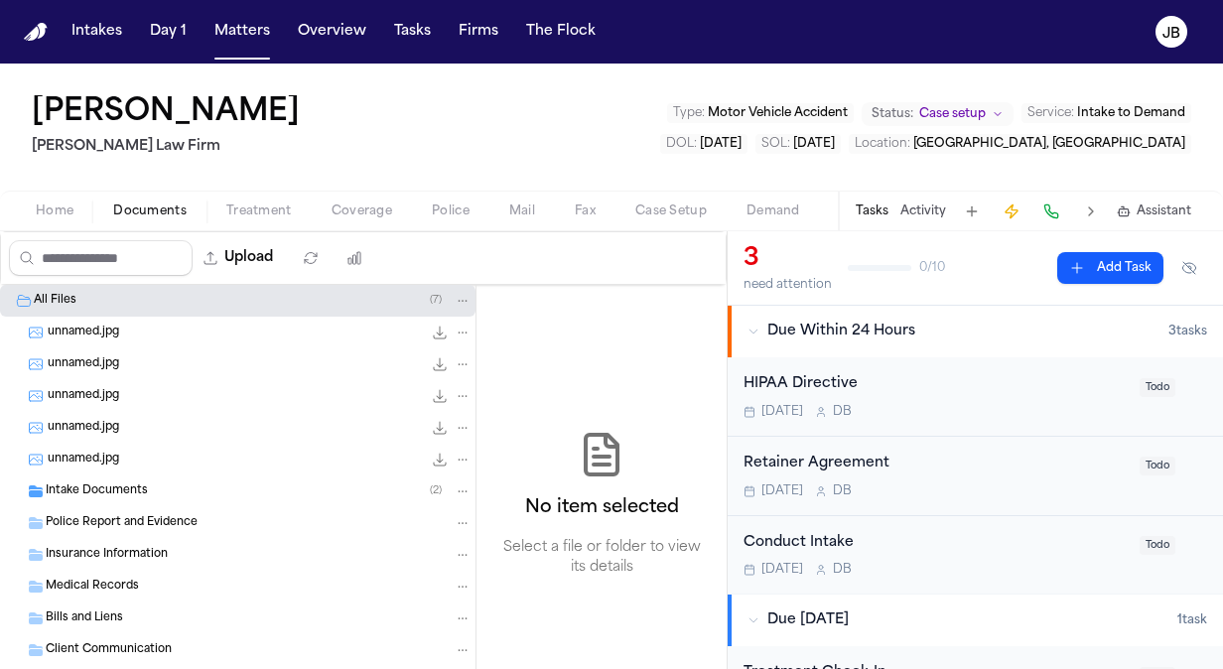
click at [71, 478] on div "Intake Documents ( 2 )" at bounding box center [237, 491] width 475 height 32
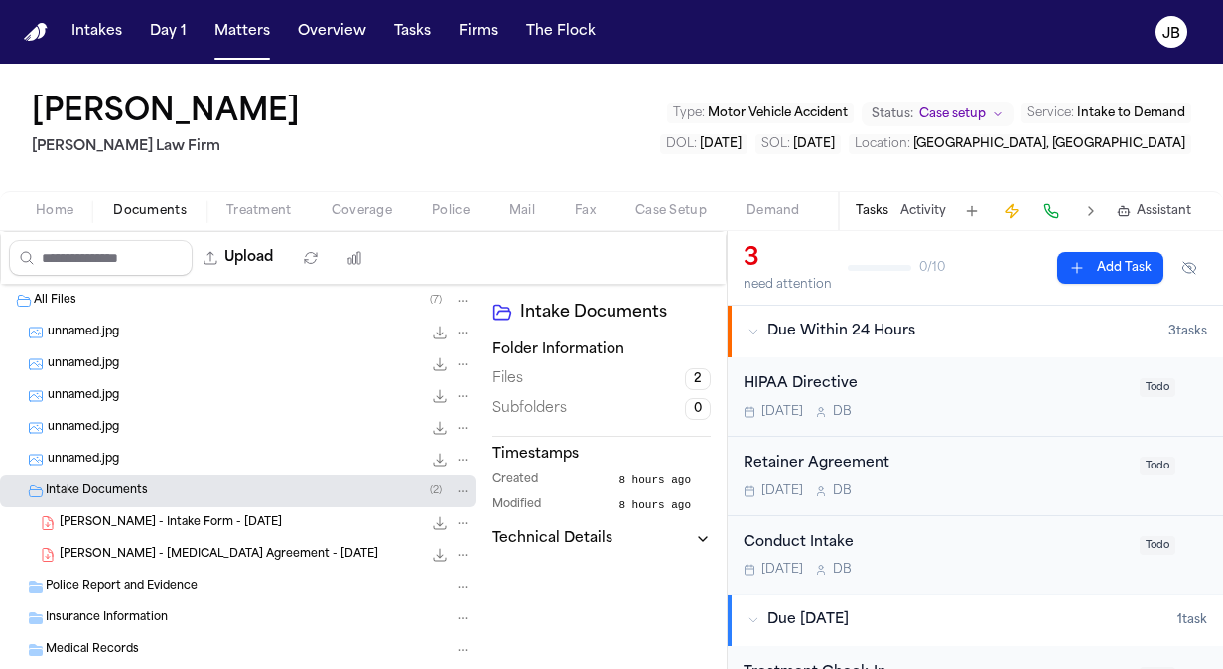
click at [130, 519] on span "[PERSON_NAME] - Intake Form - [DATE]" at bounding box center [171, 523] width 222 height 17
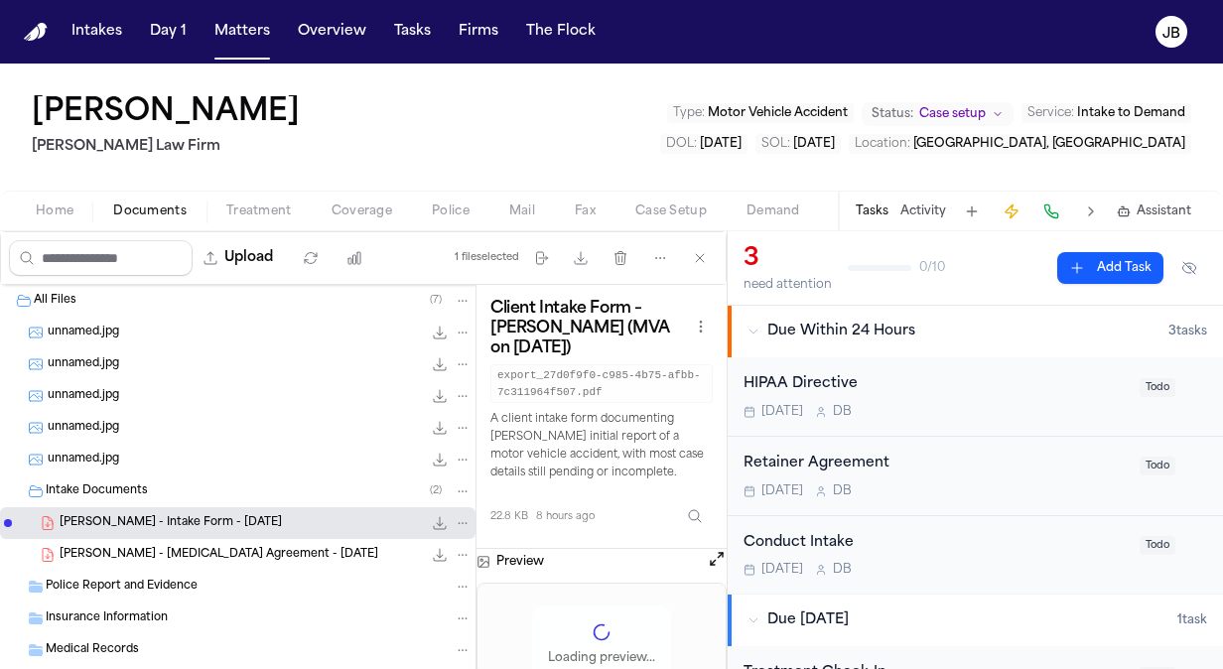
click at [133, 542] on div "[PERSON_NAME] - [MEDICAL_DATA] Agreement - [DATE] 1.2 MB • PDF" at bounding box center [237, 555] width 475 height 32
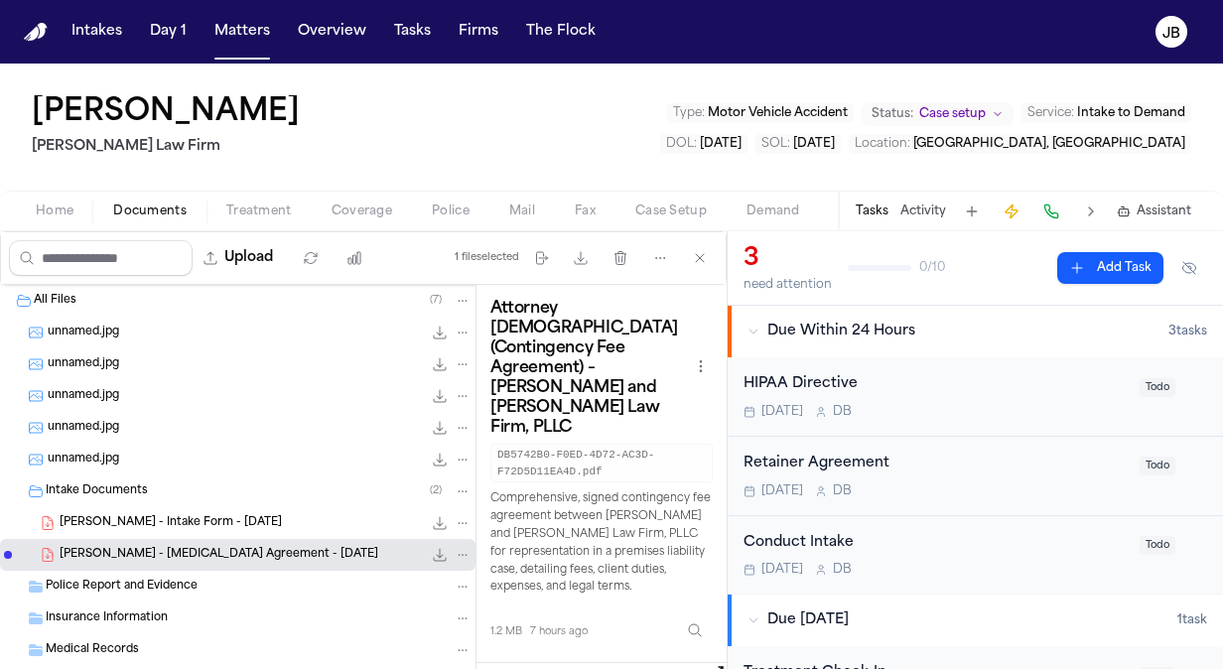
click at [255, 214] on span "Treatment" at bounding box center [259, 211] width 66 height 16
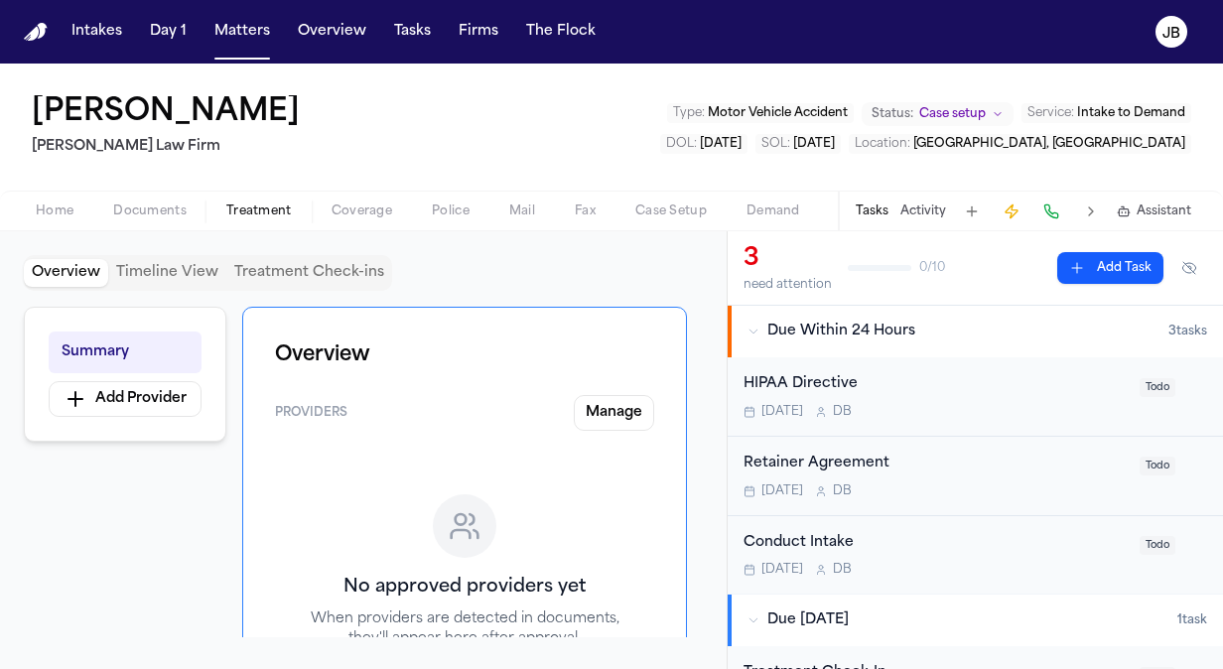
click at [42, 214] on span "Home" at bounding box center [55, 211] width 38 height 16
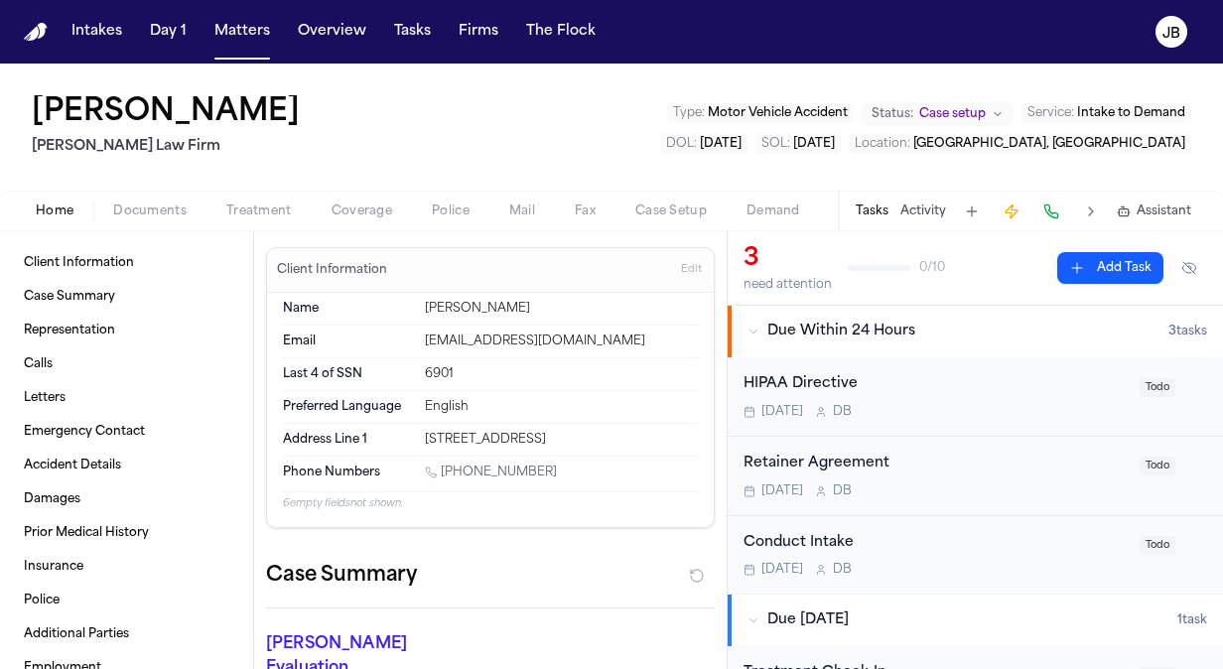
drag, startPoint x: 628, startPoint y: 445, endPoint x: 421, endPoint y: 434, distance: 207.7
click at [421, 434] on div "Address Line [GEOGRAPHIC_DATA][STREET_ADDRESS]" at bounding box center [490, 440] width 415 height 32
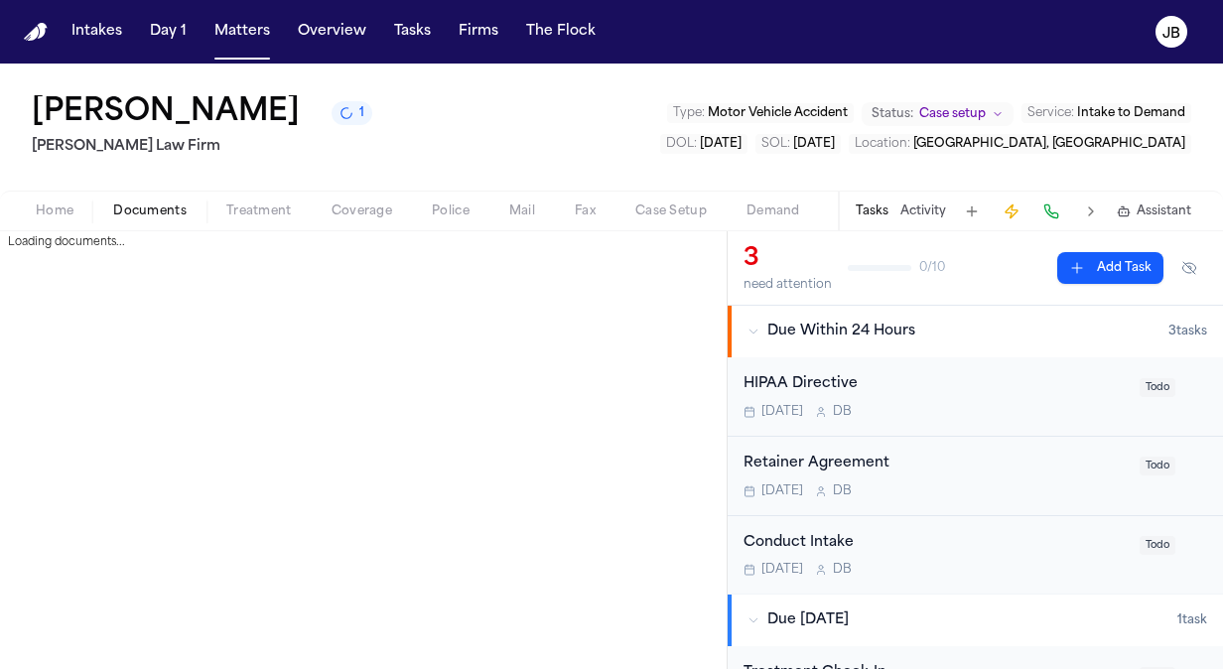
click at [141, 214] on span "Documents" at bounding box center [149, 211] width 73 height 16
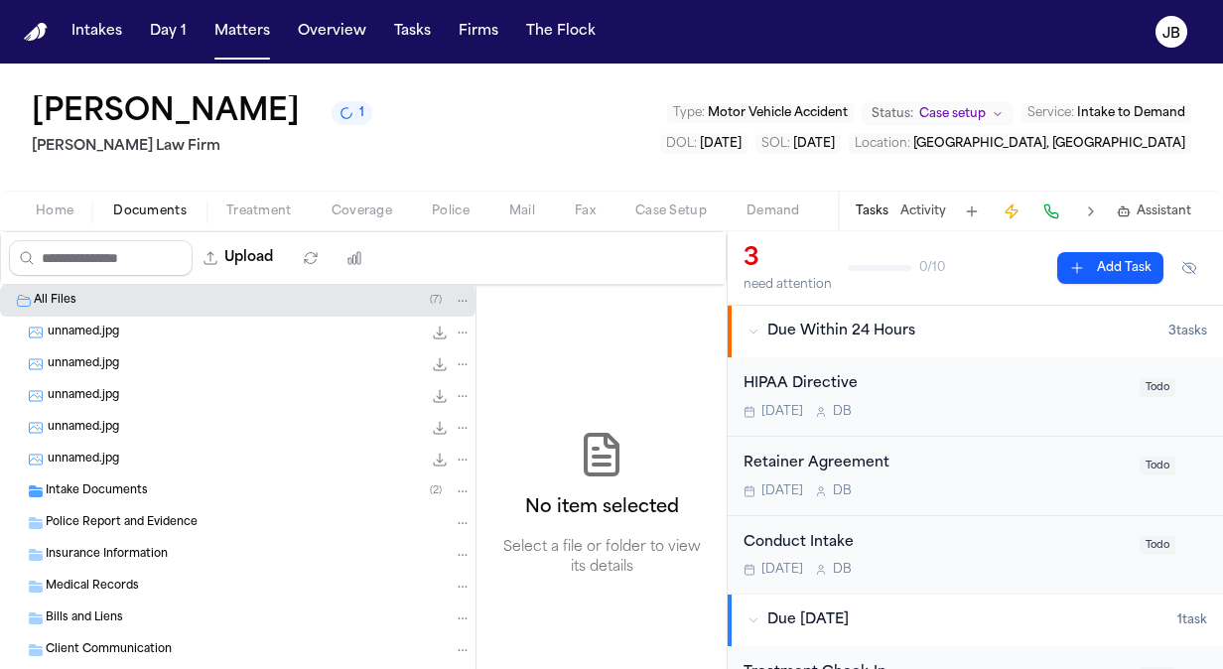
click at [141, 495] on span "Intake Documents" at bounding box center [97, 491] width 102 height 17
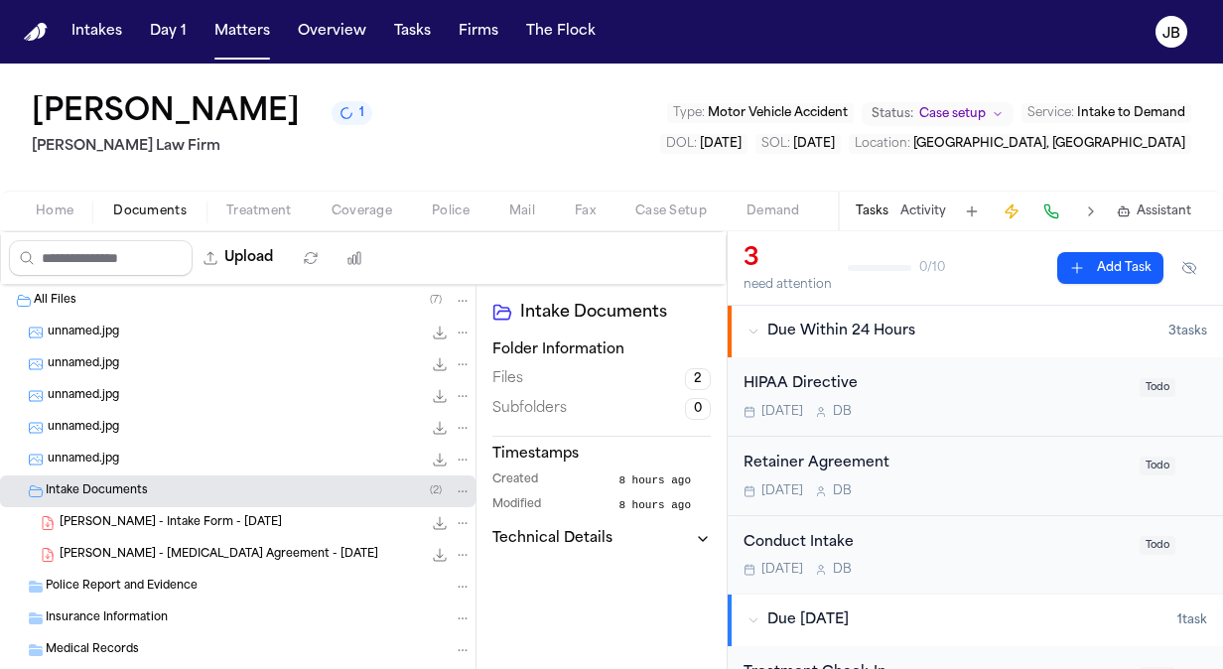
click at [159, 517] on span "[PERSON_NAME] - Intake Form - [DATE]" at bounding box center [171, 523] width 222 height 17
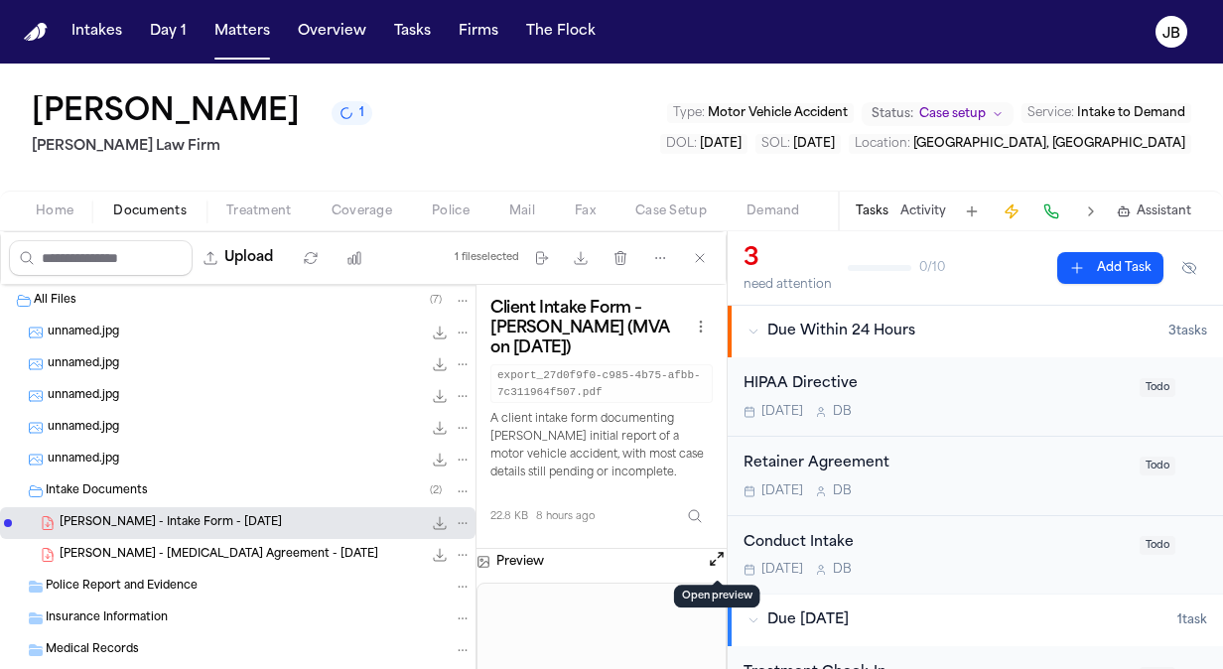
click at [721, 558] on button "Open preview" at bounding box center [717, 559] width 20 height 20
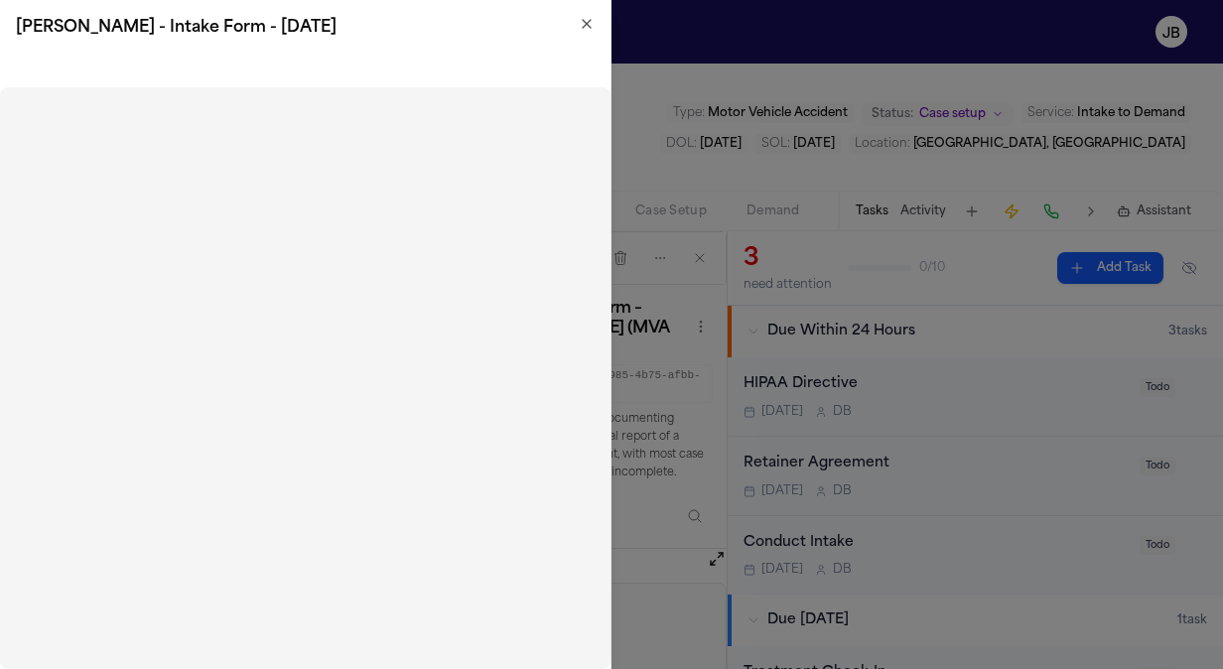
click at [583, 20] on icon "button" at bounding box center [587, 24] width 8 height 8
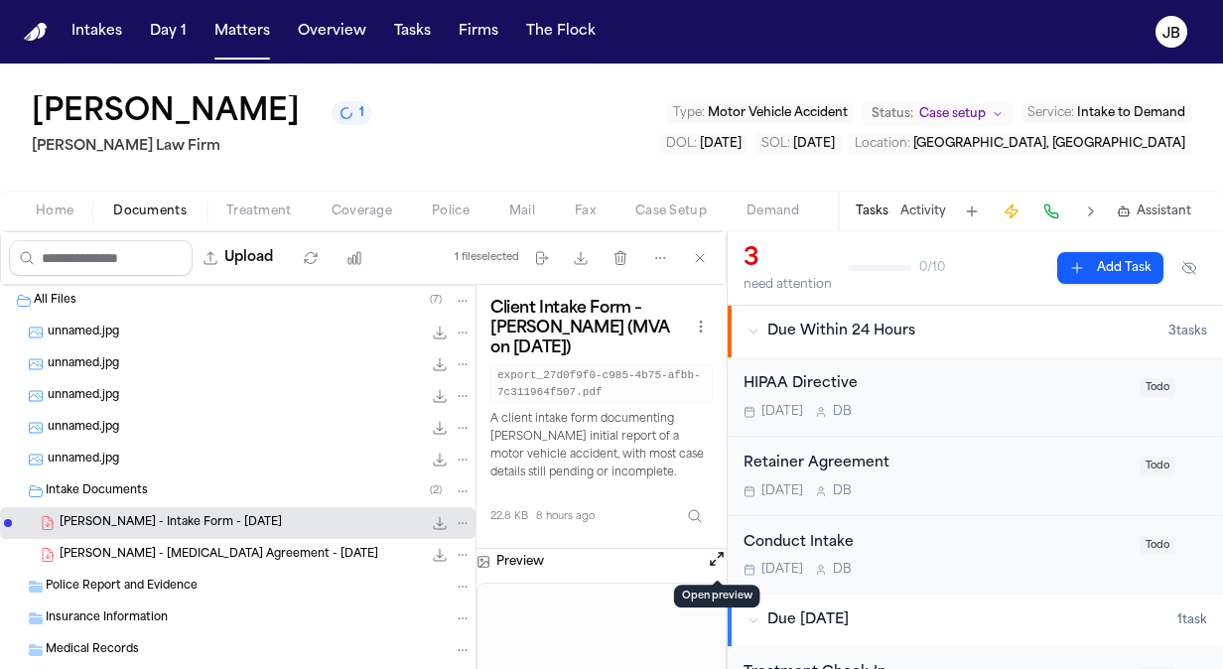
click at [41, 211] on span "Home" at bounding box center [55, 211] width 38 height 16
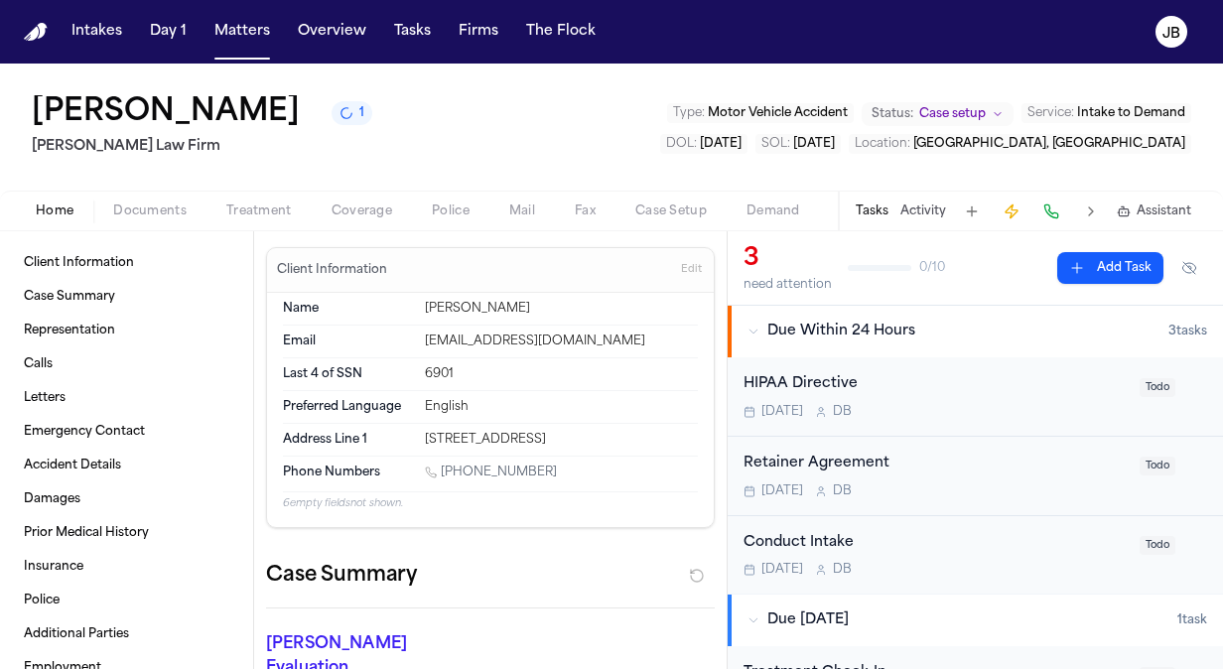
drag, startPoint x: 535, startPoint y: 466, endPoint x: 444, endPoint y: 466, distance: 91.3
click at [444, 466] on div "[PHONE_NUMBER]" at bounding box center [561, 474] width 273 height 19
click at [179, 210] on span "Documents" at bounding box center [149, 211] width 73 height 16
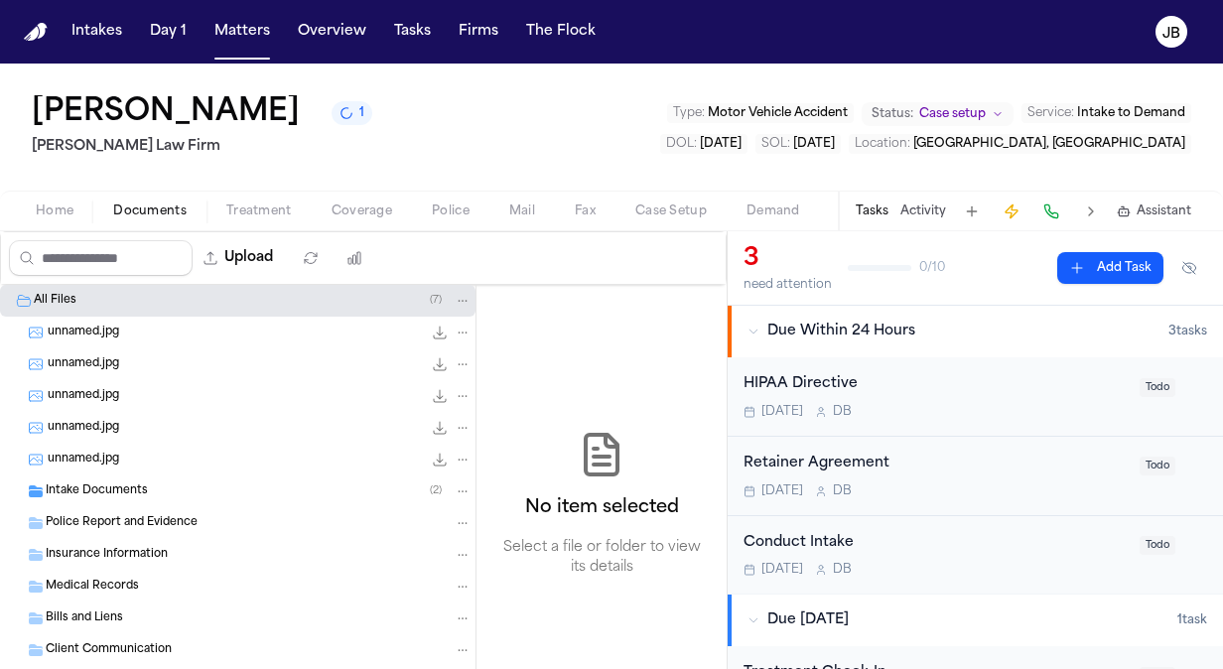
click at [139, 618] on div "Bills and Liens" at bounding box center [259, 618] width 426 height 18
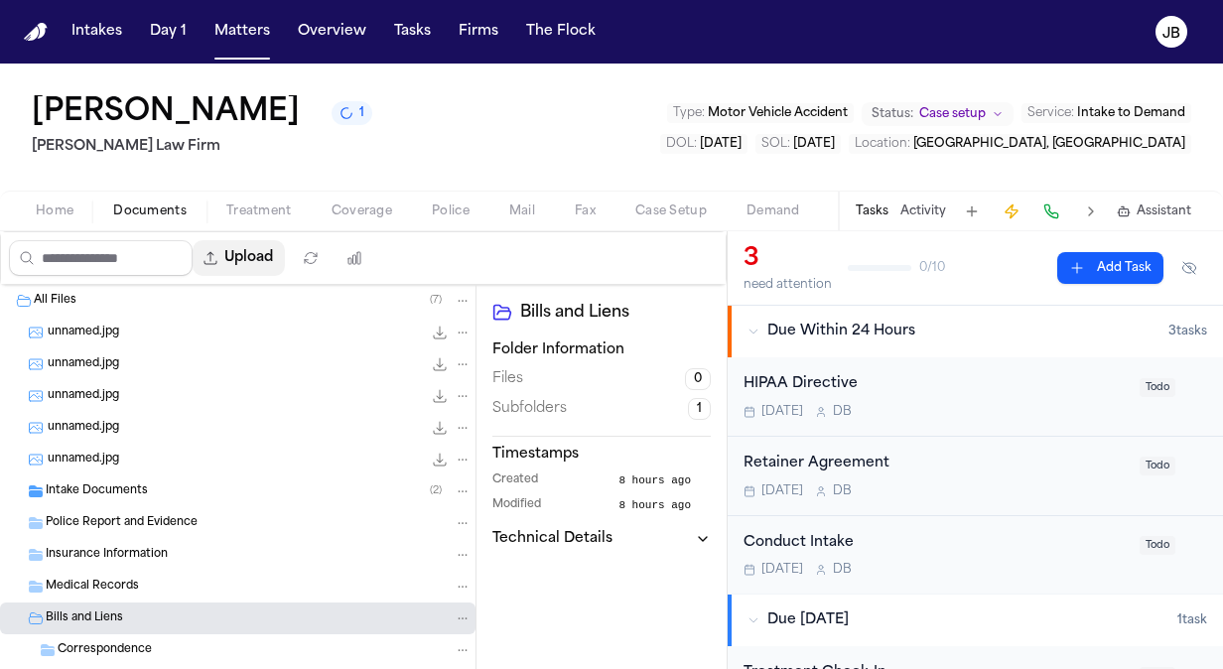
click at [257, 264] on button "Upload" at bounding box center [239, 258] width 92 height 36
select select "**********"
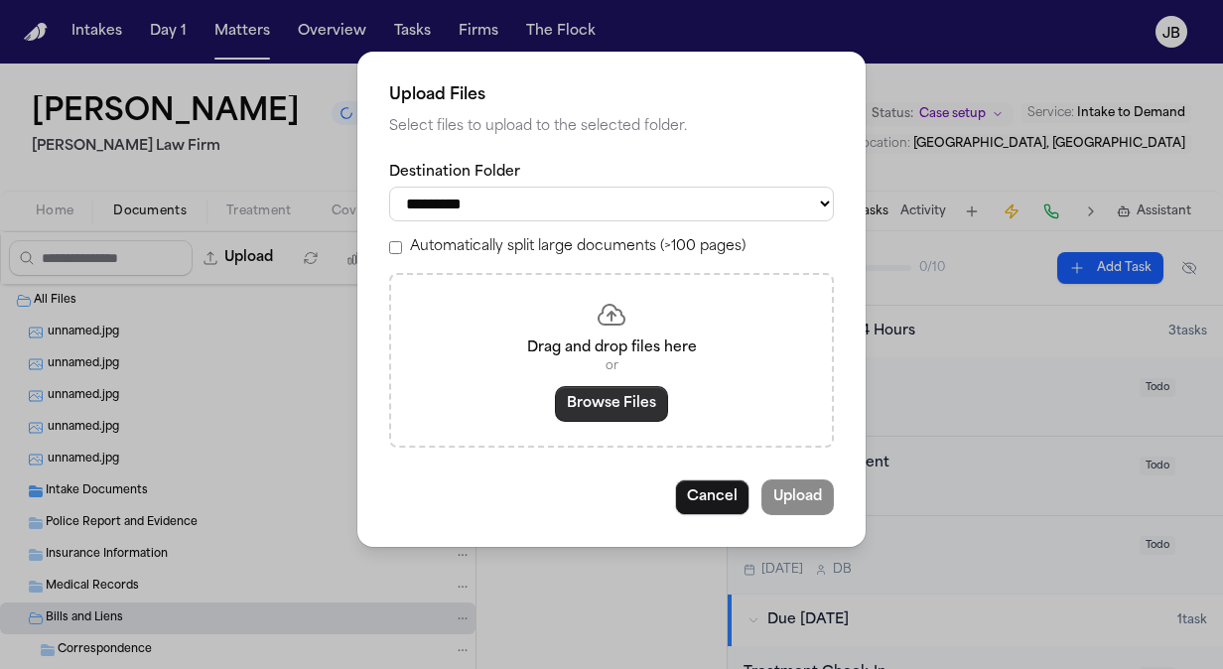
click at [615, 393] on button "Browse Files" at bounding box center [611, 404] width 113 height 36
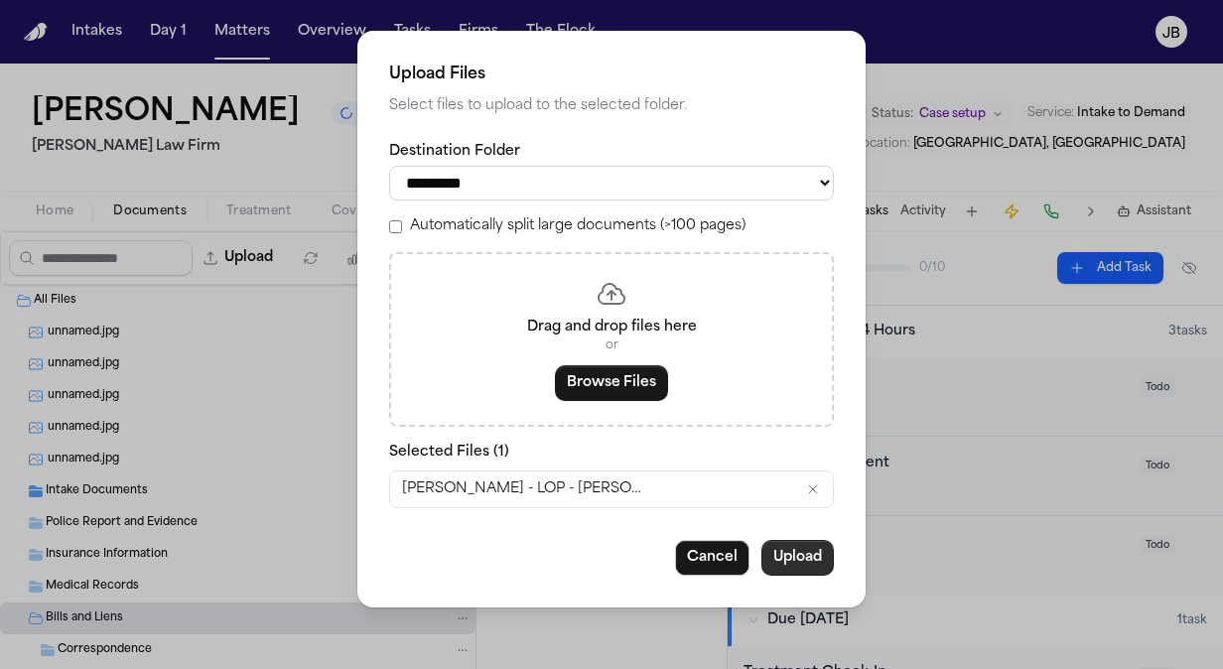
click at [781, 552] on button "Upload" at bounding box center [797, 558] width 72 height 36
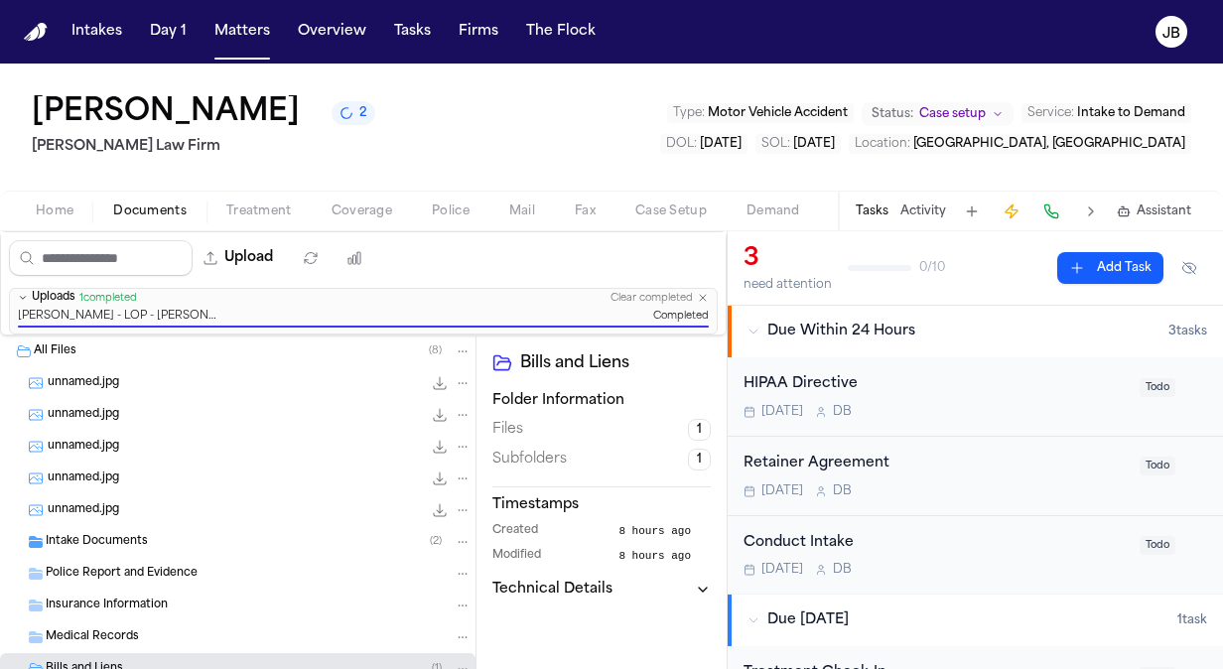
click at [355, 197] on div "Home Documents Treatment Coverage Police Mail Fax Case Setup Demand Workspaces …" at bounding box center [611, 211] width 1223 height 40
click at [352, 214] on span "Coverage" at bounding box center [362, 211] width 61 height 16
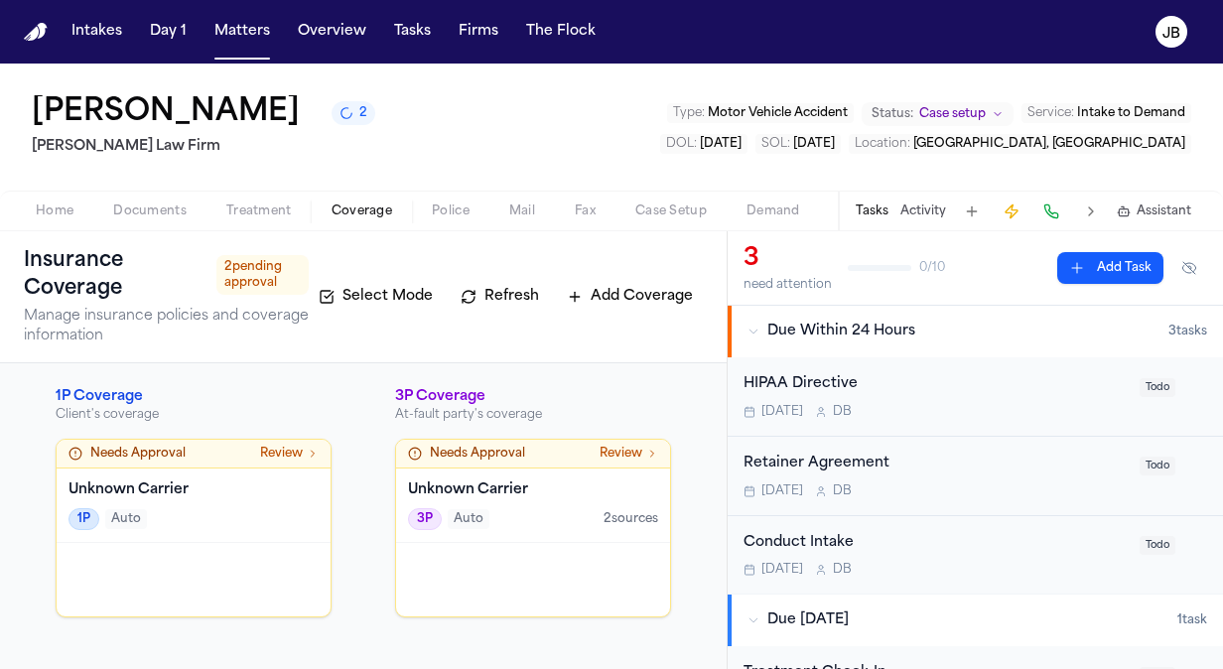
click at [175, 204] on span "Documents" at bounding box center [149, 211] width 73 height 16
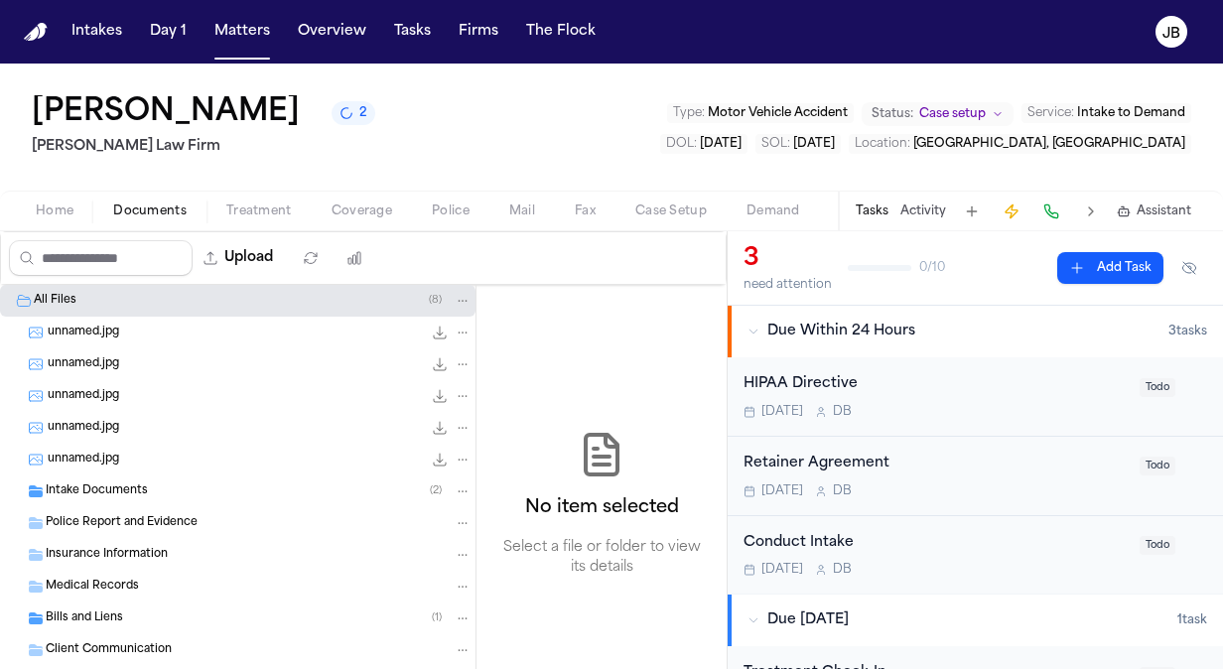
click at [173, 510] on div "Police Report and Evidence" at bounding box center [237, 523] width 475 height 32
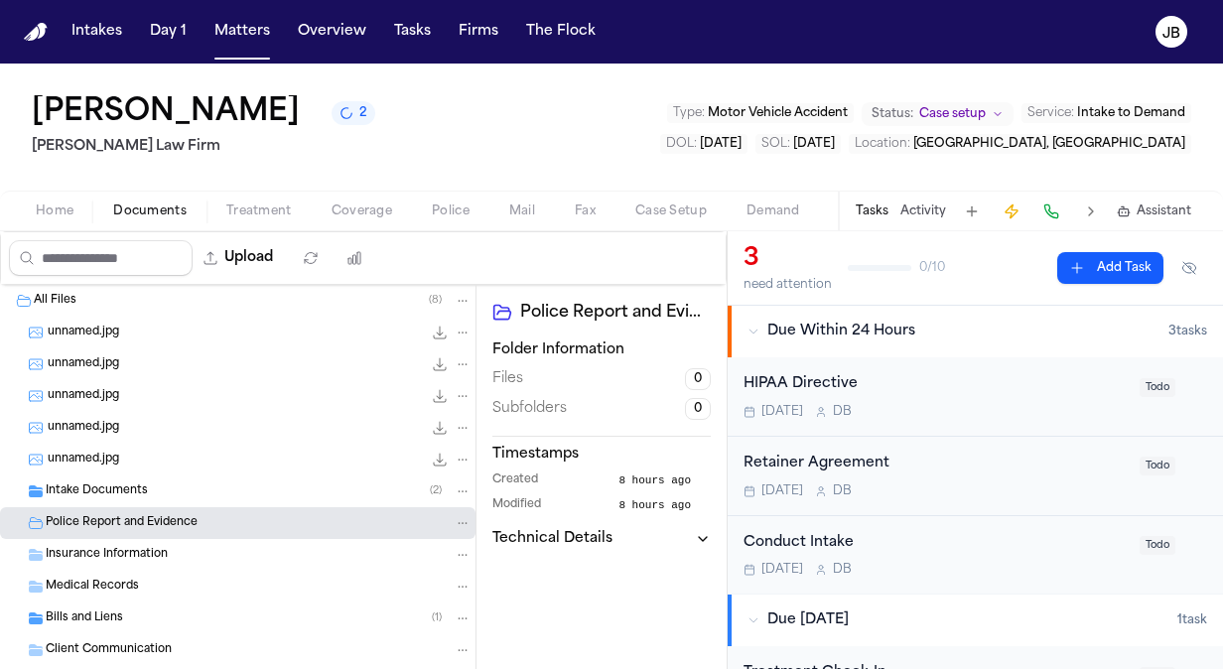
click at [175, 495] on div "Intake Documents ( 2 )" at bounding box center [259, 491] width 426 height 18
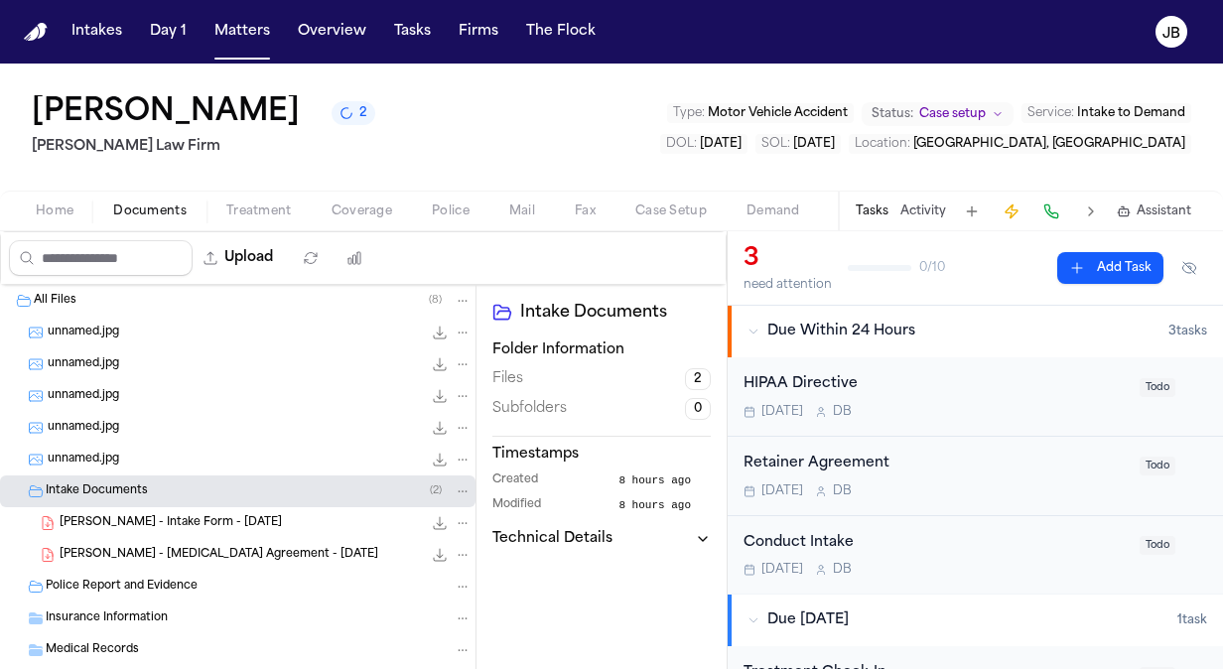
click at [145, 522] on span "[PERSON_NAME] - Intake Form - [DATE]" at bounding box center [171, 523] width 222 height 17
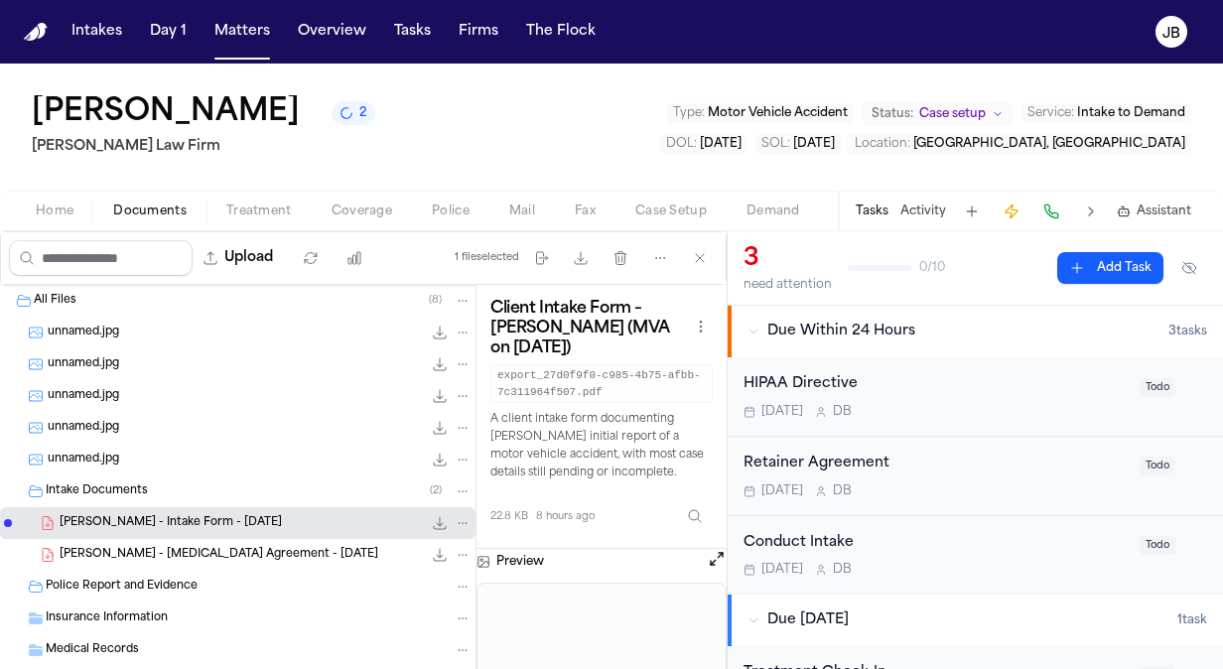
click at [725, 550] on button "Open preview" at bounding box center [717, 559] width 20 height 20
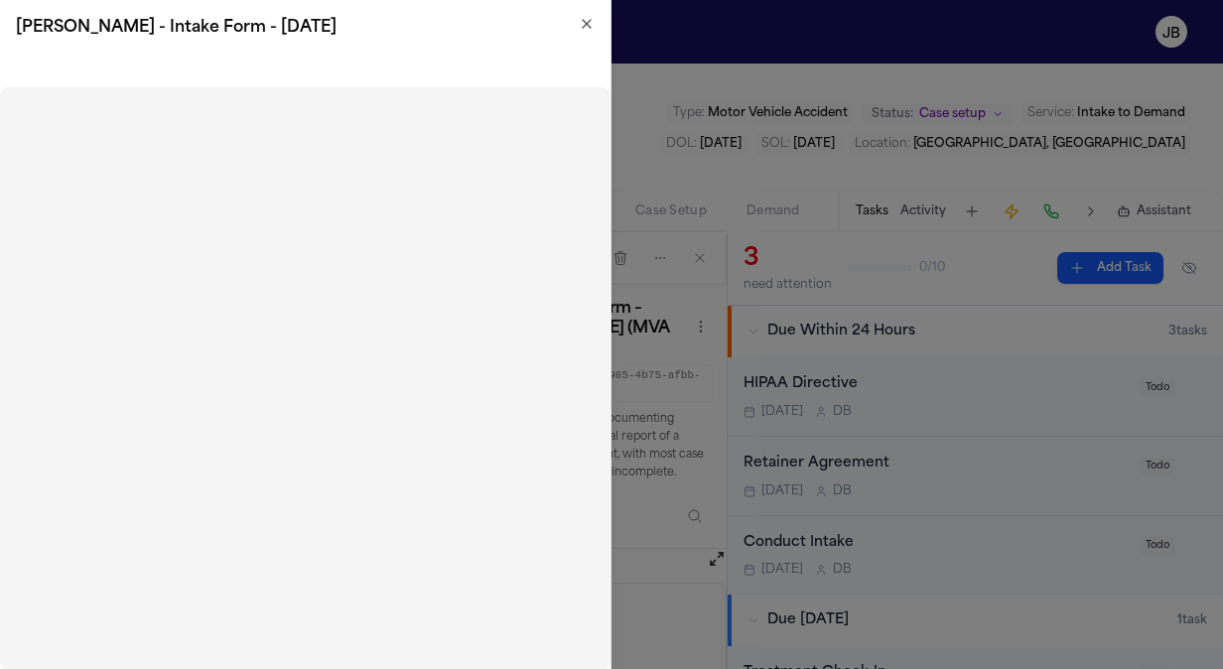
click at [574, 23] on h2 "[PERSON_NAME] - Intake Form - [DATE]" at bounding box center [305, 28] width 579 height 24
click at [598, 24] on div "[PERSON_NAME] - Intake Form - [DATE]" at bounding box center [305, 28] width 610 height 56
click at [596, 24] on div "[PERSON_NAME] - Intake Form - [DATE]" at bounding box center [305, 28] width 610 height 56
click at [586, 25] on icon "button" at bounding box center [587, 24] width 8 height 8
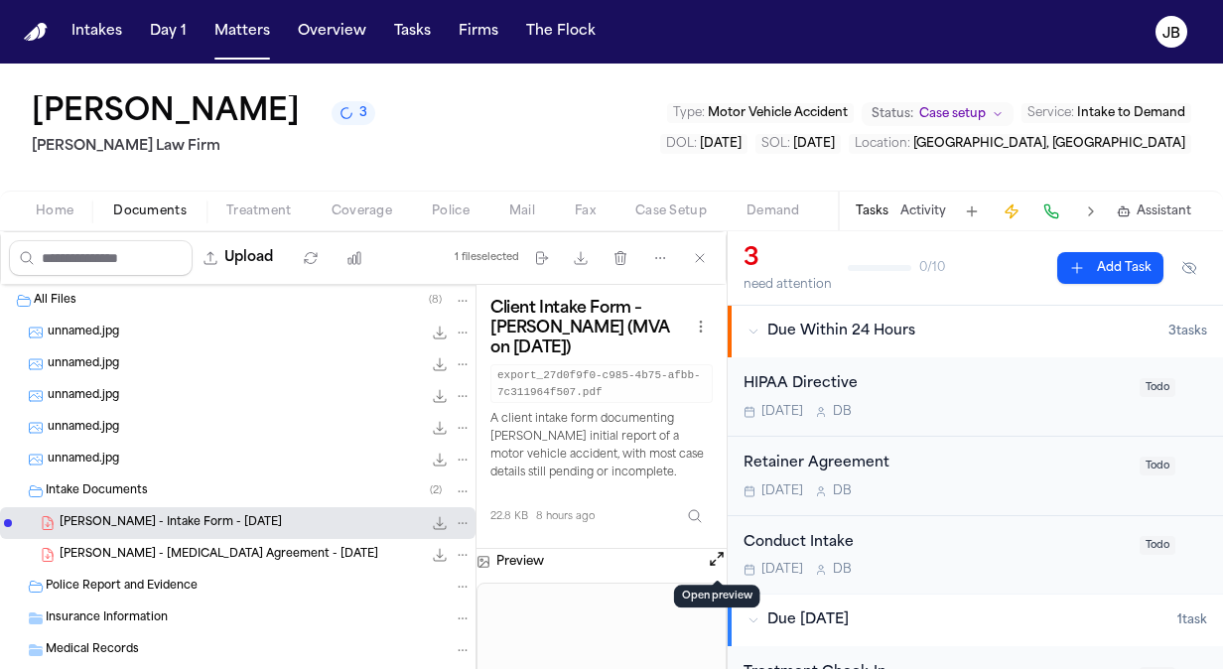
click at [999, 470] on div "Retainer Agreement" at bounding box center [935, 464] width 384 height 23
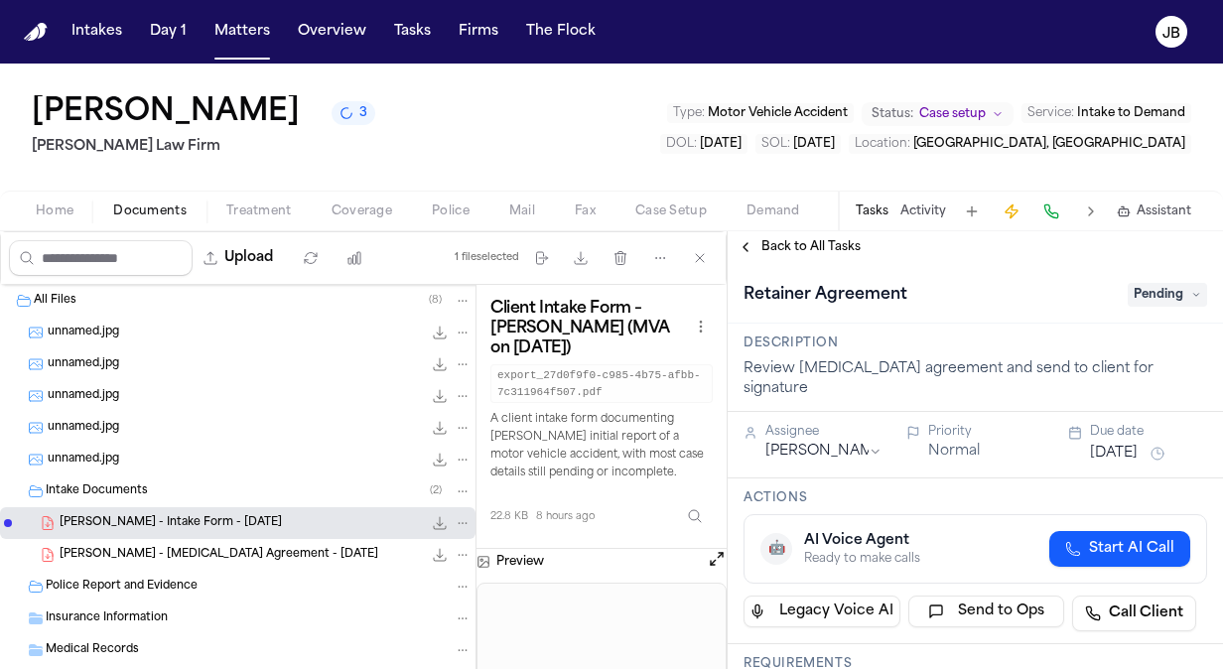
click at [1173, 294] on span "Pending" at bounding box center [1167, 295] width 79 height 24
type input "******"
click at [1158, 379] on div "Complete" at bounding box center [1119, 374] width 167 height 24
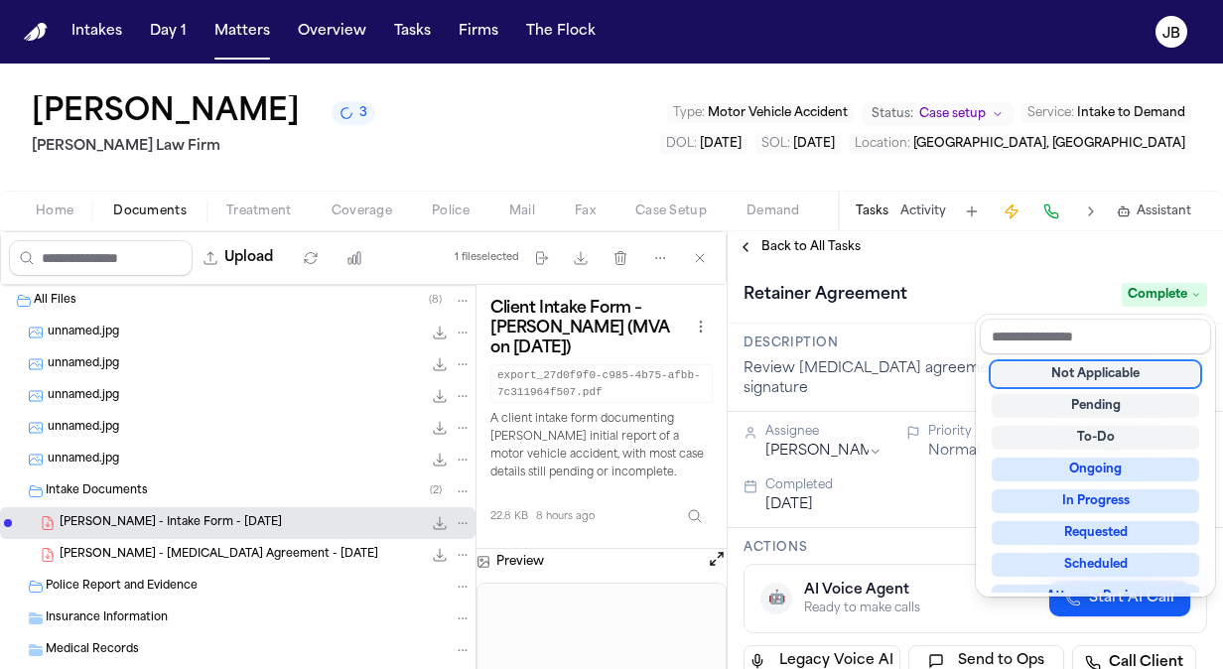
click at [506, 156] on div "[PERSON_NAME] 3 [PERSON_NAME] Law Firm Type : Motor Vehicle Accident Status: Ca…" at bounding box center [611, 366] width 1223 height 605
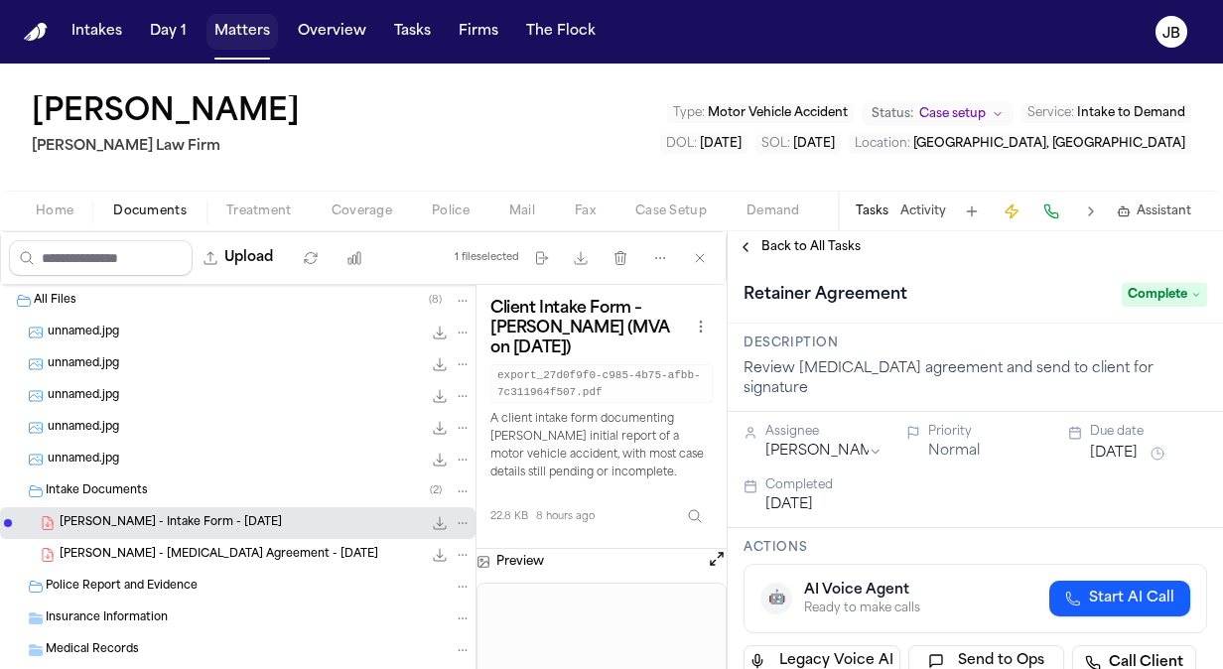
click at [232, 31] on button "Matters" at bounding box center [241, 32] width 71 height 36
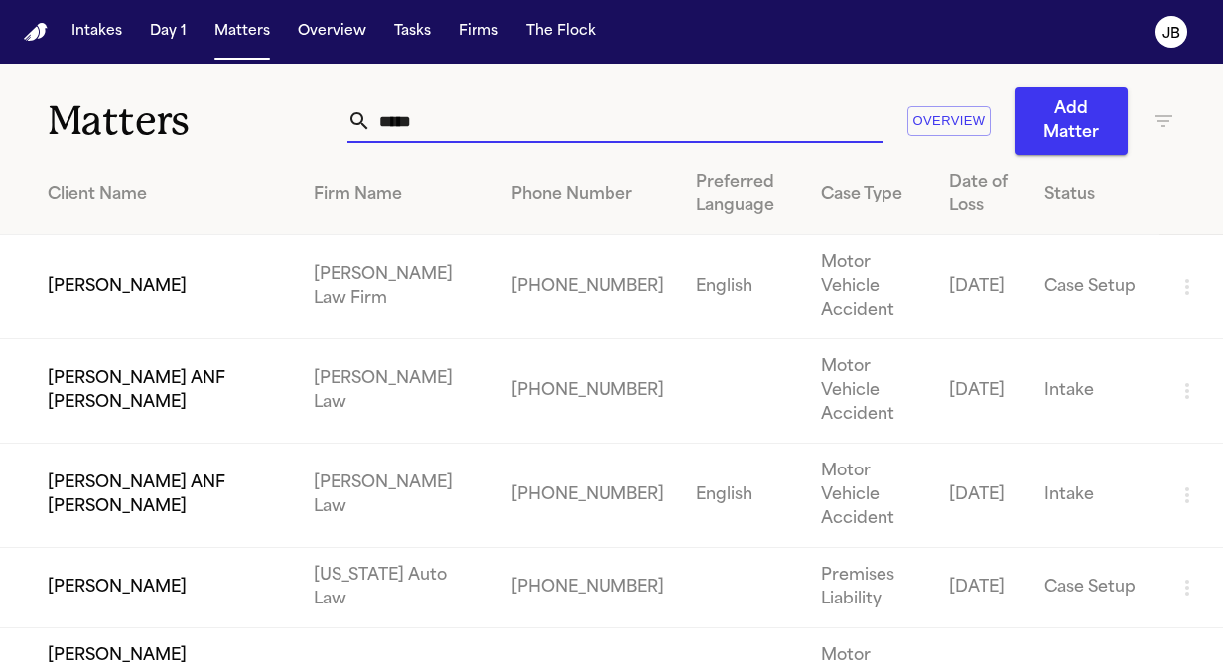
drag, startPoint x: 427, startPoint y: 120, endPoint x: 208, endPoint y: 111, distance: 218.6
click at [208, 111] on div "Matters ***** Overview Add Matter" at bounding box center [611, 109] width 1223 height 91
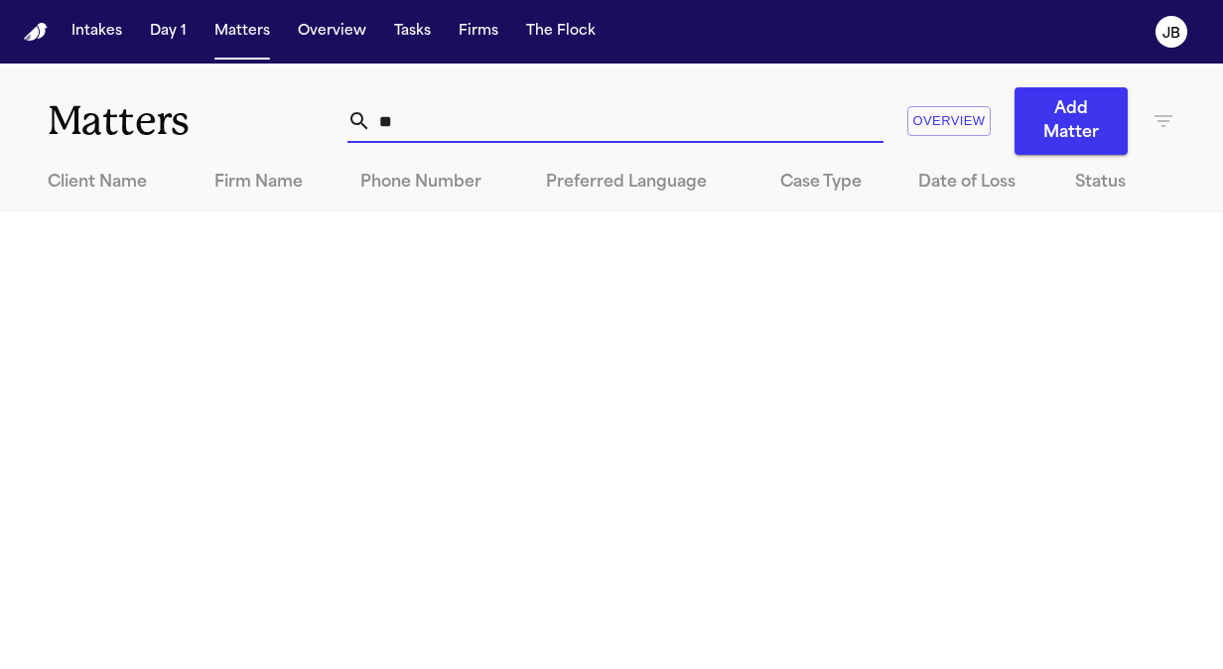
type input "*"
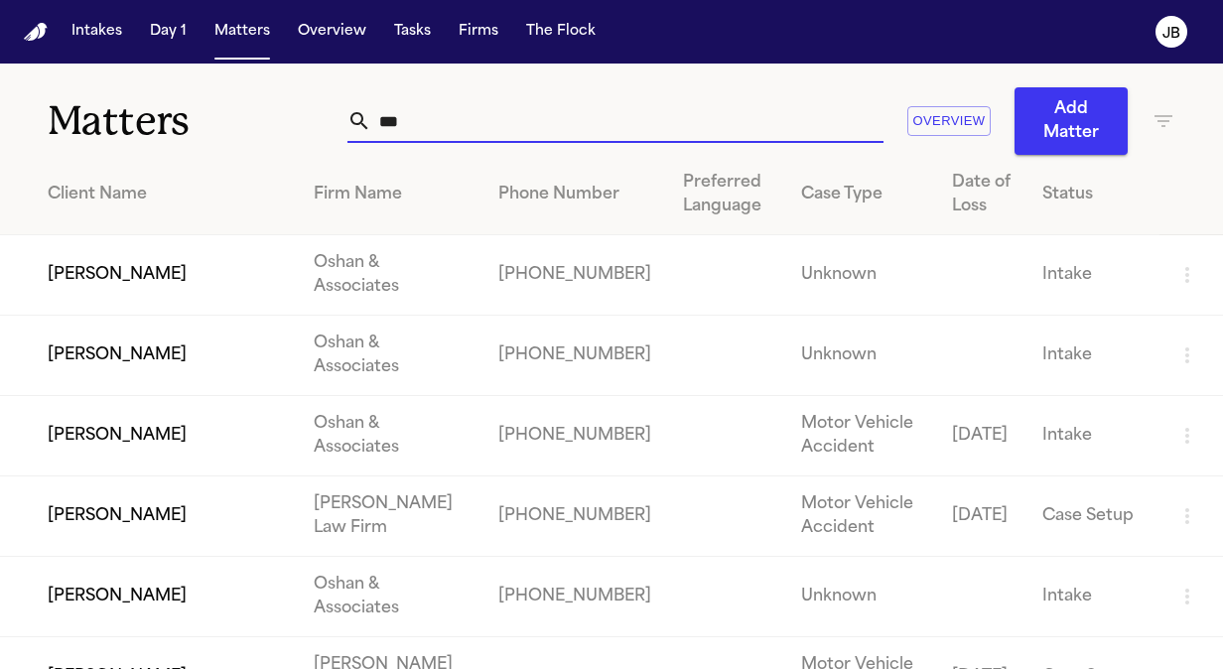
type input "****"
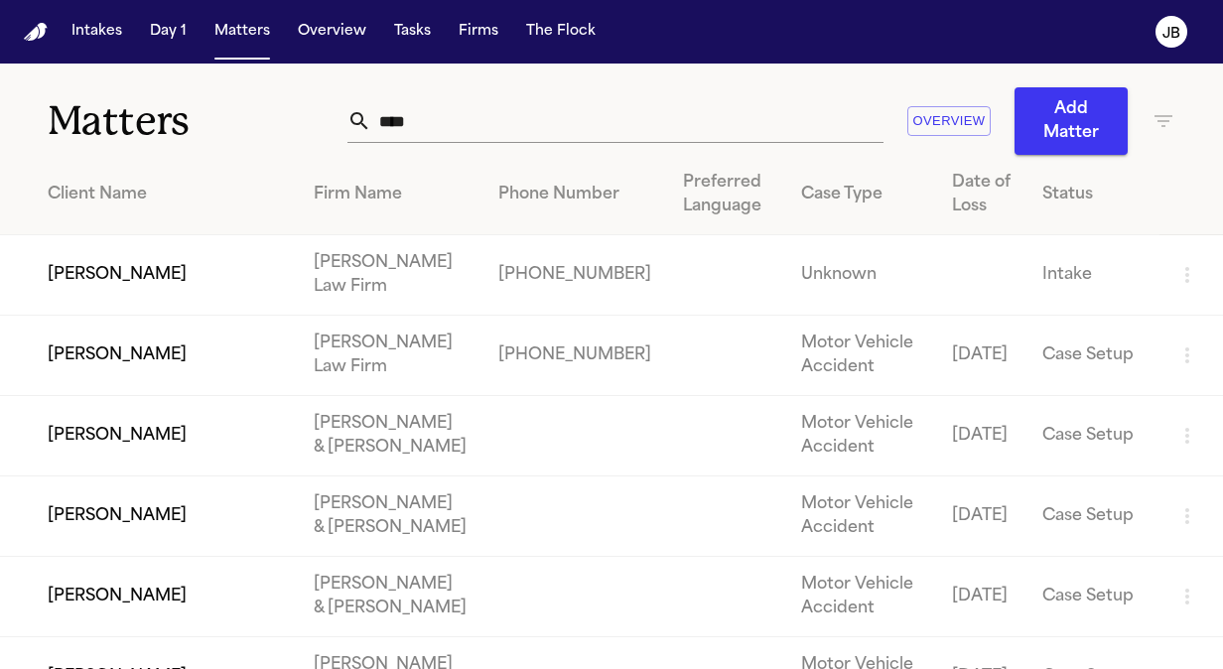
click at [195, 290] on td "[PERSON_NAME]" at bounding box center [149, 275] width 298 height 80
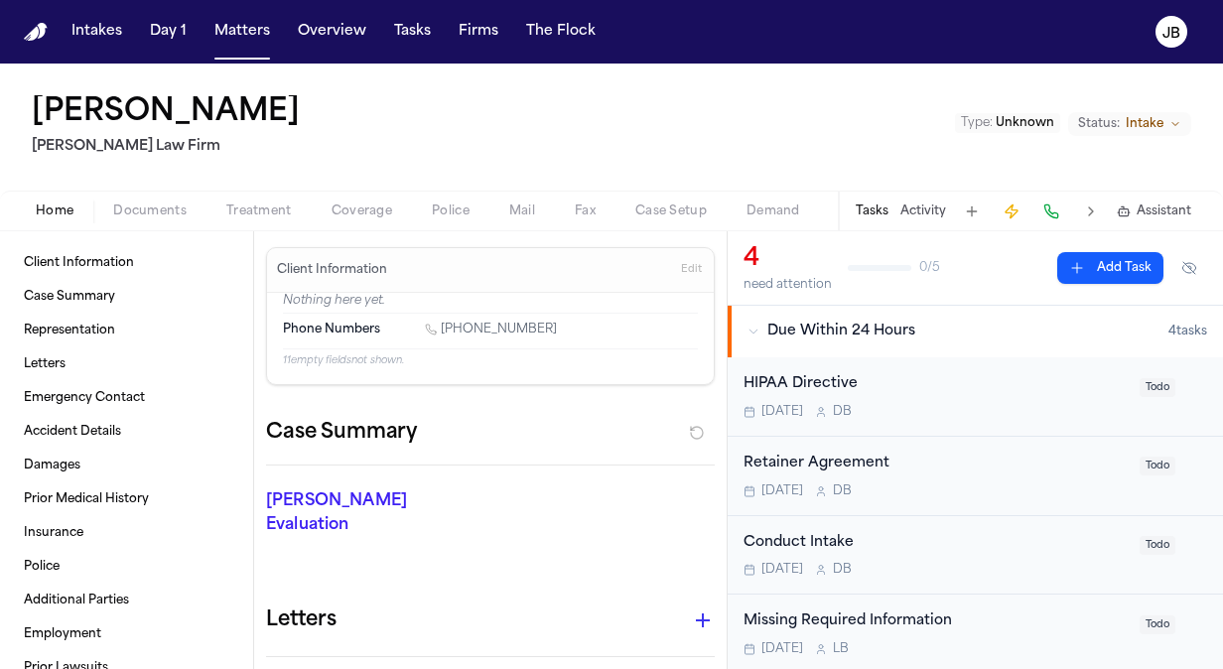
click at [133, 203] on span "Documents" at bounding box center [149, 211] width 73 height 16
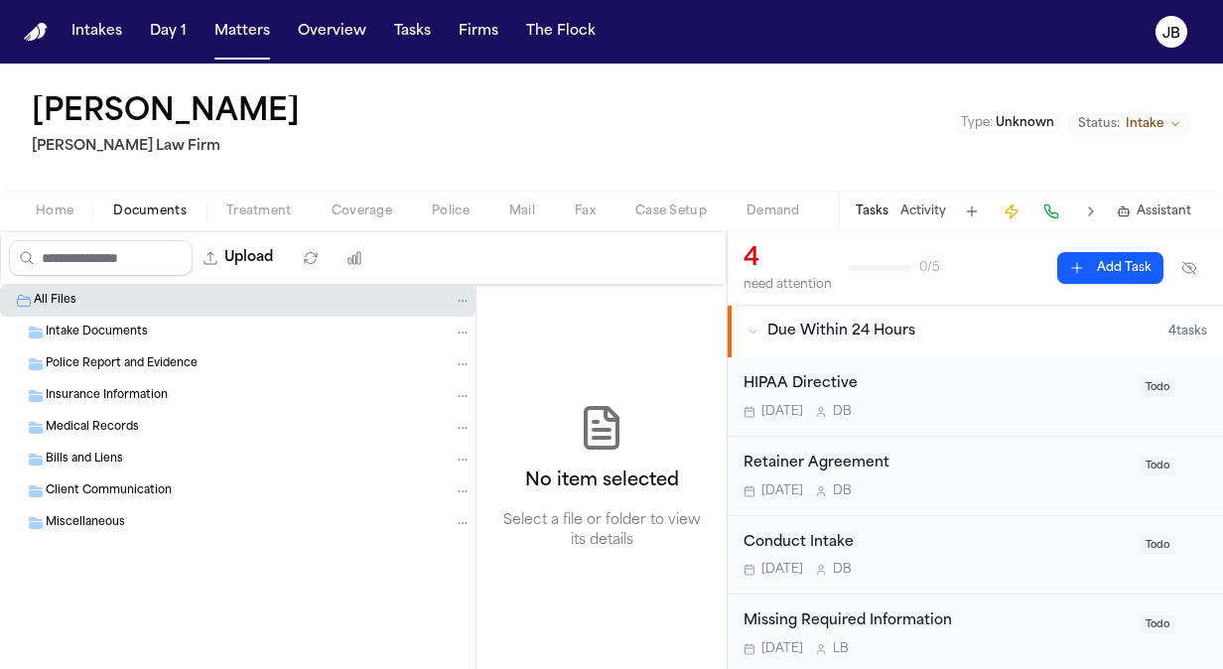
click at [165, 332] on div "Intake Documents" at bounding box center [259, 333] width 426 height 18
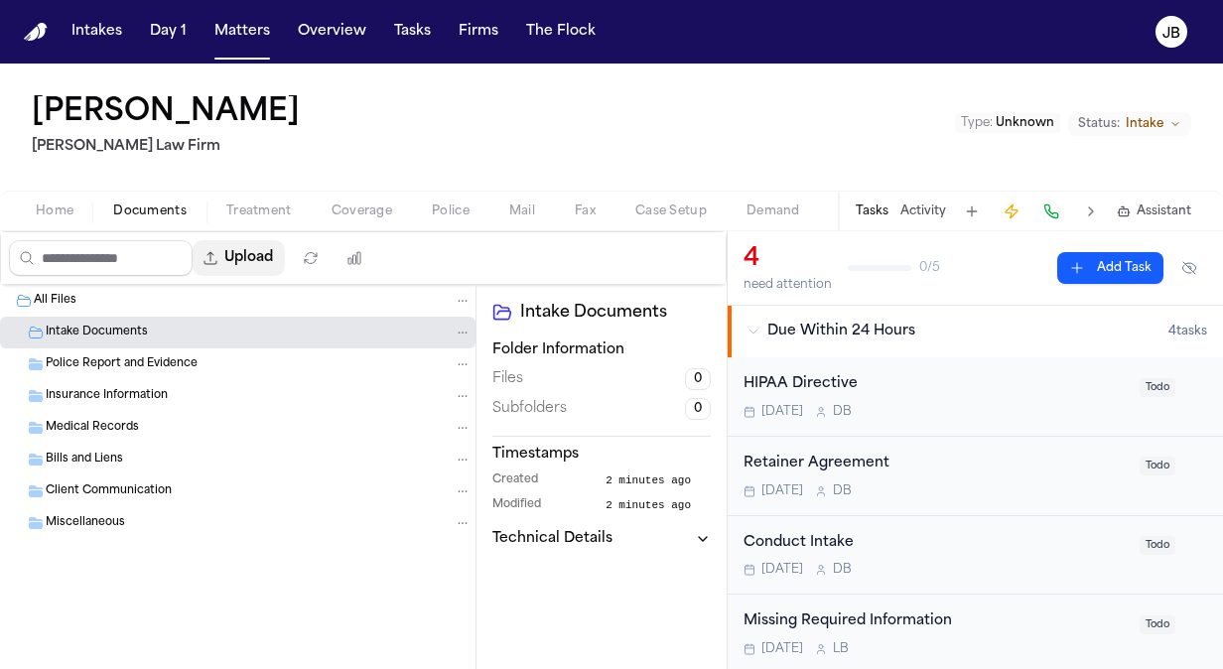
click at [277, 263] on button "Upload" at bounding box center [239, 258] width 92 height 36
select select "**********"
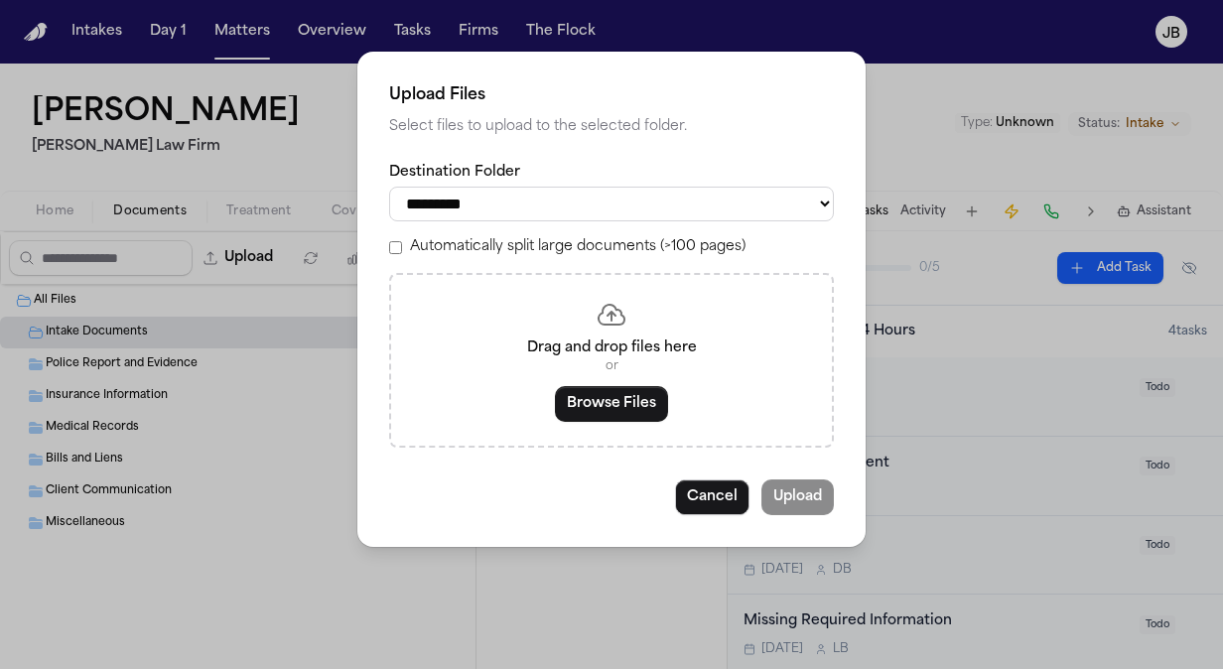
click at [609, 379] on div "Drag and drop files here or Browse Files" at bounding box center [611, 360] width 445 height 175
click at [608, 385] on div "Drag and drop files here or Browse Files" at bounding box center [611, 360] width 445 height 175
click at [586, 415] on button "Browse Files" at bounding box center [611, 404] width 113 height 36
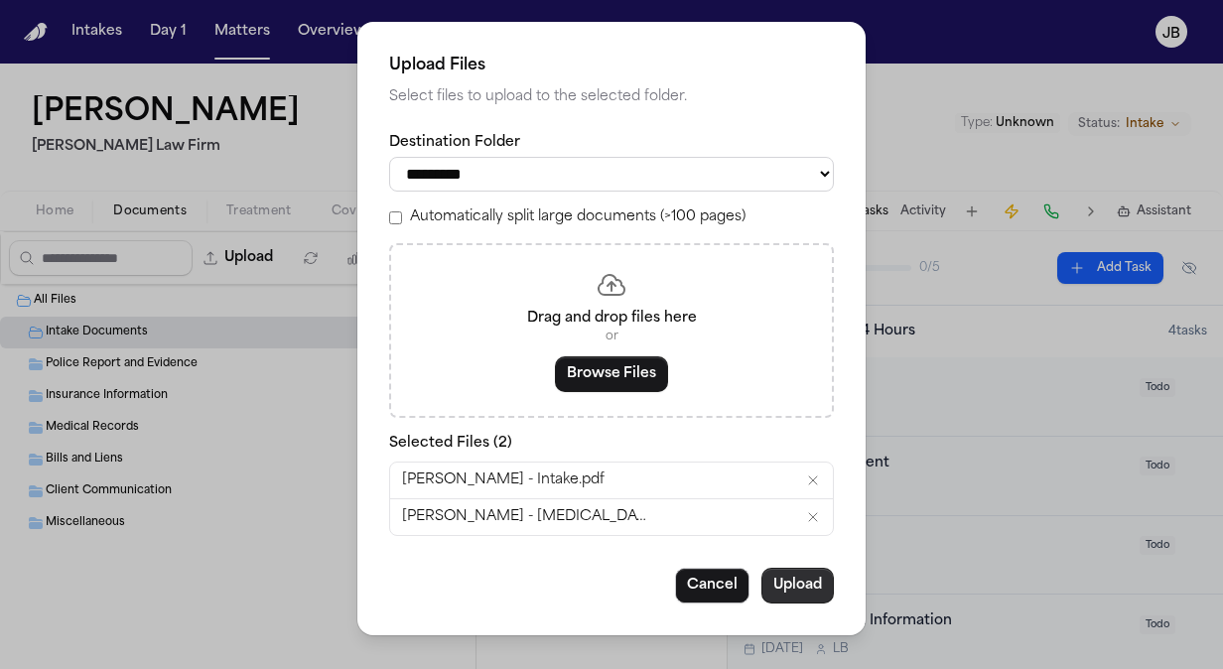
click at [791, 580] on button "Upload" at bounding box center [797, 586] width 72 height 36
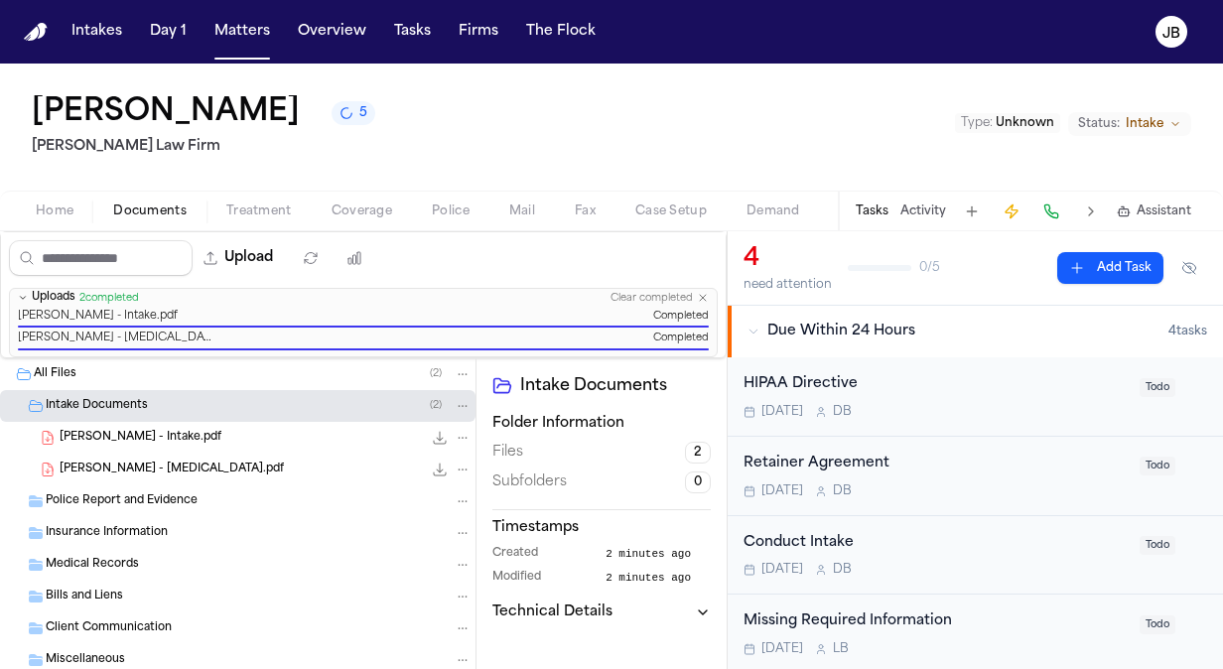
click at [1030, 125] on span "Unknown" at bounding box center [1025, 123] width 59 height 12
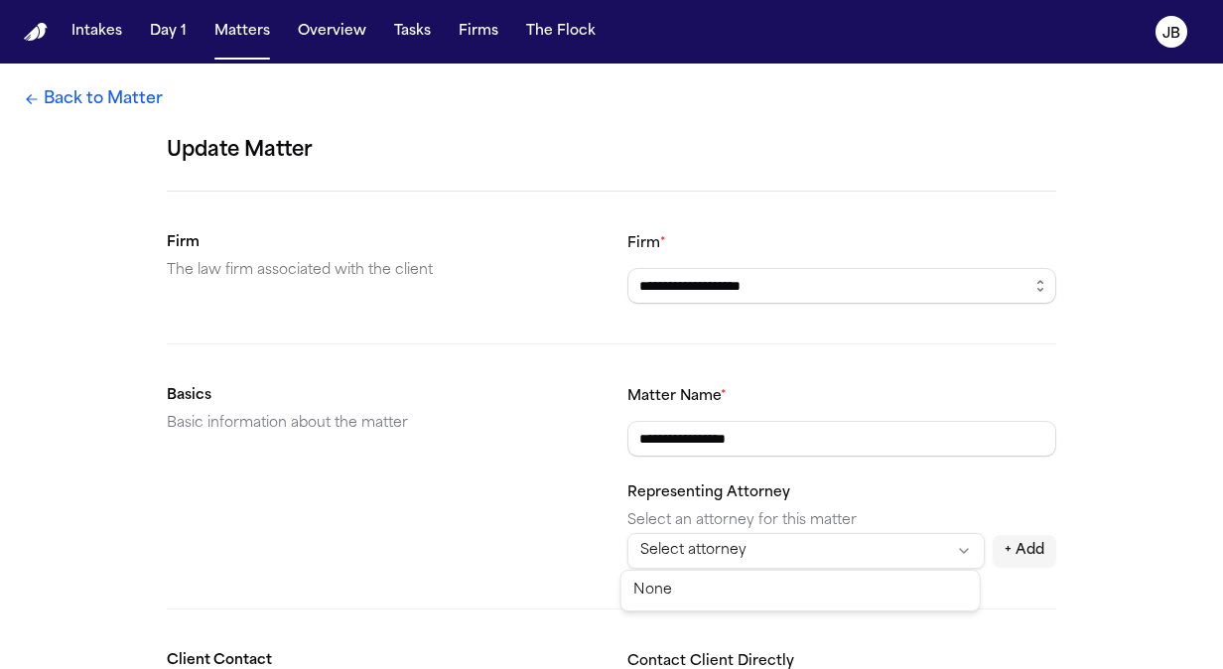
click at [701, 556] on html "**********" at bounding box center [611, 334] width 1223 height 669
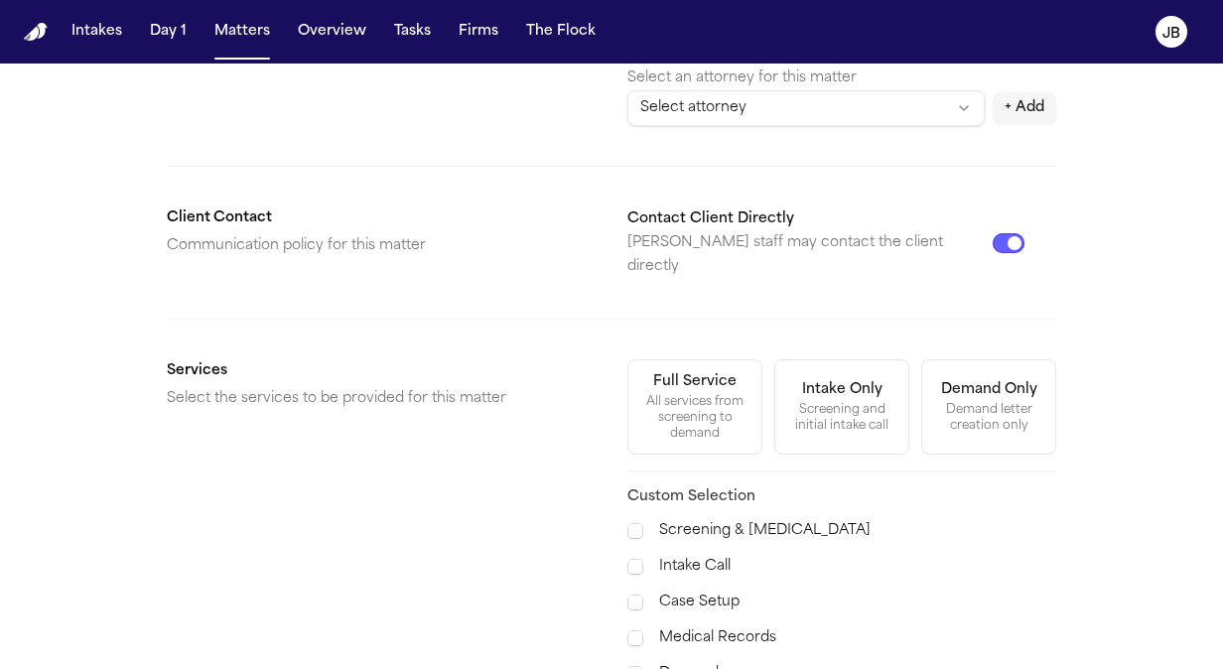
scroll to position [459, 0]
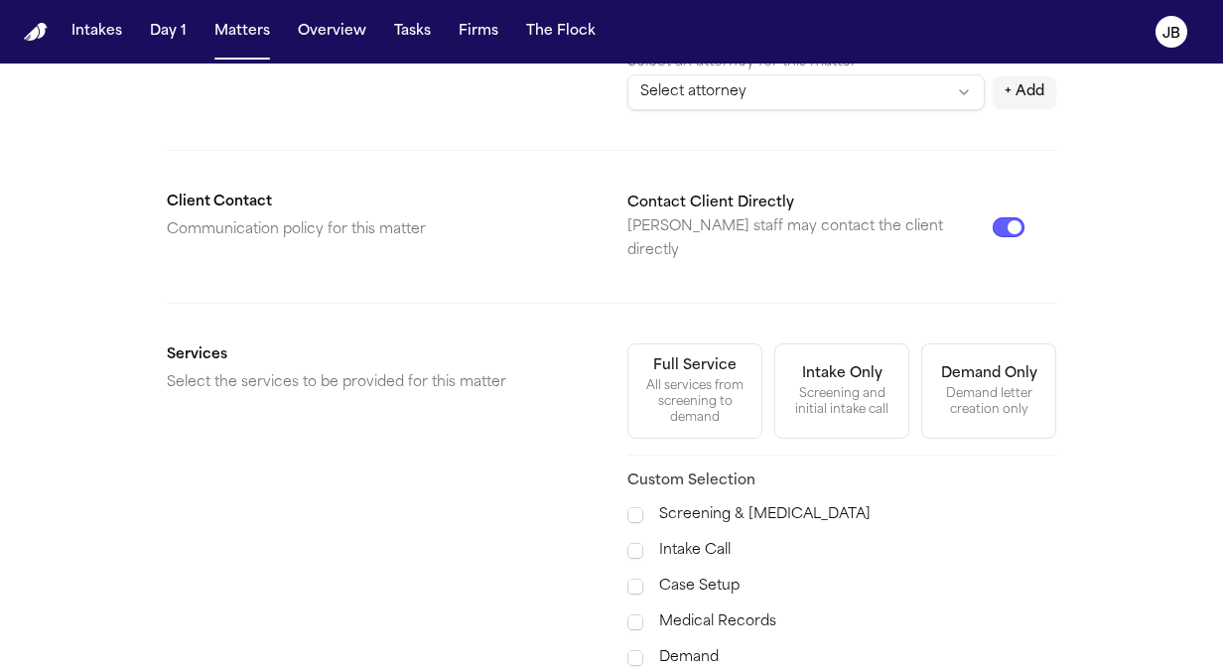
drag, startPoint x: 1219, startPoint y: 278, endPoint x: 1215, endPoint y: 479, distance: 201.5
click at [1215, 479] on html "**********" at bounding box center [611, 334] width 1223 height 669
click at [705, 383] on div "All services from screening to demand" at bounding box center [694, 402] width 109 height 48
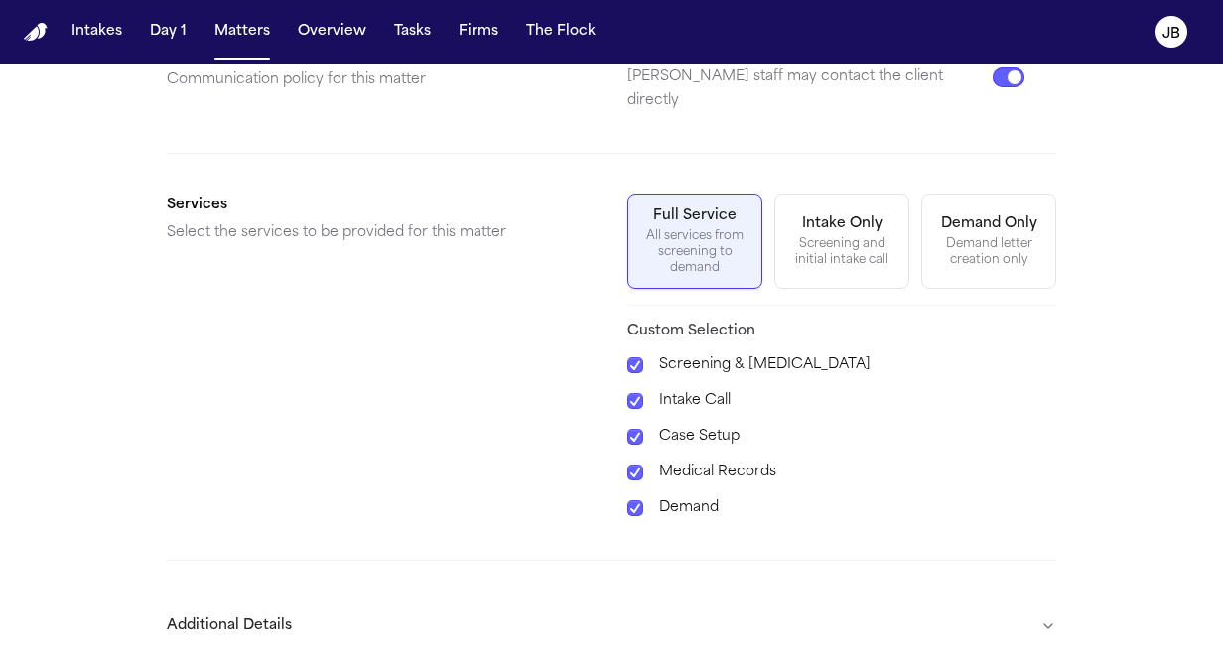
scroll to position [664, 0]
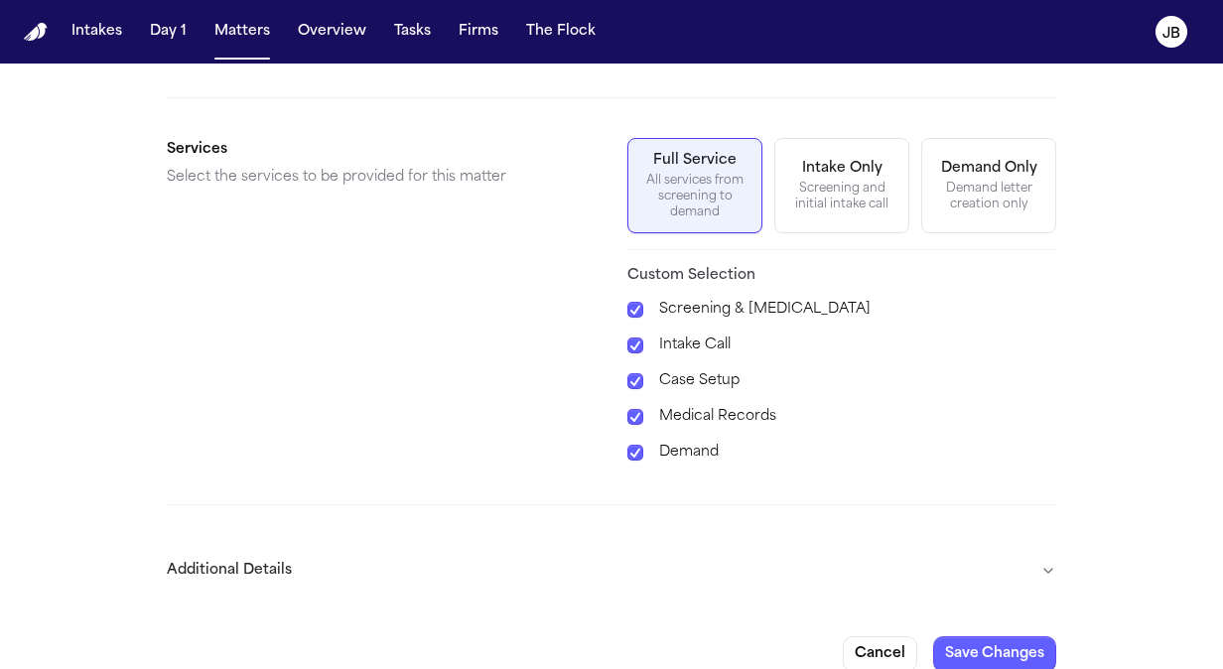
click at [1036, 545] on button "Additional Details" at bounding box center [611, 571] width 889 height 52
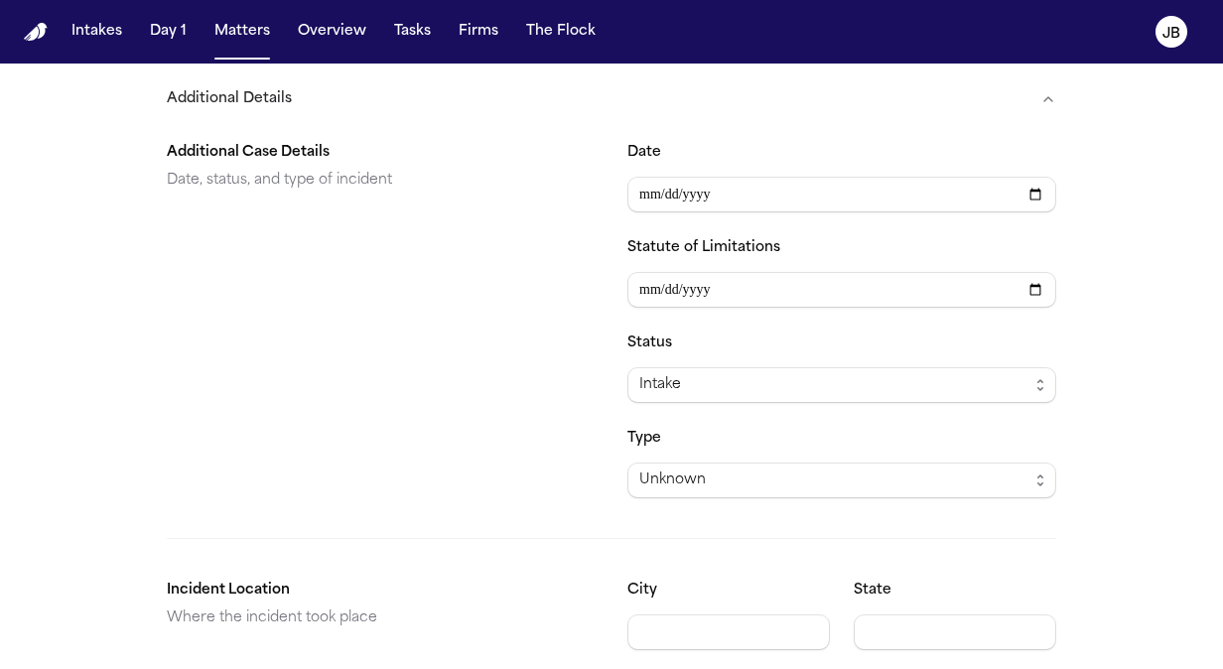
scroll to position [1071, 0]
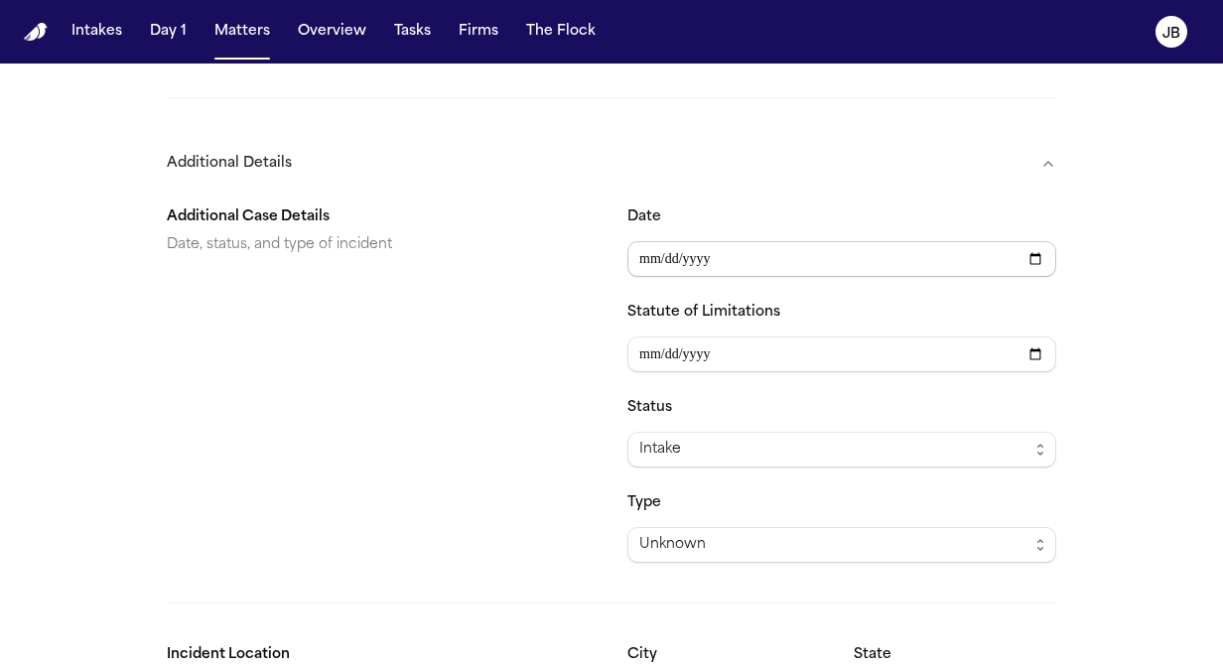
click at [645, 241] on input "Date" at bounding box center [841, 259] width 429 height 36
type input "**********"
click at [677, 438] on div "Intake" at bounding box center [833, 450] width 389 height 24
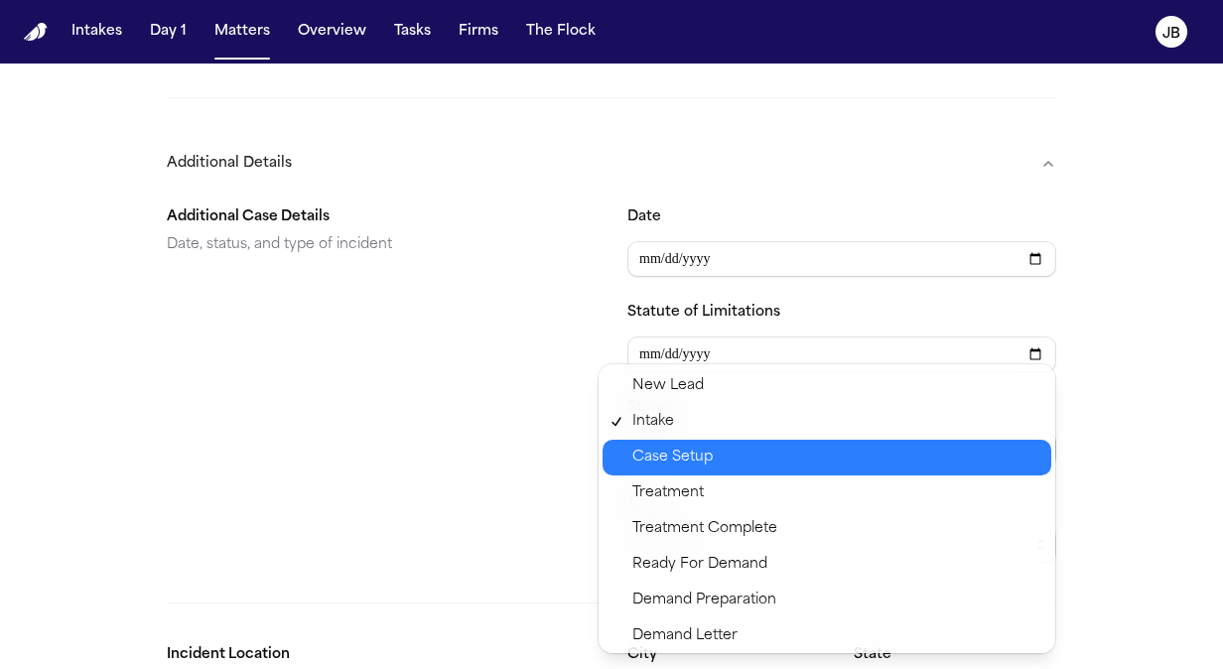
click at [721, 444] on div "Case Setup" at bounding box center [826, 458] width 449 height 36
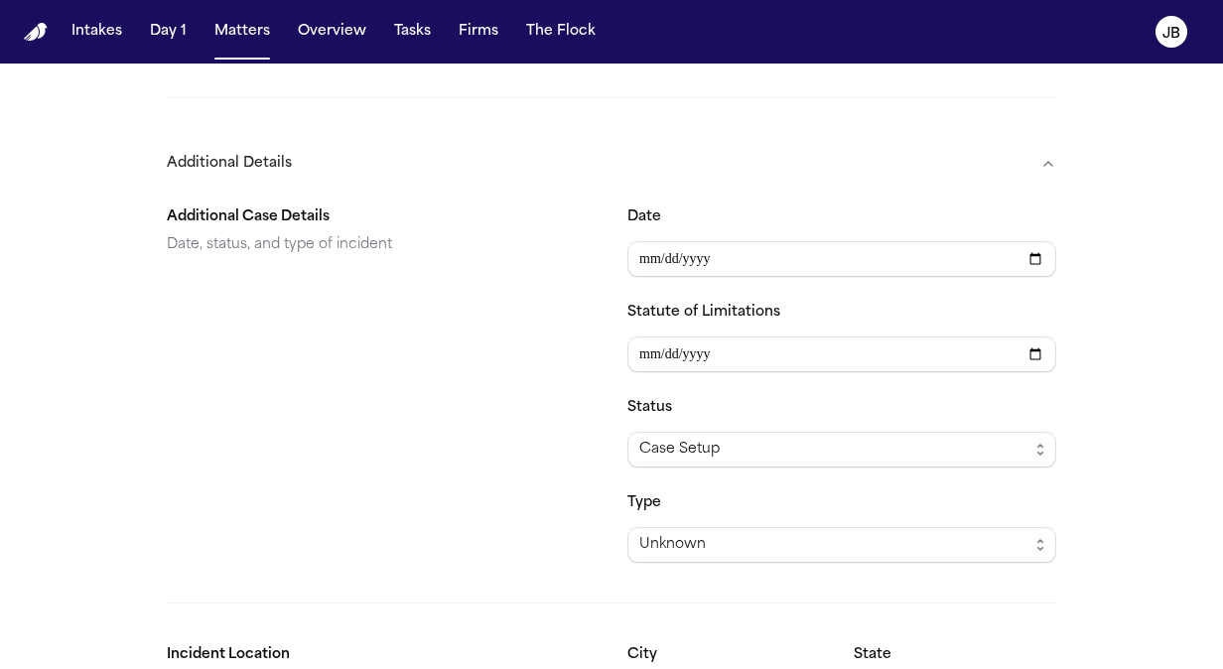
click at [713, 498] on div "Type Unknown" at bounding box center [841, 526] width 429 height 71
click at [711, 527] on span "Unknown" at bounding box center [841, 545] width 429 height 36
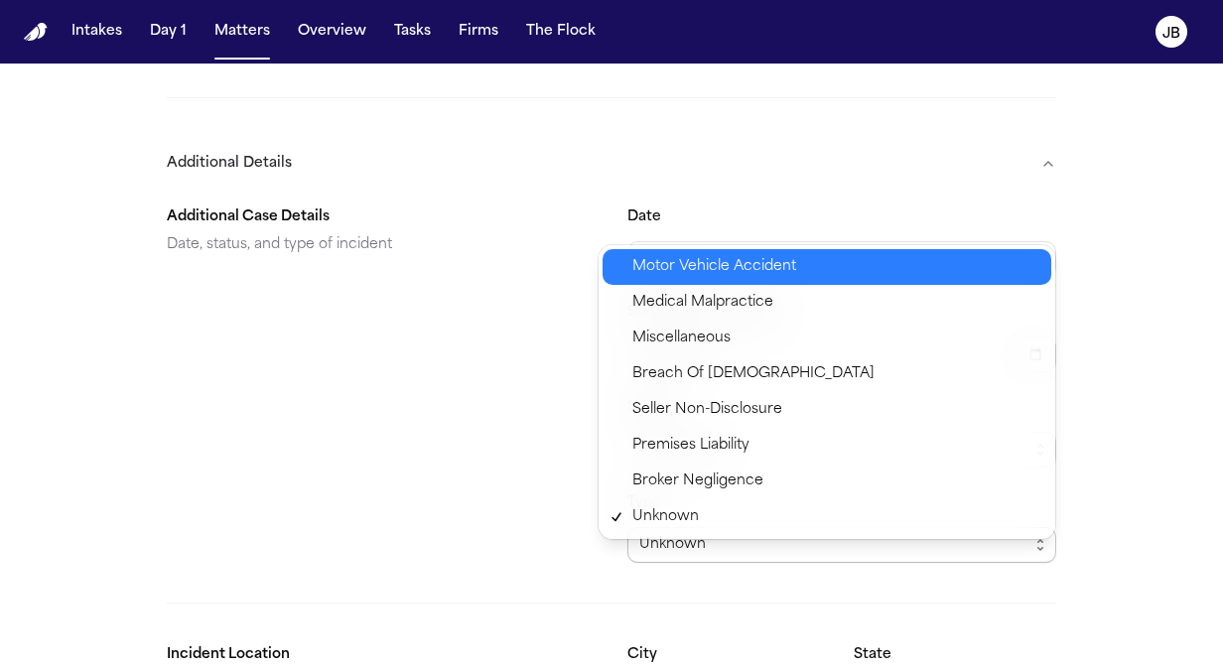
click at [731, 256] on span "Motor Vehicle Accident" at bounding box center [714, 267] width 164 height 24
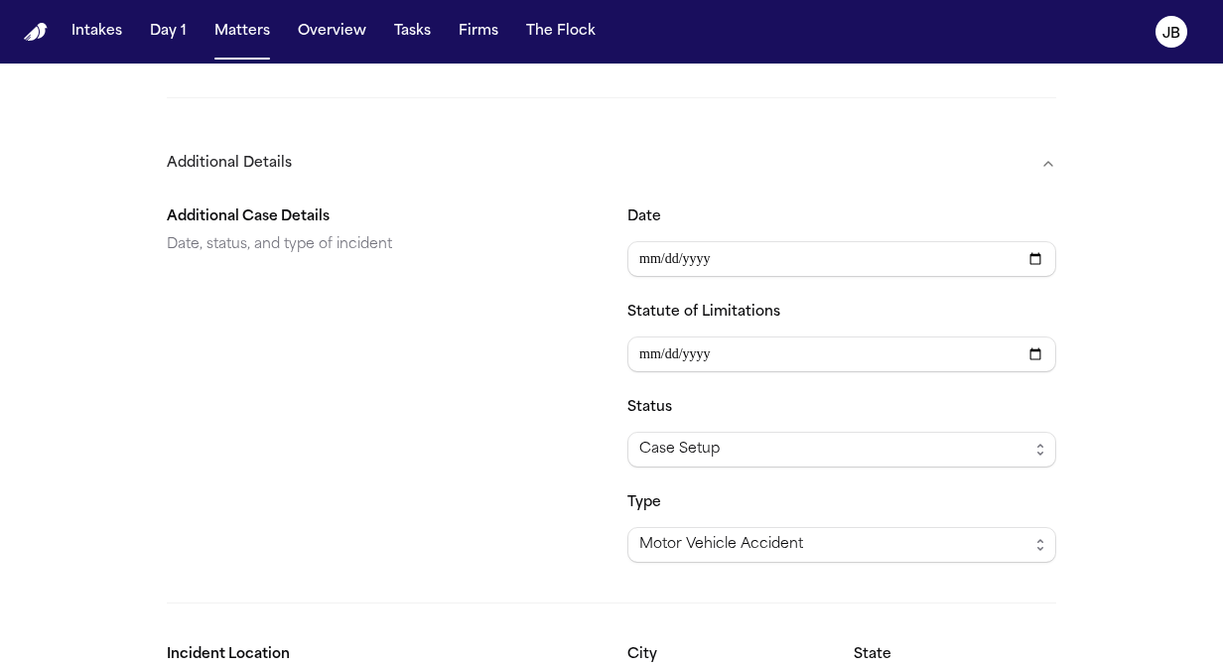
scroll to position [1203, 0]
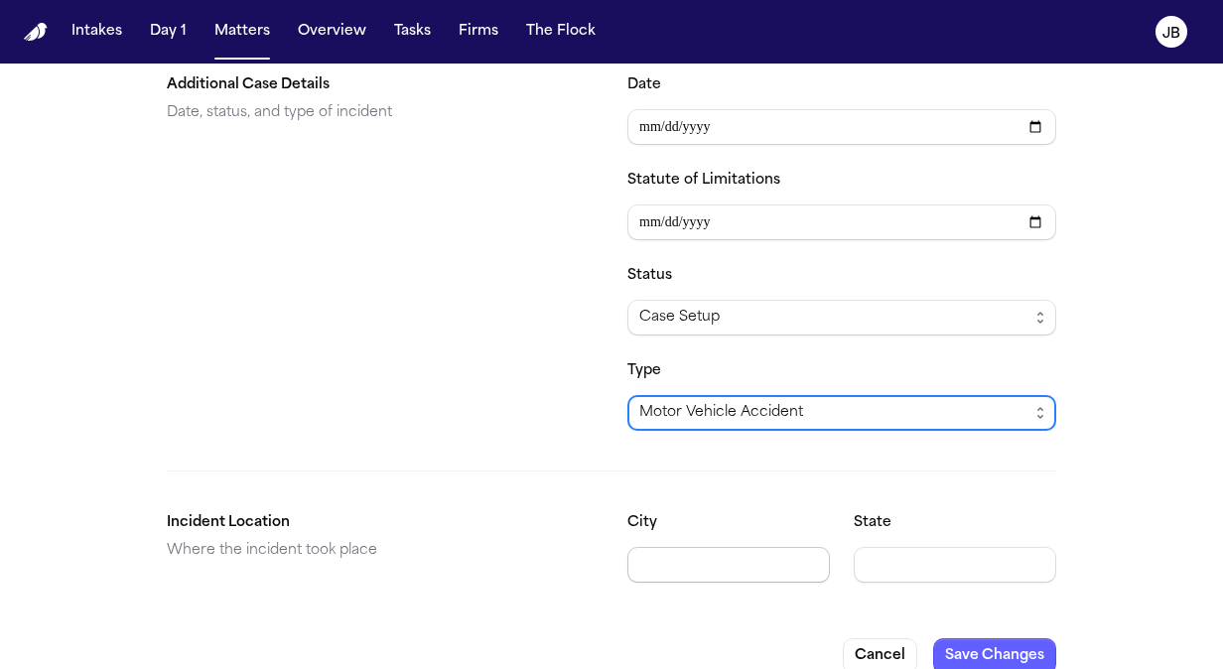
click at [647, 547] on input "City" at bounding box center [728, 565] width 202 height 36
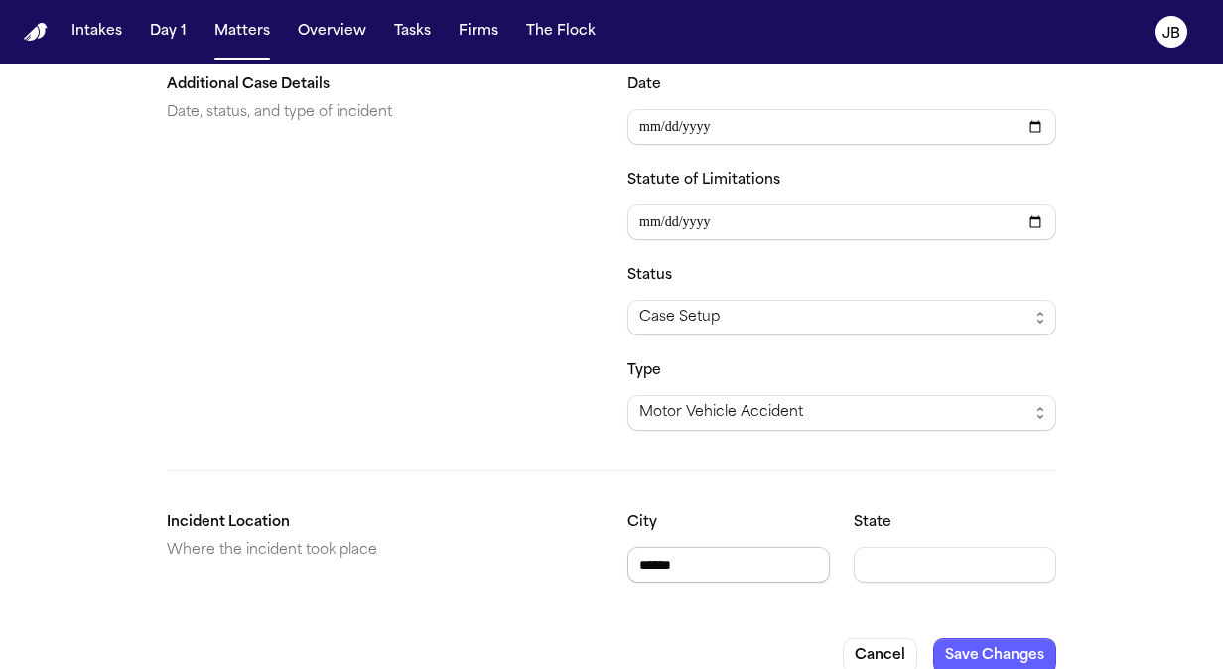
type input "******"
type input "**"
click at [993, 638] on button "Save Changes" at bounding box center [994, 656] width 123 height 36
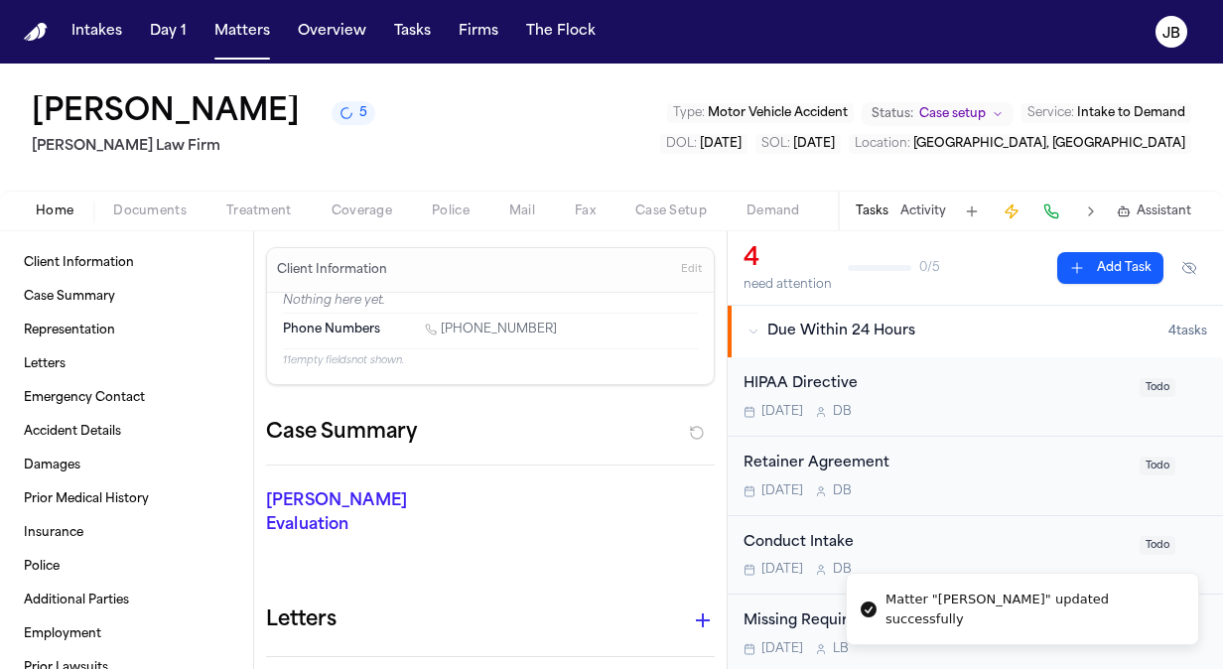
click at [681, 270] on span "Edit" at bounding box center [691, 270] width 21 height 14
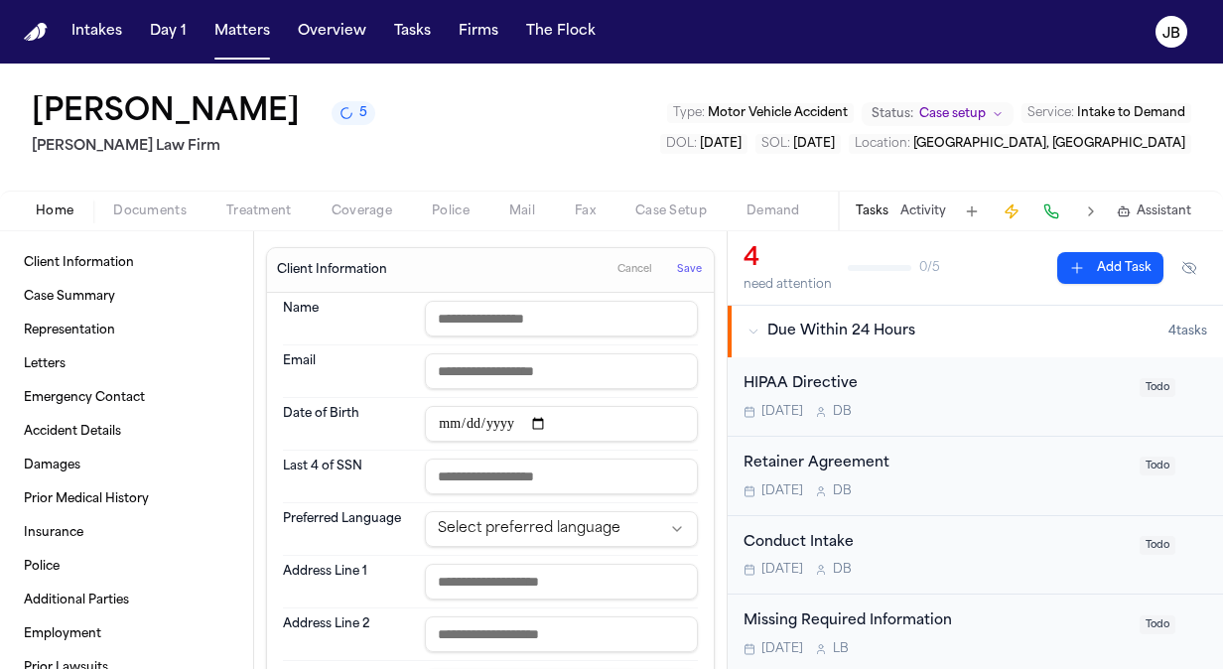
click at [462, 312] on input "text" at bounding box center [561, 319] width 273 height 36
type input "*"
type input "**********"
click at [425, 429] on input "date" at bounding box center [561, 424] width 273 height 36
click at [508, 375] on input "email" at bounding box center [561, 371] width 273 height 36
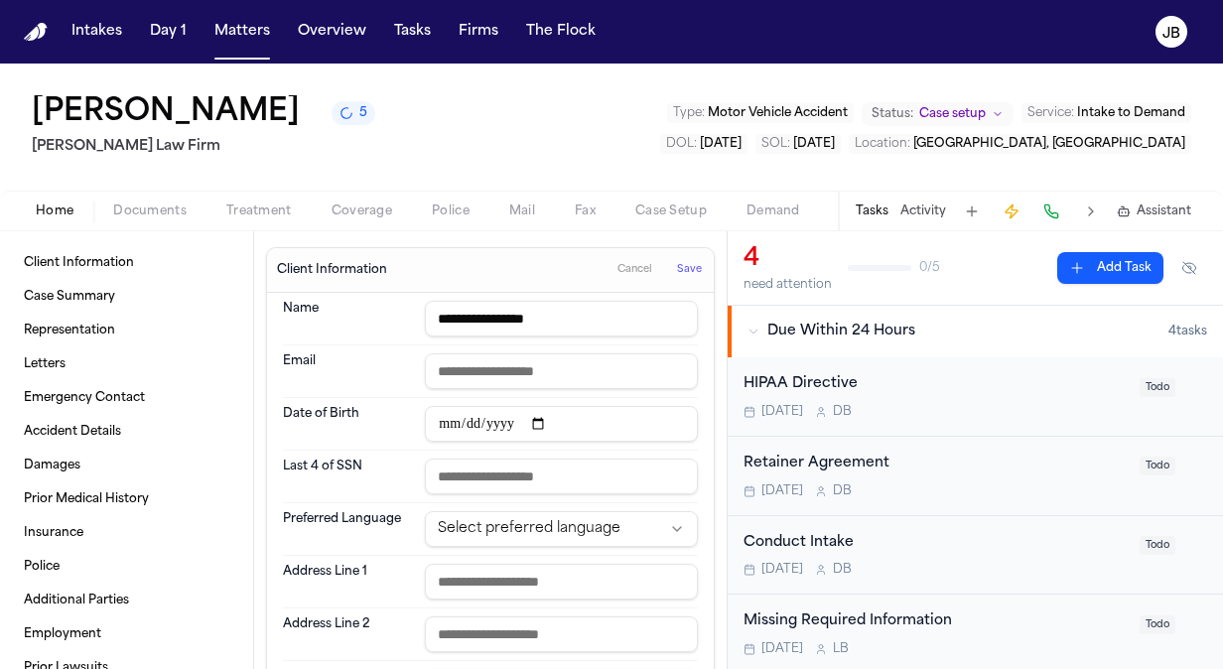
click at [442, 374] on input "email" at bounding box center [561, 371] width 273 height 36
paste input "**********"
type input "**********"
click at [381, 375] on dt "Email" at bounding box center [348, 371] width 130 height 36
click at [465, 429] on input "date" at bounding box center [561, 424] width 273 height 36
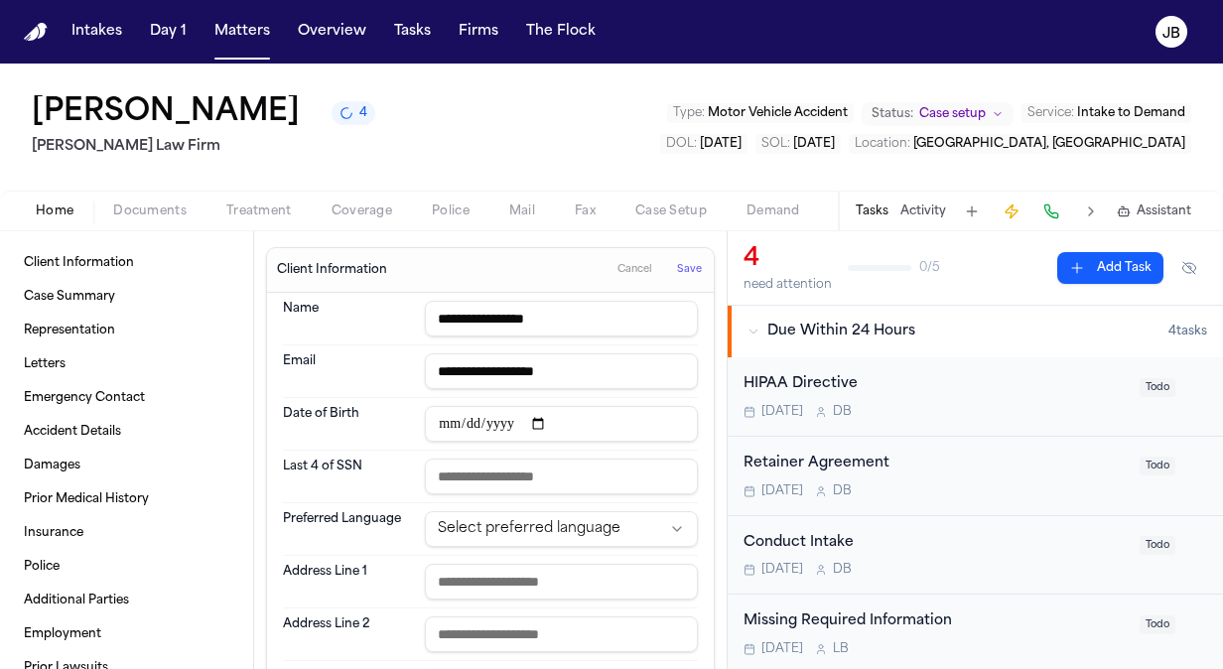
type input "**********"
click at [495, 572] on input "text" at bounding box center [561, 582] width 273 height 36
click at [679, 264] on span "Save" at bounding box center [689, 270] width 25 height 14
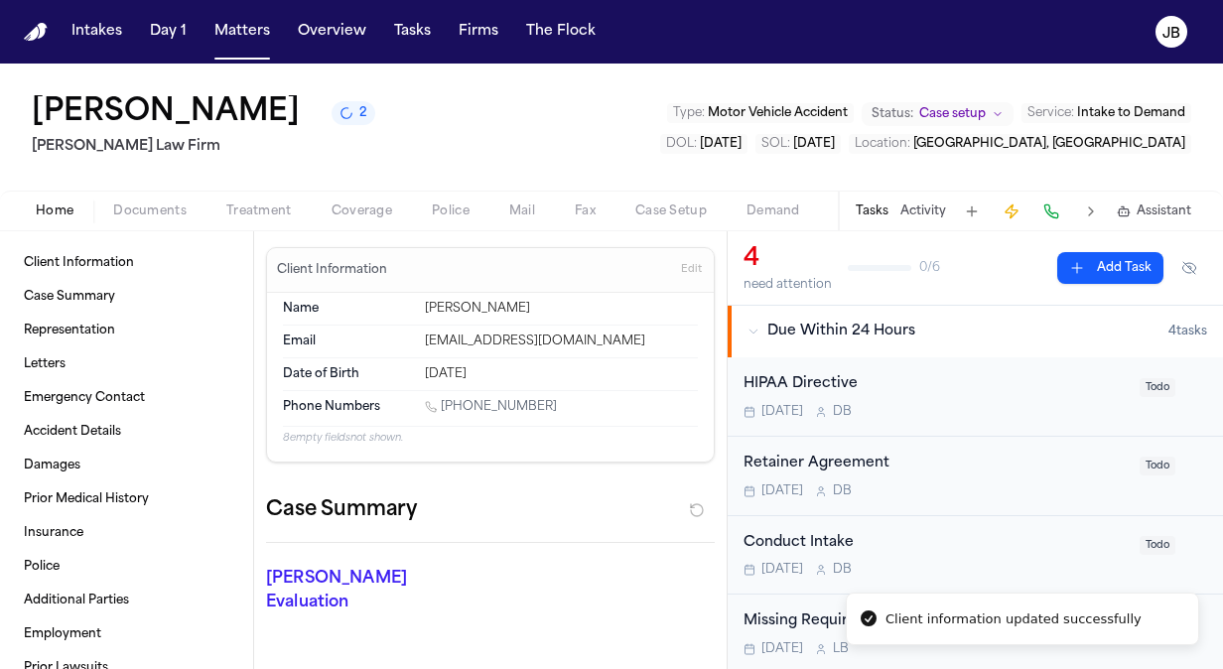
click at [135, 208] on span "Documents" at bounding box center [149, 211] width 73 height 16
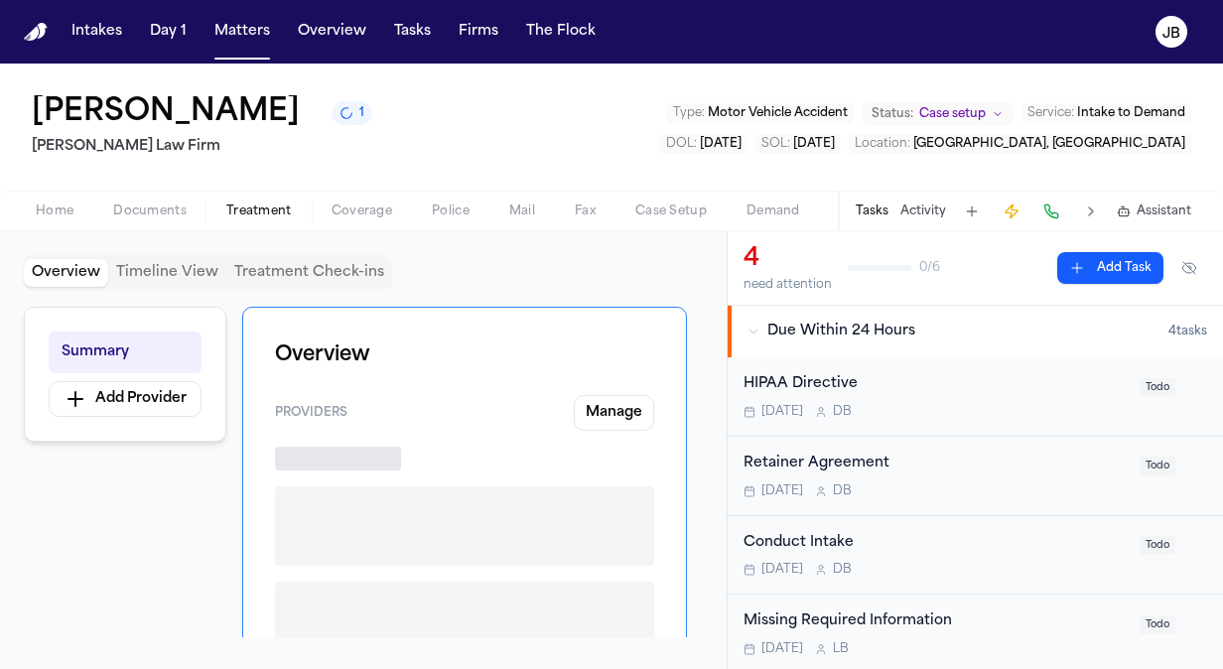
click at [269, 212] on span "Treatment" at bounding box center [259, 211] width 66 height 16
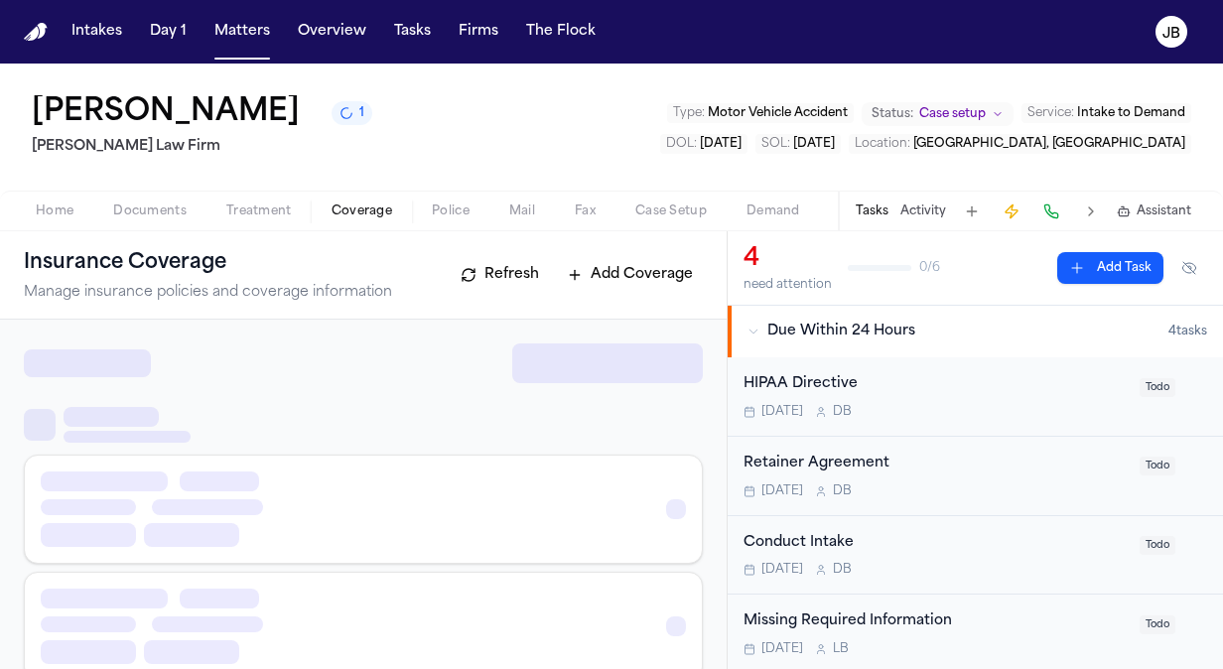
click at [375, 204] on span "Coverage" at bounding box center [362, 211] width 61 height 16
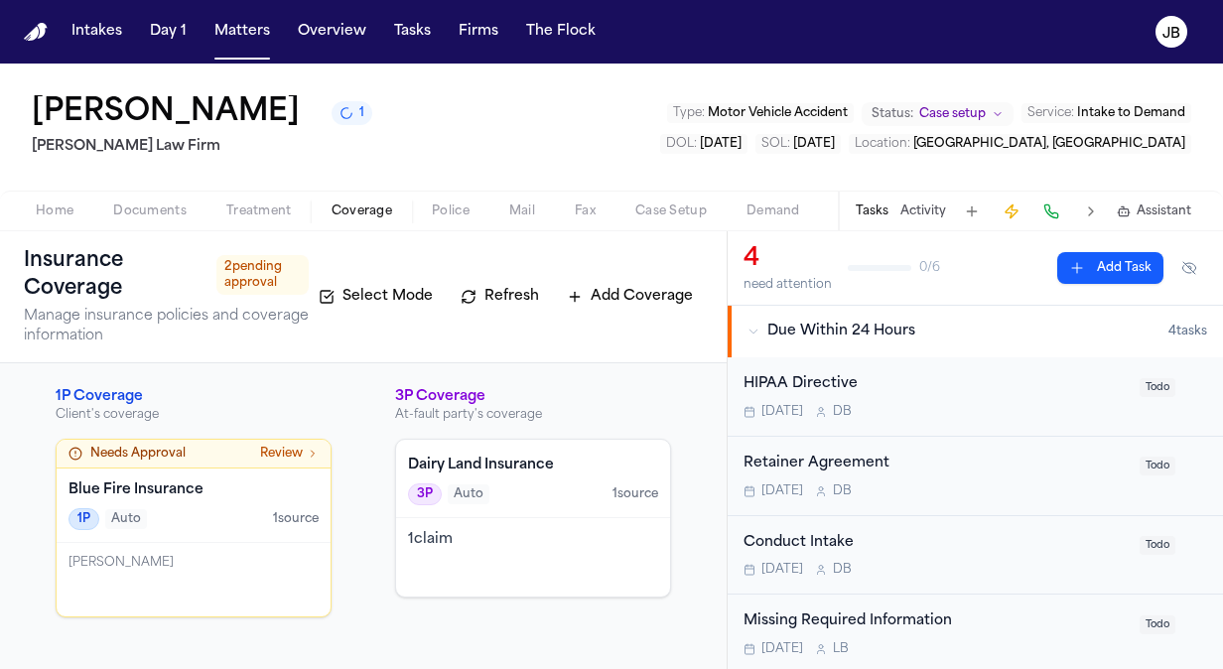
click at [145, 200] on button "Documents" at bounding box center [149, 212] width 113 height 24
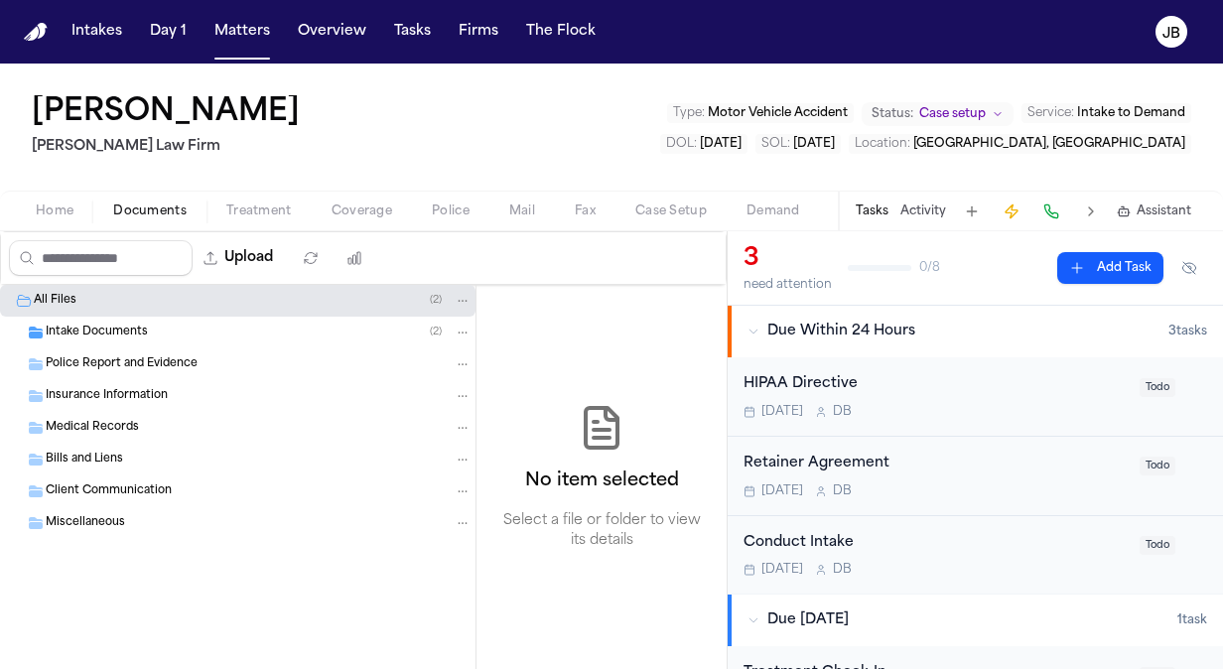
click at [51, 204] on span "Home" at bounding box center [55, 211] width 38 height 16
click at [113, 208] on span "Documents" at bounding box center [149, 211] width 73 height 16
click at [78, 330] on span "Intake Documents" at bounding box center [97, 333] width 102 height 17
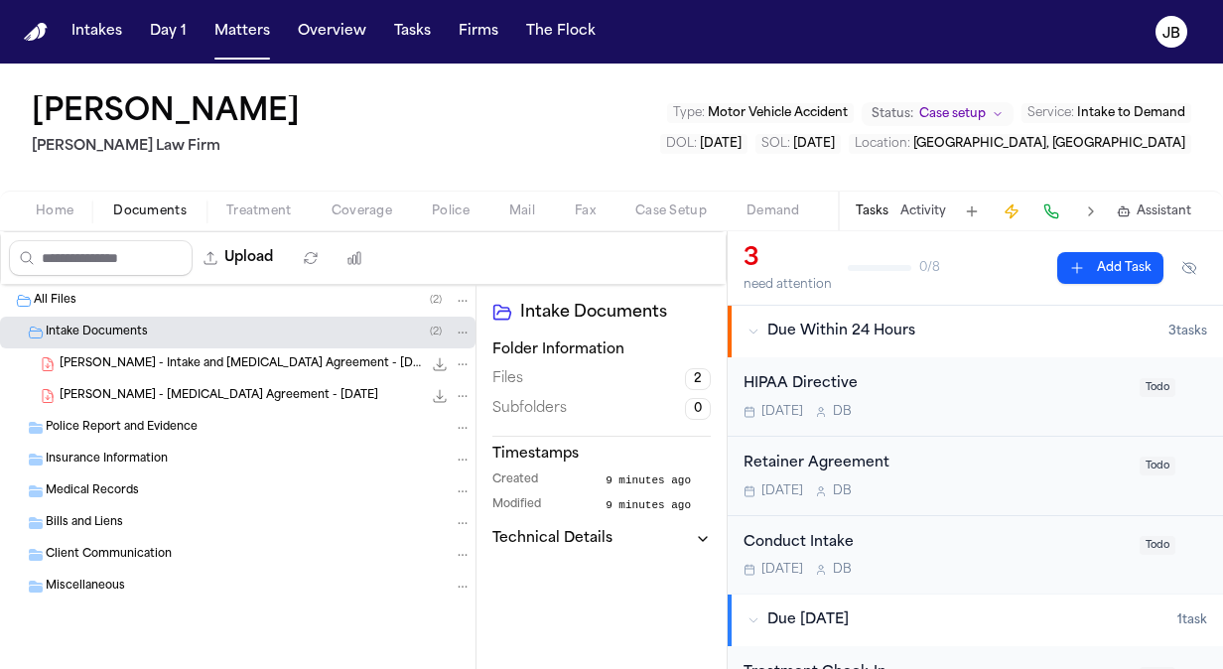
click at [227, 388] on span "[PERSON_NAME] - [MEDICAL_DATA] Agreement - [DATE]" at bounding box center [219, 396] width 319 height 17
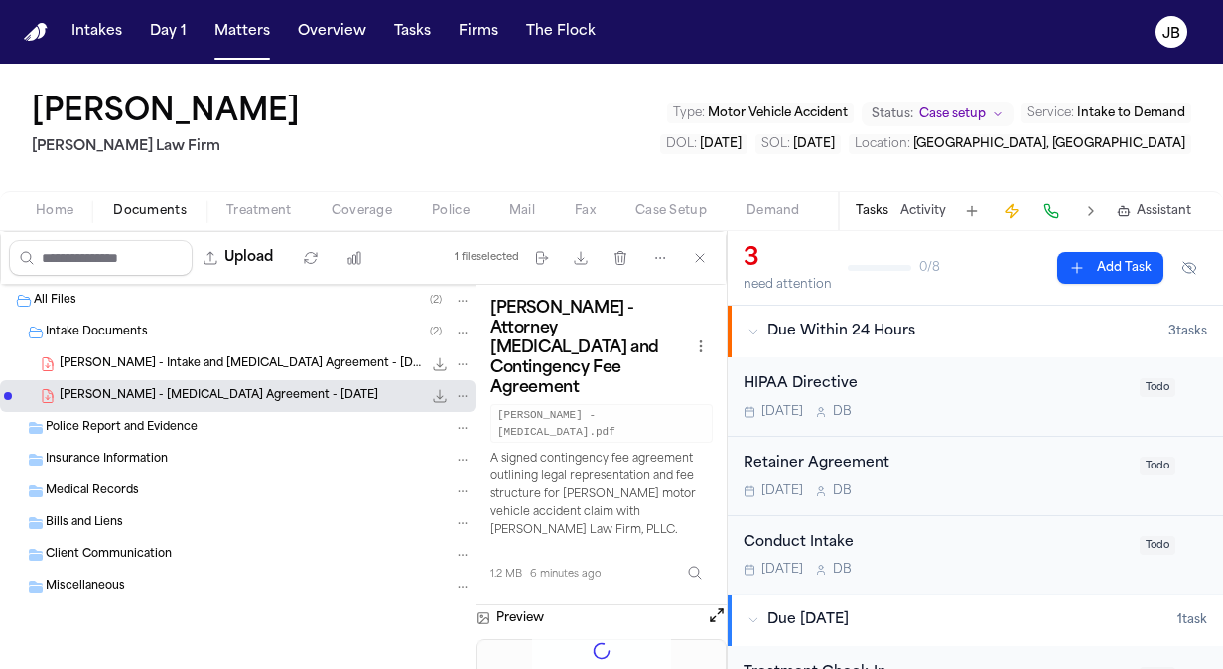
click at [239, 364] on span "[PERSON_NAME] - Intake and [MEDICAL_DATA] Agreement - [DATE]" at bounding box center [241, 364] width 362 height 17
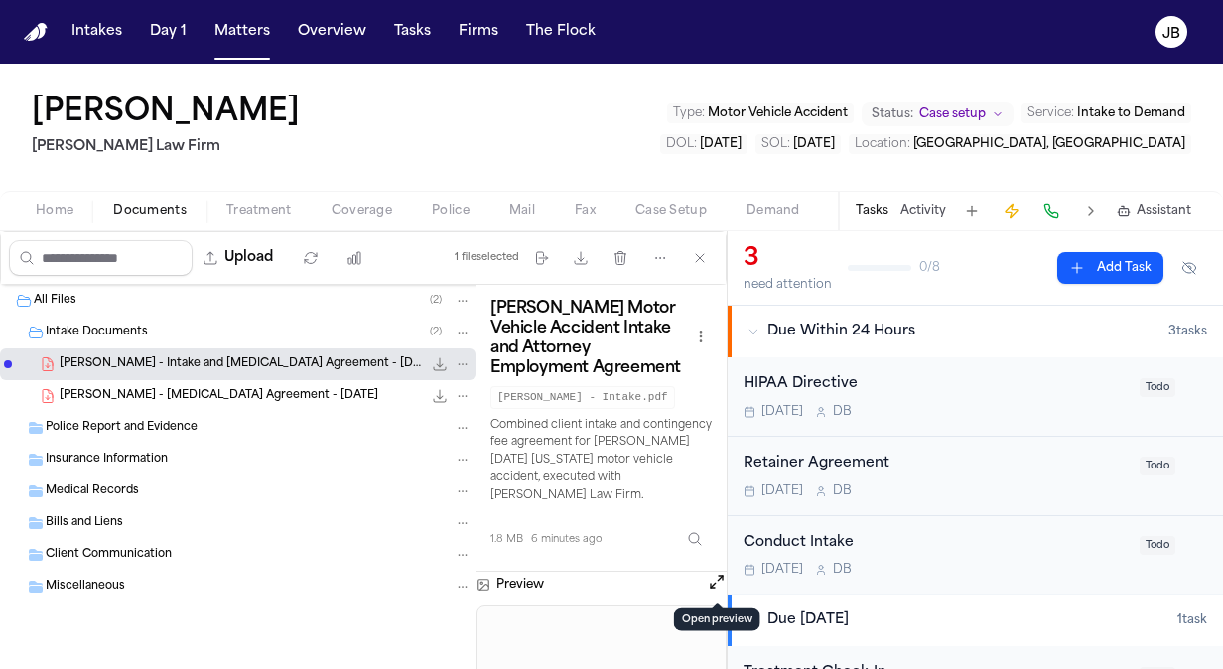
click at [714, 581] on button "Open preview" at bounding box center [717, 582] width 20 height 20
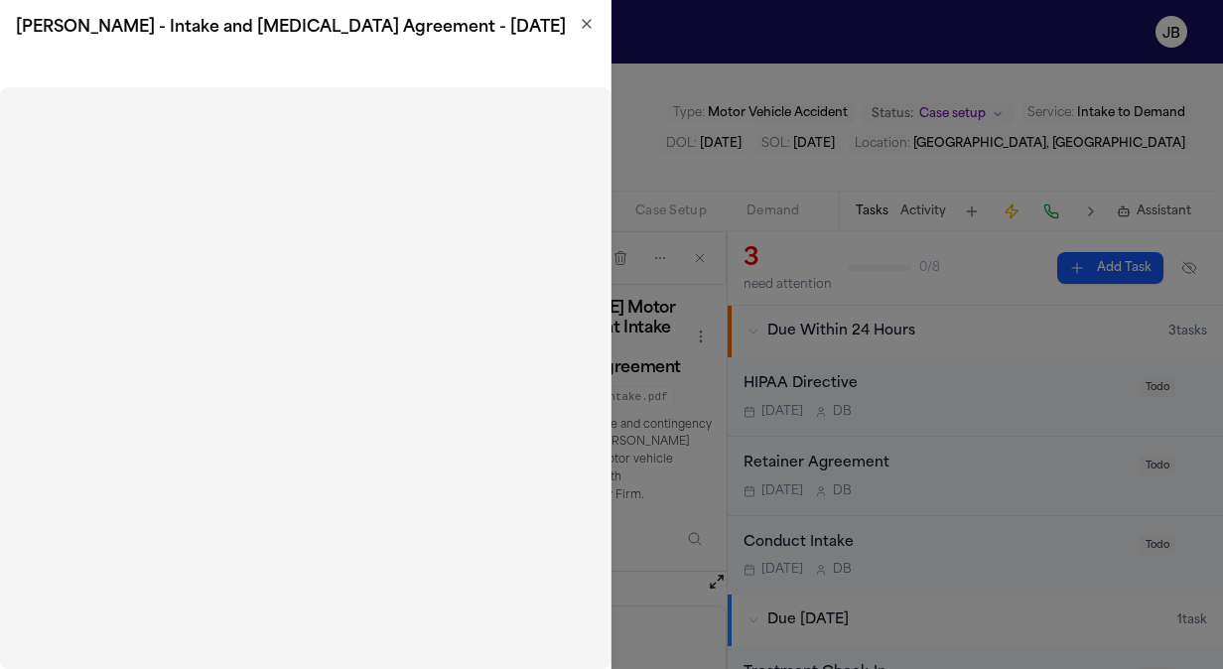
click at [586, 35] on h2 "[PERSON_NAME] - Intake and [MEDICAL_DATA] Agreement - [DATE]" at bounding box center [305, 28] width 579 height 24
click at [586, 21] on icon "button" at bounding box center [587, 24] width 16 height 16
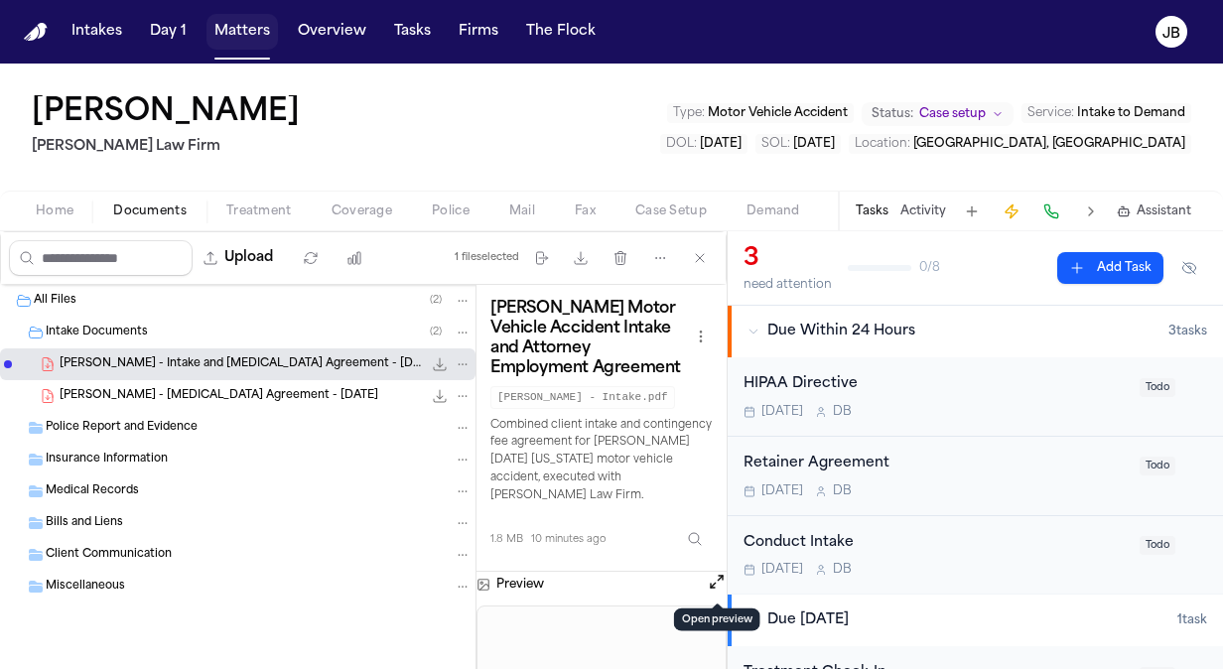
click at [245, 37] on button "Matters" at bounding box center [241, 32] width 71 height 36
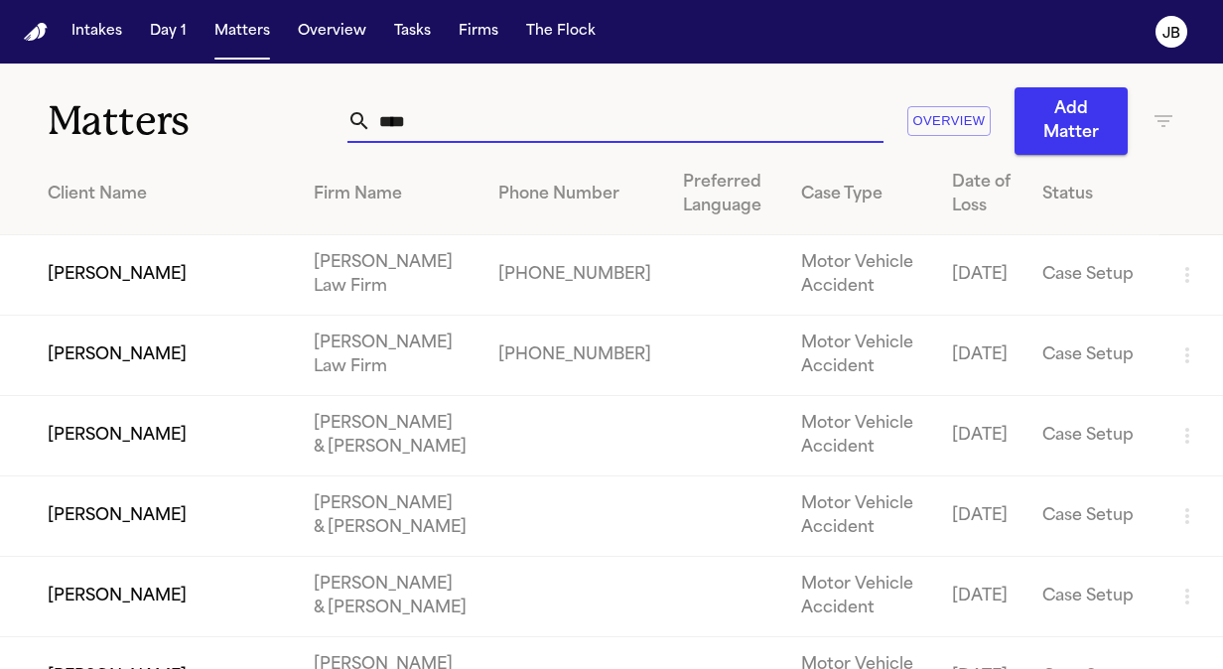
click at [391, 121] on input "****" at bounding box center [627, 121] width 512 height 44
drag, startPoint x: 401, startPoint y: 121, endPoint x: 320, endPoint y: 116, distance: 81.5
click at [320, 116] on div "Matters **** Overview Add Matter" at bounding box center [611, 109] width 1223 height 91
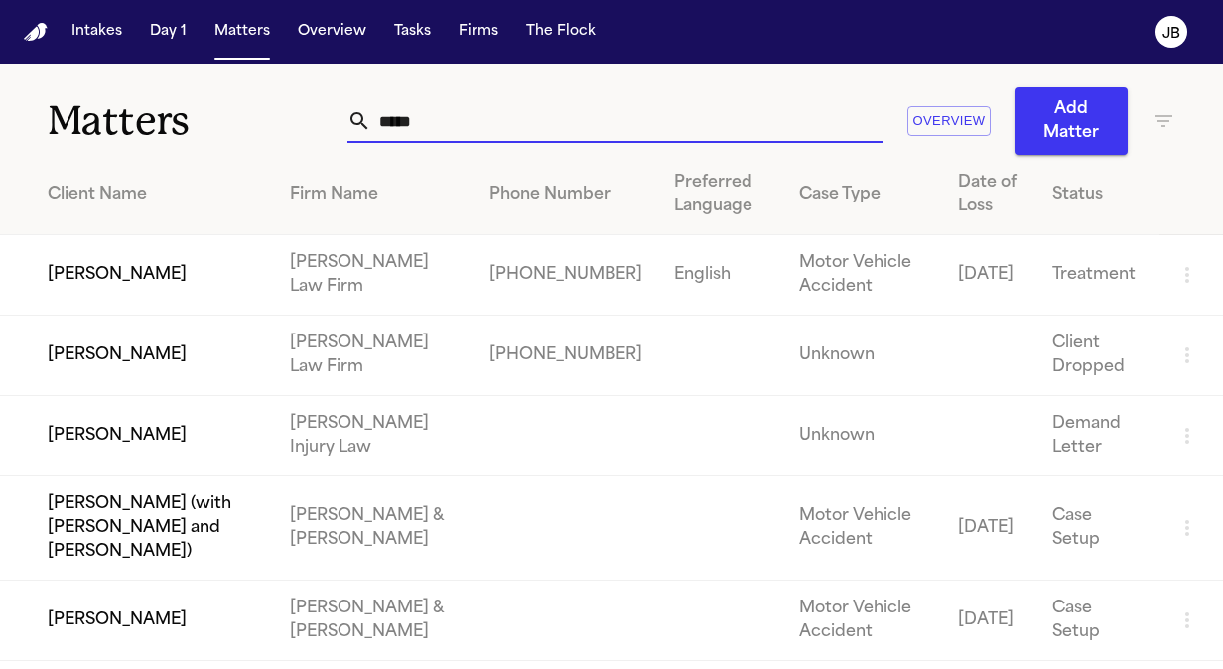
type input "*****"
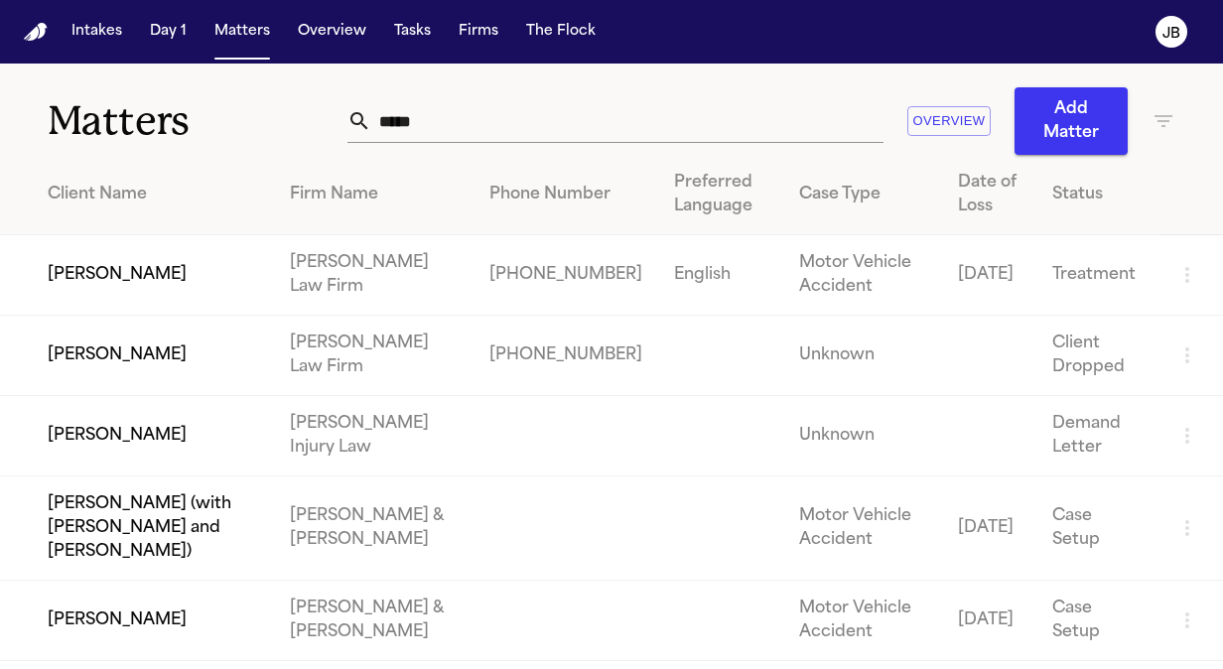
click at [147, 270] on td "[PERSON_NAME]" at bounding box center [137, 275] width 274 height 80
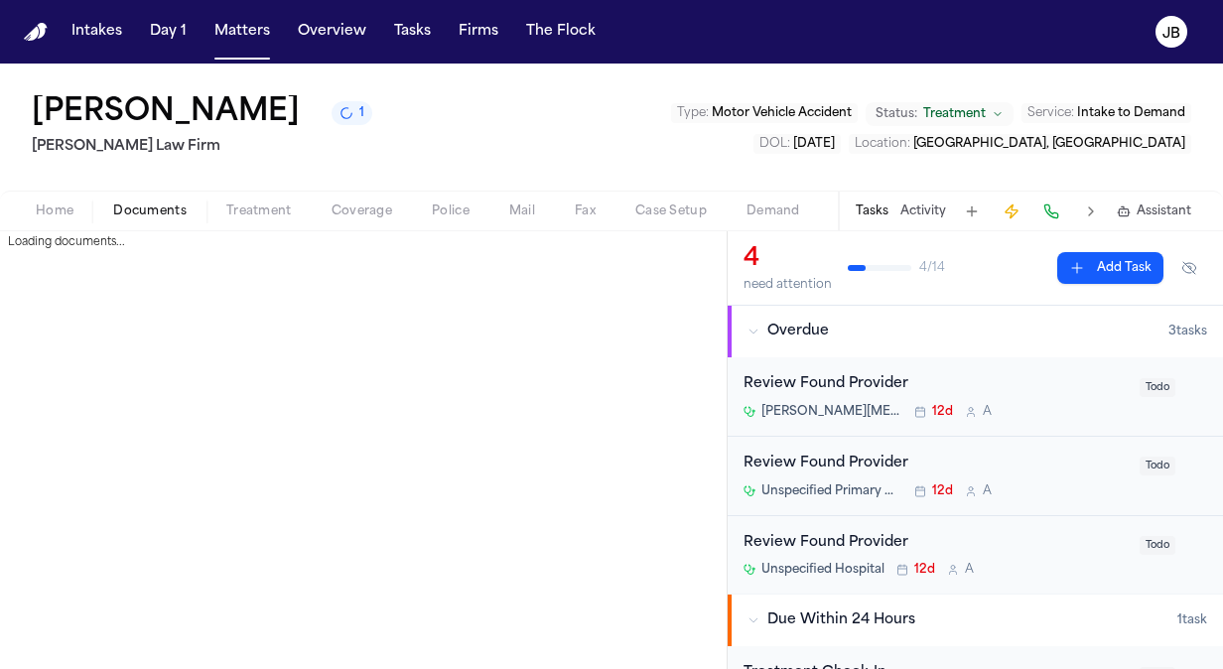
click at [163, 219] on button "Documents" at bounding box center [149, 212] width 113 height 24
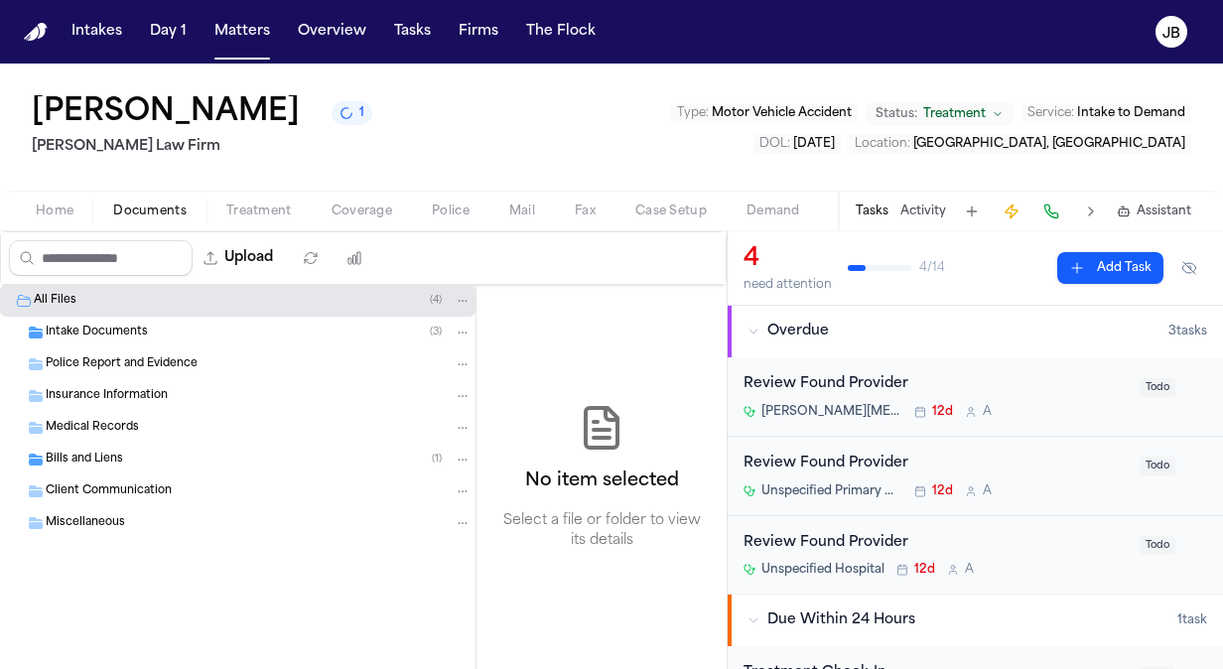
click at [111, 454] on span "Bills and Liens" at bounding box center [84, 460] width 77 height 17
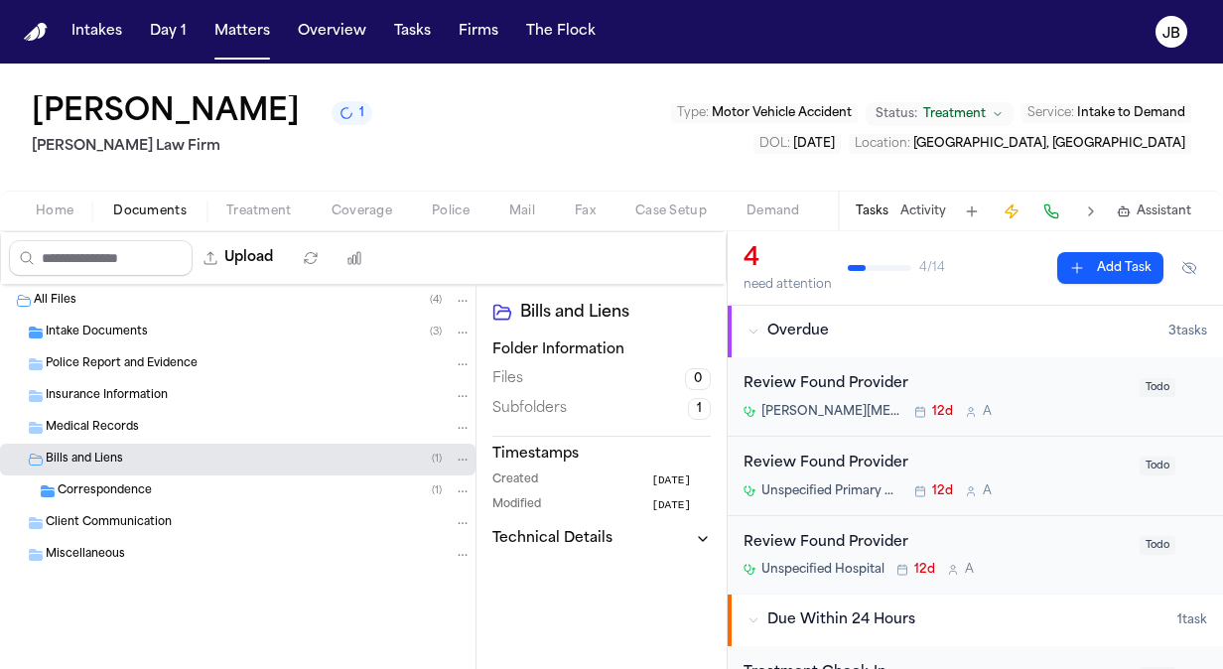
click at [134, 483] on span "Correspondence" at bounding box center [105, 491] width 94 height 17
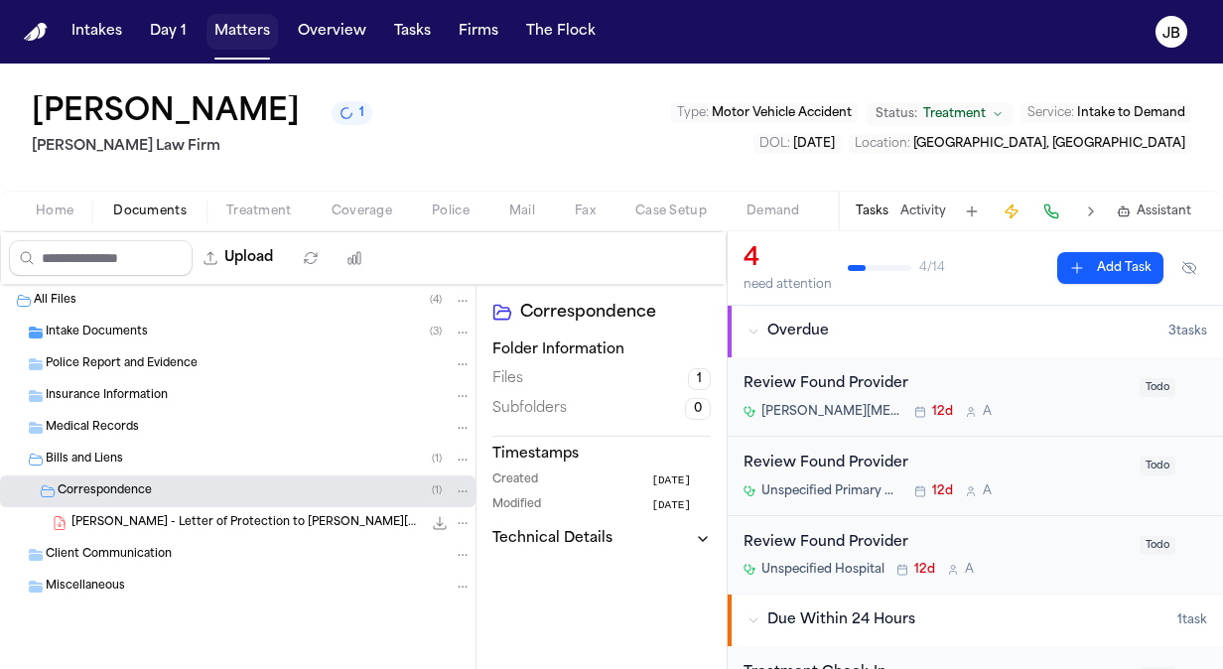
click at [262, 34] on button "Matters" at bounding box center [241, 32] width 71 height 36
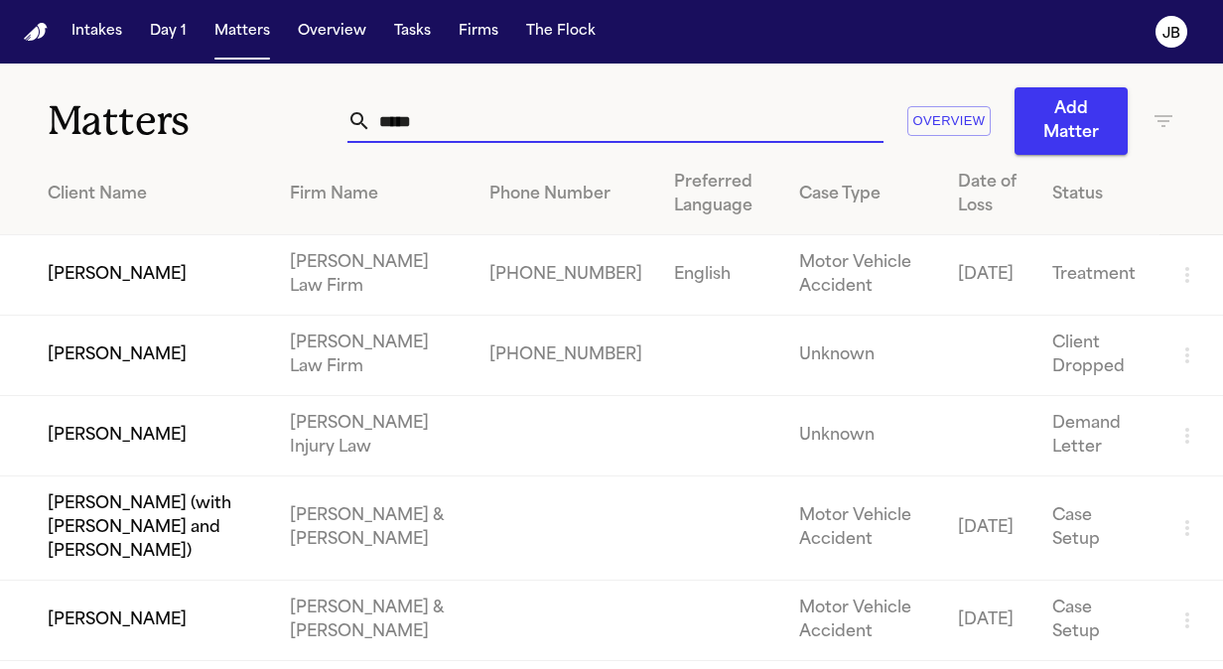
drag, startPoint x: 439, startPoint y: 118, endPoint x: 280, endPoint y: 114, distance: 158.9
click at [280, 114] on div "Matters ***** Overview Add Matter" at bounding box center [611, 109] width 1223 height 91
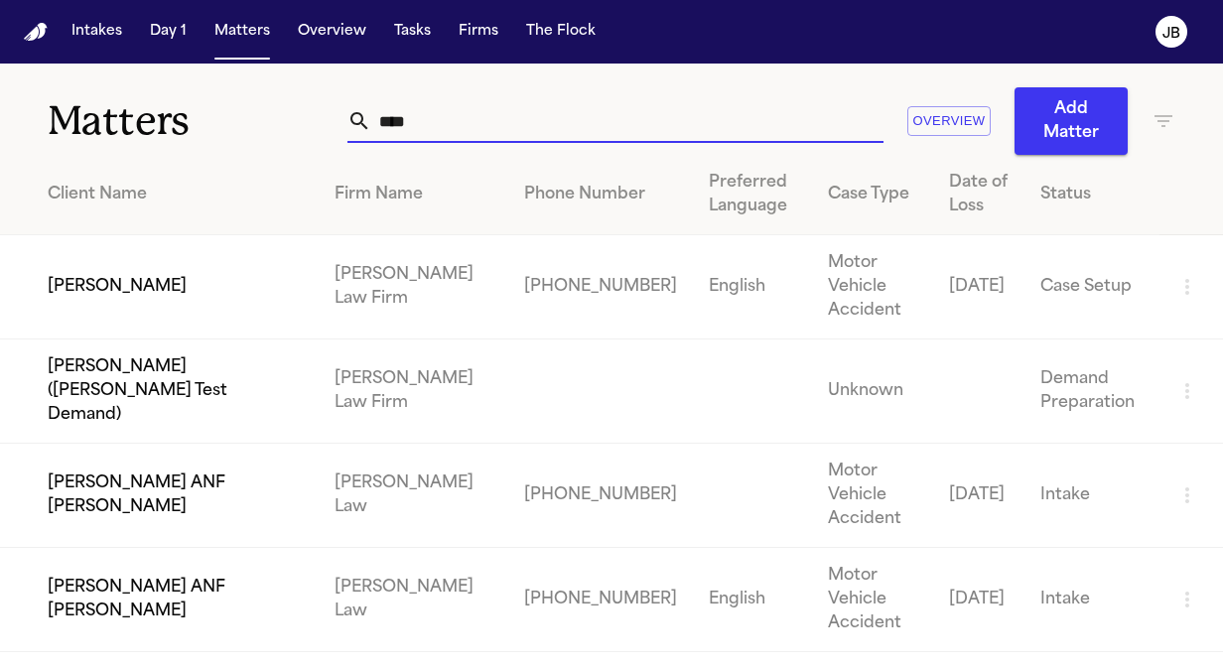
type input "****"
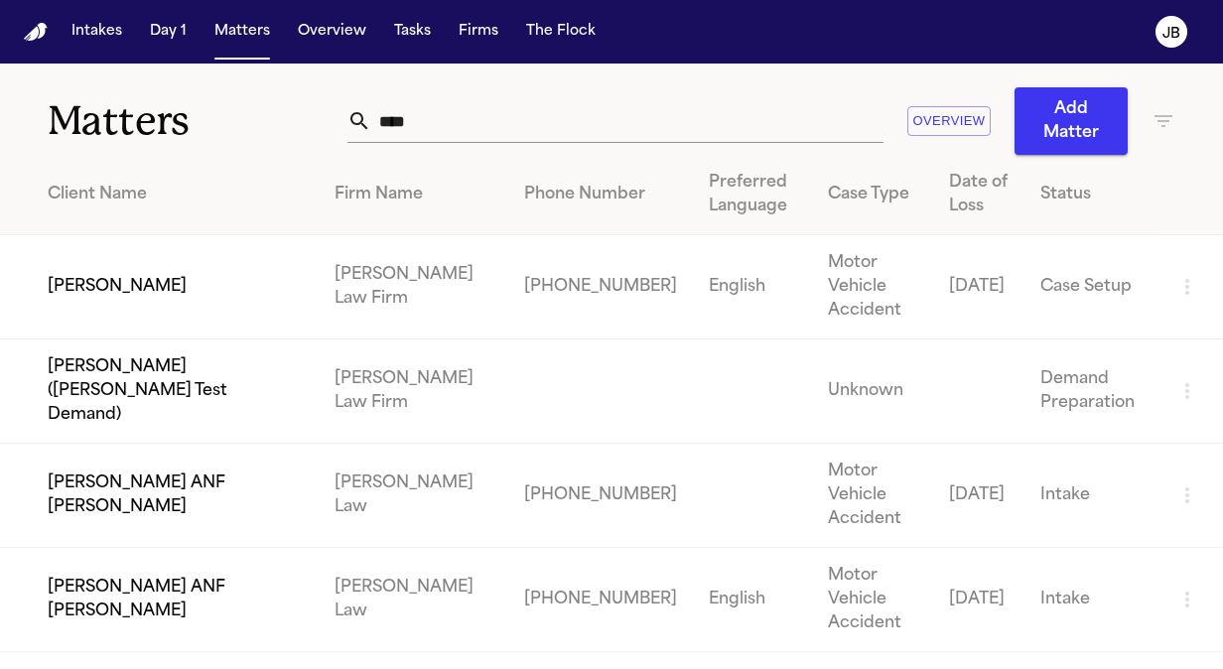
click at [148, 284] on td "[PERSON_NAME]" at bounding box center [159, 287] width 319 height 104
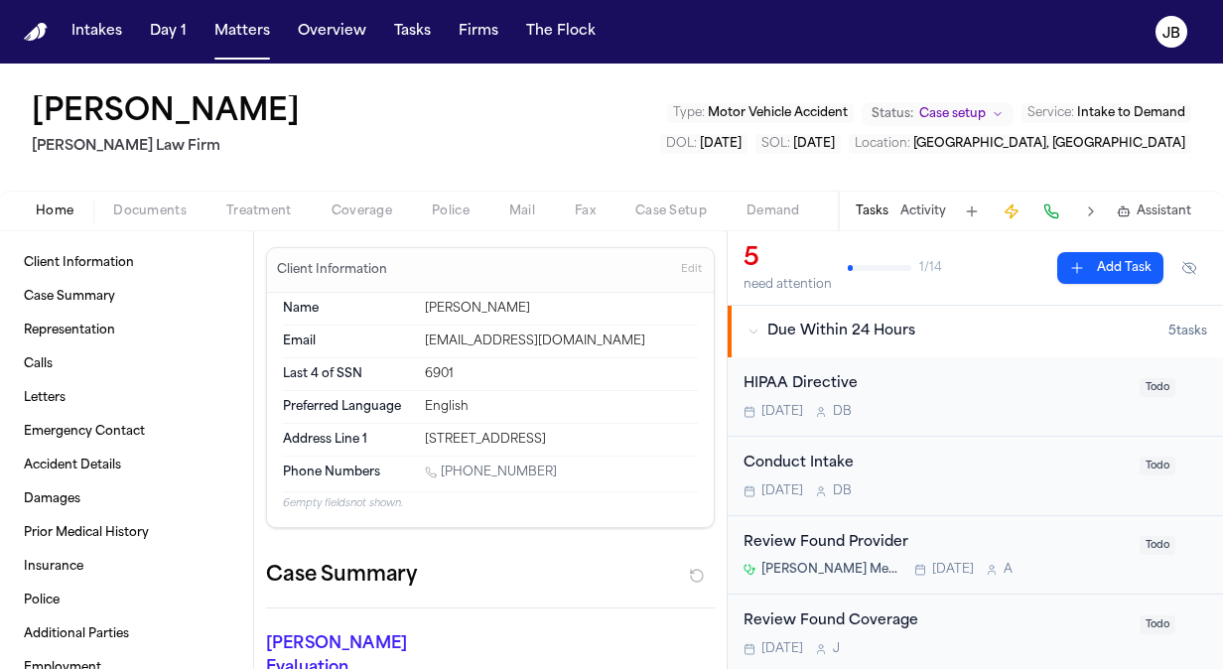
drag, startPoint x: 554, startPoint y: 455, endPoint x: 445, endPoint y: 465, distance: 109.6
click at [445, 465] on div "Phone Numbers [PHONE_NUMBER]" at bounding box center [490, 474] width 415 height 35
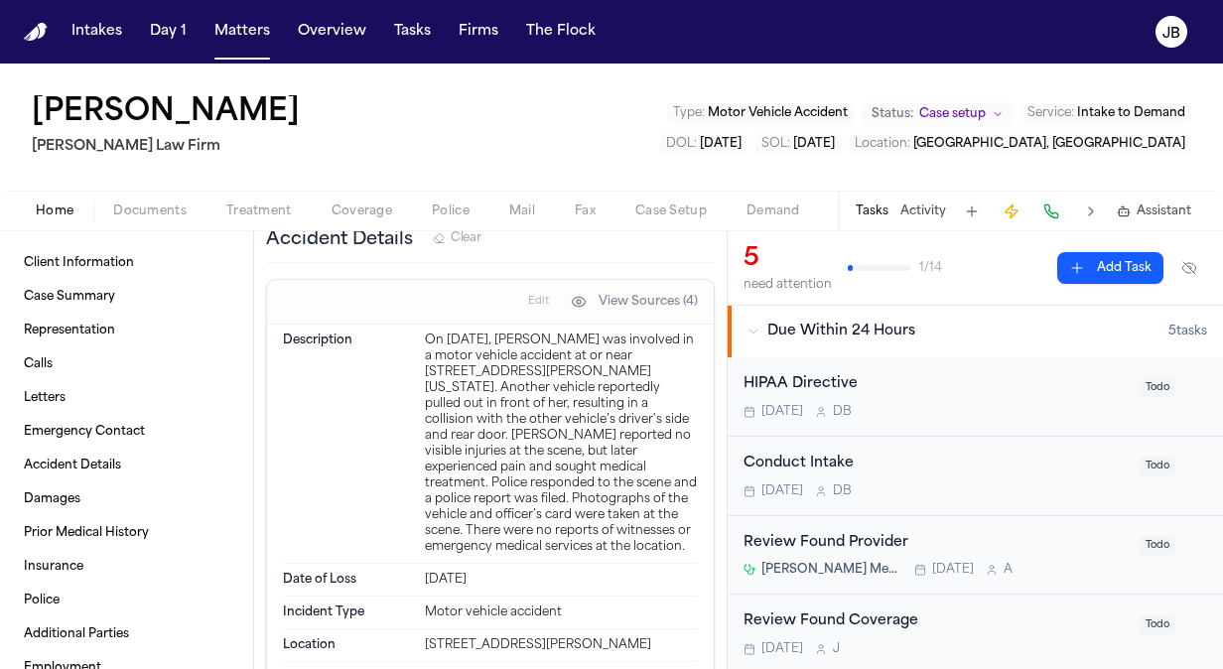
scroll to position [1233, 0]
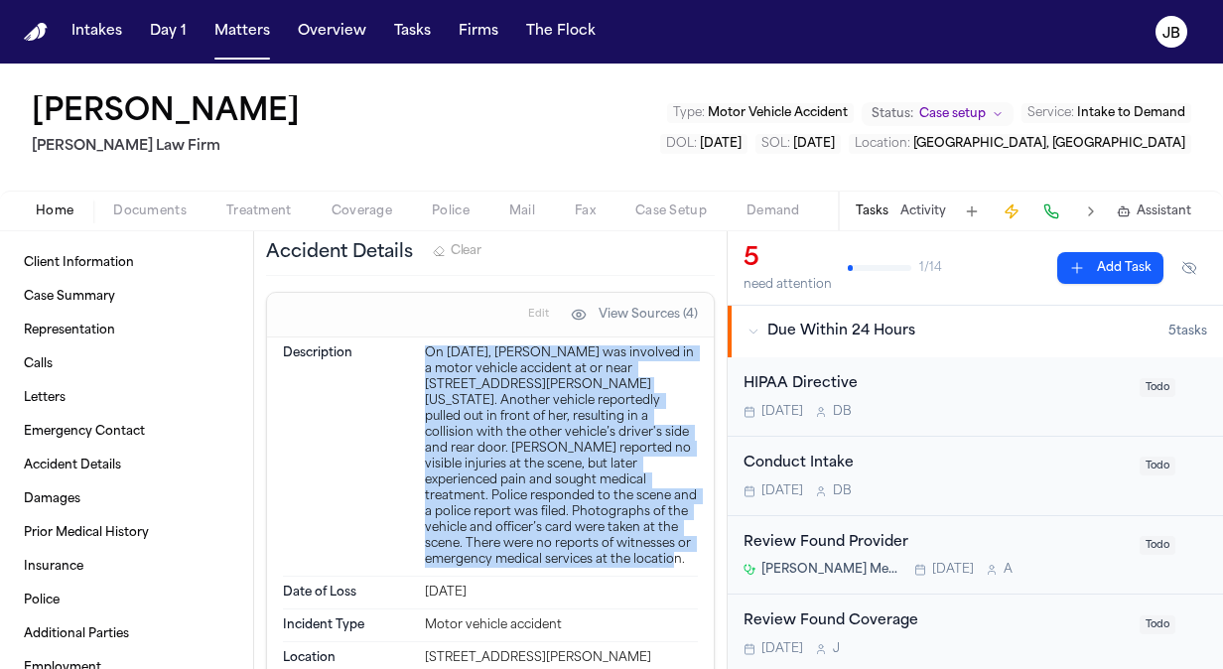
drag, startPoint x: 421, startPoint y: 341, endPoint x: 607, endPoint y: 566, distance: 291.8
click at [607, 566] on div "Description On [DATE], [PERSON_NAME] was involved in a motor vehicle accident a…" at bounding box center [490, 456] width 415 height 239
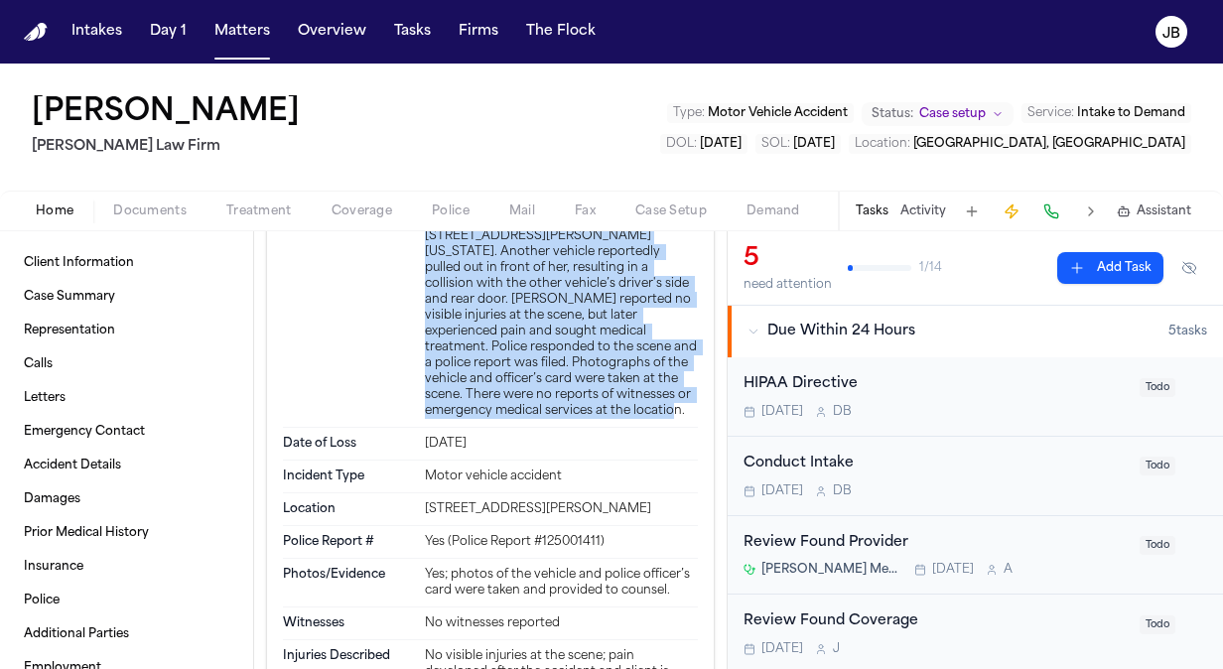
scroll to position [1439, 0]
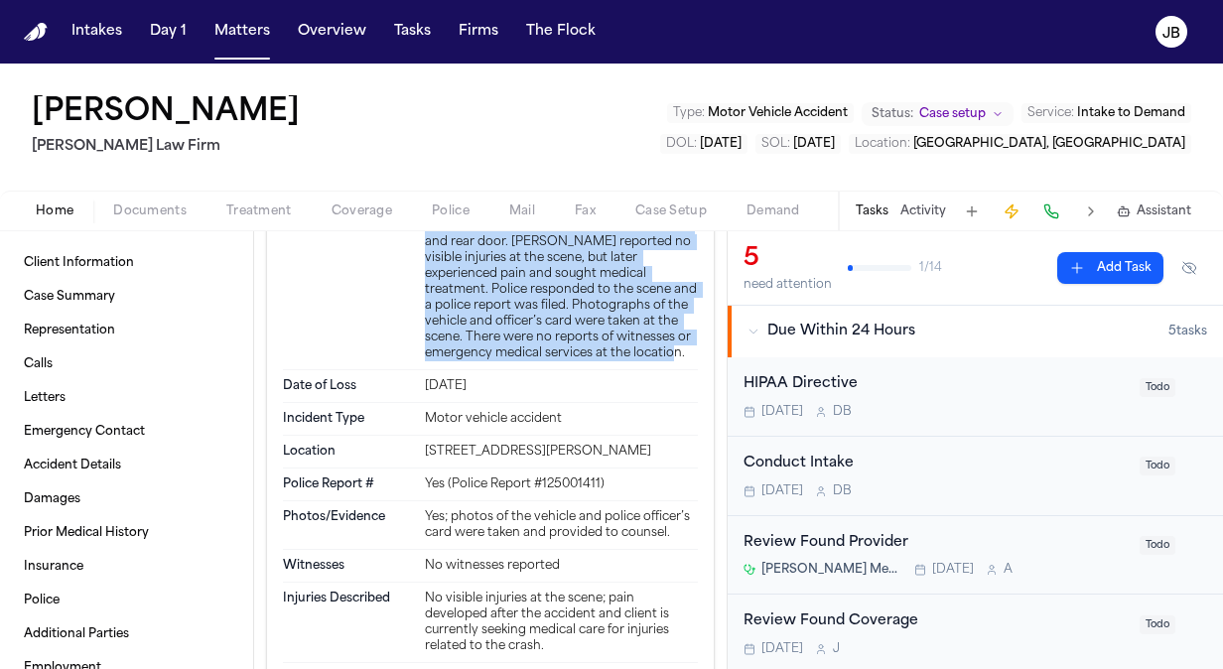
drag, startPoint x: 492, startPoint y: 459, endPoint x: 415, endPoint y: 441, distance: 79.5
click at [415, 441] on div "Location [STREET_ADDRESS][PERSON_NAME]" at bounding box center [490, 452] width 415 height 33
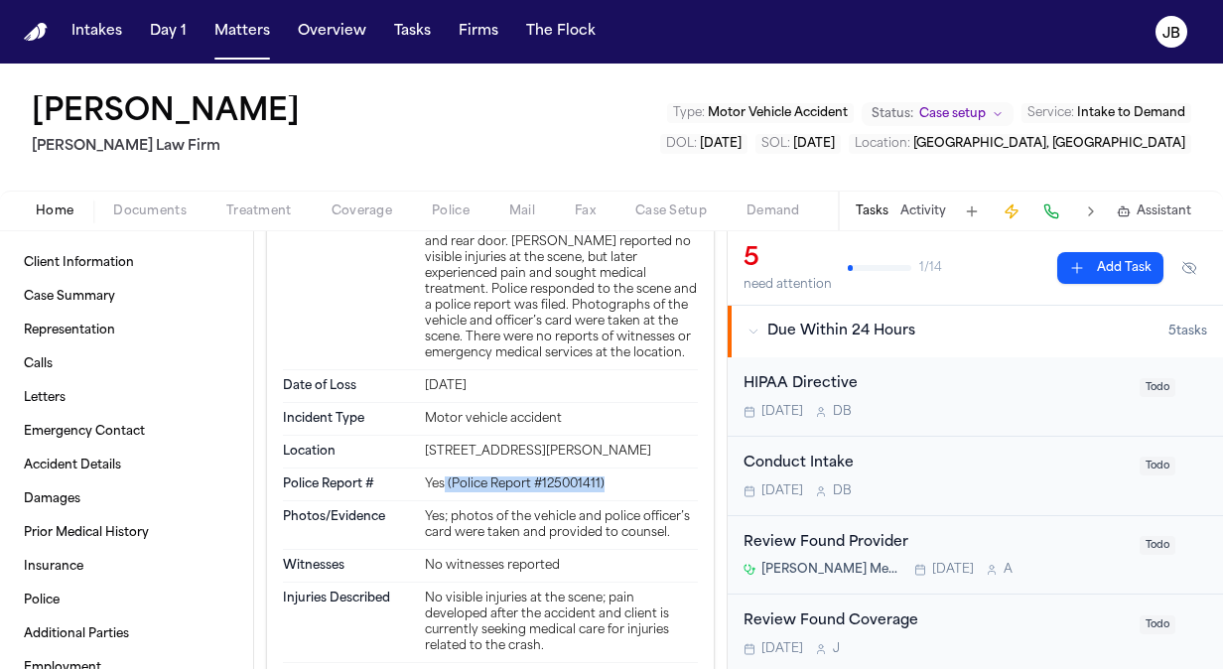
drag, startPoint x: 611, startPoint y: 491, endPoint x: 441, endPoint y: 493, distance: 170.7
click at [441, 492] on div "Yes (Police Report #125001411)" at bounding box center [561, 484] width 273 height 16
click at [376, 206] on span "Coverage" at bounding box center [362, 211] width 61 height 16
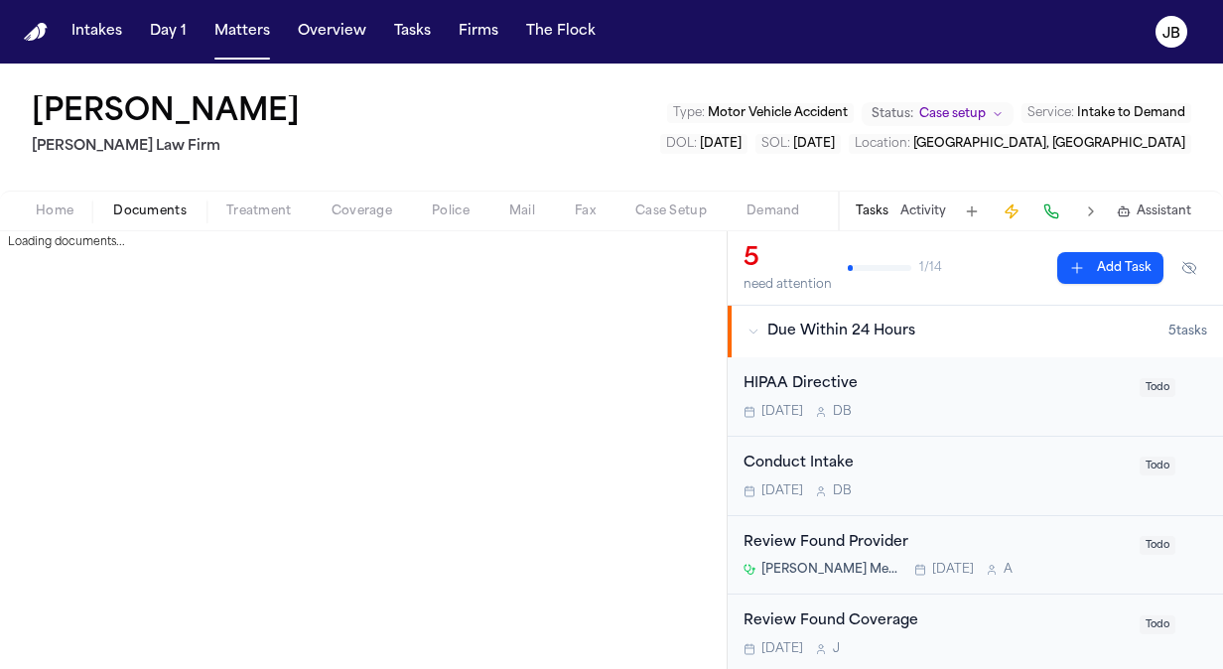
click at [153, 207] on span "Documents" at bounding box center [149, 211] width 73 height 16
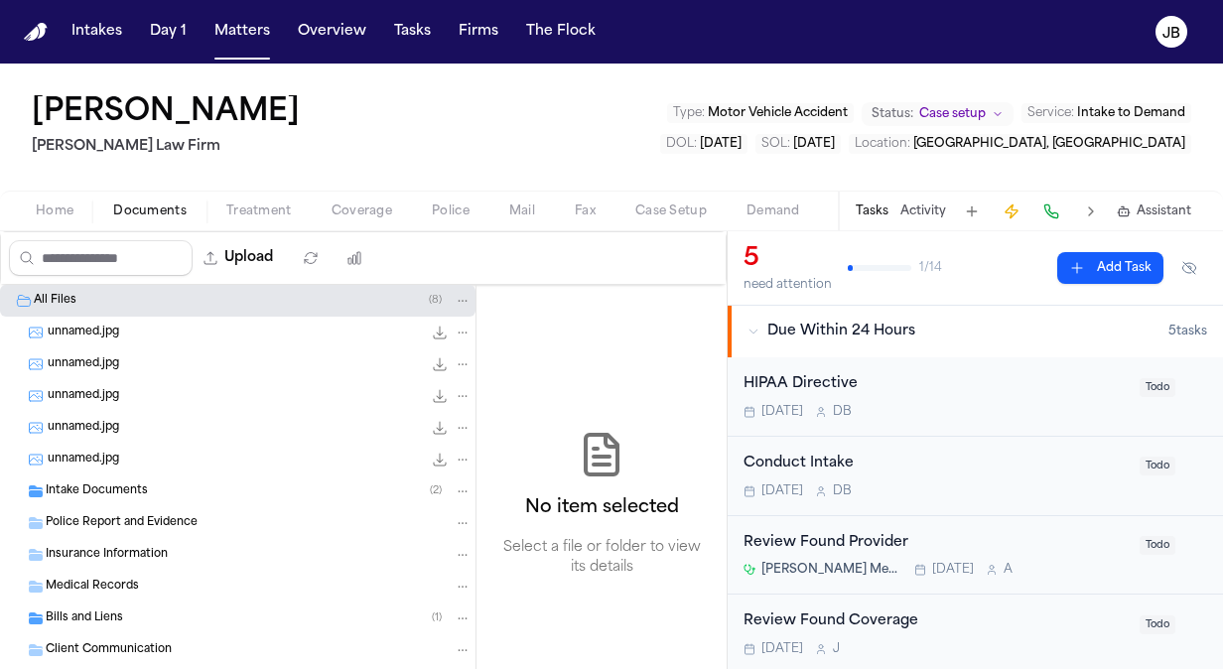
click at [106, 612] on span "Bills and Liens" at bounding box center [84, 618] width 77 height 17
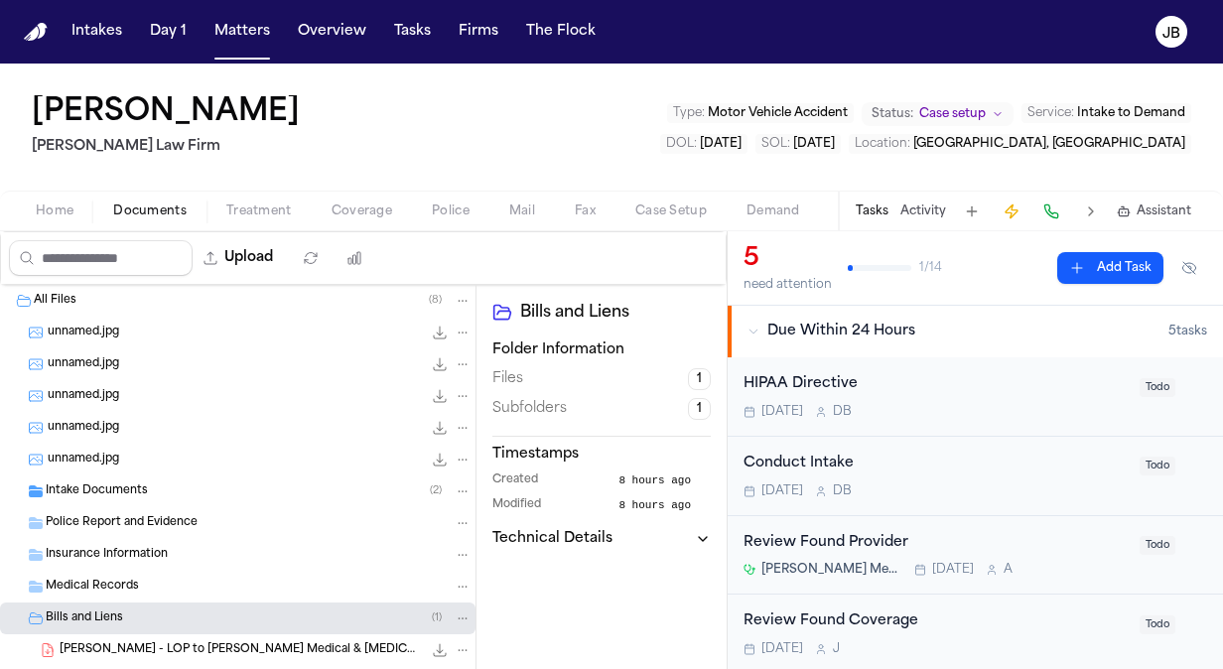
click at [73, 213] on button "Home" at bounding box center [54, 212] width 77 height 24
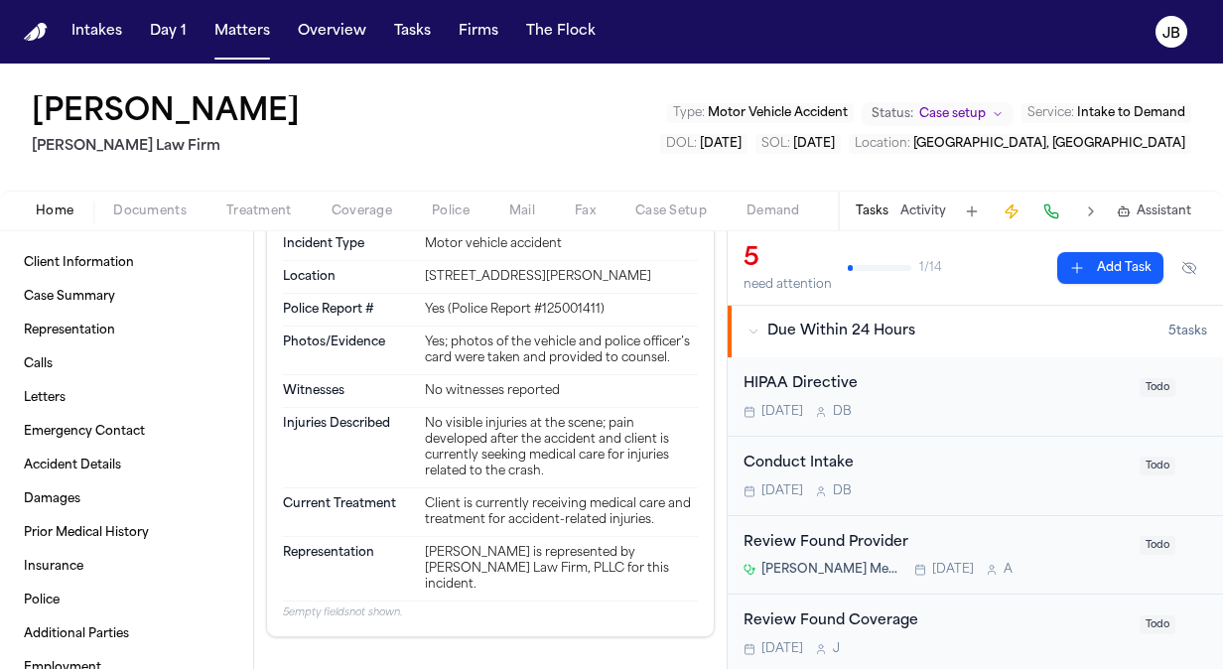
scroll to position [1627, 0]
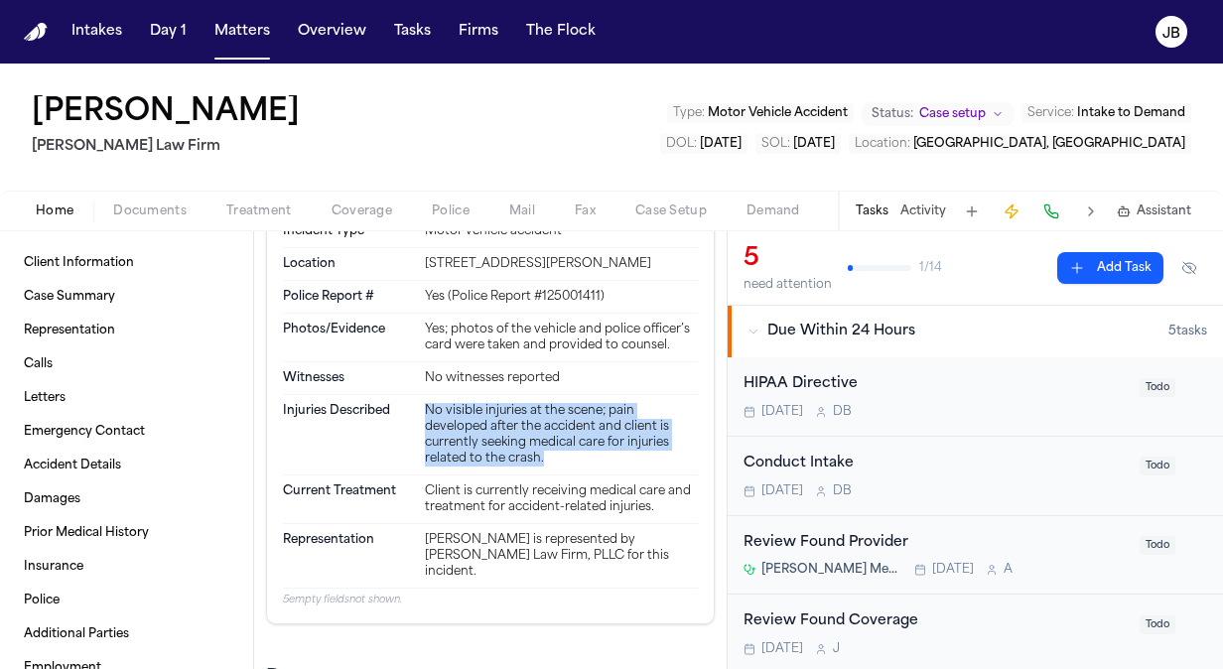
drag, startPoint x: 564, startPoint y: 478, endPoint x: 417, endPoint y: 422, distance: 157.4
click at [417, 422] on div "Injuries Described No visible injuries at the scene; pain developed after the a…" at bounding box center [490, 435] width 415 height 80
click at [137, 203] on span "Documents" at bounding box center [149, 211] width 73 height 16
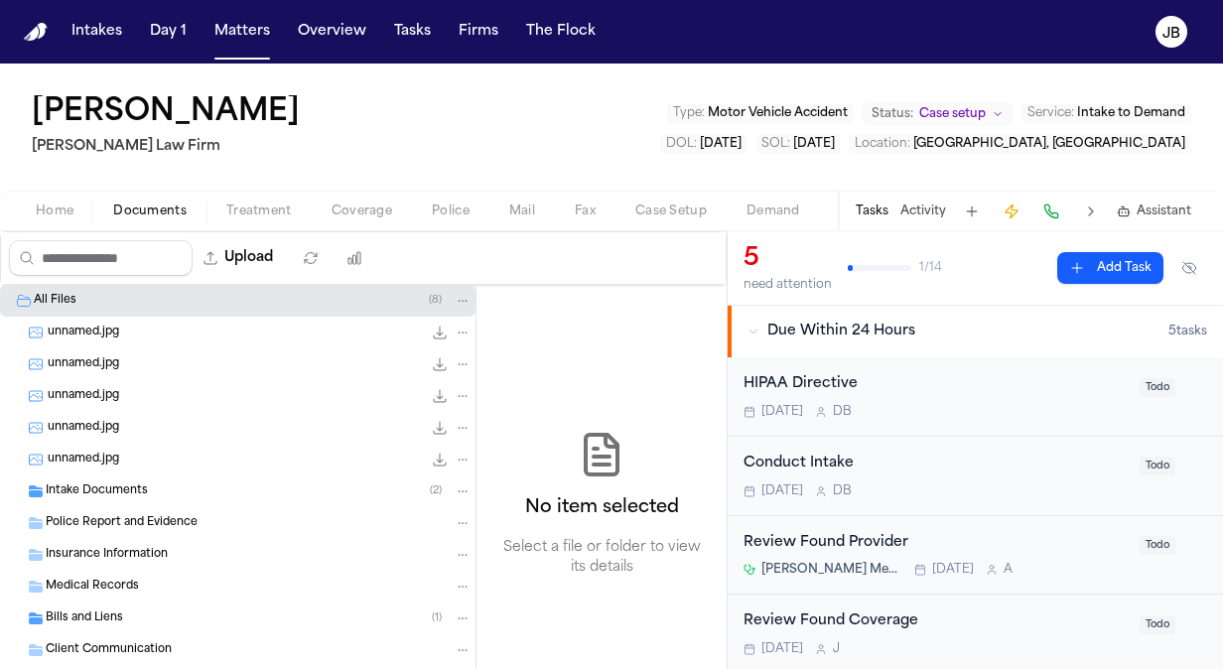
click at [101, 610] on span "Bills and Liens" at bounding box center [84, 618] width 77 height 17
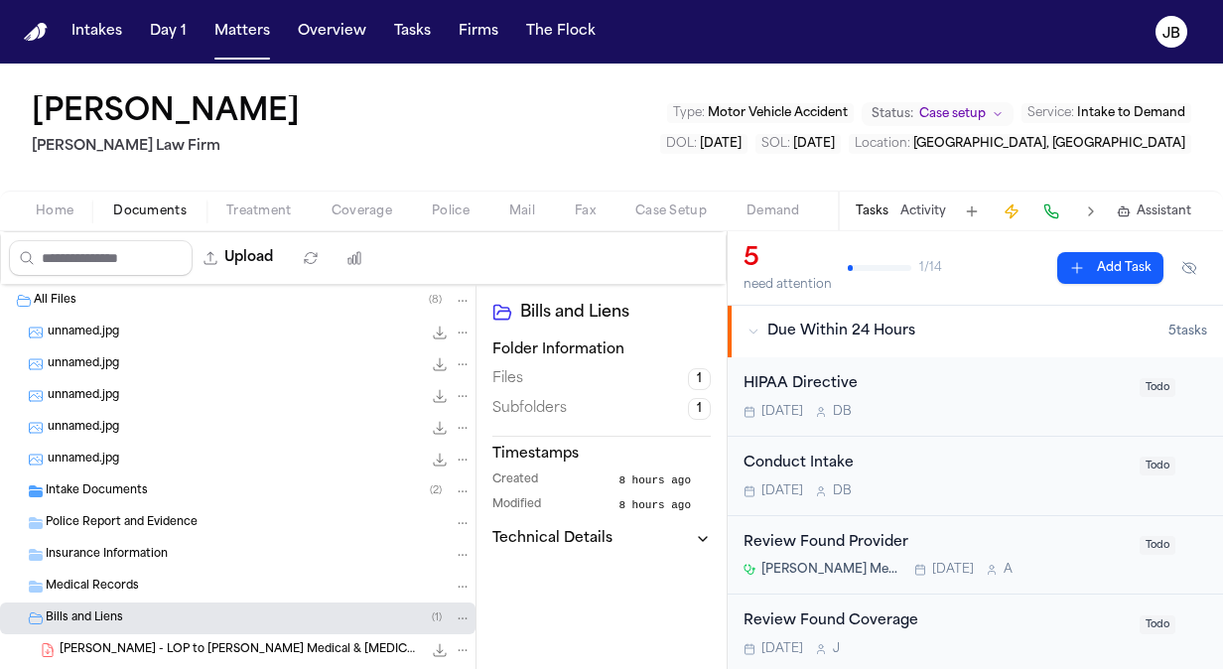
click at [321, 643] on span "[PERSON_NAME] - LOP to [PERSON_NAME] Medical & [MEDICAL_DATA] - [DATE]" at bounding box center [241, 650] width 362 height 17
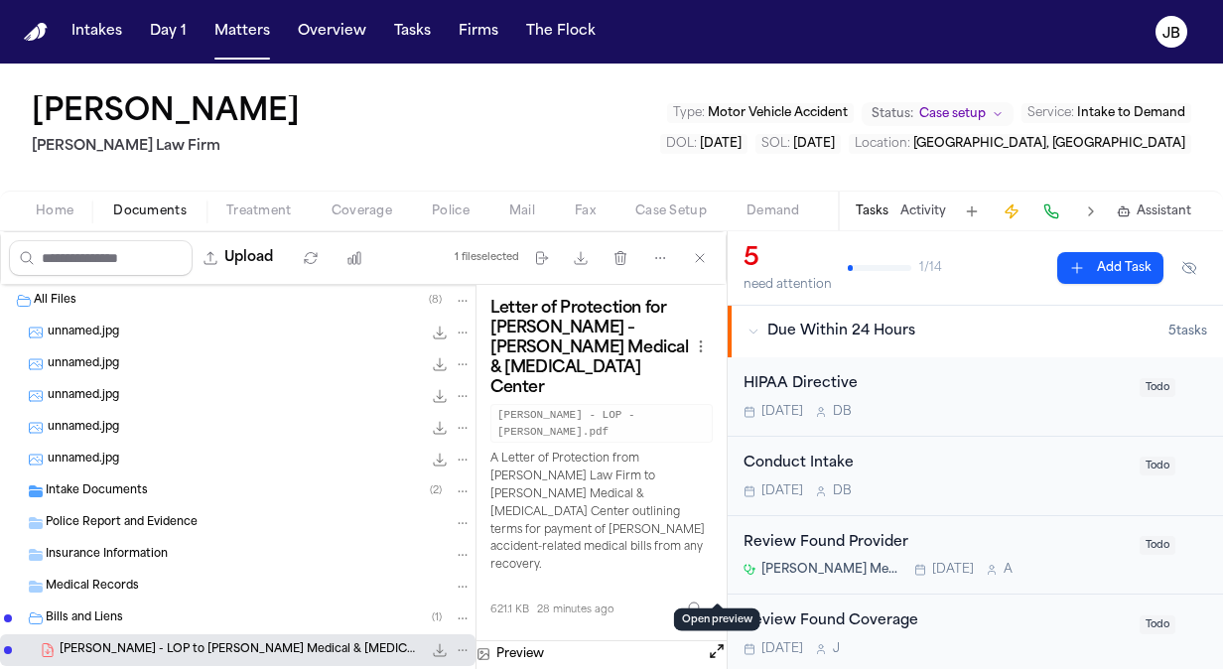
click at [715, 641] on button "Open preview" at bounding box center [717, 651] width 20 height 20
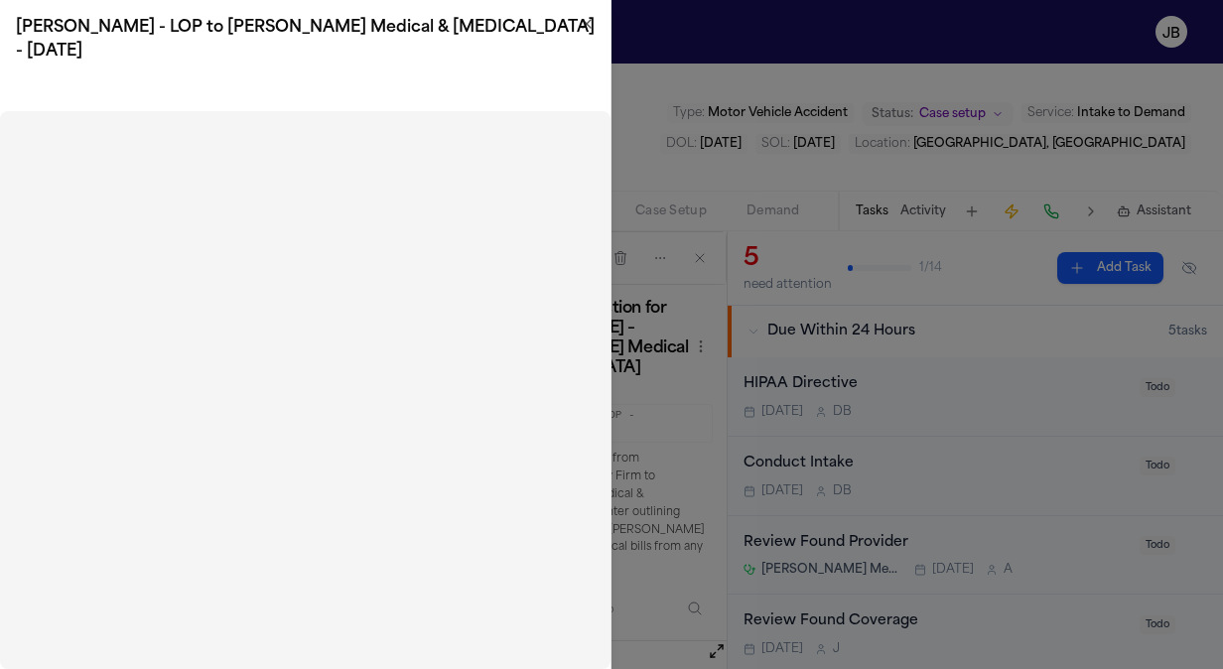
click at [583, 27] on icon "button" at bounding box center [587, 24] width 8 height 8
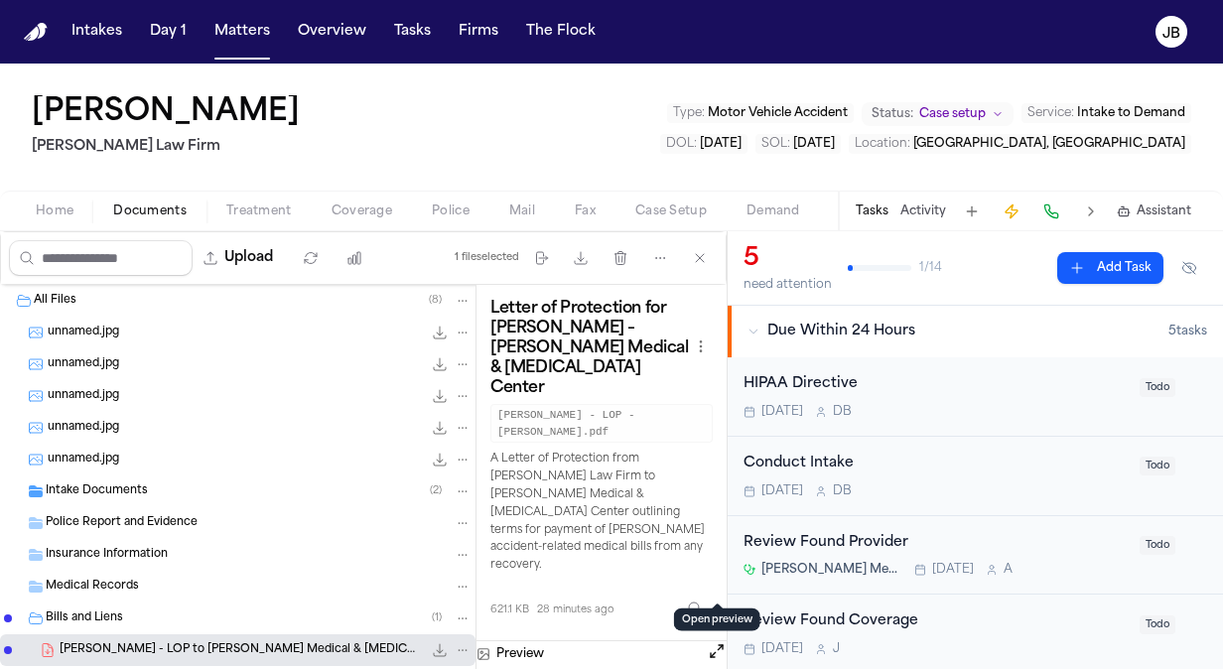
click at [719, 641] on button at bounding box center [717, 654] width 20 height 26
click at [723, 641] on button "Open preview" at bounding box center [717, 651] width 20 height 20
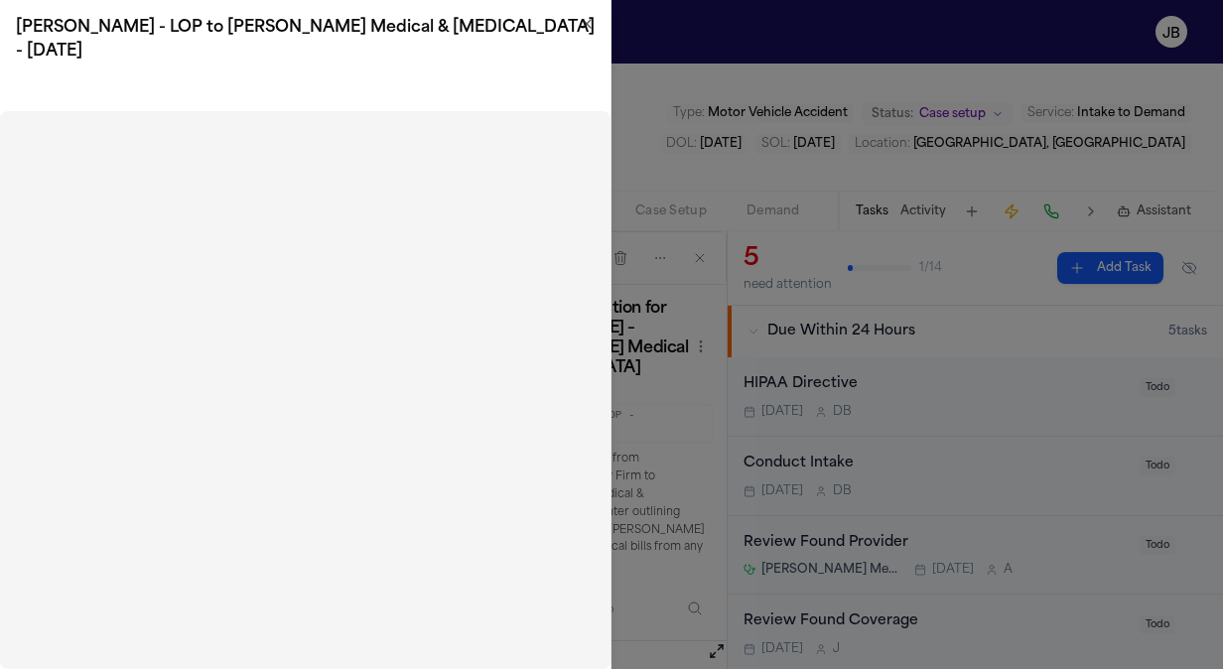
click at [588, 28] on icon "button" at bounding box center [587, 24] width 16 height 16
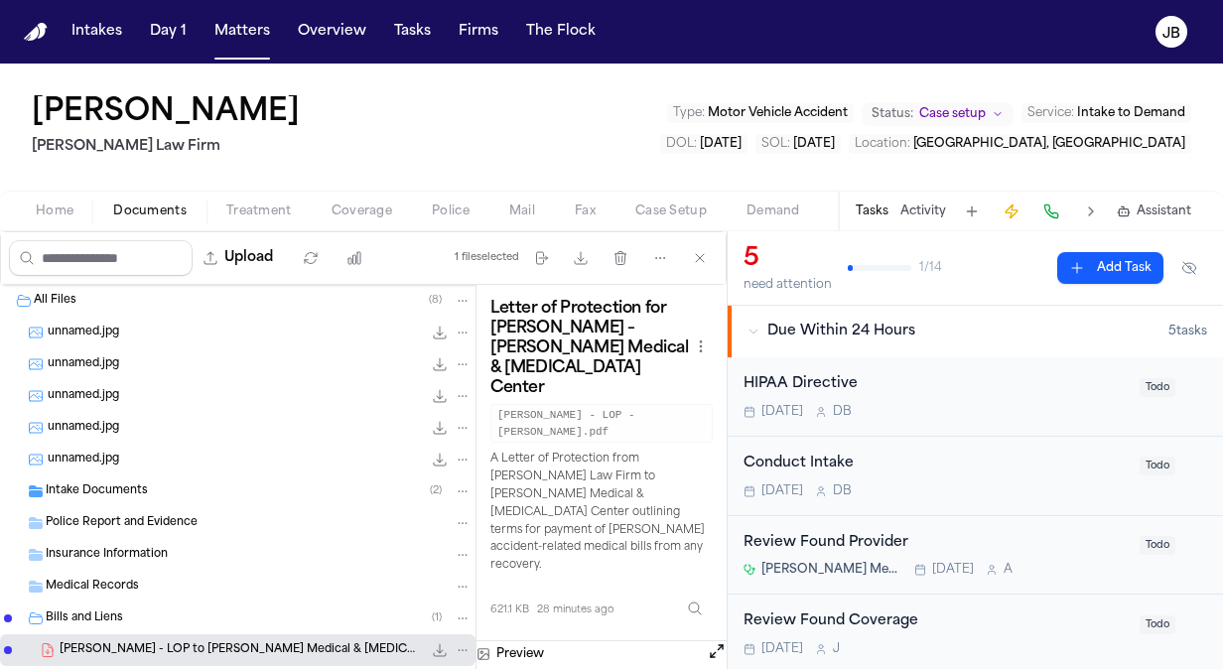
click at [164, 482] on div "Intake Documents ( 2 )" at bounding box center [259, 491] width 426 height 18
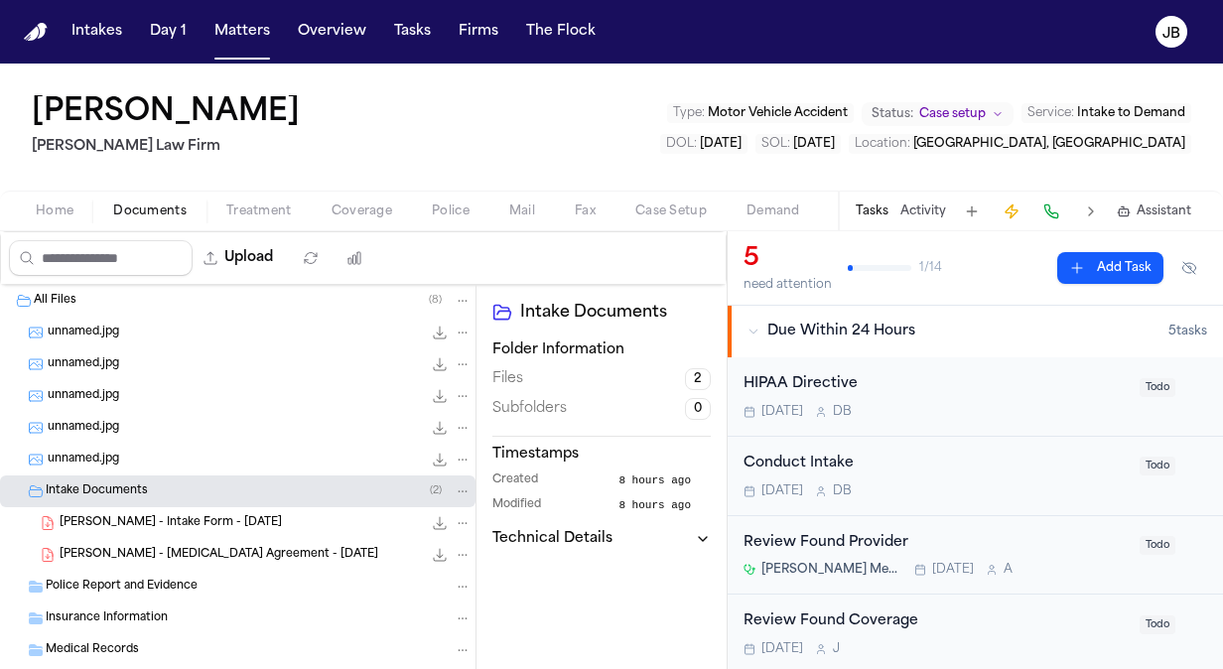
click at [434, 522] on icon "File: N. Salas - Intake Form - 8.28.25" at bounding box center [440, 523] width 13 height 13
click at [308, 546] on div "[PERSON_NAME] - [MEDICAL_DATA] Agreement - [DATE] 1.2 MB • PDF" at bounding box center [266, 555] width 412 height 20
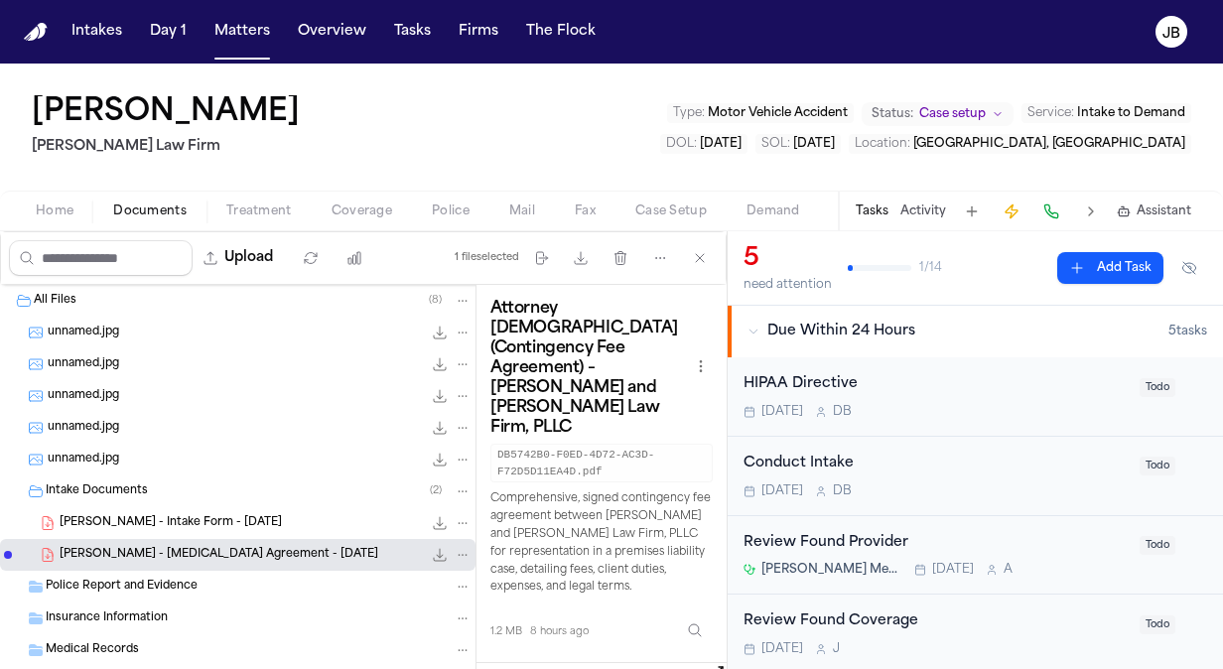
click at [432, 557] on icon "File: N. Salas - Retainer Agreement - 8.28.25" at bounding box center [440, 555] width 16 height 16
click at [229, 39] on button "Matters" at bounding box center [241, 32] width 71 height 36
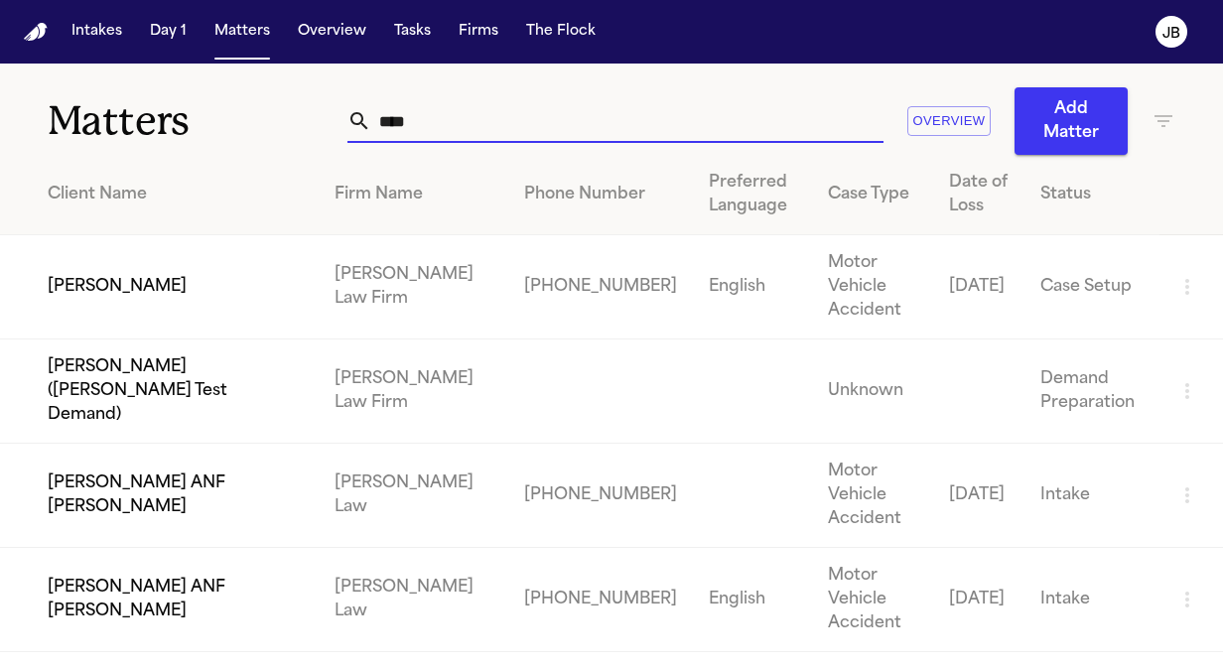
drag, startPoint x: 460, startPoint y: 128, endPoint x: 176, endPoint y: 64, distance: 291.1
click at [176, 64] on div "Matters **** Overview Add Matter" at bounding box center [611, 109] width 1223 height 91
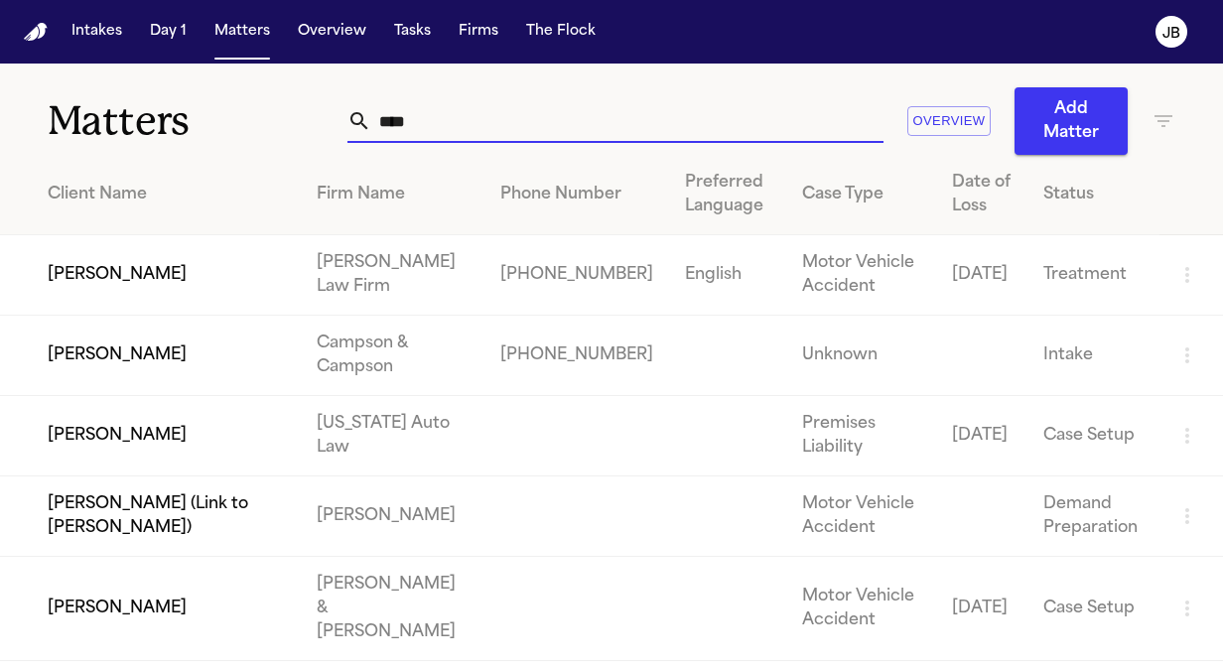
type input "****"
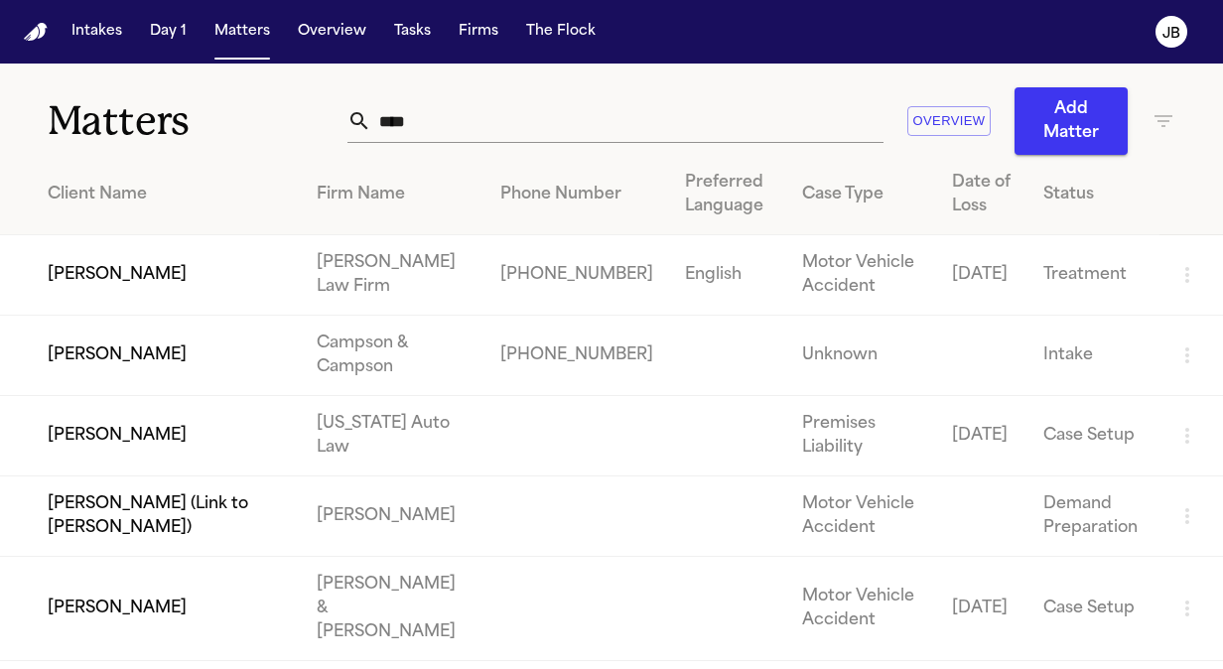
click at [174, 282] on td "[PERSON_NAME]" at bounding box center [150, 275] width 301 height 80
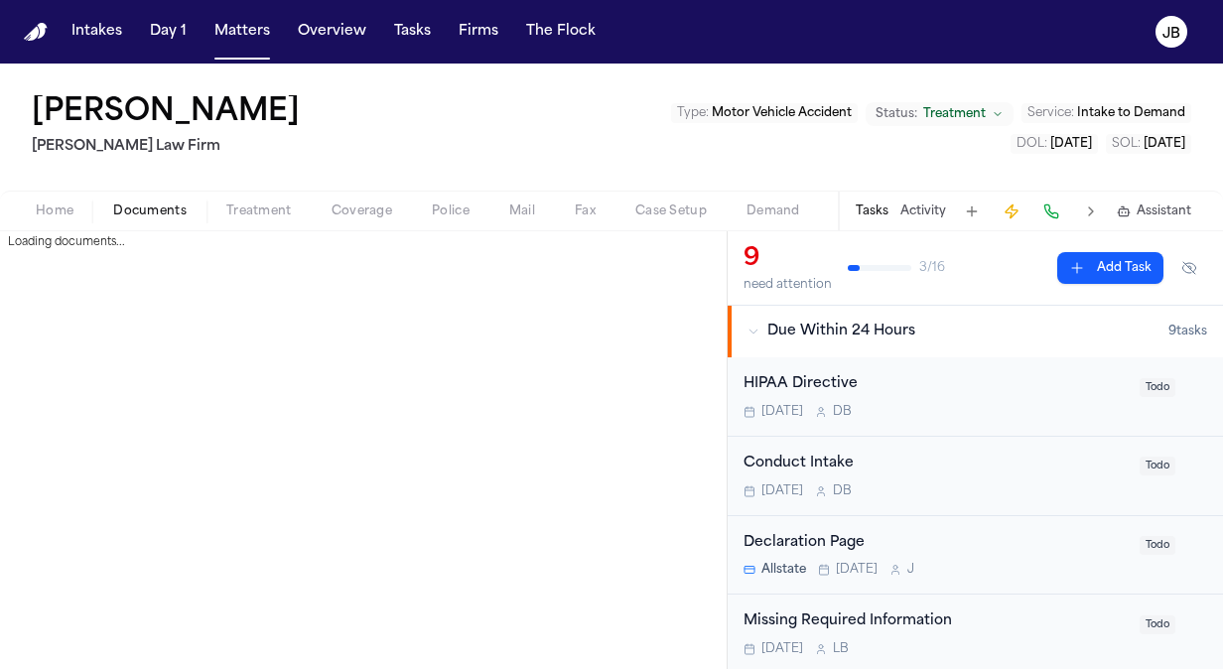
click at [151, 204] on span "Documents" at bounding box center [149, 211] width 73 height 16
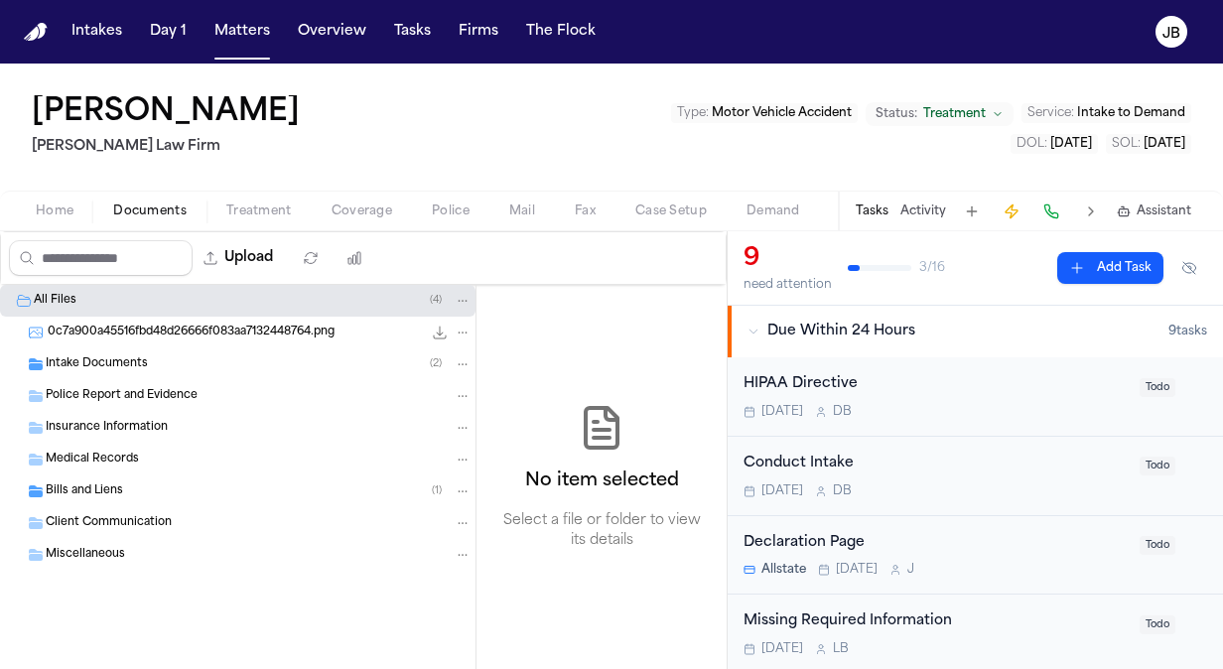
click at [42, 205] on span "Home" at bounding box center [55, 211] width 38 height 16
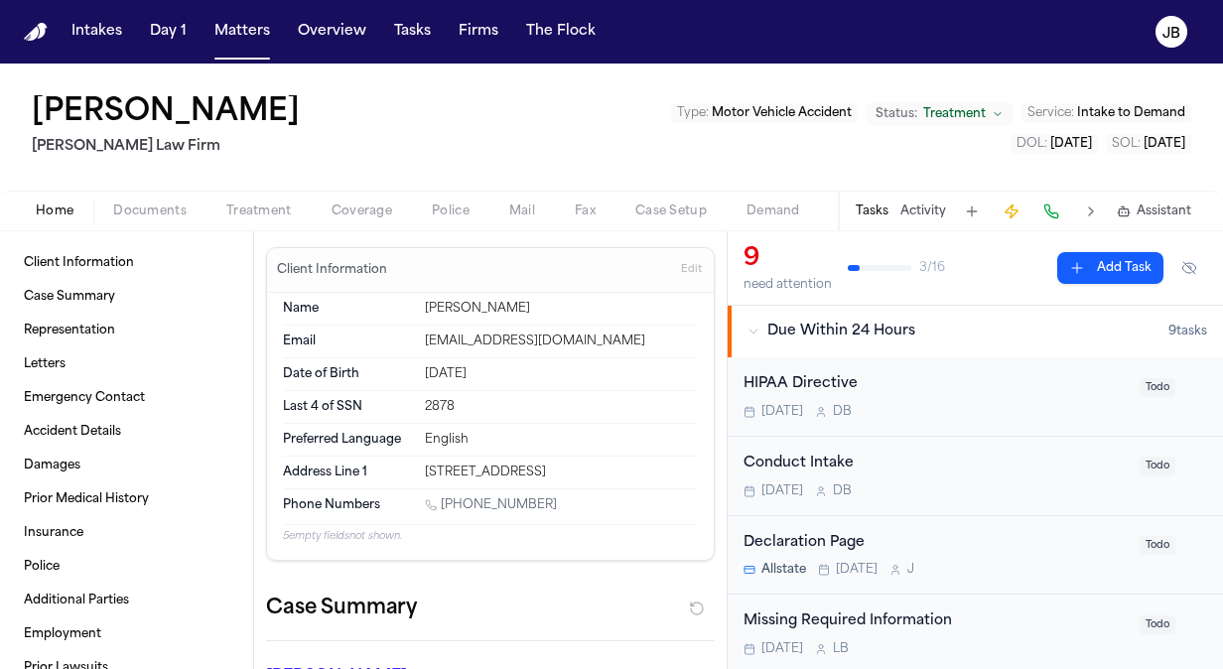
drag, startPoint x: 550, startPoint y: 497, endPoint x: 443, endPoint y: 500, distance: 107.2
click at [443, 500] on div "[PHONE_NUMBER]" at bounding box center [561, 506] width 273 height 19
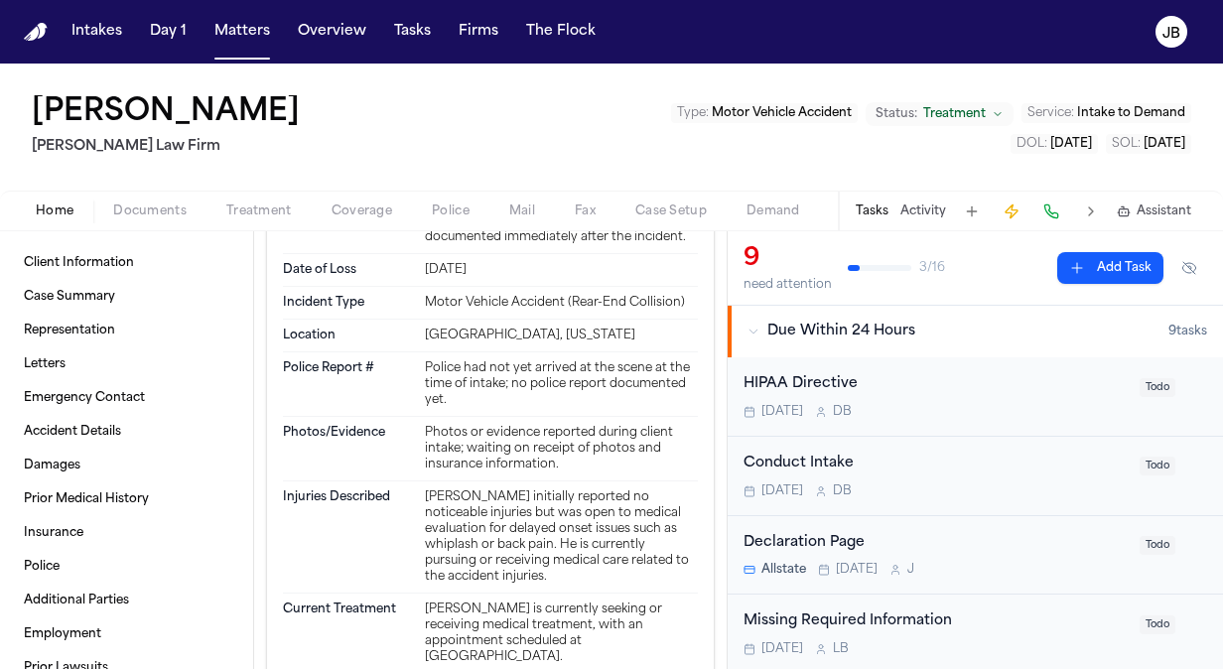
scroll to position [1297, 0]
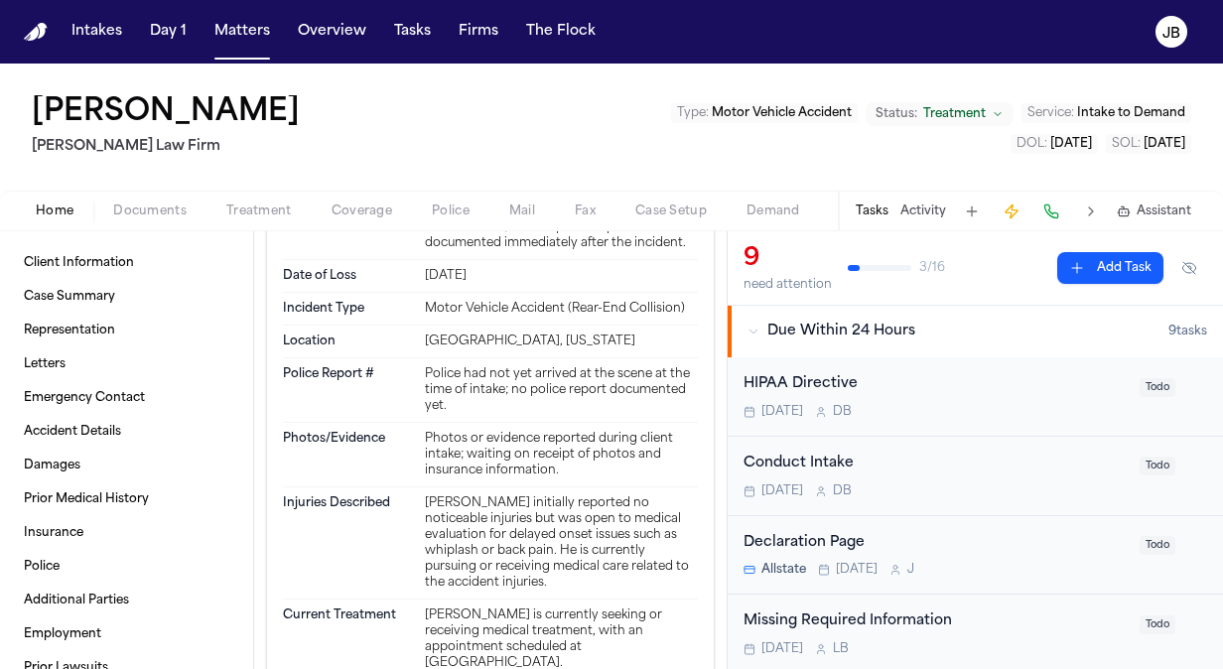
drag, startPoint x: 614, startPoint y: 333, endPoint x: 505, endPoint y: 335, distance: 109.2
click at [505, 335] on div "[GEOGRAPHIC_DATA], [US_STATE]" at bounding box center [561, 342] width 273 height 16
drag, startPoint x: 505, startPoint y: 335, endPoint x: 525, endPoint y: 376, distance: 45.3
click at [525, 376] on div "Police had not yet arrived at the scene at the time of intake; no police report…" at bounding box center [561, 390] width 273 height 48
drag, startPoint x: 631, startPoint y: 331, endPoint x: 407, endPoint y: 345, distance: 224.8
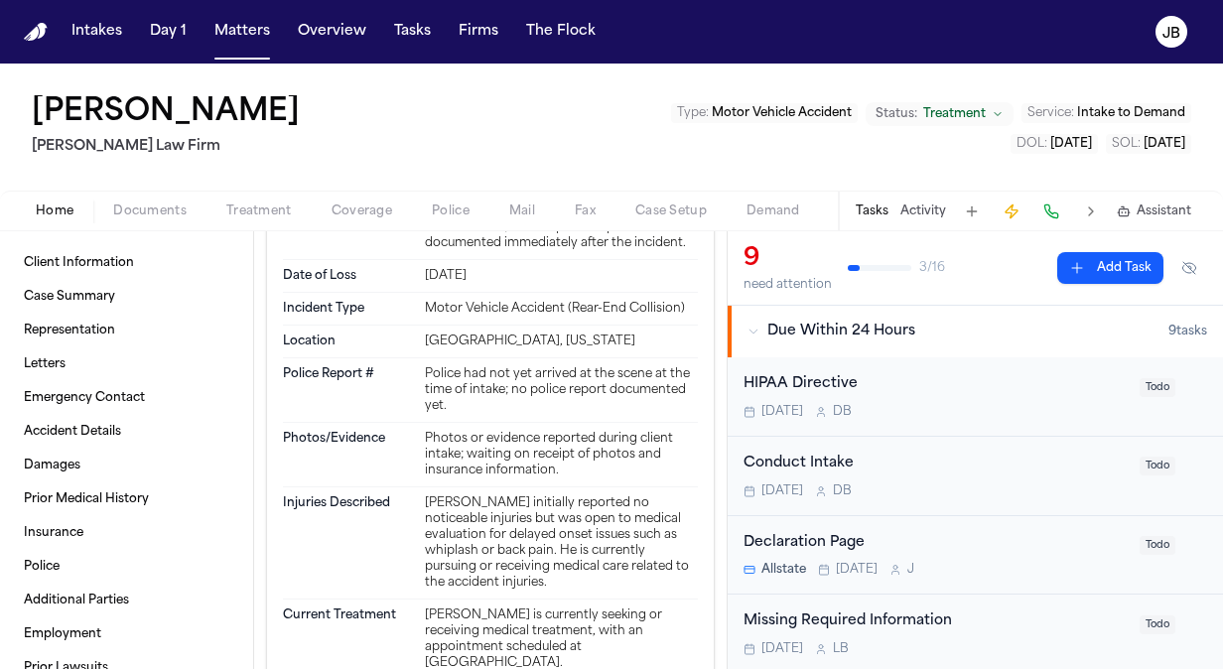
click at [407, 345] on div "Location [GEOGRAPHIC_DATA], [US_STATE]" at bounding box center [490, 342] width 415 height 33
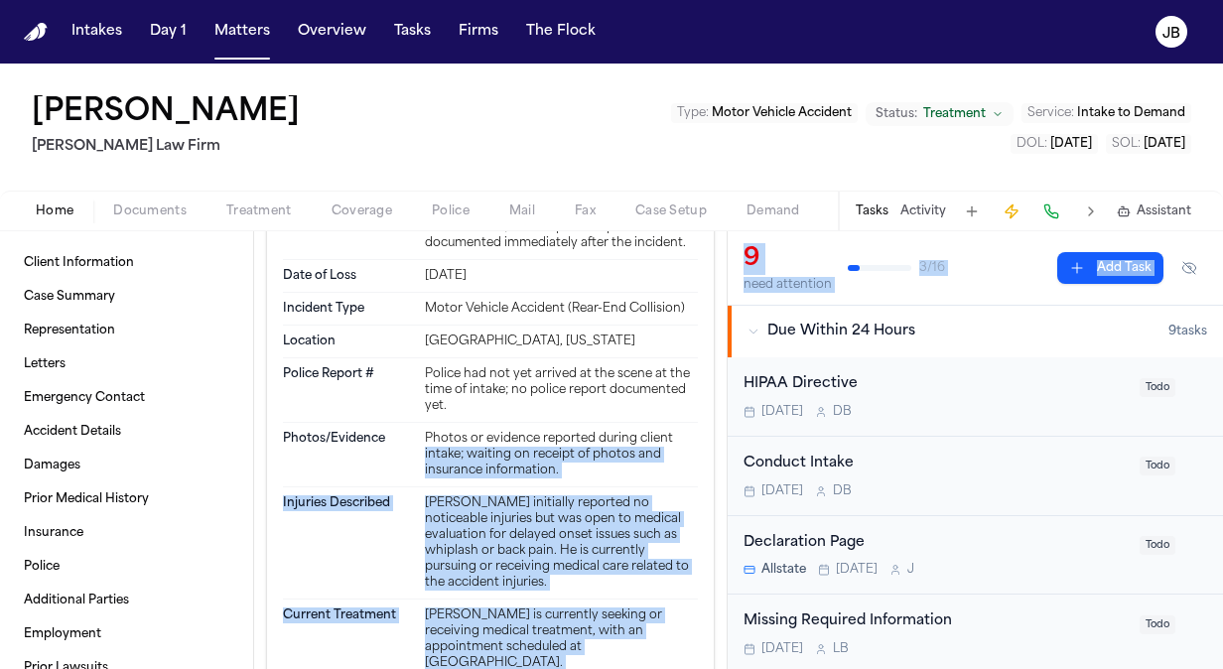
drag, startPoint x: 711, startPoint y: 423, endPoint x: 733, endPoint y: 334, distance: 92.0
click at [733, 334] on div "Client Information Case Summary Representation Letters Emergency Contact Accide…" at bounding box center [611, 450] width 1223 height 438
drag, startPoint x: 733, startPoint y: 334, endPoint x: 679, endPoint y: 433, distance: 112.8
click at [679, 433] on div "Photos or evidence reported during client intake; waiting on receipt of photos …" at bounding box center [561, 455] width 273 height 48
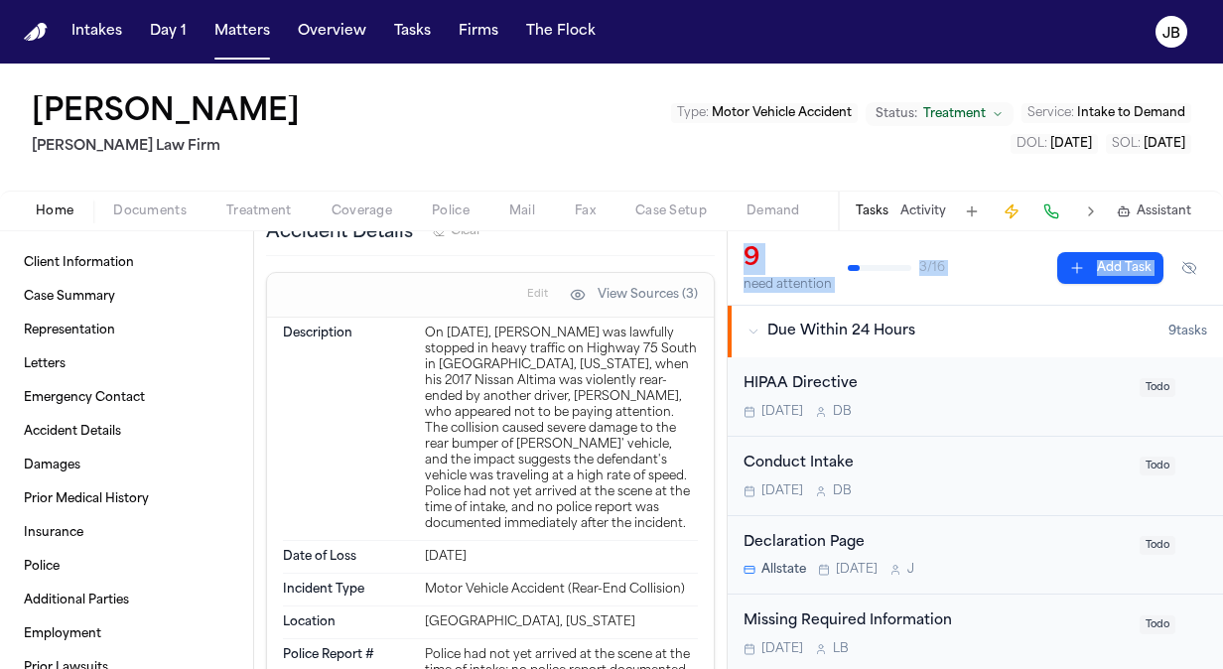
scroll to position [1034, 0]
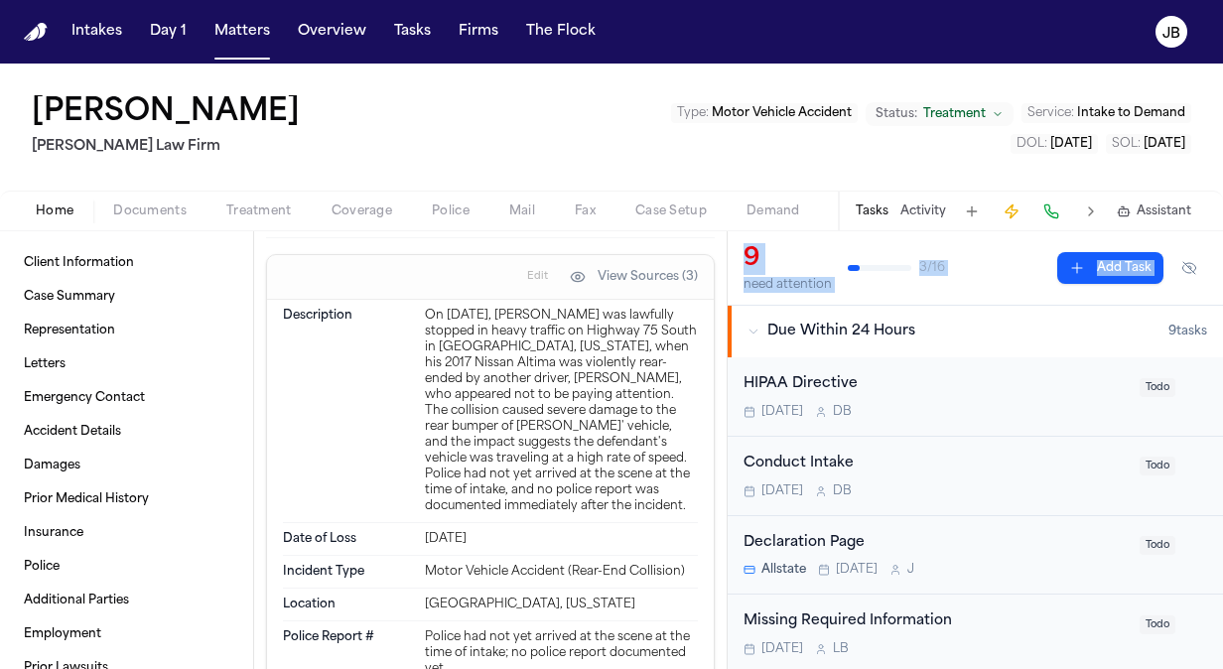
drag, startPoint x: 686, startPoint y: 501, endPoint x: 422, endPoint y: 308, distance: 327.4
click at [422, 308] on div "Description On [DATE], [PERSON_NAME] was lawfully stopped in heavy traffic on H…" at bounding box center [490, 671] width 447 height 742
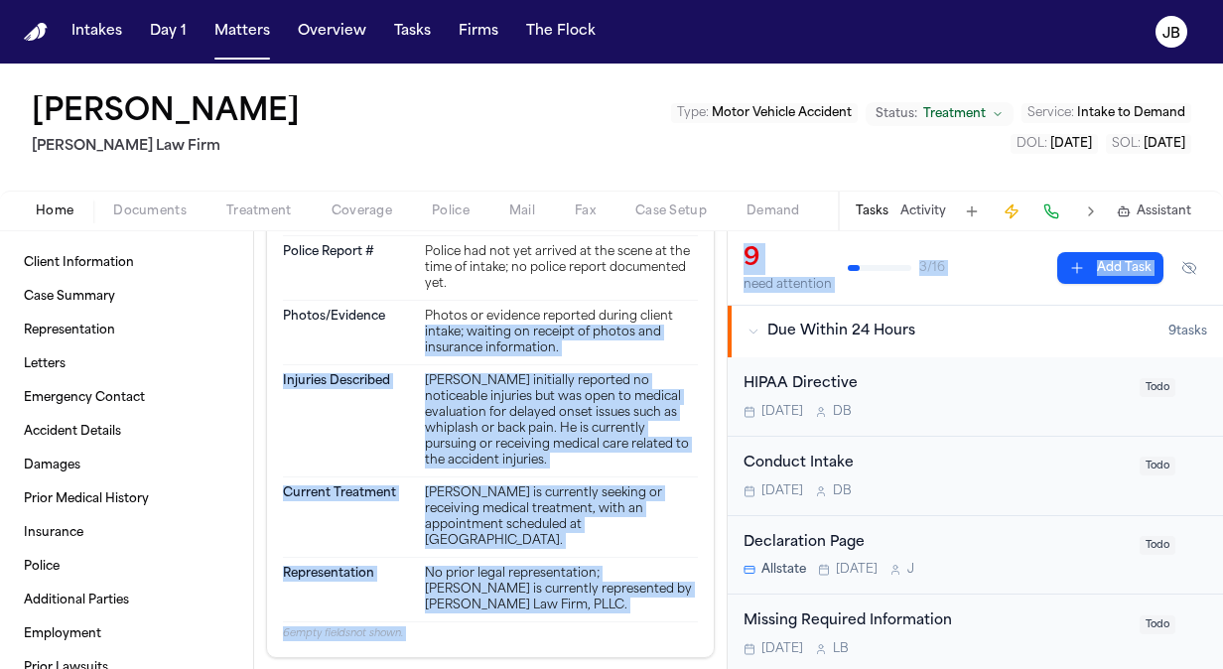
scroll to position [1390, 0]
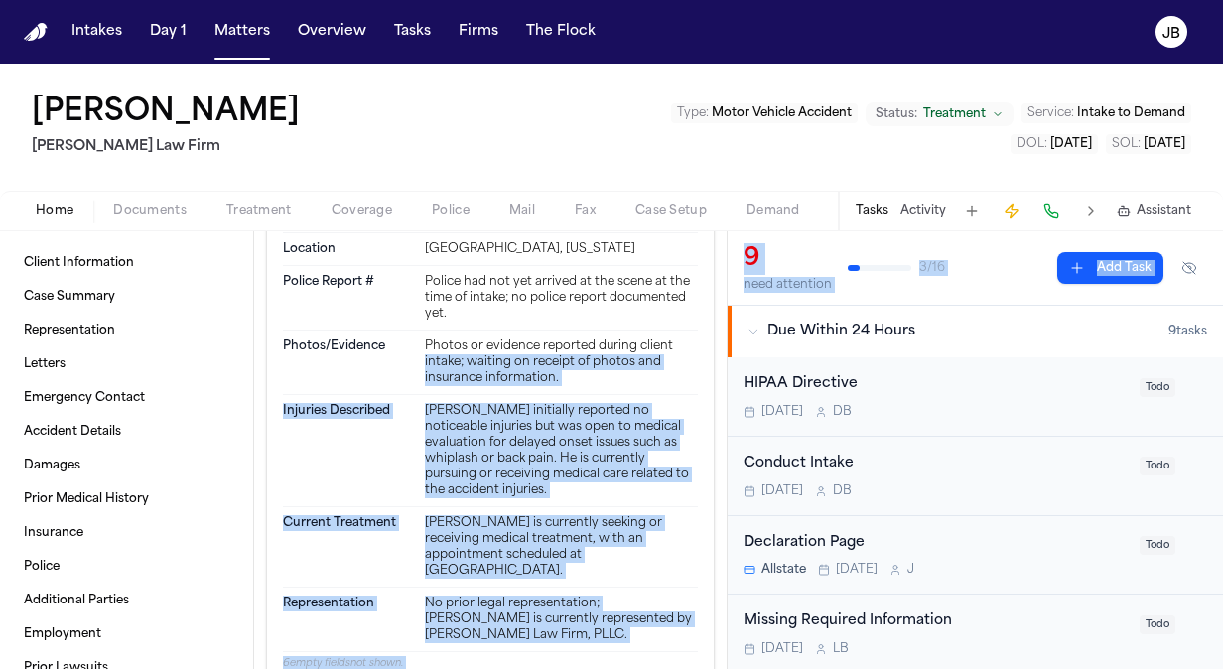
drag, startPoint x: 584, startPoint y: 480, endPoint x: 421, endPoint y: 397, distance: 182.9
click at [425, 403] on div "[PERSON_NAME] initially reported no noticeable injuries but was open to medical…" at bounding box center [561, 450] width 273 height 95
click at [349, 204] on span "Coverage" at bounding box center [362, 211] width 61 height 16
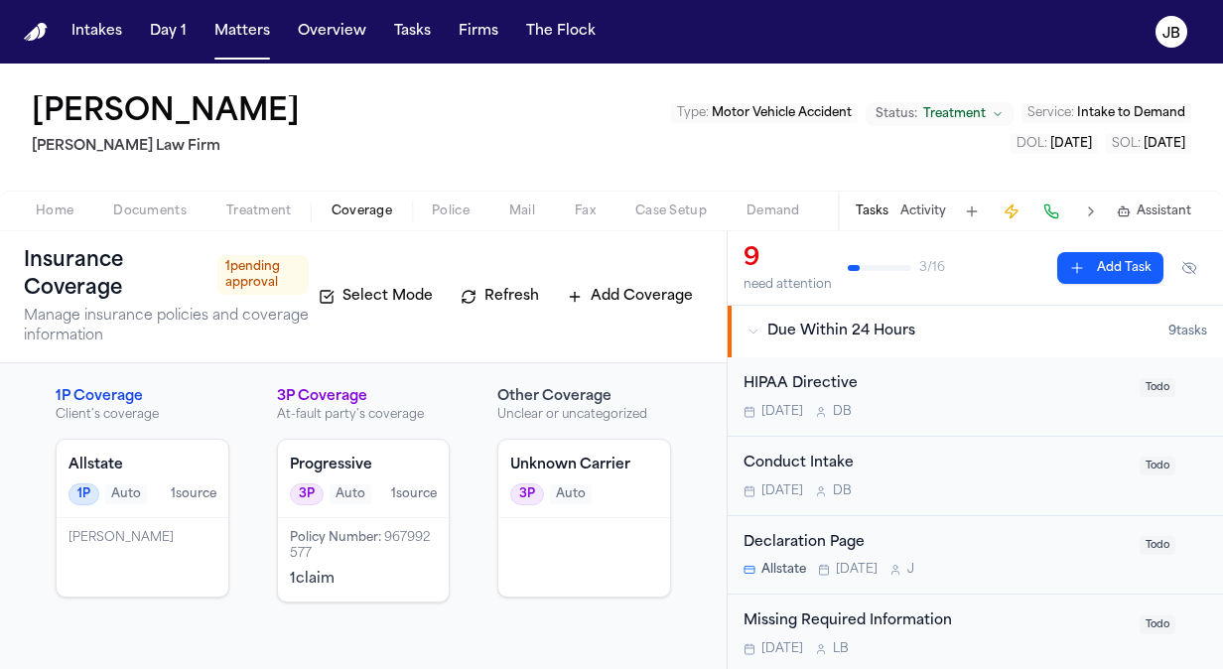
click at [350, 532] on span "Policy Number :" at bounding box center [335, 538] width 91 height 12
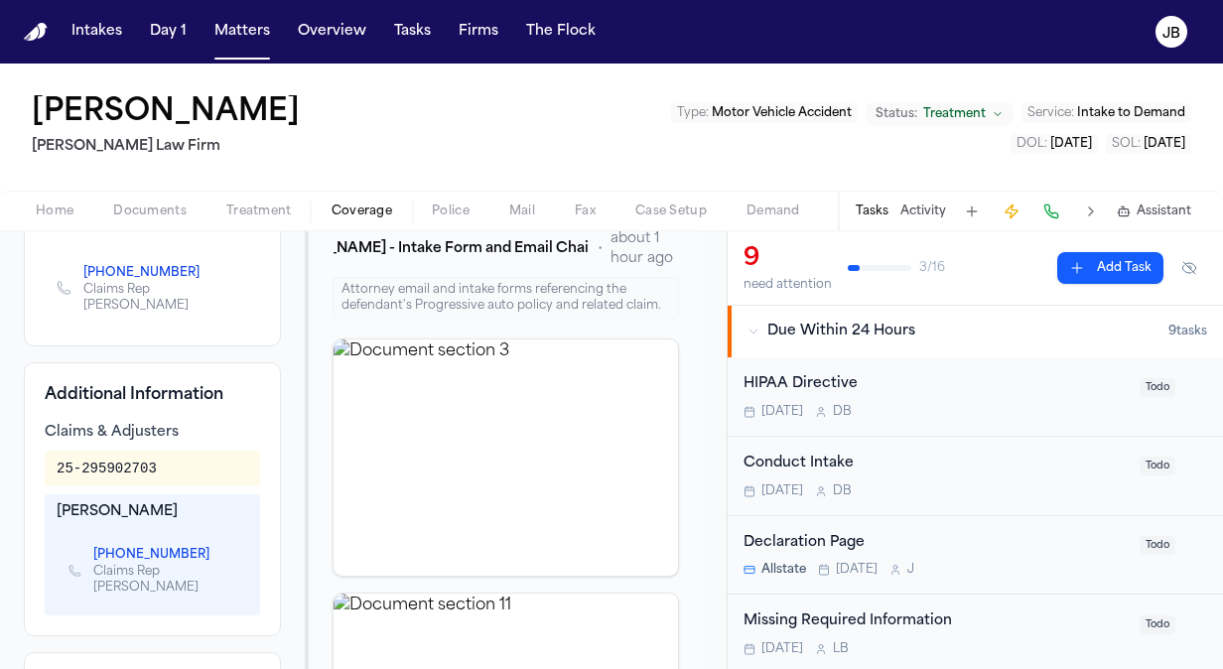
scroll to position [217, 0]
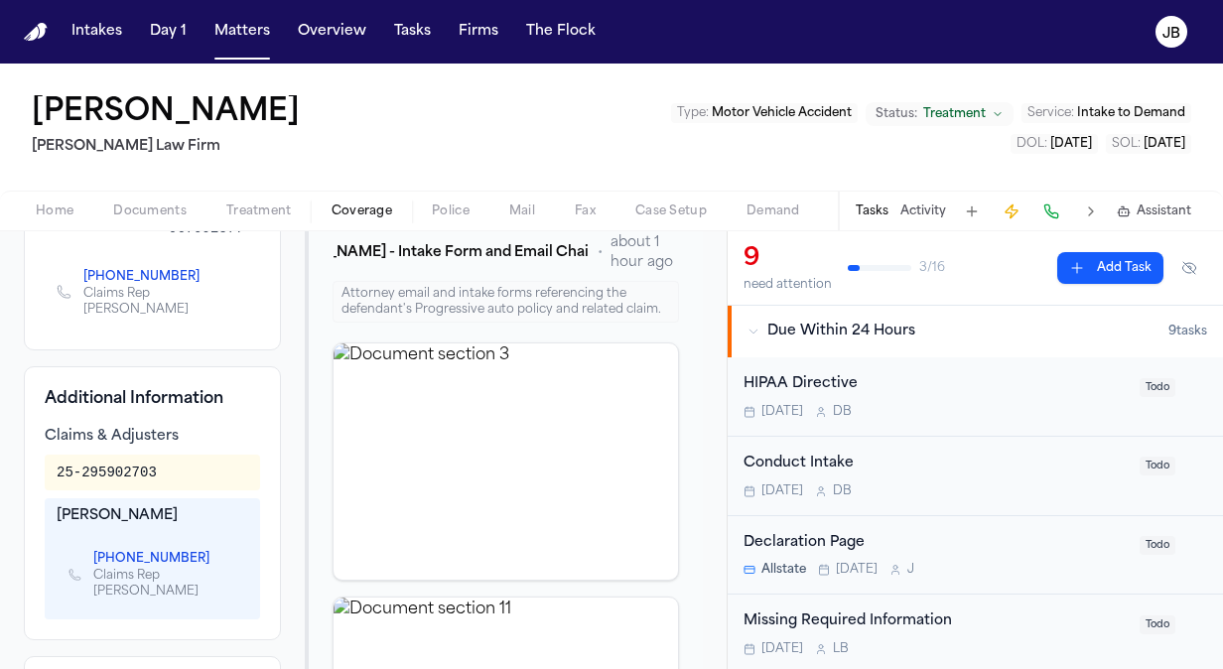
click at [244, 212] on span "Treatment" at bounding box center [259, 211] width 66 height 16
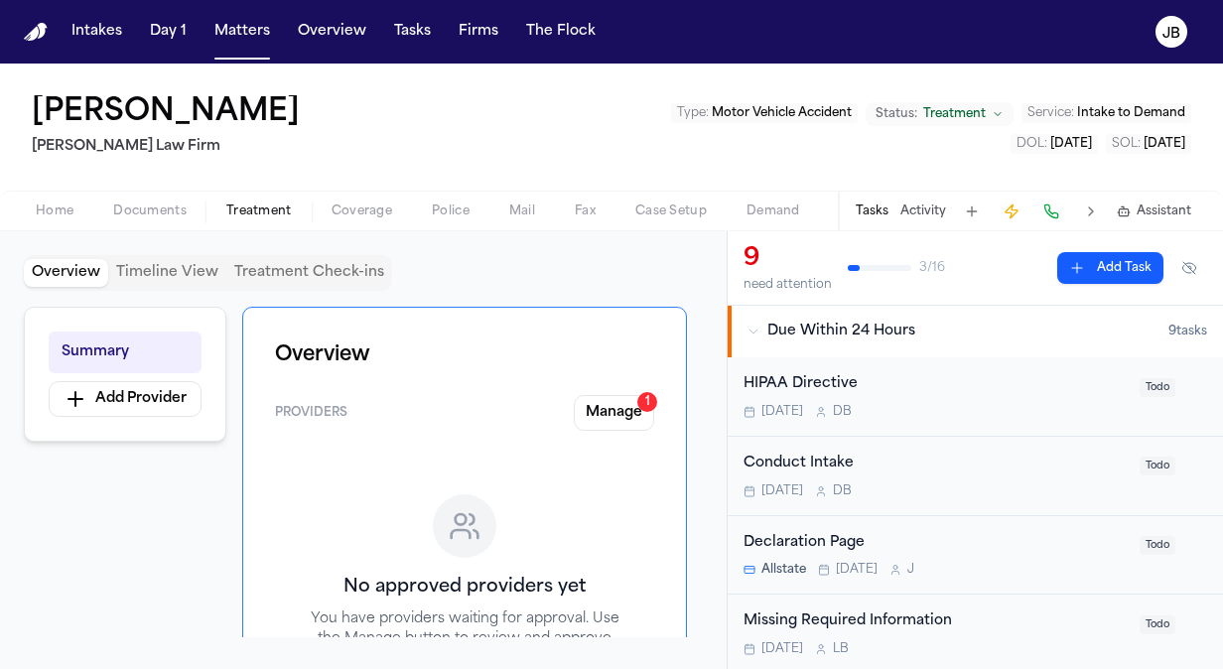
click at [164, 193] on div "Home Documents Treatment Coverage Police Mail Fax Case Setup Demand Workspaces …" at bounding box center [611, 211] width 1223 height 40
click at [155, 209] on span "Documents" at bounding box center [149, 211] width 73 height 16
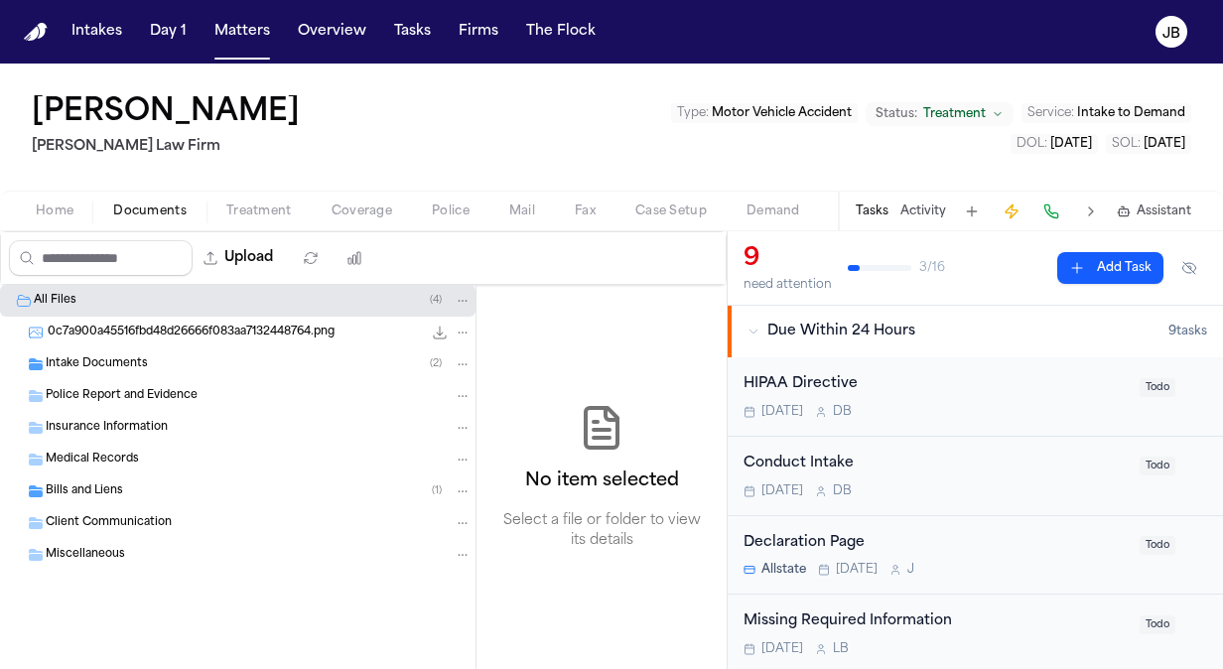
click at [272, 214] on span "Treatment" at bounding box center [259, 211] width 66 height 16
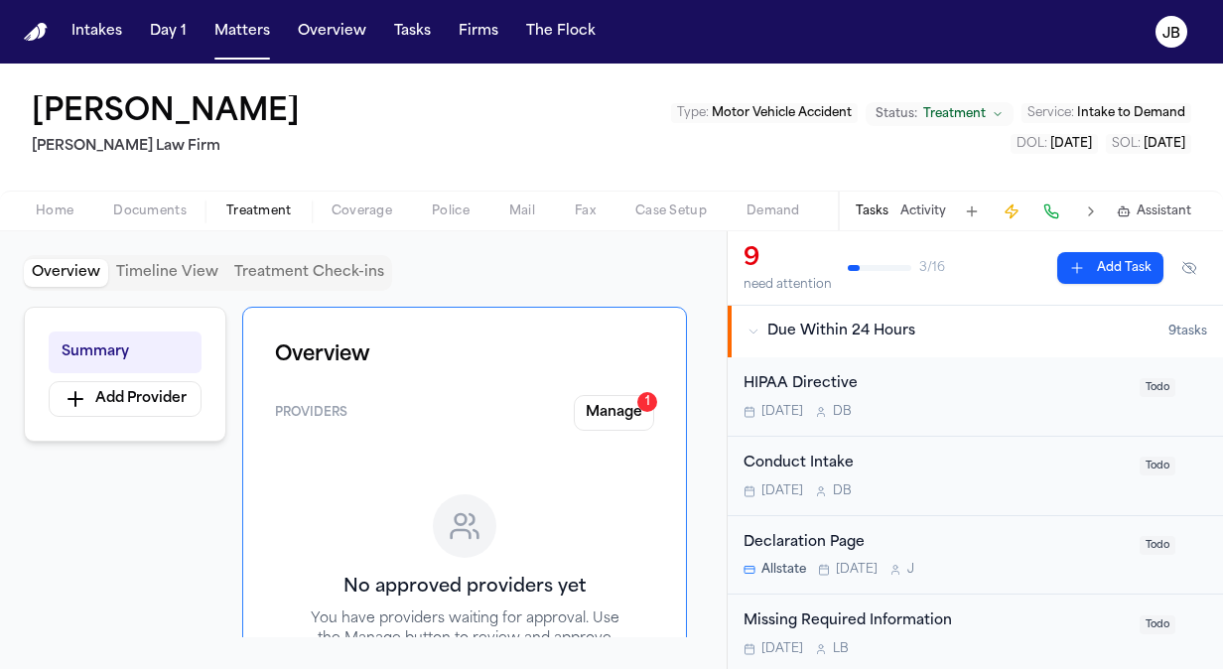
click at [346, 201] on button "Coverage" at bounding box center [362, 212] width 100 height 24
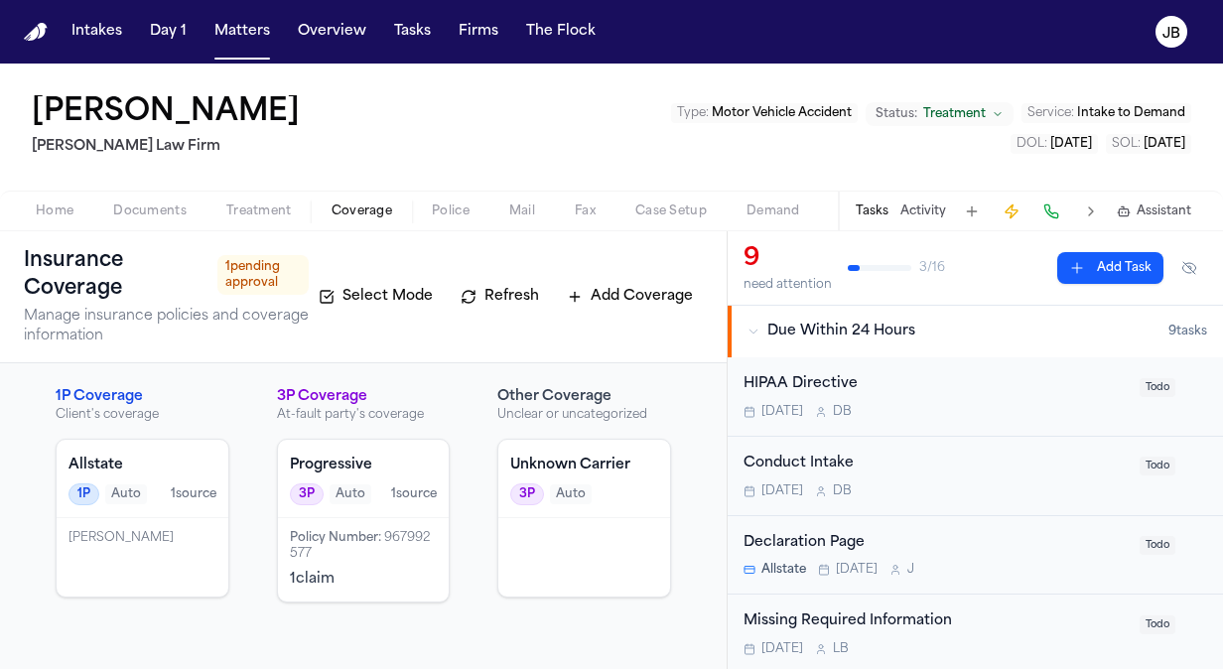
click at [147, 537] on div "[PERSON_NAME]" at bounding box center [142, 538] width 148 height 16
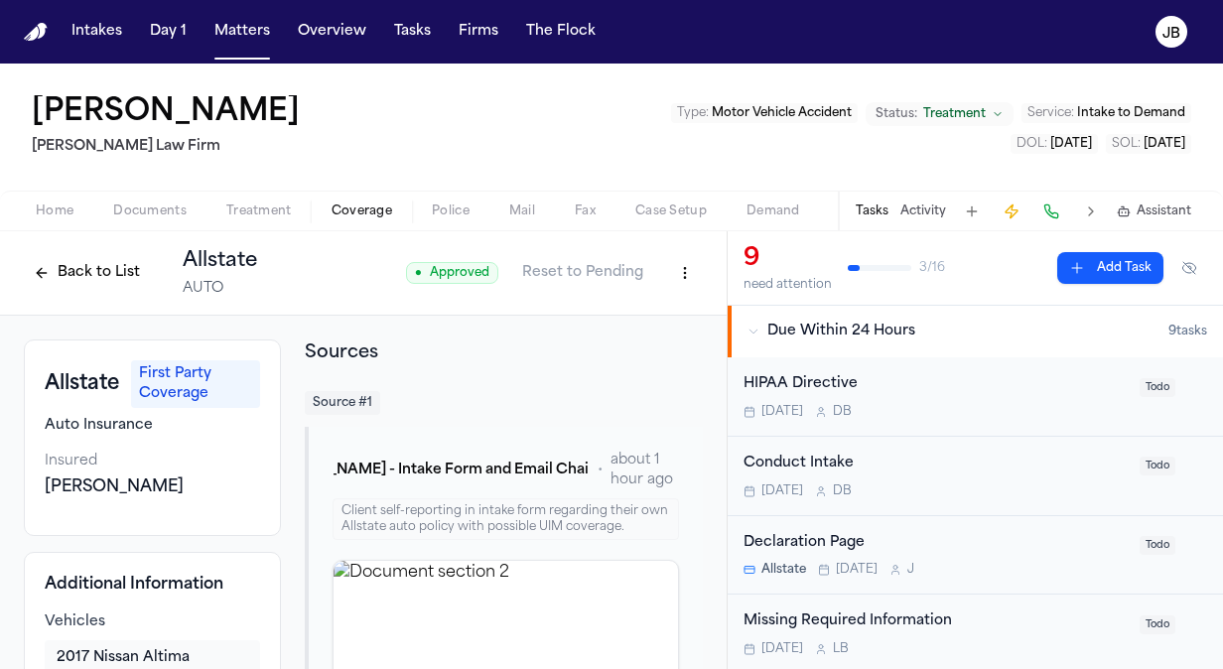
click at [344, 214] on span "Coverage" at bounding box center [362, 211] width 61 height 16
click at [234, 207] on span "Treatment" at bounding box center [259, 211] width 66 height 16
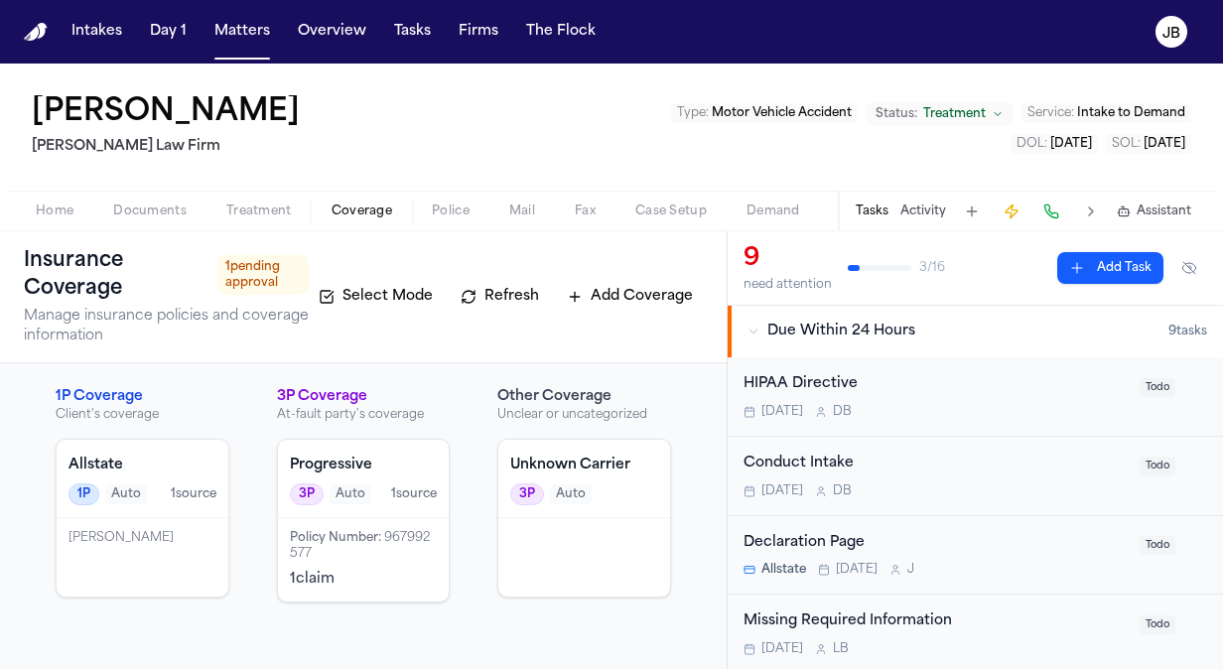
click at [350, 213] on span "Coverage" at bounding box center [362, 211] width 61 height 16
click at [385, 518] on div "Policy Number : 967992577 1 claim" at bounding box center [364, 559] width 172 height 83
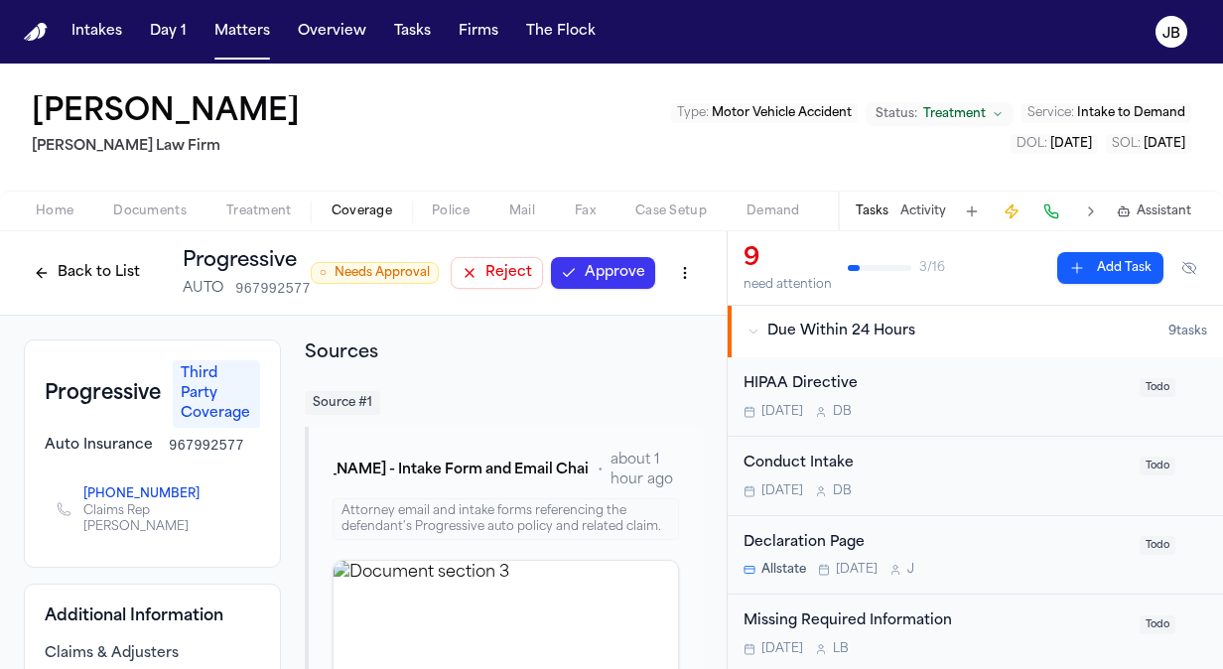
click at [62, 201] on button "Home" at bounding box center [54, 212] width 77 height 24
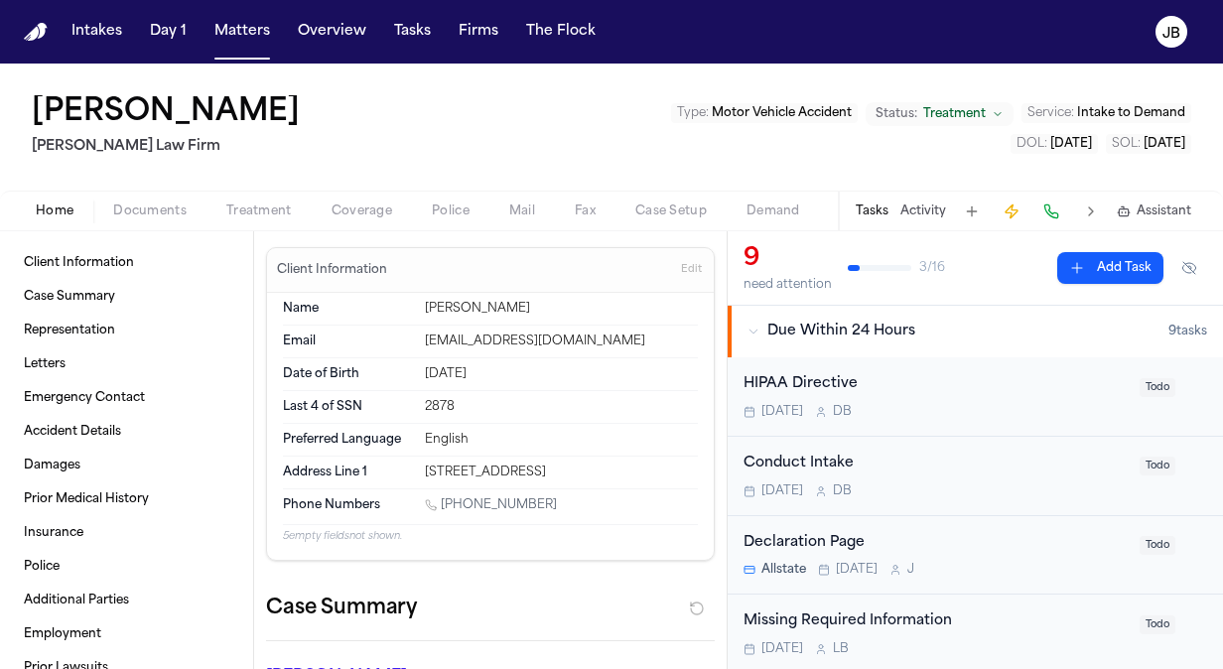
click at [347, 212] on span "Coverage" at bounding box center [362, 211] width 61 height 16
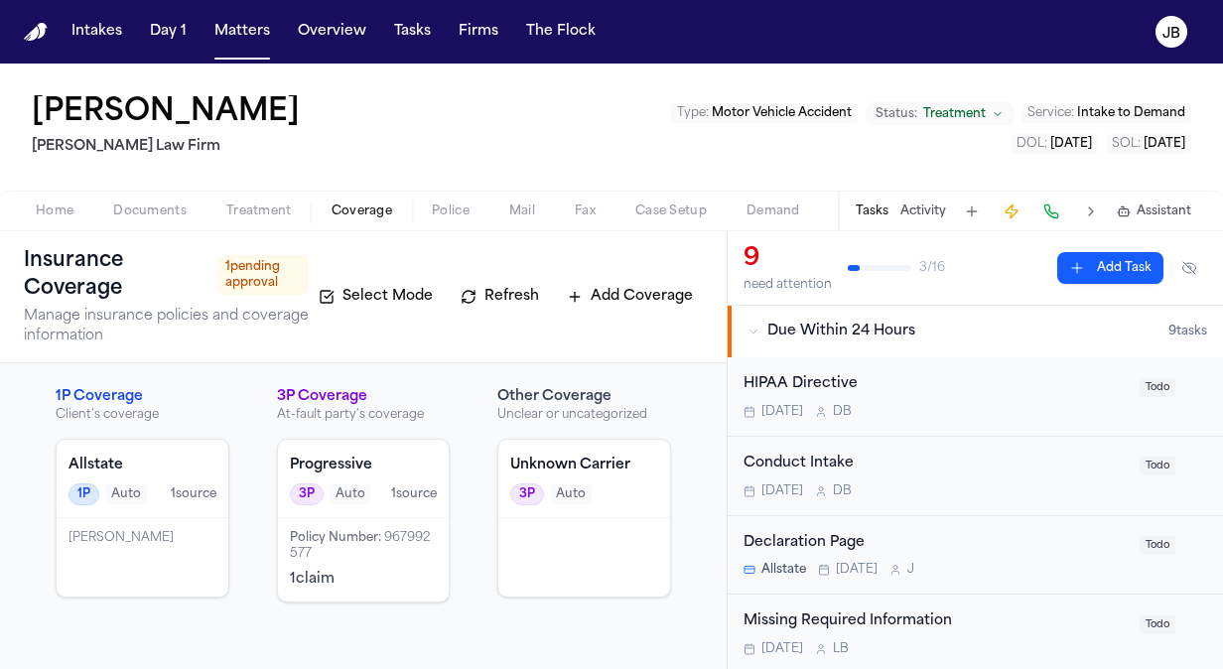
click at [361, 512] on div "Progressive 3P Auto 1 source" at bounding box center [364, 479] width 172 height 78
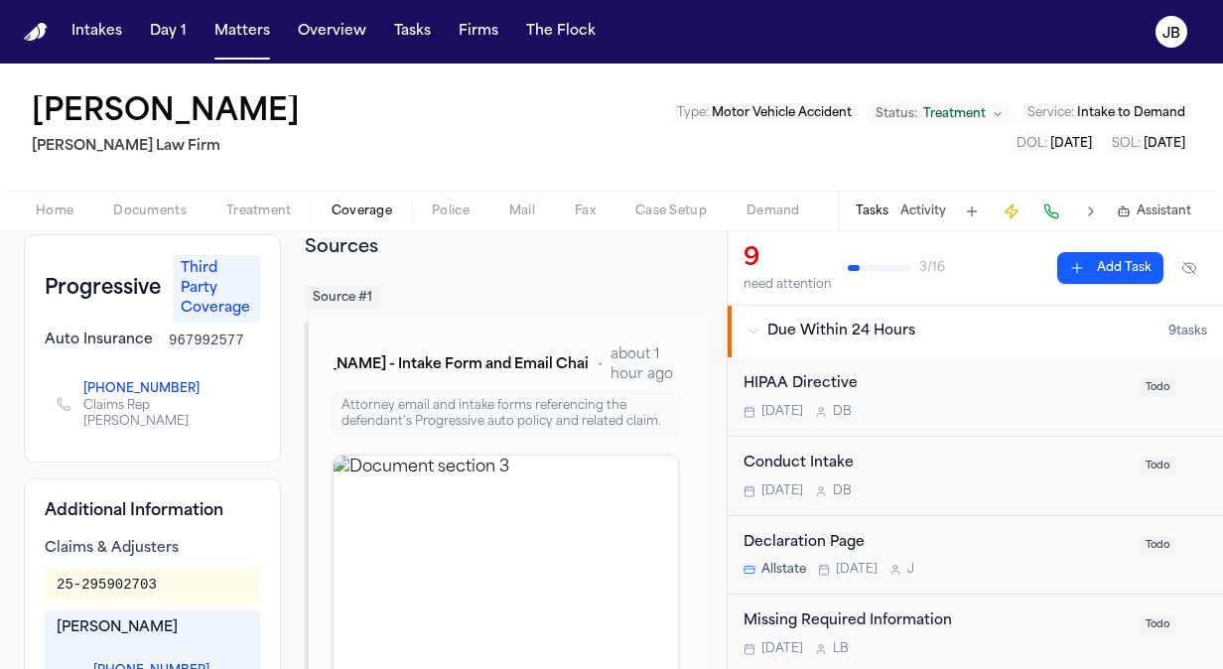
scroll to position [127, 0]
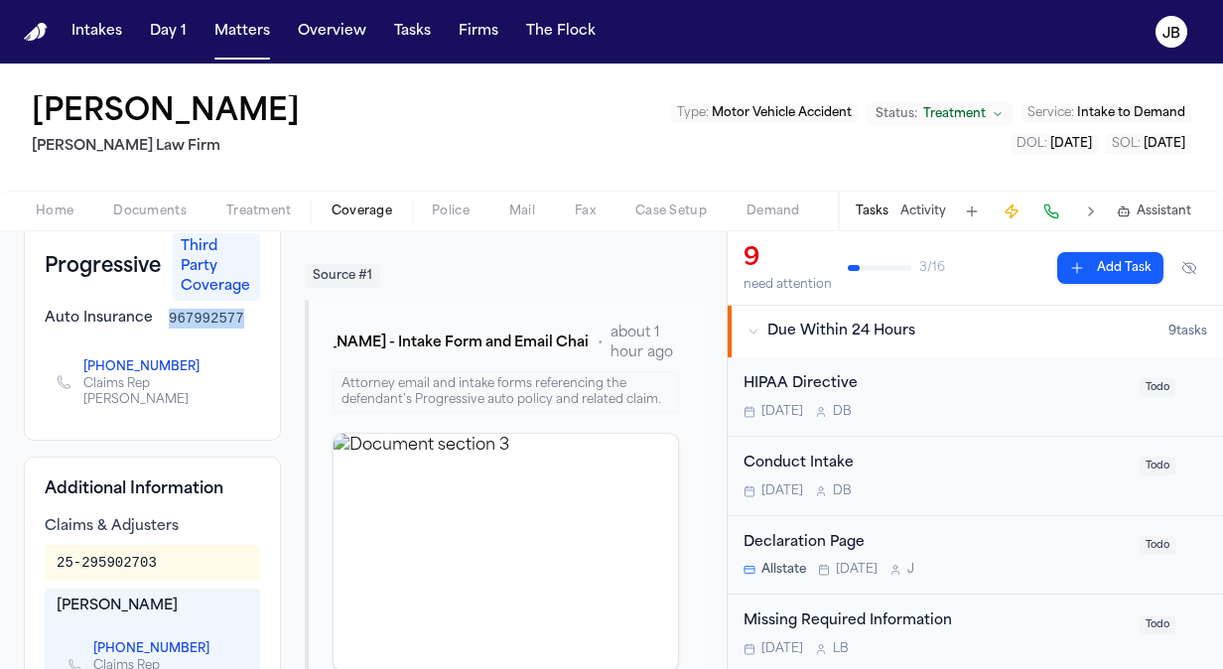
drag, startPoint x: 241, startPoint y: 326, endPoint x: 158, endPoint y: 312, distance: 84.5
click at [158, 312] on div "Auto Insurance 967992577" at bounding box center [152, 319] width 215 height 20
drag, startPoint x: 165, startPoint y: 571, endPoint x: 54, endPoint y: 572, distance: 111.2
click at [54, 572] on div "25-295902703" at bounding box center [152, 563] width 215 height 36
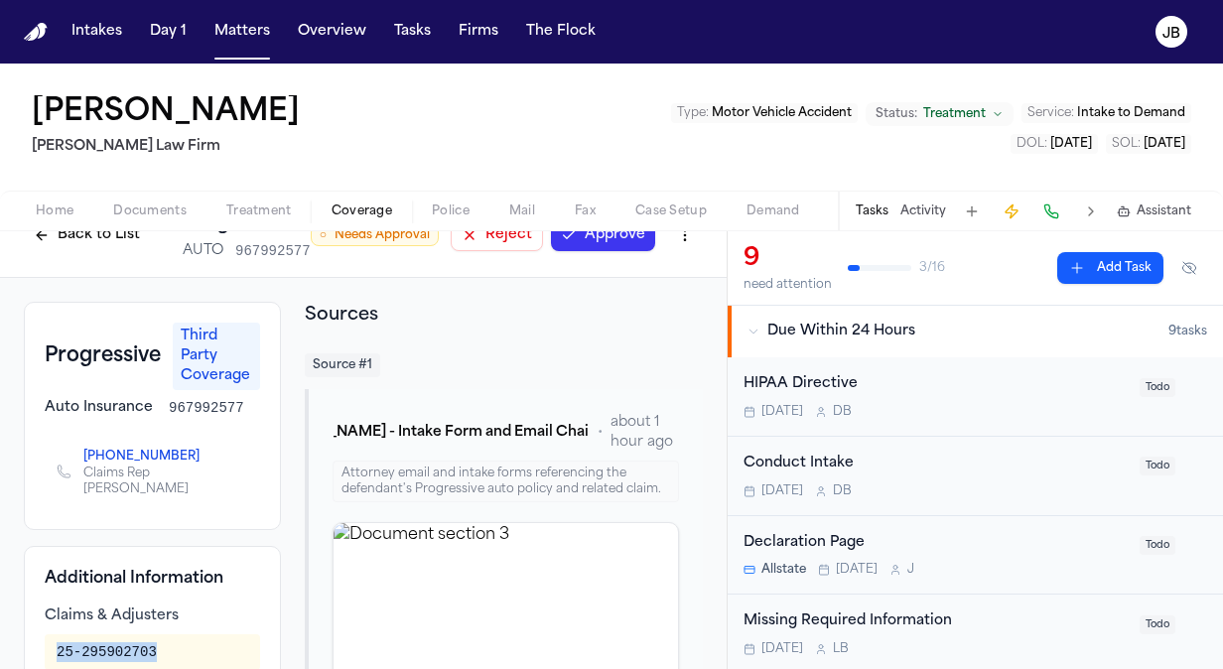
scroll to position [36, 0]
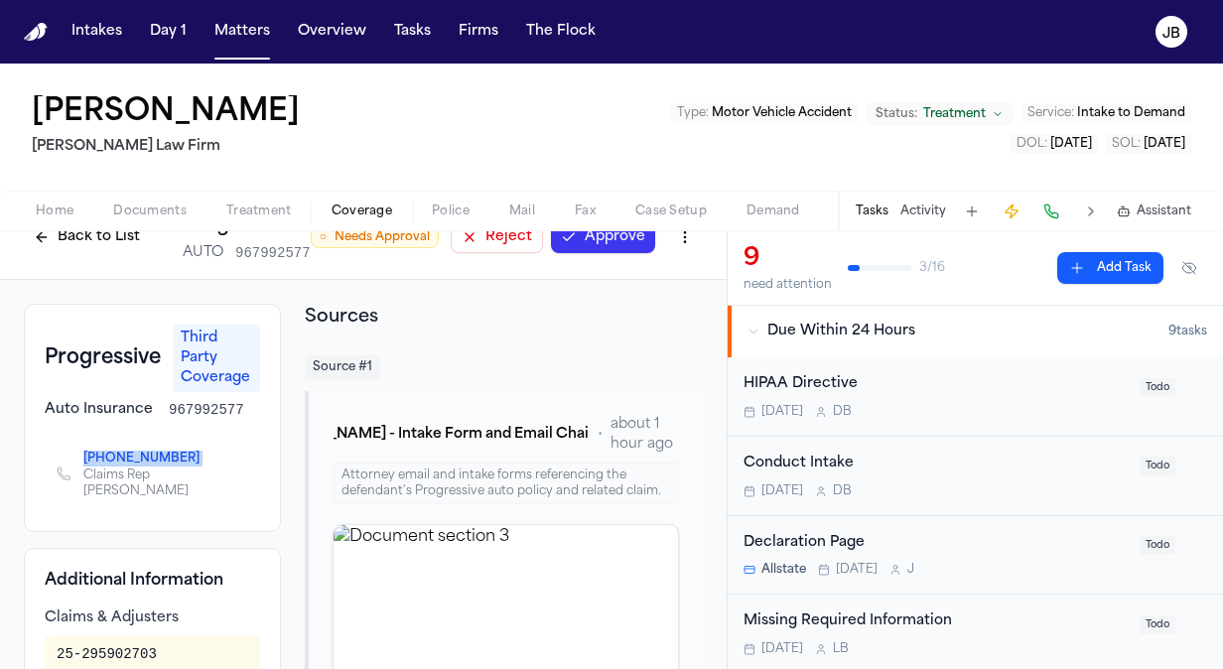
drag, startPoint x: 78, startPoint y: 453, endPoint x: 194, endPoint y: 463, distance: 115.6
click at [194, 463] on div "[PHONE_NUMBER] Claims Rep [PERSON_NAME]" at bounding box center [153, 474] width 192 height 52
click at [97, 433] on div "Progressive Third Party Coverage Auto Insurance 967992577 [PHONE_NUMBER] Claims…" at bounding box center [152, 418] width 257 height 228
drag, startPoint x: 97, startPoint y: 444, endPoint x: 189, endPoint y: 451, distance: 91.6
click at [189, 451] on div "[PHONE_NUMBER] Claims Rep [PERSON_NAME]" at bounding box center [152, 473] width 215 height 75
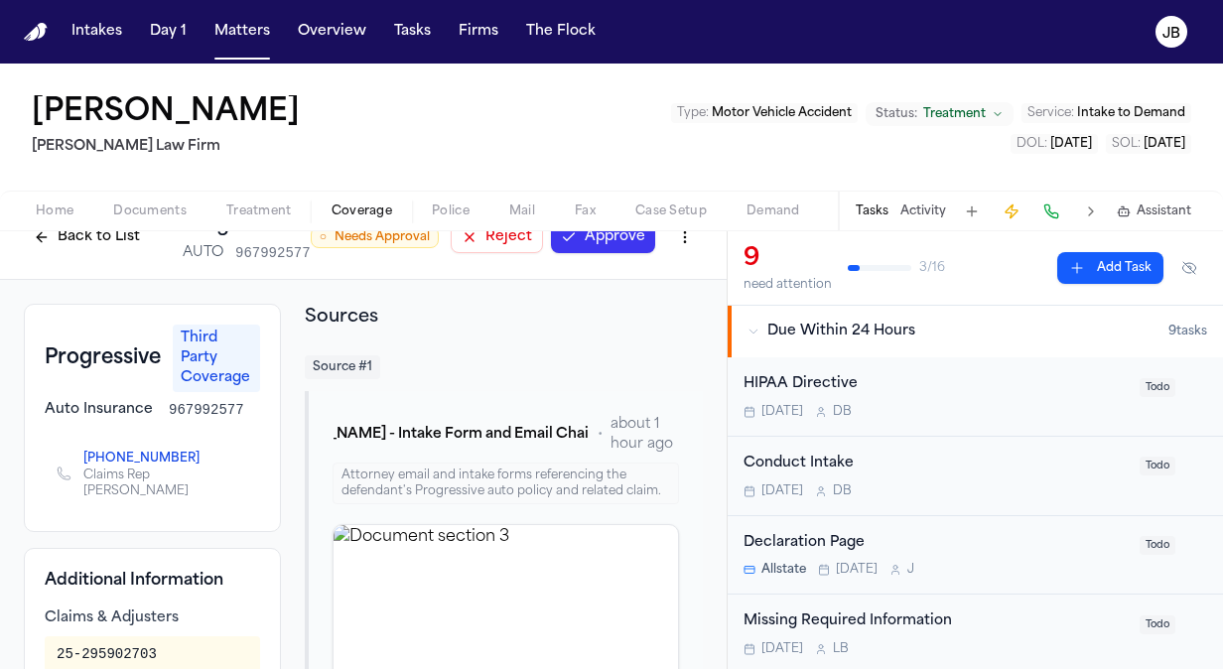
click at [189, 451] on link "[PHONE_NUMBER]" at bounding box center [141, 459] width 116 height 16
drag, startPoint x: 193, startPoint y: 458, endPoint x: 97, endPoint y: 453, distance: 95.4
click at [97, 453] on span "[PHONE_NUMBER]" at bounding box center [149, 459] width 132 height 16
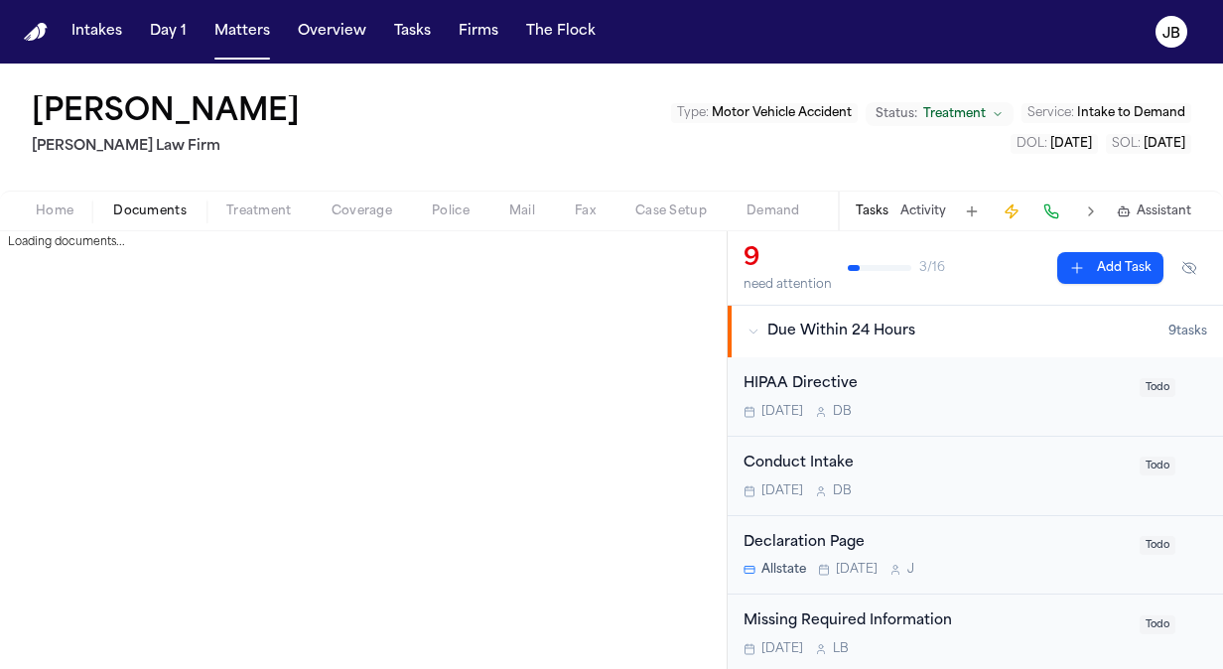
click at [152, 220] on button "Documents" at bounding box center [149, 212] width 113 height 24
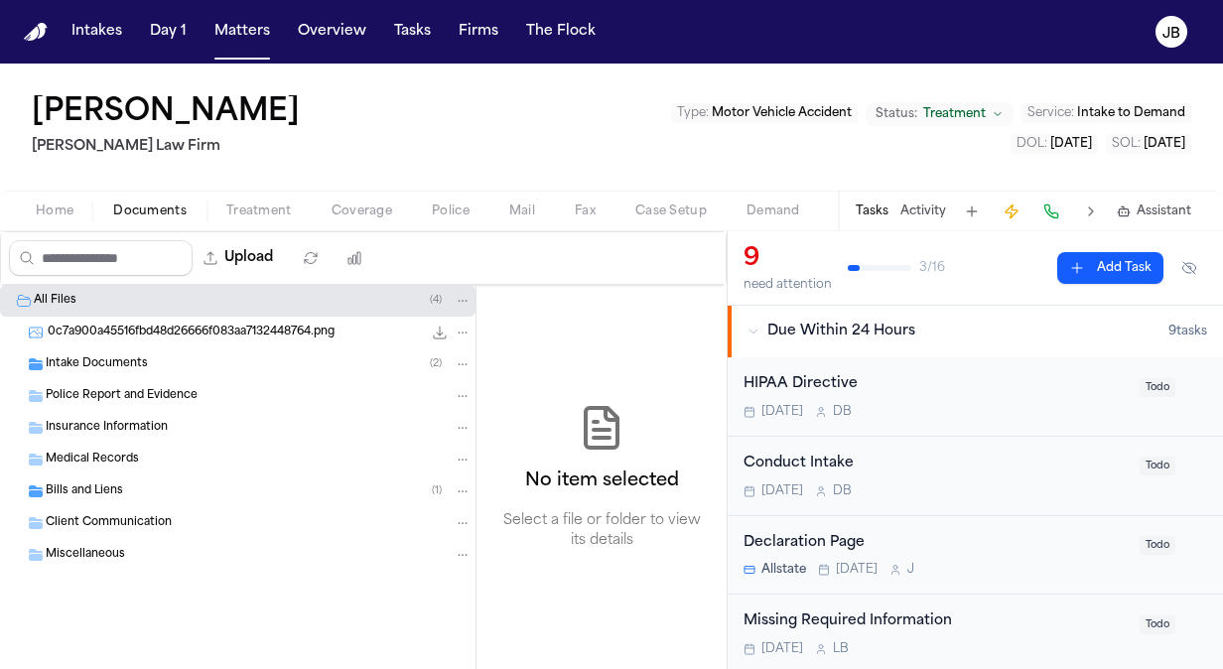
click at [111, 485] on span "Bills and Liens" at bounding box center [84, 491] width 77 height 17
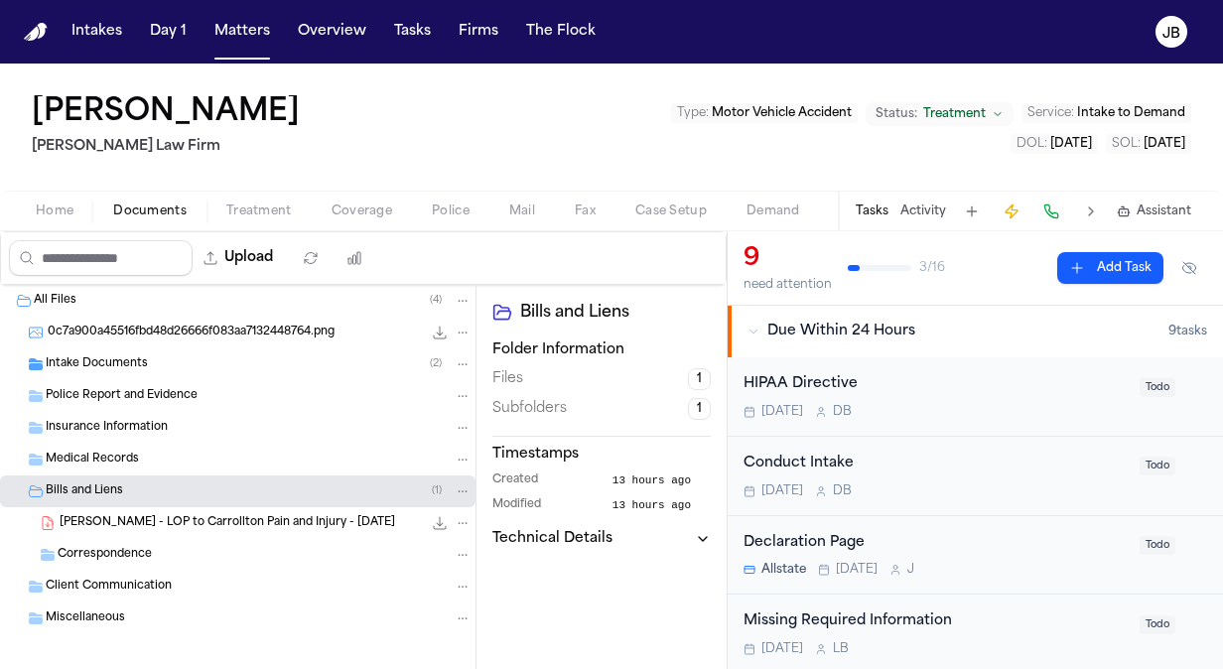
click at [0, 0] on span "750.5 KB • PDF" at bounding box center [0, 0] width 0 height 0
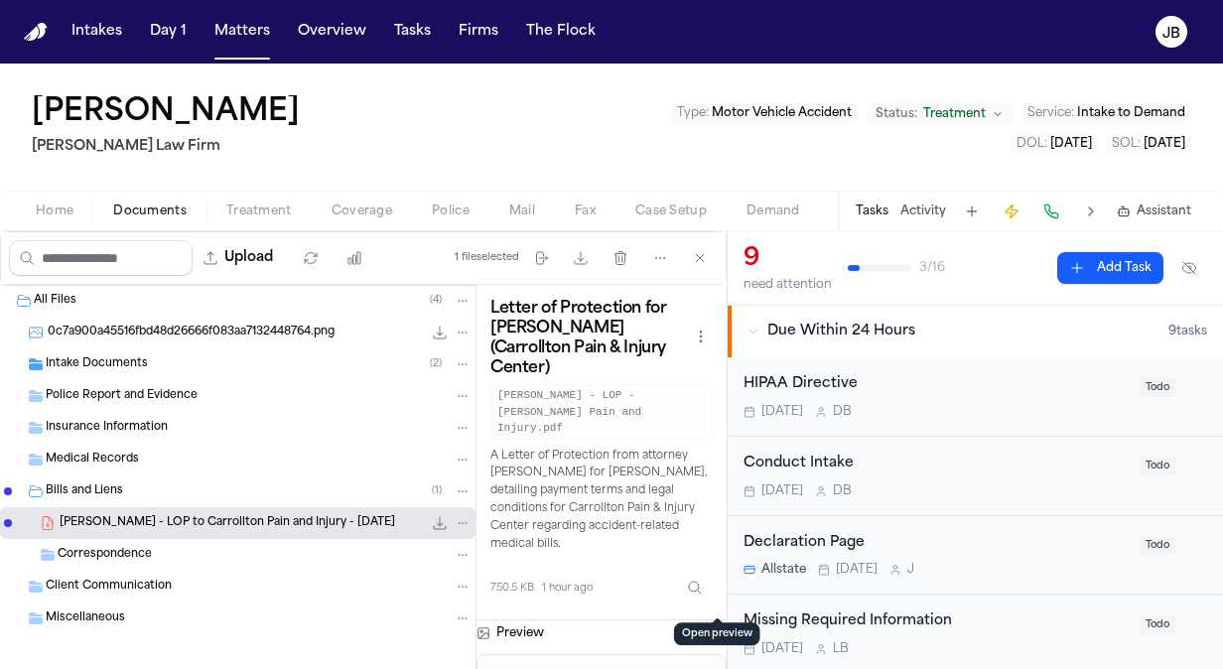
click at [710, 620] on button "Open preview" at bounding box center [717, 630] width 20 height 20
